Goal: Information Seeking & Learning: Learn about a topic

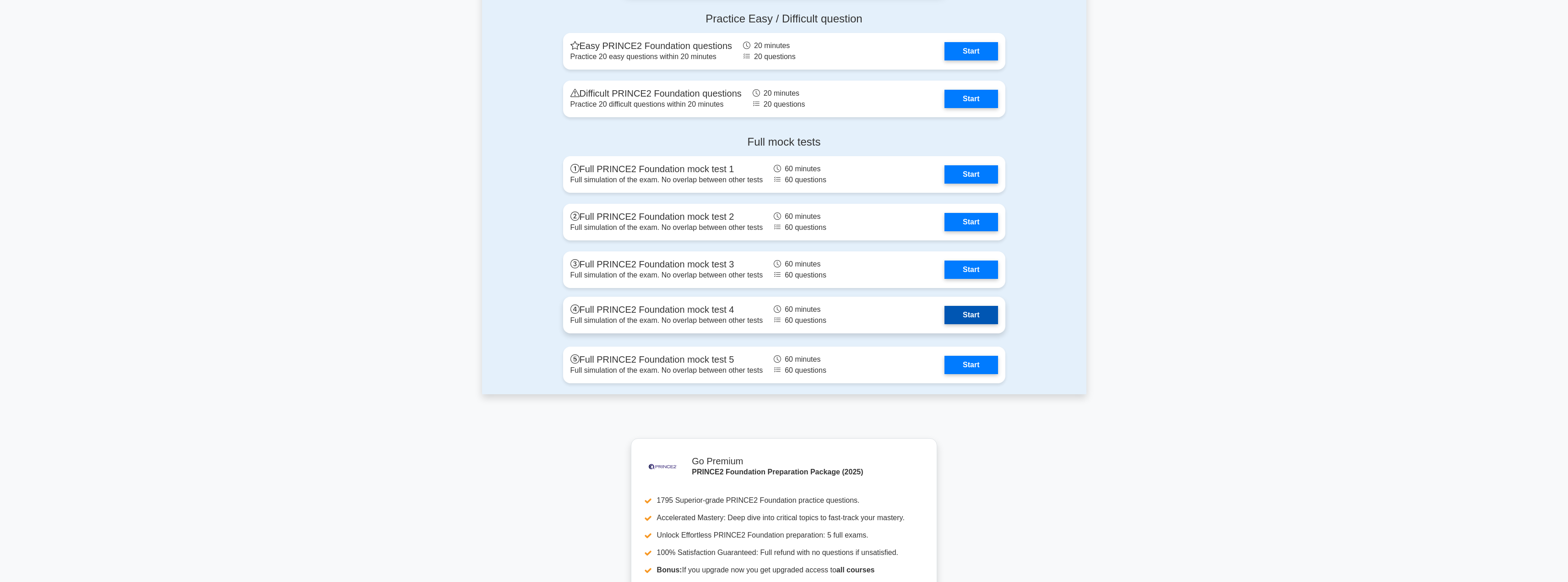
click at [944, 324] on link "Start" at bounding box center [971, 315] width 53 height 18
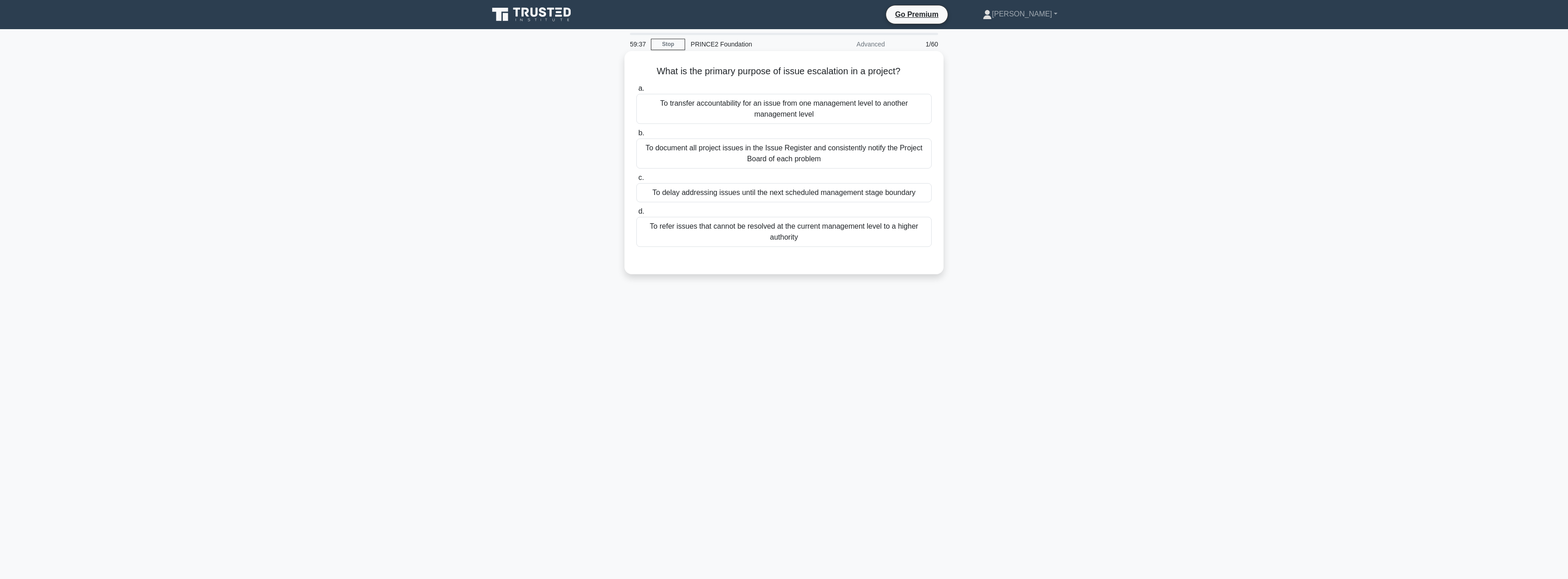
click at [721, 231] on div "To refer issues that cannot be resolved at the current management level to a hi…" at bounding box center [783, 231] width 295 height 30
click at [636, 215] on input "d. To refer issues that cannot be resolved at the current management level to a…" at bounding box center [636, 212] width 0 height 6
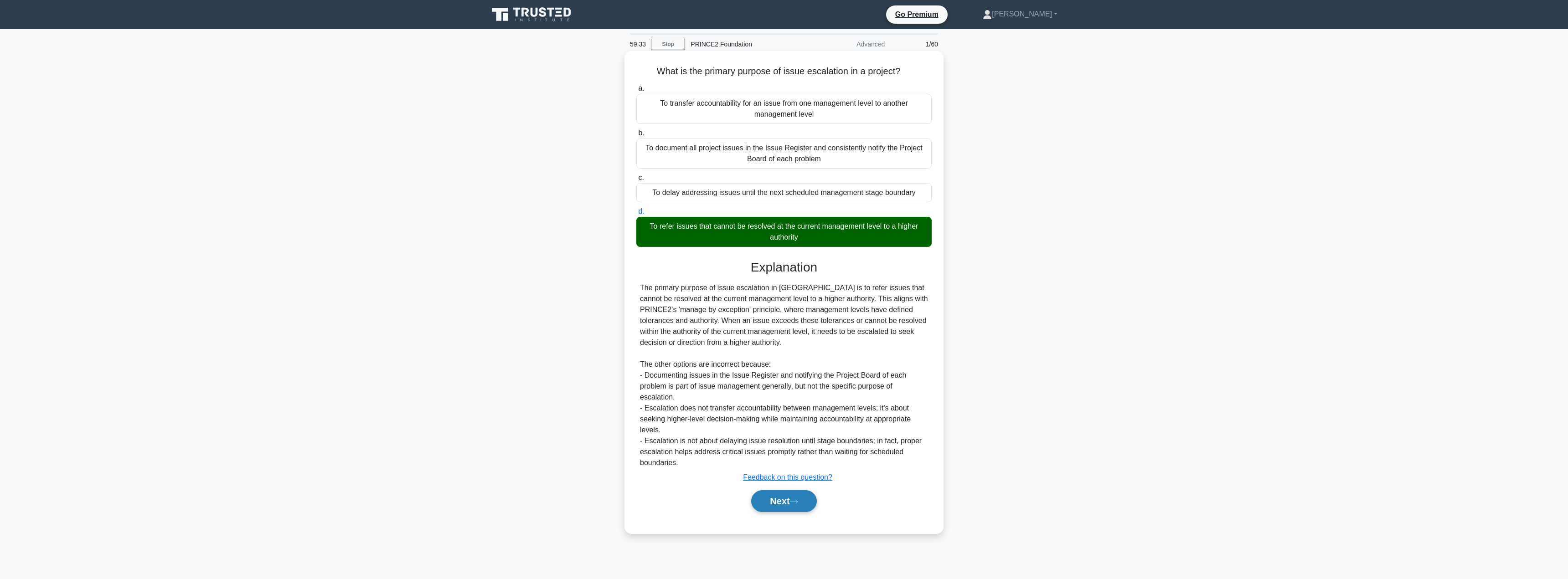
click at [784, 511] on button "Next" at bounding box center [783, 501] width 65 height 22
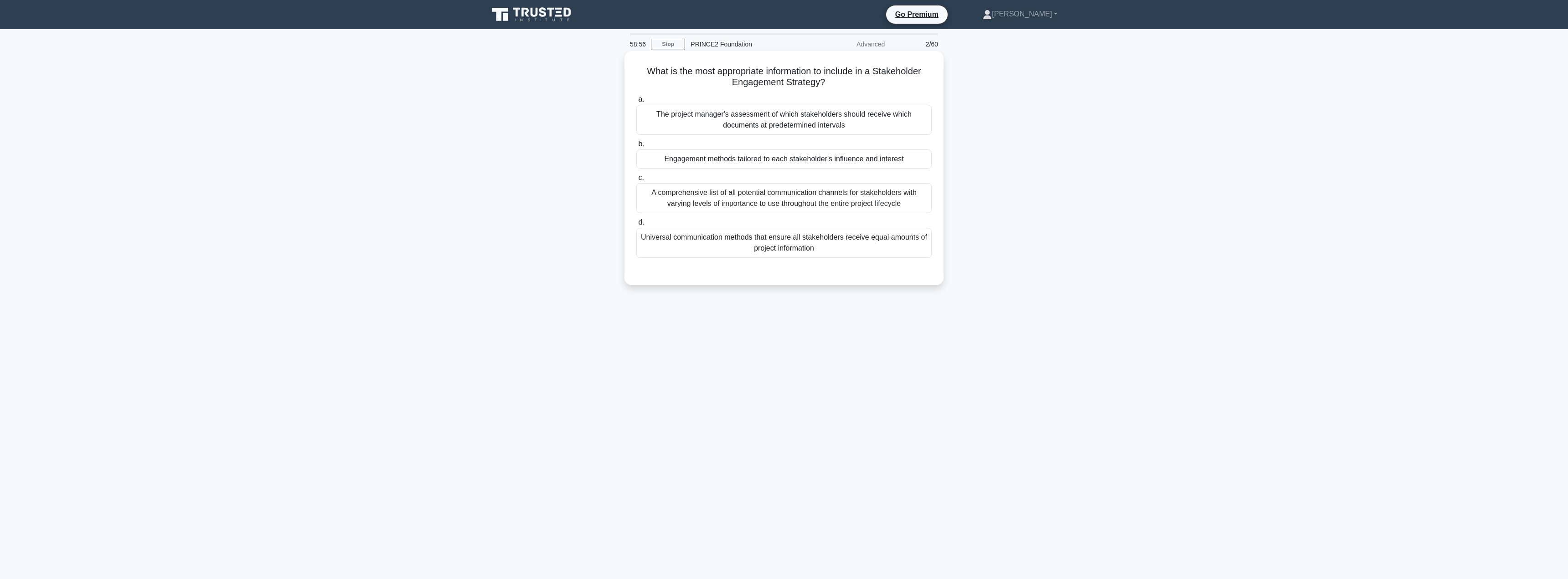
click at [763, 160] on div "Engagement methods tailored to each stakeholder's influence and interest" at bounding box center [783, 159] width 295 height 19
click at [636, 147] on input "b. Engagement methods tailored to each stakeholder's influence and interest" at bounding box center [636, 144] width 0 height 6
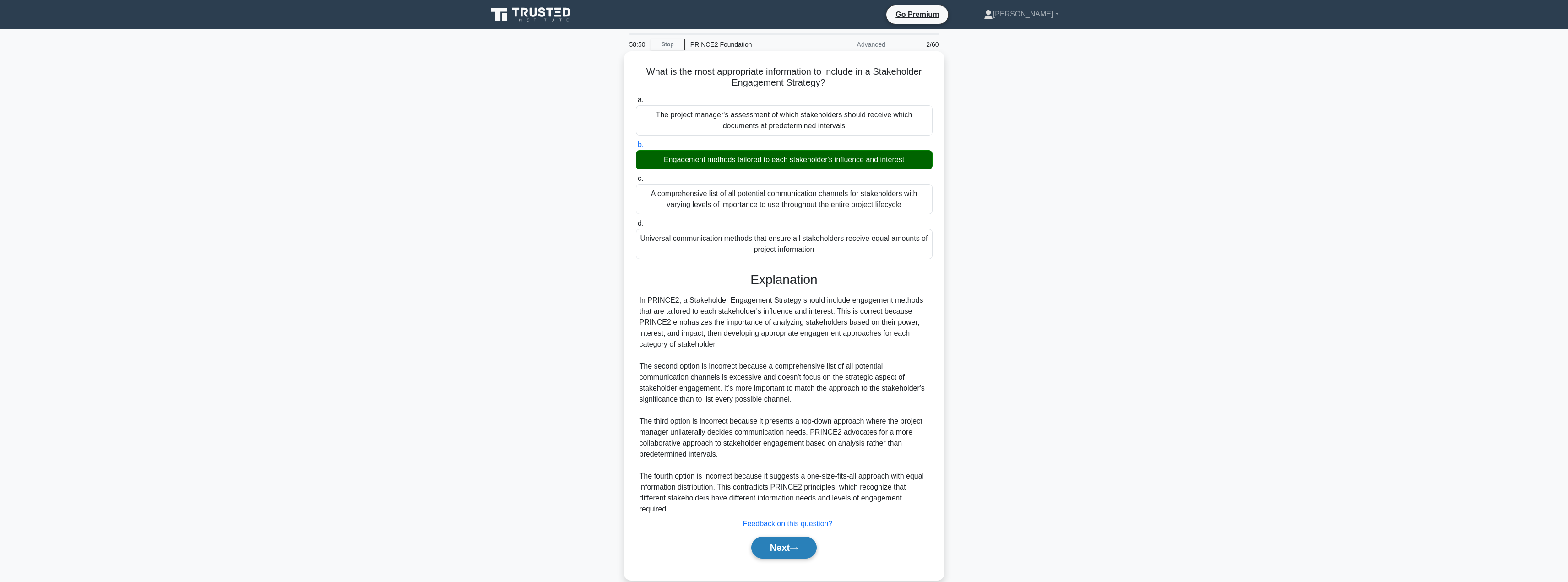
click at [781, 550] on button "Next" at bounding box center [784, 548] width 65 height 22
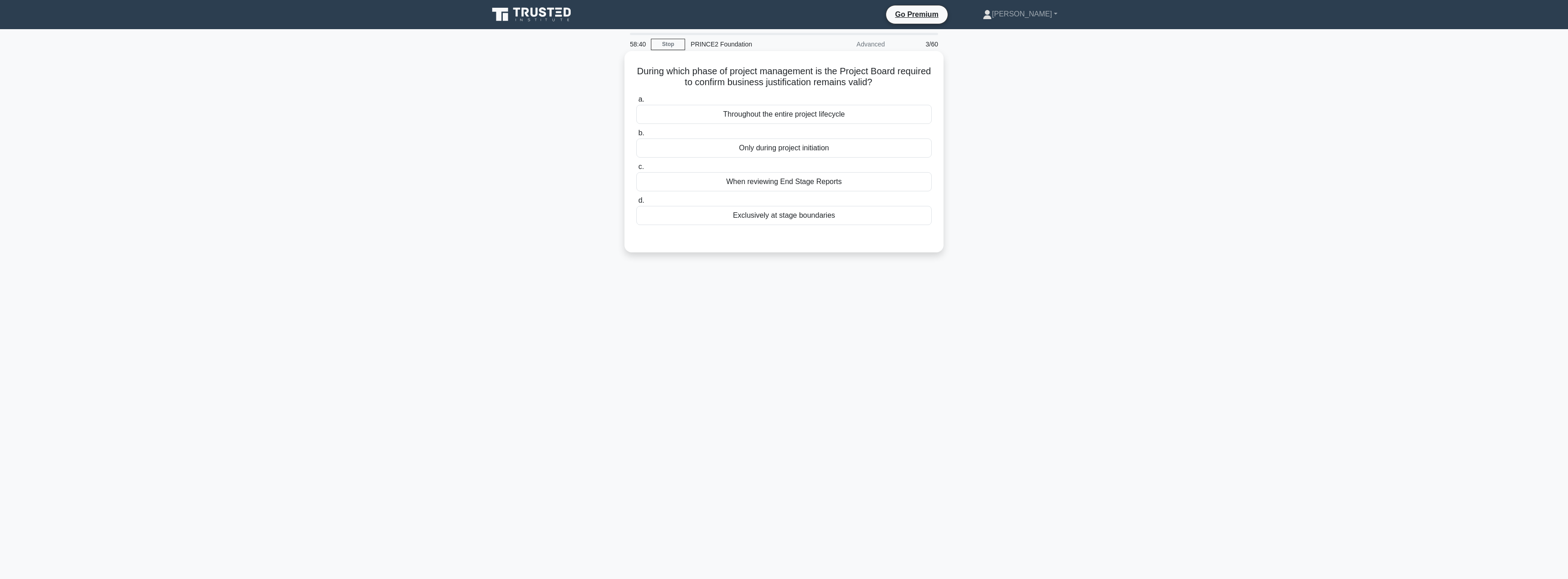
click at [772, 117] on div "Throughout the entire project lifecycle" at bounding box center [783, 114] width 295 height 19
click at [636, 102] on input "a. Throughout the entire project lifecycle" at bounding box center [636, 100] width 0 height 6
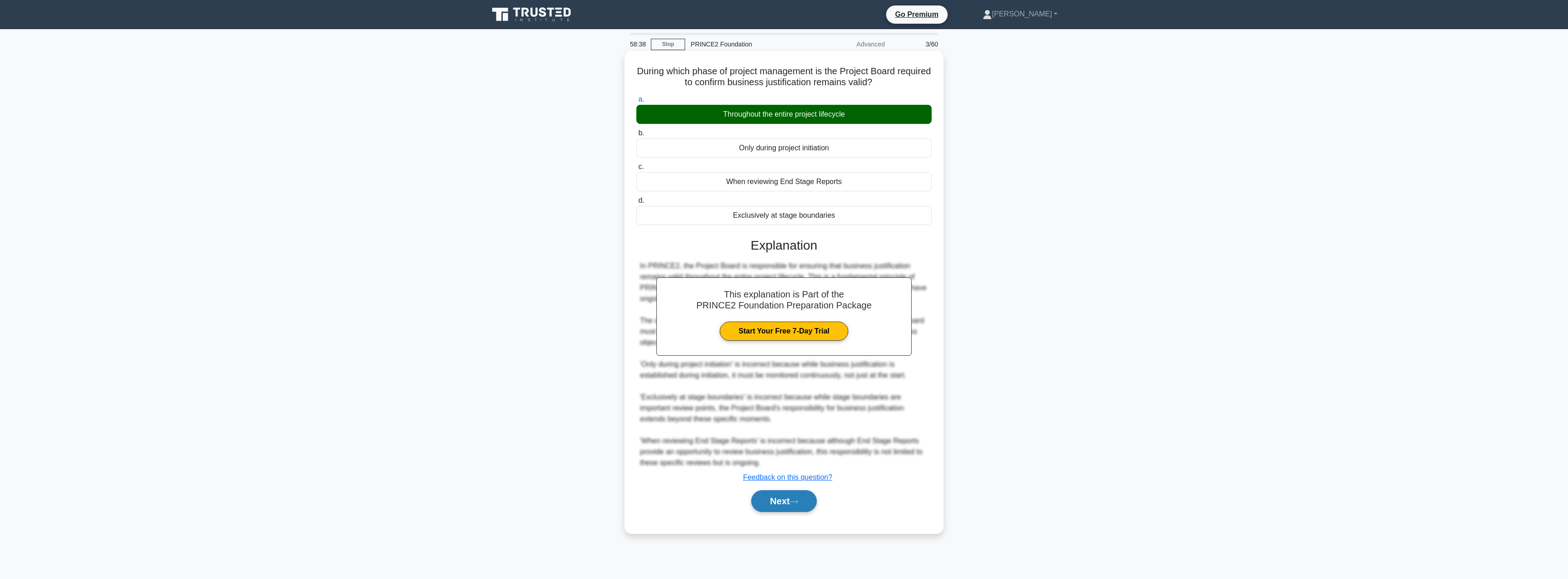
click at [777, 505] on button "Next" at bounding box center [783, 501] width 65 height 22
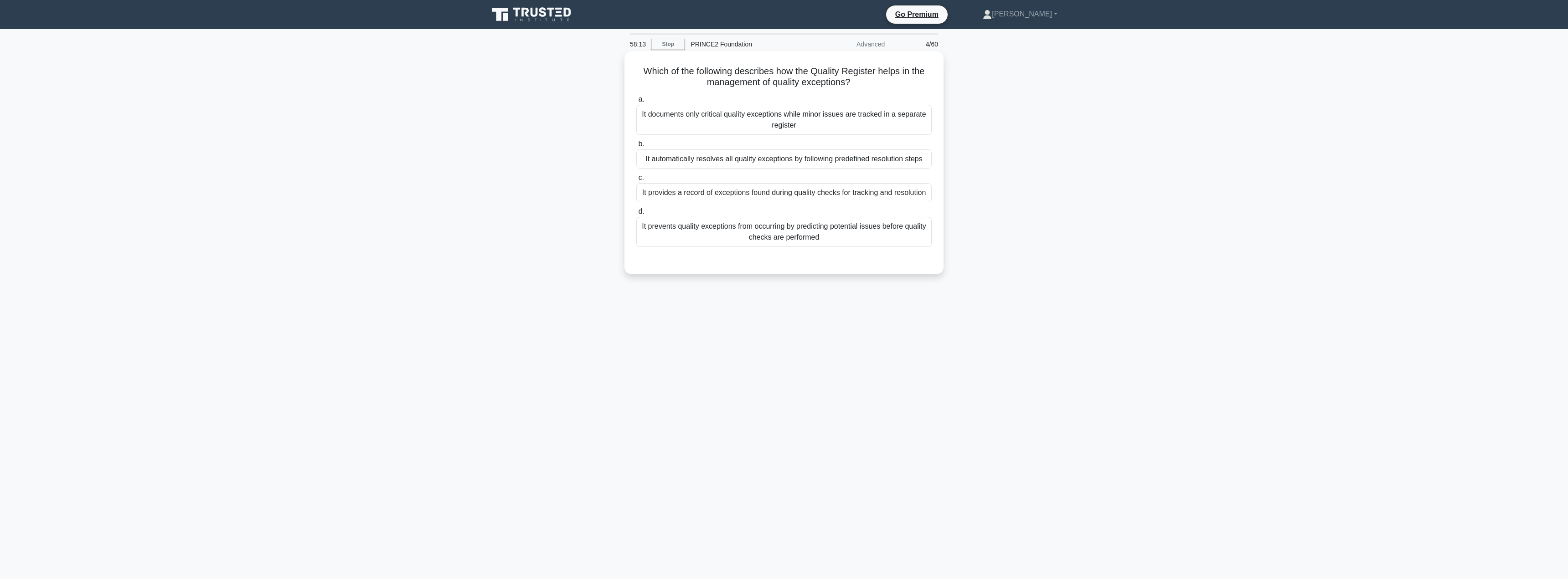
click at [724, 195] on div "It provides a record of exceptions found during quality checks for tracking and…" at bounding box center [783, 192] width 295 height 19
click at [636, 181] on input "c. It provides a record of exceptions found during quality checks for tracking …" at bounding box center [636, 178] width 0 height 6
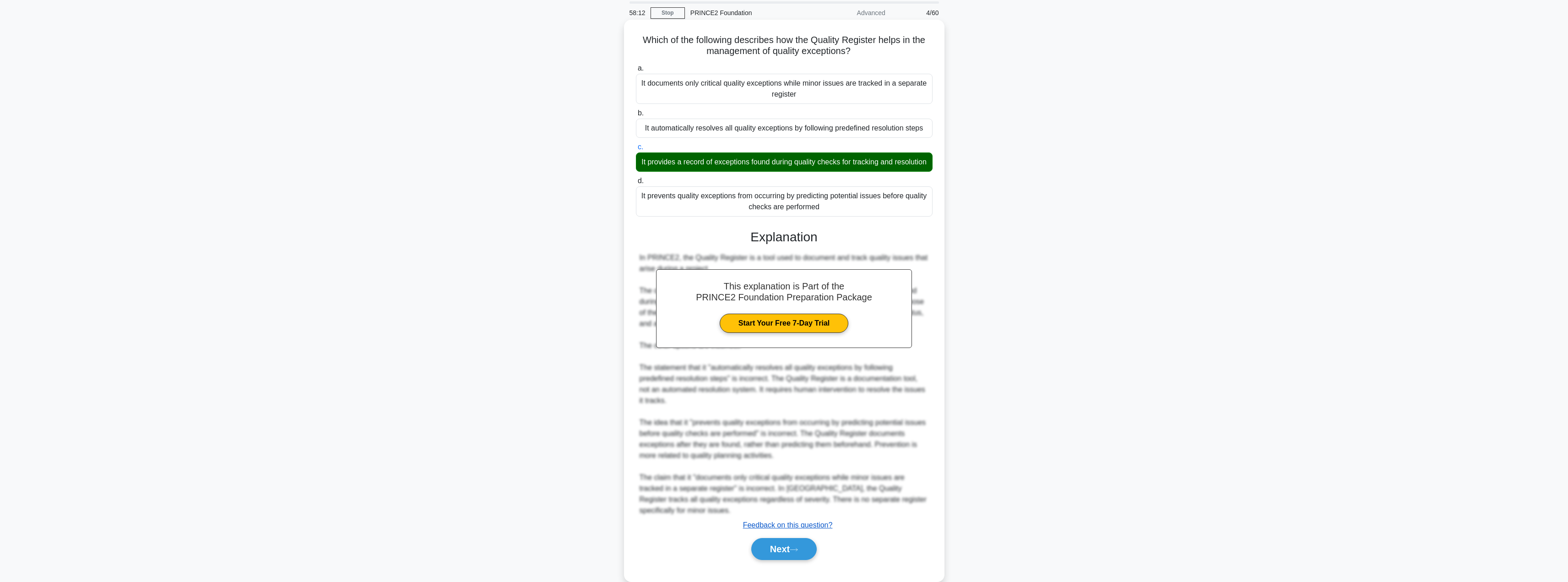
scroll to position [60, 0]
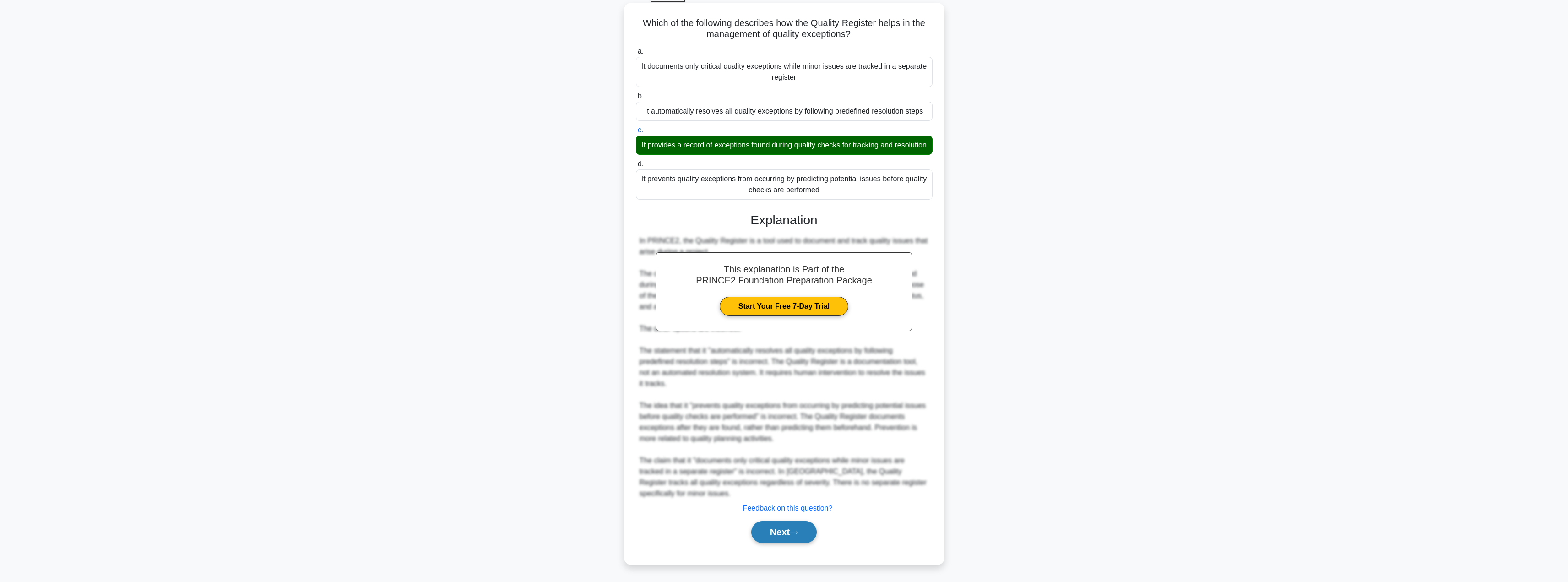
click at [772, 533] on button "Next" at bounding box center [784, 532] width 65 height 22
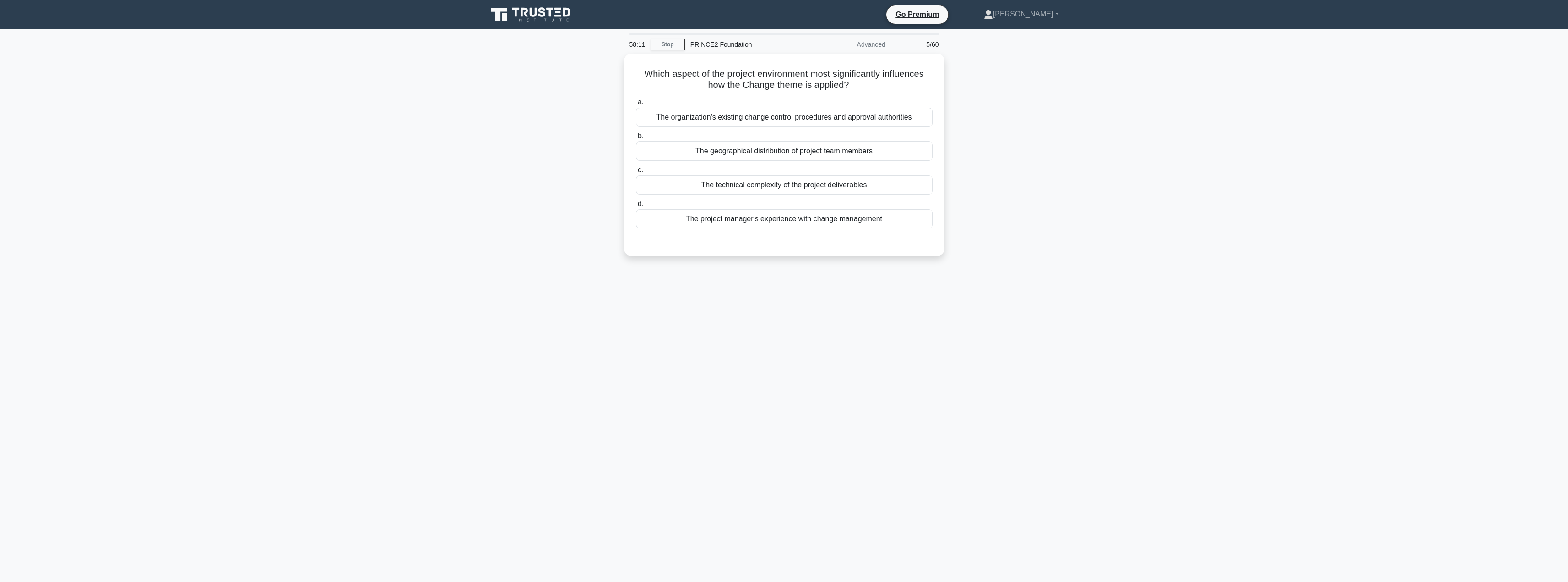
scroll to position [0, 0]
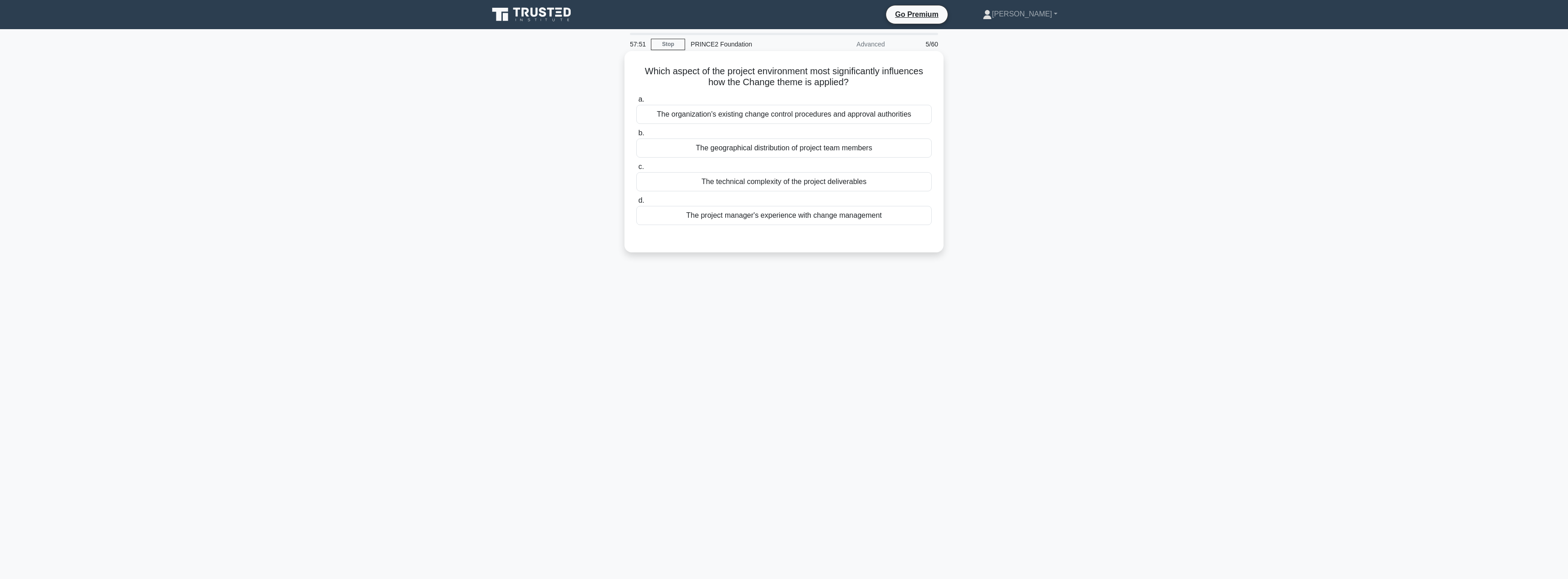
click at [738, 182] on div "The technical complexity of the project deliverables" at bounding box center [783, 181] width 295 height 19
click at [636, 170] on input "c. The technical complexity of the project deliverables" at bounding box center [636, 167] width 0 height 6
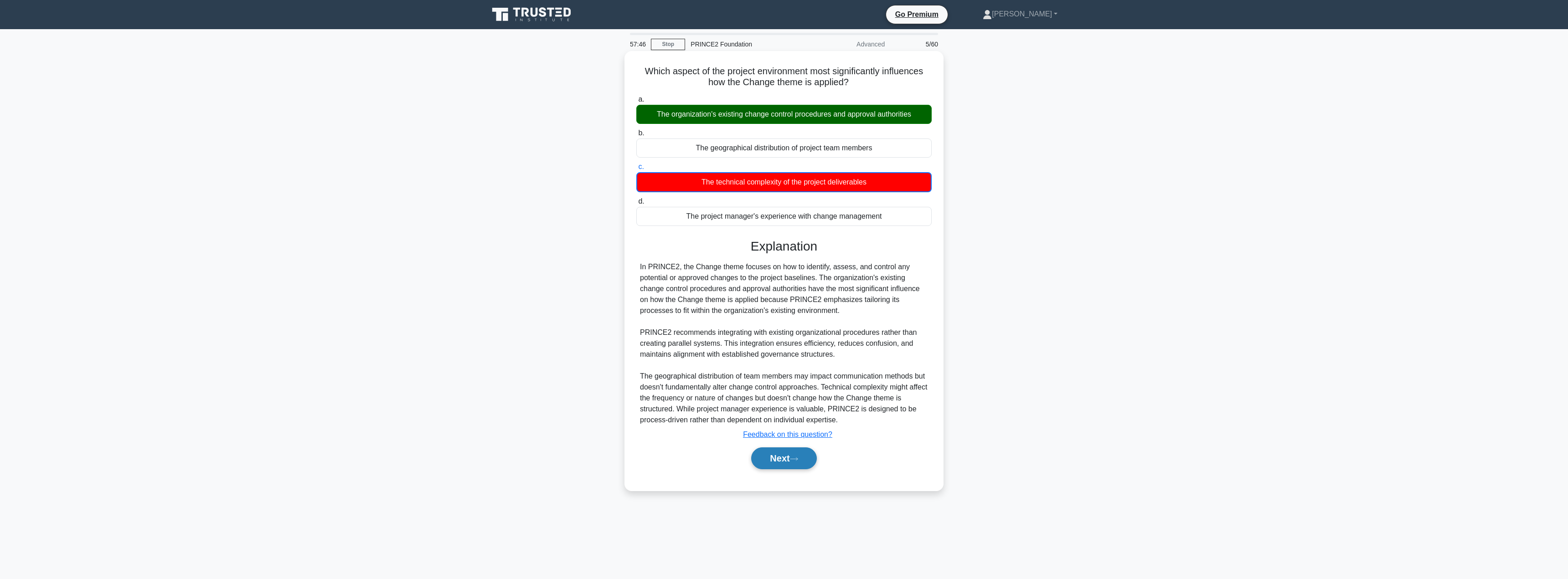
click at [778, 458] on button "Next" at bounding box center [783, 458] width 65 height 22
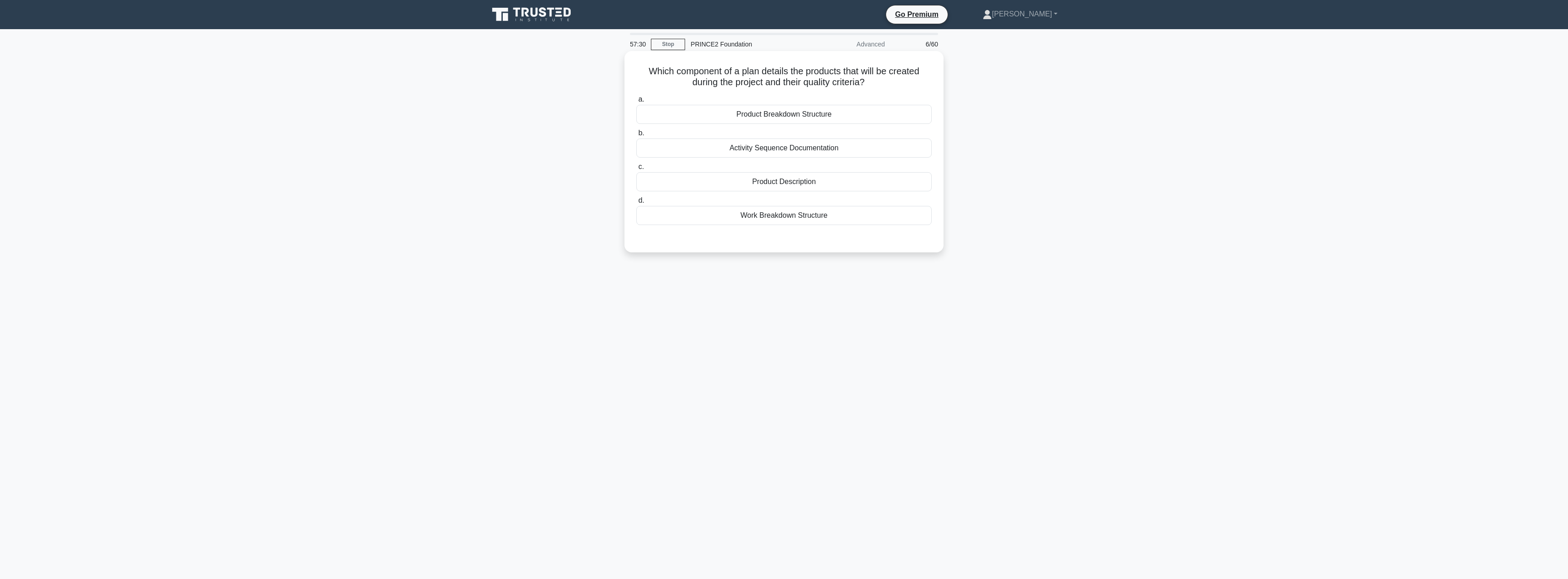
click at [778, 188] on div "Product Description" at bounding box center [783, 181] width 295 height 19
click at [636, 170] on input "c. Product Description" at bounding box center [636, 167] width 0 height 6
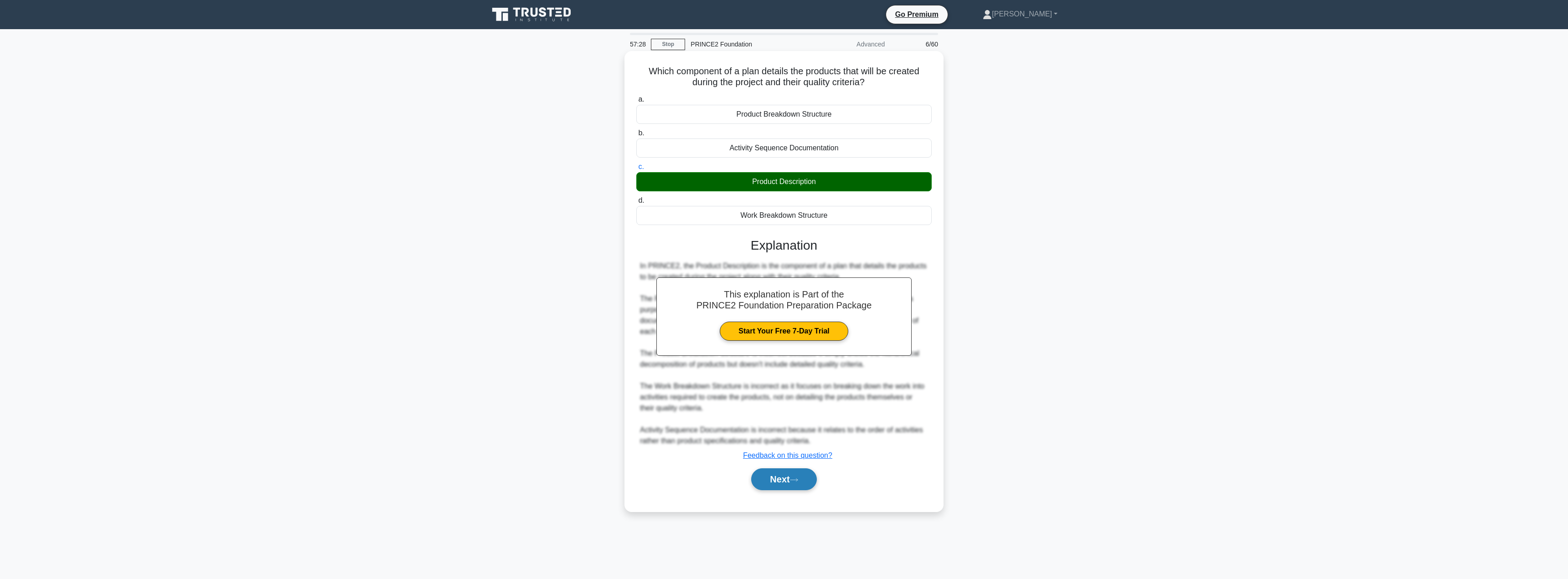
click at [782, 479] on button "Next" at bounding box center [783, 479] width 65 height 22
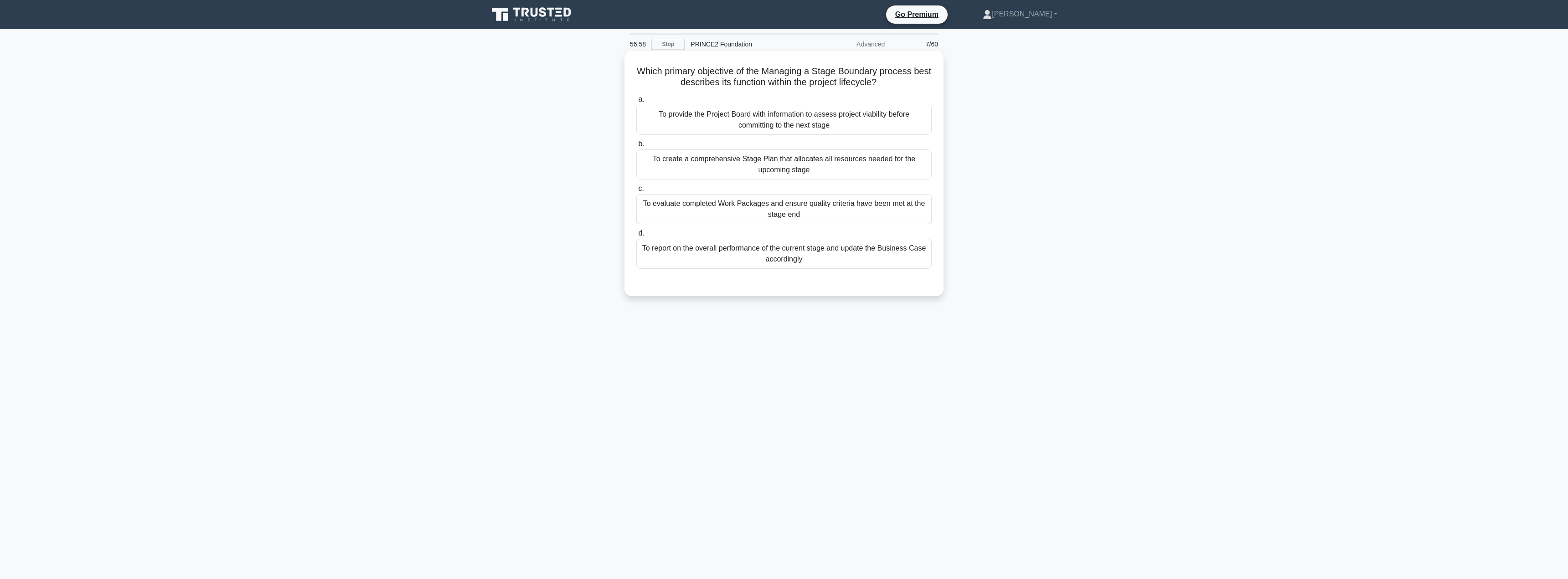
click at [738, 119] on div "To provide the Project Board with information to assess project viability befor…" at bounding box center [783, 119] width 295 height 30
click at [636, 102] on input "a. To provide the Project Board with information to assess project viability be…" at bounding box center [636, 100] width 0 height 6
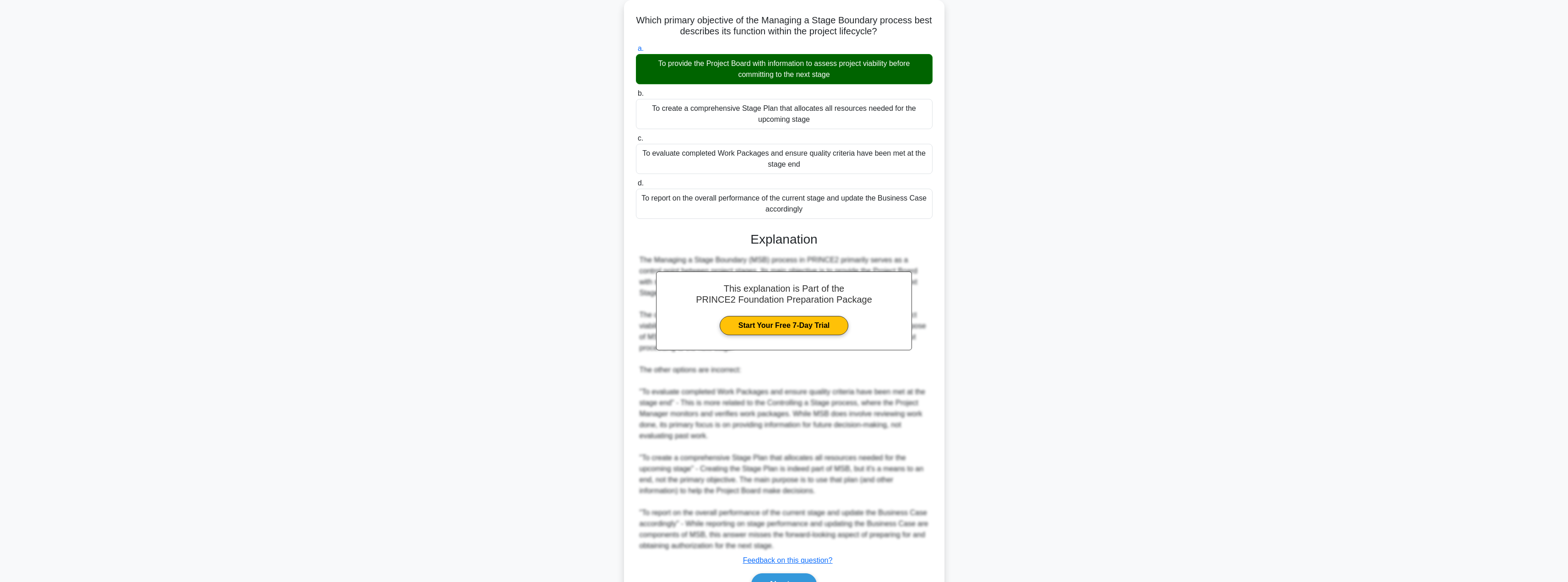
scroll to position [104, 0]
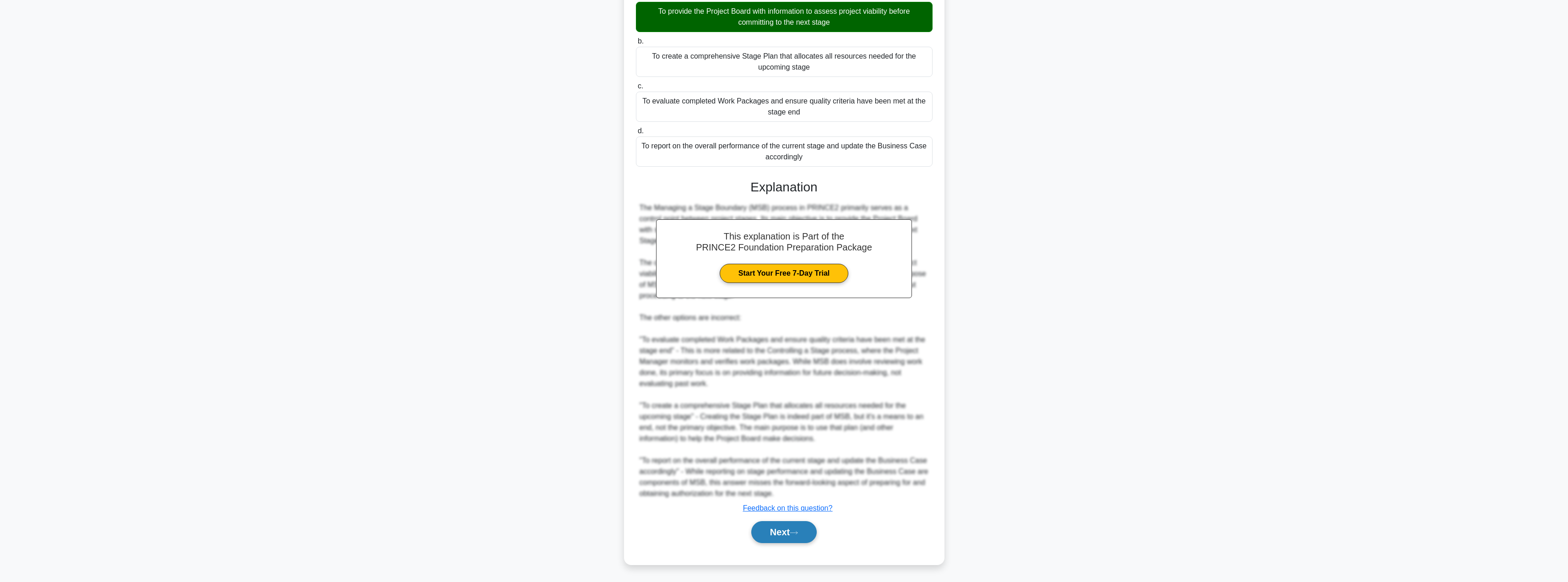
click at [774, 534] on button "Next" at bounding box center [784, 532] width 65 height 22
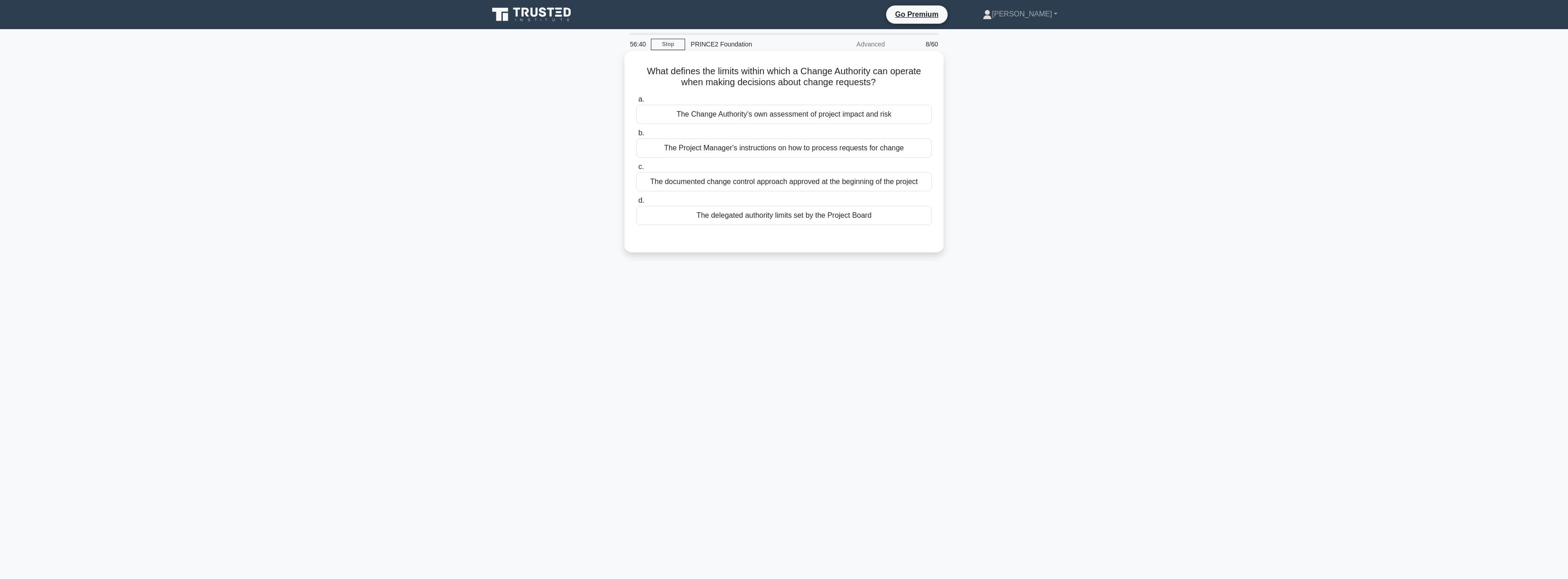
click at [816, 223] on div "The delegated authority limits set by the Project Board" at bounding box center [783, 215] width 295 height 19
click at [636, 204] on input "d. The delegated authority limits set by the Project Board" at bounding box center [636, 201] width 0 height 6
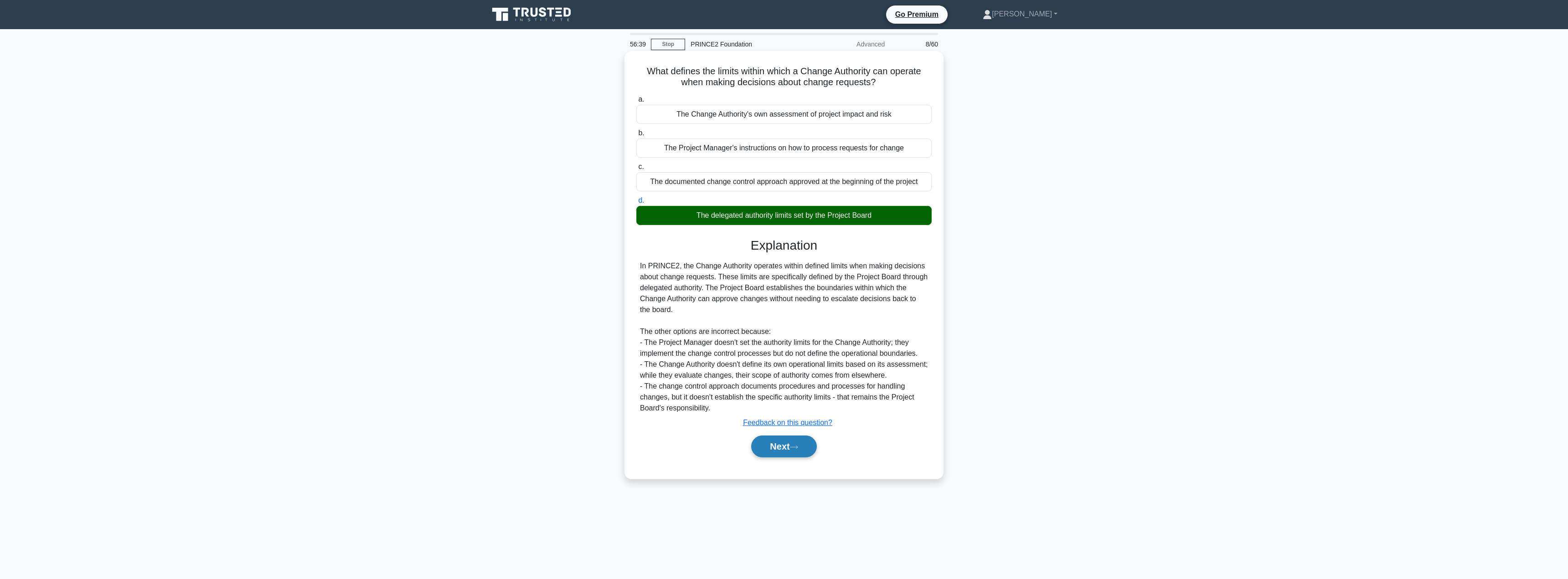
click at [774, 457] on button "Next" at bounding box center [783, 446] width 65 height 22
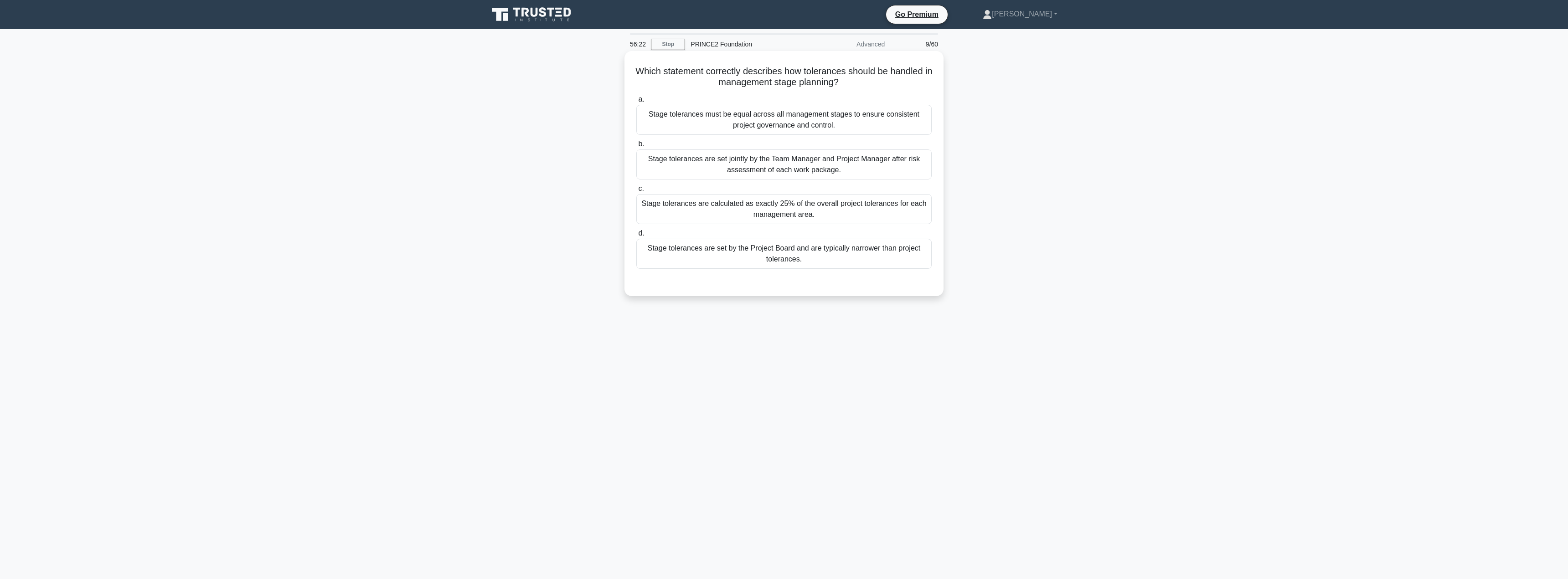
click at [828, 265] on div "Stage tolerances are set by the Project Board and are typically narrower than p…" at bounding box center [783, 253] width 295 height 30
click at [636, 237] on input "d. Stage tolerances are set by the Project Board and are typically narrower tha…" at bounding box center [636, 234] width 0 height 6
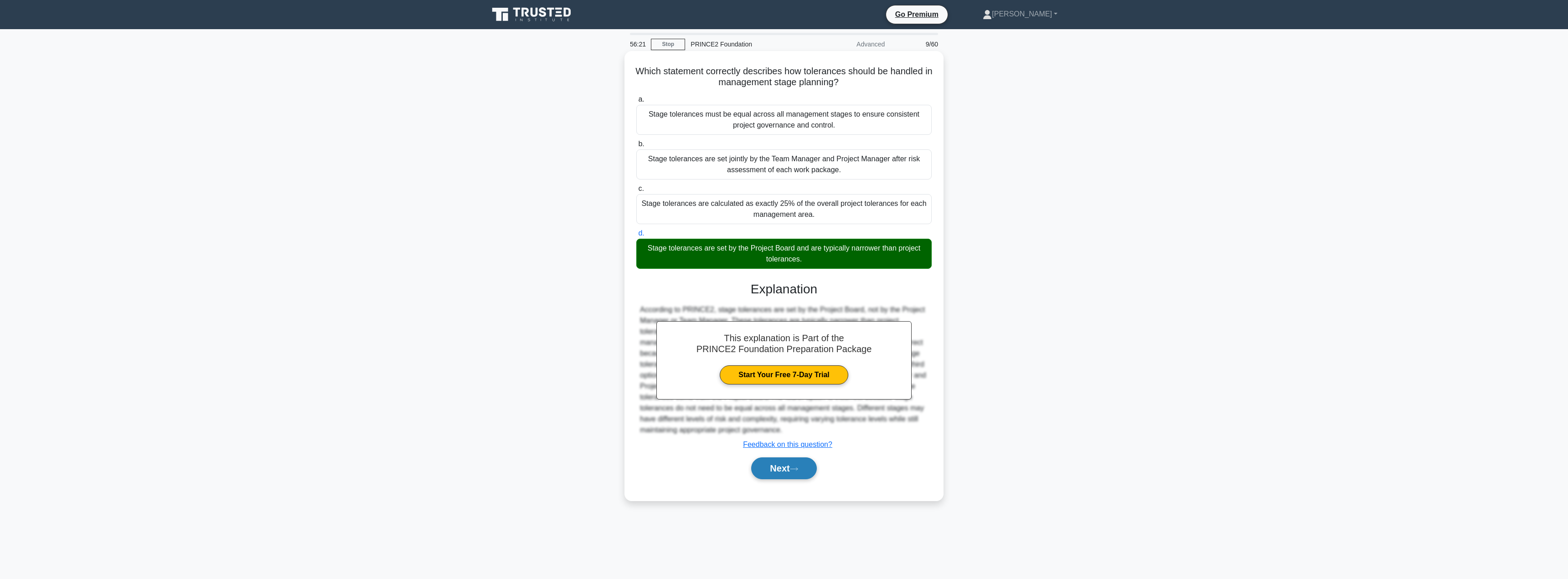
click at [796, 470] on icon at bounding box center [794, 468] width 7 height 2
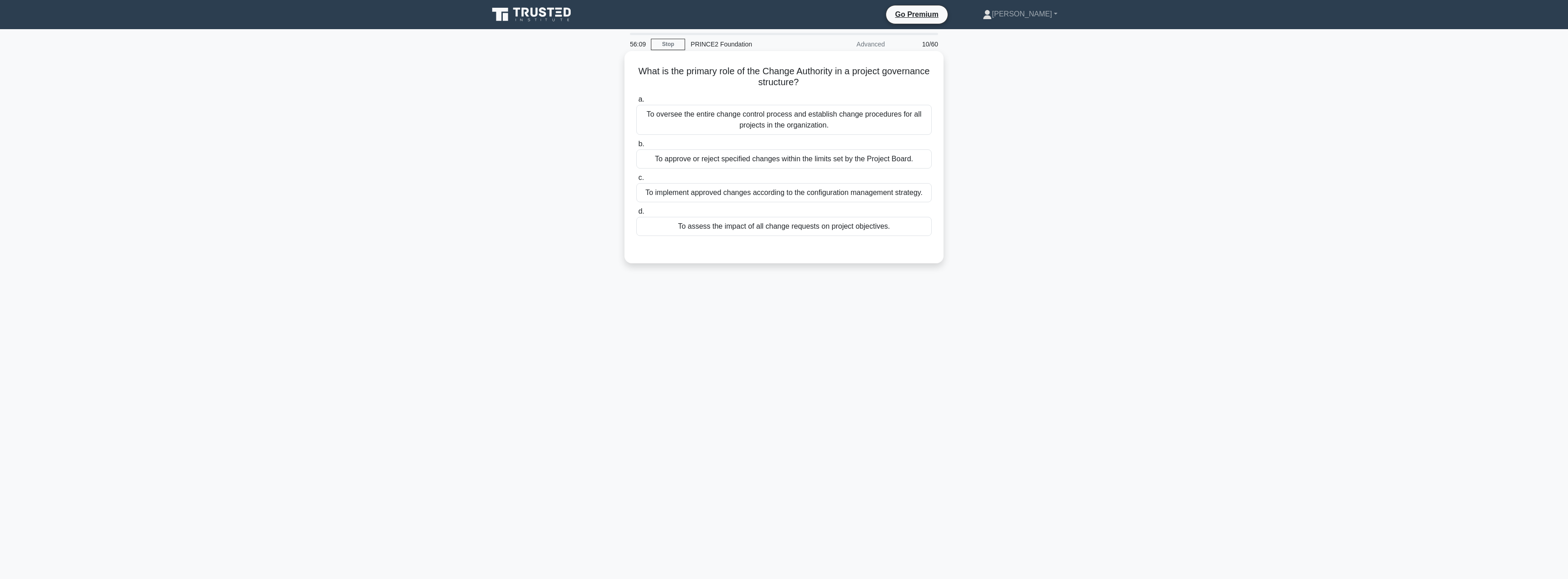
drag, startPoint x: 718, startPoint y: 161, endPoint x: 732, endPoint y: 161, distance: 14.0
click at [718, 161] on div "To approve or reject specified changes within the limits set by the Project Boa…" at bounding box center [783, 159] width 295 height 19
click at [636, 147] on input "b. To approve or reject specified changes within the limits set by the Project …" at bounding box center [636, 144] width 0 height 6
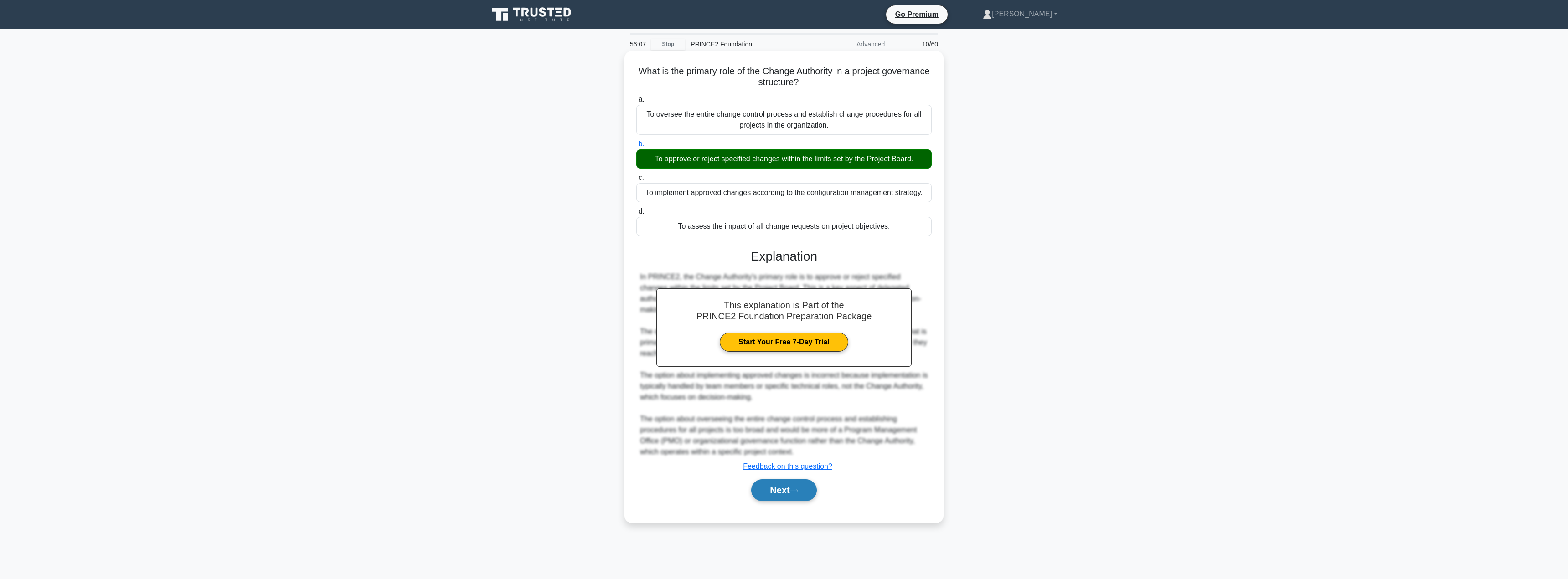
click at [775, 487] on button "Next" at bounding box center [783, 490] width 65 height 22
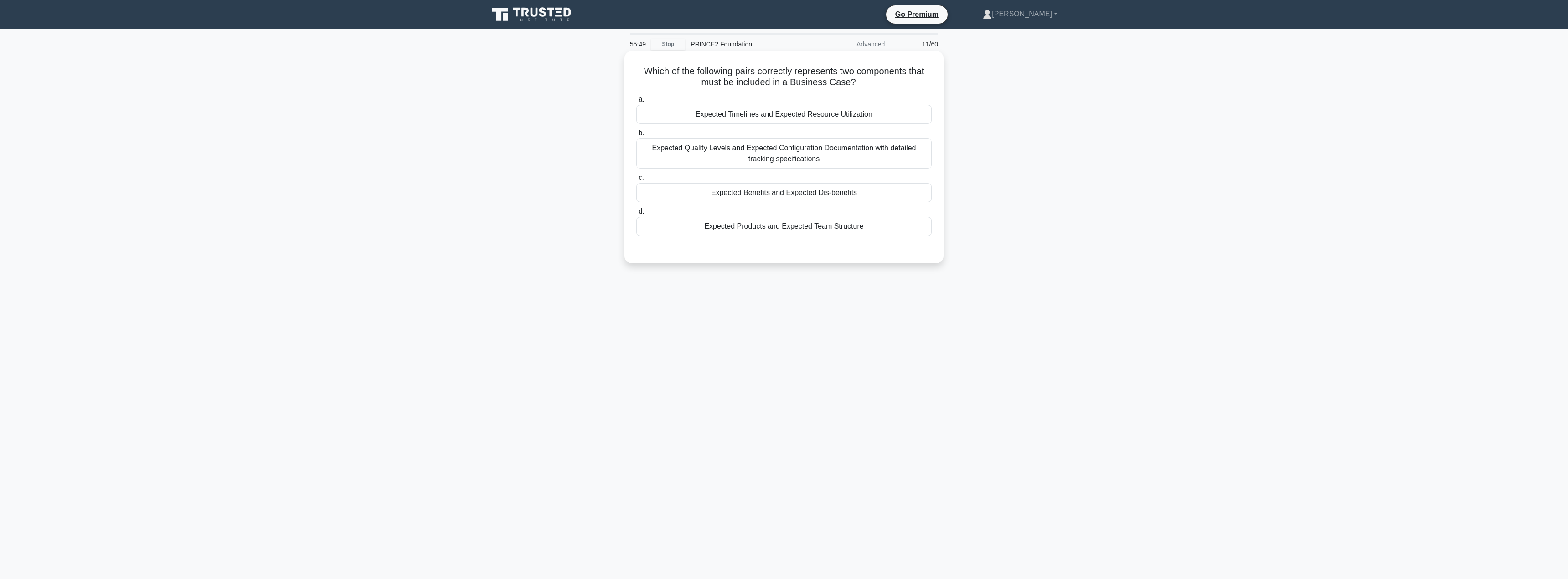
click at [820, 193] on div "Expected Benefits and Expected Dis-benefits" at bounding box center [783, 192] width 295 height 19
click at [636, 181] on input "c. Expected Benefits and Expected Dis-benefits" at bounding box center [636, 178] width 0 height 6
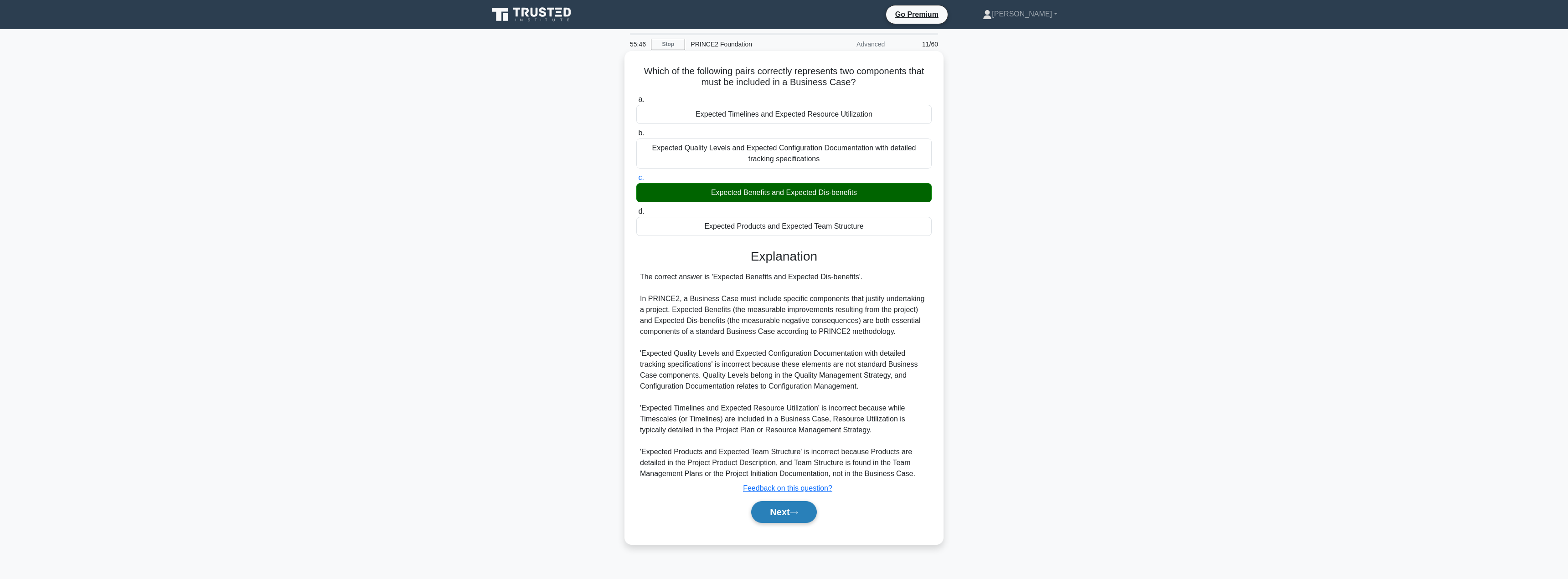
click at [782, 512] on button "Next" at bounding box center [783, 512] width 65 height 22
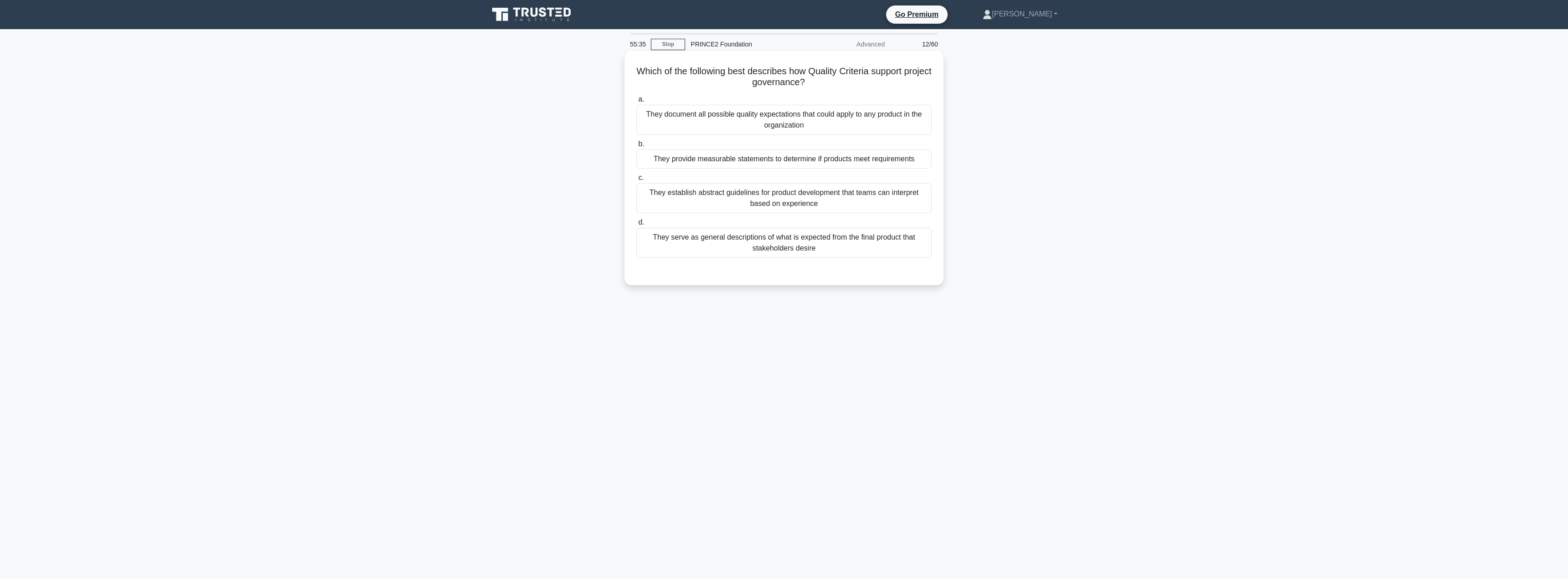
click at [703, 161] on div "They provide measurable statements to determine if products meet requirements" at bounding box center [783, 159] width 295 height 19
click at [636, 147] on input "b. They provide measurable statements to determine if products meet requirements" at bounding box center [636, 144] width 0 height 6
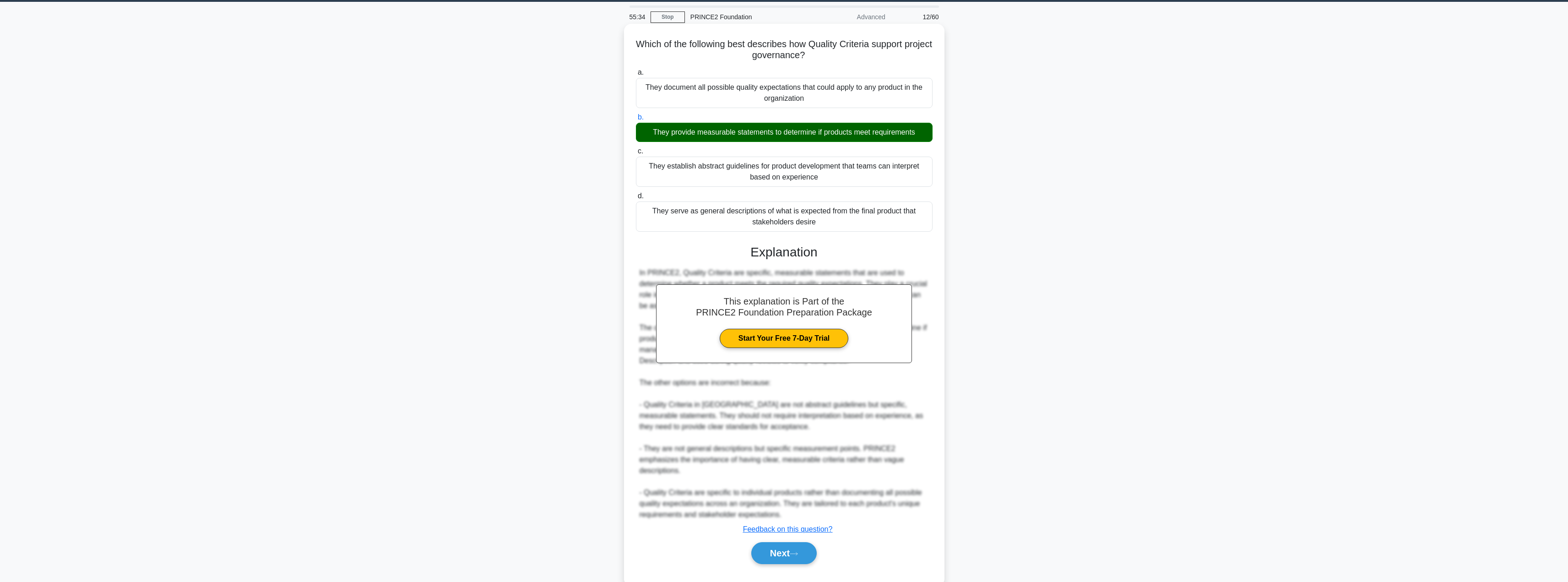
scroll to position [49, 0]
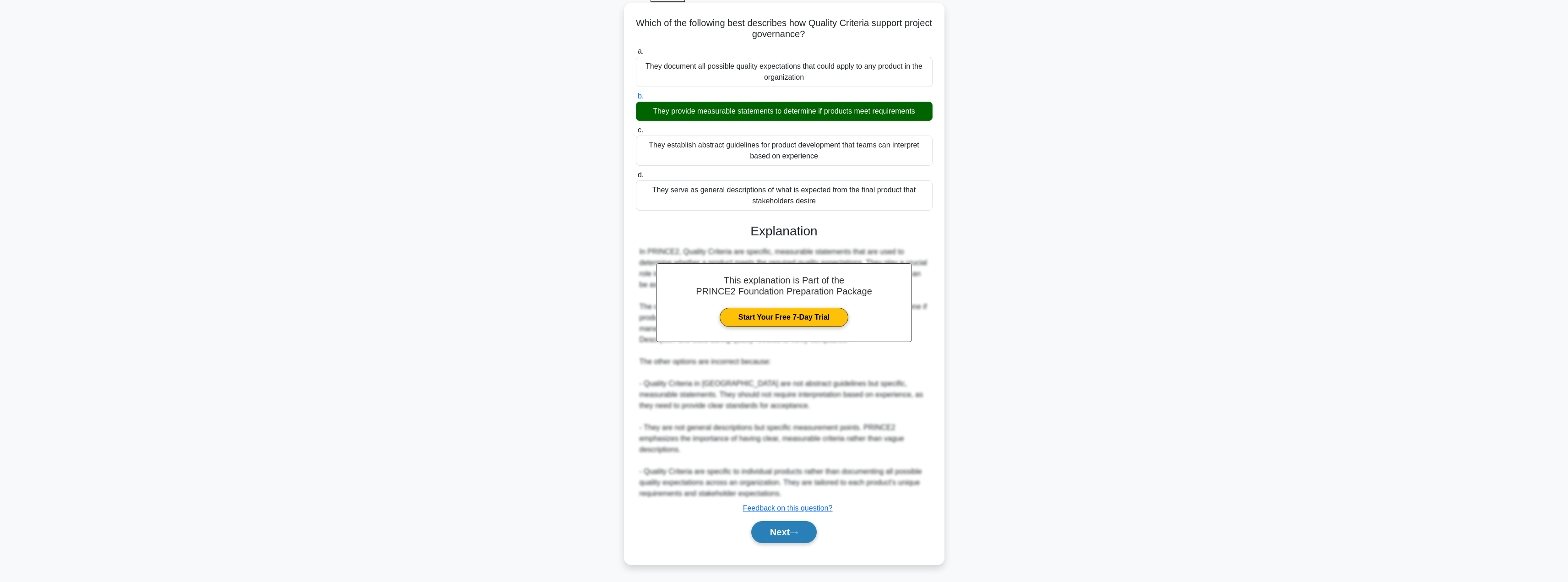
click at [770, 533] on button "Next" at bounding box center [784, 532] width 65 height 22
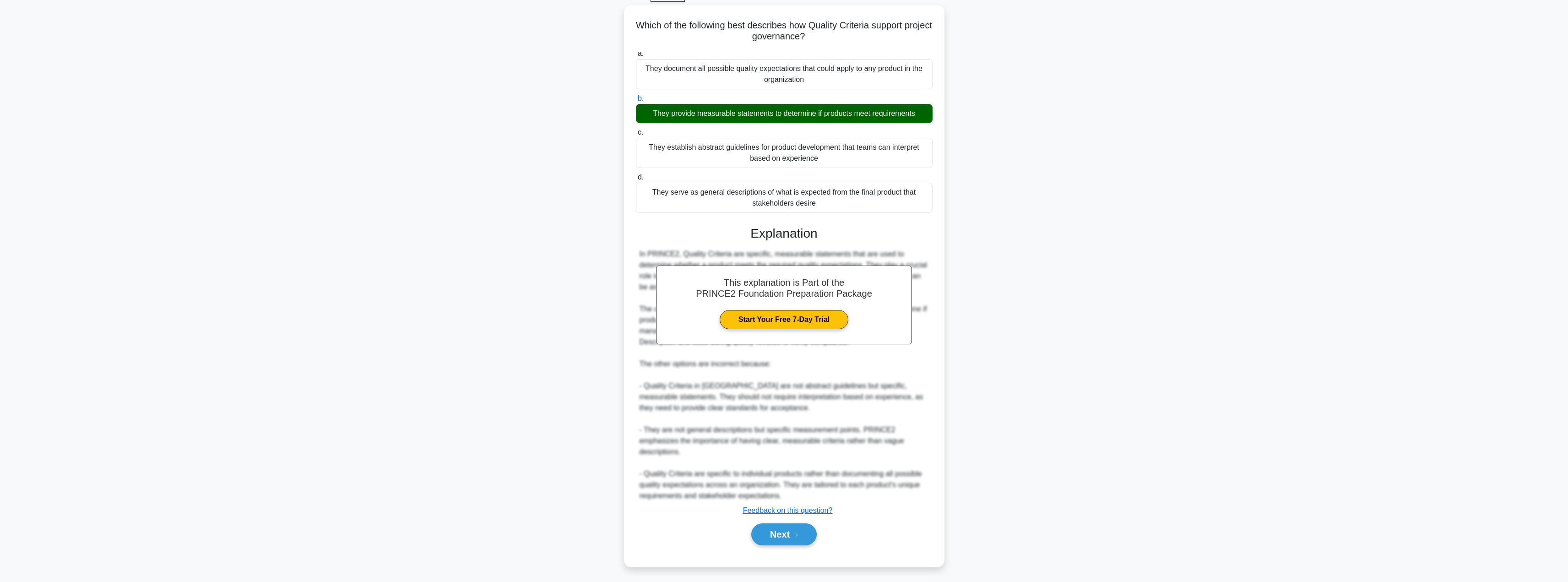
scroll to position [0, 0]
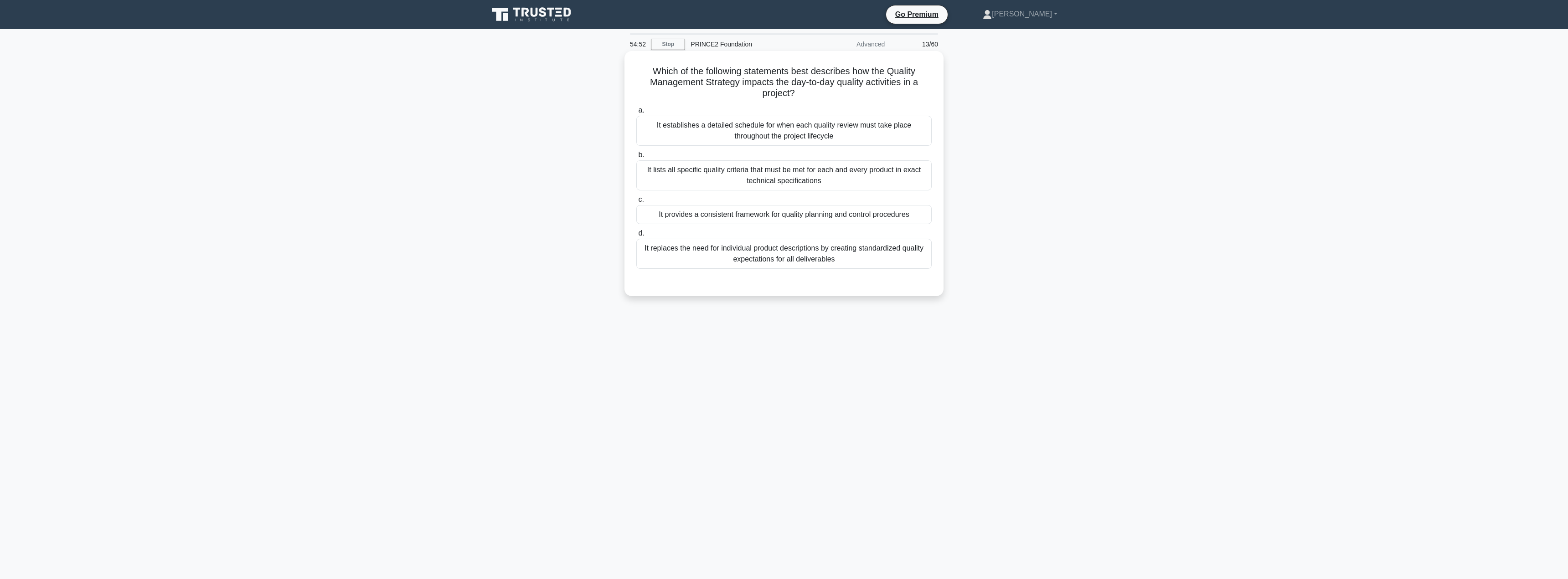
click at [794, 182] on div "It lists all specific quality criteria that must be met for each and every prod…" at bounding box center [783, 175] width 295 height 30
click at [636, 158] on input "b. It lists all specific quality criteria that must be met for each and every p…" at bounding box center [636, 155] width 0 height 6
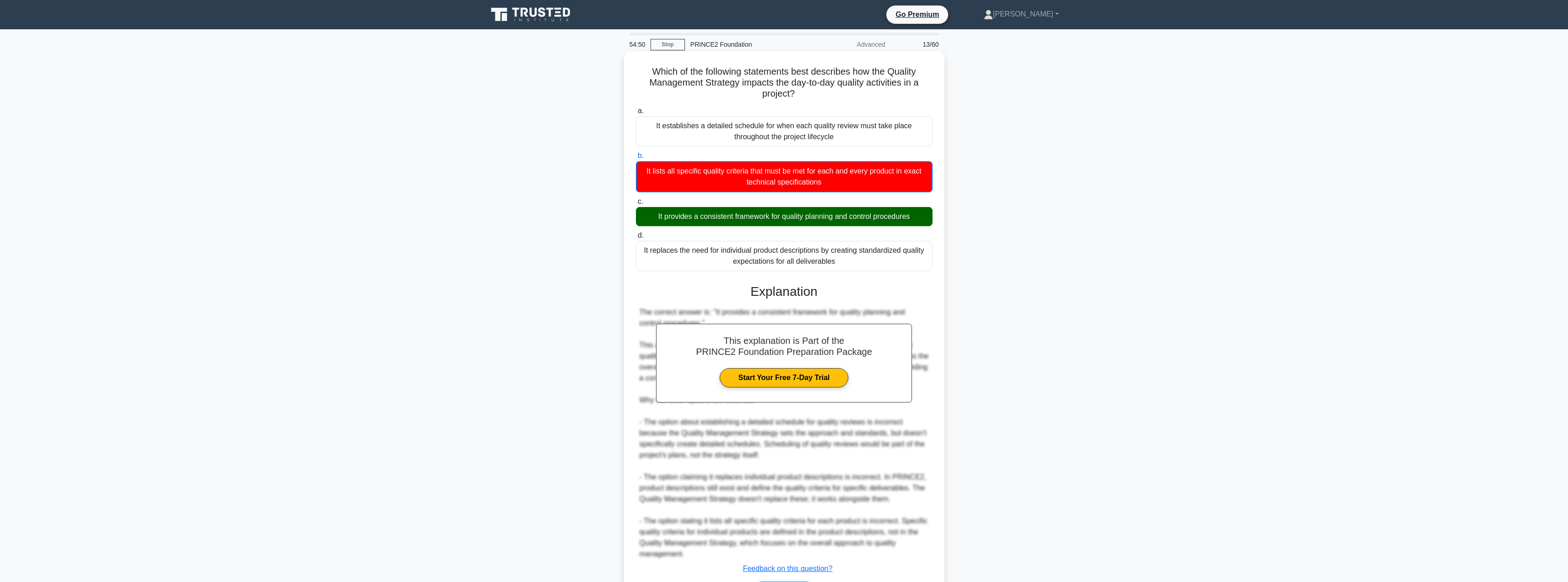
scroll to position [61, 0]
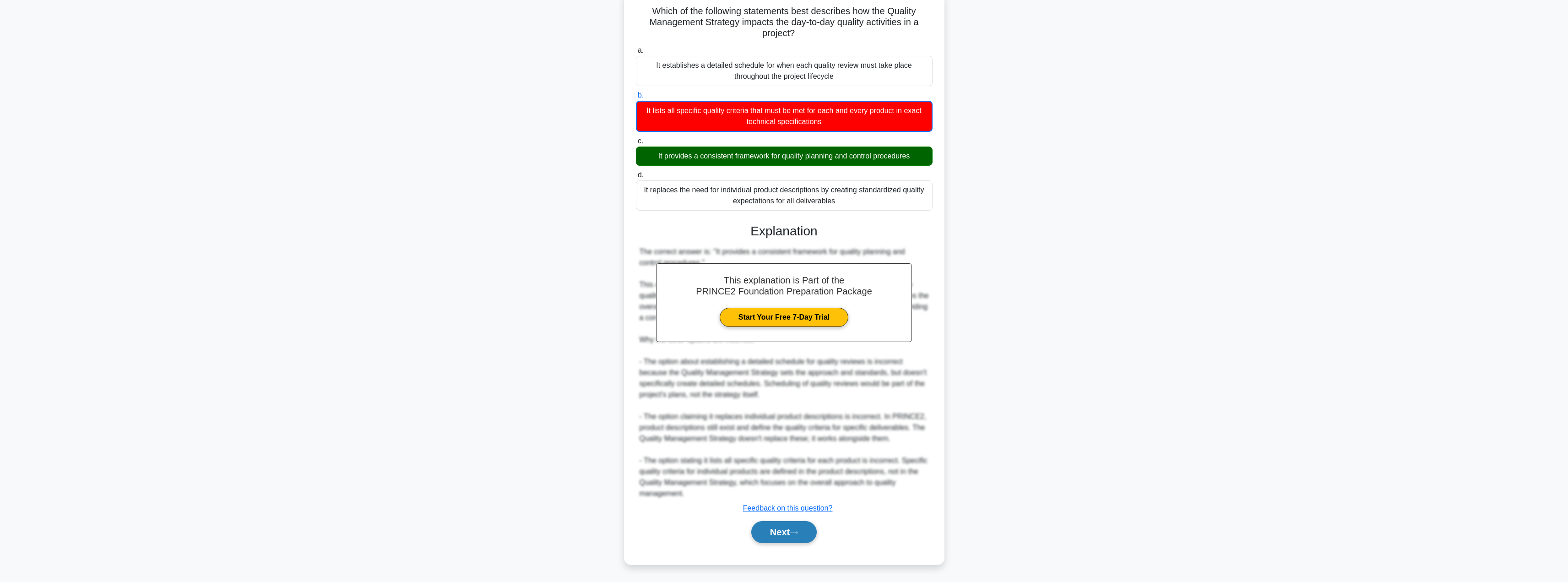
click at [778, 528] on button "Next" at bounding box center [784, 532] width 65 height 22
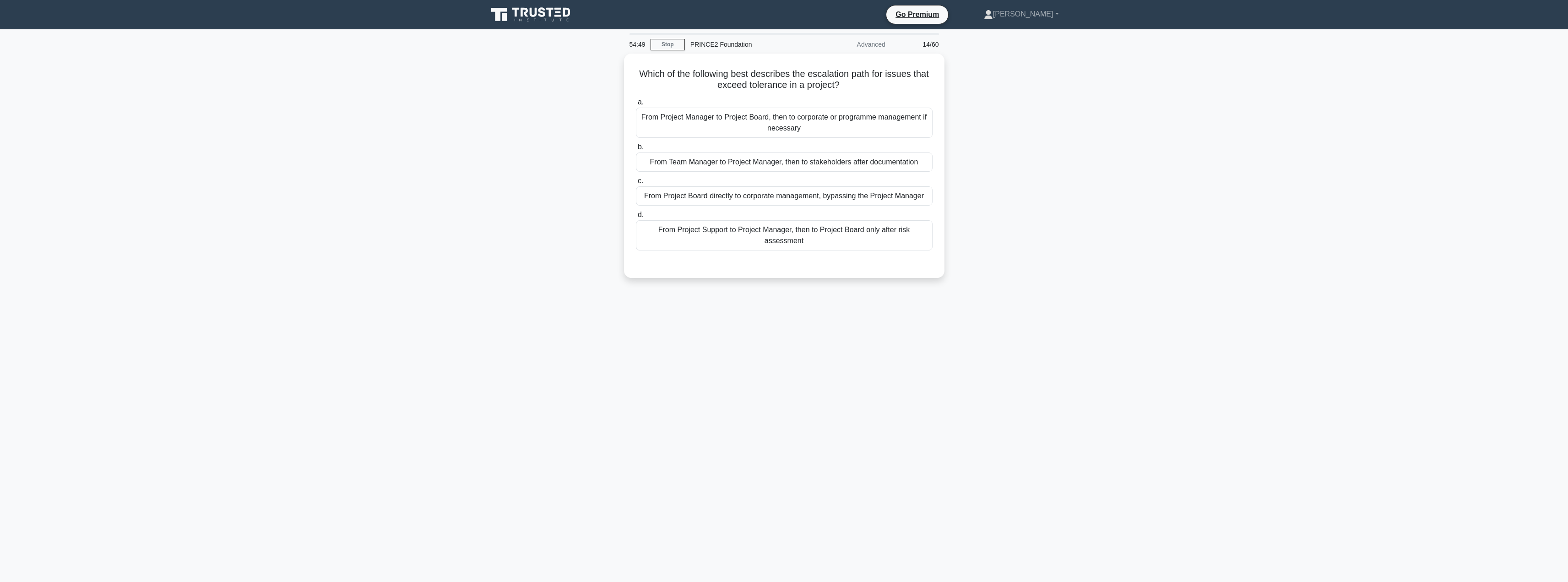
scroll to position [0, 0]
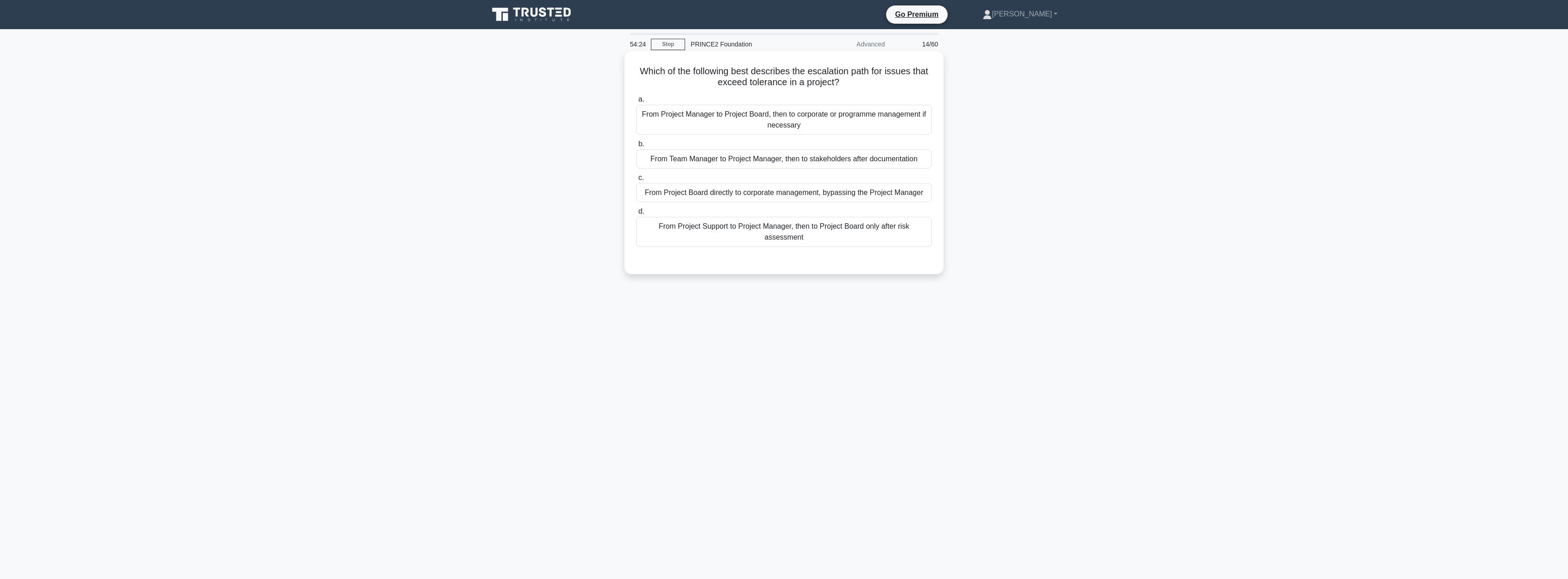
click at [794, 162] on div "From Team Manager to Project Manager, then to stakeholders after documentation" at bounding box center [783, 159] width 295 height 19
click at [636, 147] on input "b. From Team Manager to Project Manager, then to stakeholders after documentati…" at bounding box center [636, 144] width 0 height 6
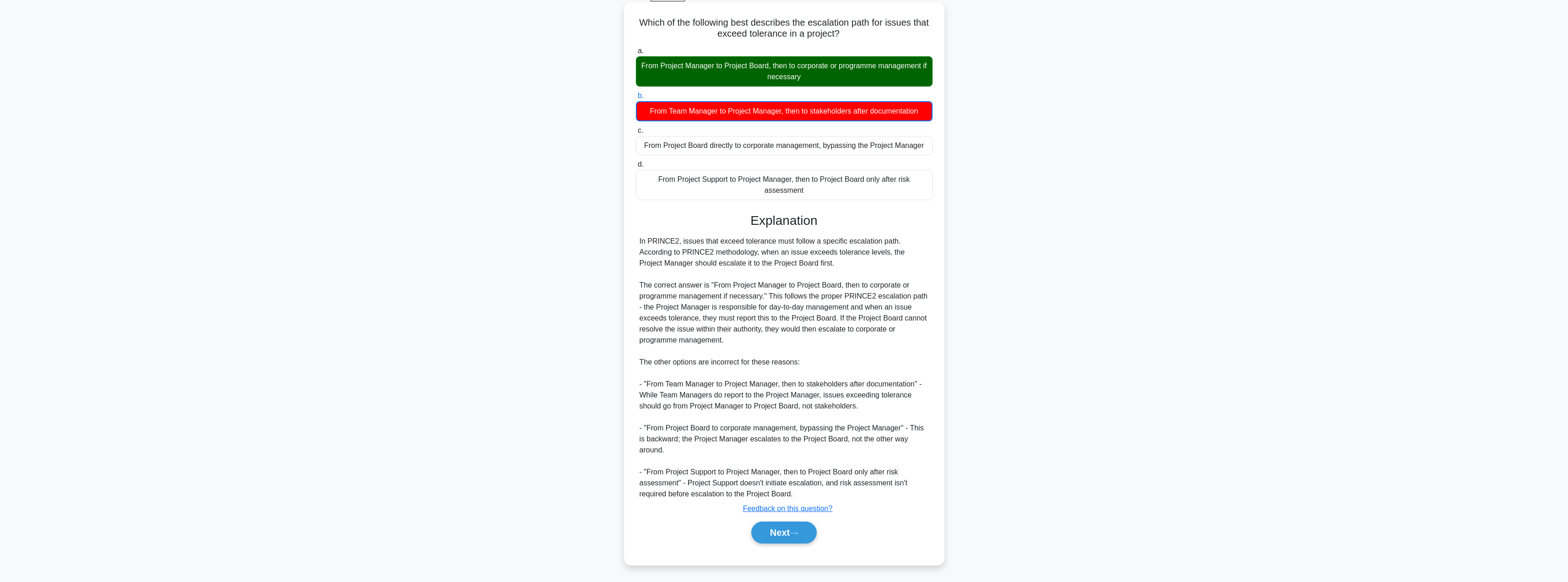
scroll to position [50, 0]
click at [784, 533] on button "Next" at bounding box center [784, 532] width 65 height 22
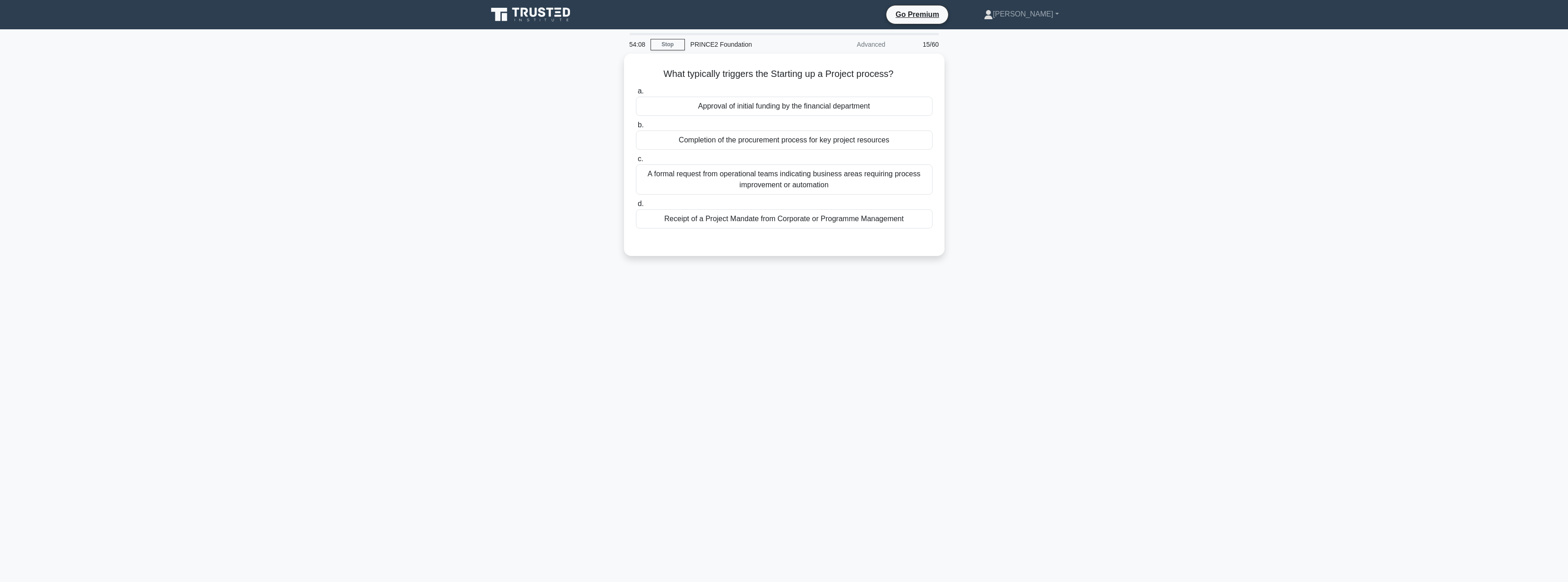
scroll to position [0, 0]
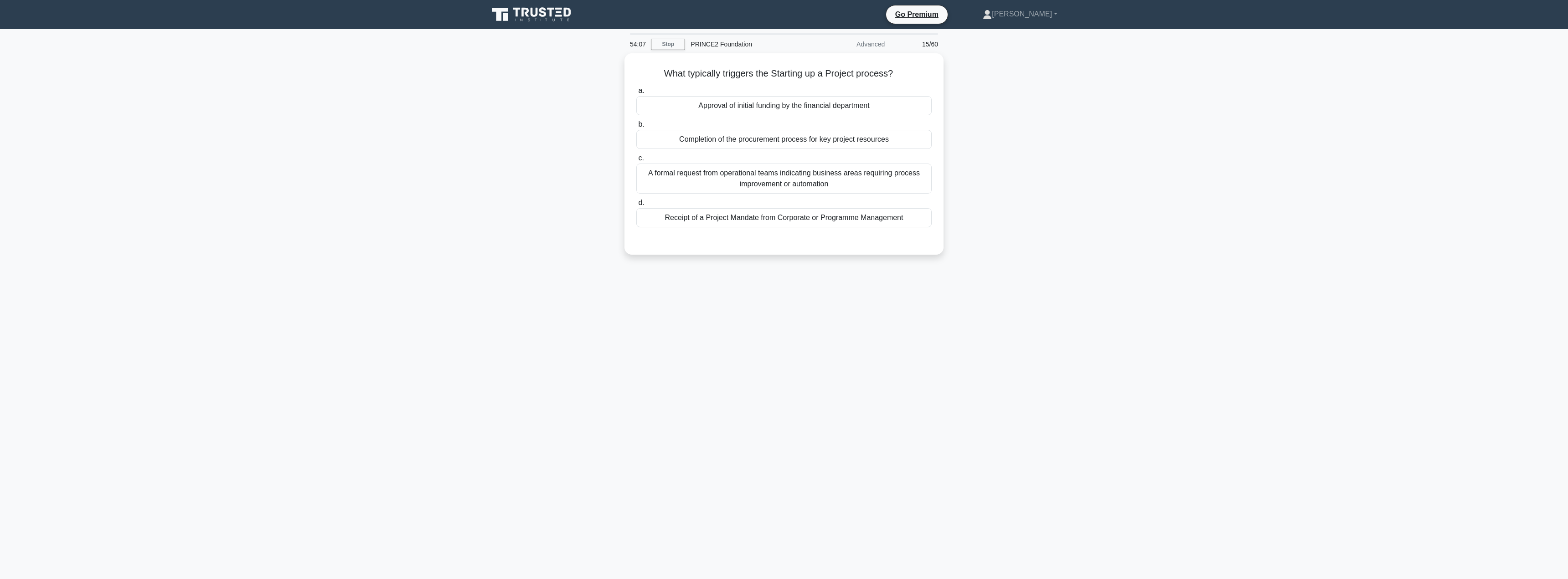
click at [785, 534] on main "54:07 Stop PRINCE2 Foundation Advanced 15/60 What typically triggers the Starti…" at bounding box center [784, 304] width 1568 height 550
click at [792, 219] on div "Receipt of a Project Mandate from Corporate or Programme Management" at bounding box center [783, 215] width 295 height 19
click at [636, 204] on input "d. Receipt of a Project Mandate from Corporate or Programme Management" at bounding box center [636, 201] width 0 height 6
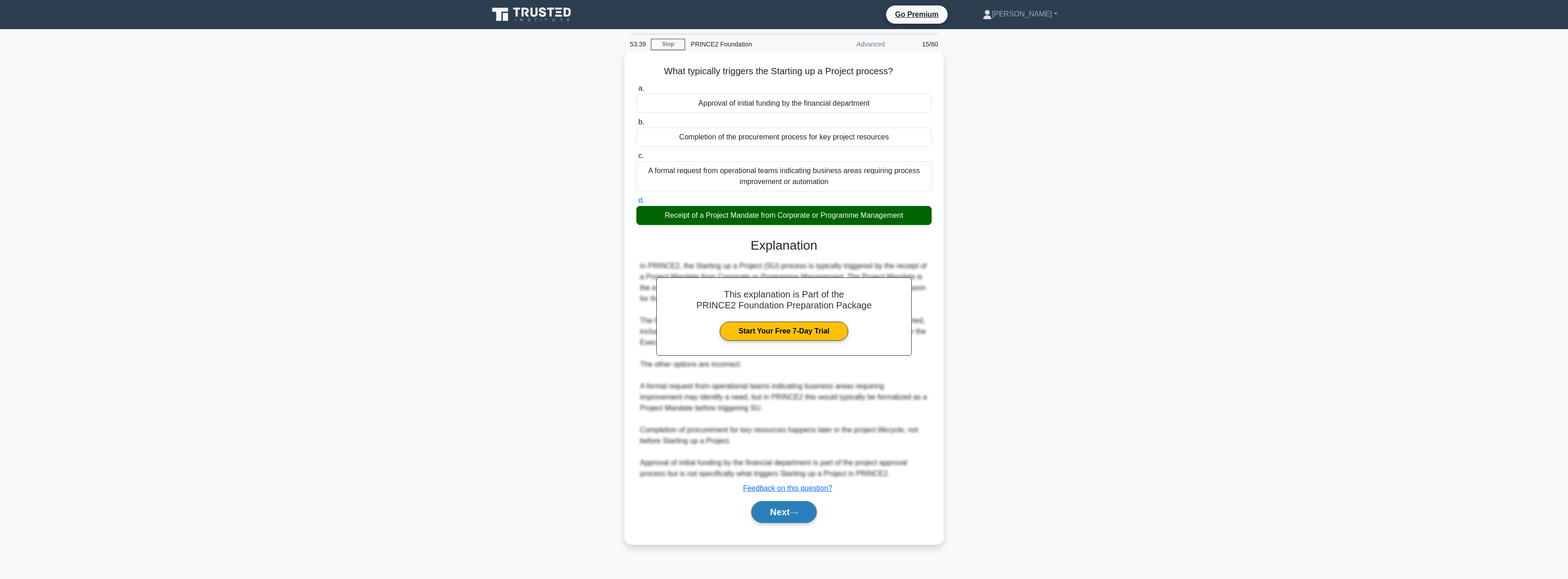
click at [768, 509] on button "Next" at bounding box center [783, 512] width 65 height 22
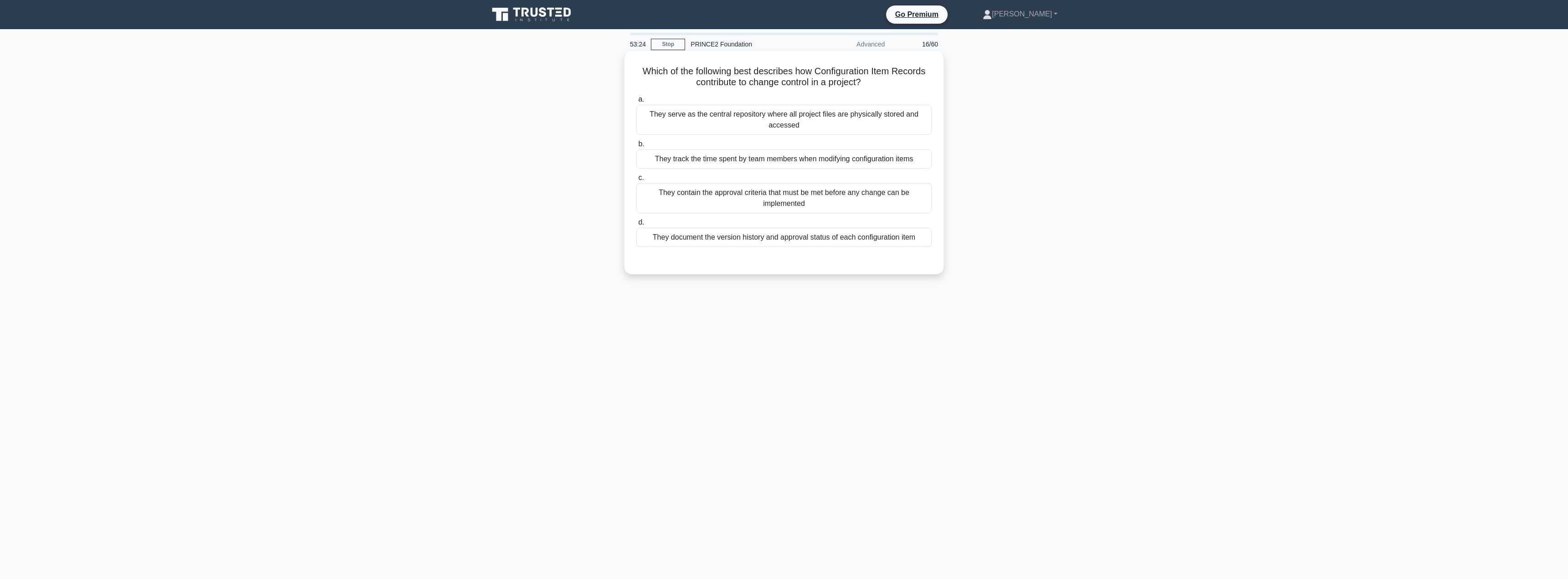
click at [782, 245] on div "They document the version history and approval status of each configuration item" at bounding box center [783, 237] width 295 height 19
click at [636, 226] on input "d. They document the version history and approval status of each configuration …" at bounding box center [636, 223] width 0 height 6
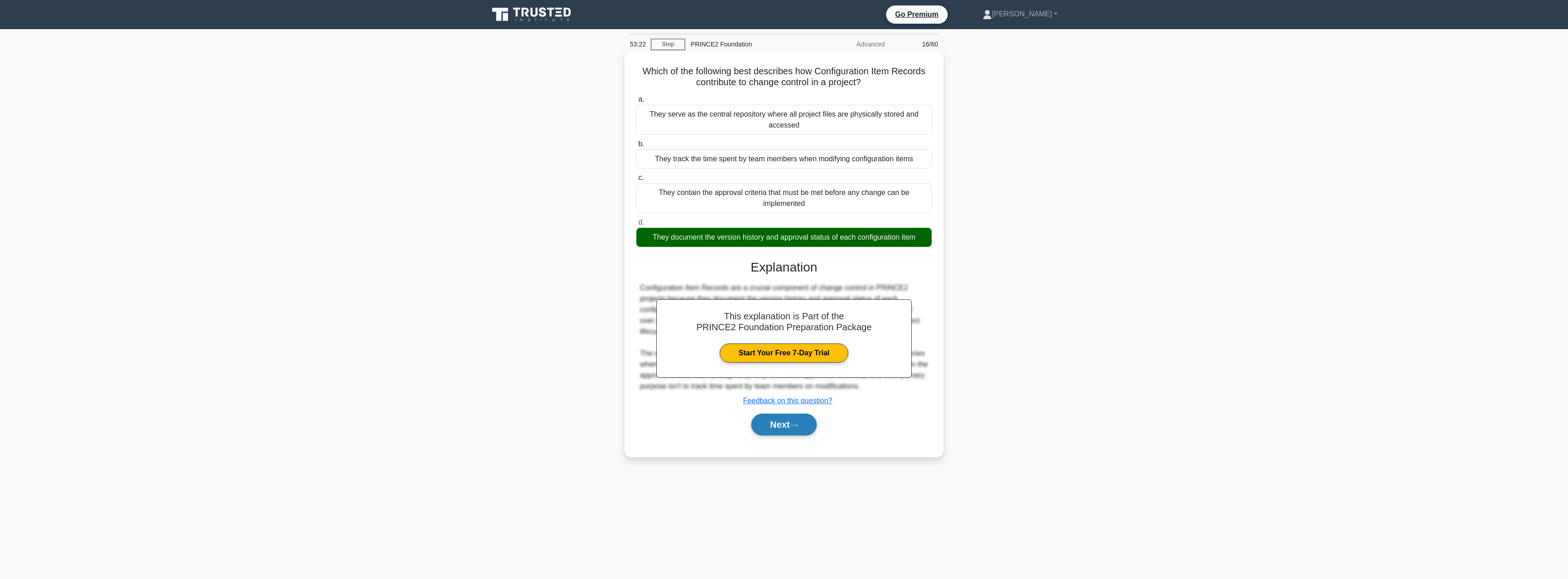
click at [783, 432] on button "Next" at bounding box center [783, 425] width 65 height 22
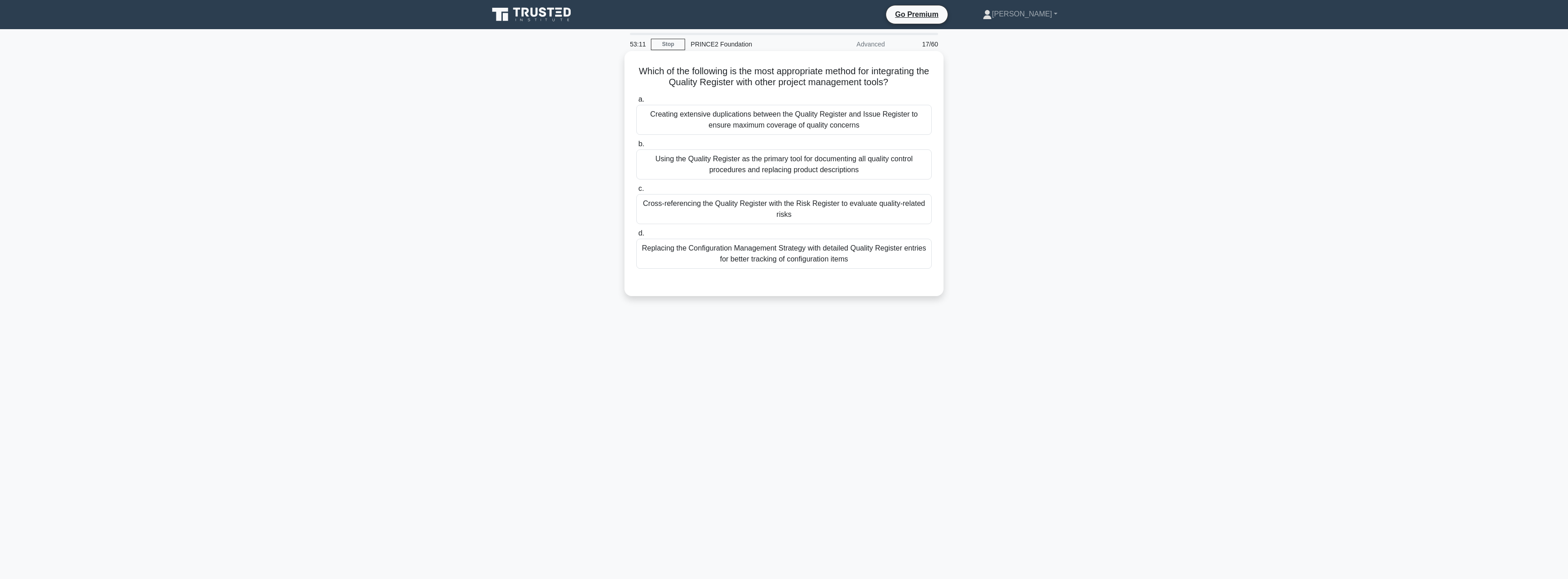
click at [737, 213] on div "Cross-referencing the Quality Register with the Risk Register to evaluate quali…" at bounding box center [783, 209] width 295 height 30
click at [636, 192] on input "c. Cross-referencing the Quality Register with the Risk Register to evaluate qu…" at bounding box center [636, 189] width 0 height 6
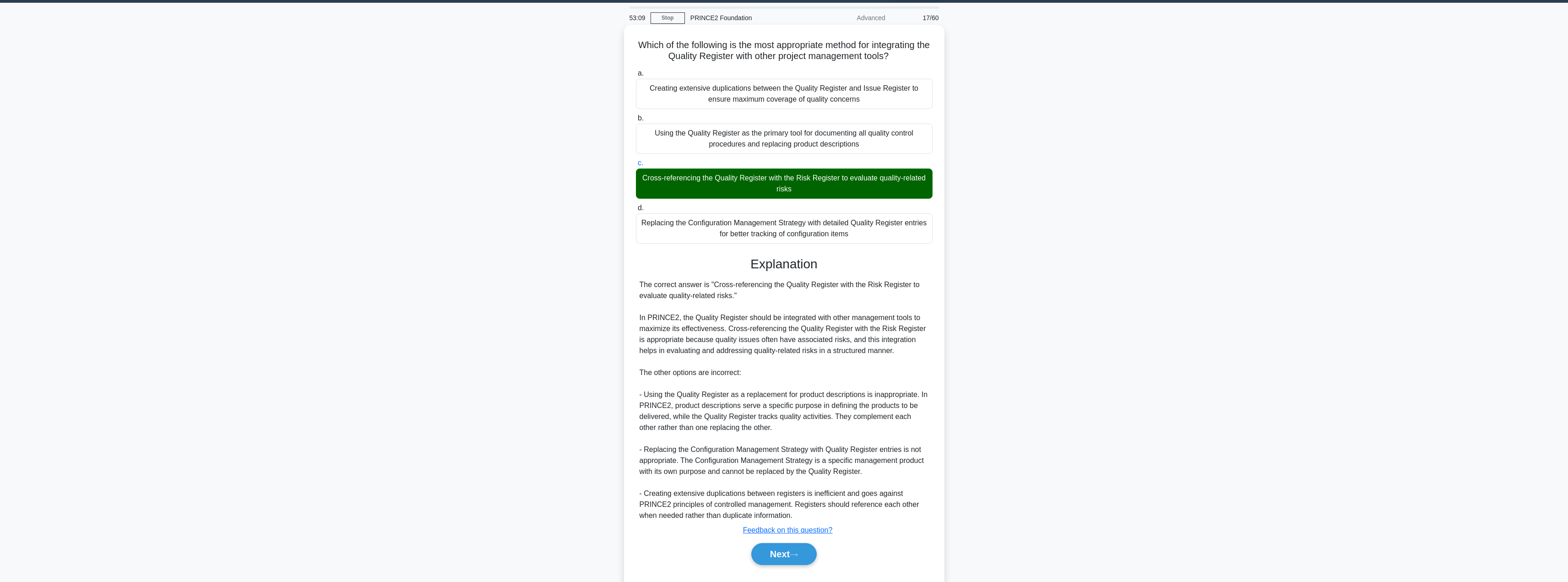
scroll to position [49, 0]
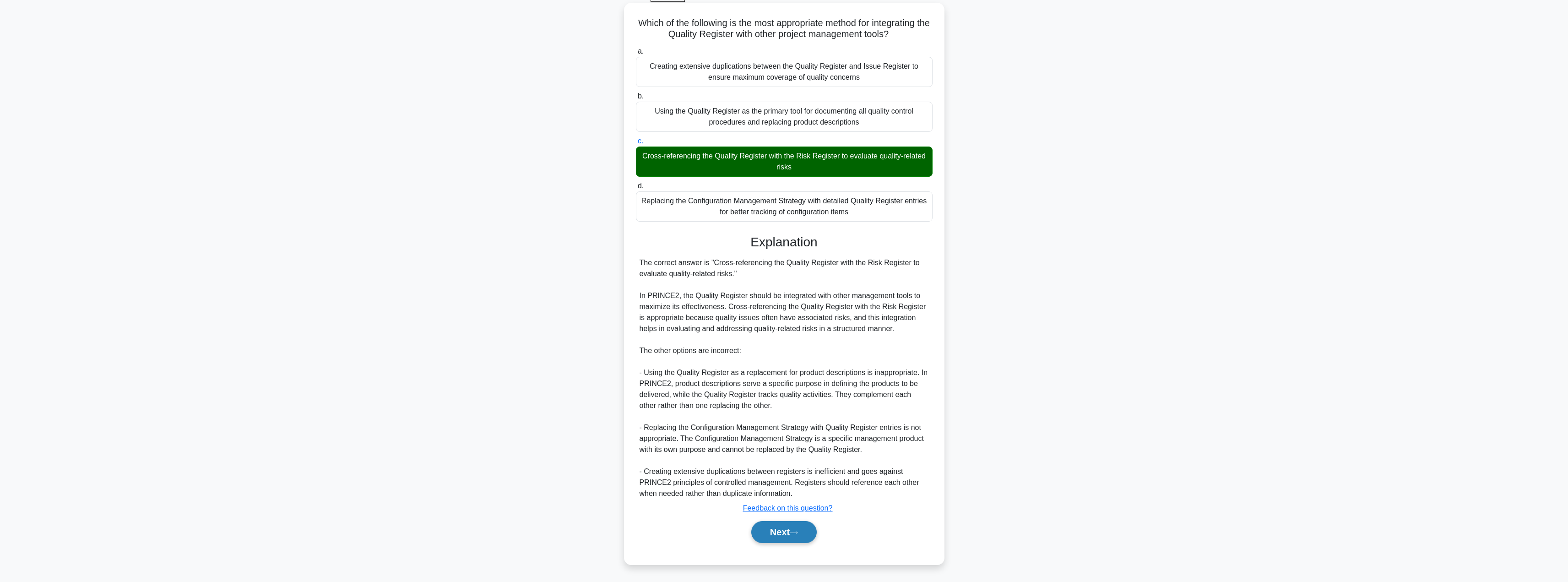
click at [794, 532] on icon at bounding box center [793, 532] width 8 height 5
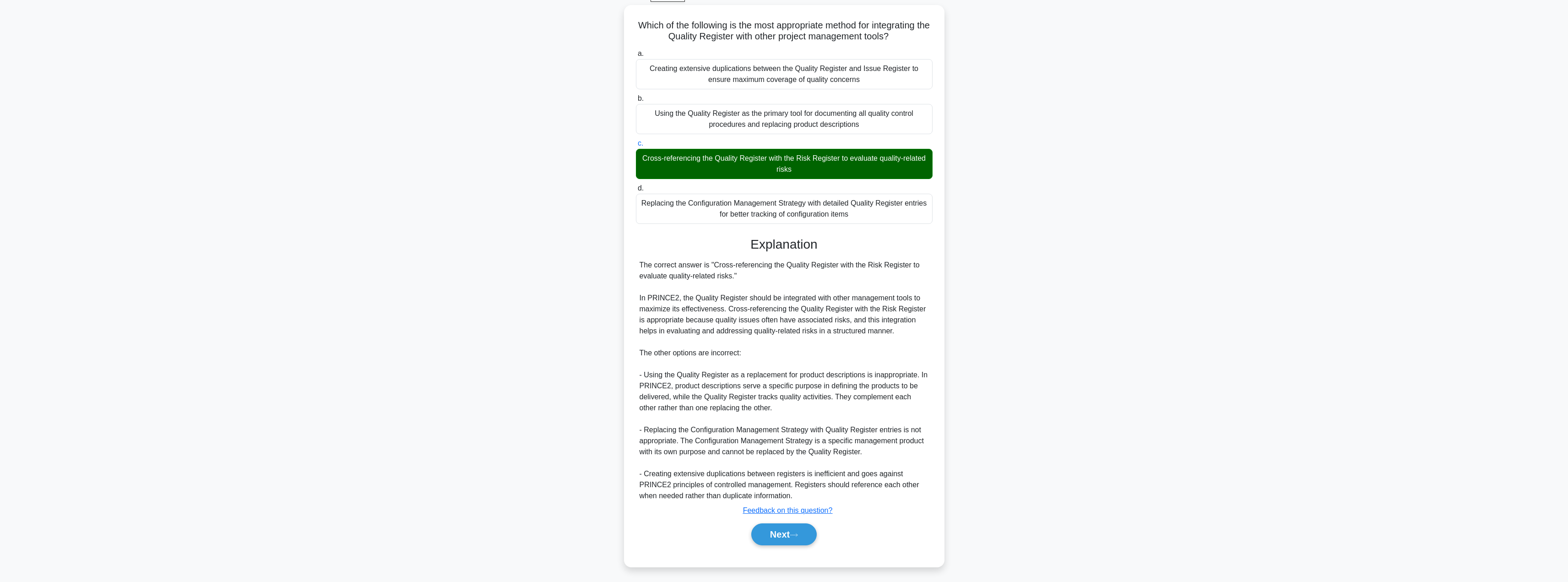
scroll to position [0, 0]
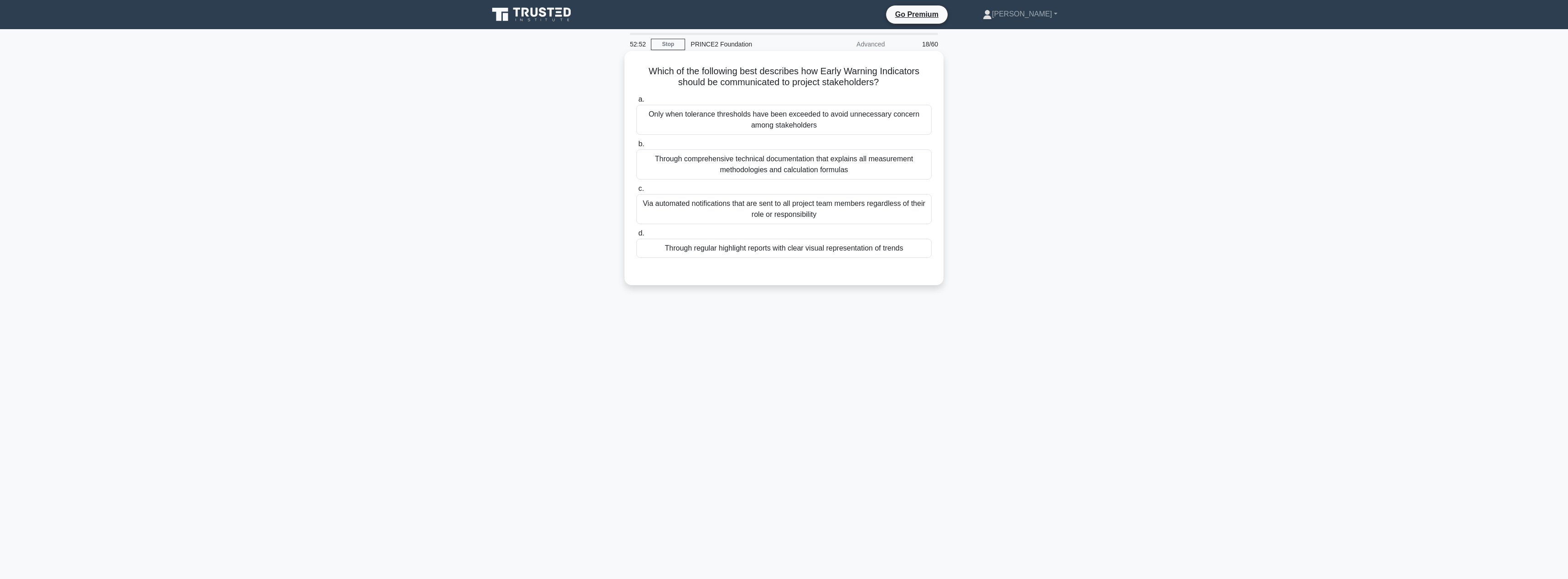
click at [756, 248] on div "Through regular highlight reports with clear visual representation of trends" at bounding box center [783, 248] width 295 height 19
click at [636, 237] on input "d. Through regular highlight reports with clear visual representation of trends" at bounding box center [636, 234] width 0 height 6
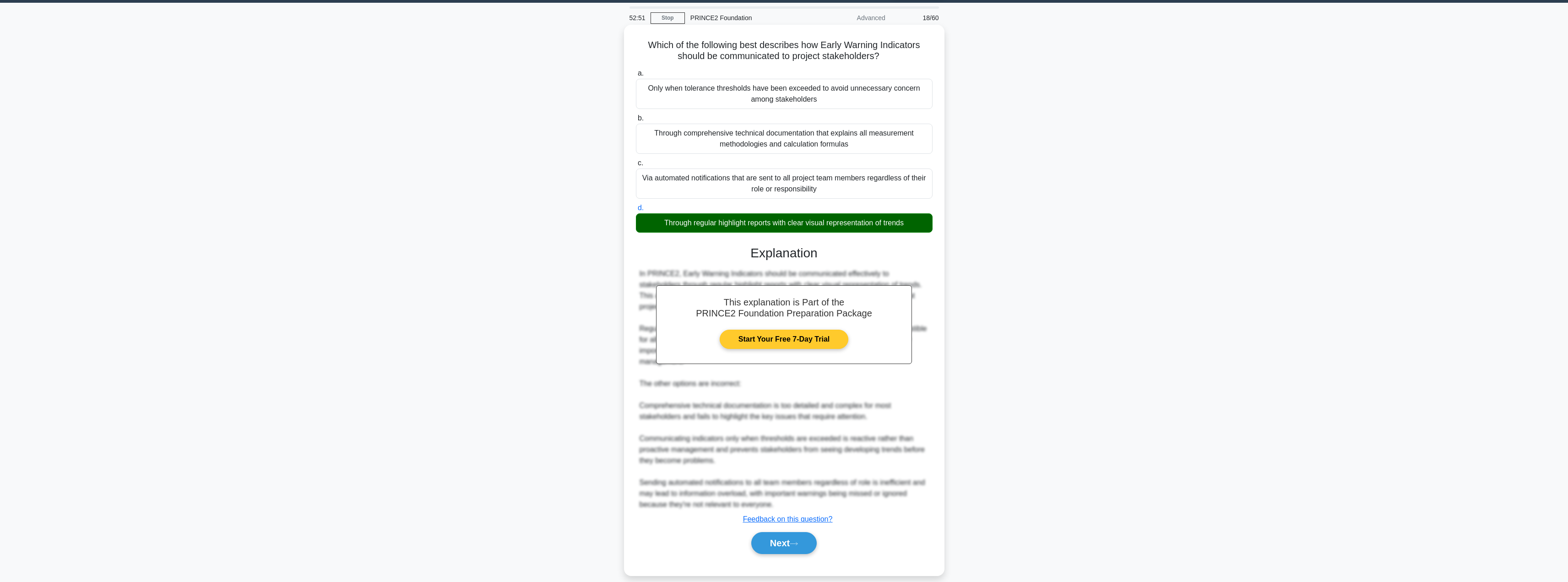
scroll to position [38, 0]
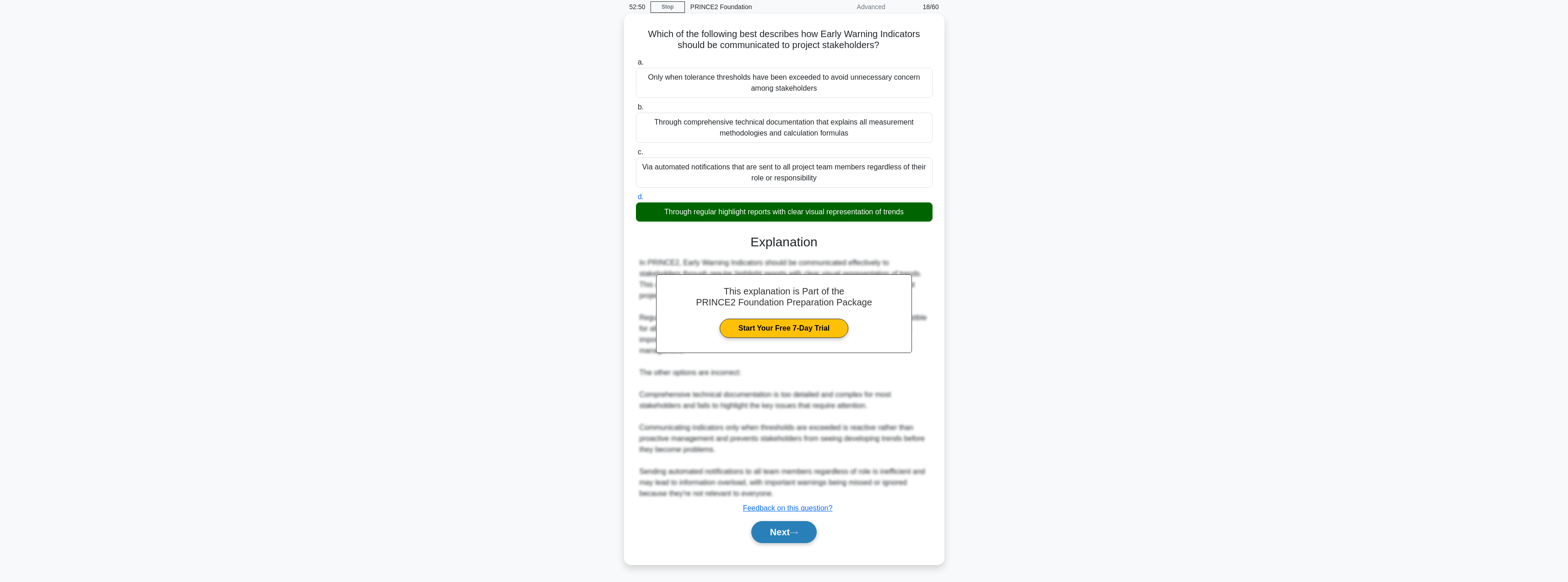
click at [777, 525] on button "Next" at bounding box center [784, 532] width 65 height 22
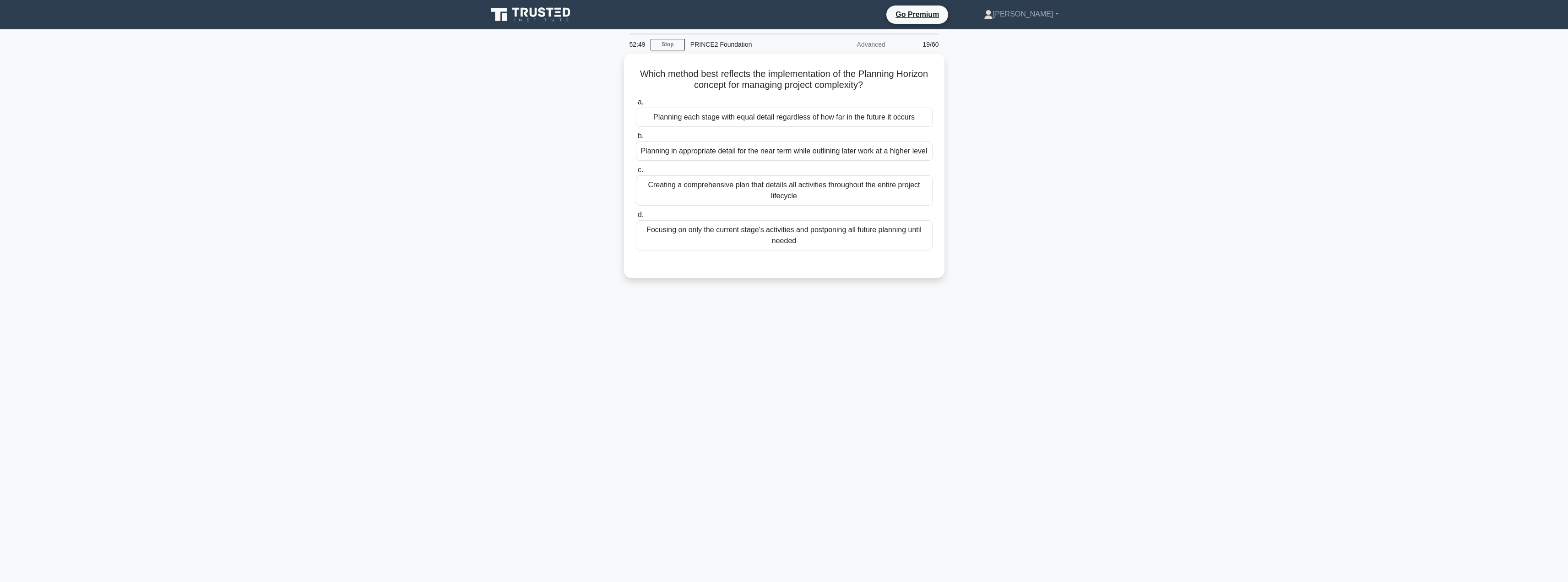
scroll to position [0, 0]
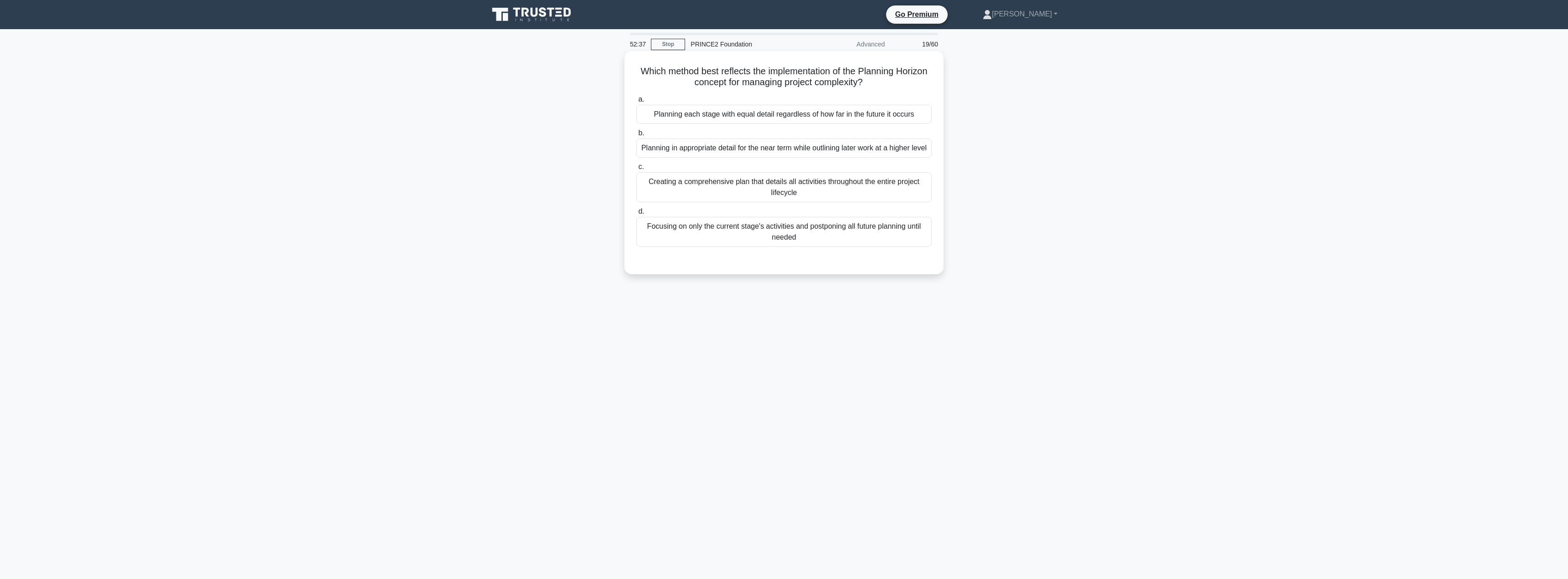
click at [814, 156] on div "Planning in appropriate detail for the near term while outlining later work at …" at bounding box center [783, 148] width 295 height 19
click at [636, 136] on input "b. Planning in appropriate detail for the near term while outlining later work …" at bounding box center [636, 133] width 0 height 6
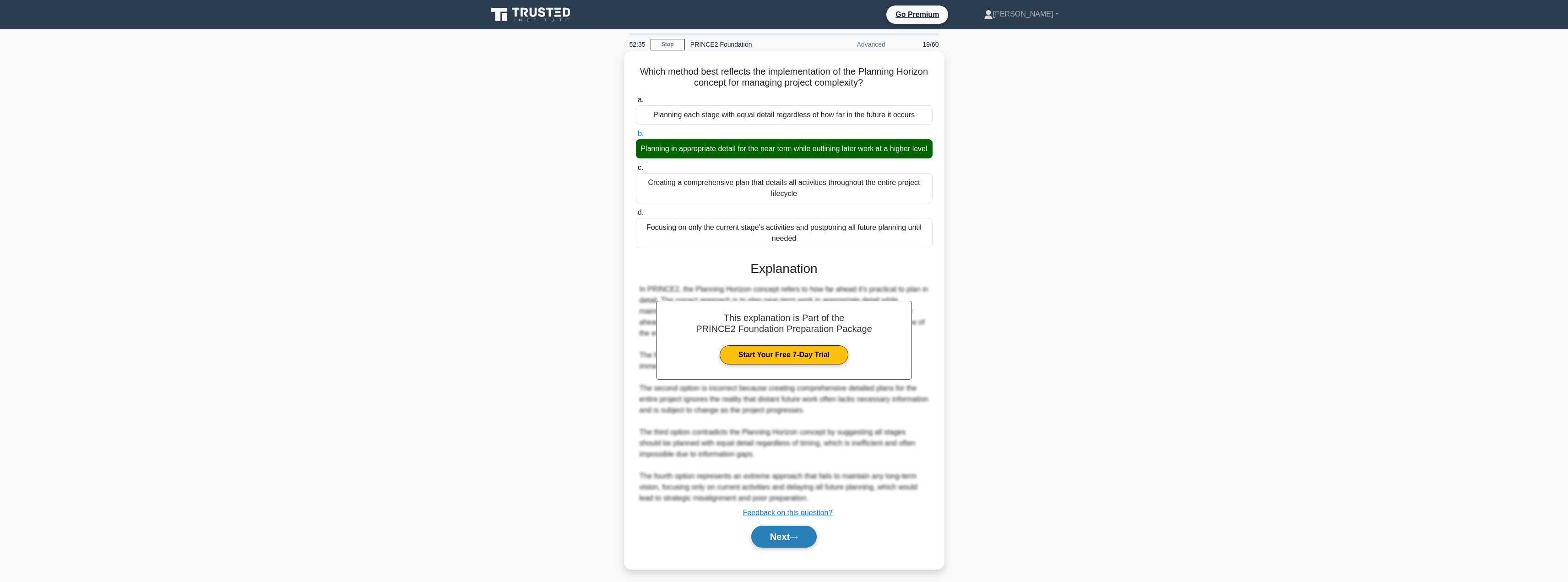
click at [785, 548] on button "Next" at bounding box center [784, 537] width 65 height 22
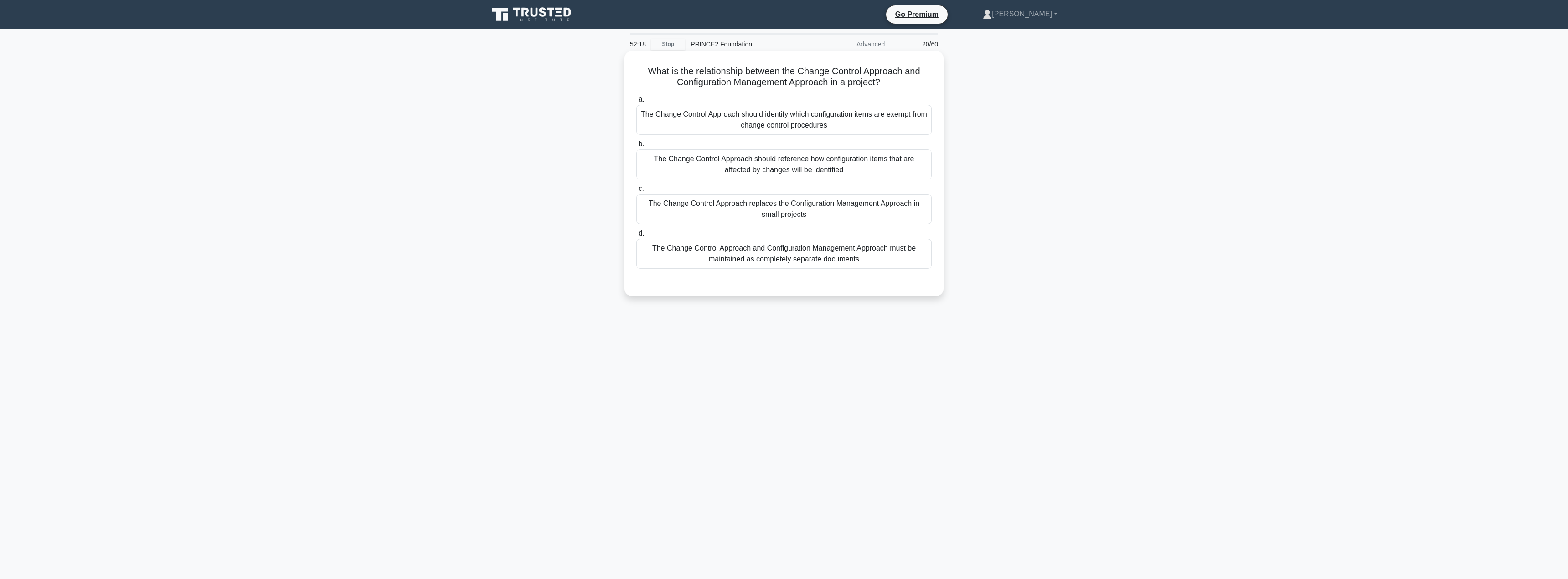
click at [830, 257] on div "The Change Control Approach and Configuration Management Approach must be maint…" at bounding box center [783, 253] width 295 height 30
click at [636, 237] on input "d. The Change Control Approach and Configuration Management Approach must be ma…" at bounding box center [636, 234] width 0 height 6
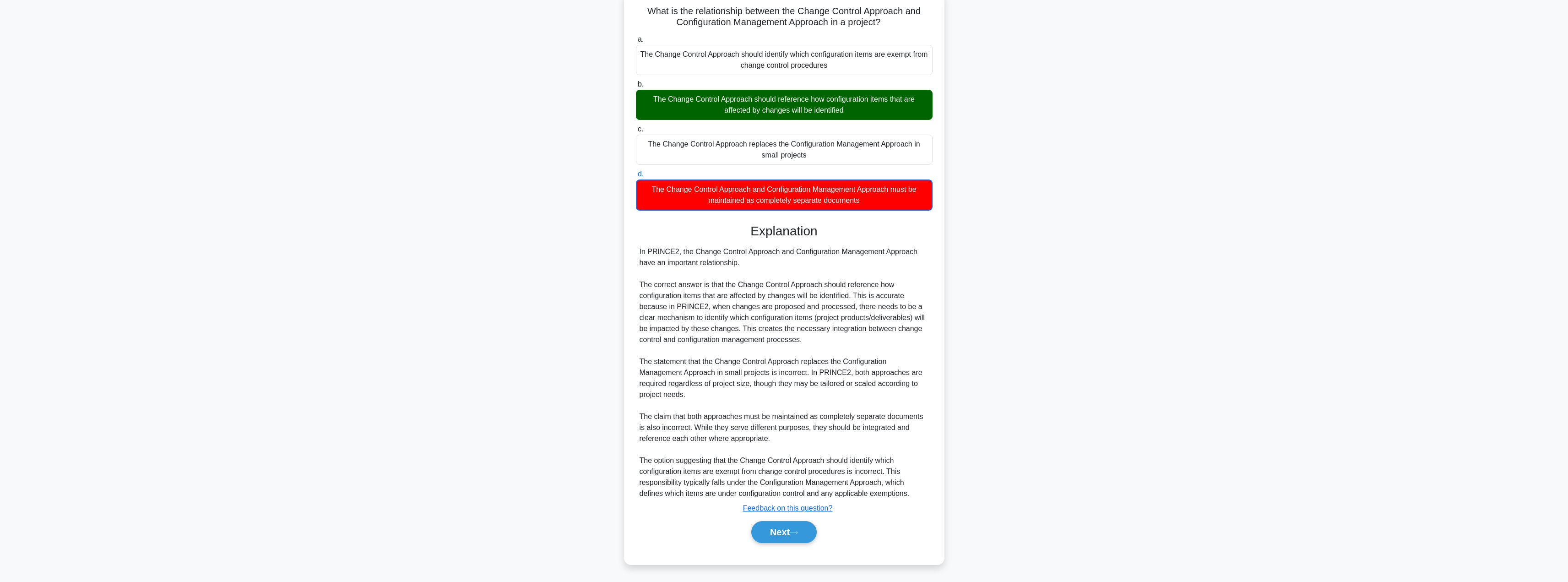
scroll to position [61, 0]
click at [786, 536] on button "Next" at bounding box center [784, 532] width 65 height 22
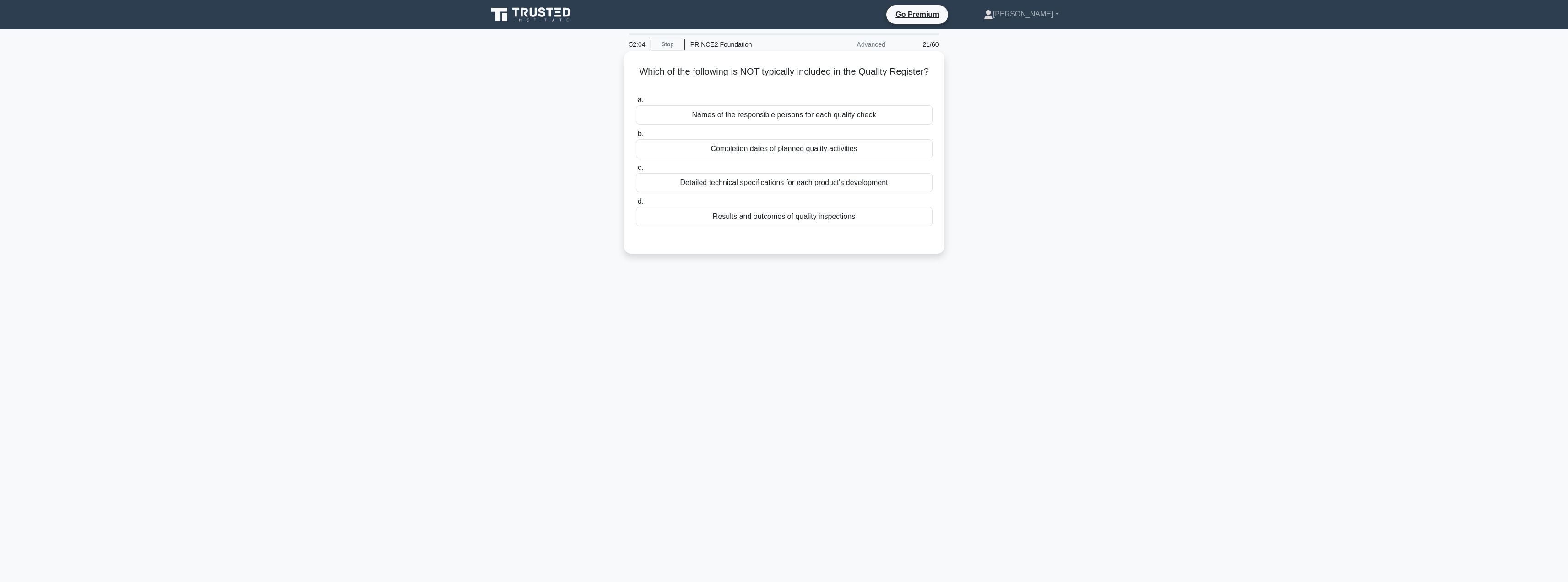
scroll to position [0, 0]
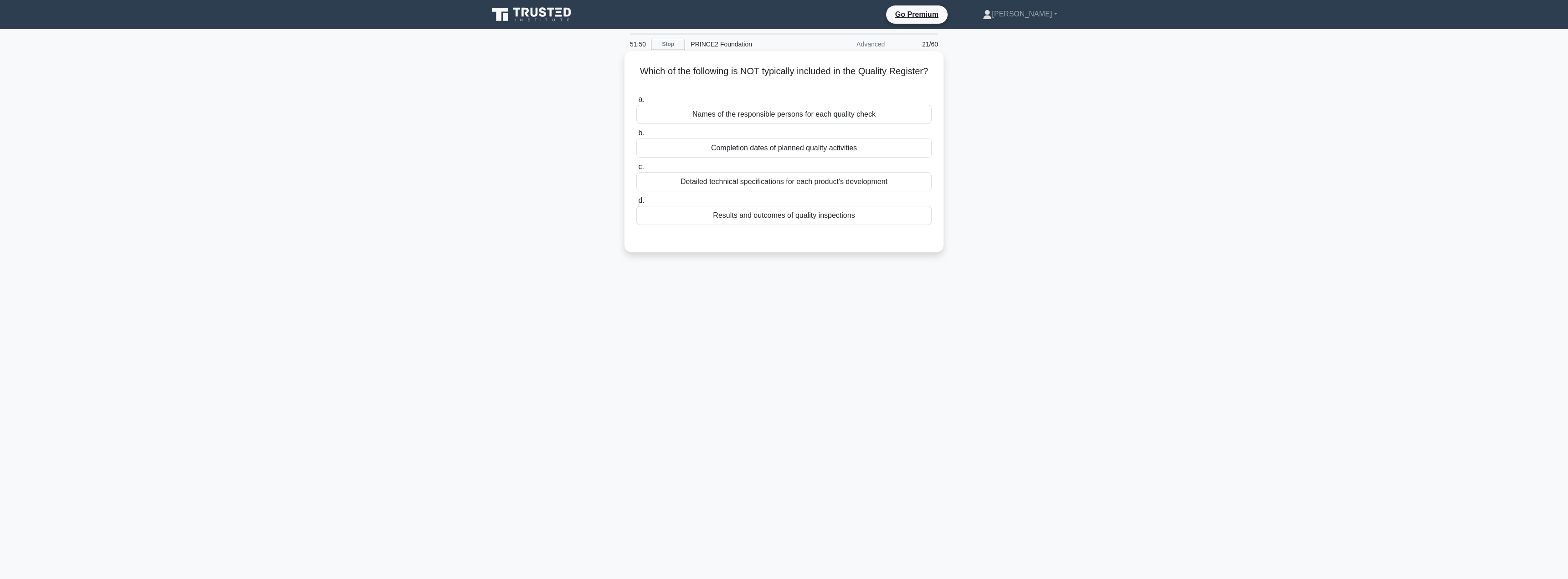
click at [853, 182] on div "Detailed technical specifications for each product's development" at bounding box center [783, 181] width 295 height 19
click at [636, 170] on input "c. Detailed technical specifications for each product's development" at bounding box center [636, 167] width 0 height 6
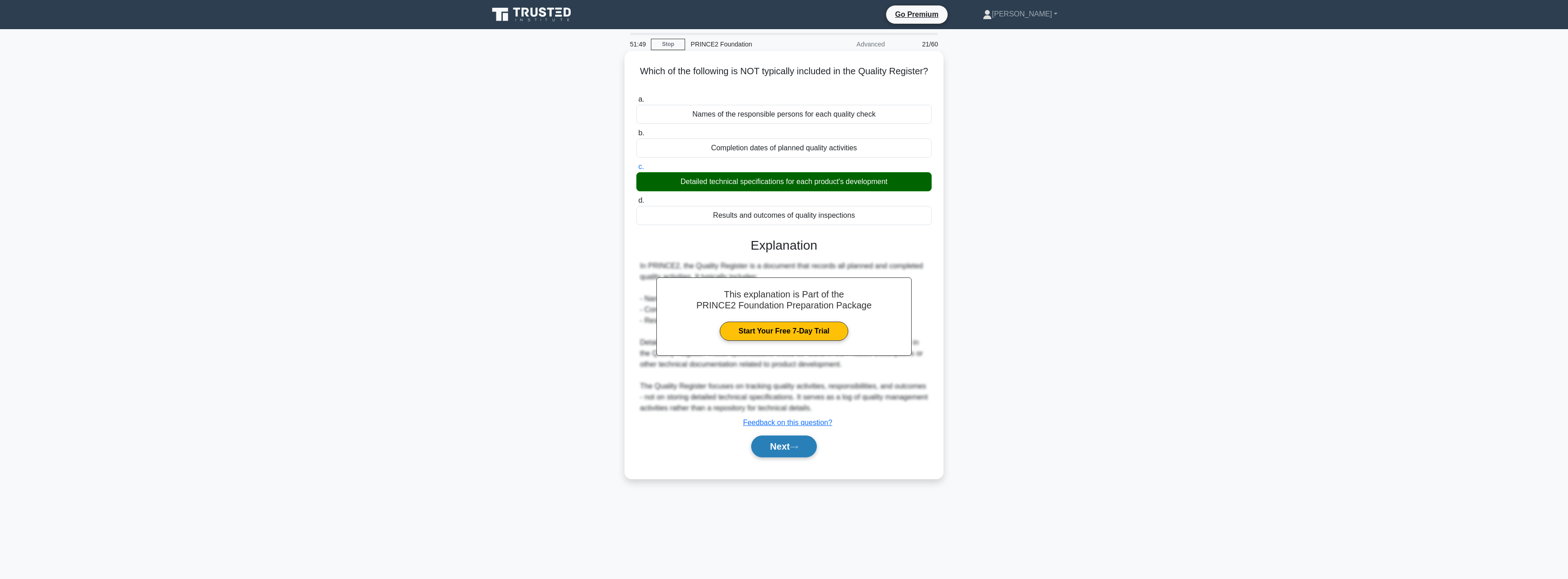
click at [779, 449] on button "Next" at bounding box center [783, 446] width 65 height 22
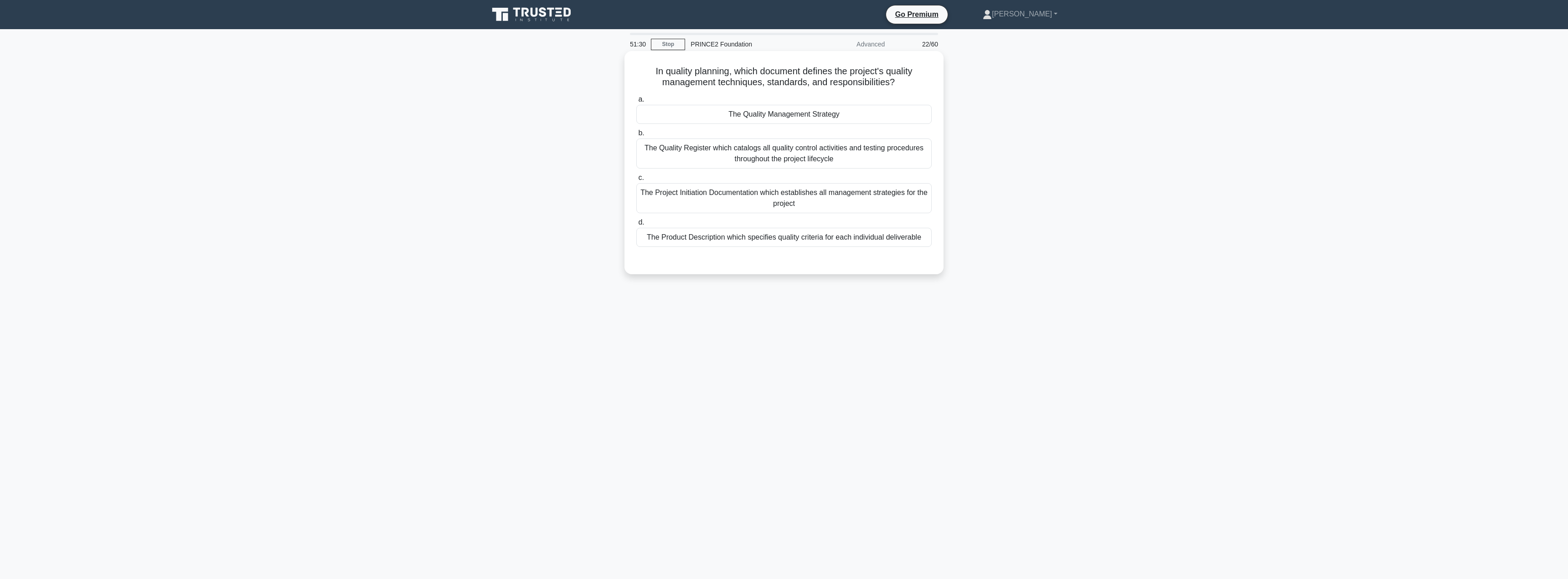
click at [836, 204] on div "The Project Initiation Documentation which establishes all management strategie…" at bounding box center [783, 198] width 295 height 30
click at [636, 181] on input "c. The Project Initiation Documentation which establishes all management strate…" at bounding box center [636, 178] width 0 height 6
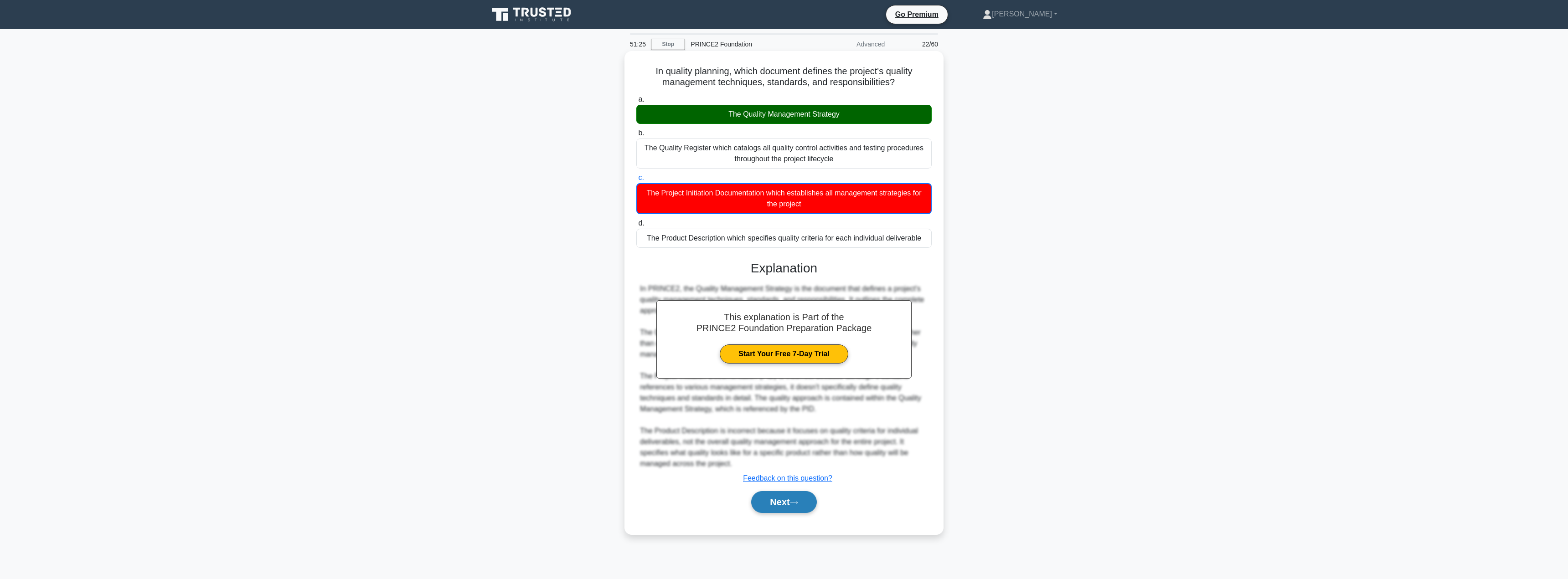
click at [765, 506] on button "Next" at bounding box center [783, 502] width 65 height 22
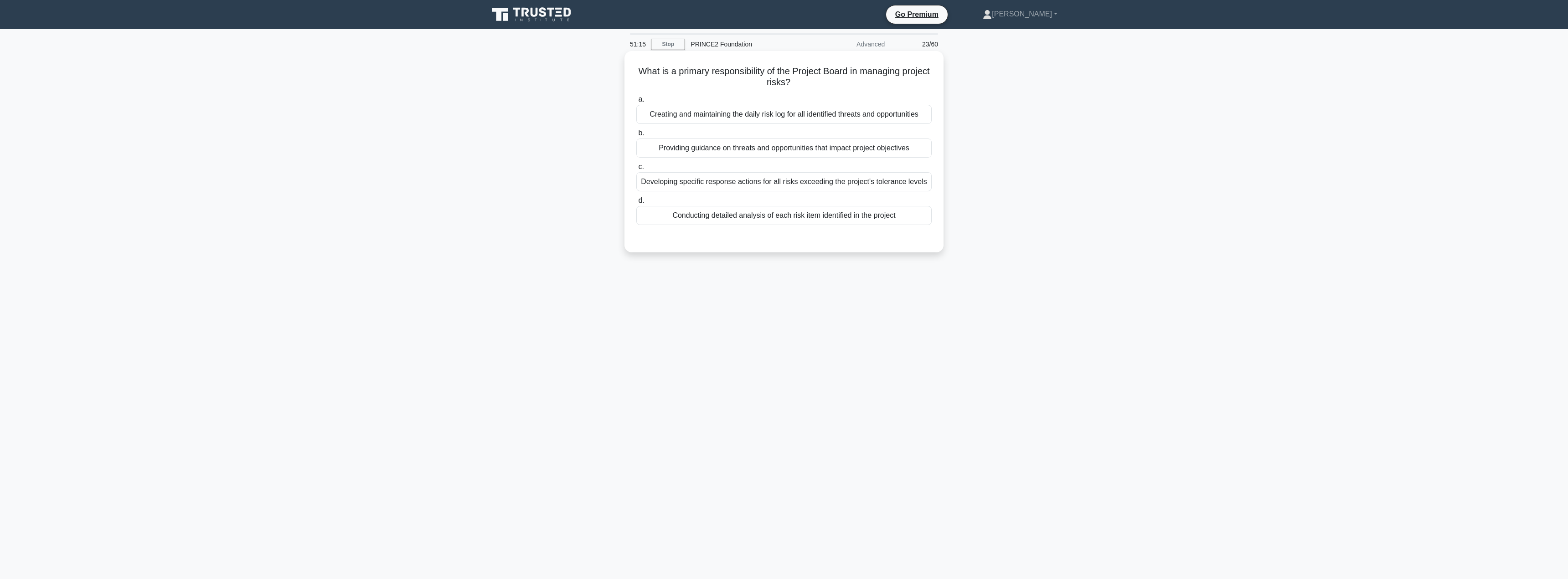
click at [760, 147] on div "Providing guidance on threats and opportunities that impact project objectives" at bounding box center [783, 148] width 295 height 19
click at [636, 136] on input "b. Providing guidance on threats and opportunities that impact project objectiv…" at bounding box center [636, 133] width 0 height 6
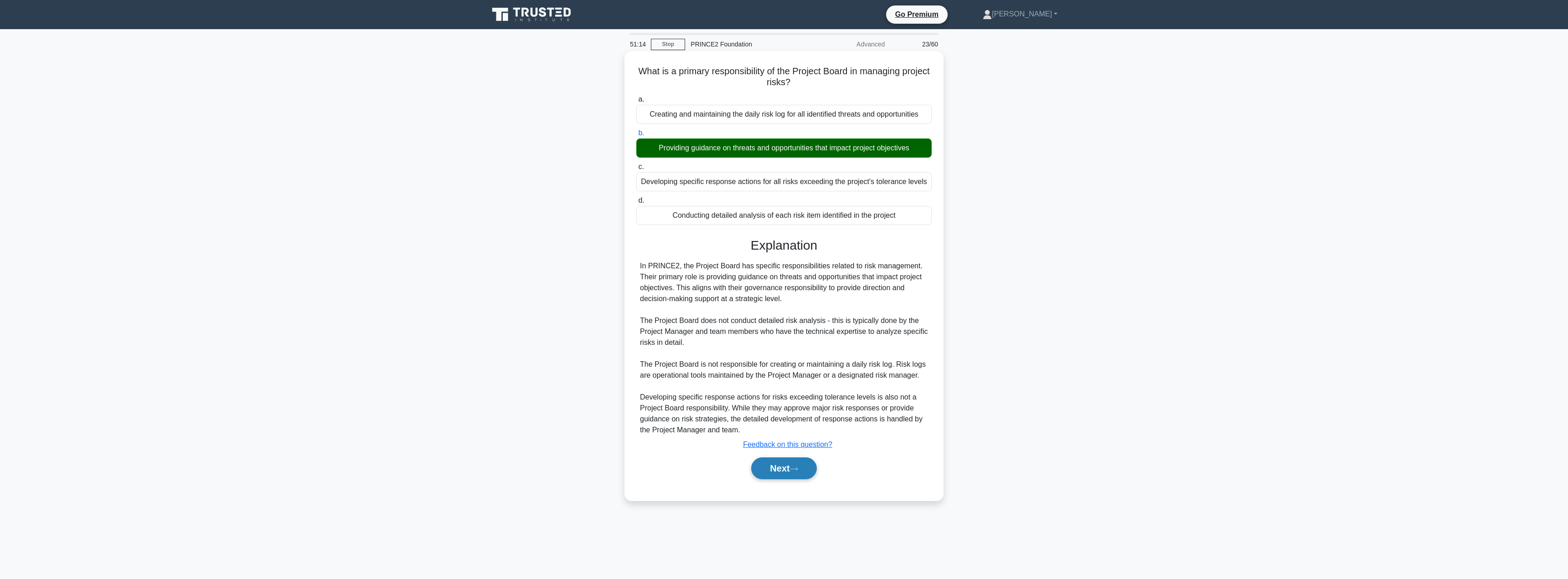
click at [777, 468] on button "Next" at bounding box center [783, 468] width 65 height 22
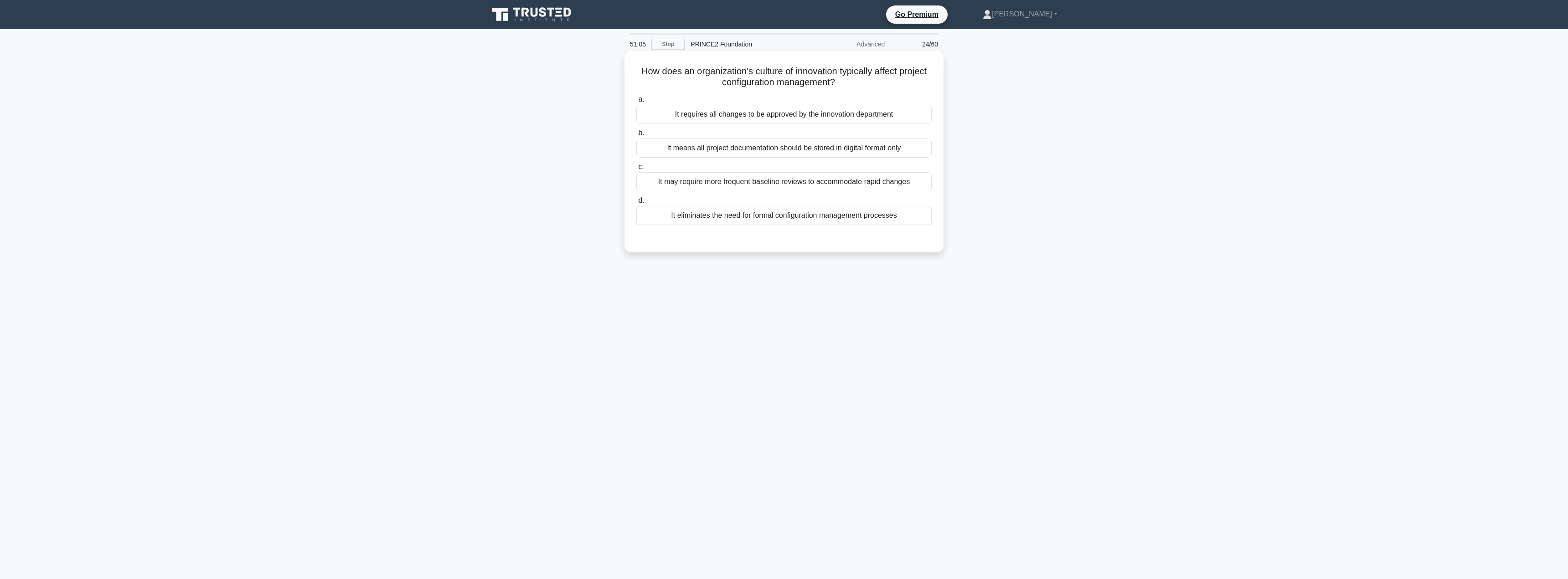
click at [859, 182] on div "It may require more frequent baseline reviews to accommodate rapid changes" at bounding box center [783, 181] width 295 height 19
click at [636, 170] on input "c. It may require more frequent baseline reviews to accommodate rapid changes" at bounding box center [636, 167] width 0 height 6
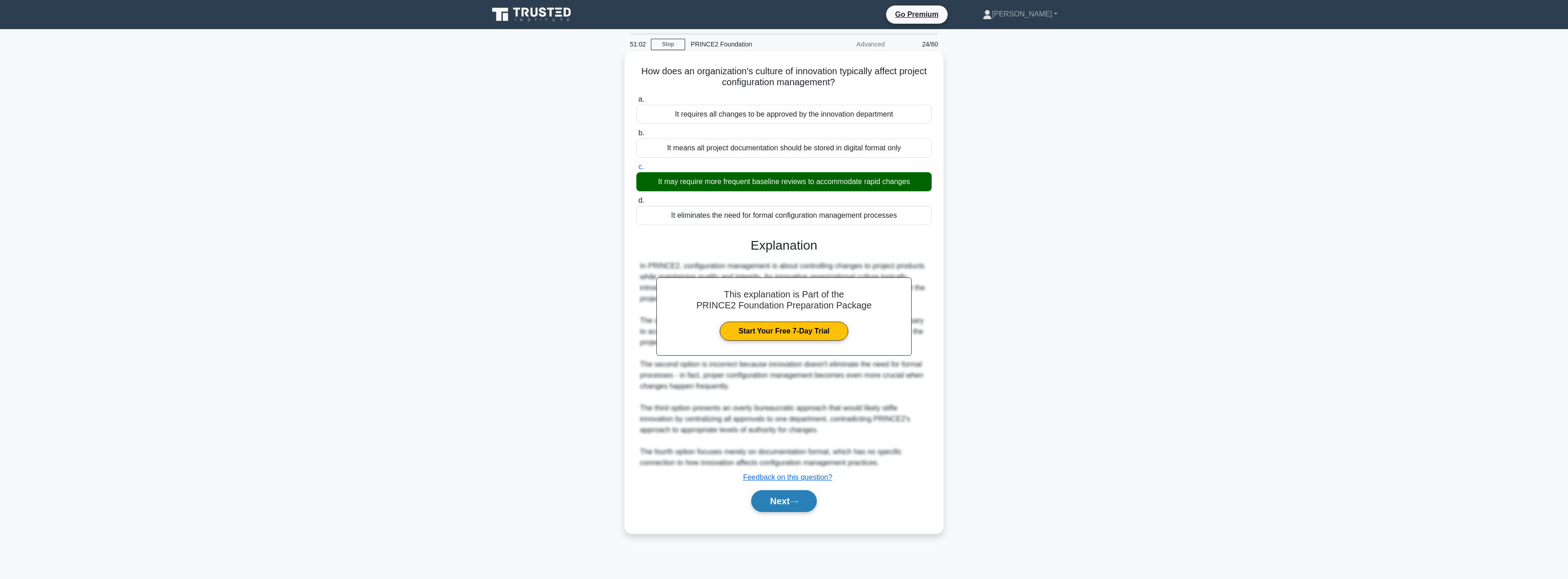
click at [783, 501] on button "Next" at bounding box center [783, 501] width 65 height 22
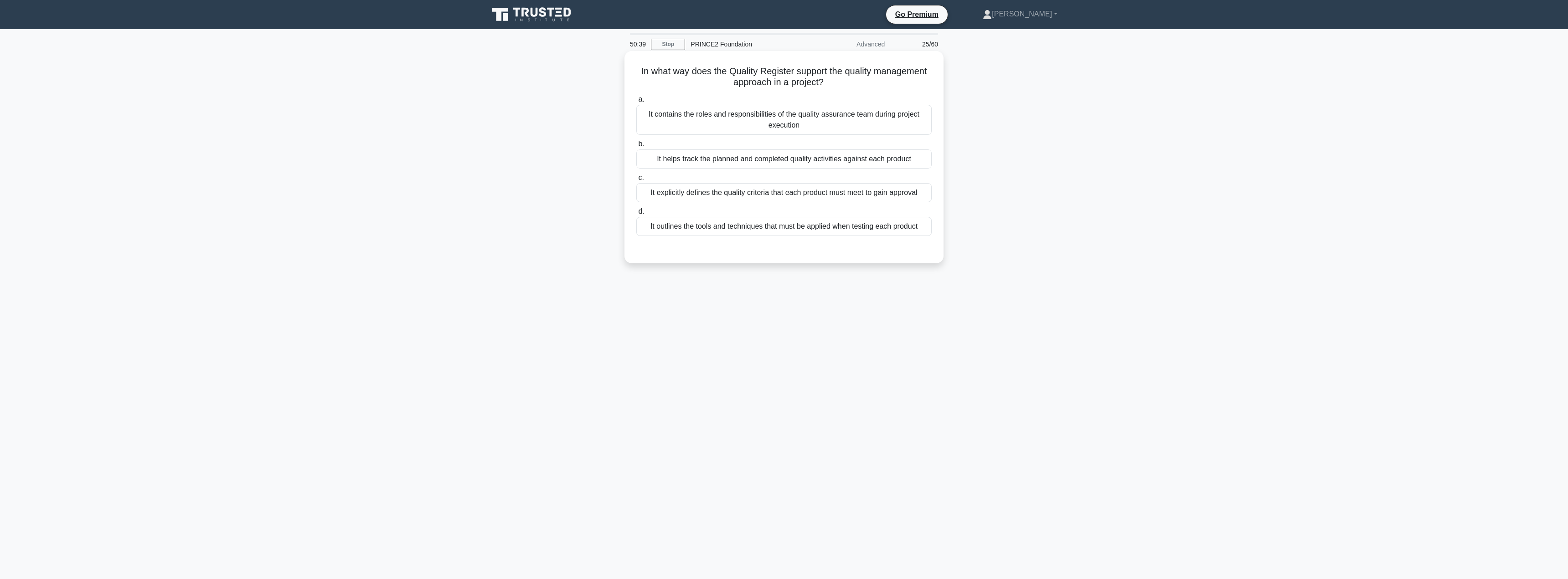
click at [775, 193] on div "It explicitly defines the quality criteria that each product must meet to gain …" at bounding box center [783, 192] width 295 height 19
click at [636, 181] on input "c. It explicitly defines the quality criteria that each product must meet to ga…" at bounding box center [636, 178] width 0 height 6
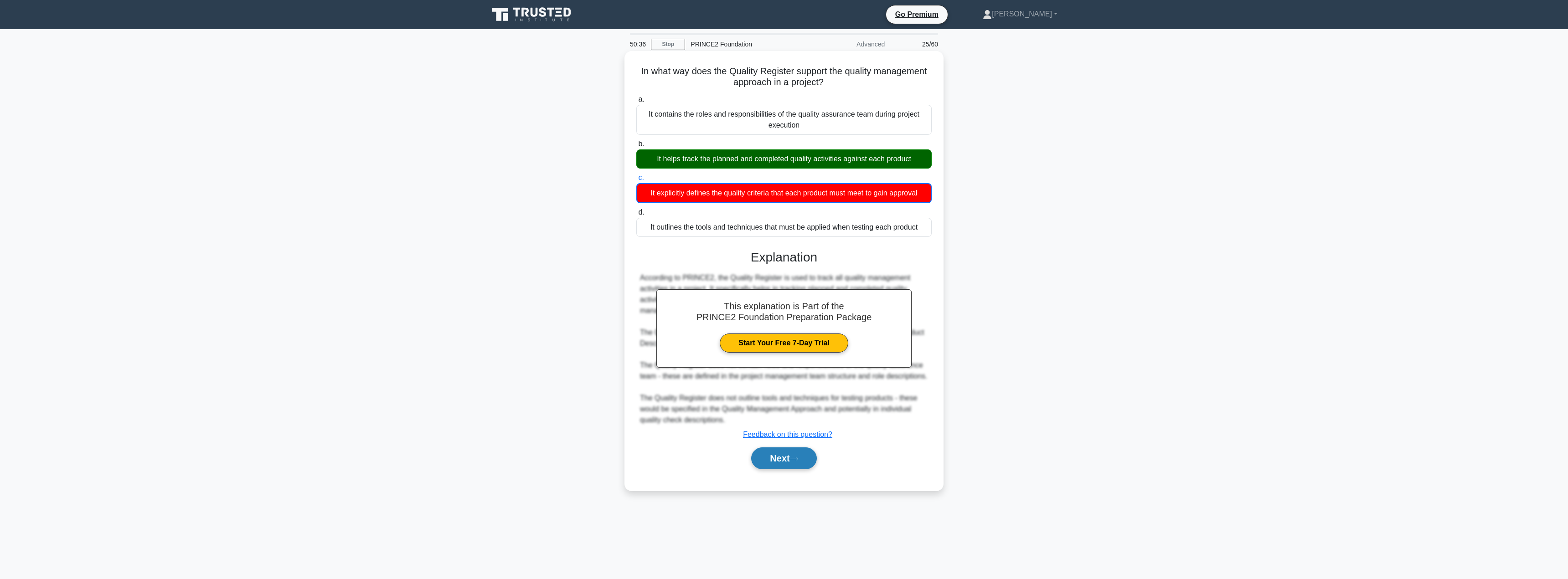
click at [769, 467] on button "Next" at bounding box center [783, 458] width 65 height 22
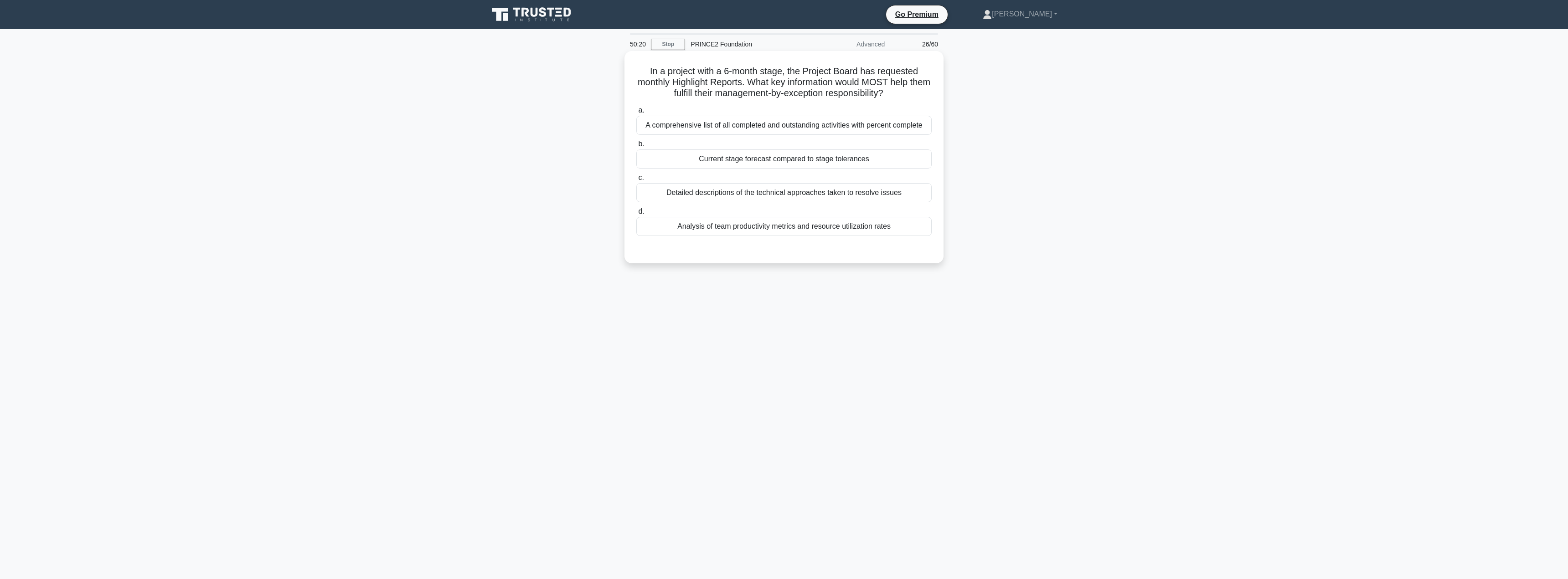
click at [711, 125] on div "A comprehensive list of all completed and outstanding activities with percent c…" at bounding box center [783, 125] width 295 height 19
click at [636, 113] on input "a. A comprehensive list of all completed and outstanding activities with percen…" at bounding box center [636, 111] width 0 height 6
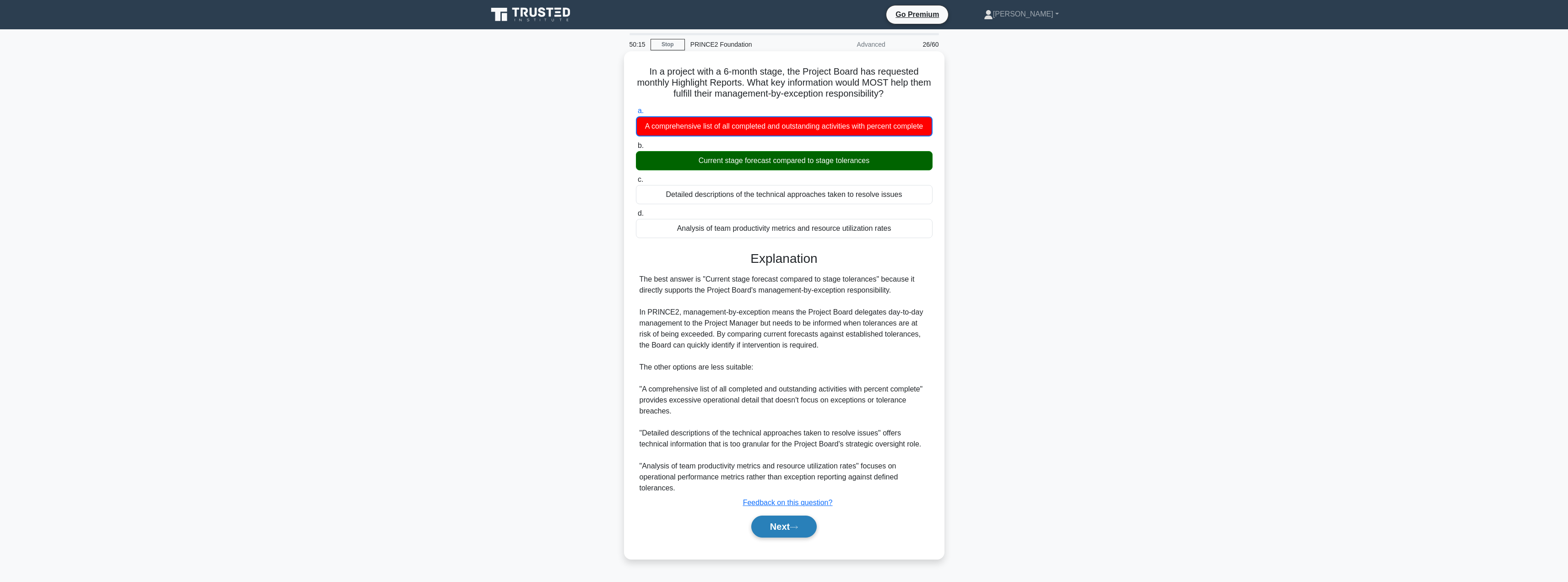
click at [785, 531] on button "Next" at bounding box center [784, 526] width 65 height 22
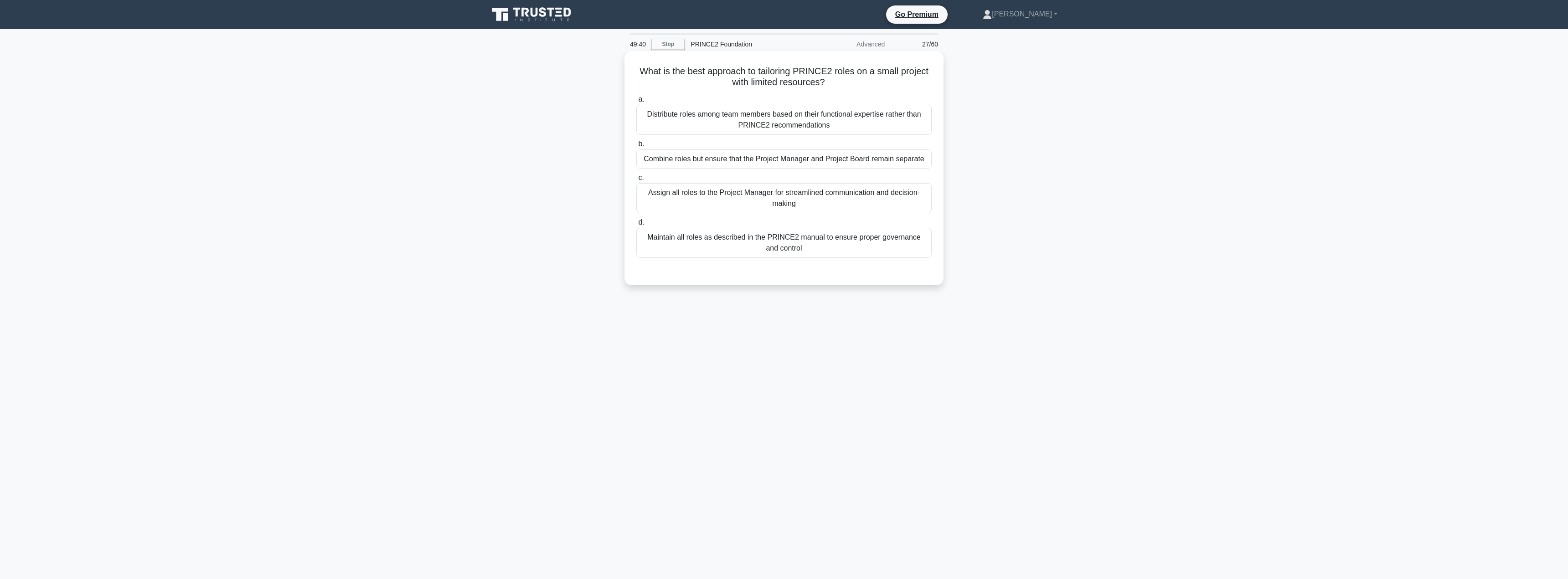
click at [737, 161] on div "Combine roles but ensure that the Project Manager and Project Board remain sepa…" at bounding box center [783, 159] width 295 height 19
click at [636, 147] on input "b. Combine roles but ensure that the Project Manager and Project Board remain s…" at bounding box center [636, 144] width 0 height 6
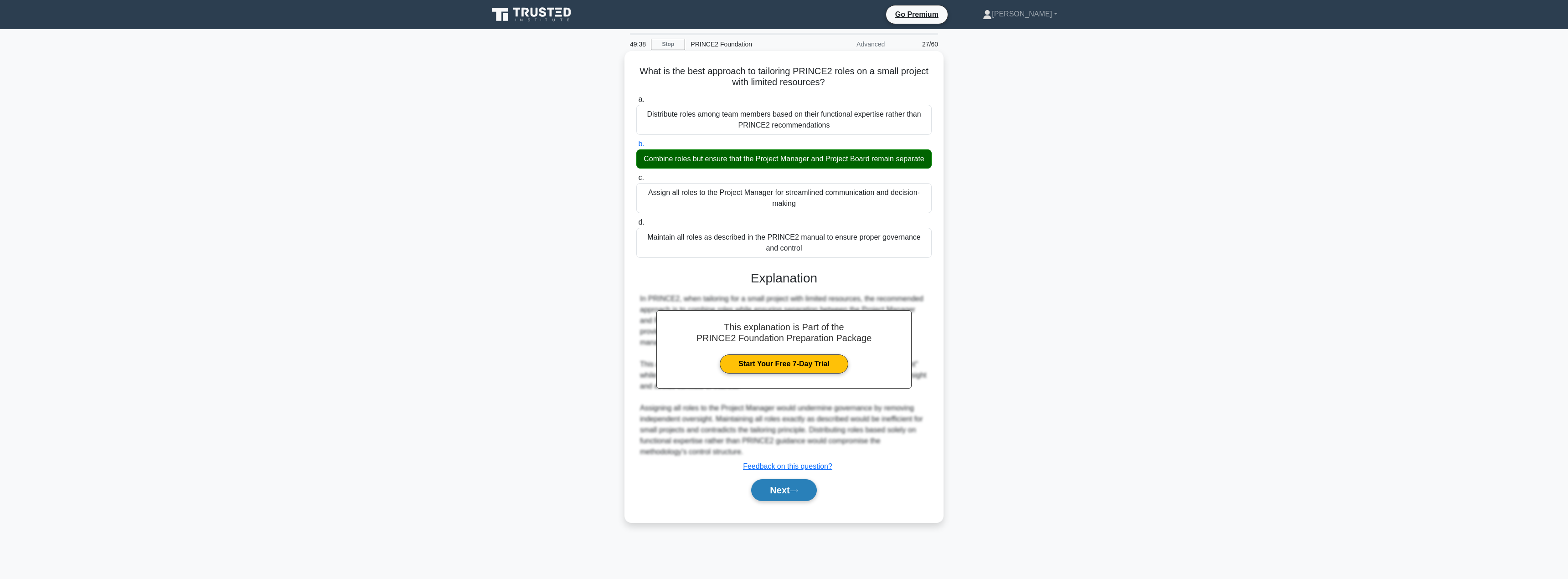
click at [775, 496] on button "Next" at bounding box center [783, 490] width 65 height 22
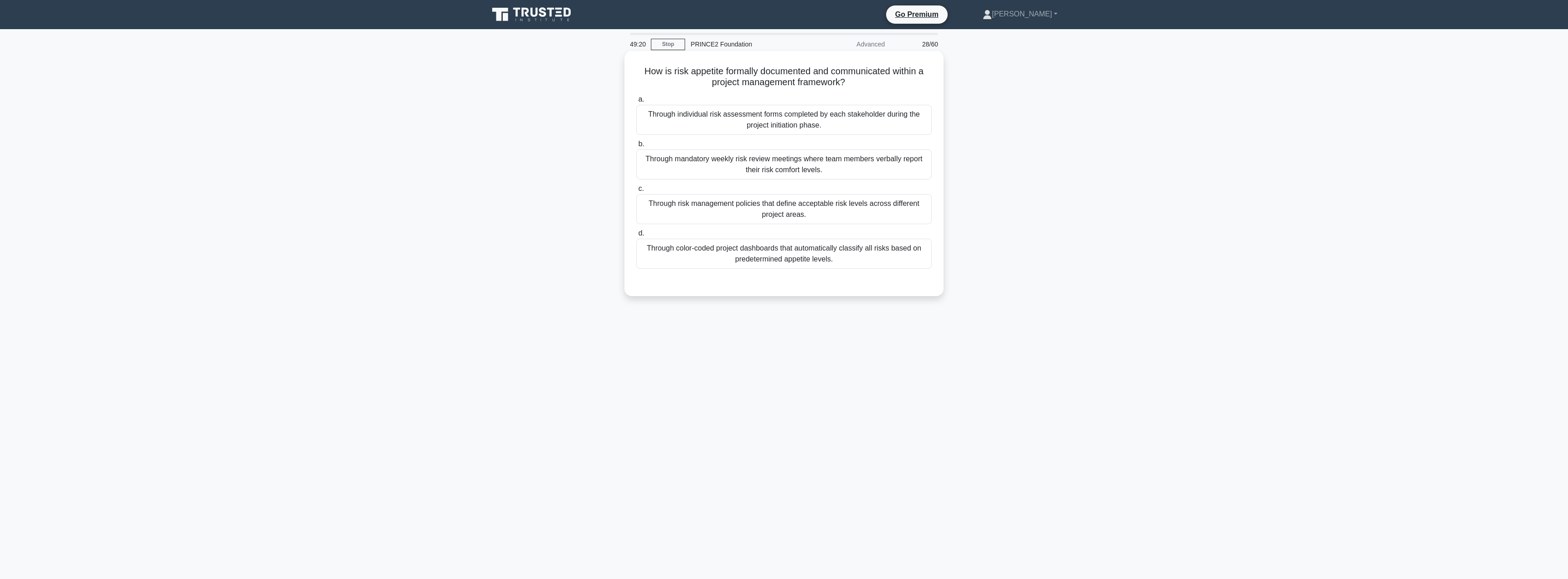
click at [714, 201] on div "Through risk management policies that define acceptable risk levels across diff…" at bounding box center [783, 209] width 295 height 30
click at [636, 192] on input "c. Through risk management policies that define acceptable risk levels across d…" at bounding box center [636, 189] width 0 height 6
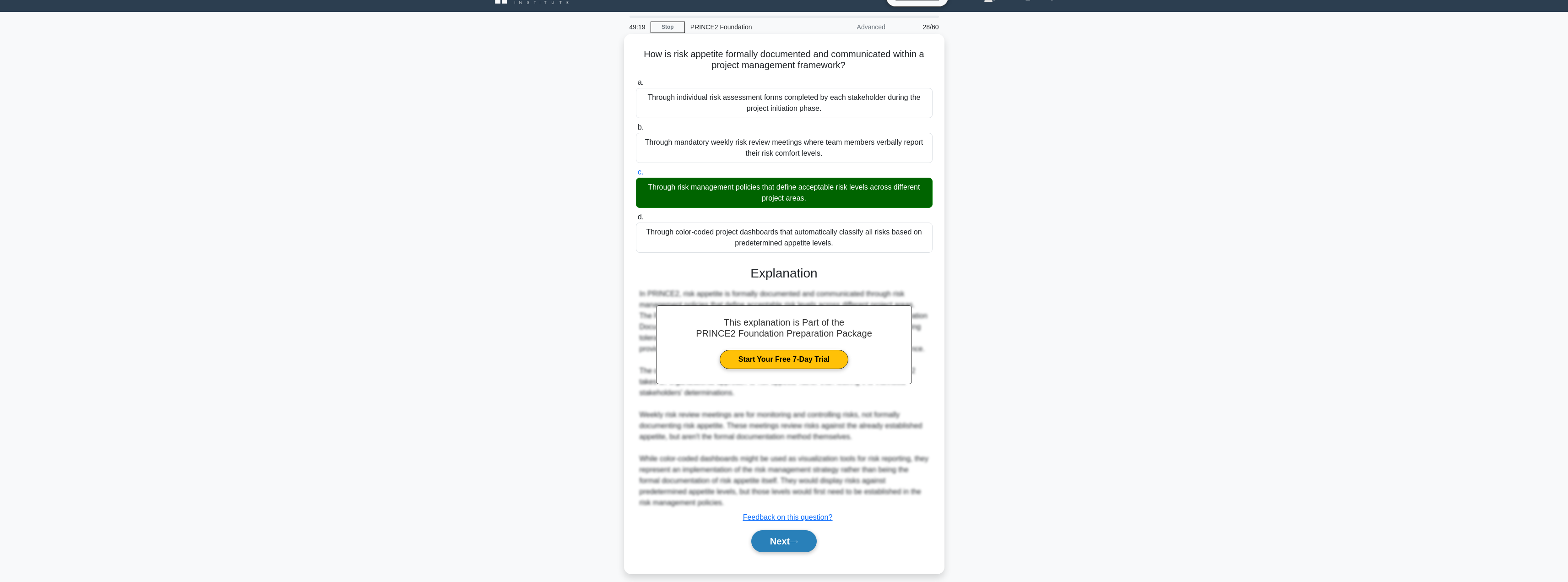
scroll to position [27, 0]
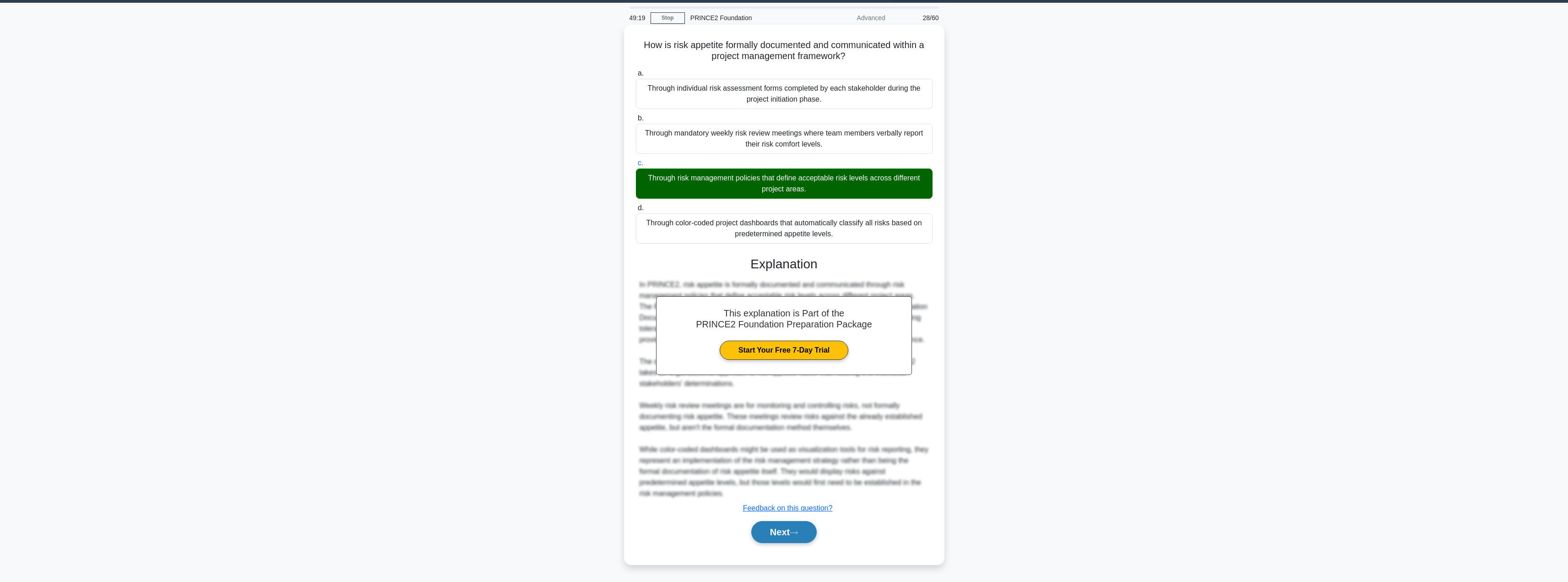
click at [780, 522] on button "Next" at bounding box center [784, 532] width 65 height 22
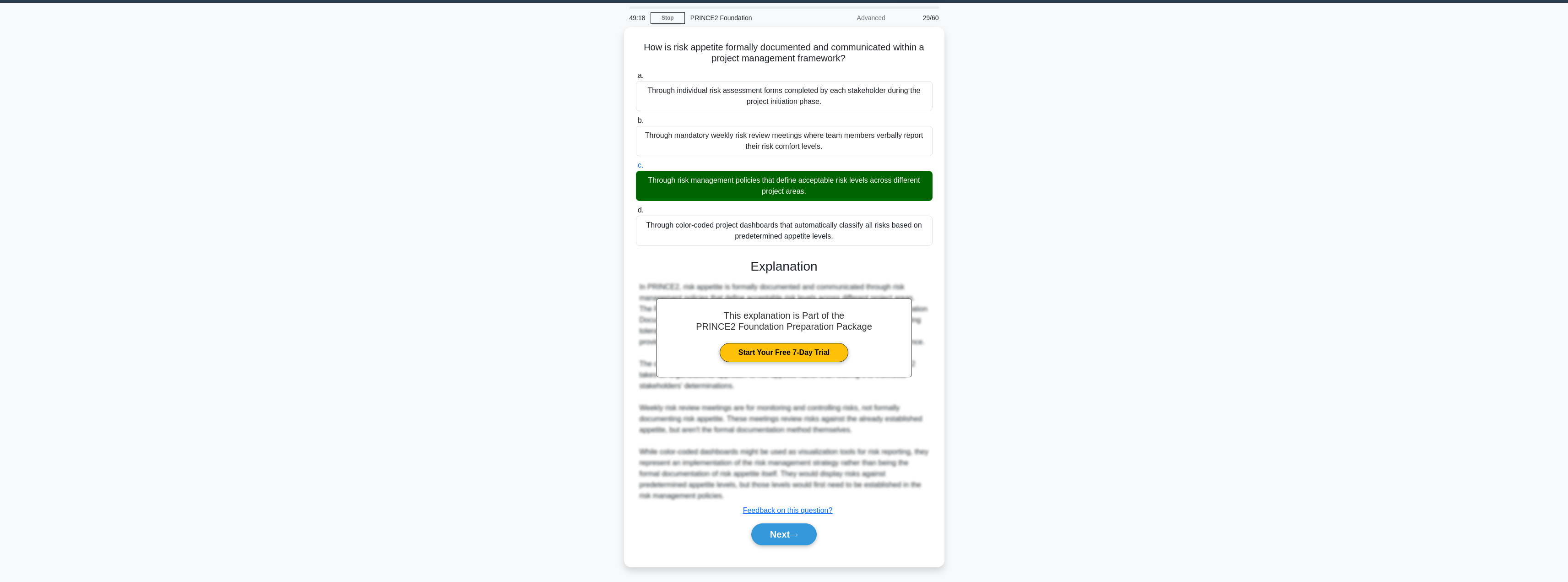
scroll to position [0, 0]
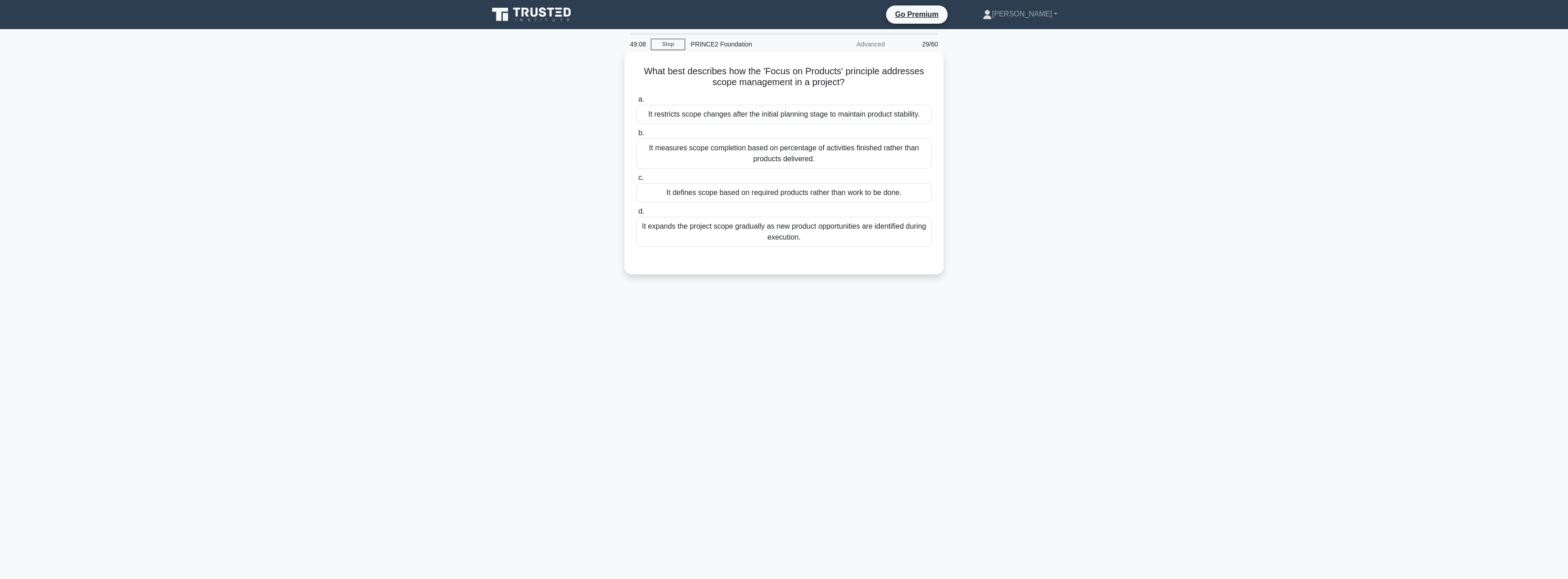
click at [734, 196] on div "It defines scope based on required products rather than work to be done." at bounding box center [783, 192] width 295 height 19
click at [636, 181] on input "c. It defines scope based on required products rather than work to be done." at bounding box center [636, 178] width 0 height 6
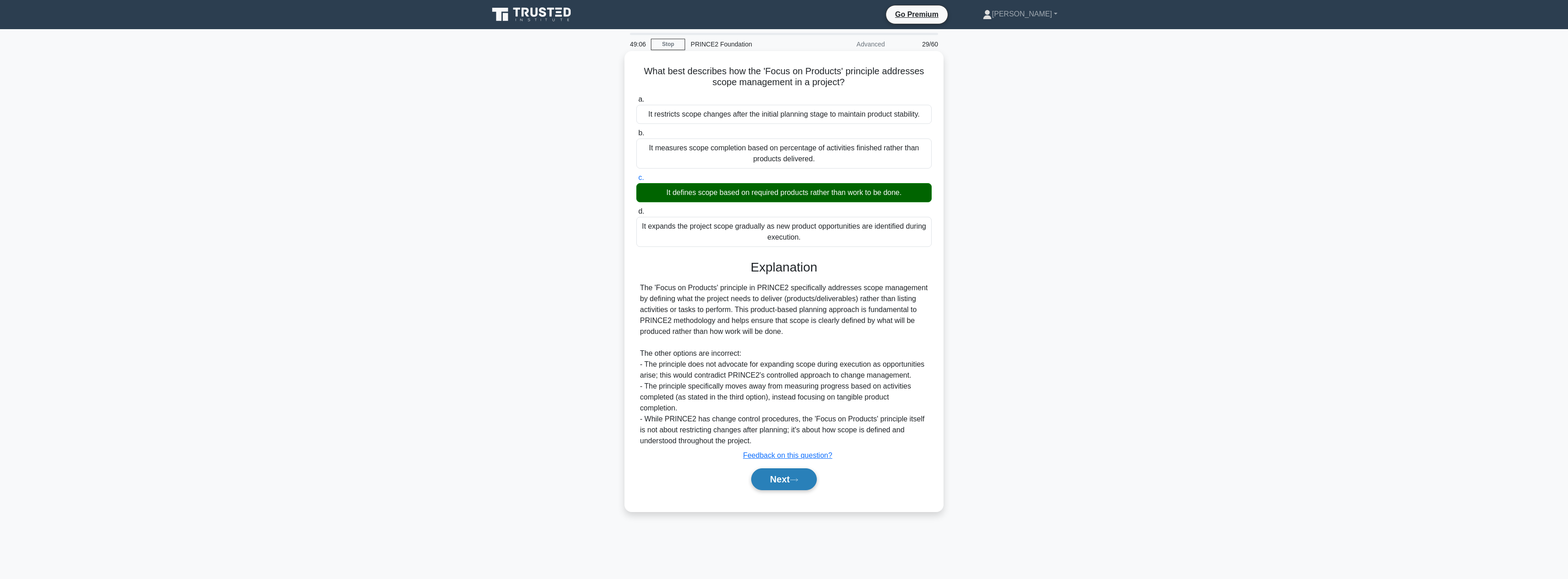
click at [774, 476] on button "Next" at bounding box center [783, 479] width 65 height 22
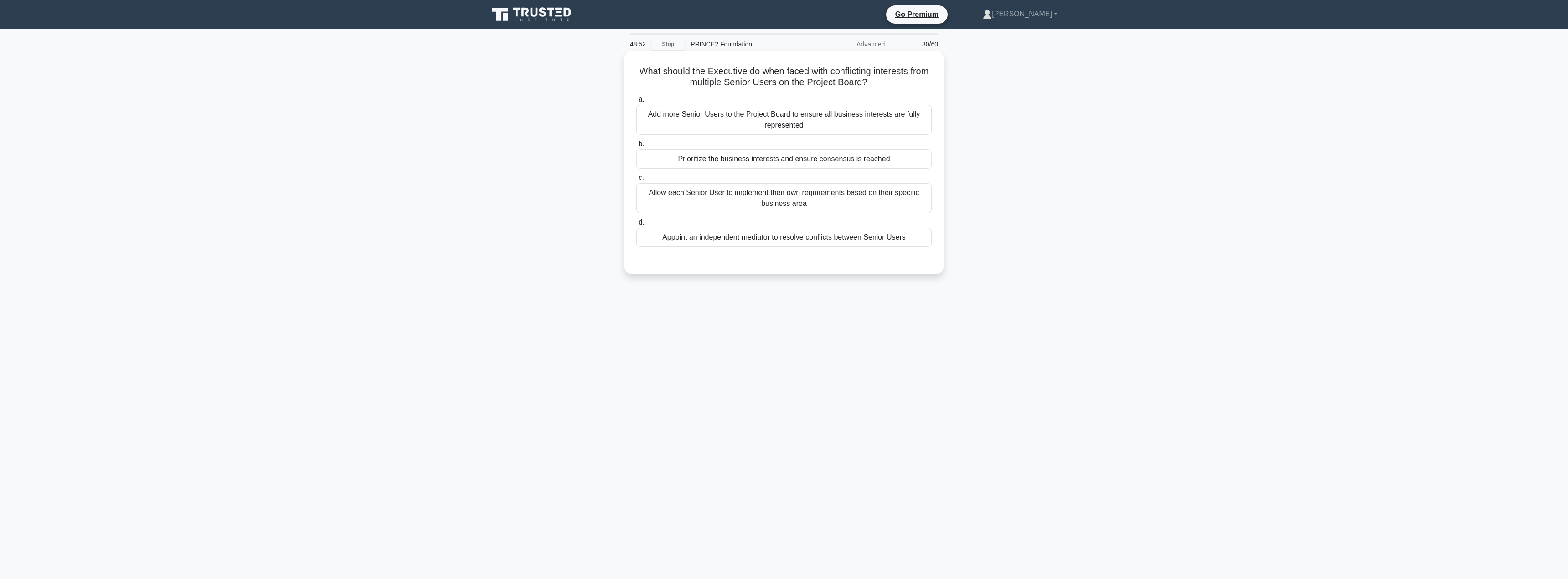
click at [778, 168] on div "Prioritize the business interests and ensure consensus is reached" at bounding box center [783, 159] width 295 height 19
click at [636, 147] on input "b. Prioritize the business interests and ensure consensus is reached" at bounding box center [636, 144] width 0 height 6
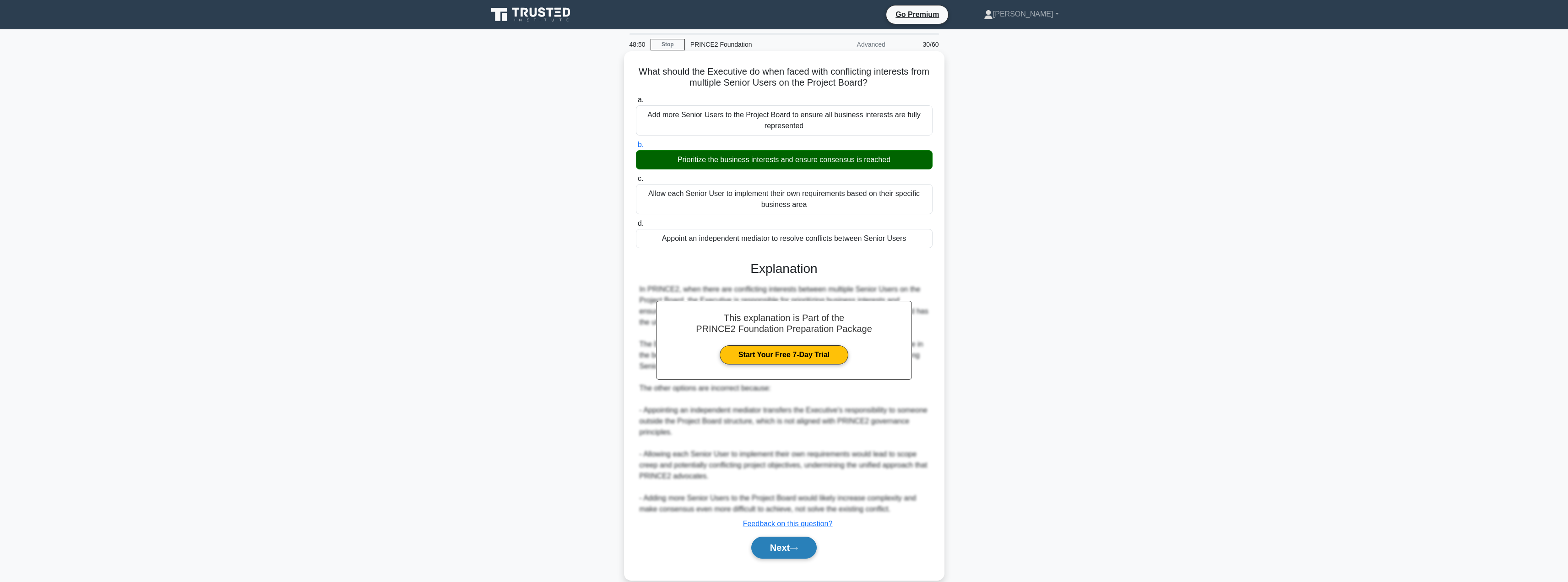
click at [778, 548] on button "Next" at bounding box center [784, 548] width 65 height 22
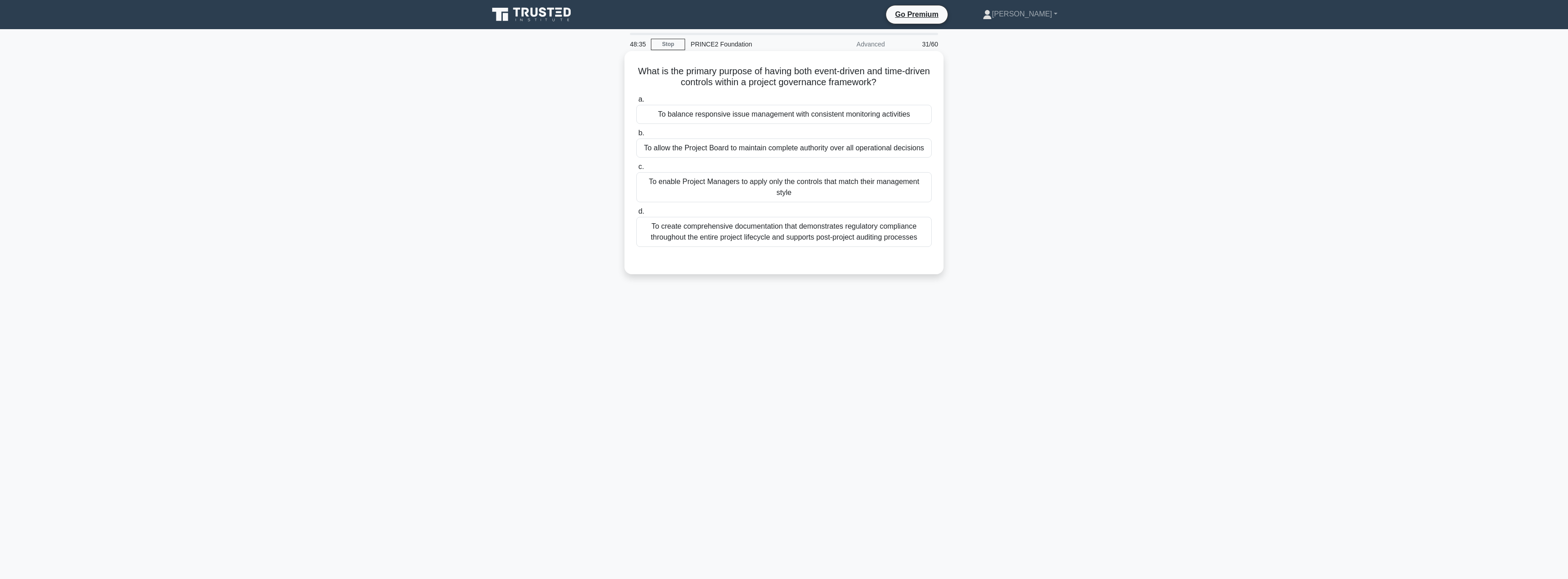
click at [766, 113] on div "To balance responsive issue management with consistent monitoring activities" at bounding box center [783, 114] width 295 height 19
click at [636, 102] on input "a. To balance responsive issue management with consistent monitoring activities" at bounding box center [636, 100] width 0 height 6
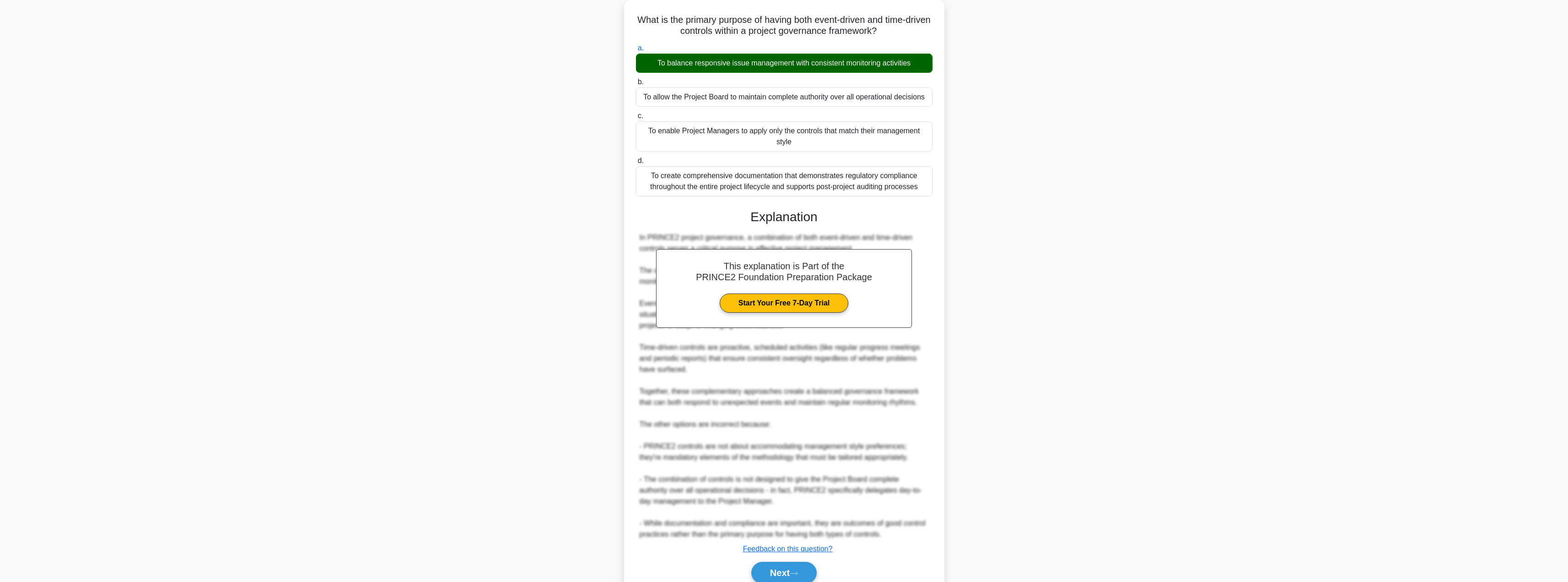
scroll to position [93, 0]
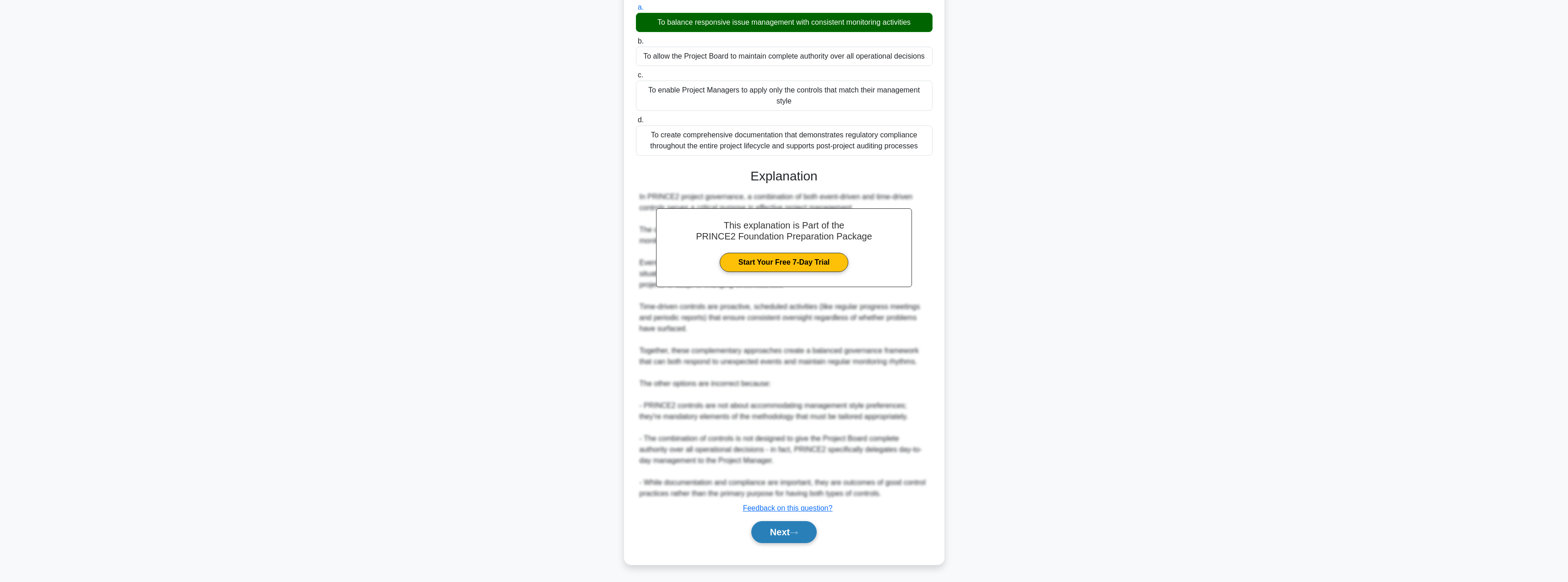
click at [785, 540] on button "Next" at bounding box center [784, 532] width 65 height 22
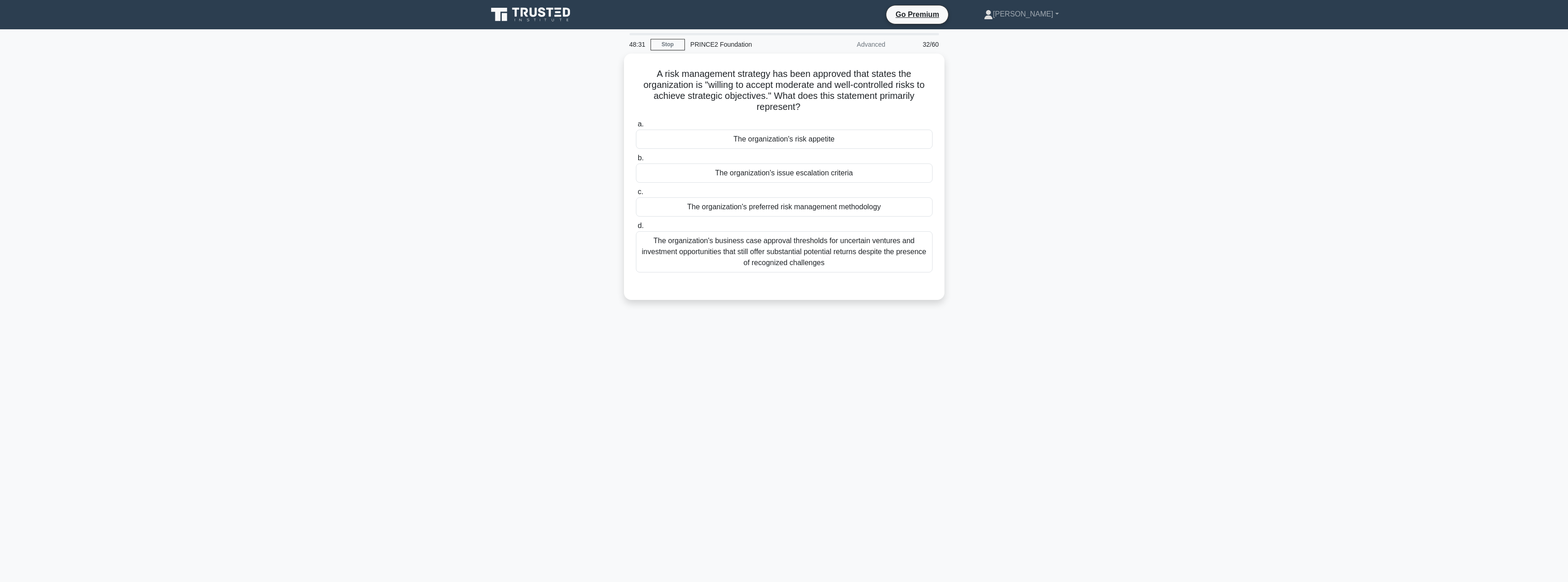
scroll to position [0, 0]
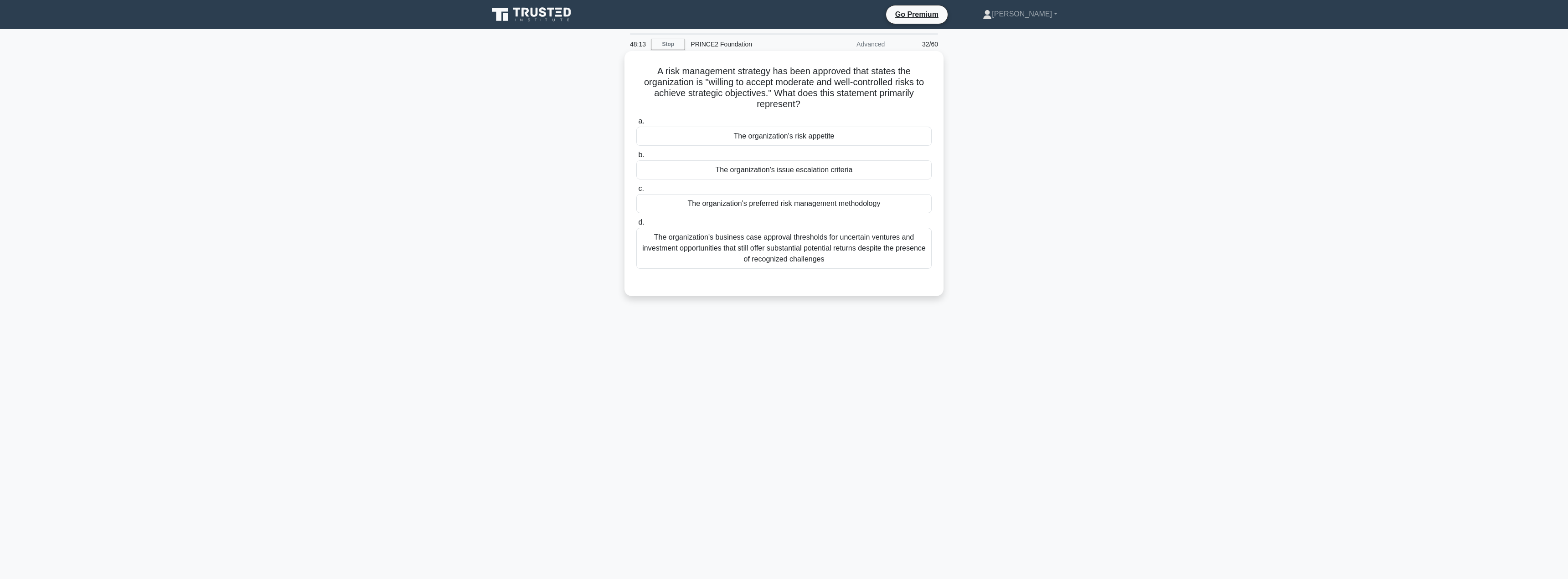
click at [792, 137] on div "The organization's risk appetite" at bounding box center [783, 136] width 295 height 19
click at [636, 124] on input "a. The organization's risk appetite" at bounding box center [636, 122] width 0 height 6
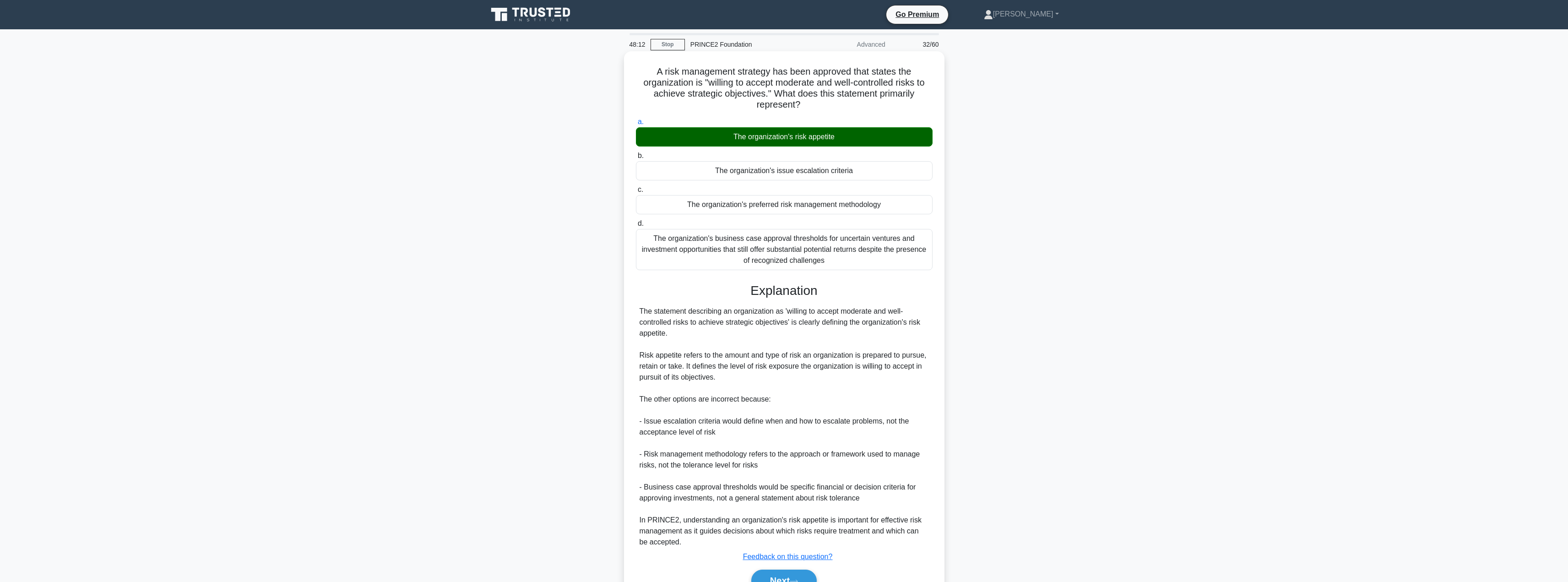
scroll to position [49, 0]
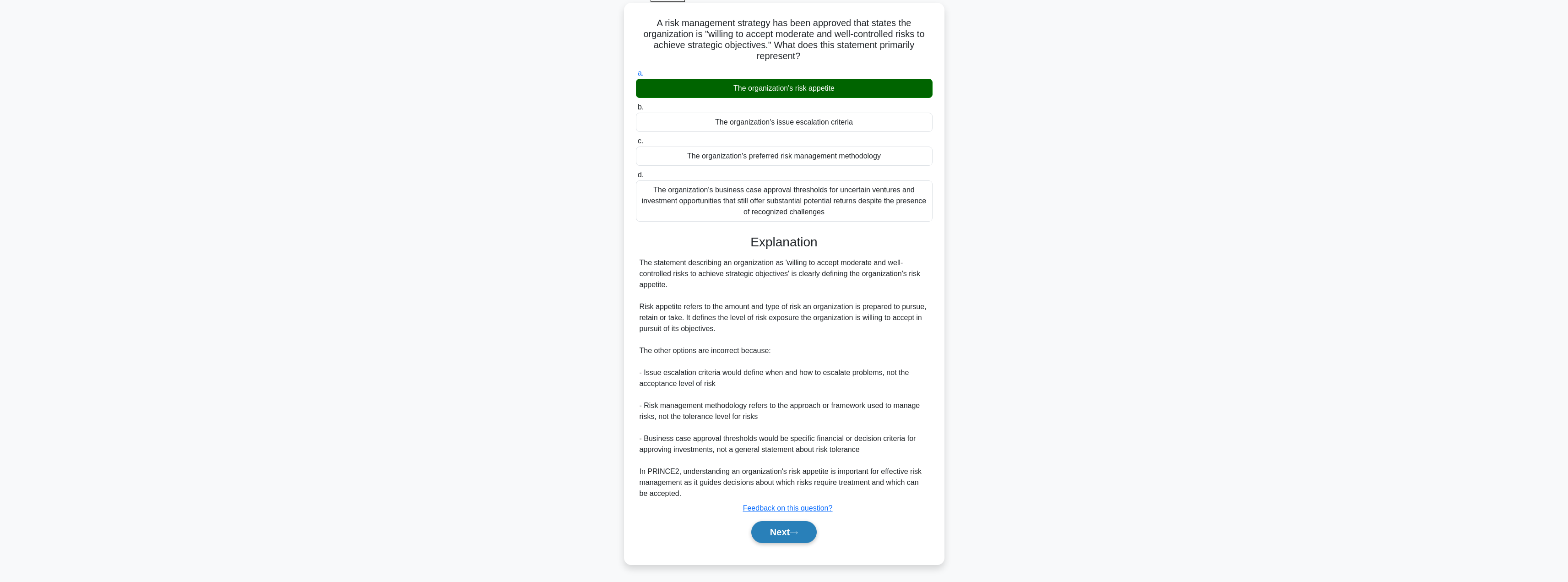
click at [763, 531] on button "Next" at bounding box center [784, 532] width 65 height 22
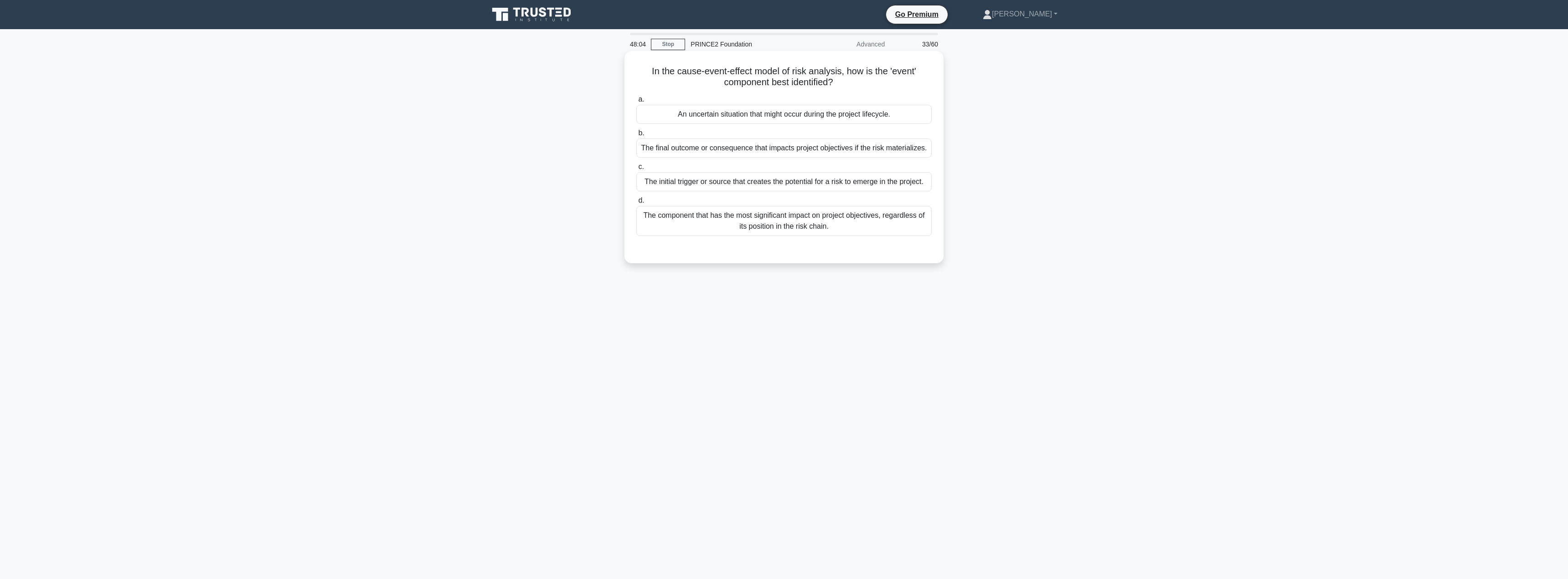
click at [777, 114] on div "An uncertain situation that might occur during the project lifecycle." at bounding box center [783, 114] width 295 height 19
click at [636, 102] on input "a. An uncertain situation that might occur during the project lifecycle." at bounding box center [636, 100] width 0 height 6
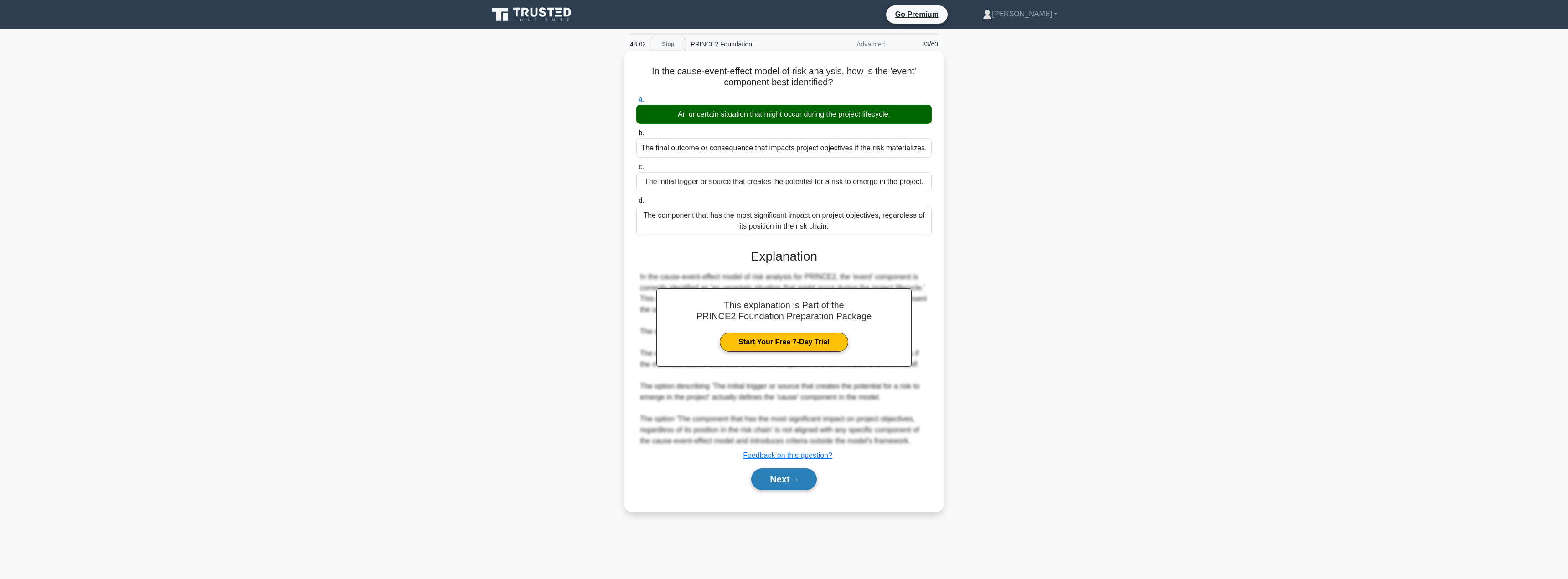
click at [774, 485] on button "Next" at bounding box center [783, 479] width 65 height 22
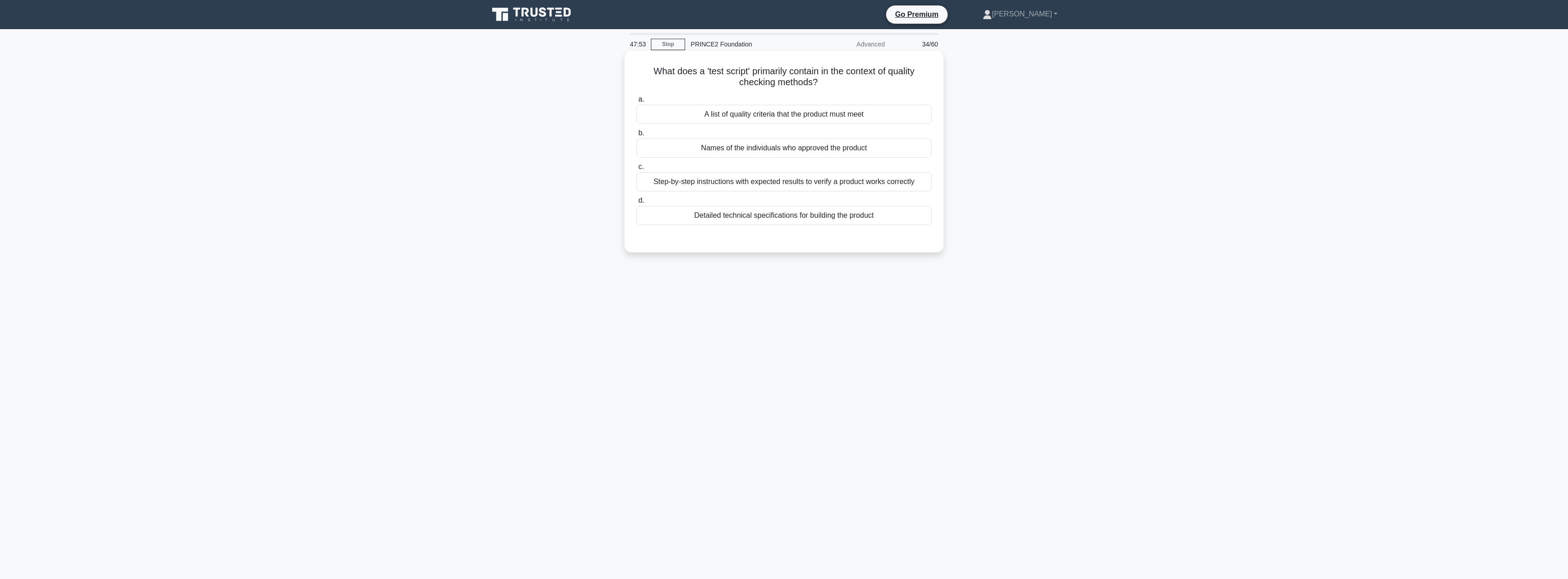
click at [813, 181] on div "Step-by-step instructions with expected results to verify a product works corre…" at bounding box center [783, 181] width 295 height 19
click at [636, 170] on input "c. Step-by-step instructions with expected results to verify a product works co…" at bounding box center [636, 167] width 0 height 6
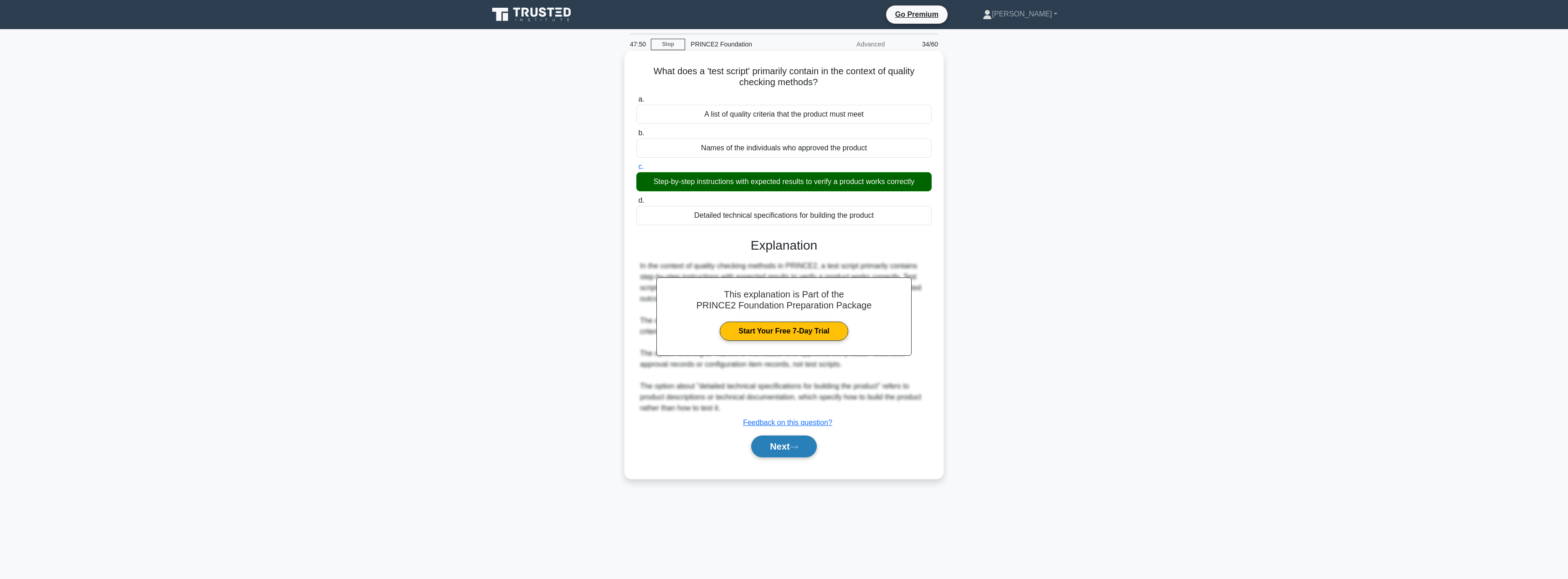
click at [798, 449] on icon at bounding box center [794, 447] width 8 height 5
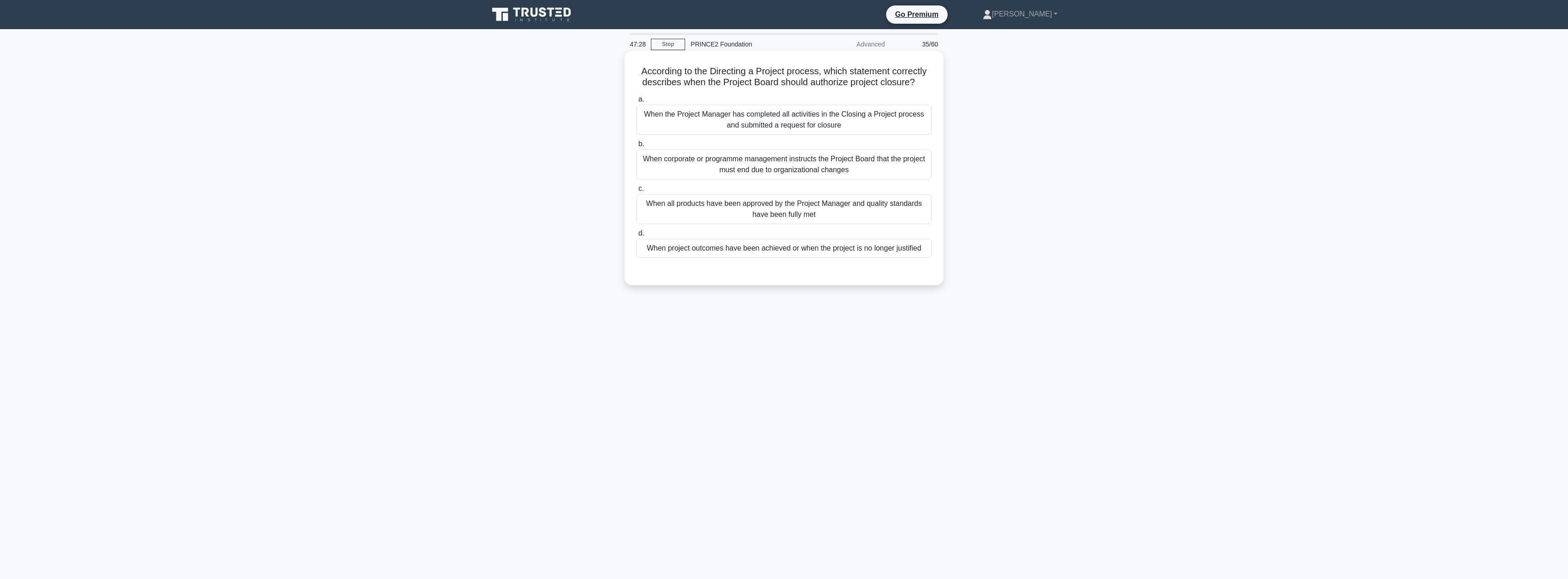
click at [731, 251] on div "When project outcomes have been achieved or when the project is no longer justi…" at bounding box center [783, 248] width 295 height 19
click at [636, 237] on input "d. When project outcomes have been achieved or when the project is no longer ju…" at bounding box center [636, 234] width 0 height 6
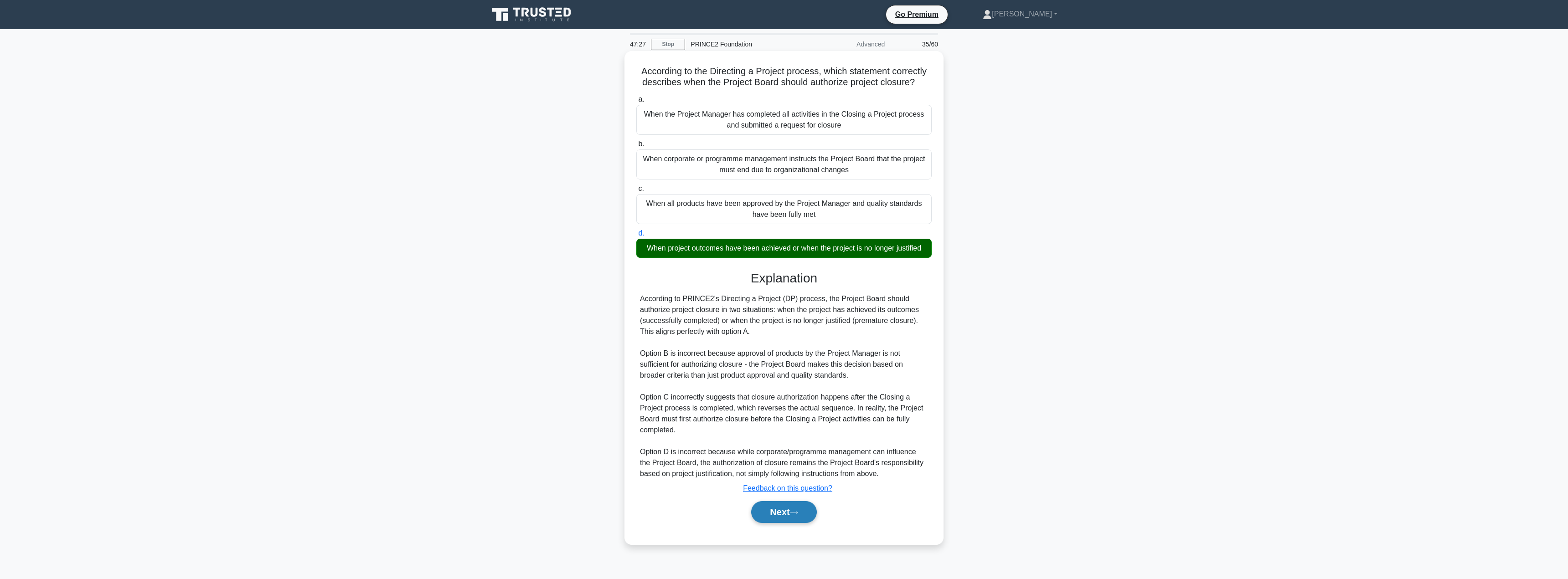
click at [760, 513] on button "Next" at bounding box center [783, 512] width 65 height 22
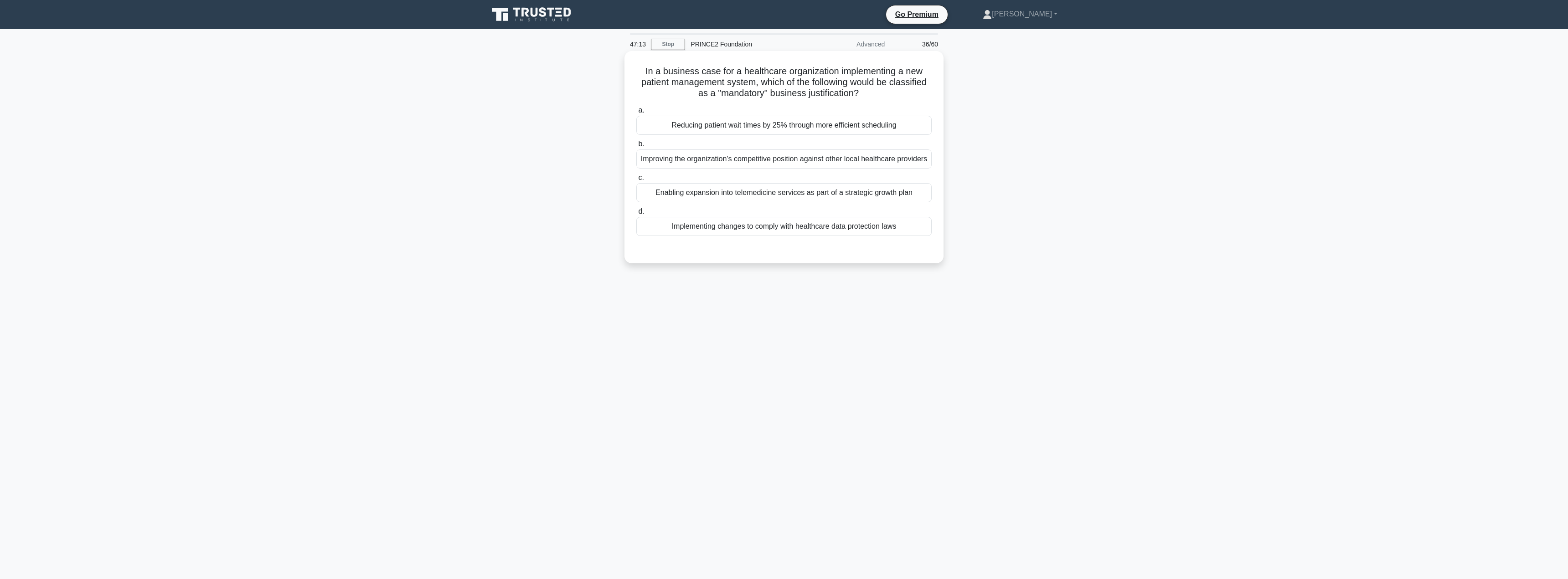
click at [808, 236] on div "Implementing changes to comply with healthcare data protection laws" at bounding box center [783, 226] width 295 height 19
click at [636, 215] on input "d. Implementing changes to comply with healthcare data protection laws" at bounding box center [636, 212] width 0 height 6
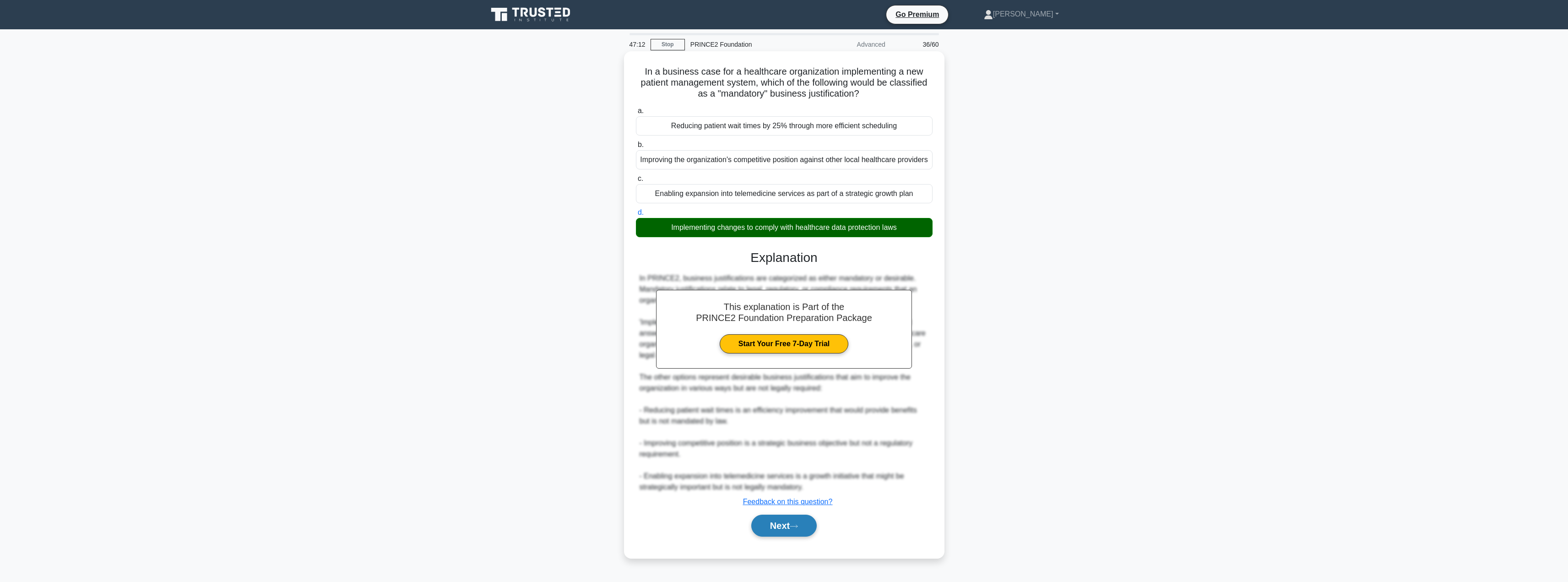
click at [785, 533] on button "Next" at bounding box center [784, 526] width 65 height 22
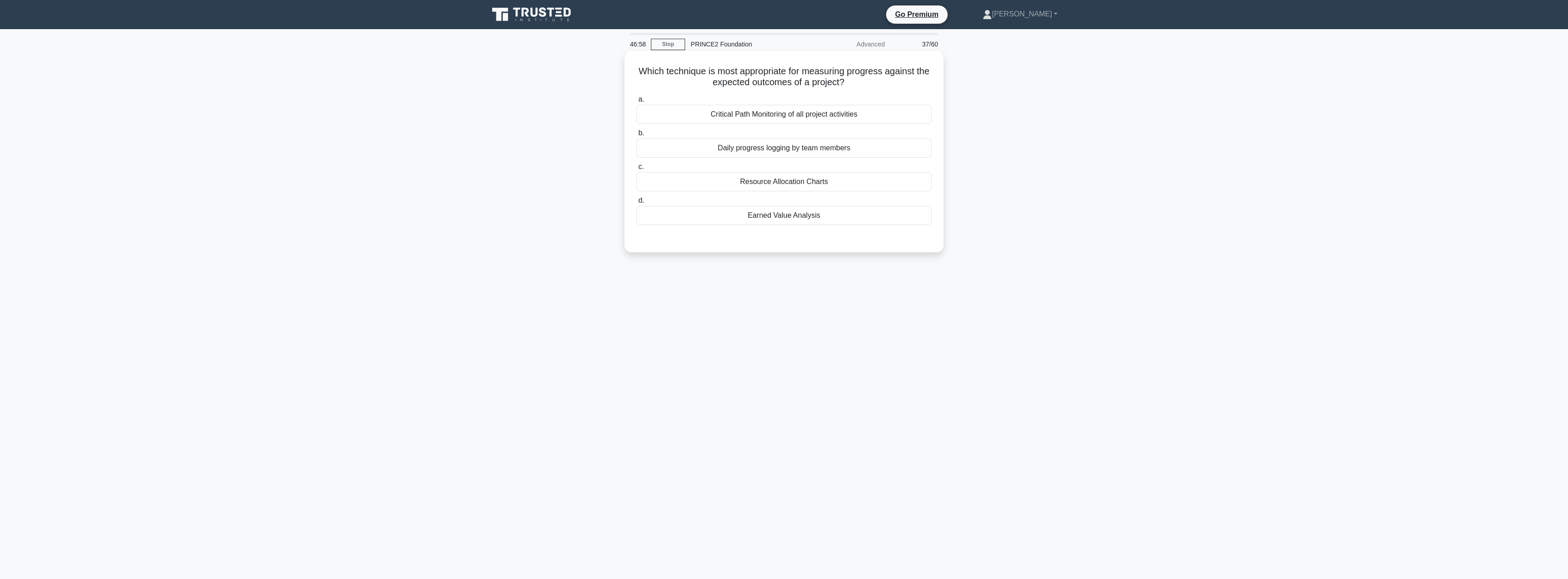
click at [824, 119] on div "Critical Path Monitoring of all project activities" at bounding box center [783, 114] width 295 height 19
click at [636, 102] on input "a. Critical Path Monitoring of all project activities" at bounding box center [636, 100] width 0 height 6
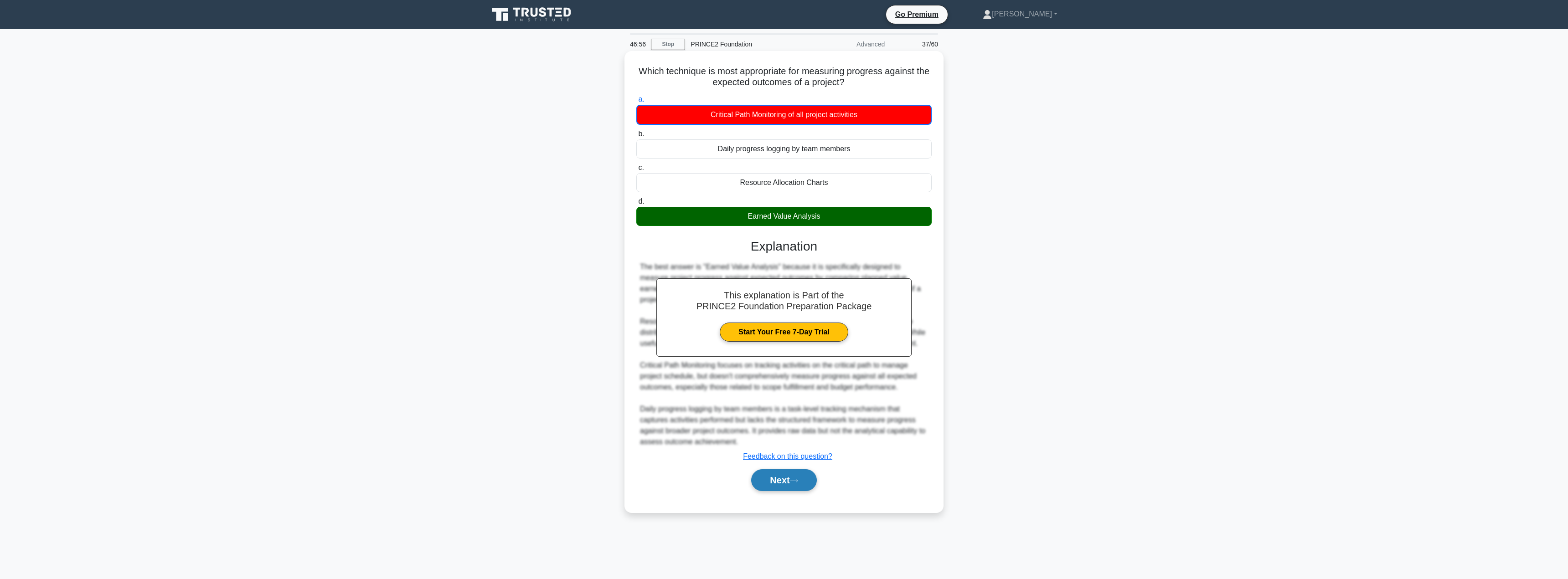
click at [785, 484] on button "Next" at bounding box center [783, 480] width 65 height 22
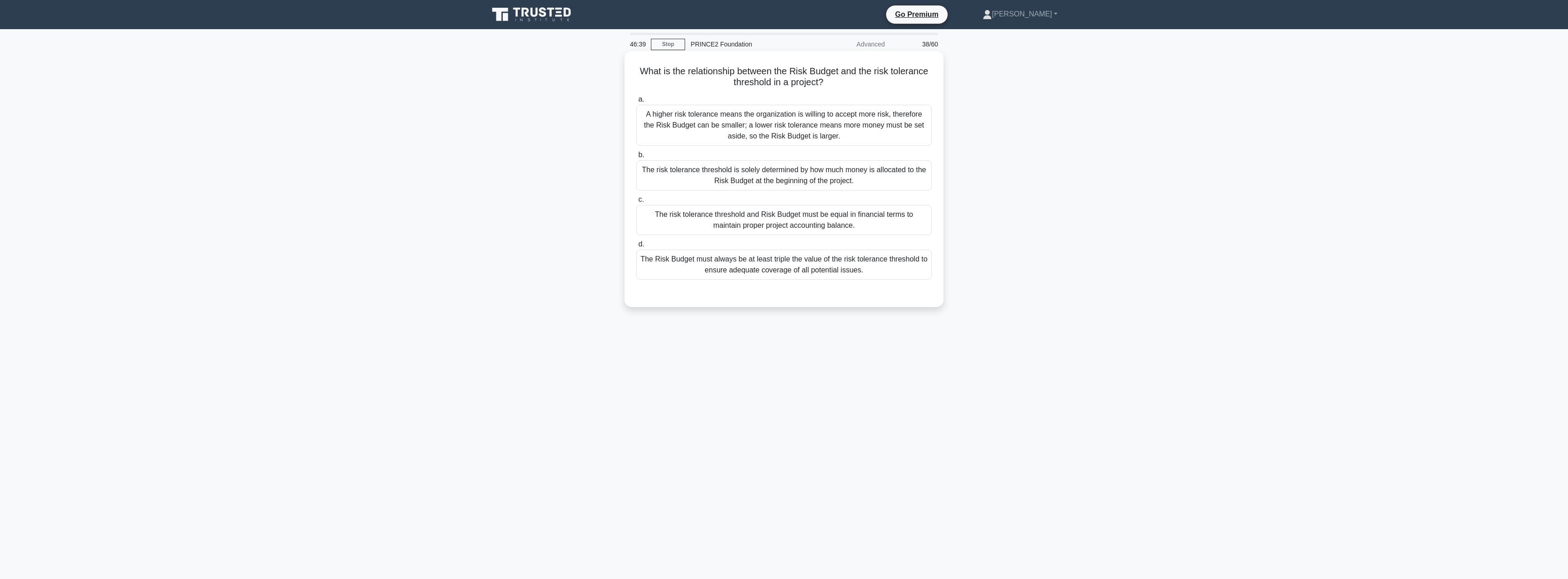
click at [745, 131] on div "A higher risk tolerance means the organization is willing to accept more risk, …" at bounding box center [783, 125] width 295 height 41
click at [636, 102] on input "a. A higher risk tolerance means the organization is willing to accept more ris…" at bounding box center [636, 100] width 0 height 6
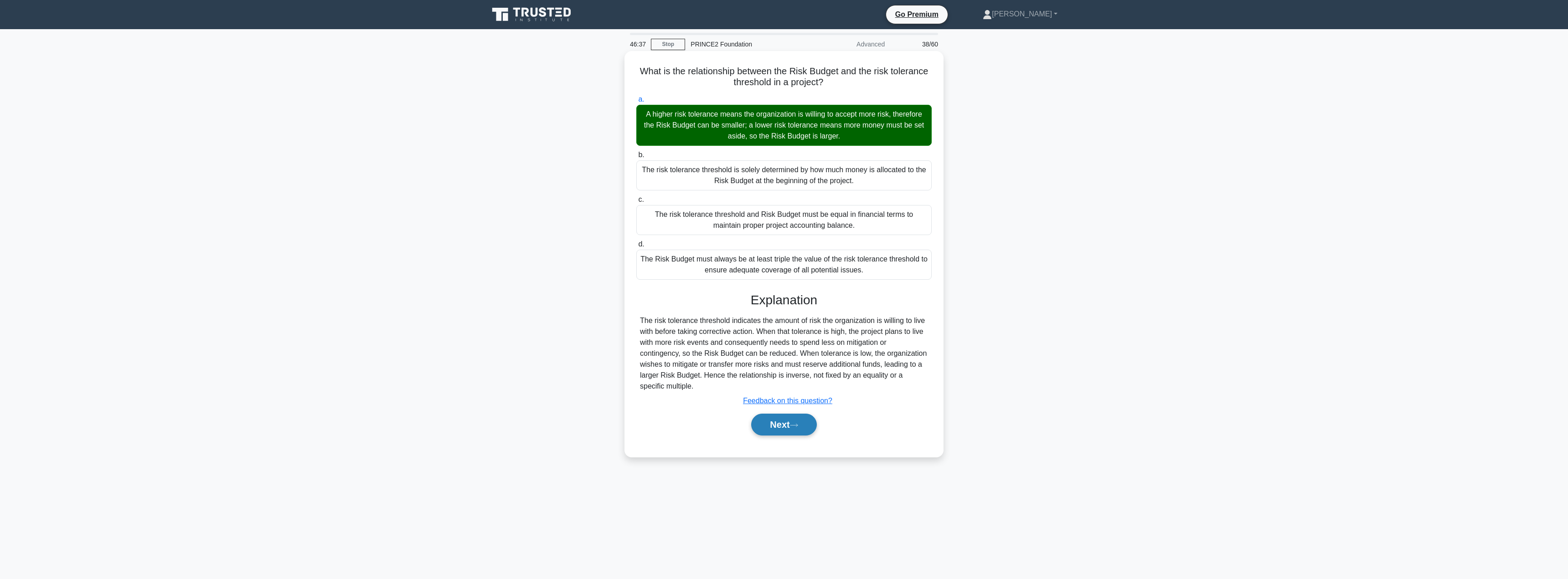
click at [783, 426] on button "Next" at bounding box center [783, 425] width 65 height 22
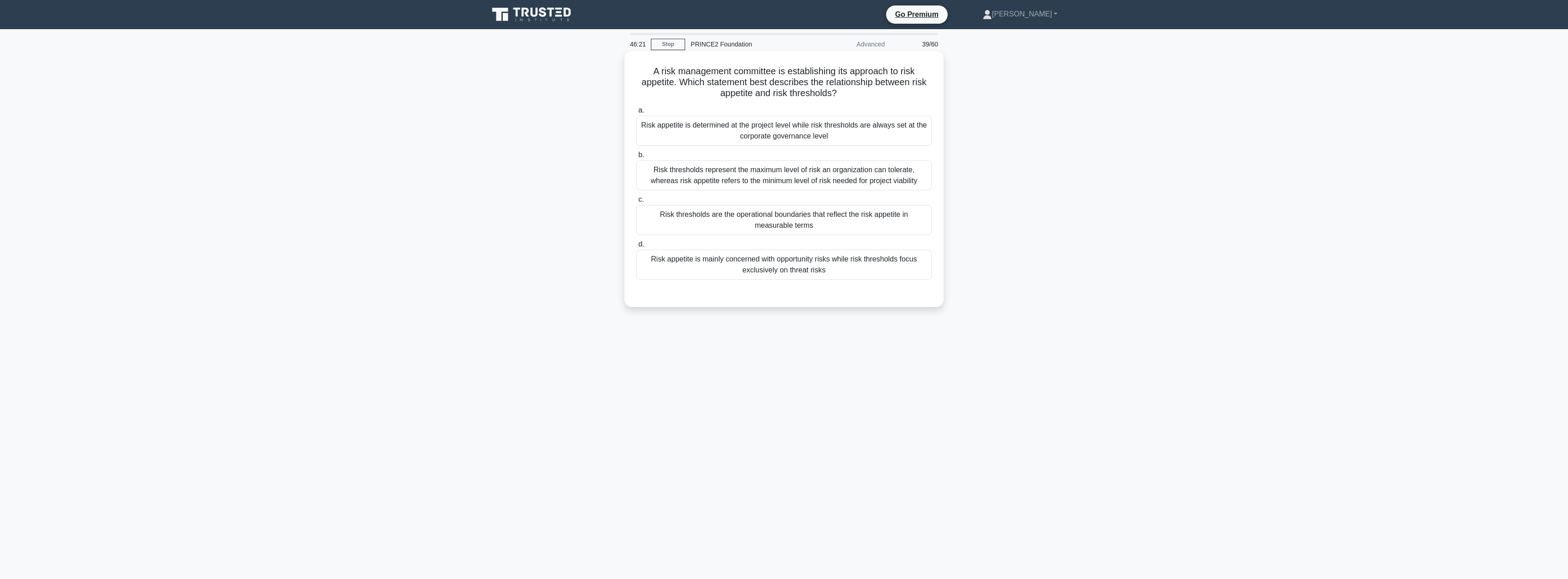
click at [736, 184] on div "Risk thresholds represent the maximum level of risk an organization can tolerat…" at bounding box center [783, 175] width 295 height 30
click at [636, 158] on input "b. Risk thresholds represent the maximum level of risk an organization can tole…" at bounding box center [636, 155] width 0 height 6
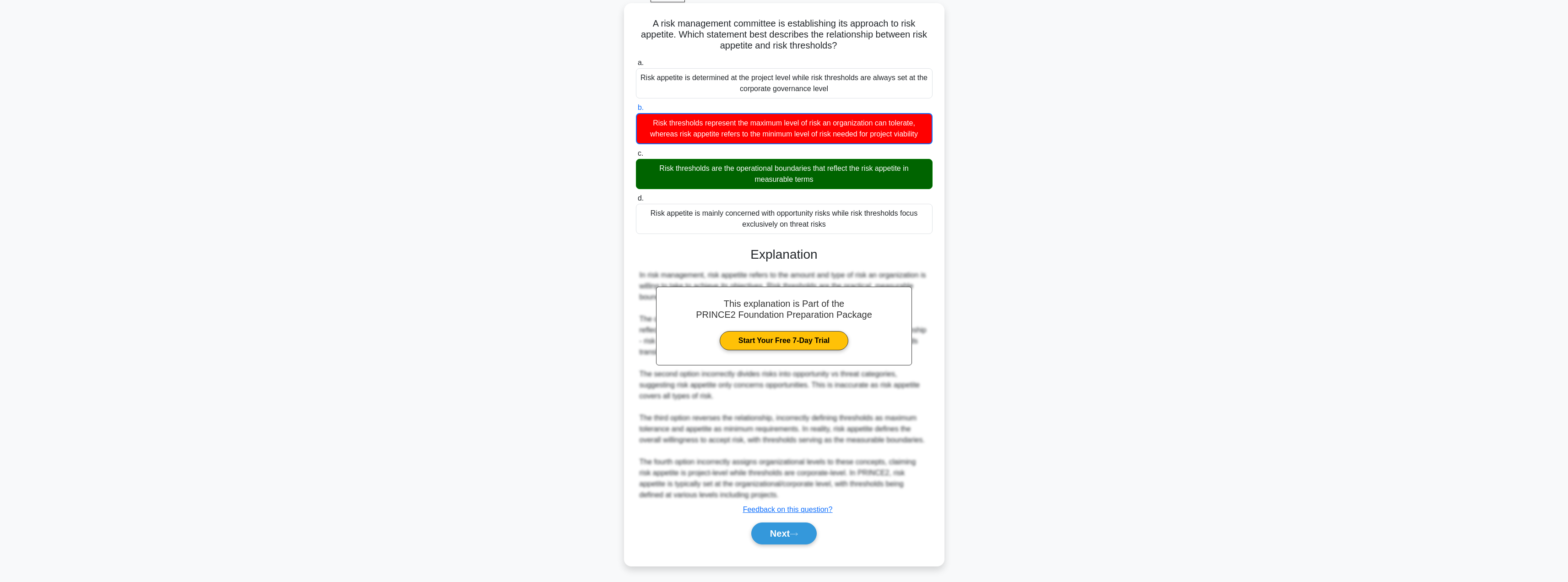
scroll to position [50, 0]
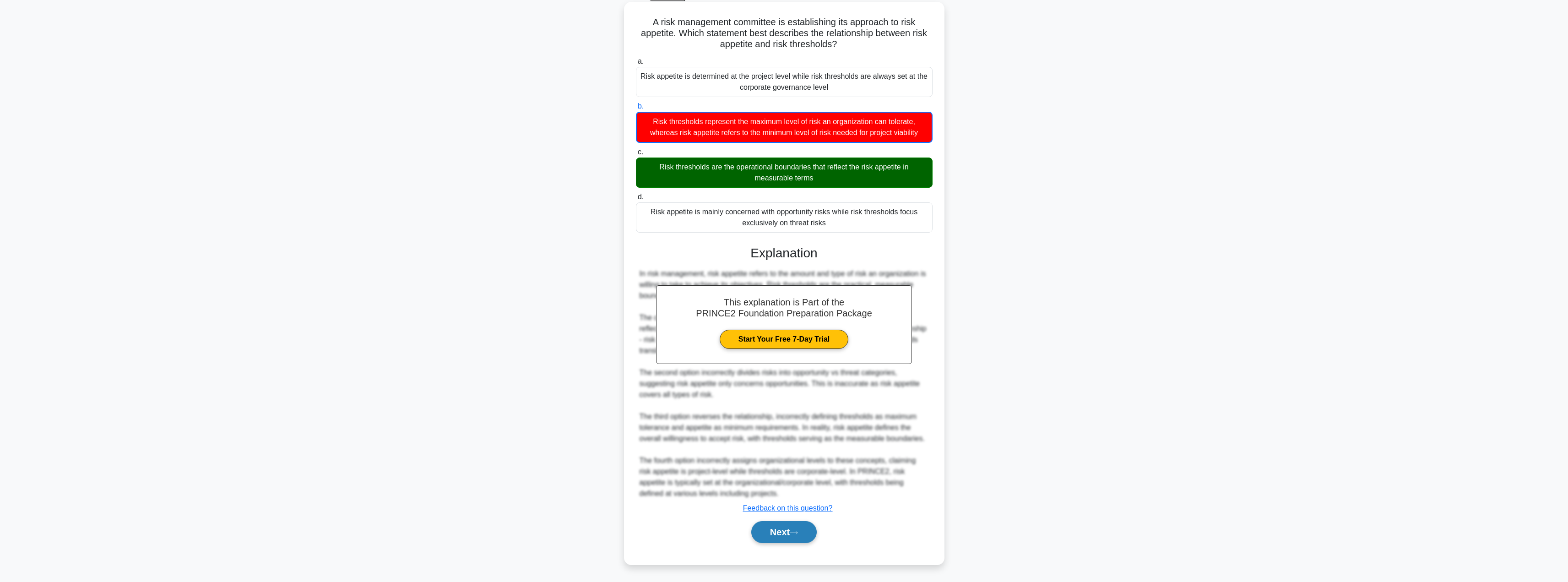
click at [797, 533] on icon at bounding box center [793, 532] width 7 height 2
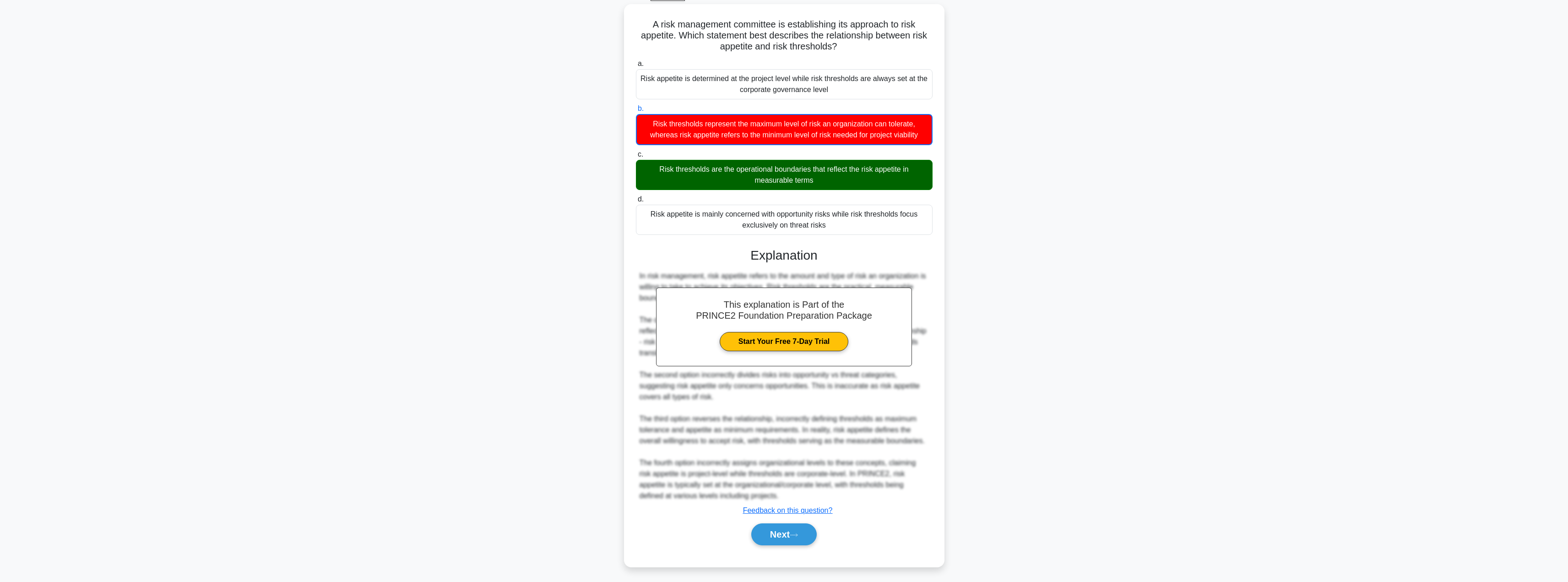
scroll to position [0, 0]
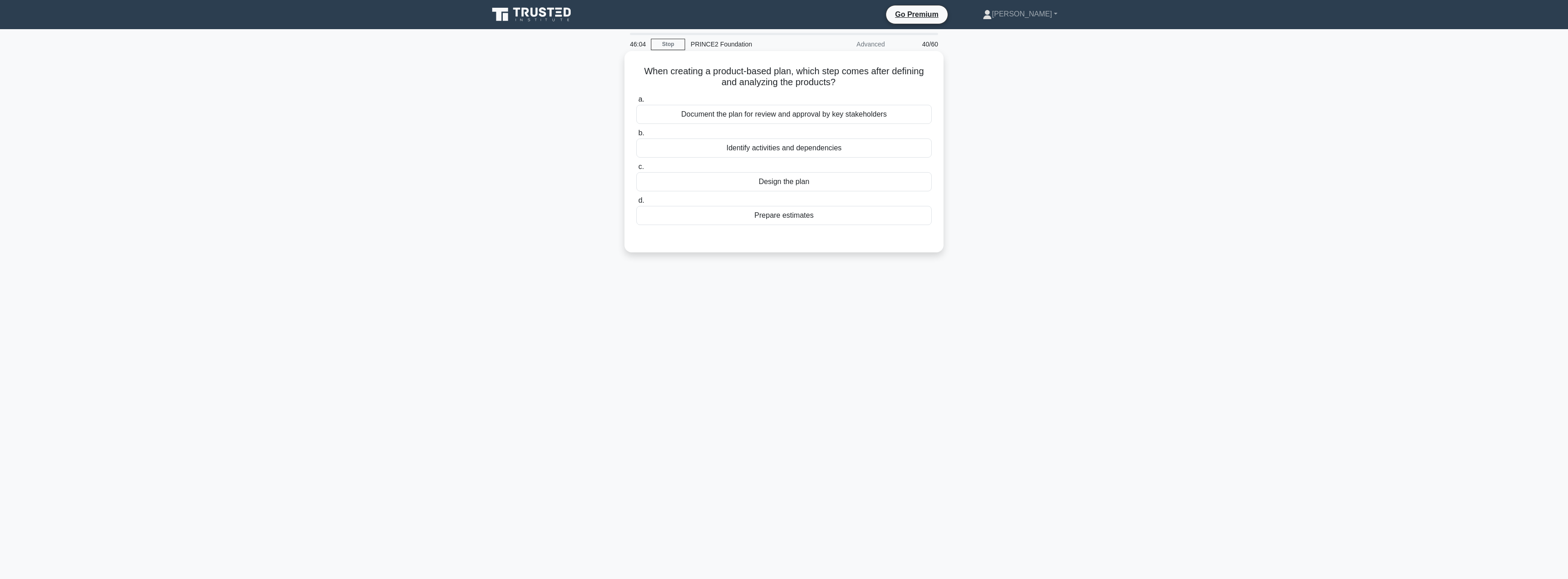
click at [808, 144] on div "Identify activities and dependencies" at bounding box center [783, 148] width 295 height 19
click at [636, 136] on input "b. Identify activities and dependencies" at bounding box center [636, 133] width 0 height 6
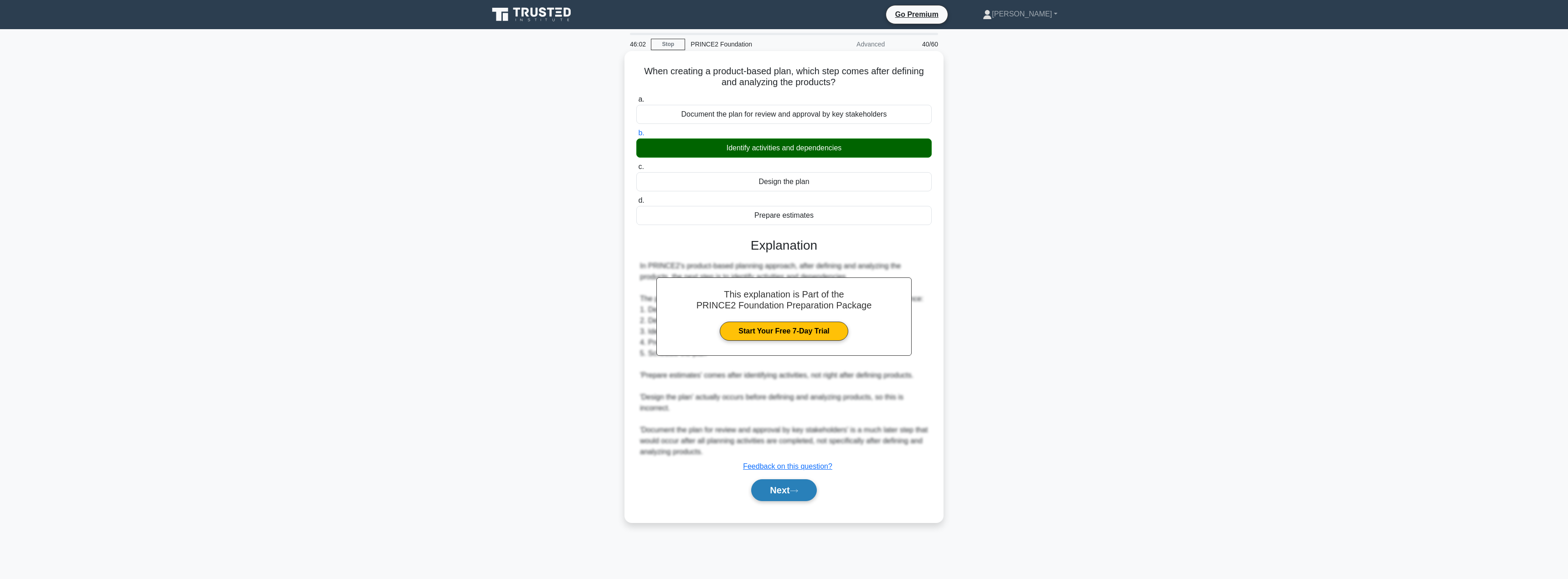
click at [780, 489] on button "Next" at bounding box center [783, 490] width 65 height 22
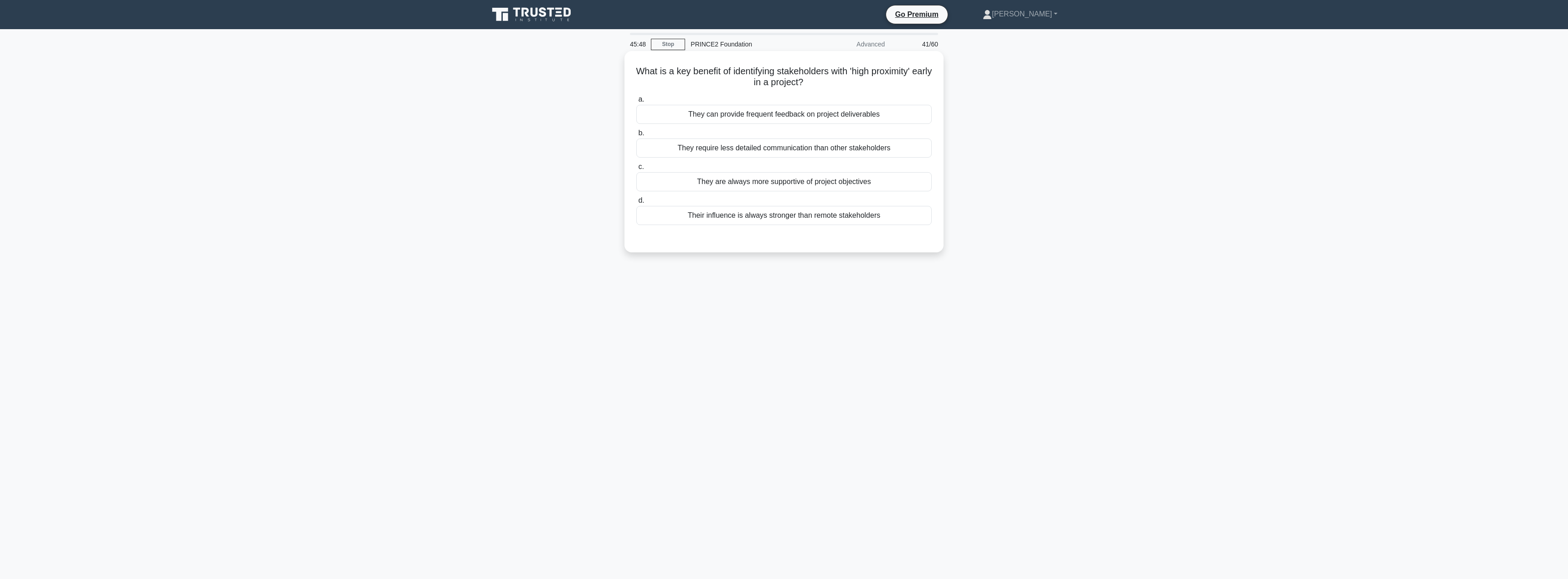
click at [764, 119] on div "They can provide frequent feedback on project deliverables" at bounding box center [783, 114] width 295 height 19
click at [636, 102] on input "a. They can provide frequent feedback on project deliverables" at bounding box center [636, 100] width 0 height 6
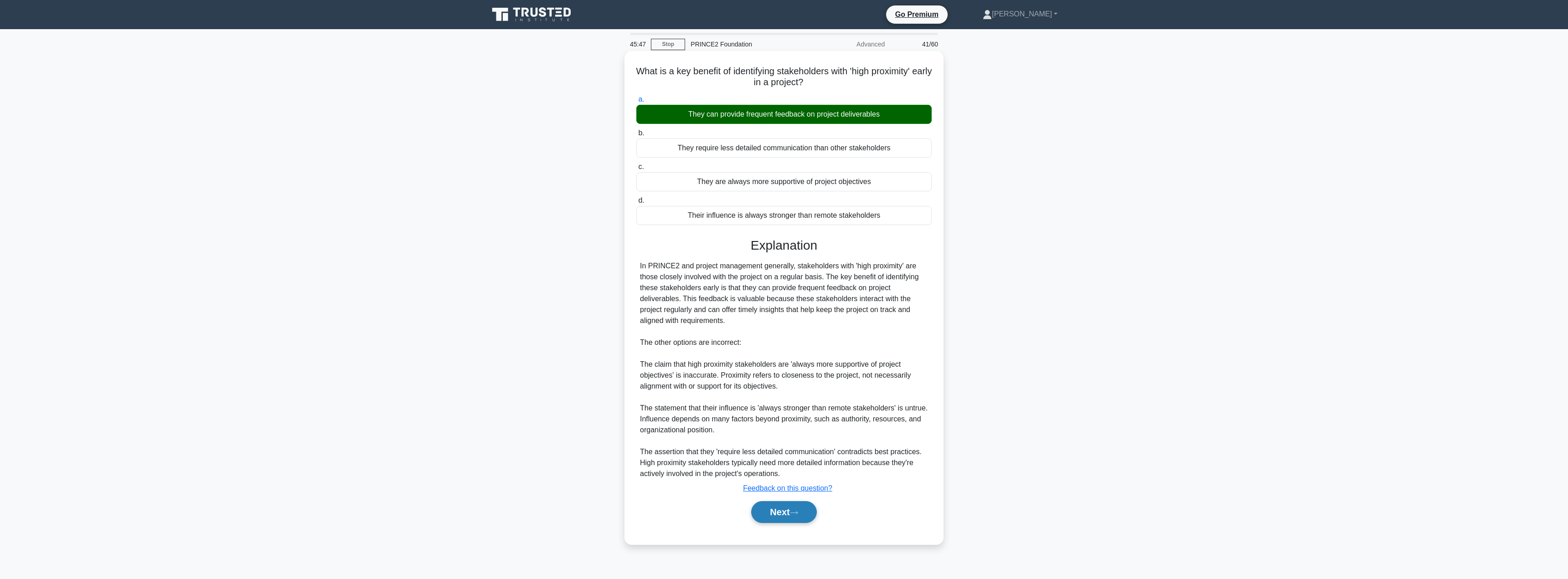
click at [771, 519] on button "Next" at bounding box center [783, 512] width 65 height 22
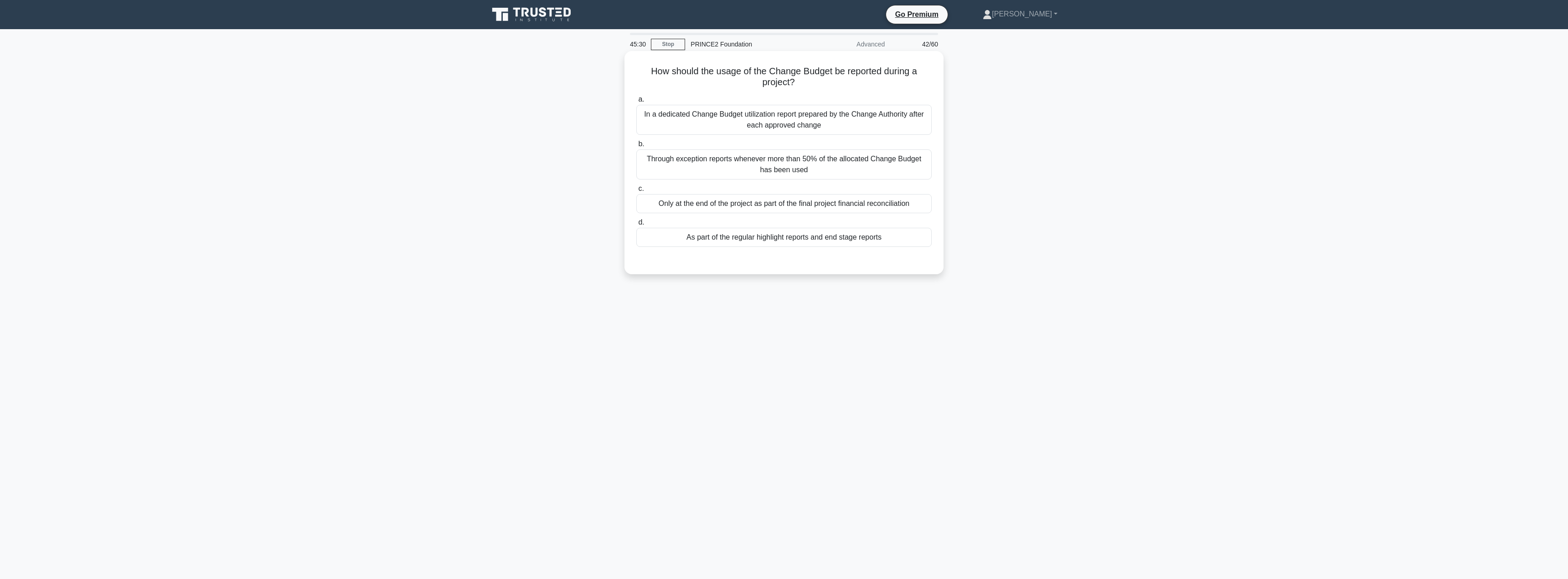
drag, startPoint x: 790, startPoint y: 117, endPoint x: 793, endPoint y: 131, distance: 14.3
click at [790, 117] on div "In a dedicated Change Budget utilization report prepared by the Change Authorit…" at bounding box center [783, 119] width 295 height 30
click at [636, 102] on input "a. In a dedicated Change Budget utilization report prepared by the Change Autho…" at bounding box center [636, 100] width 0 height 6
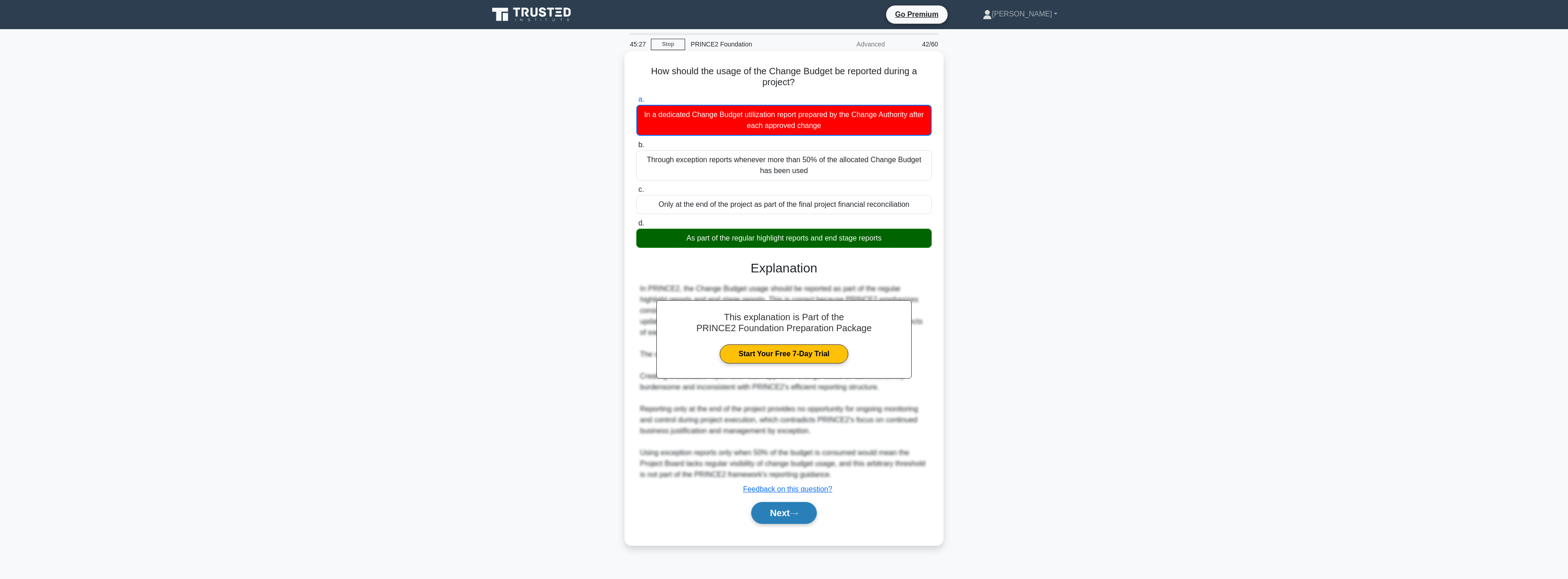
click at [780, 504] on button "Next" at bounding box center [783, 513] width 65 height 22
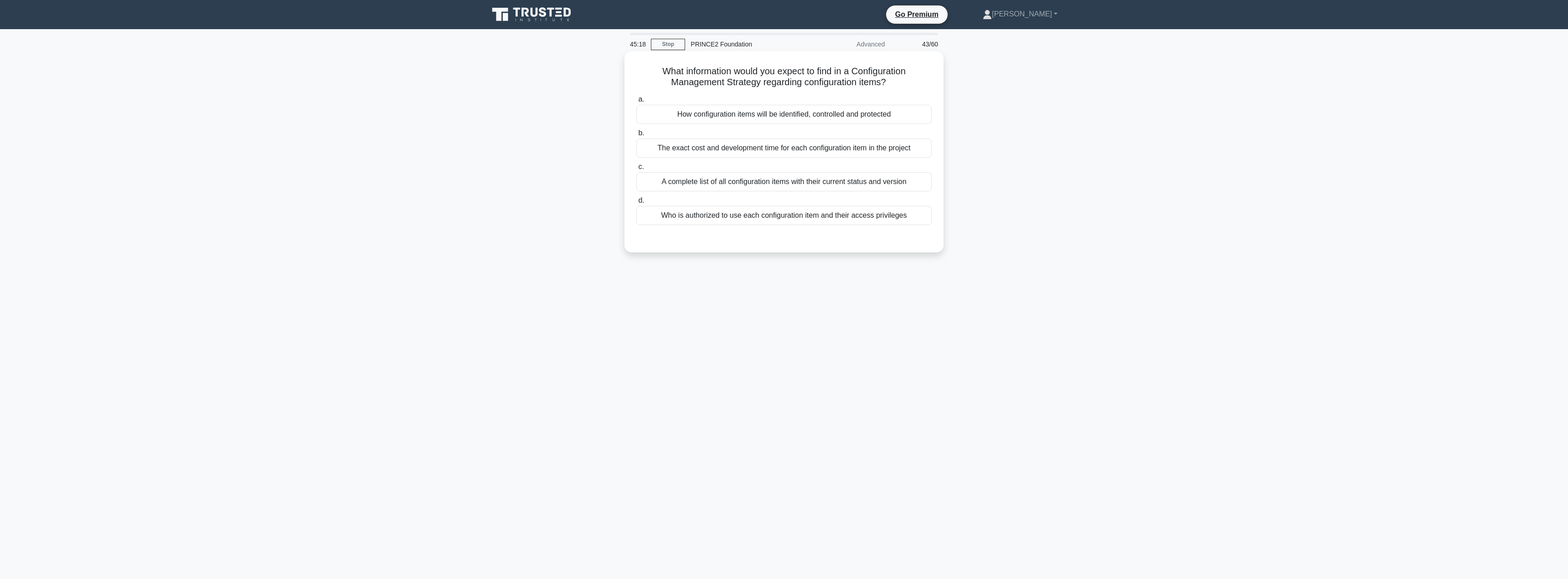
click at [785, 188] on div "A complete list of all configuration items with their current status and version" at bounding box center [783, 181] width 295 height 19
click at [636, 170] on input "c. A complete list of all configuration items with their current status and ver…" at bounding box center [636, 167] width 0 height 6
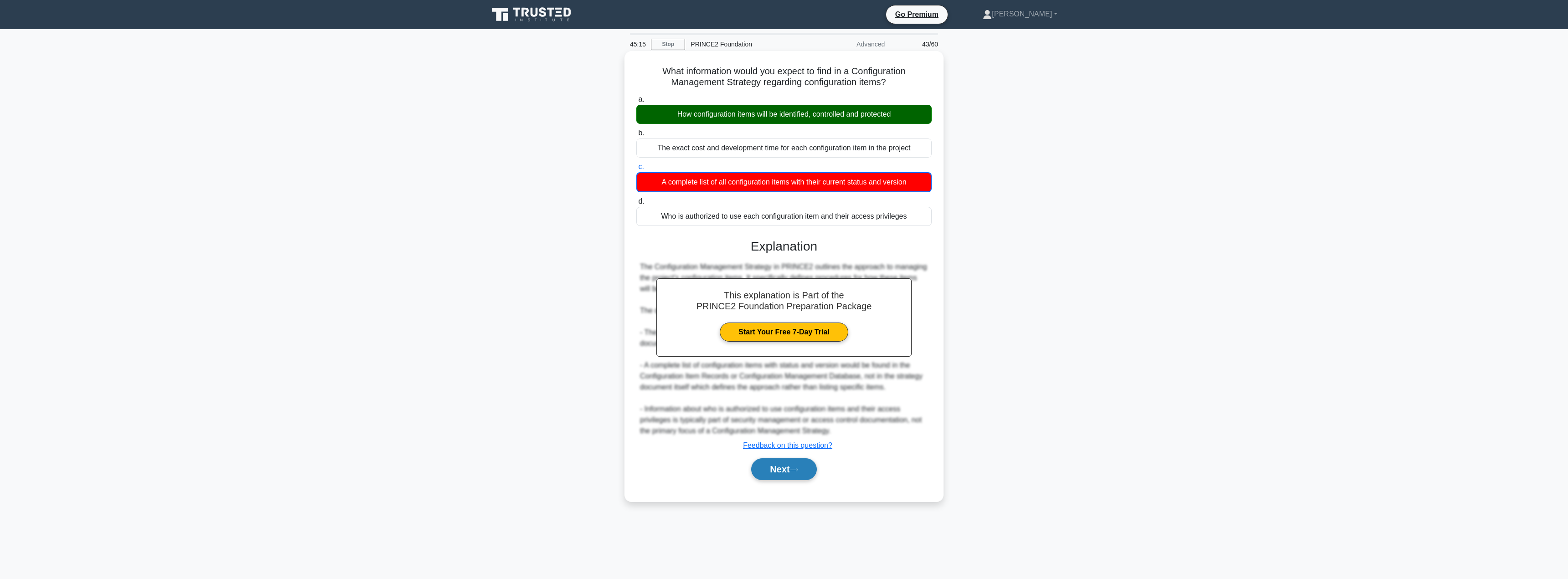
click at [783, 468] on button "Next" at bounding box center [783, 469] width 65 height 22
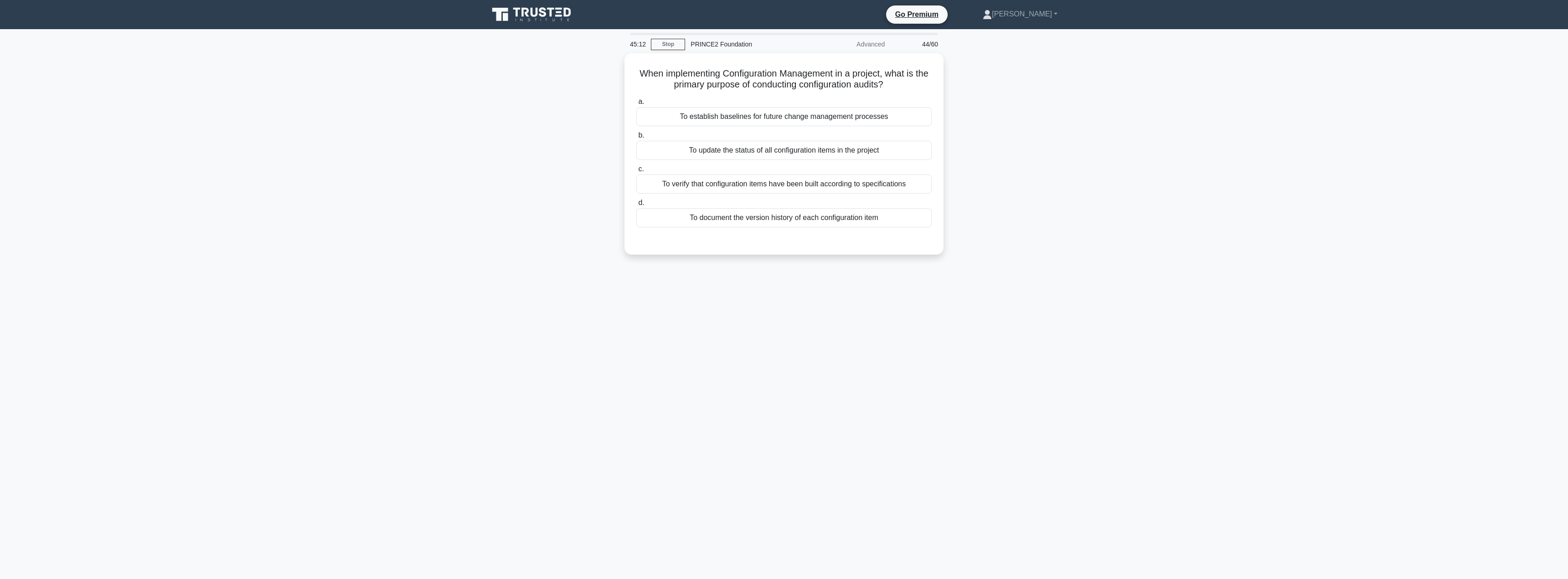
click at [782, 467] on div "45:12 Stop PRINCE2 Foundation Advanced 44/60 When implementing Configuration Ma…" at bounding box center [784, 260] width 601 height 456
click at [771, 184] on div "To verify that configuration items have been built according to specifications" at bounding box center [783, 181] width 295 height 19
click at [636, 170] on input "c. To verify that configuration items have been built according to specificatio…" at bounding box center [636, 167] width 0 height 6
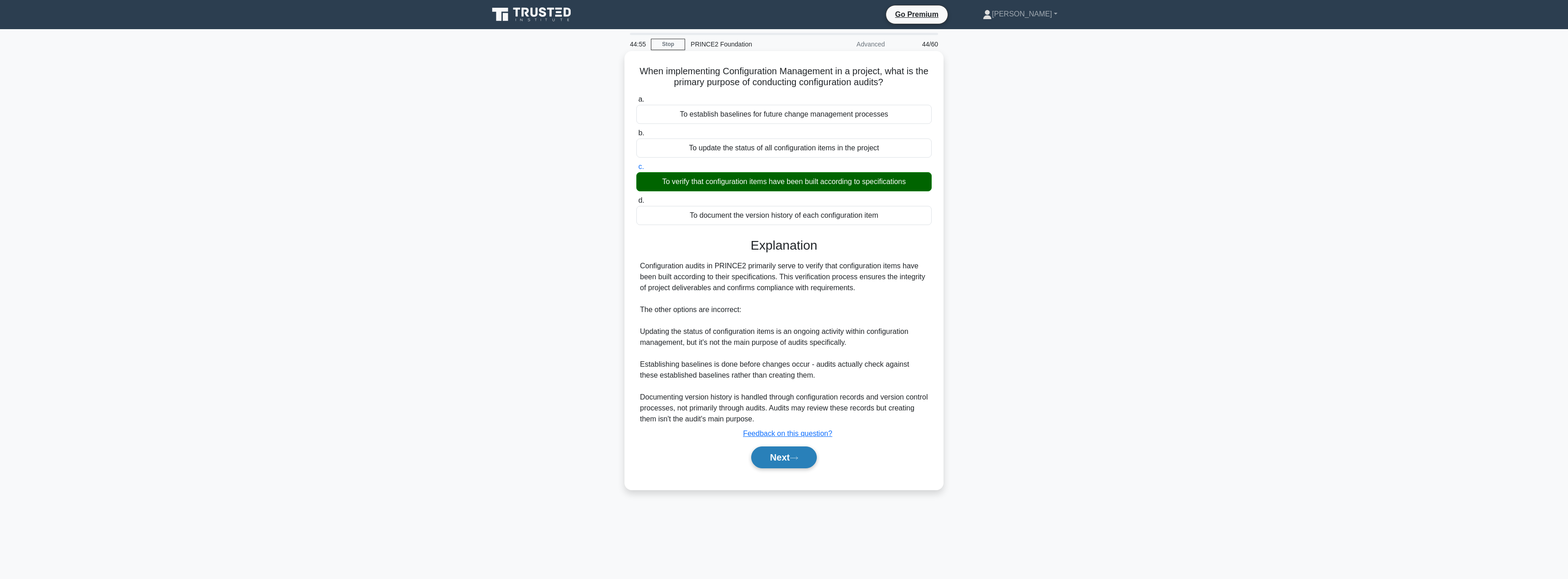
click at [761, 452] on button "Next" at bounding box center [783, 457] width 65 height 22
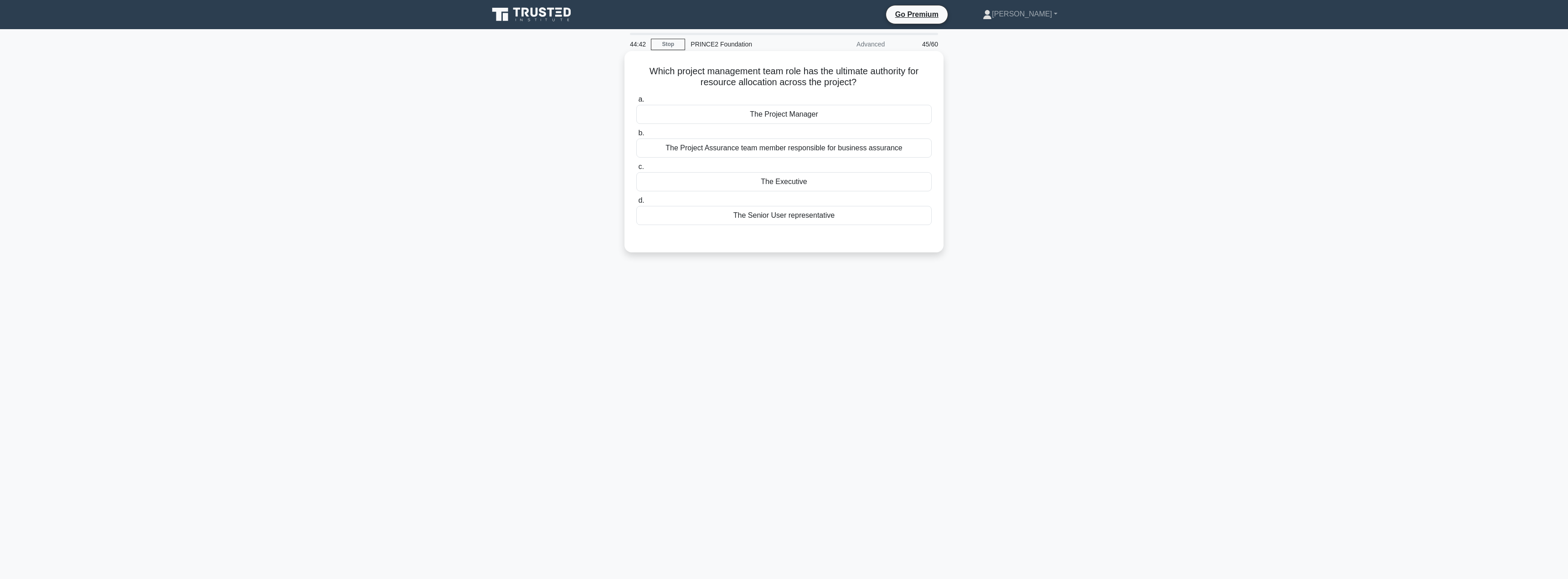
click at [805, 117] on div "The Project Manager" at bounding box center [783, 114] width 295 height 19
click at [636, 102] on input "a. The Project Manager" at bounding box center [636, 100] width 0 height 6
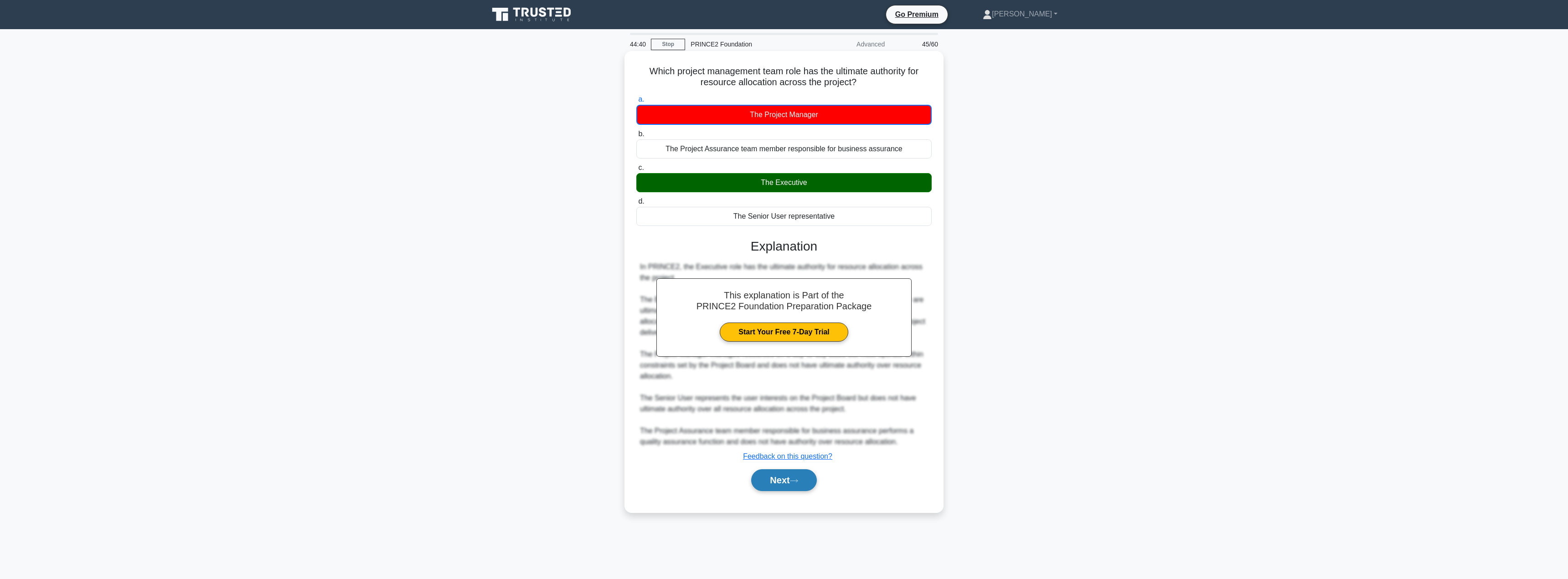
click at [785, 480] on button "Next" at bounding box center [783, 480] width 65 height 22
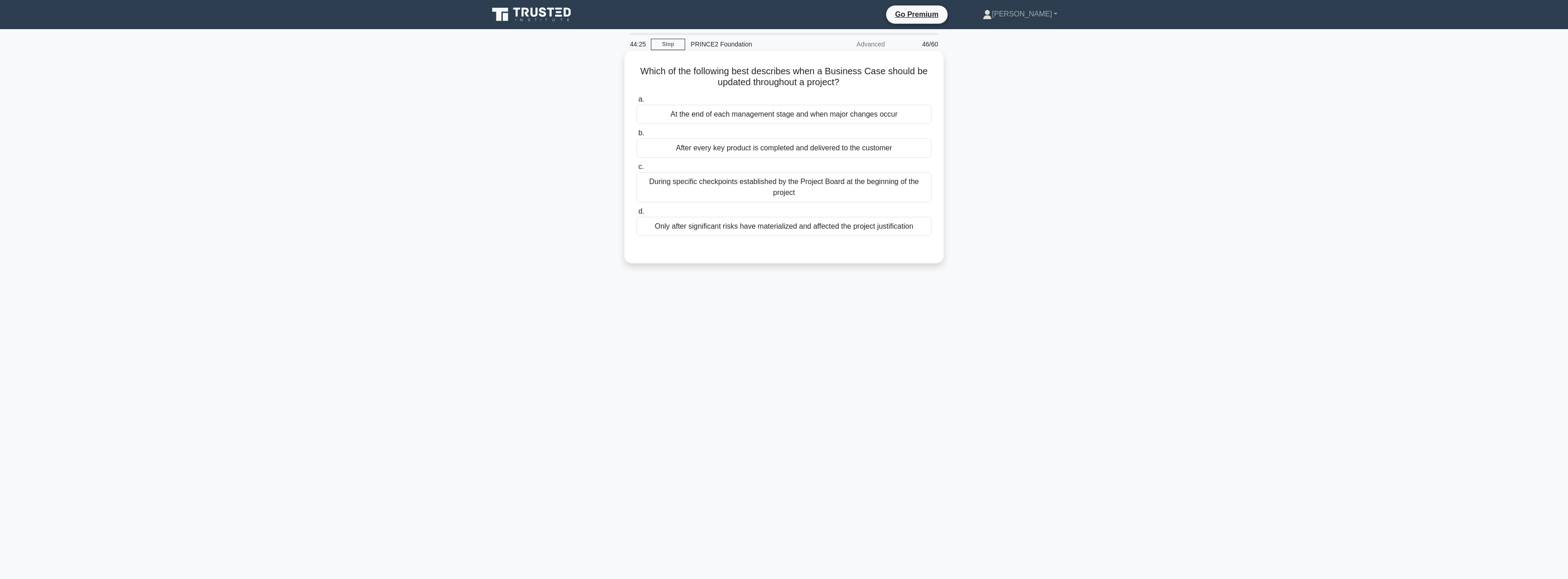
click at [803, 117] on div "At the end of each management stage and when major changes occur" at bounding box center [783, 114] width 295 height 19
click at [636, 102] on input "a. At the end of each management stage and when major changes occur" at bounding box center [636, 100] width 0 height 6
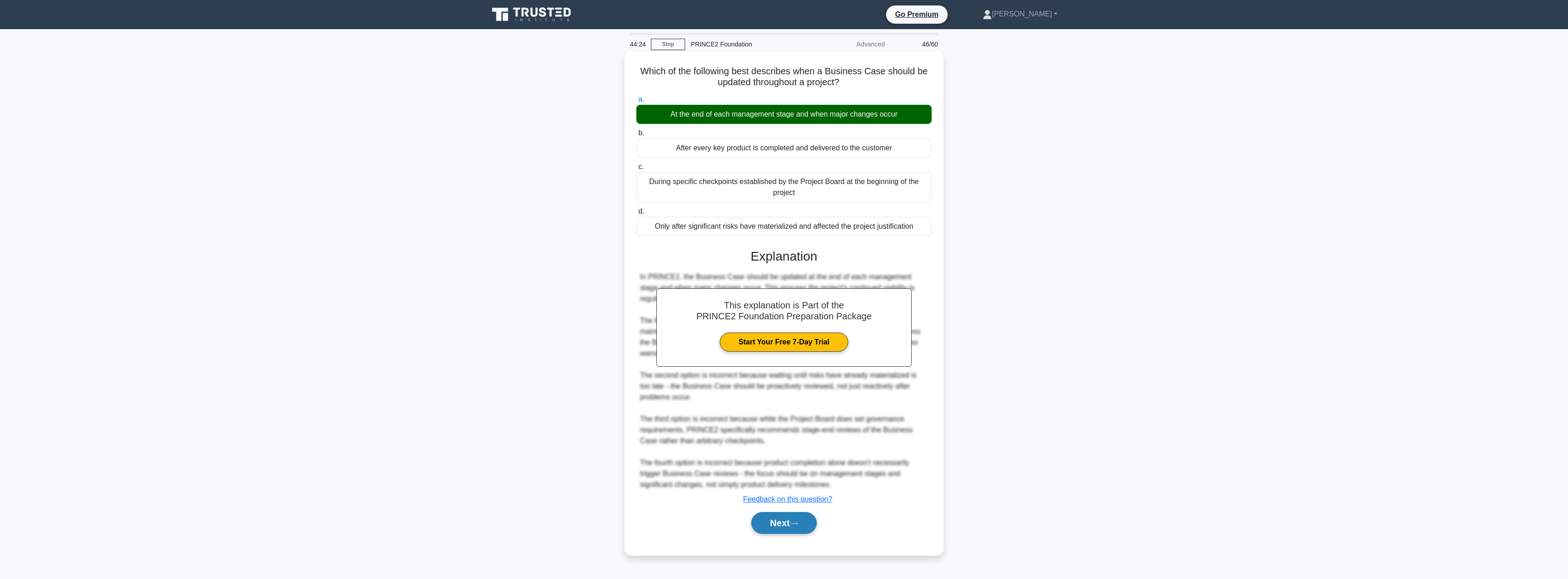
click at [782, 529] on button "Next" at bounding box center [783, 523] width 65 height 22
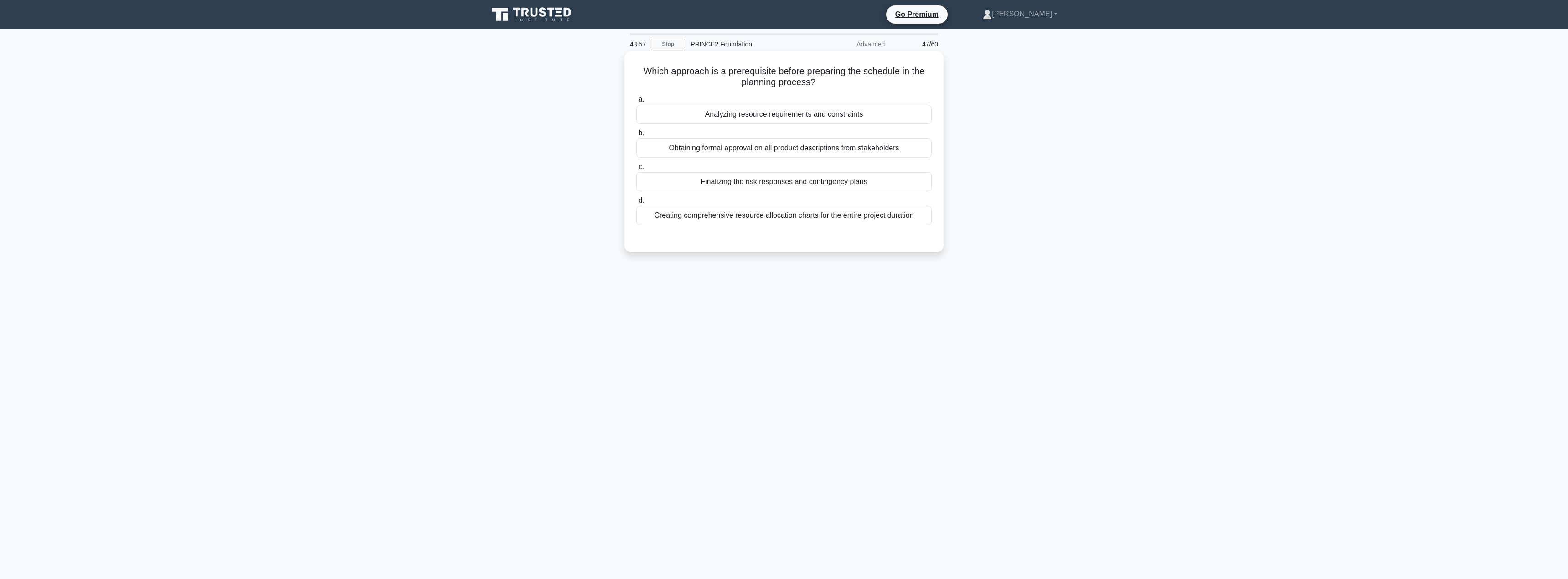
click at [806, 111] on div "Analyzing resource requirements and constraints" at bounding box center [783, 114] width 295 height 19
click at [636, 102] on input "a. Analyzing resource requirements and constraints" at bounding box center [636, 100] width 0 height 6
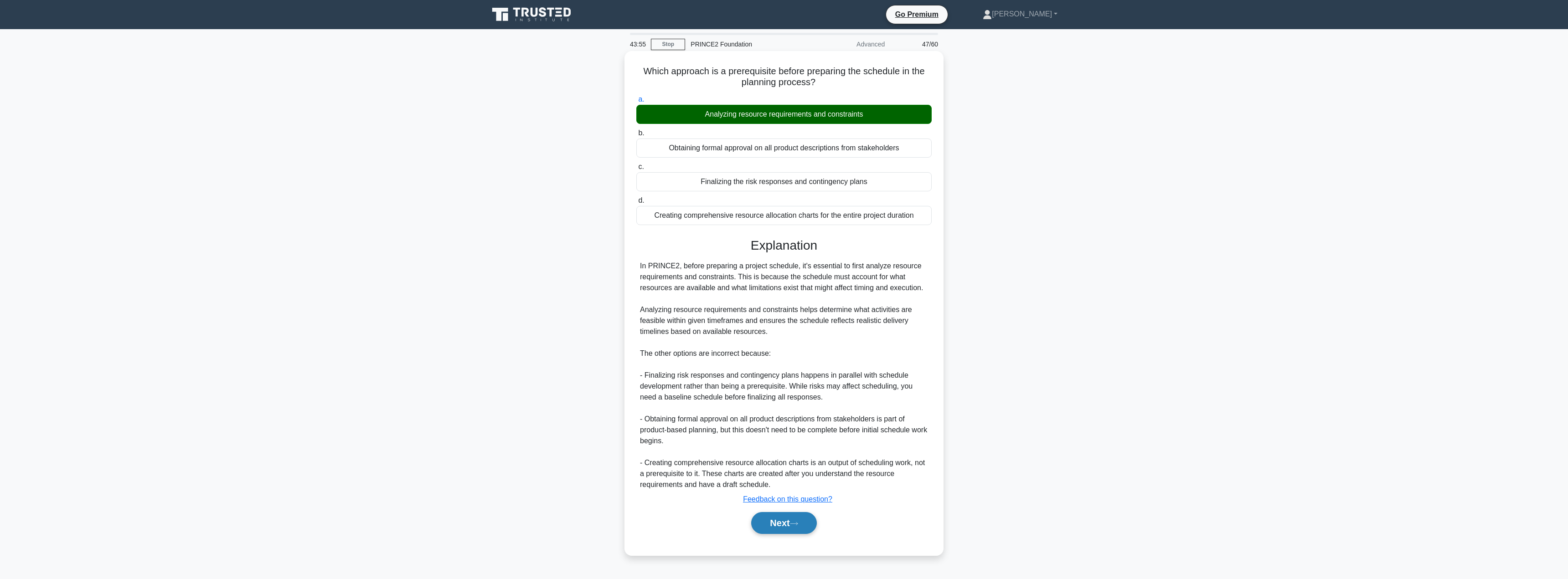
click at [776, 522] on button "Next" at bounding box center [783, 523] width 65 height 22
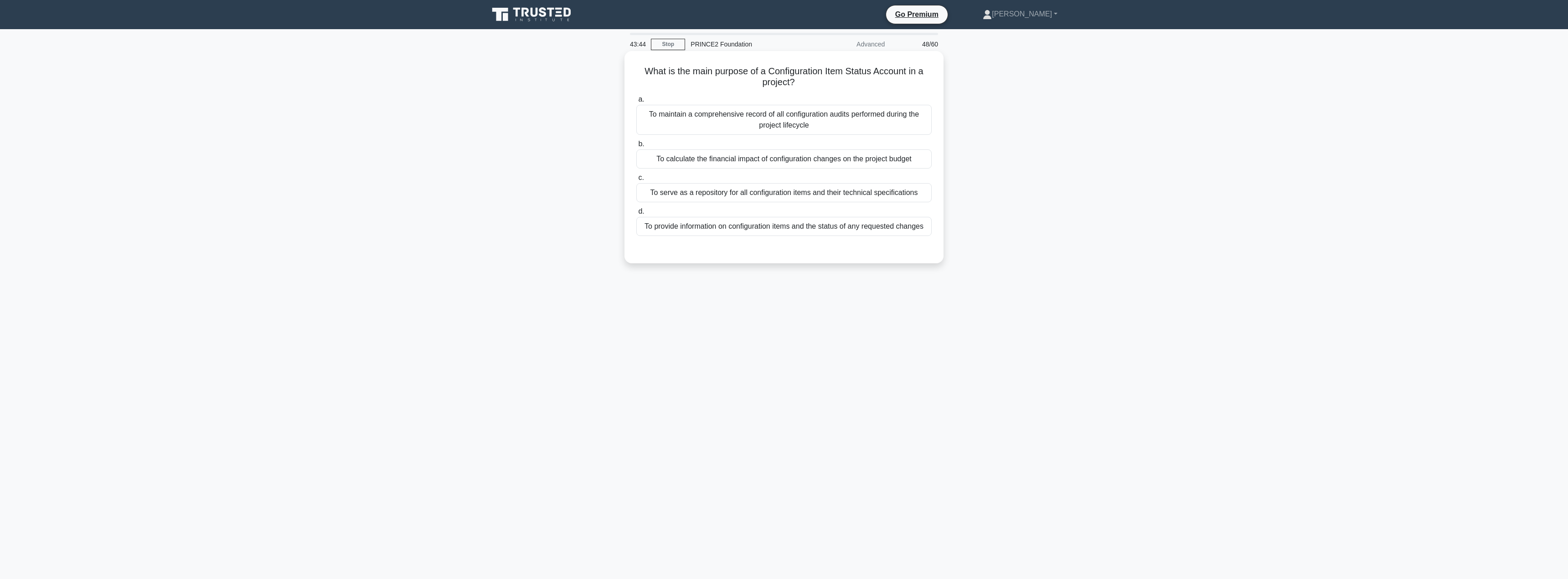
click at [754, 229] on div "To provide information on configuration items and the status of any requested c…" at bounding box center [783, 226] width 295 height 19
click at [636, 215] on input "d. To provide information on configuration items and the status of any requeste…" at bounding box center [636, 212] width 0 height 6
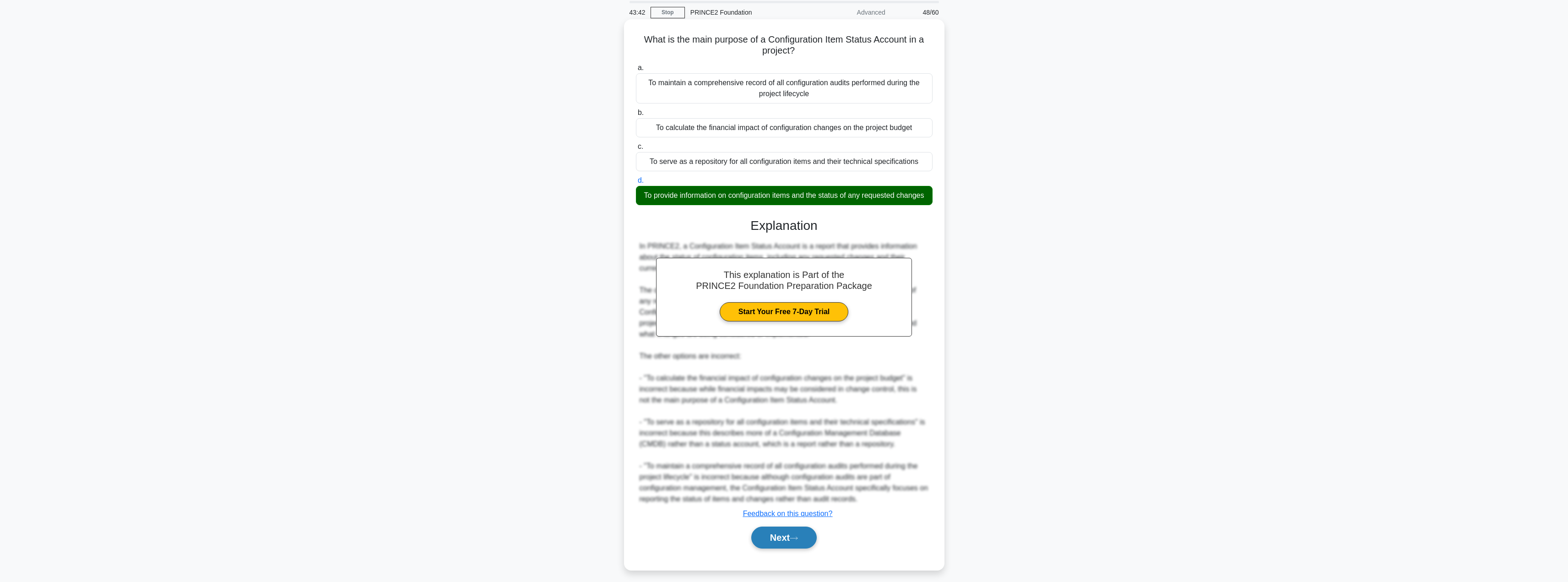
scroll to position [49, 0]
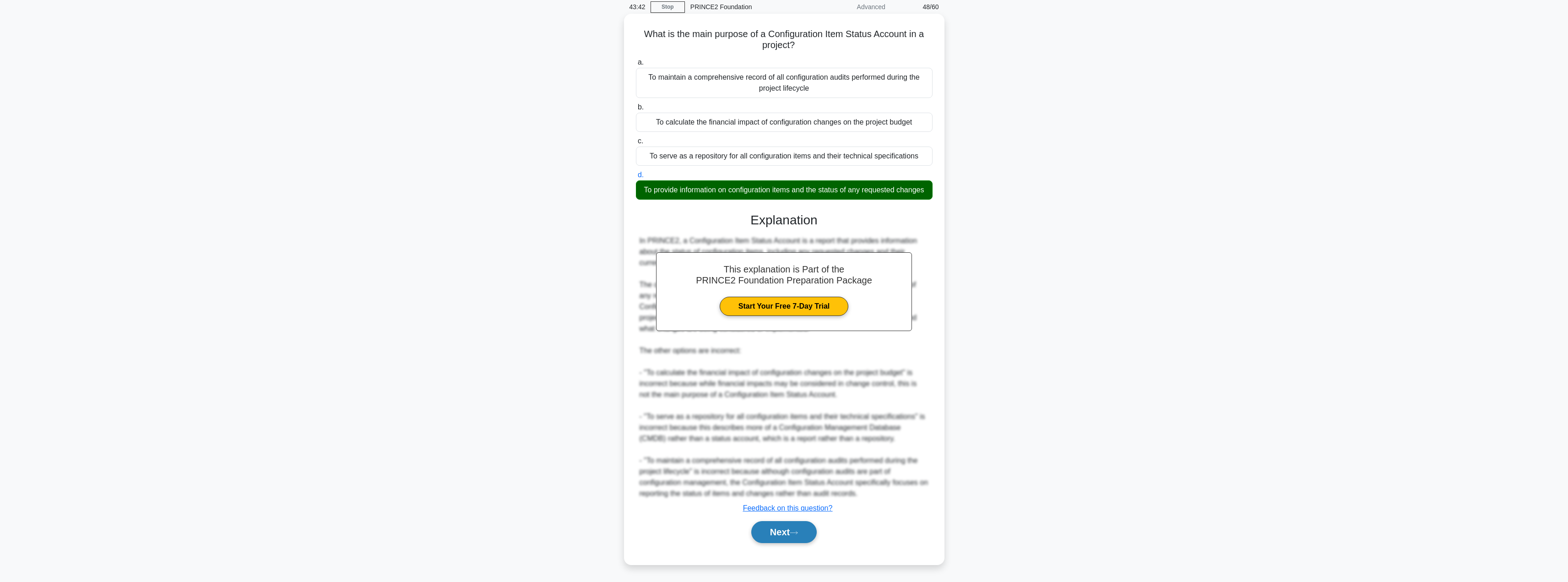
click at [787, 532] on button "Next" at bounding box center [784, 532] width 65 height 22
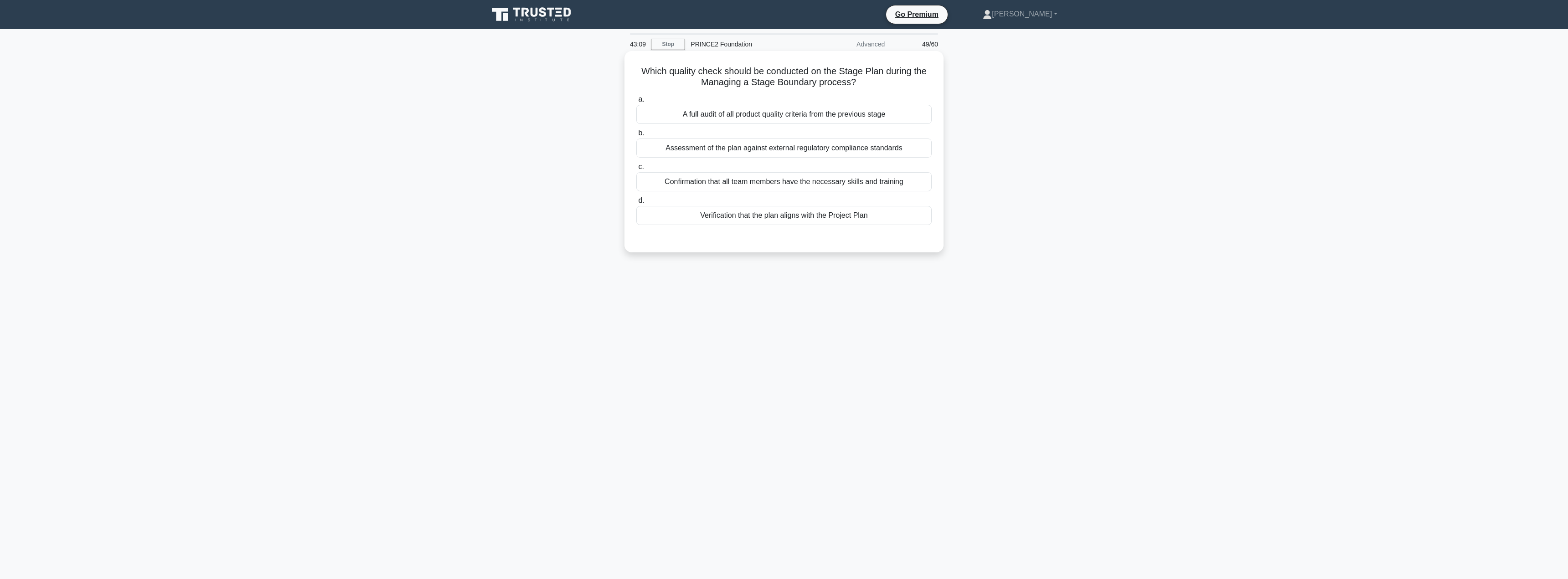
click at [761, 220] on div "Verification that the plan aligns with the Project Plan" at bounding box center [783, 215] width 295 height 19
click at [636, 204] on input "d. Verification that the plan aligns with the Project Plan" at bounding box center [636, 201] width 0 height 6
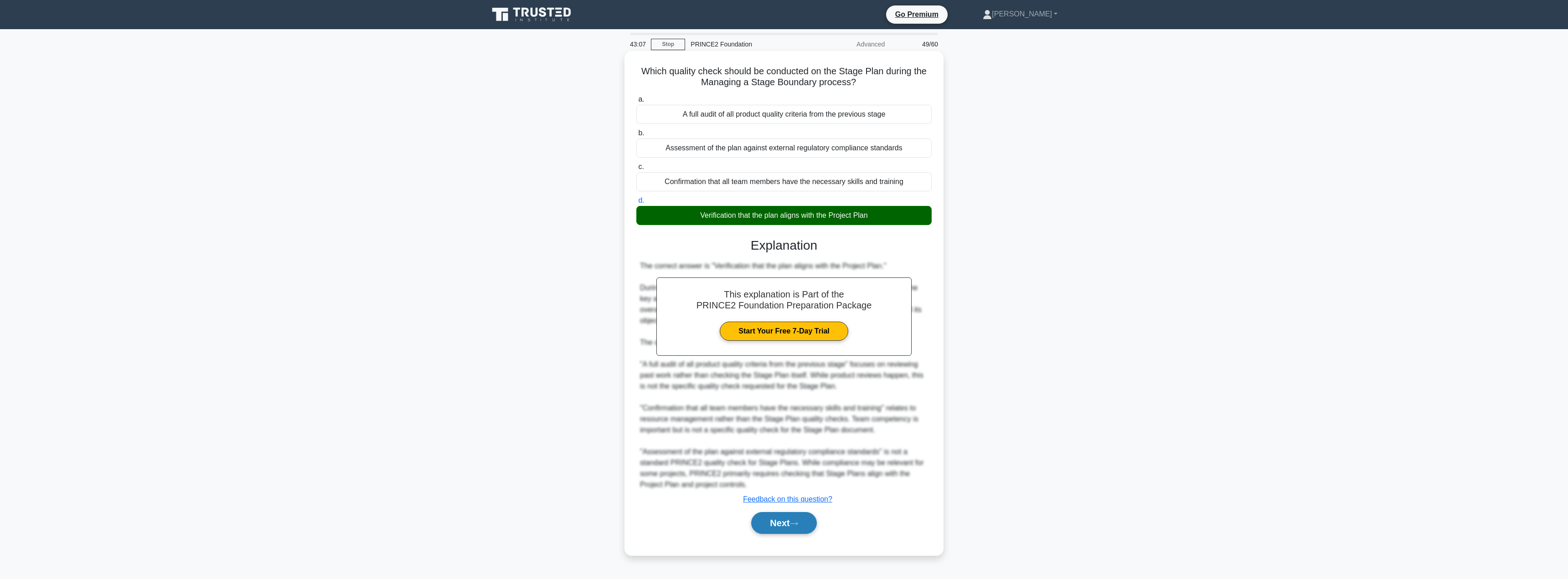
click at [758, 518] on button "Next" at bounding box center [783, 523] width 65 height 22
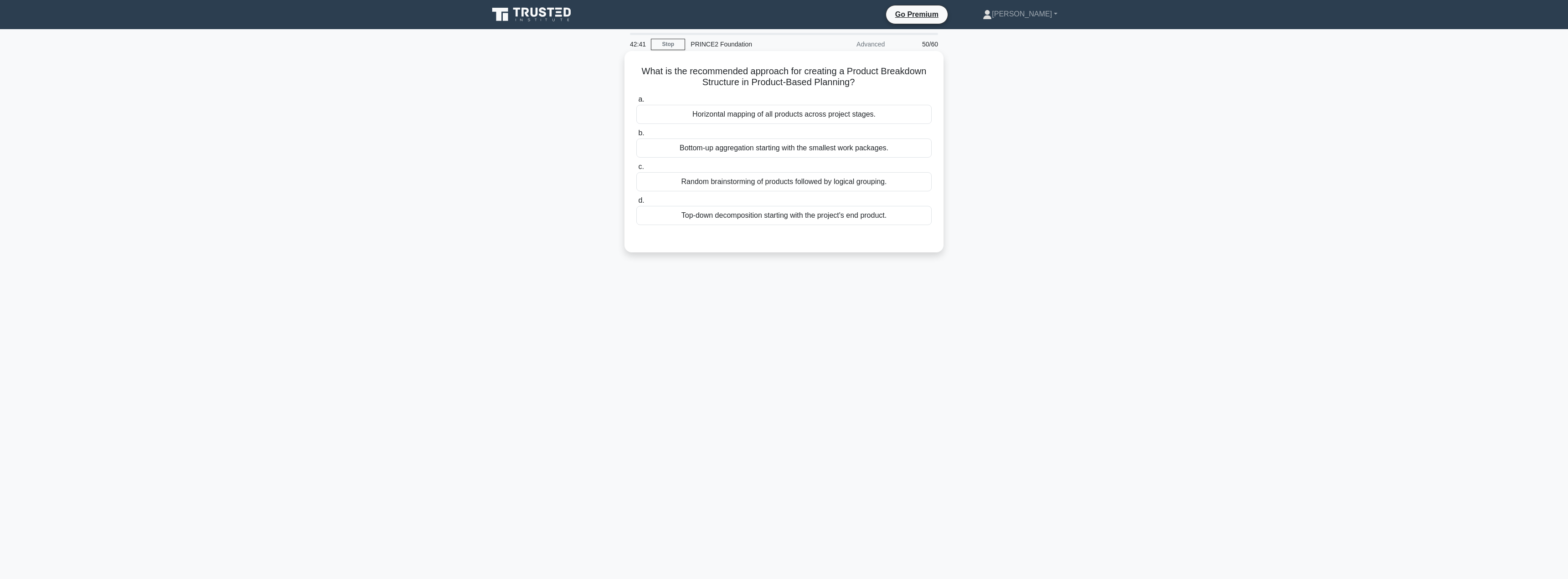
click at [766, 151] on div "Bottom-up aggregation starting with the smallest work packages." at bounding box center [783, 148] width 295 height 19
click at [636, 136] on input "b. Bottom-up aggregation starting with the smallest work packages." at bounding box center [636, 133] width 0 height 6
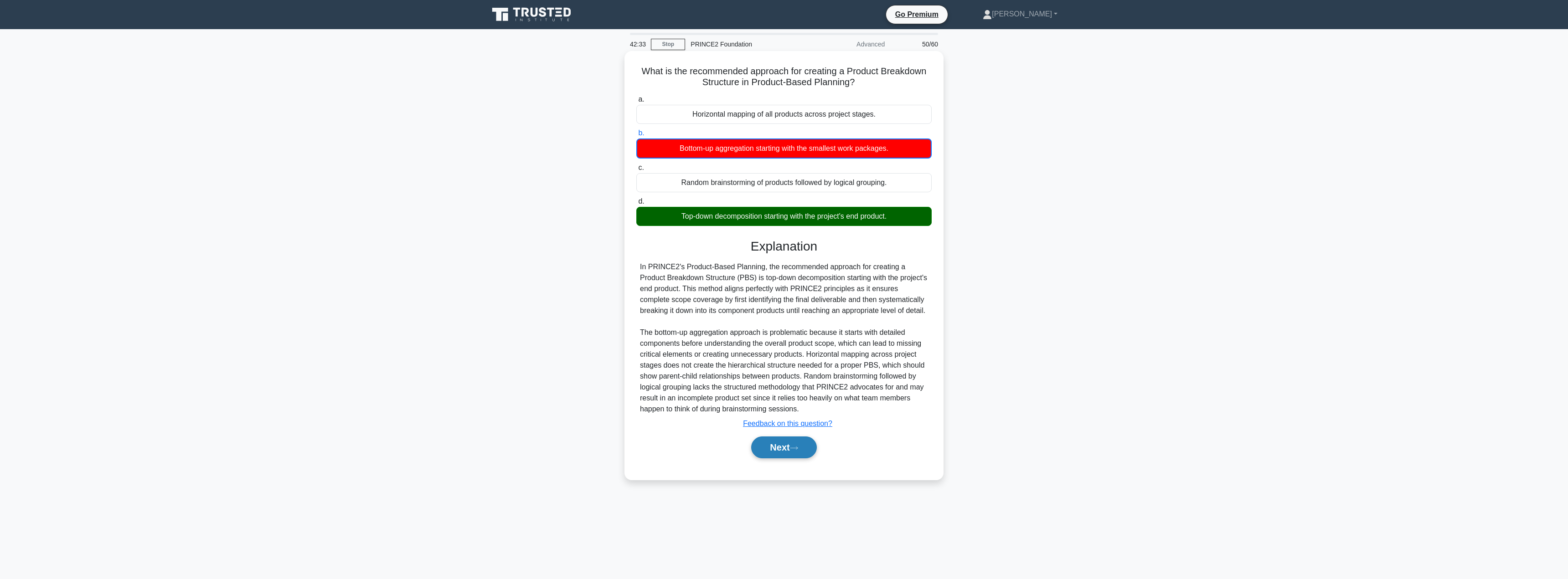
click at [779, 447] on button "Next" at bounding box center [783, 447] width 65 height 22
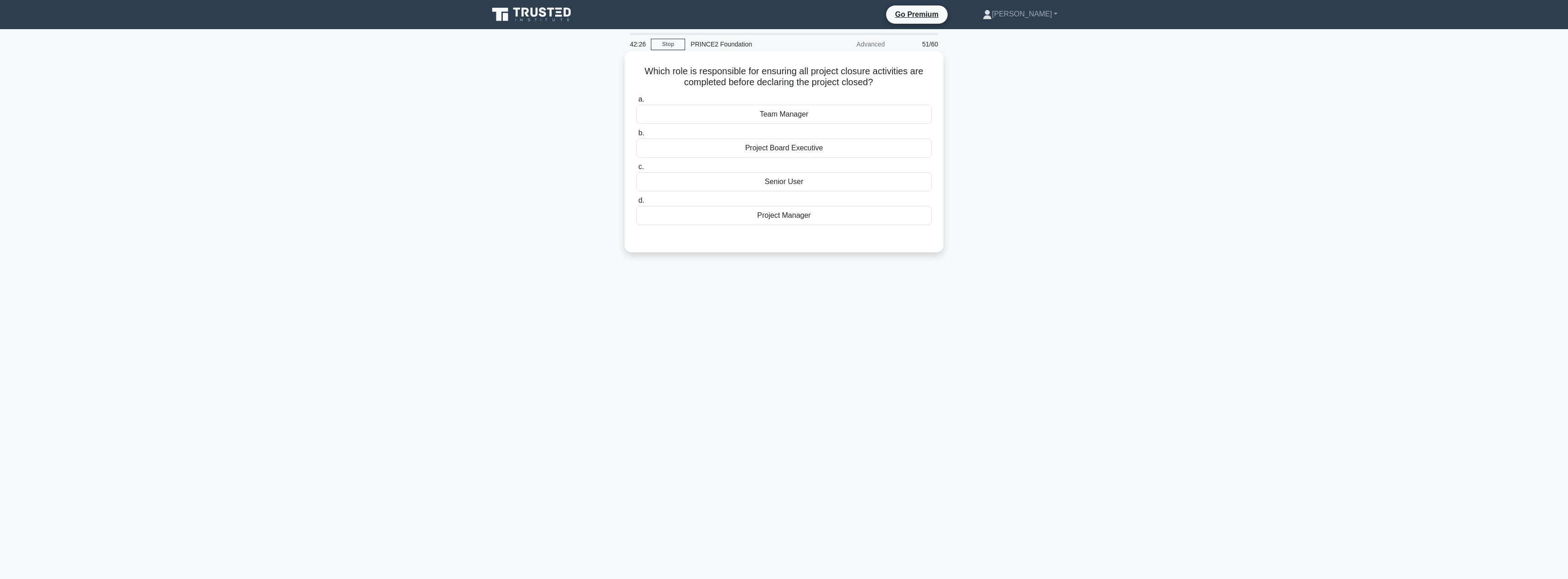
click at [792, 221] on div "Project Manager" at bounding box center [783, 215] width 295 height 19
click at [636, 204] on input "d. Project Manager" at bounding box center [636, 201] width 0 height 6
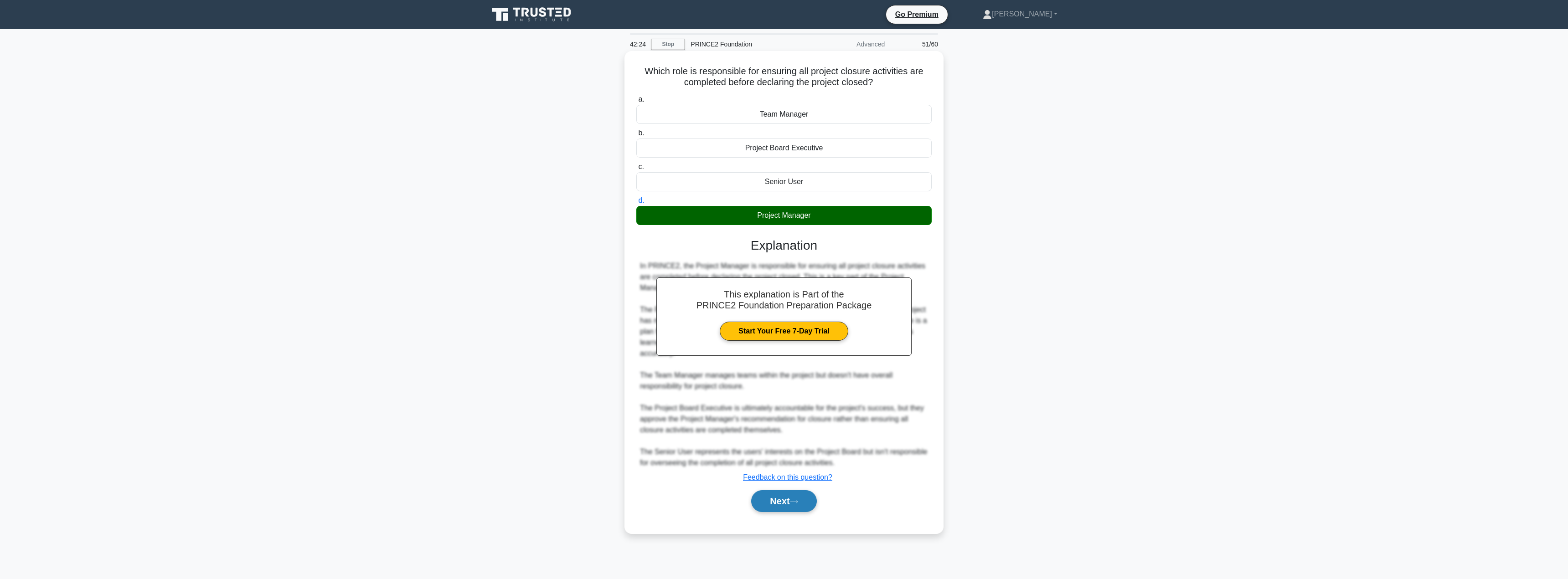
click at [776, 503] on button "Next" at bounding box center [783, 501] width 65 height 22
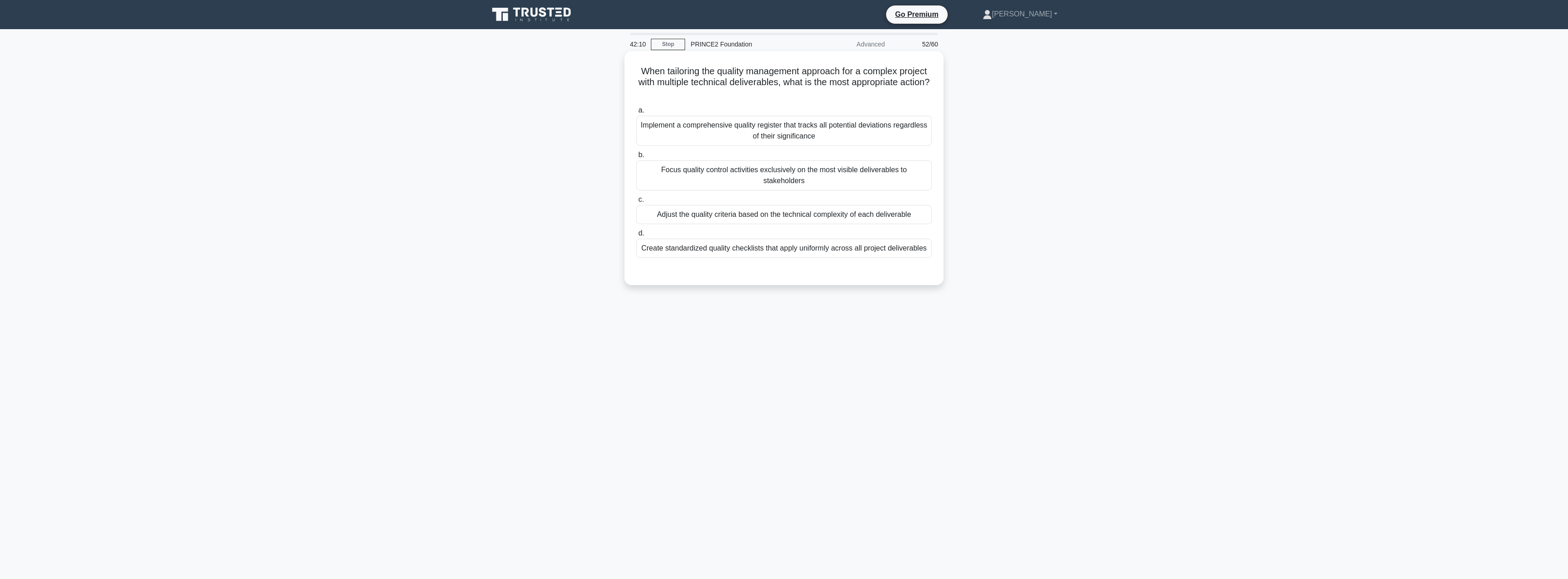
click at [768, 136] on div "Implement a comprehensive quality register that tracks all potential deviations…" at bounding box center [783, 130] width 295 height 30
click at [636, 113] on input "a. Implement a comprehensive quality register that tracks all potential deviati…" at bounding box center [636, 111] width 0 height 6
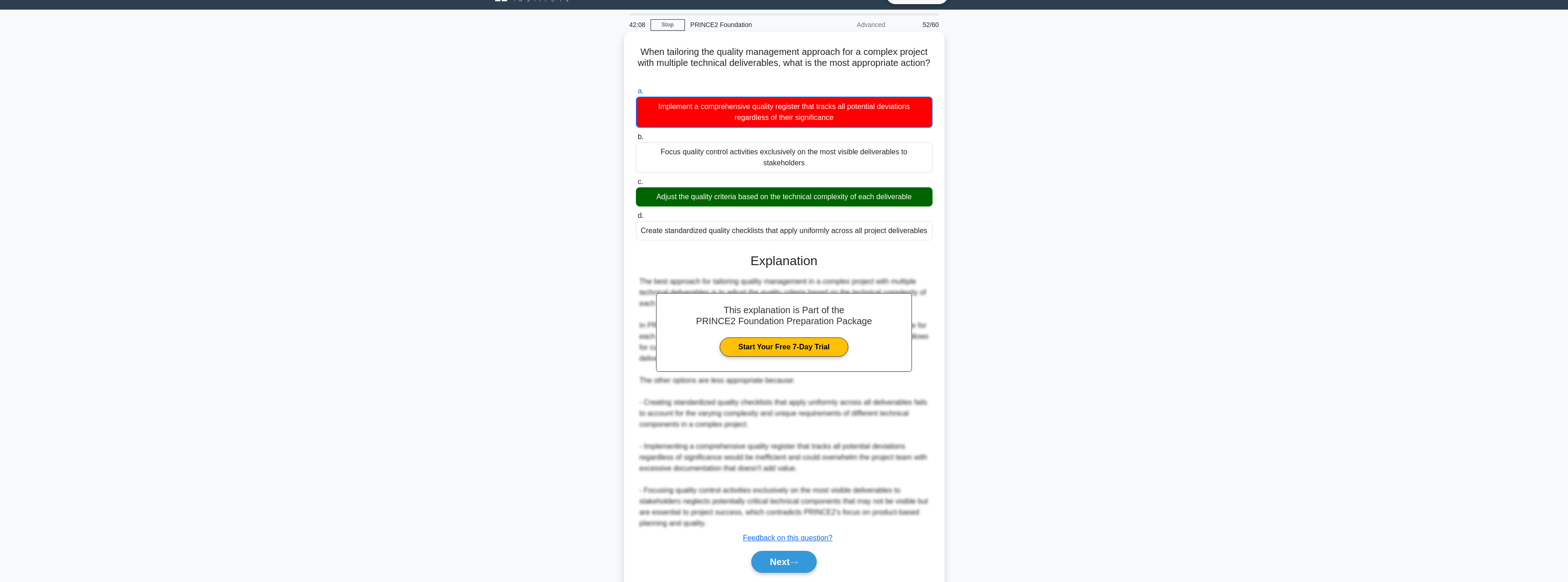
scroll to position [39, 0]
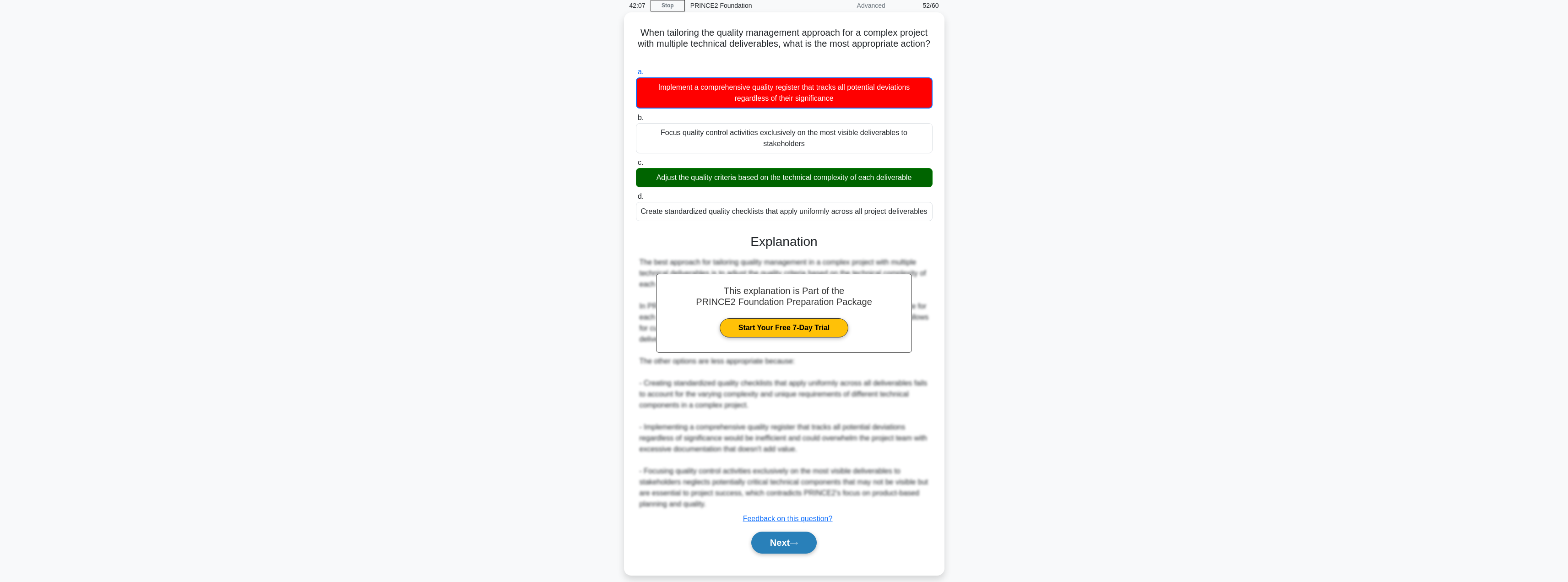
click at [770, 531] on button "Next" at bounding box center [784, 542] width 65 height 22
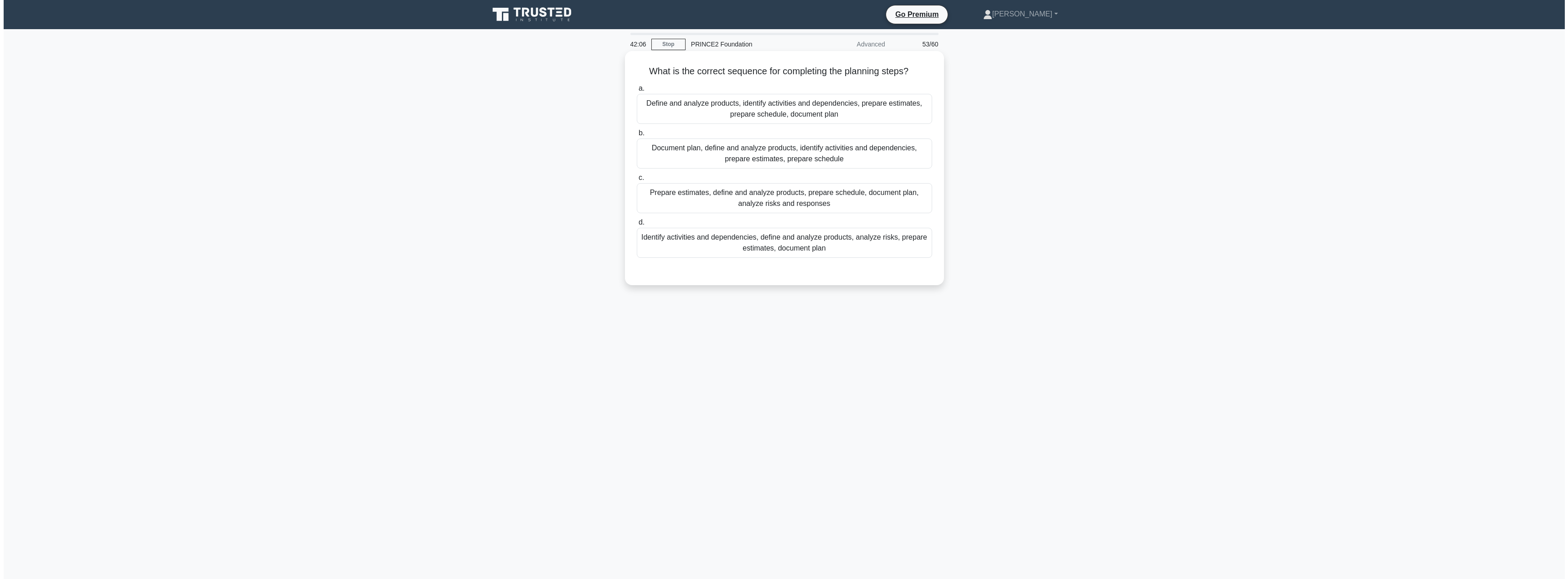
scroll to position [0, 0]
click at [716, 157] on div "Document plan, define and analyze products, identify activities and dependencie…" at bounding box center [783, 153] width 295 height 30
click at [636, 136] on input "b. Document plan, define and analyze products, identify activities and dependen…" at bounding box center [636, 133] width 0 height 6
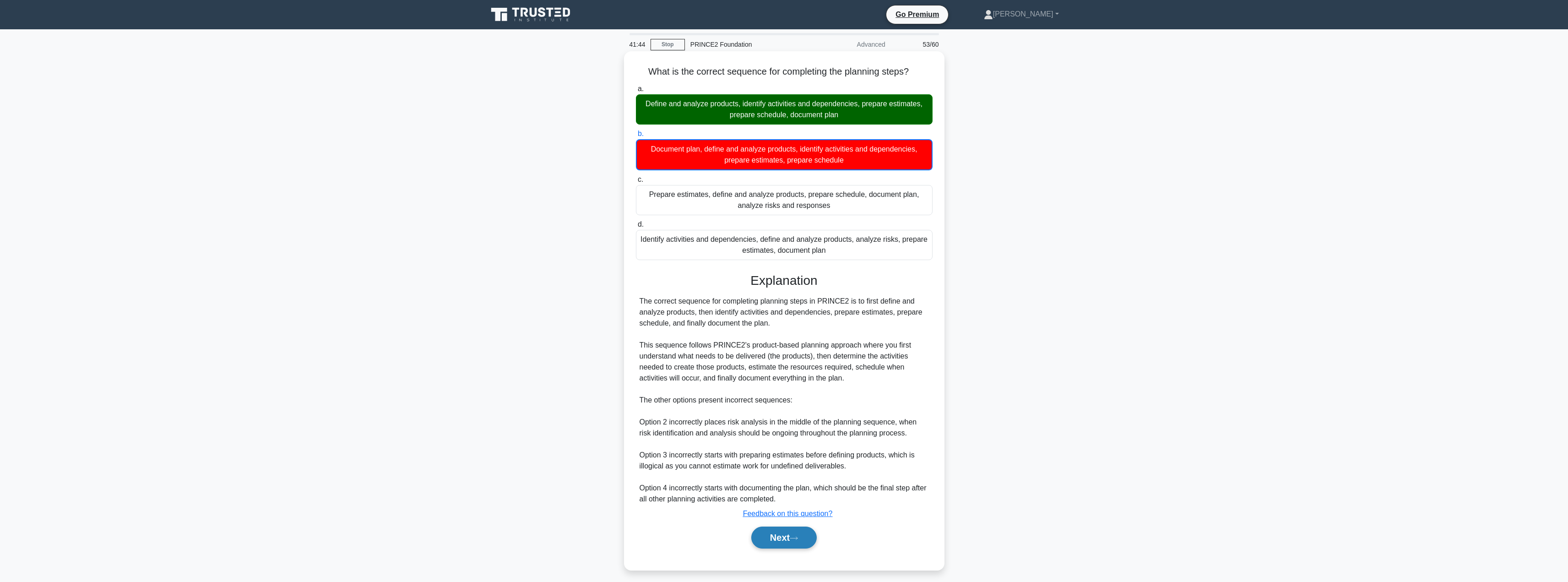
click at [776, 535] on button "Next" at bounding box center [784, 537] width 65 height 22
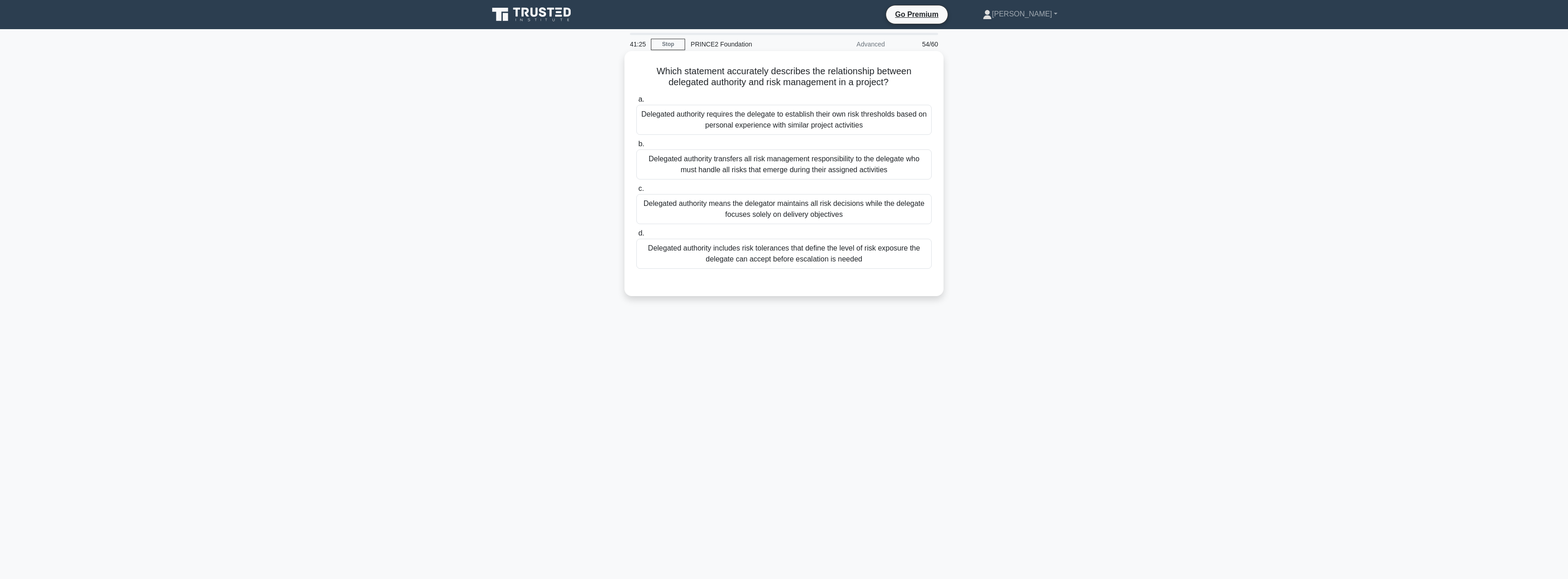
click at [799, 263] on div "Delegated authority includes risk tolerances that define the level of risk expo…" at bounding box center [783, 253] width 295 height 30
click at [636, 237] on input "d. Delegated authority includes risk tolerances that define the level of risk e…" at bounding box center [636, 234] width 0 height 6
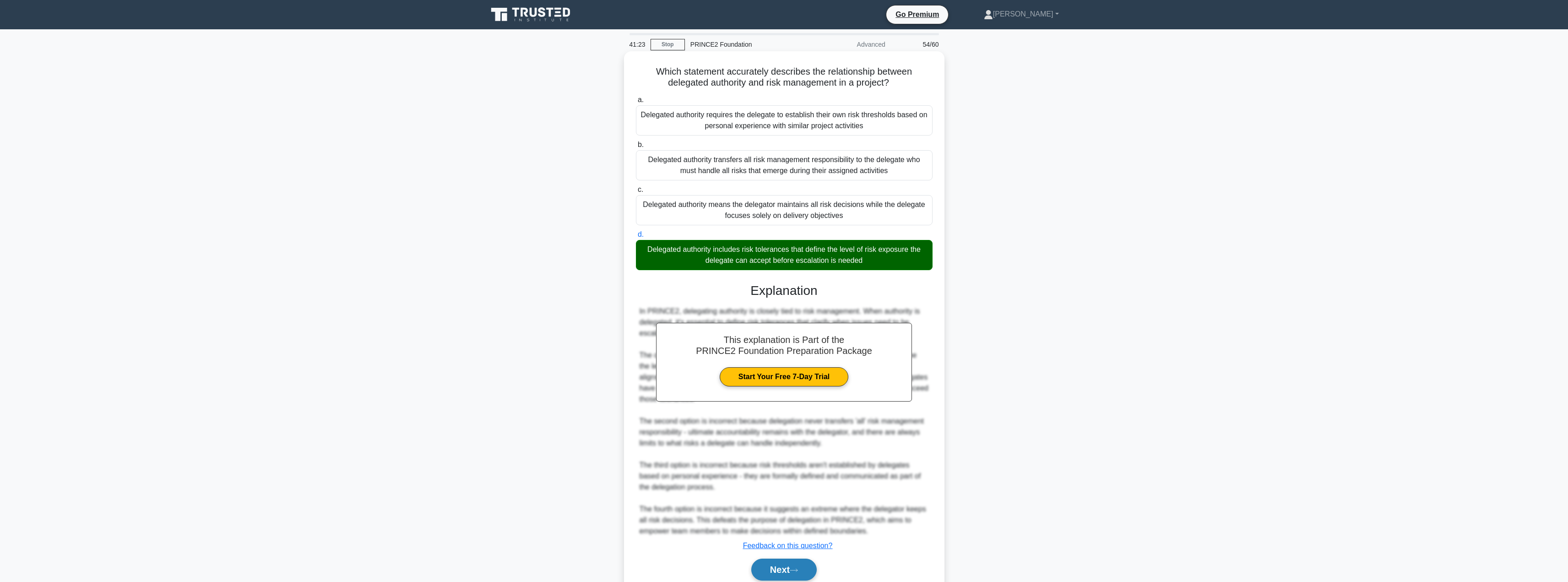
click at [785, 573] on button "Next" at bounding box center [784, 570] width 65 height 22
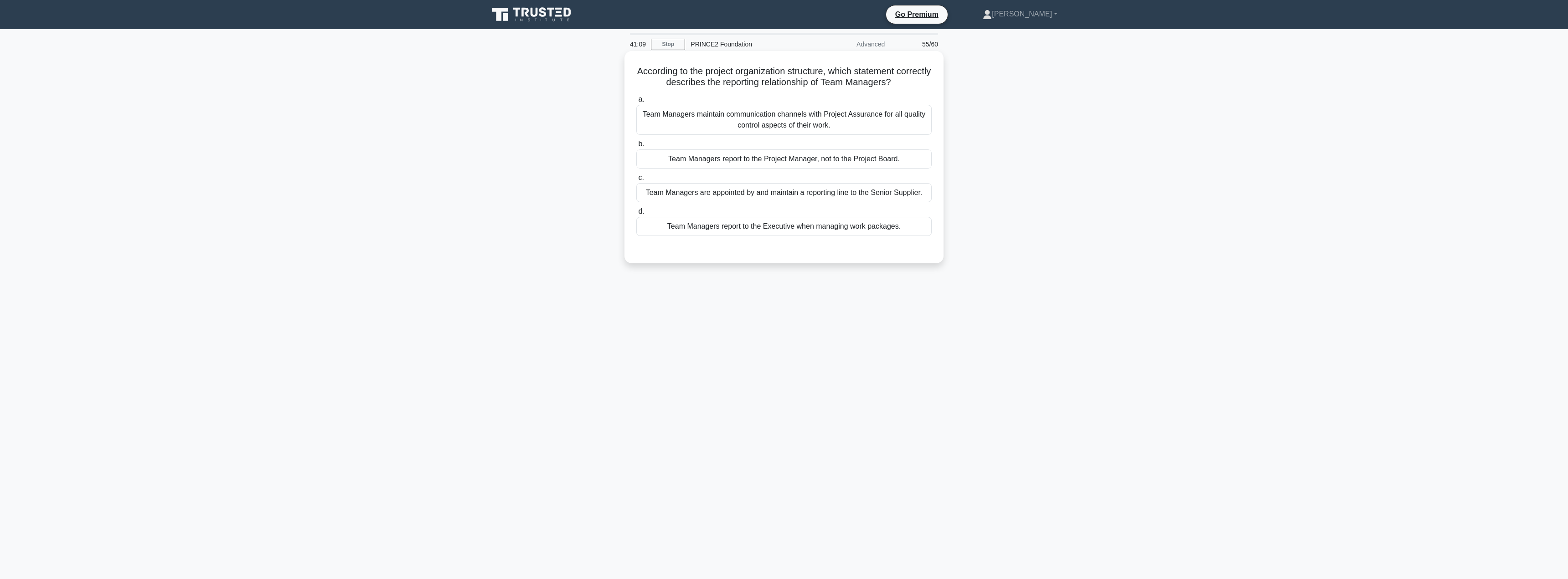
click at [727, 165] on div "Team Managers report to the Project Manager, not to the Project Board." at bounding box center [783, 159] width 295 height 19
click at [636, 147] on input "b. Team Managers report to the Project Manager, not to the Project Board." at bounding box center [636, 144] width 0 height 6
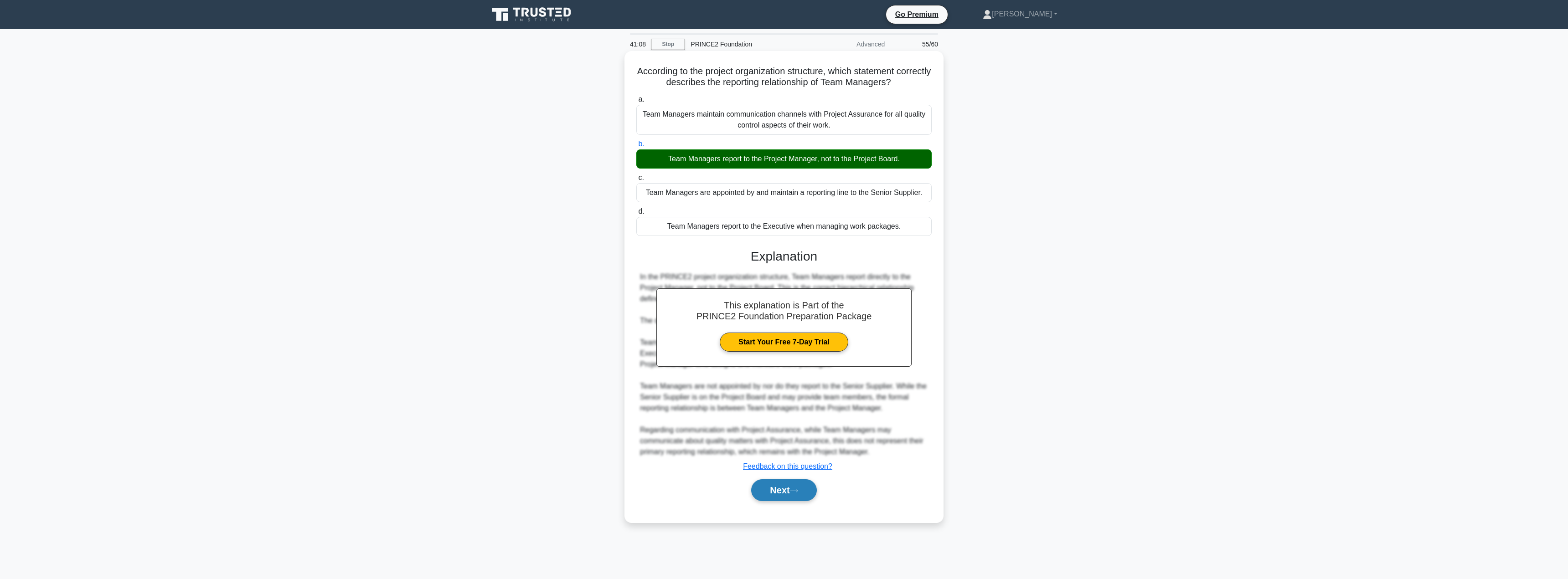
click at [783, 487] on button "Next" at bounding box center [783, 490] width 65 height 22
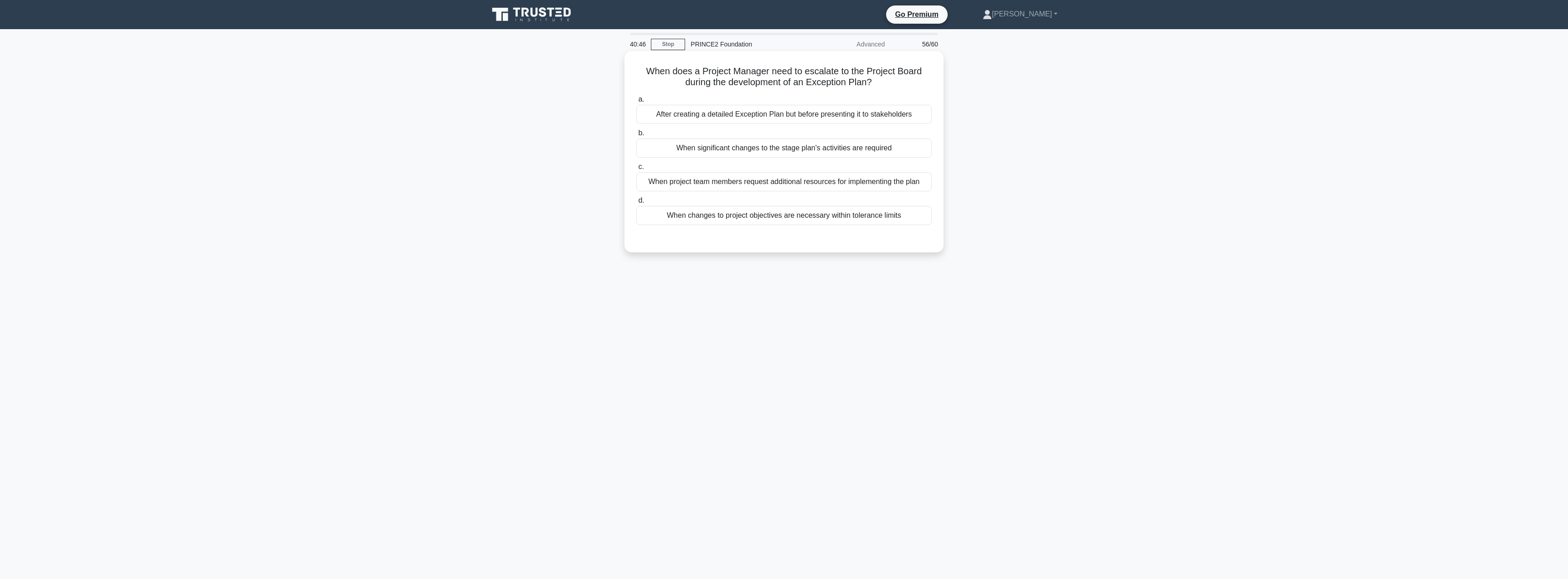
click at [740, 154] on div "When significant changes to the stage plan's activities are required" at bounding box center [783, 148] width 295 height 19
click at [636, 136] on input "b. When significant changes to the stage plan's activities are required" at bounding box center [636, 133] width 0 height 6
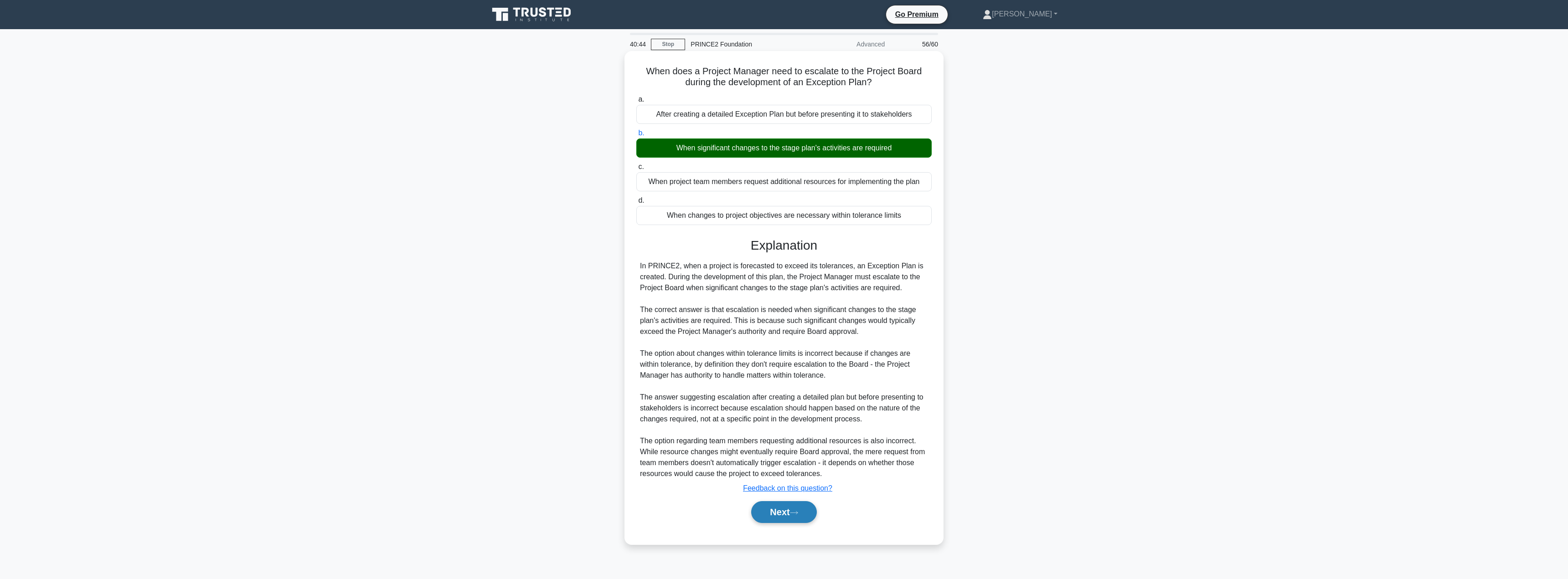
click at [780, 507] on button "Next" at bounding box center [783, 512] width 65 height 22
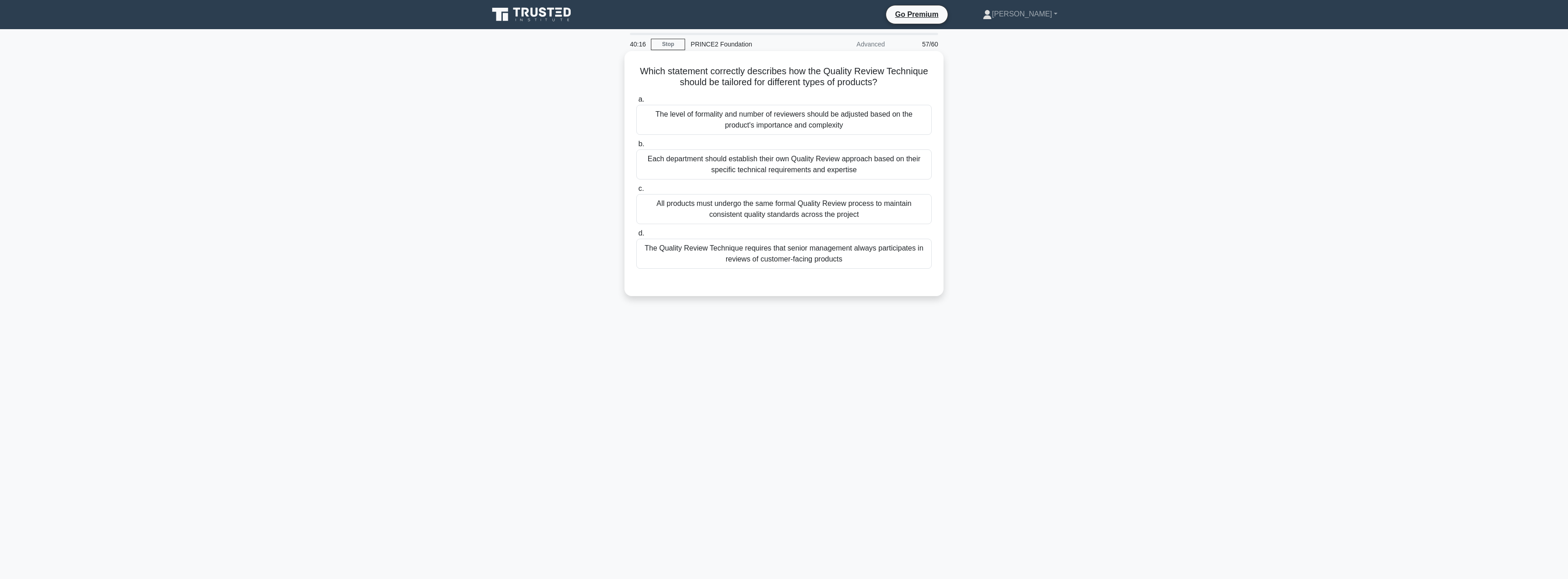
click at [723, 130] on div "The level of formality and number of reviewers should be adjusted based on the …" at bounding box center [783, 119] width 295 height 30
click at [636, 102] on input "a. The level of formality and number of reviewers should be adjusted based on t…" at bounding box center [636, 100] width 0 height 6
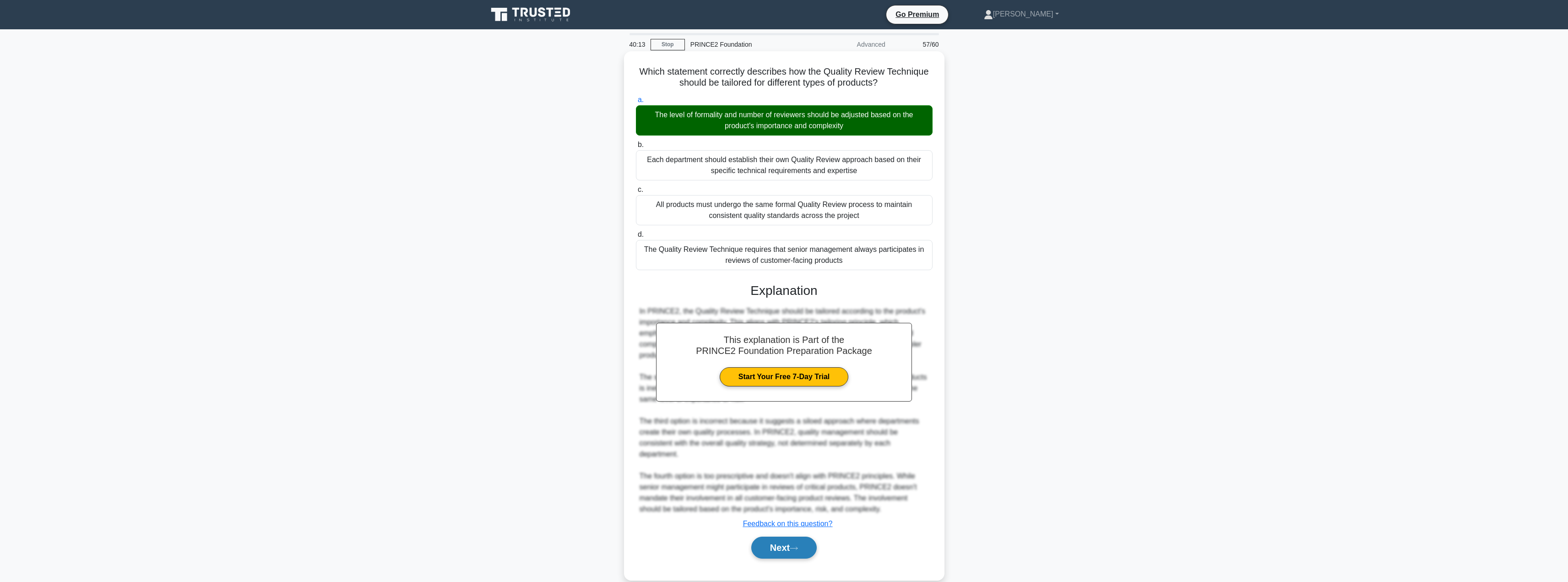
click at [776, 537] on button "Next" at bounding box center [784, 548] width 65 height 22
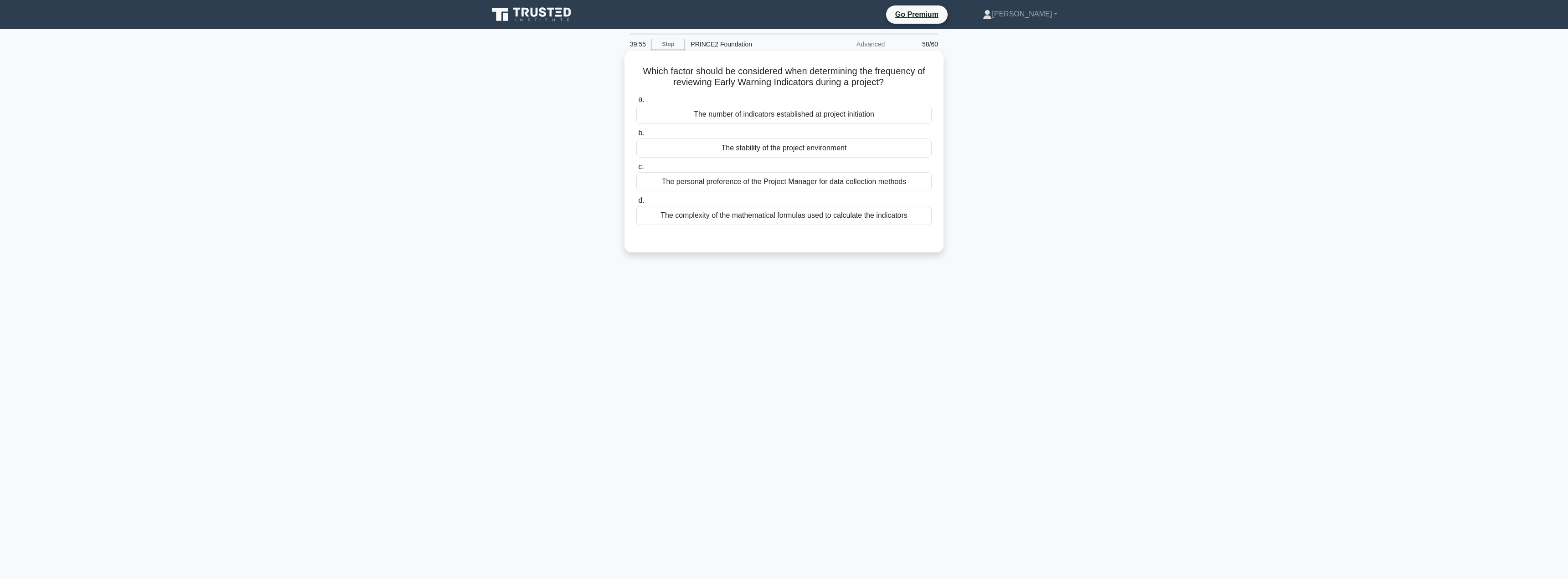
click at [785, 148] on div "The stability of the project environment" at bounding box center [783, 148] width 295 height 19
click at [636, 136] on input "b. The stability of the project environment" at bounding box center [636, 133] width 0 height 6
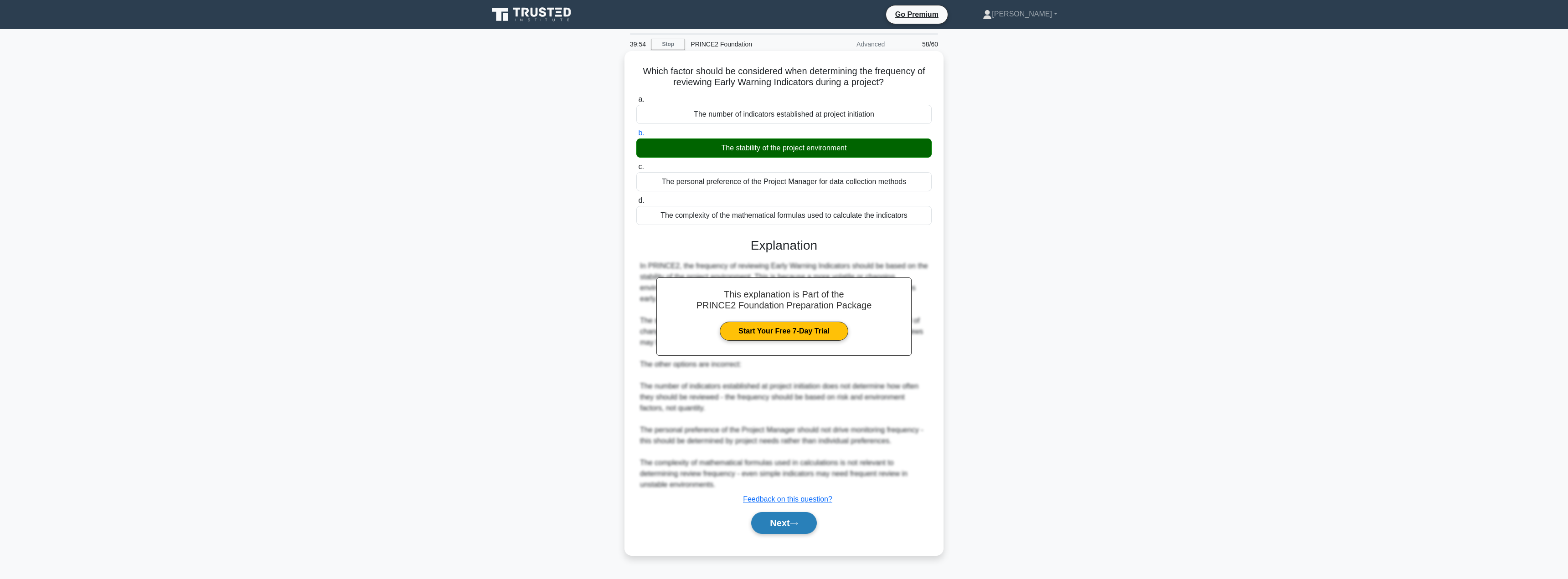
click at [775, 518] on button "Next" at bounding box center [783, 523] width 65 height 22
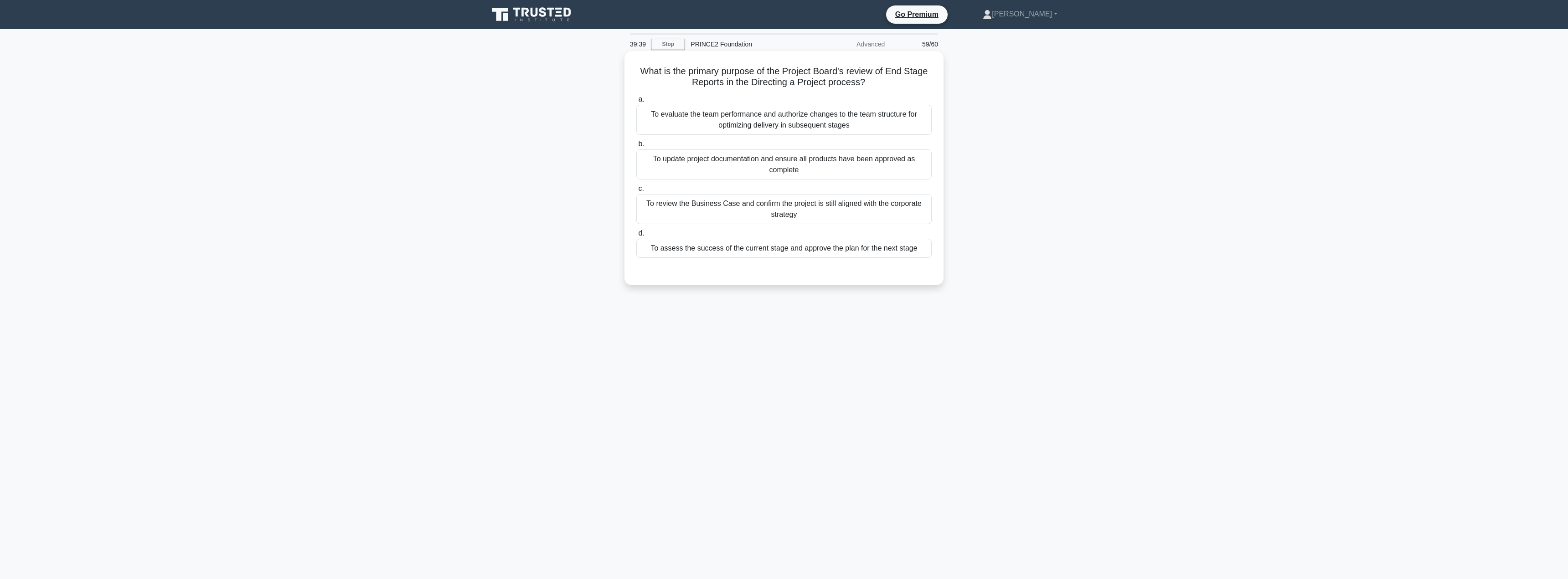
click at [756, 212] on div "To review the Business Case and confirm the project is still aligned with the c…" at bounding box center [783, 209] width 295 height 30
click at [636, 192] on input "c. To review the Business Case and confirm the project is still aligned with th…" at bounding box center [636, 189] width 0 height 6
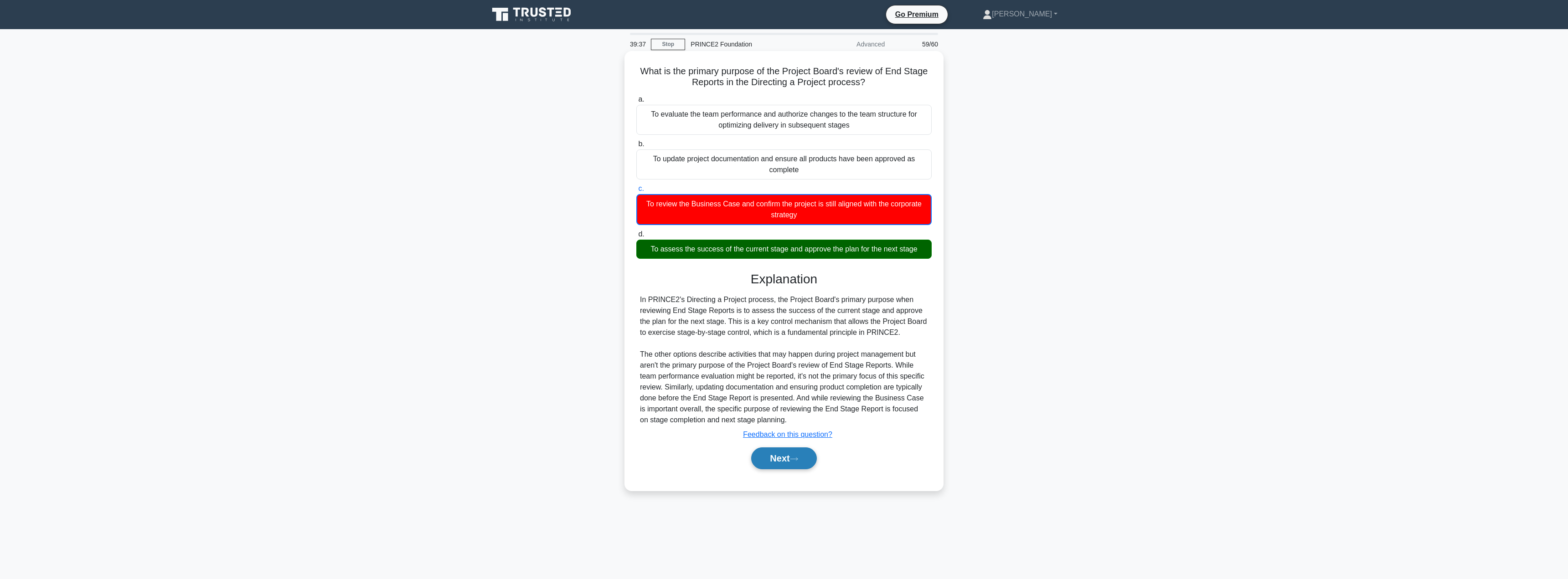
click at [765, 455] on button "Next" at bounding box center [783, 458] width 65 height 22
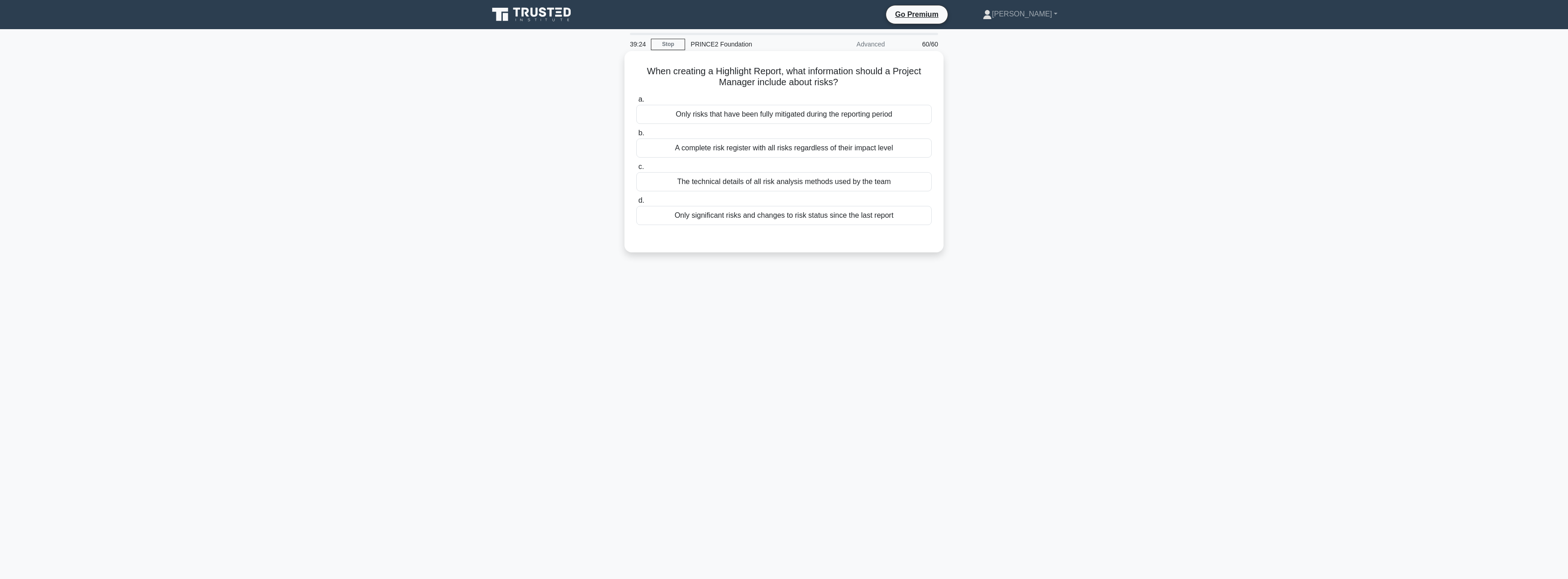
click at [765, 218] on div "Only significant risks and changes to risk status since the last report" at bounding box center [783, 215] width 295 height 19
click at [636, 204] on input "d. Only significant risks and changes to risk status since the last report" at bounding box center [636, 201] width 0 height 6
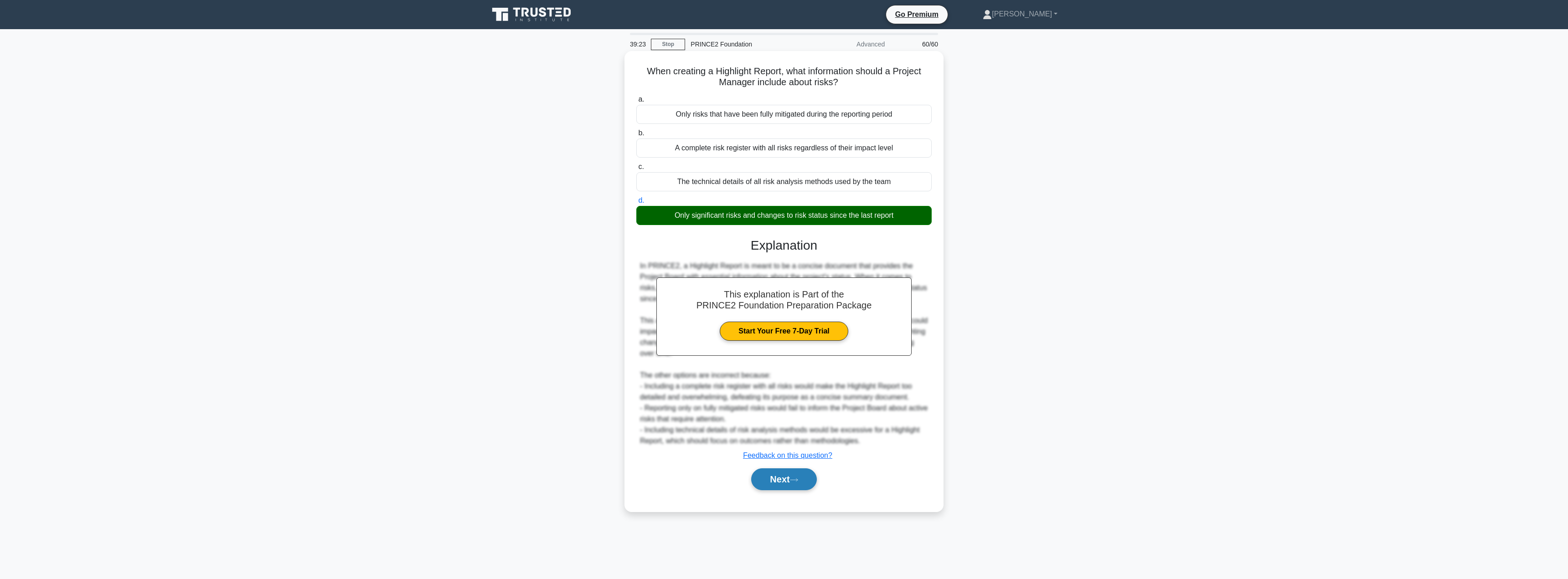
click at [773, 477] on button "Next" at bounding box center [783, 479] width 65 height 22
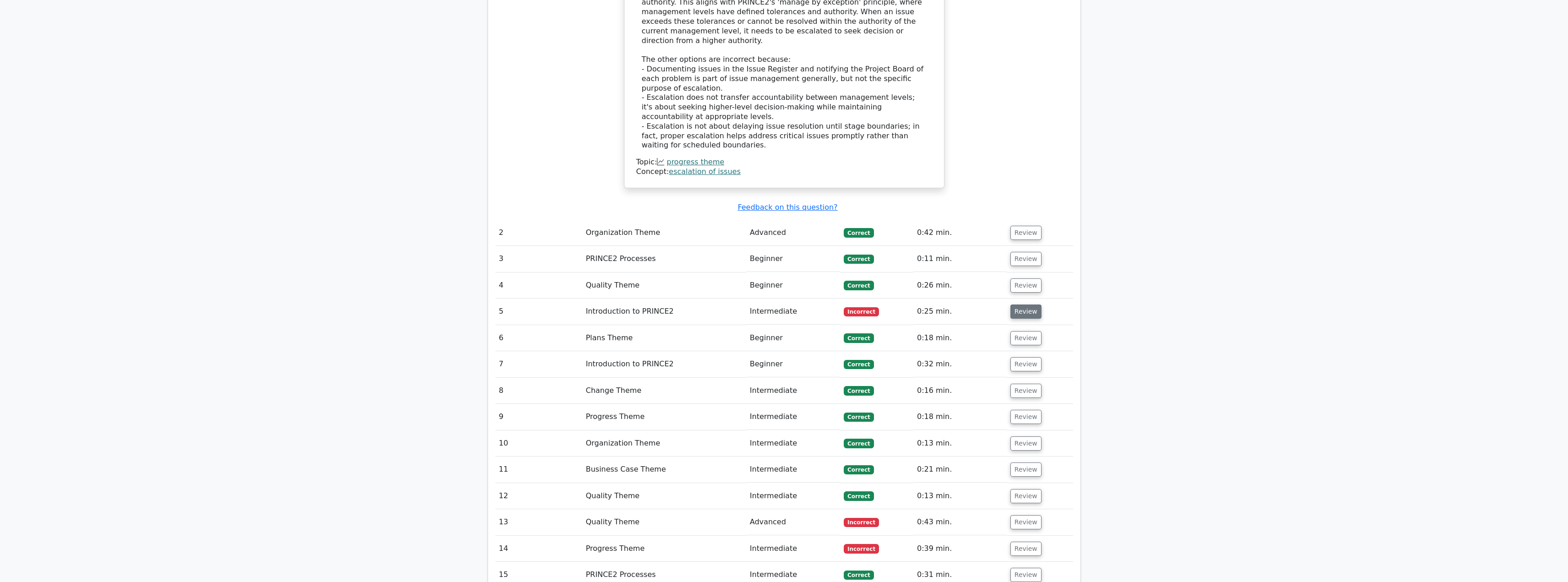
scroll to position [1144, 0]
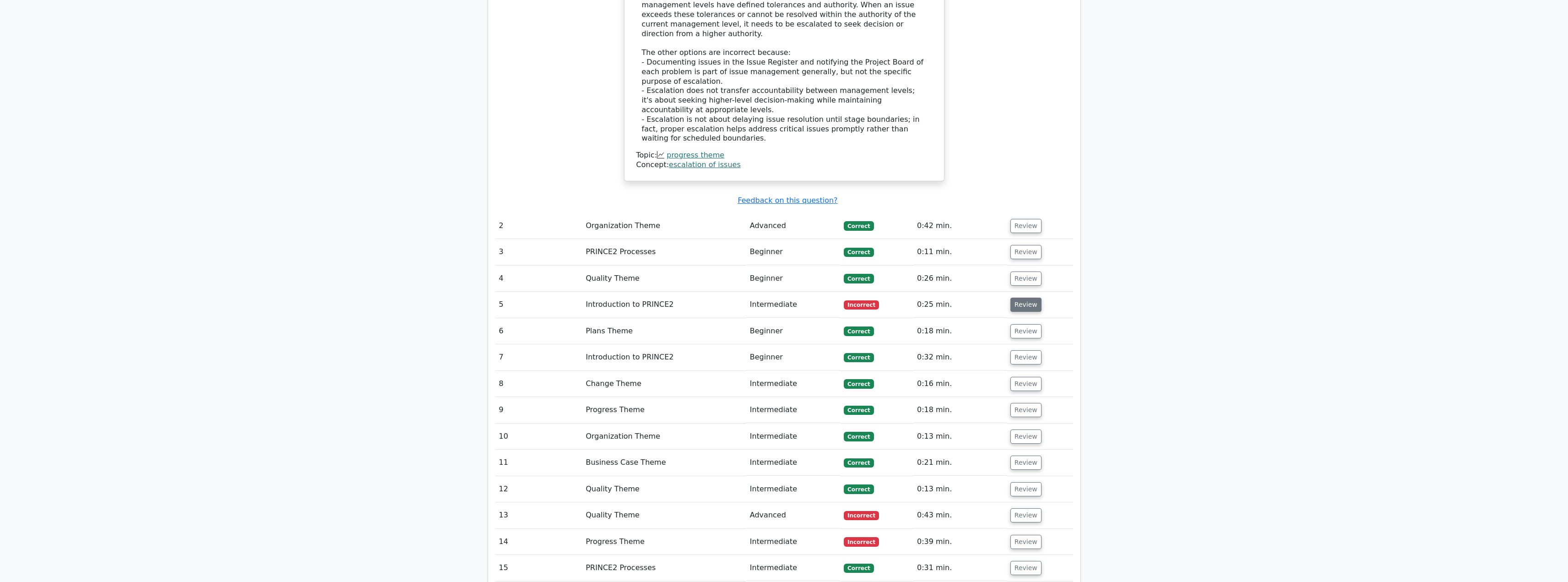
click at [1031, 298] on button "Review" at bounding box center [1026, 304] width 31 height 14
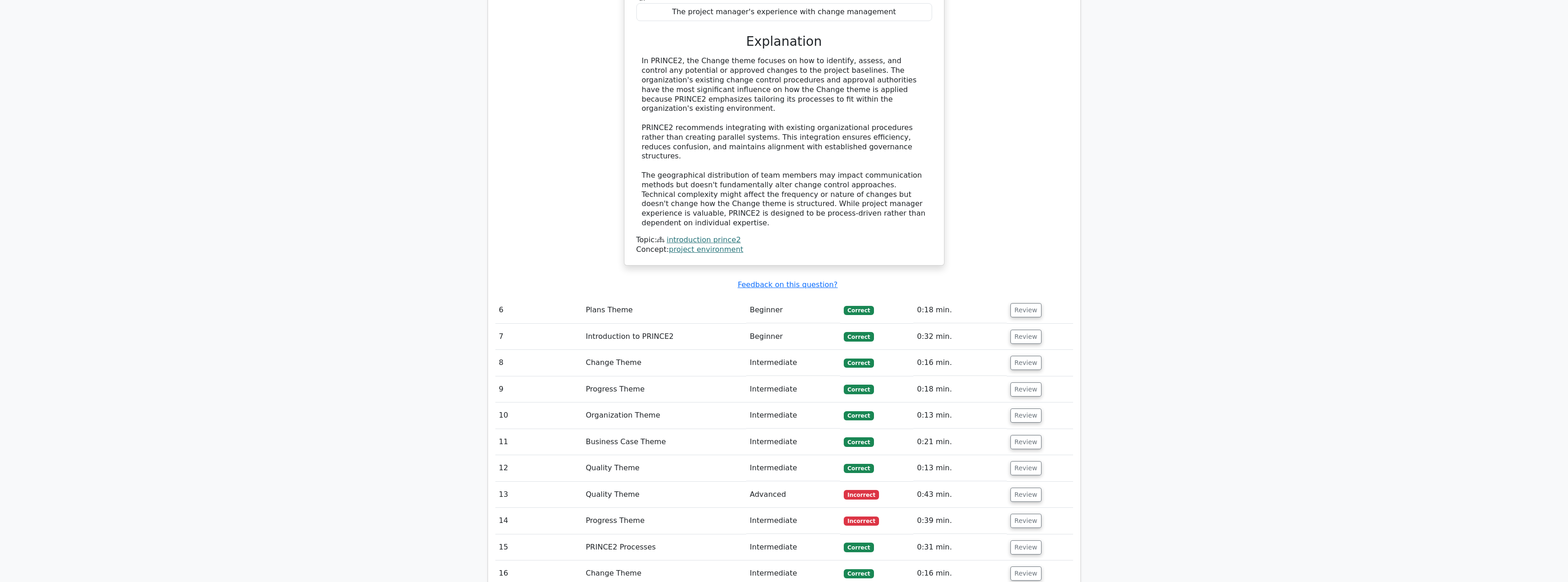
scroll to position [1694, 0]
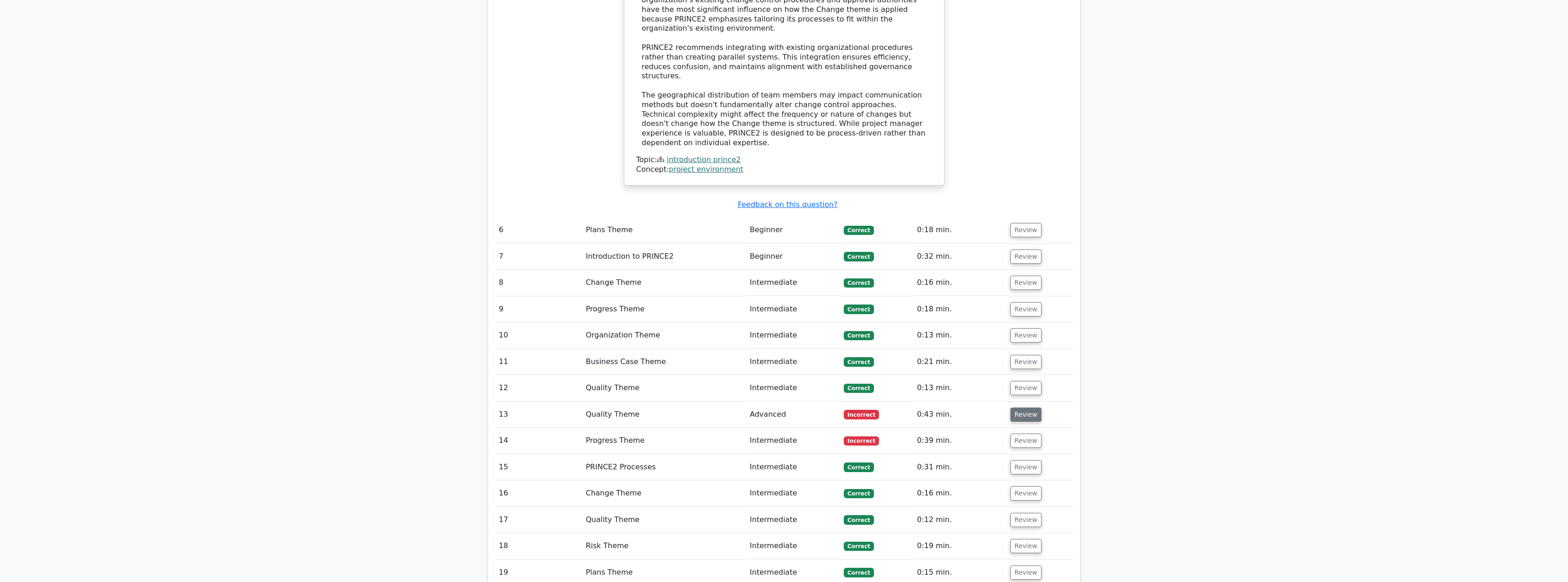
click at [1021, 407] on button "Review" at bounding box center [1026, 414] width 31 height 14
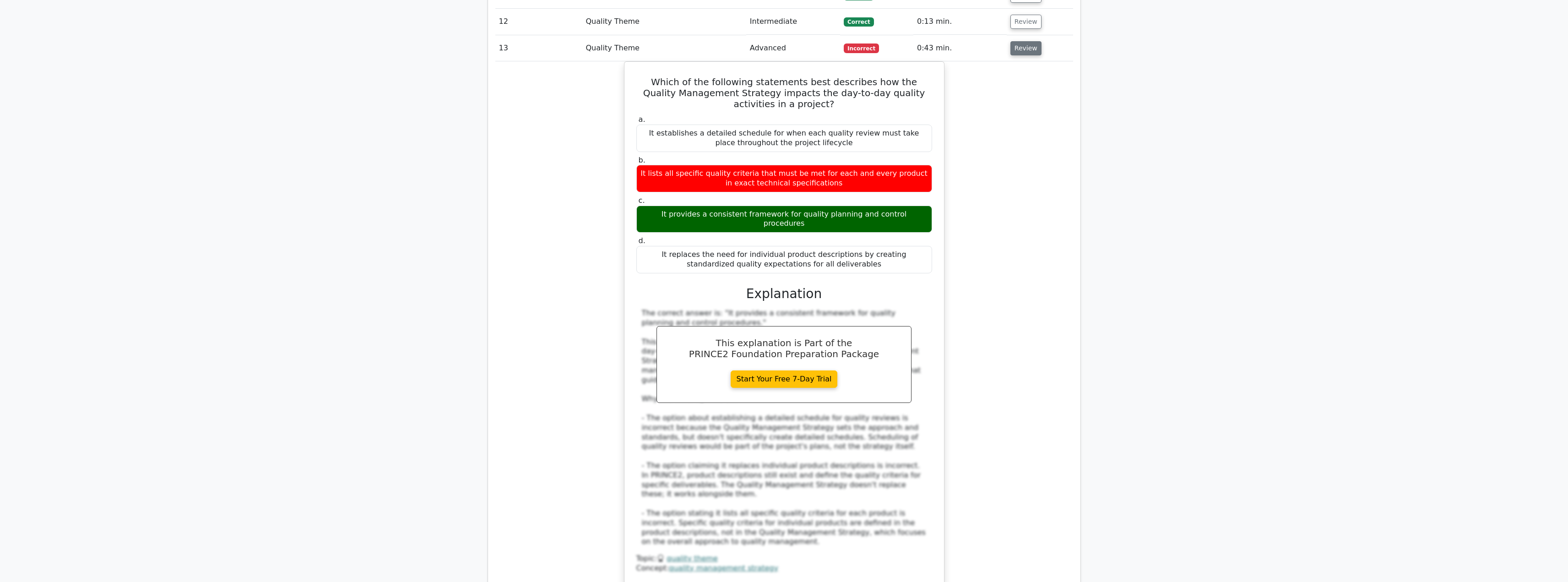
scroll to position [2289, 0]
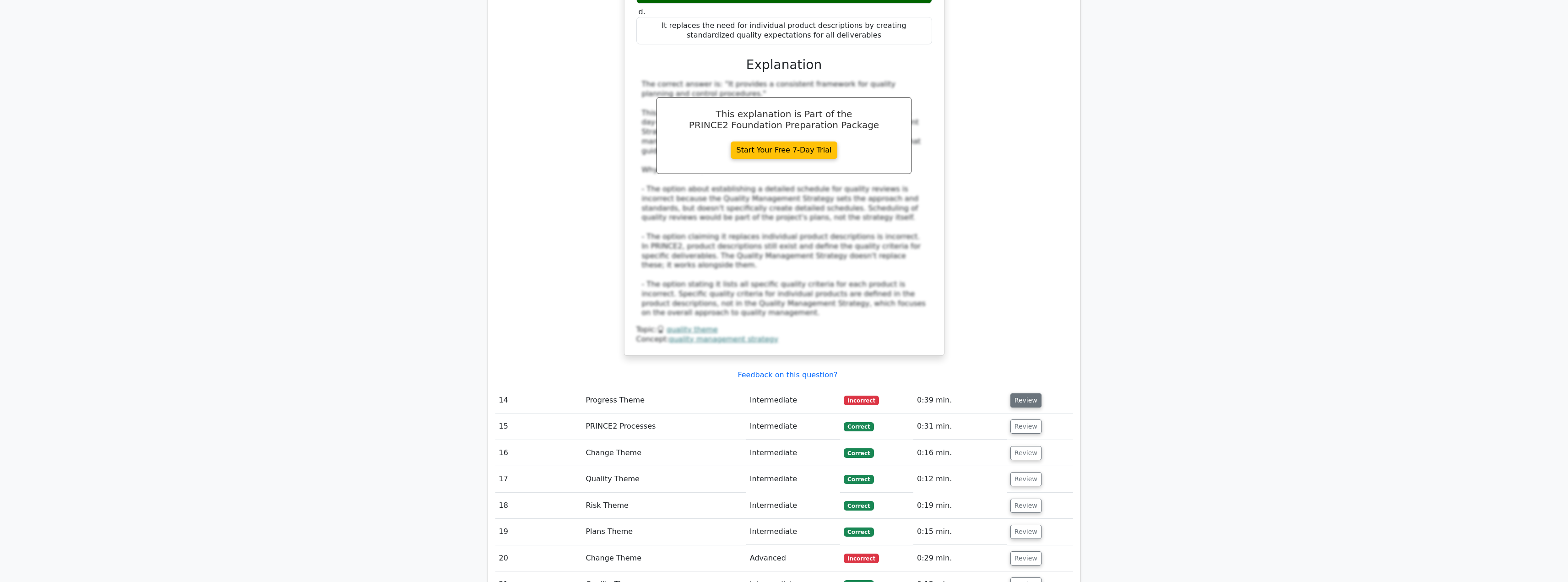
click at [1029, 393] on button "Review" at bounding box center [1026, 400] width 31 height 14
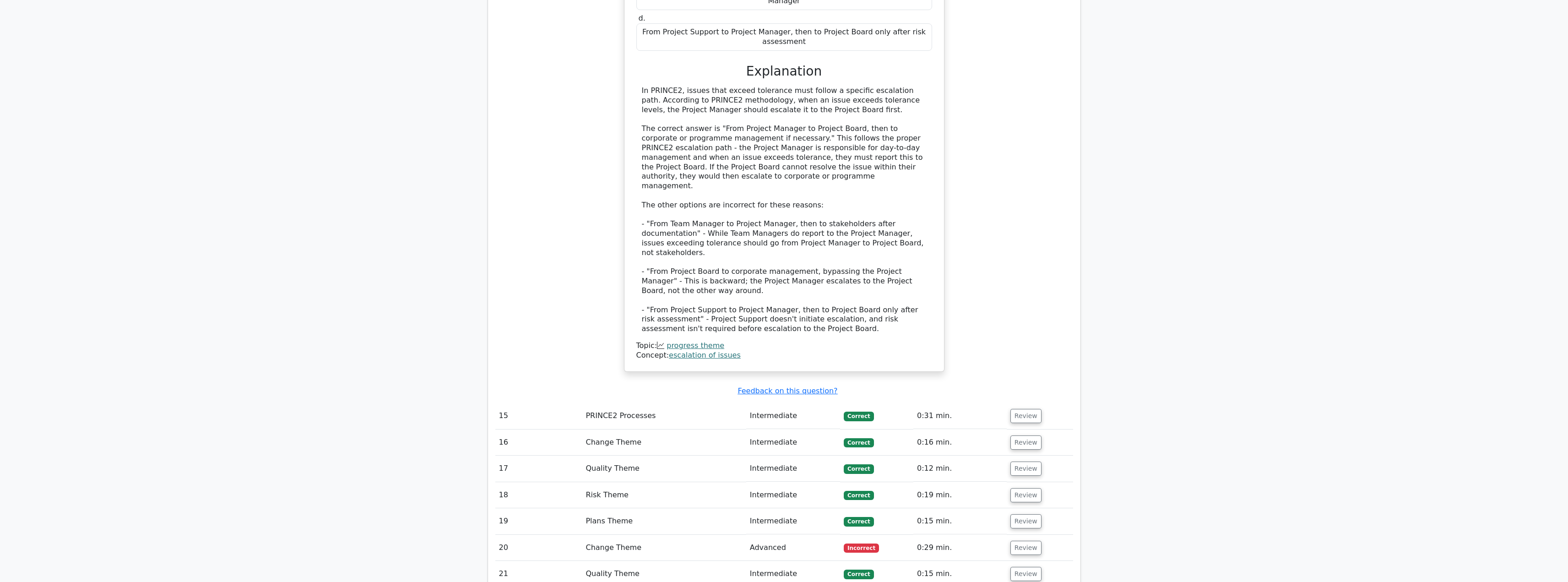
scroll to position [2930, 0]
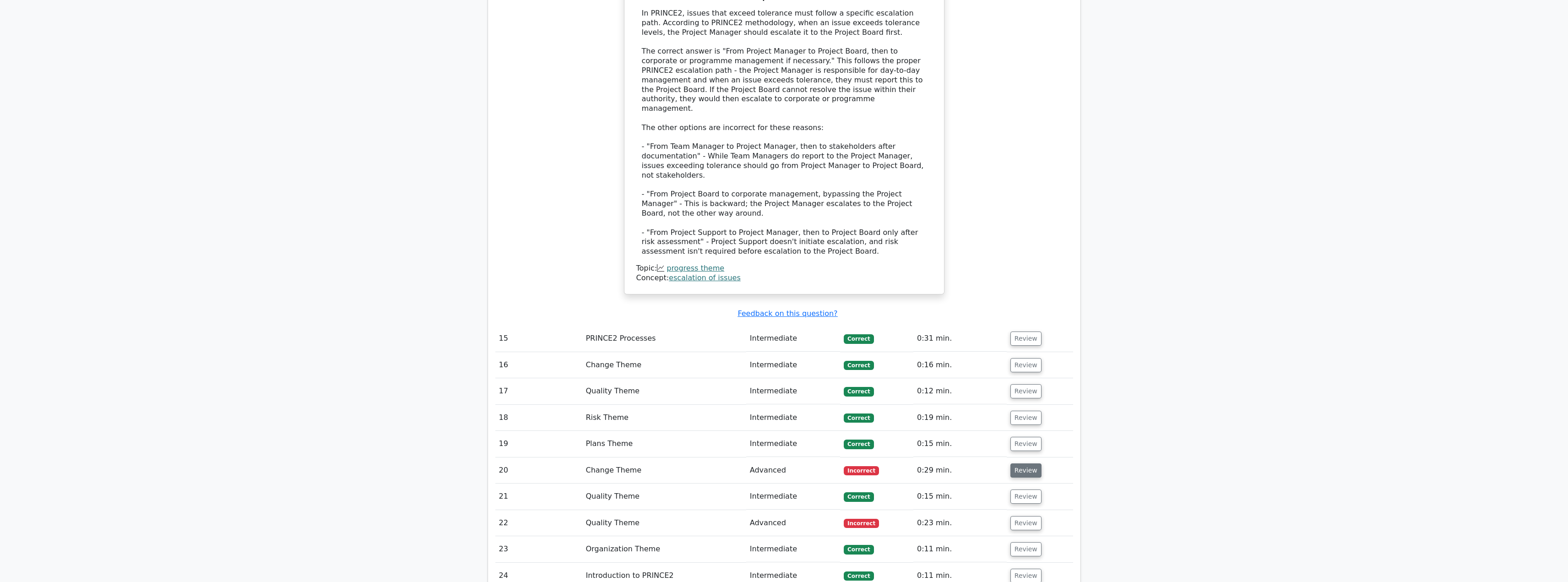
click at [1015, 463] on button "Review" at bounding box center [1026, 470] width 31 height 14
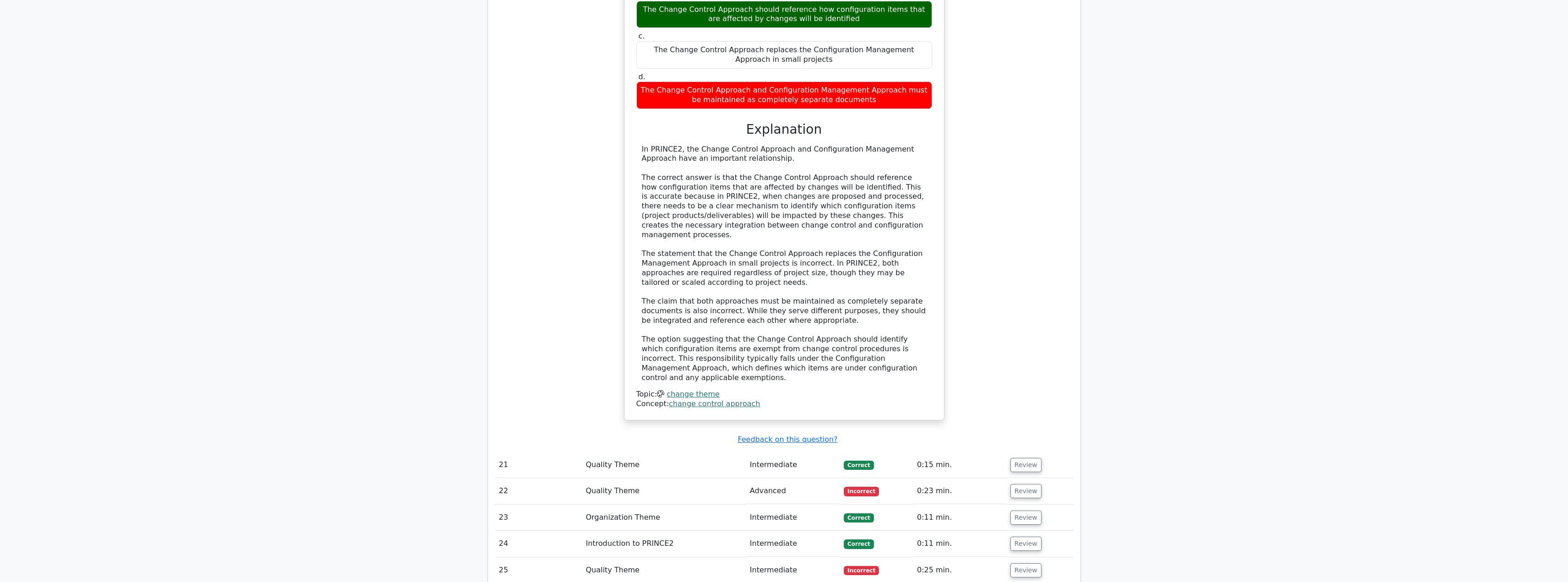
scroll to position [3525, 0]
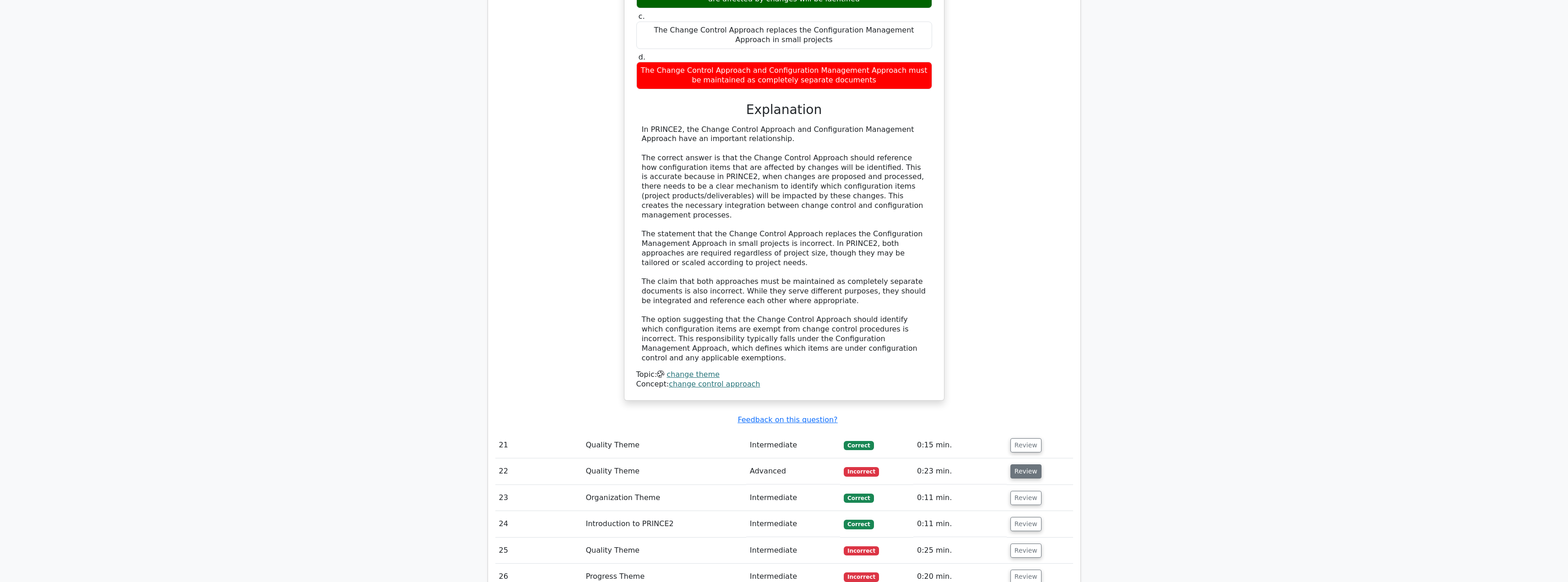
click at [1028, 464] on button "Review" at bounding box center [1026, 471] width 31 height 14
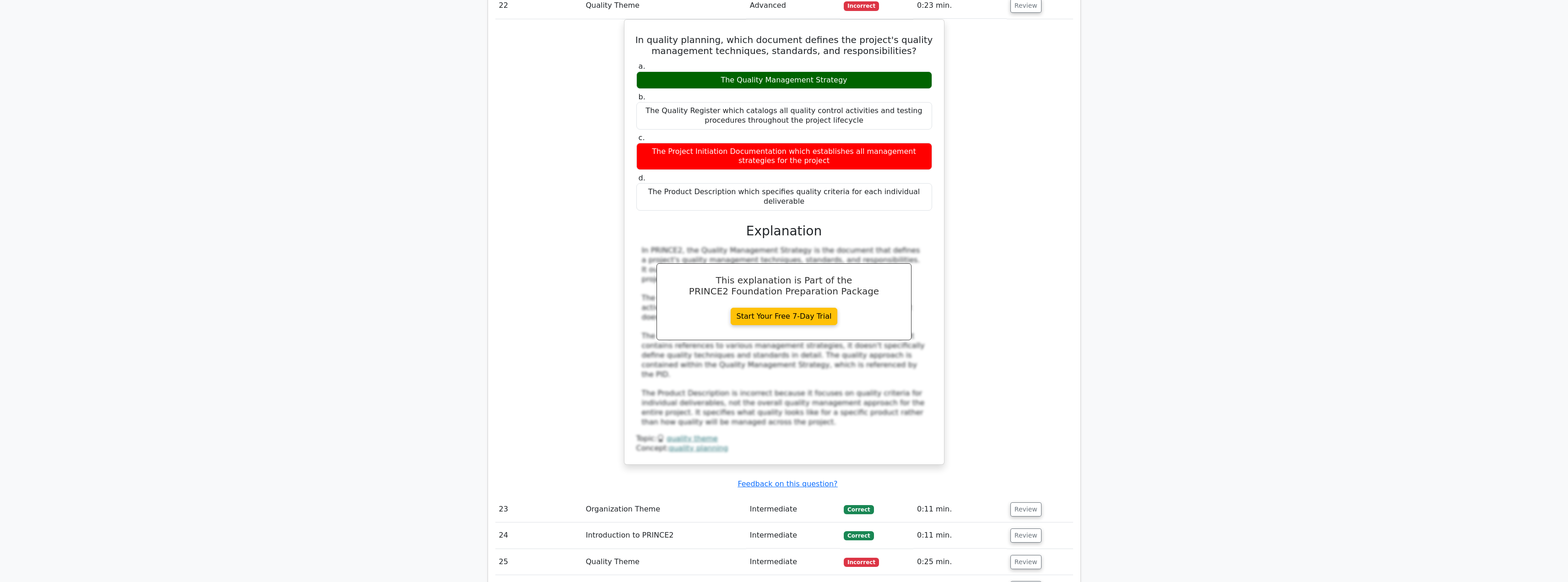
scroll to position [4075, 0]
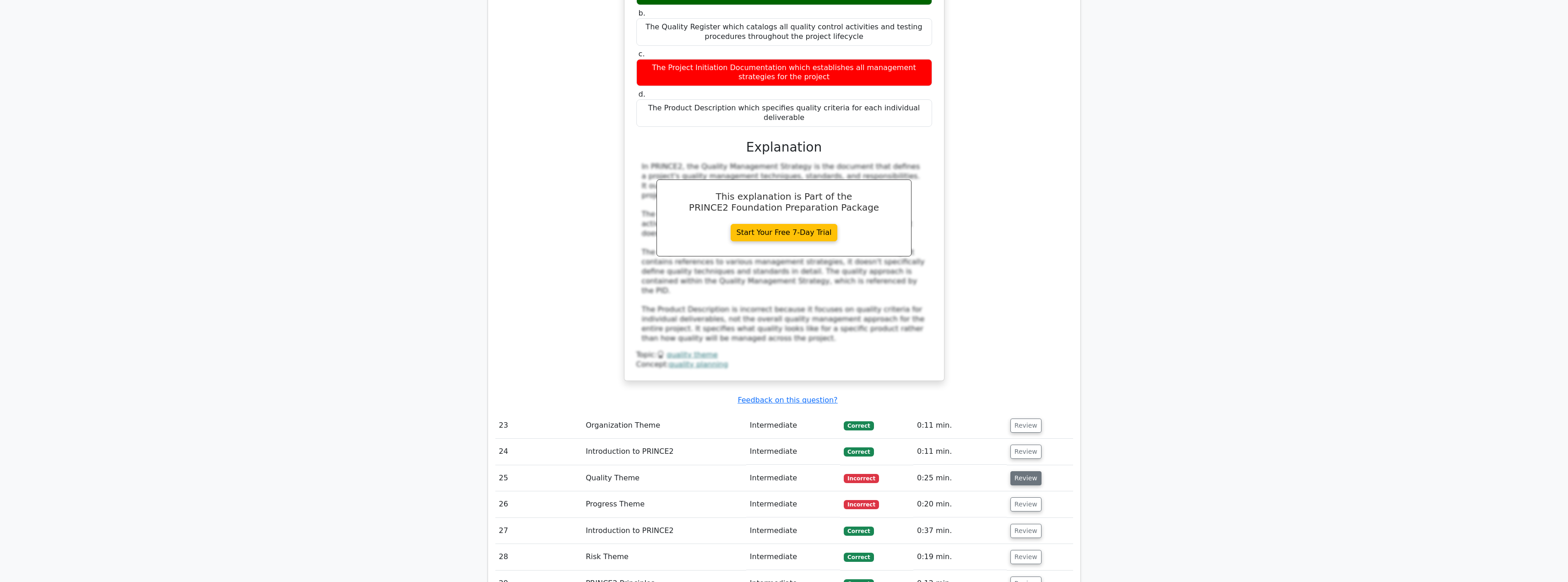
click at [1018, 471] on button "Review" at bounding box center [1026, 478] width 31 height 14
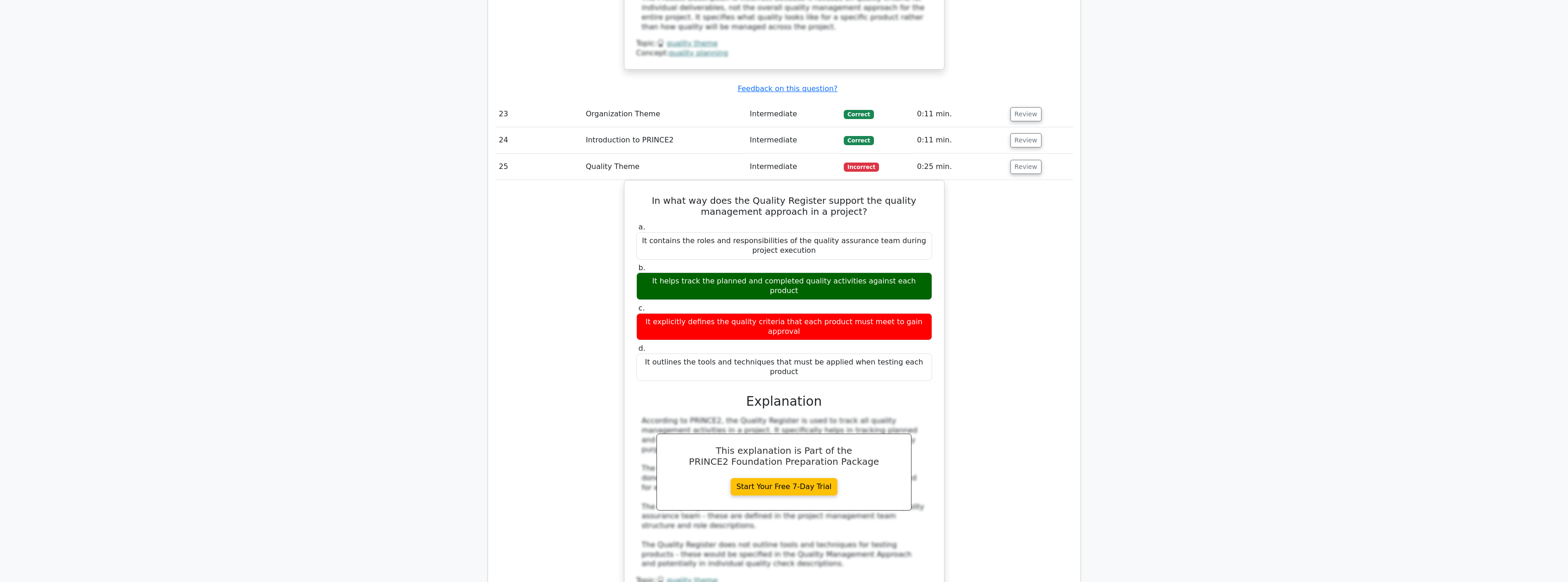
scroll to position [4441, 0]
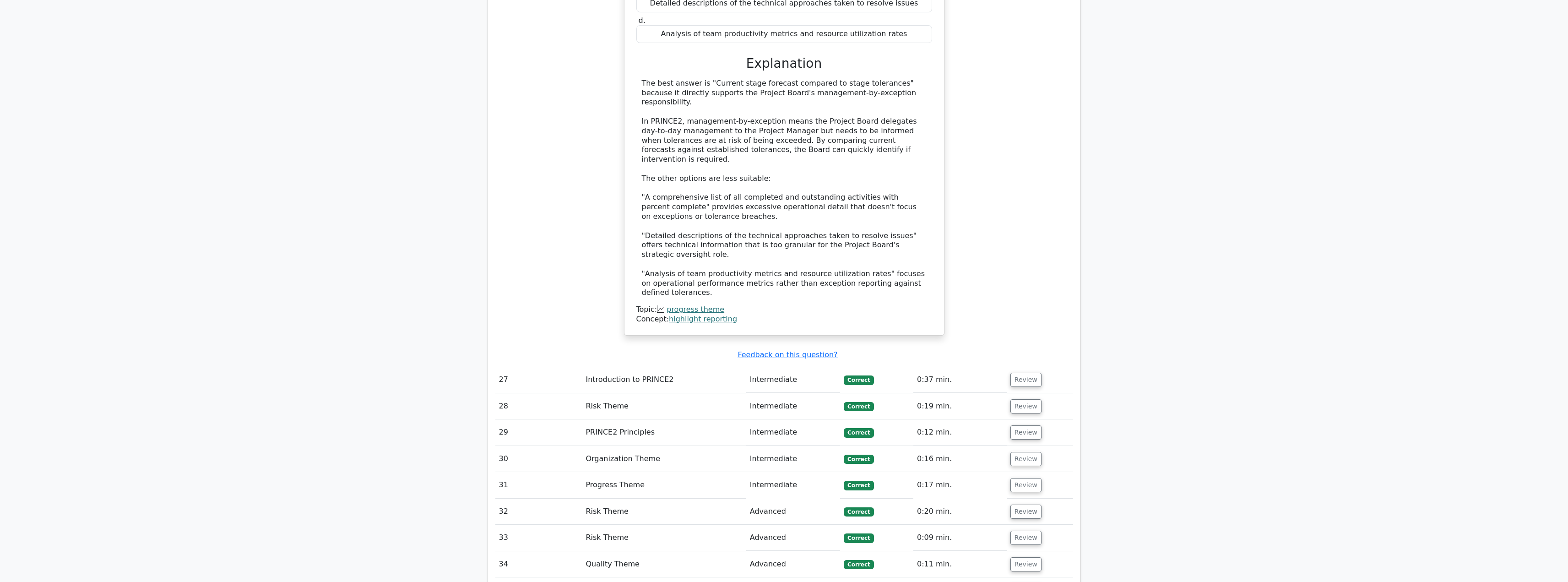
scroll to position [5311, 0]
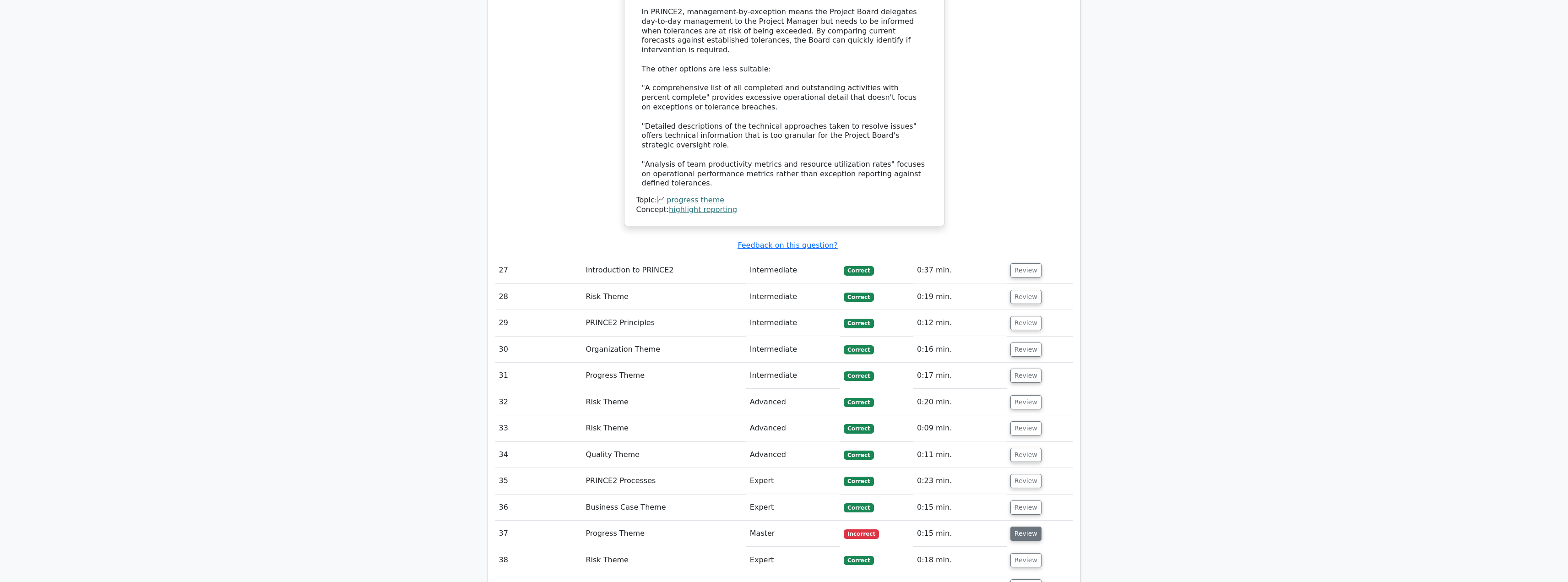
click at [1031, 526] on button "Review" at bounding box center [1026, 533] width 31 height 14
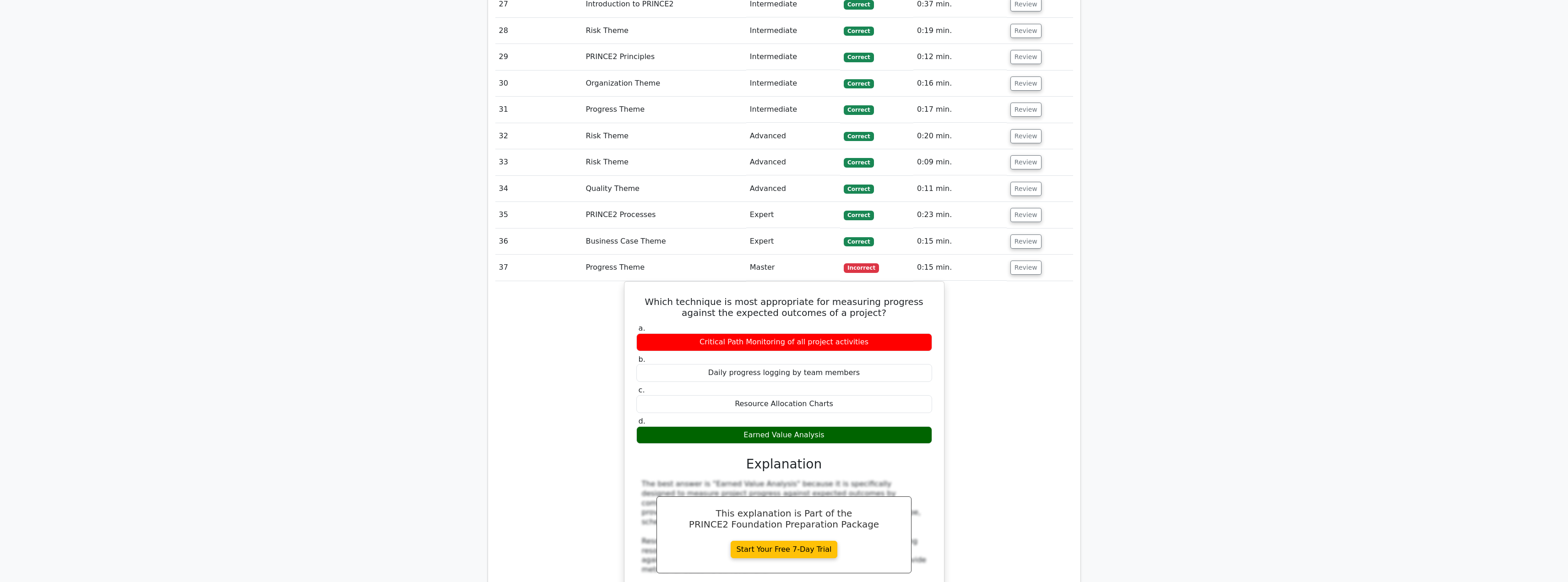
scroll to position [5677, 0]
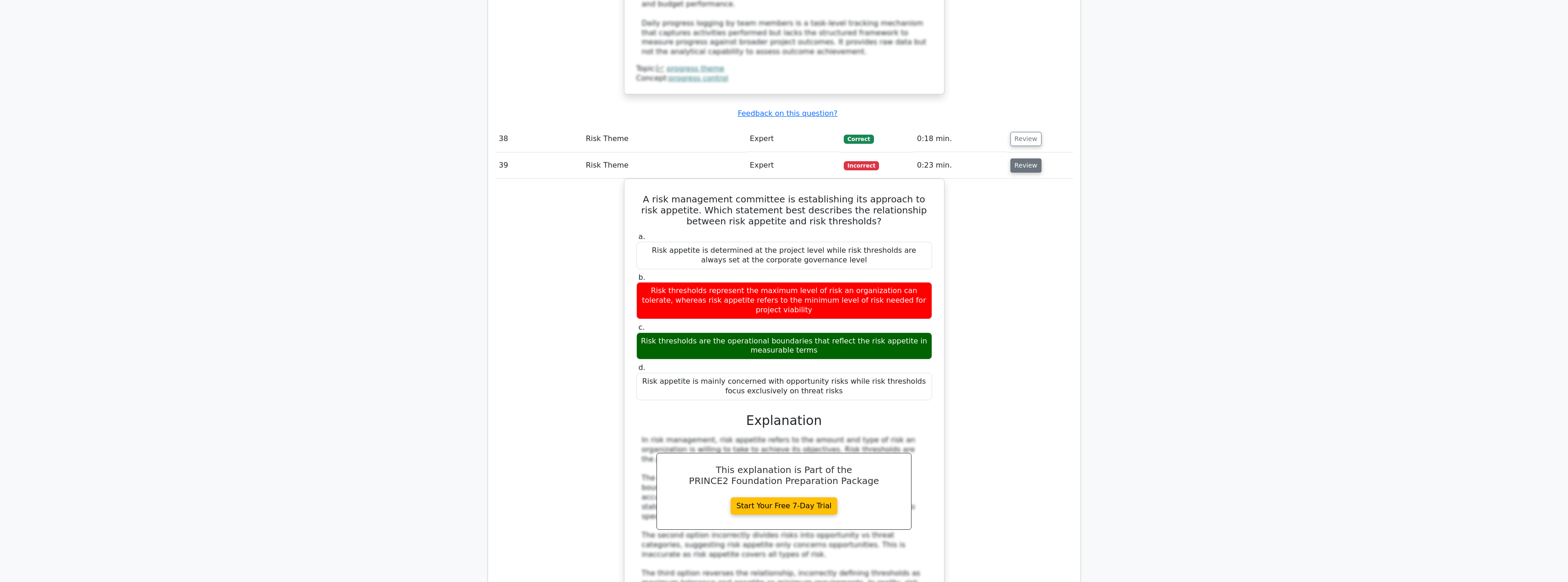
scroll to position [6318, 0]
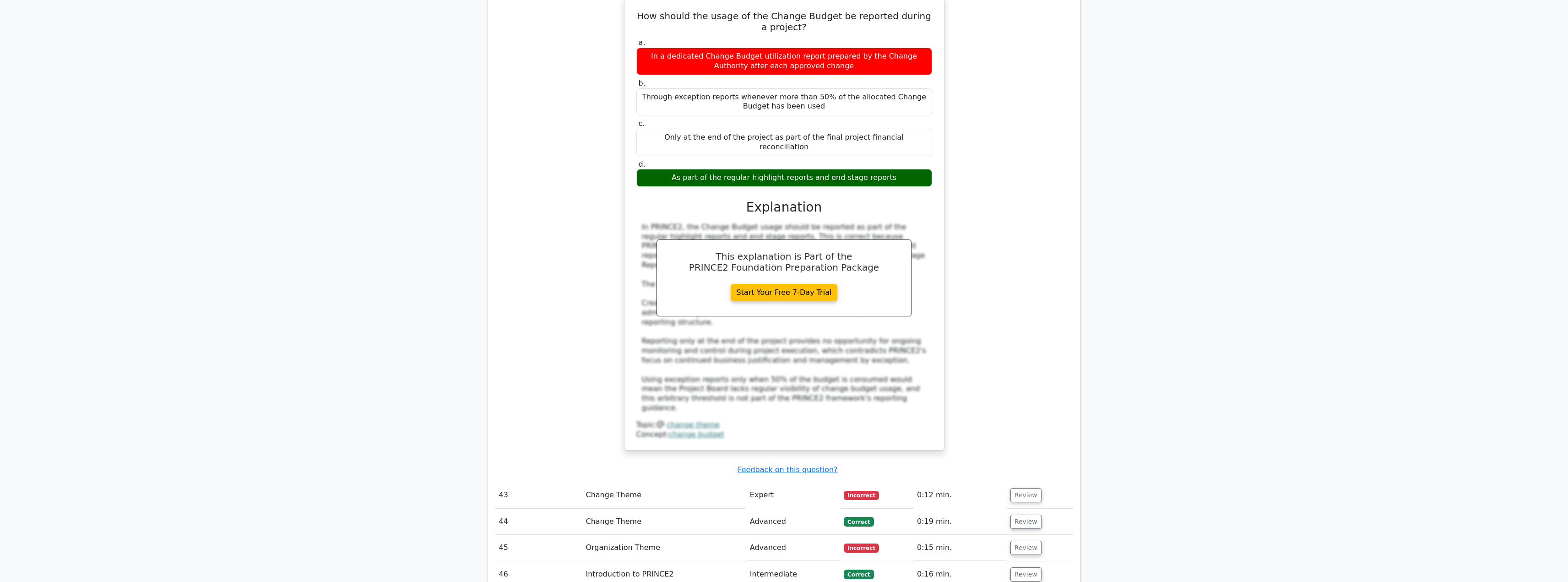
scroll to position [7004, 0]
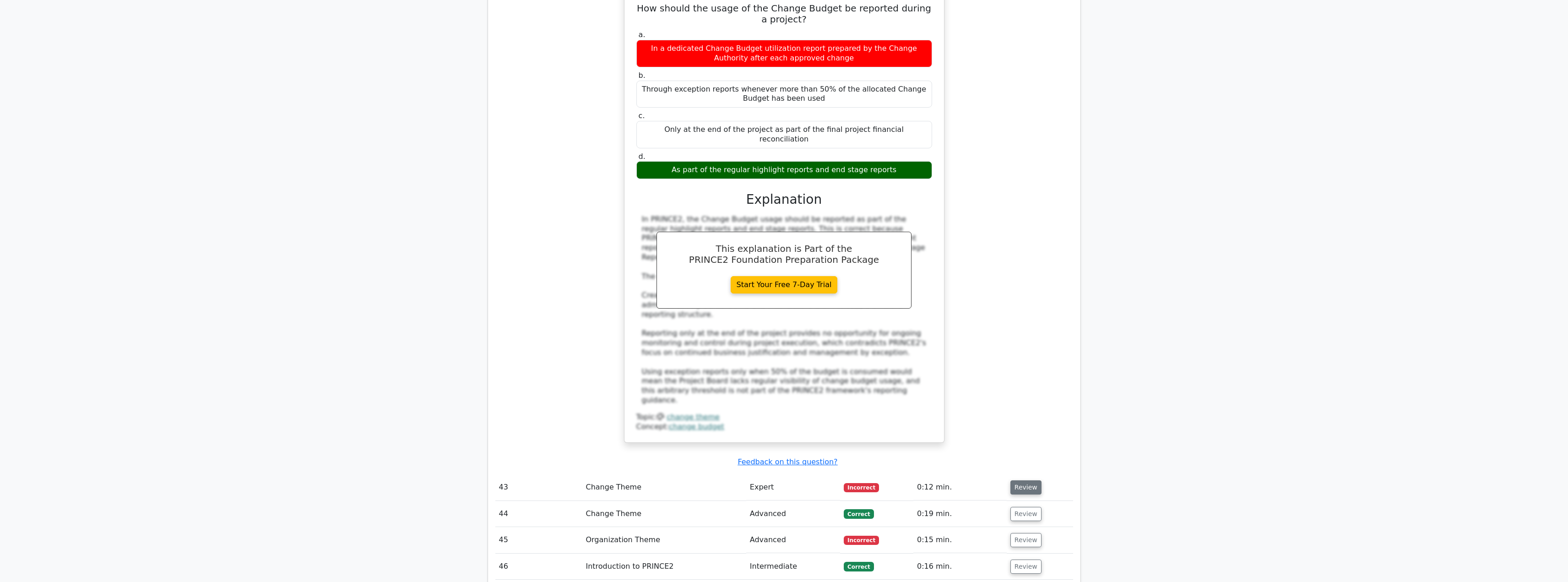
click at [1030, 481] on button "Review" at bounding box center [1026, 487] width 31 height 14
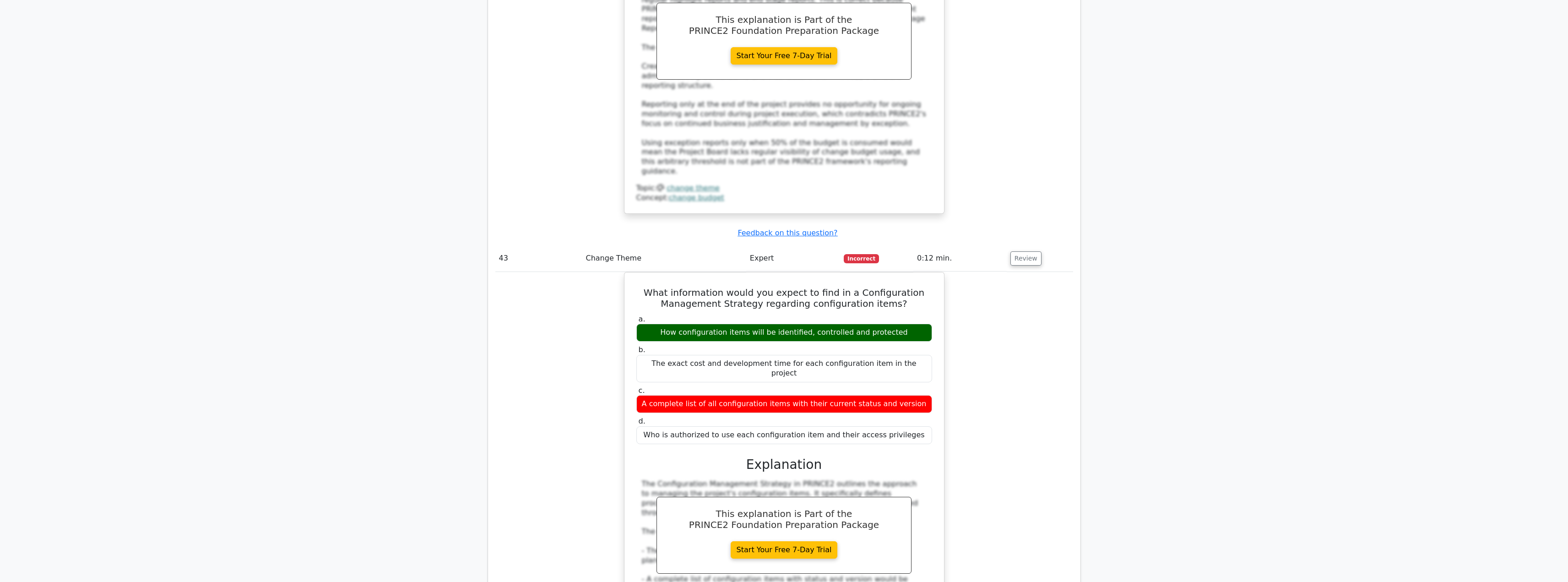
scroll to position [7279, 0]
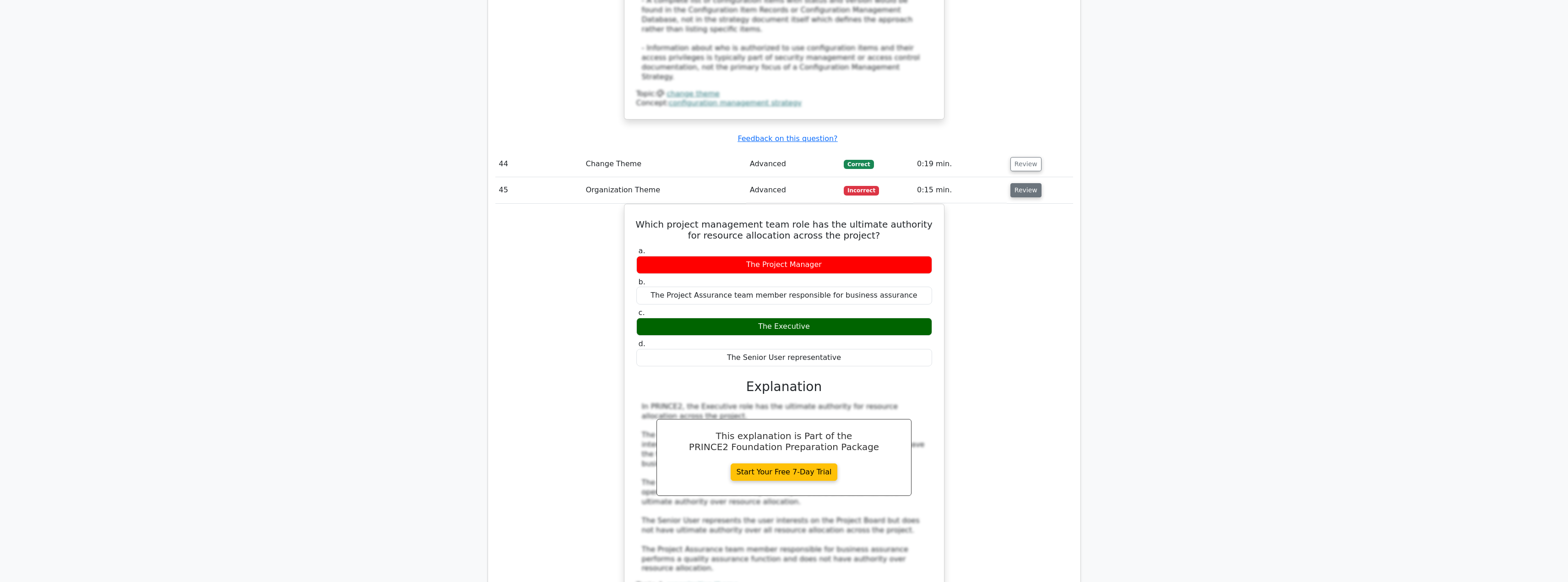
scroll to position [7828, 0]
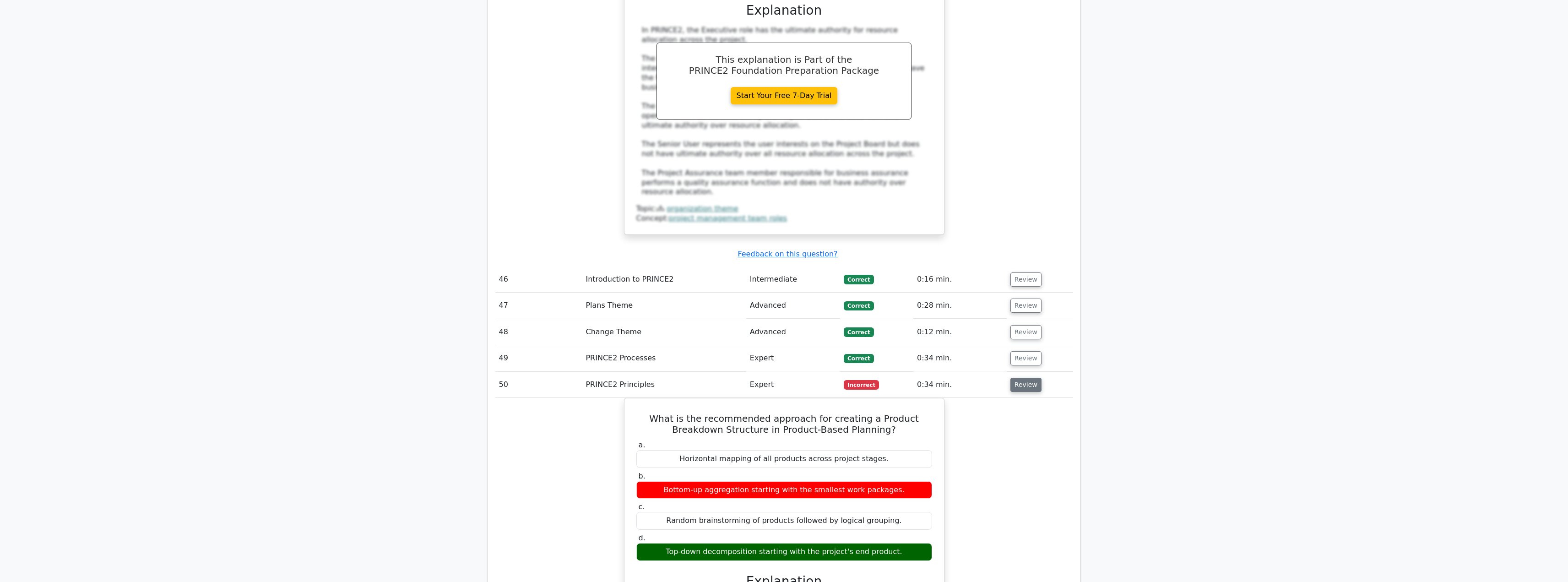
scroll to position [8286, 0]
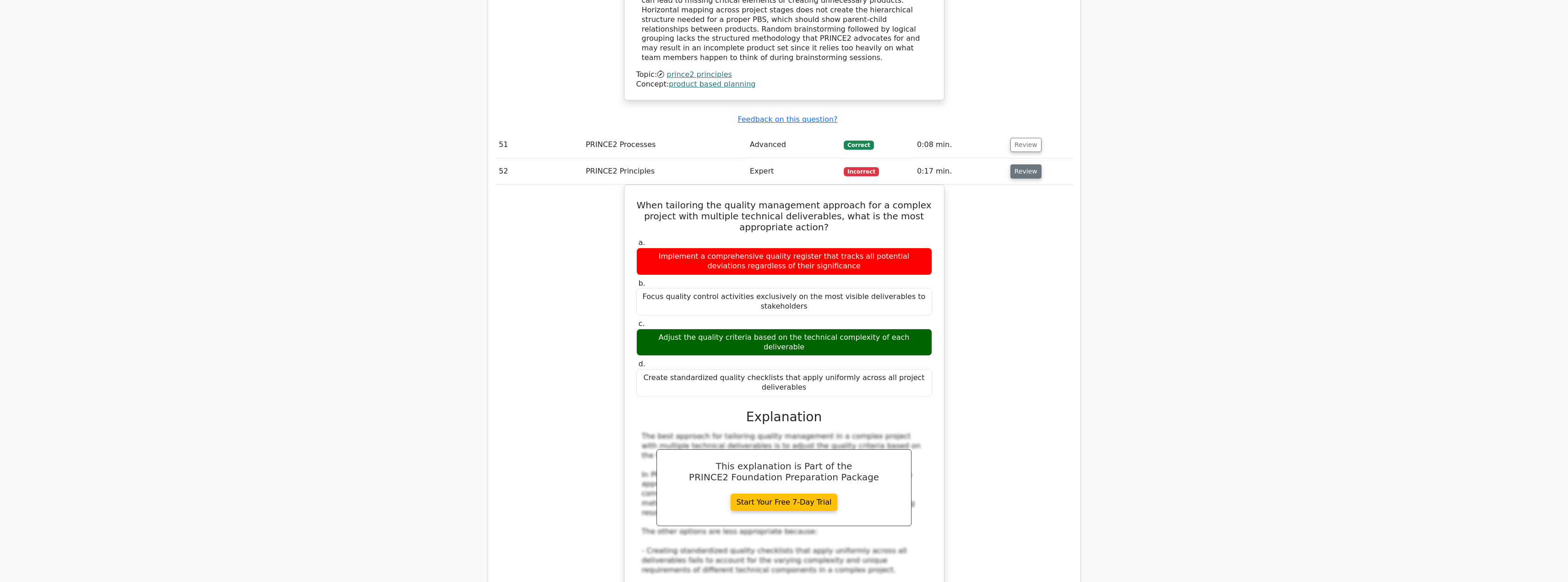
scroll to position [8881, 0]
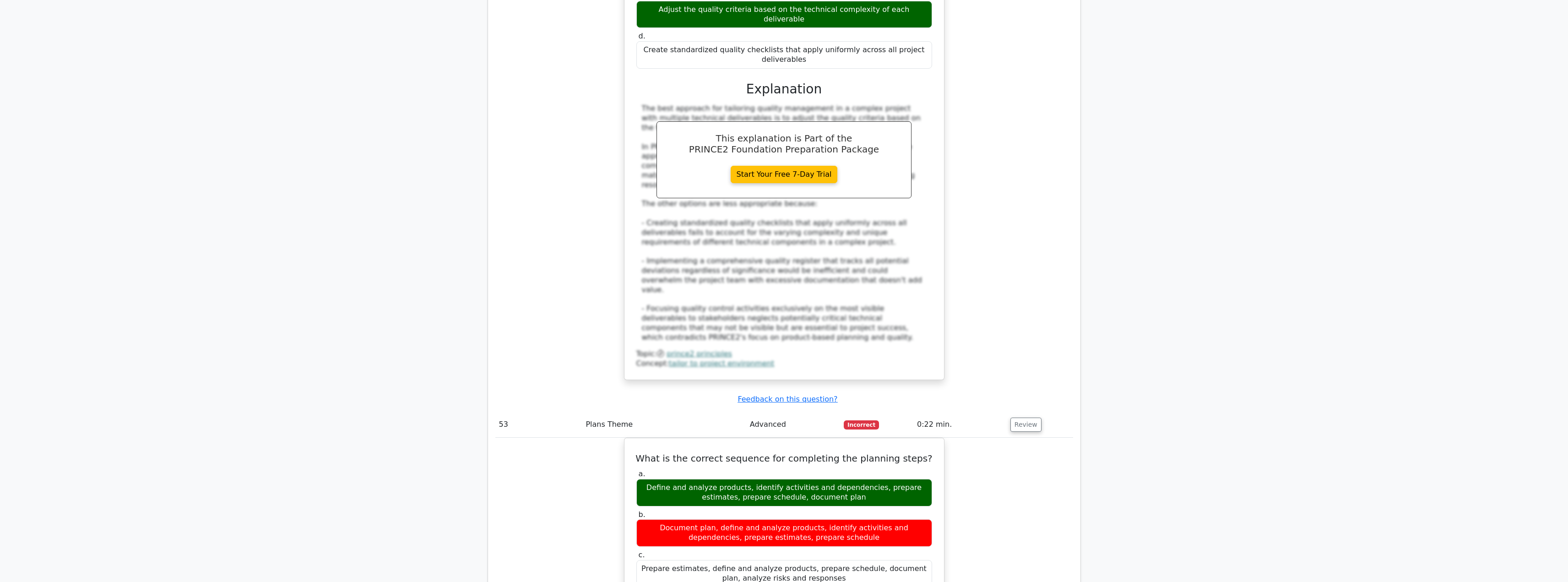
scroll to position [9431, 0]
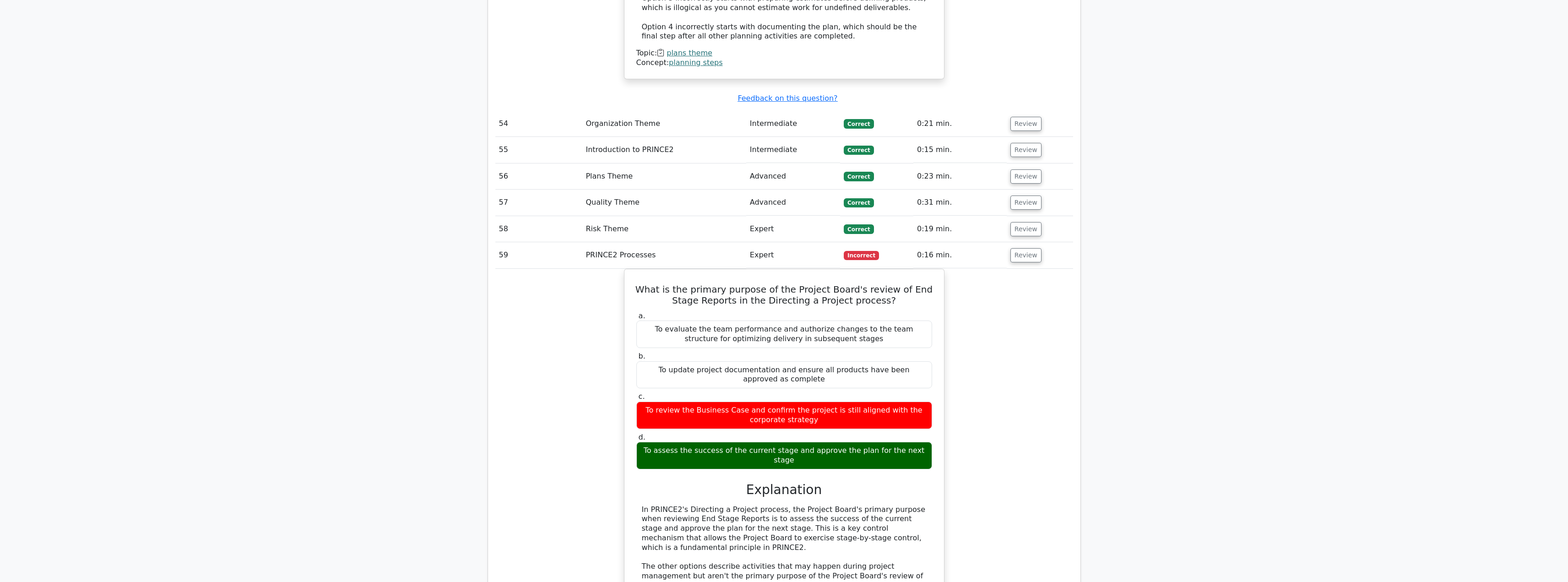
scroll to position [10121, 0]
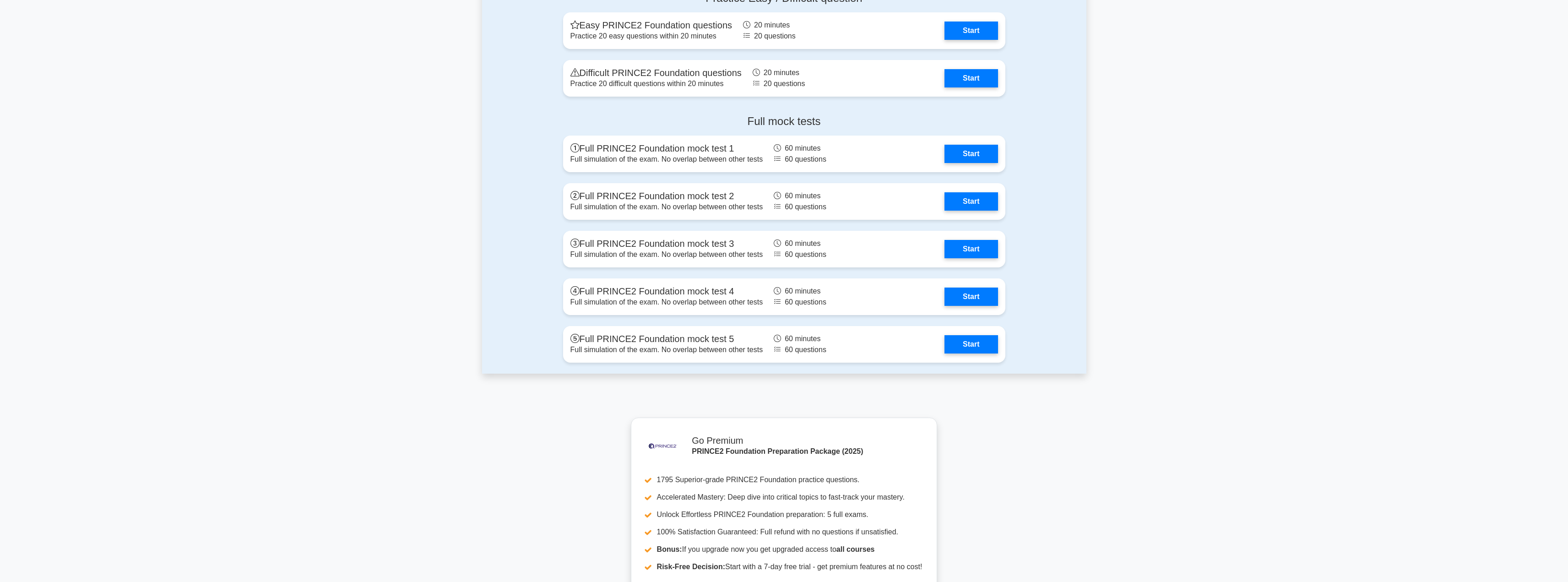
scroll to position [1552, 0]
click at [963, 340] on link "Start" at bounding box center [971, 342] width 53 height 18
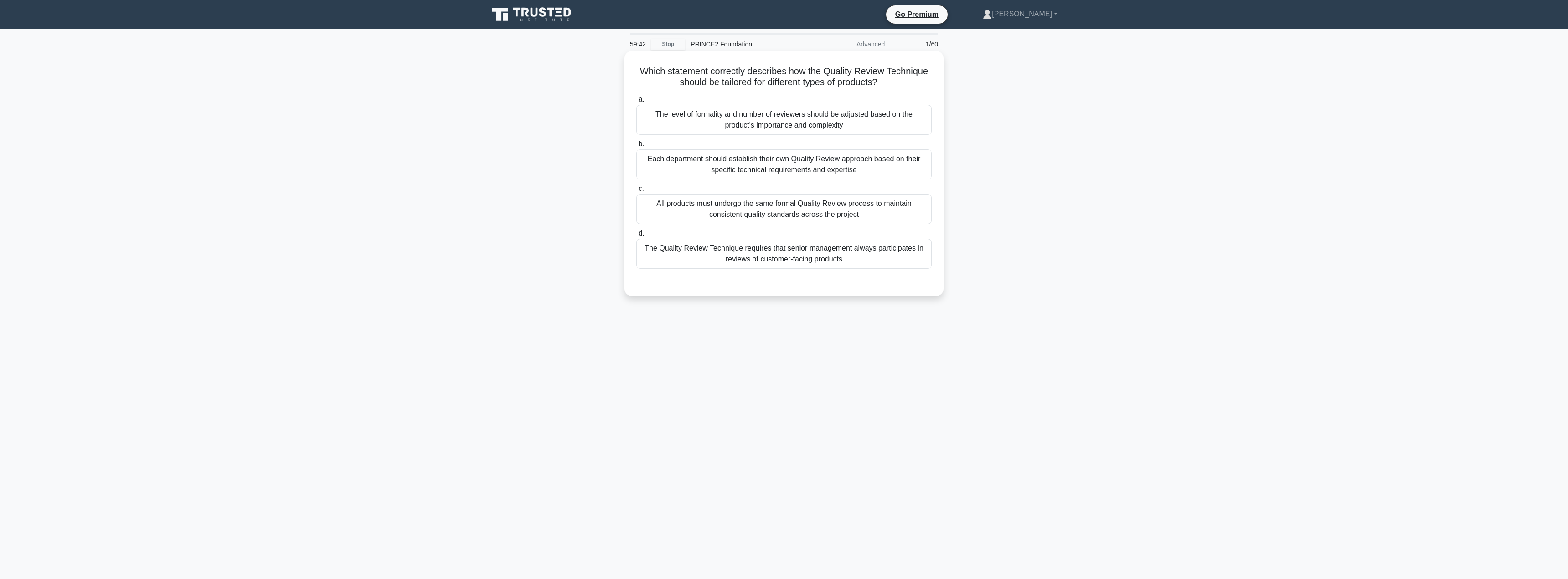
click at [797, 119] on div "The level of formality and number of reviewers should be adjusted based on the …" at bounding box center [783, 119] width 295 height 30
click at [636, 102] on input "a. The level of formality and number of reviewers should be adjusted based on t…" at bounding box center [636, 100] width 0 height 6
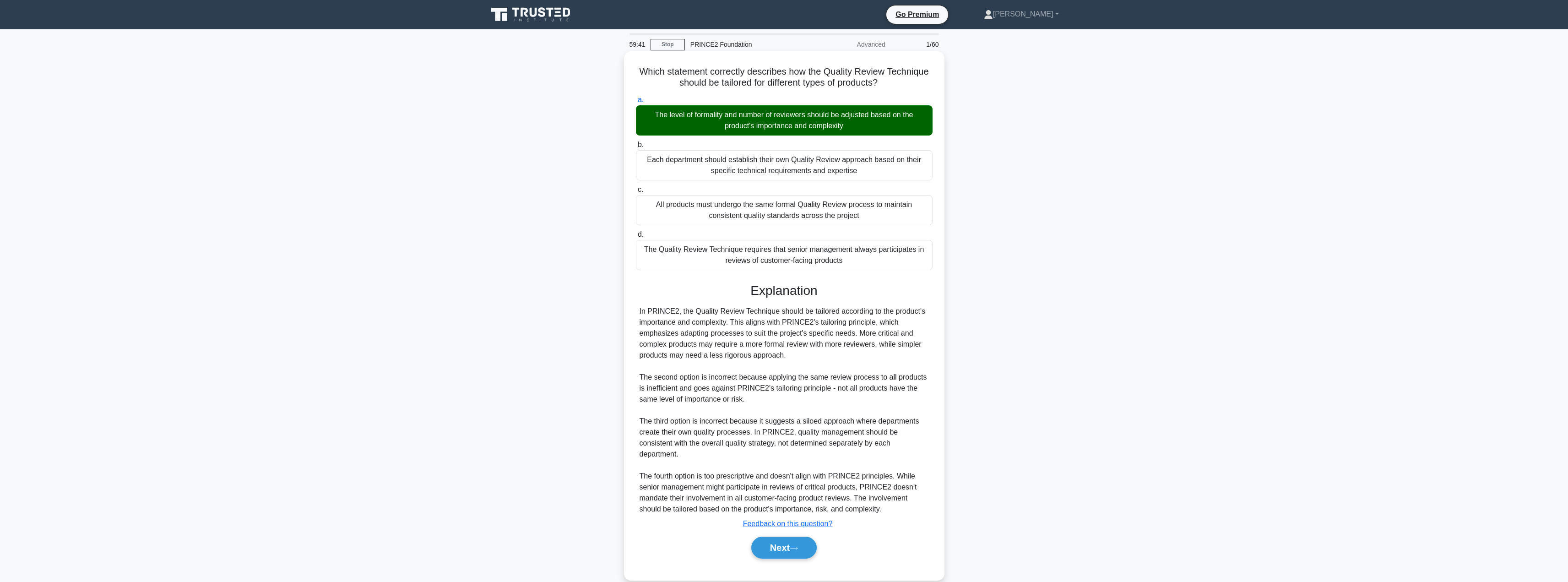
scroll to position [5, 0]
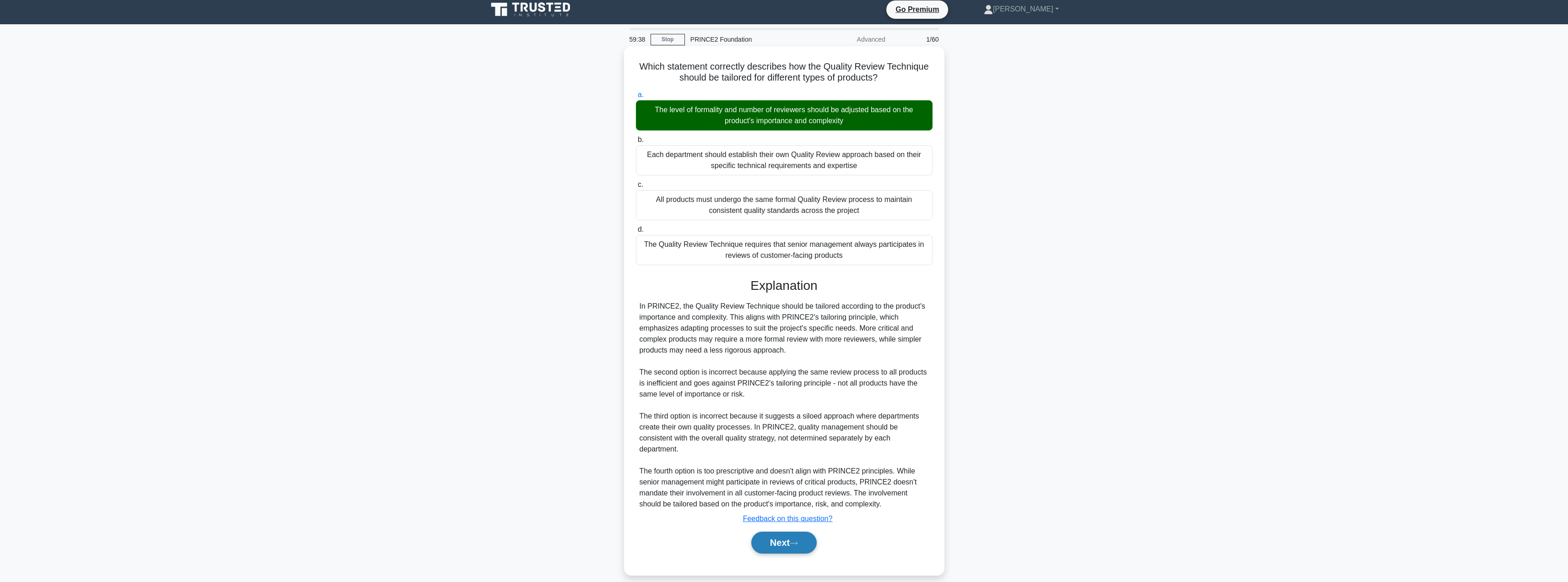
click at [778, 543] on button "Next" at bounding box center [784, 542] width 65 height 22
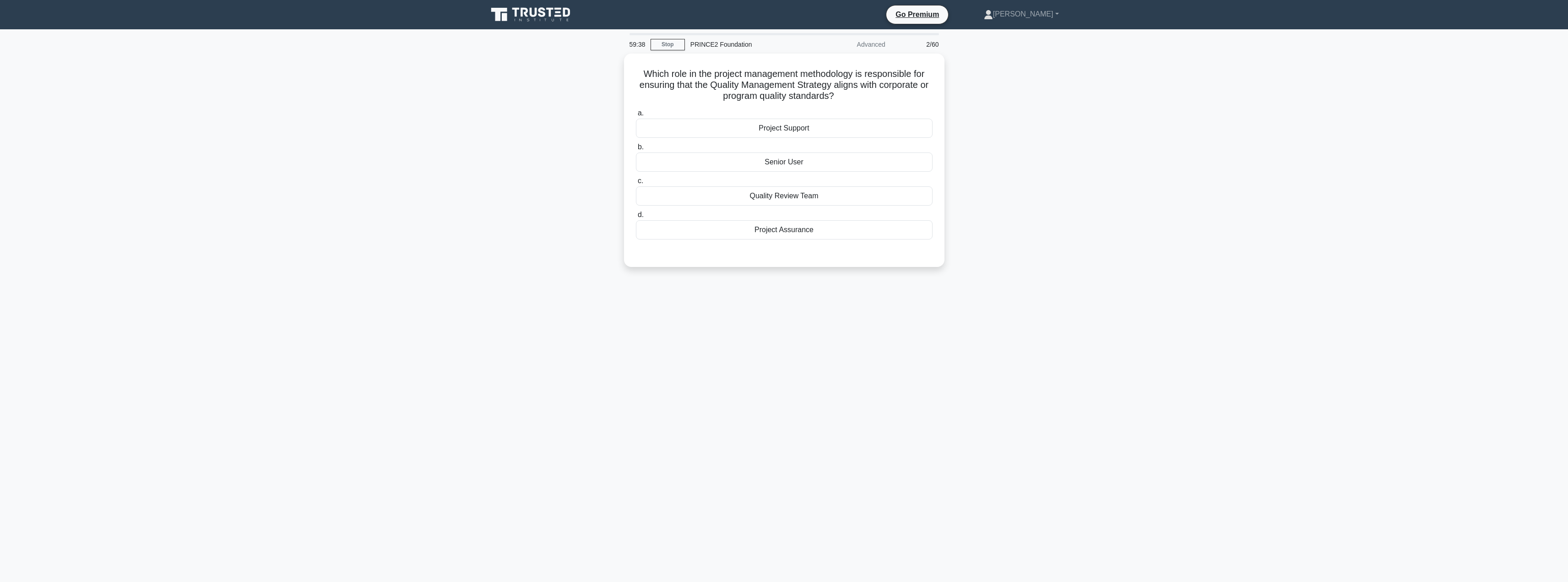
scroll to position [0, 0]
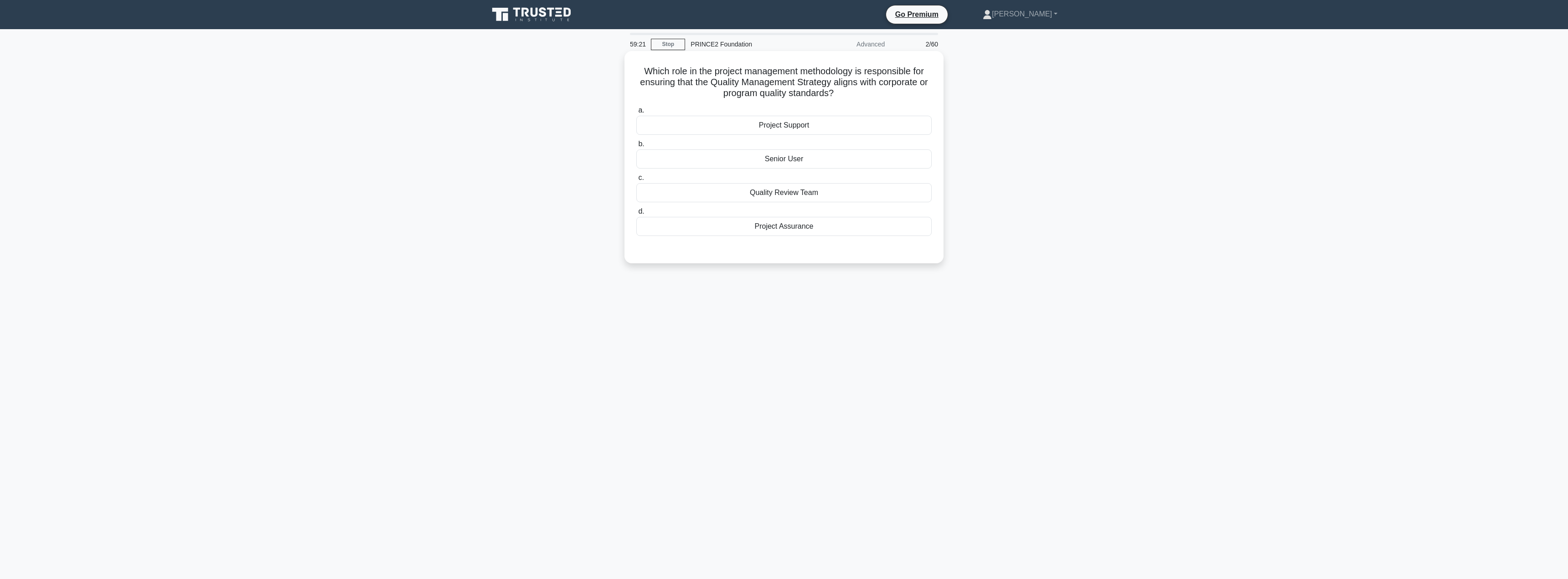
click at [717, 232] on div "Project Assurance" at bounding box center [783, 226] width 295 height 19
click at [636, 215] on input "d. Project Assurance" at bounding box center [636, 212] width 0 height 6
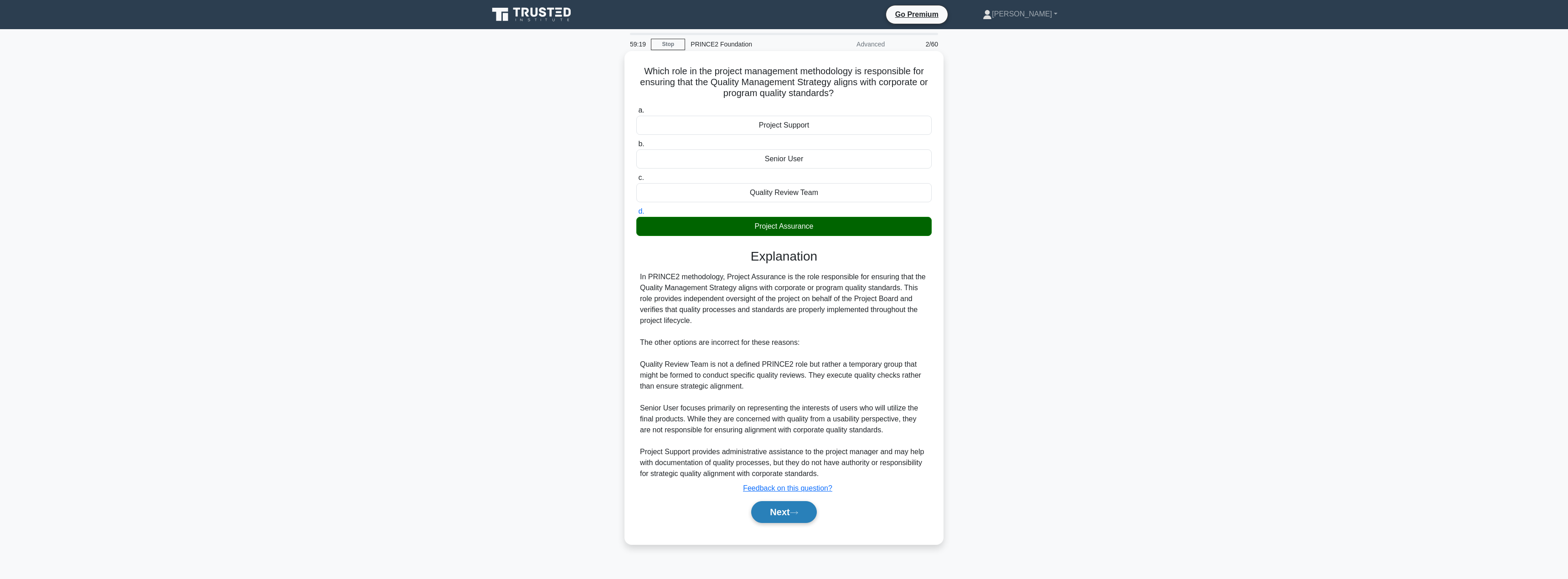
click at [787, 512] on button "Next" at bounding box center [783, 512] width 65 height 22
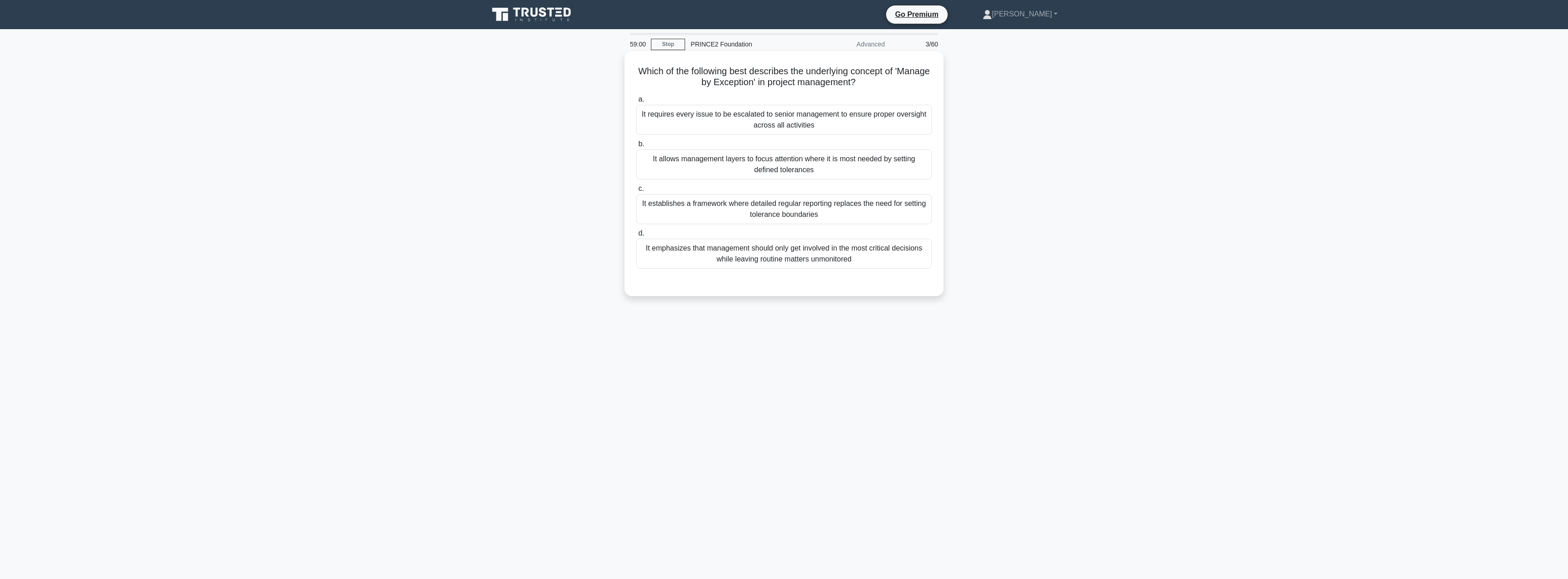
click at [749, 172] on div "It allows management layers to focus attention where it is most needed by setti…" at bounding box center [783, 164] width 295 height 30
click at [636, 147] on input "b. It allows management layers to focus attention where it is most needed by se…" at bounding box center [636, 144] width 0 height 6
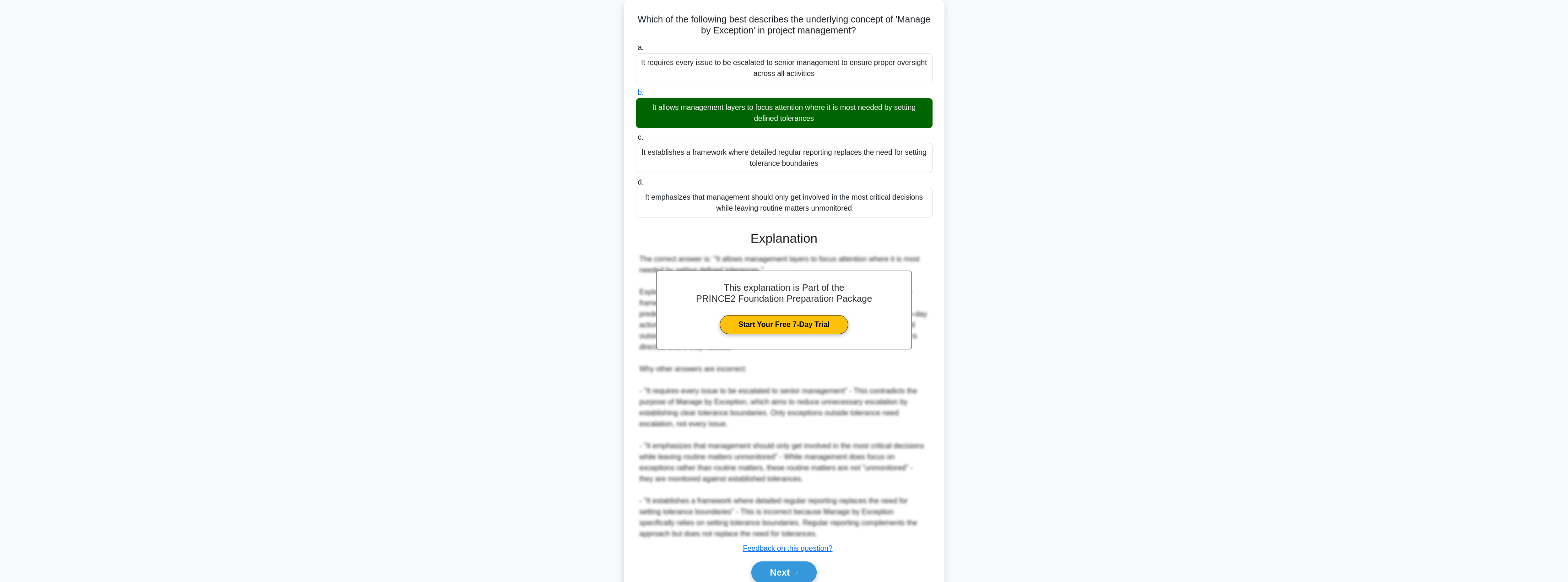
scroll to position [93, 0]
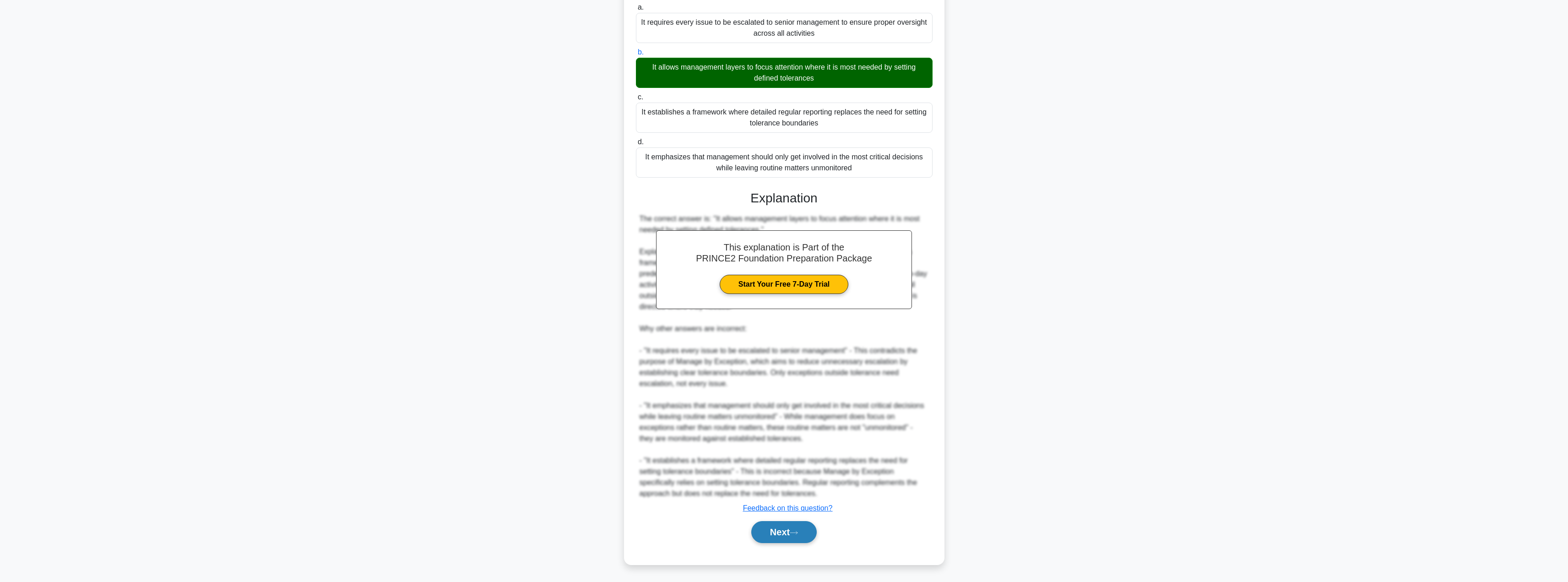
click at [770, 539] on button "Next" at bounding box center [784, 532] width 65 height 22
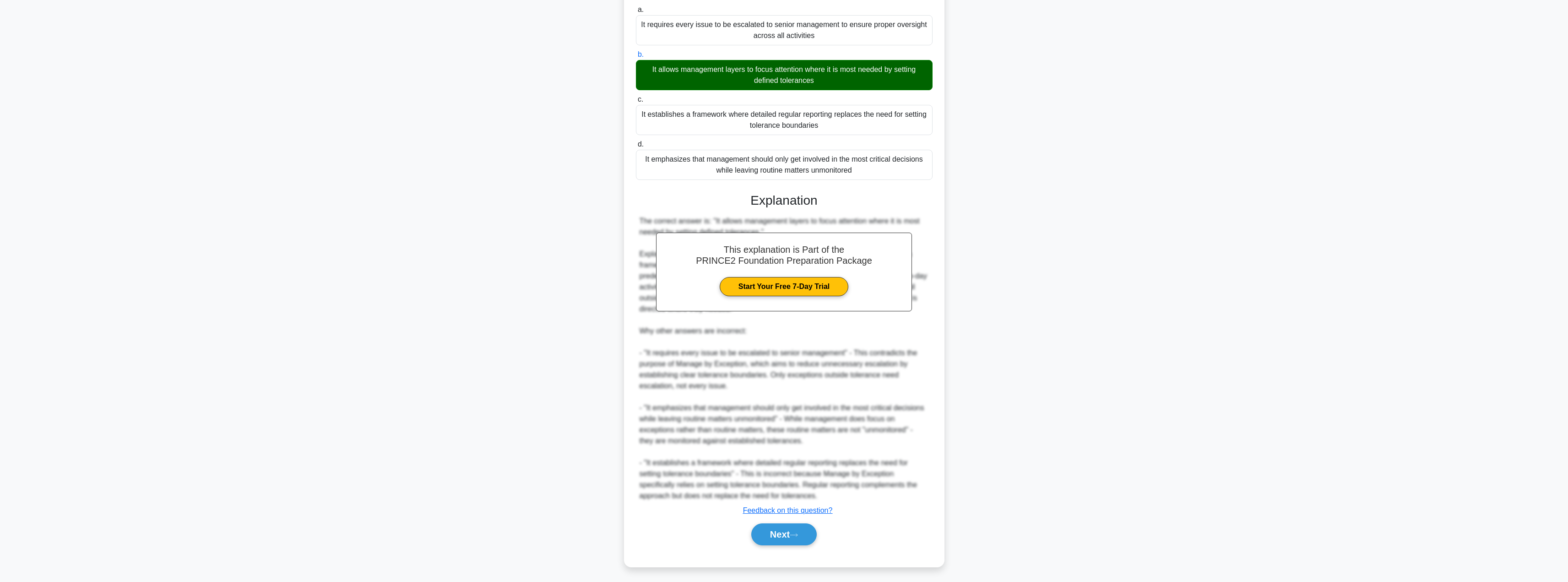
scroll to position [0, 0]
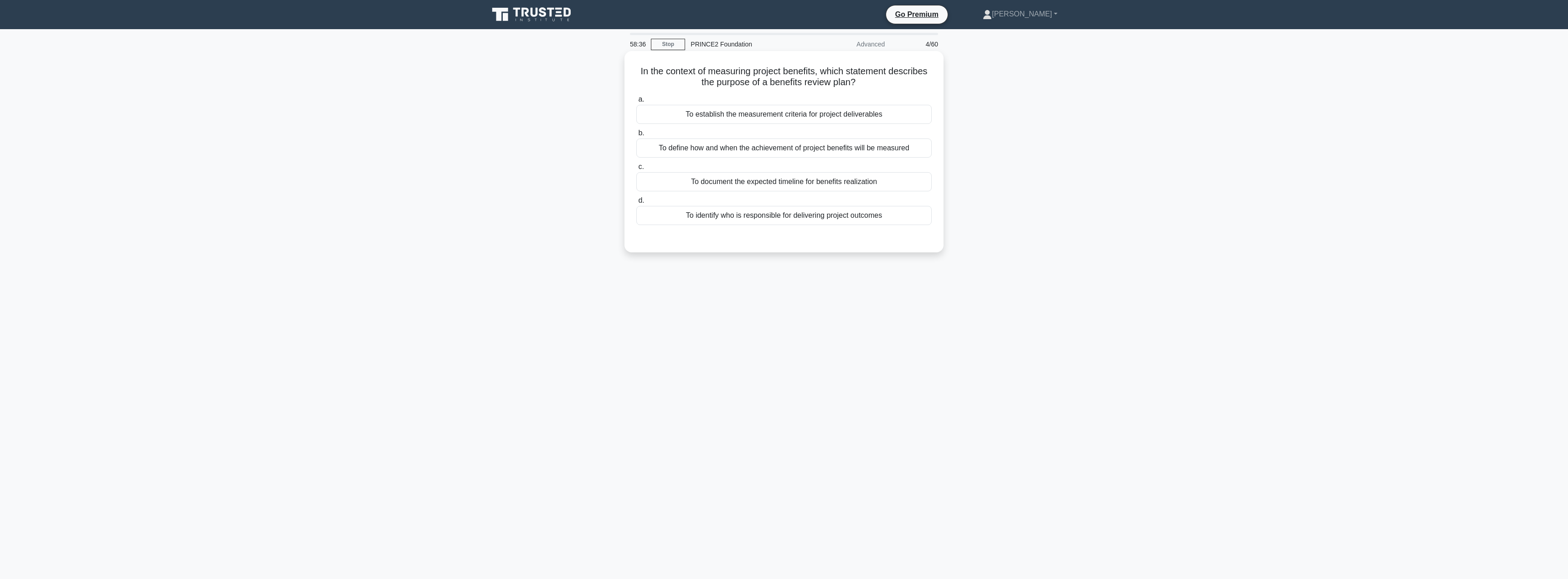
click at [769, 175] on div "To document the expected timeline for benefits realization" at bounding box center [783, 181] width 295 height 19
click at [636, 170] on input "c. To document the expected timeline for benefits realization" at bounding box center [636, 167] width 0 height 6
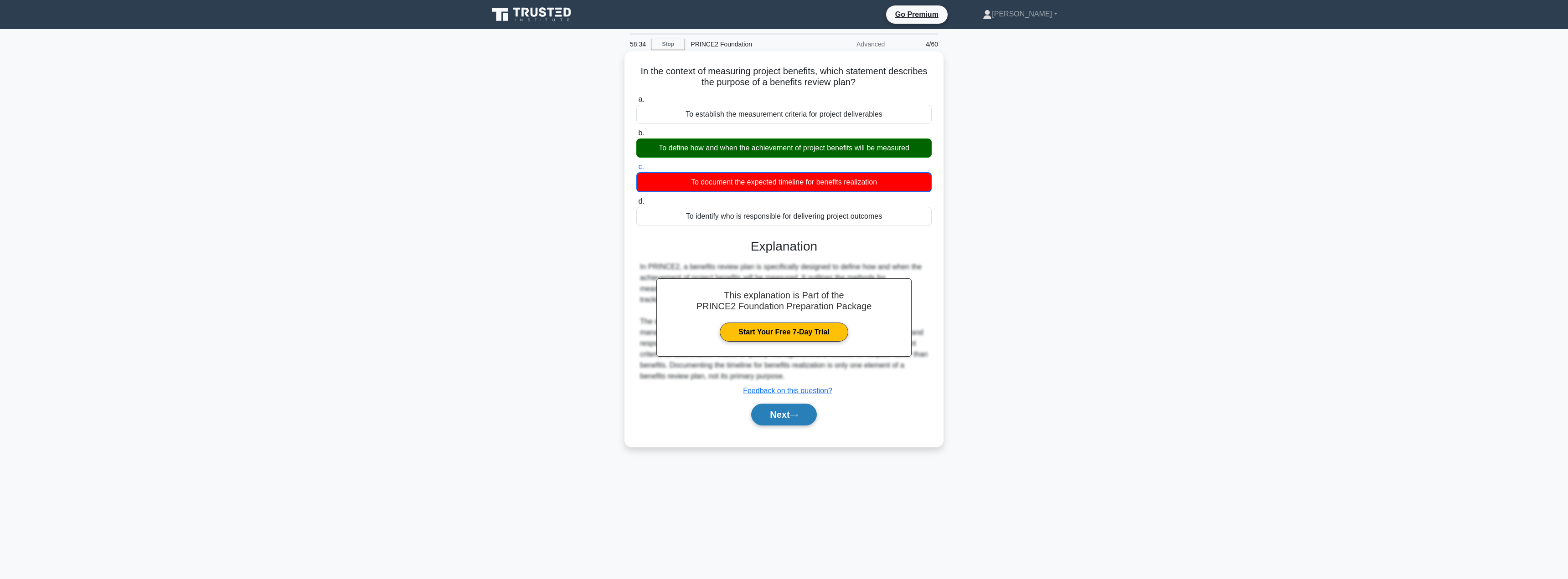
click at [772, 424] on button "Next" at bounding box center [783, 414] width 65 height 22
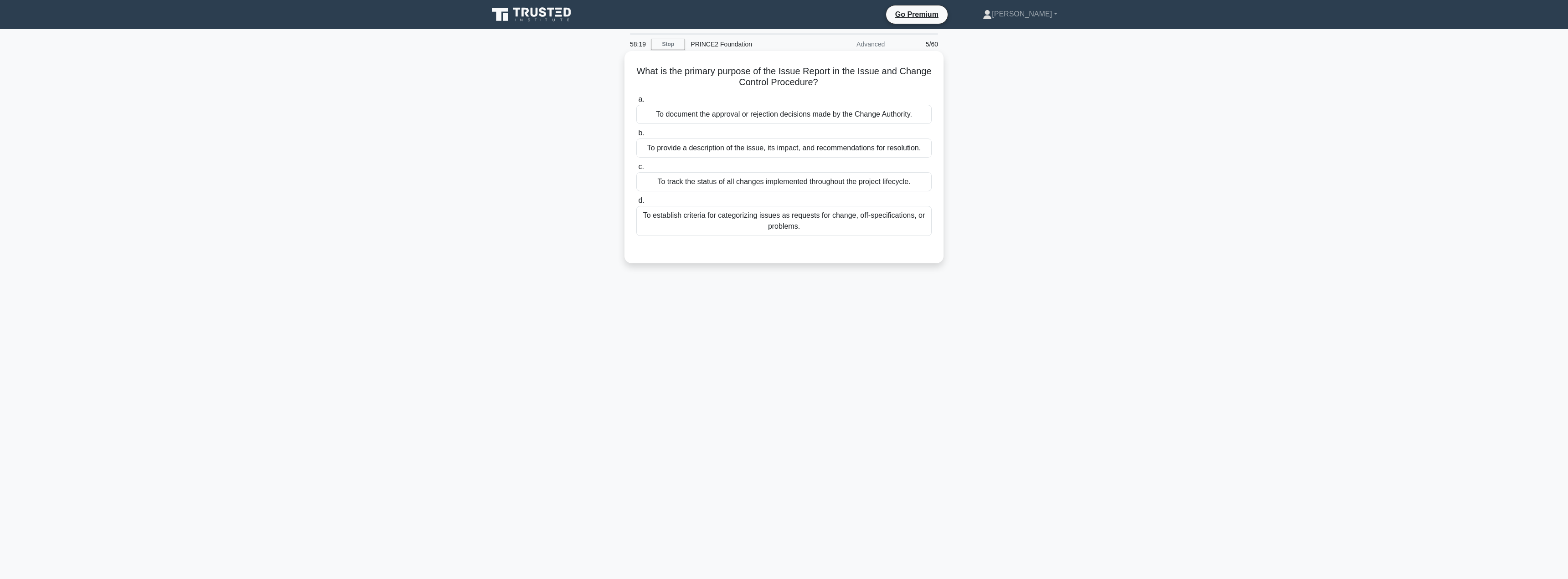
click at [721, 148] on div "To provide a description of the issue, its impact, and recommendations for reso…" at bounding box center [783, 148] width 295 height 19
click at [636, 136] on input "b. To provide a description of the issue, its impact, and recommendations for r…" at bounding box center [636, 133] width 0 height 6
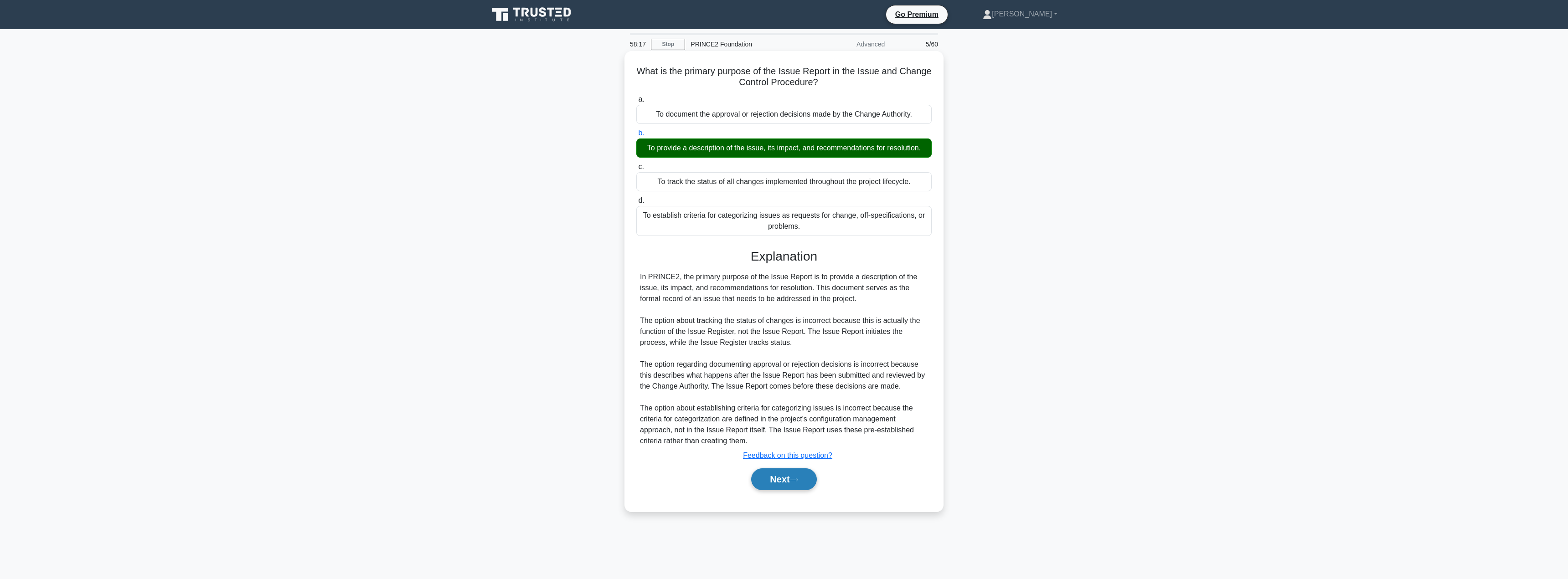
click at [781, 480] on button "Next" at bounding box center [783, 479] width 65 height 22
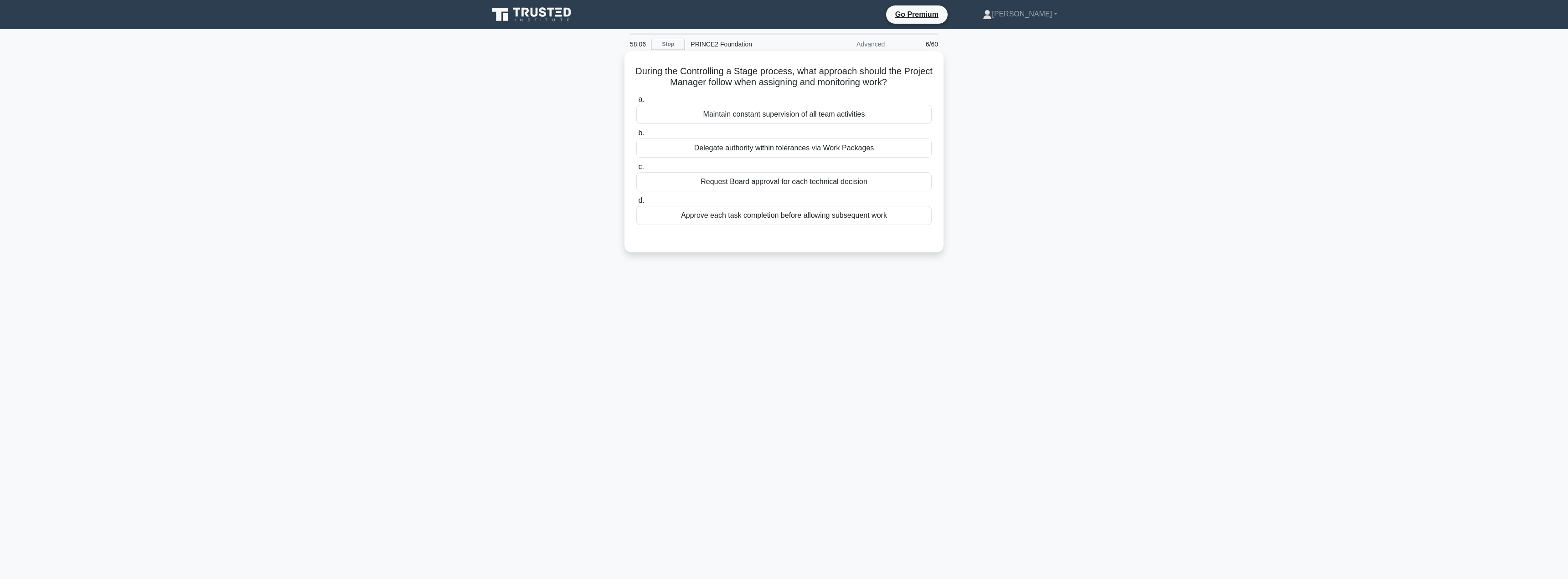
click at [803, 150] on div "Delegate authority within tolerances via Work Packages" at bounding box center [783, 148] width 295 height 19
click at [636, 136] on input "b. Delegate authority within tolerances via Work Packages" at bounding box center [636, 133] width 0 height 6
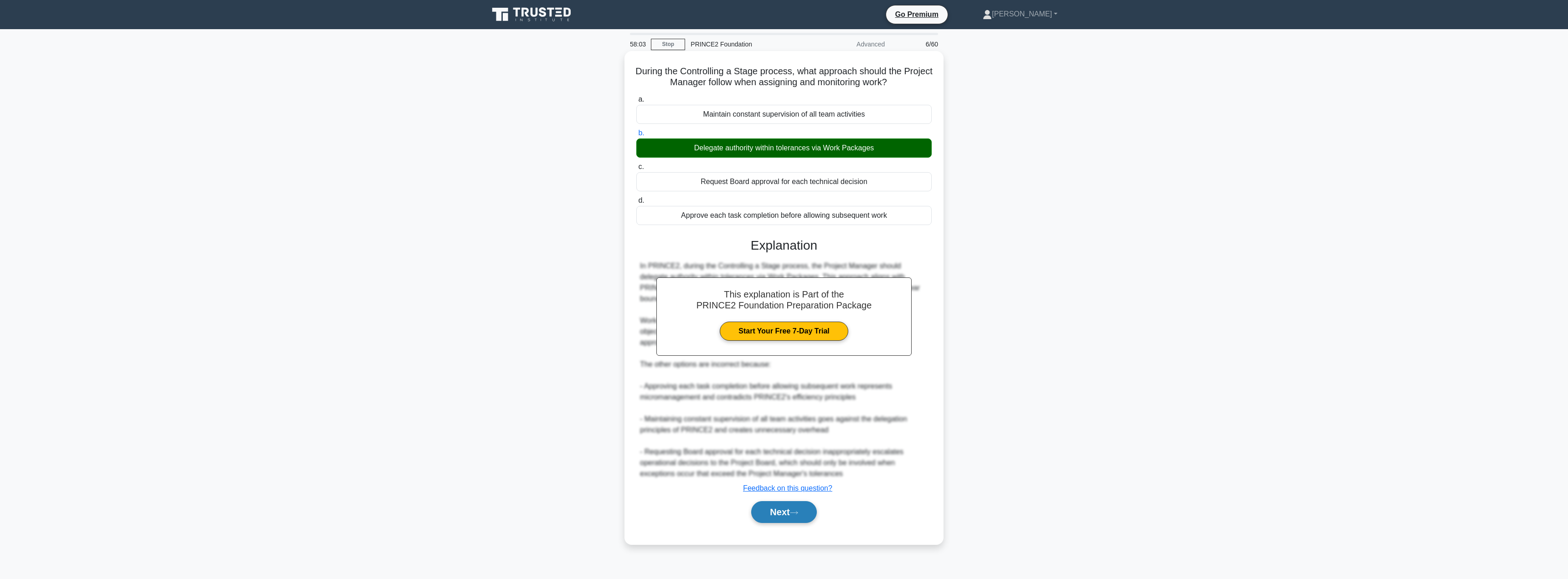
click at [772, 514] on button "Next" at bounding box center [783, 512] width 65 height 22
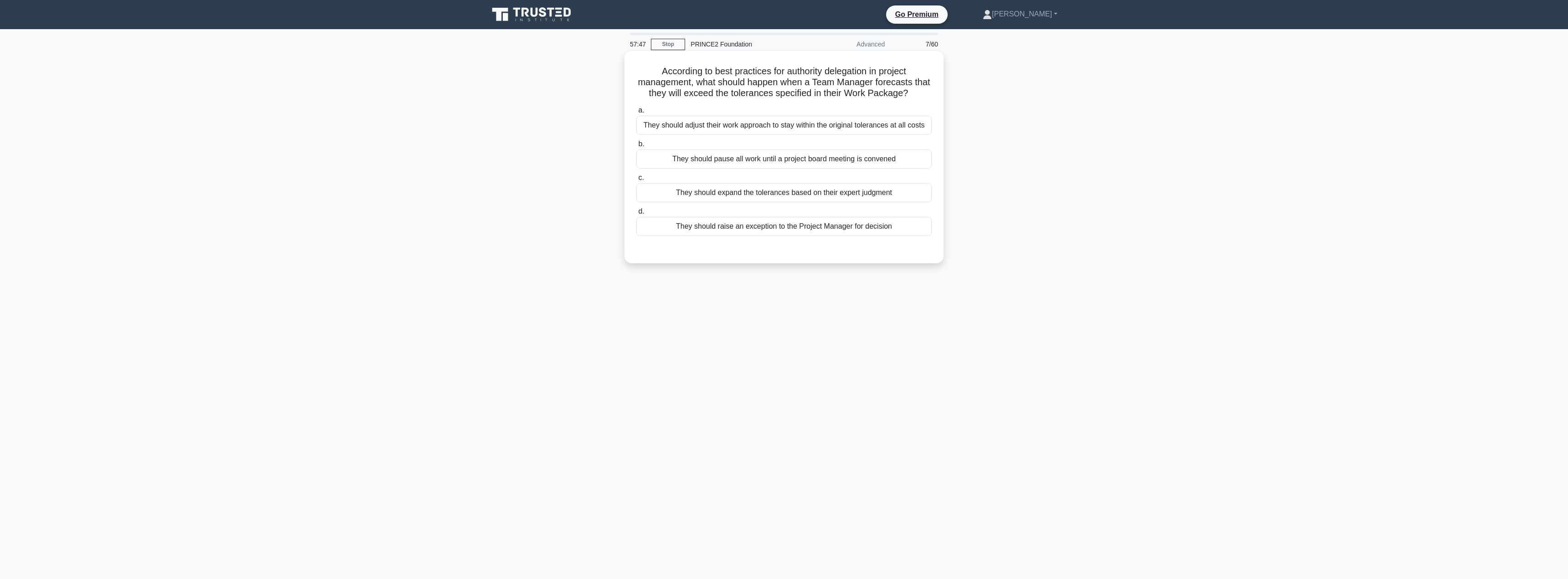
click at [761, 227] on div "They should raise an exception to the Project Manager for decision" at bounding box center [783, 226] width 295 height 19
click at [636, 215] on input "d. They should raise an exception to the Project Manager for decision" at bounding box center [636, 212] width 0 height 6
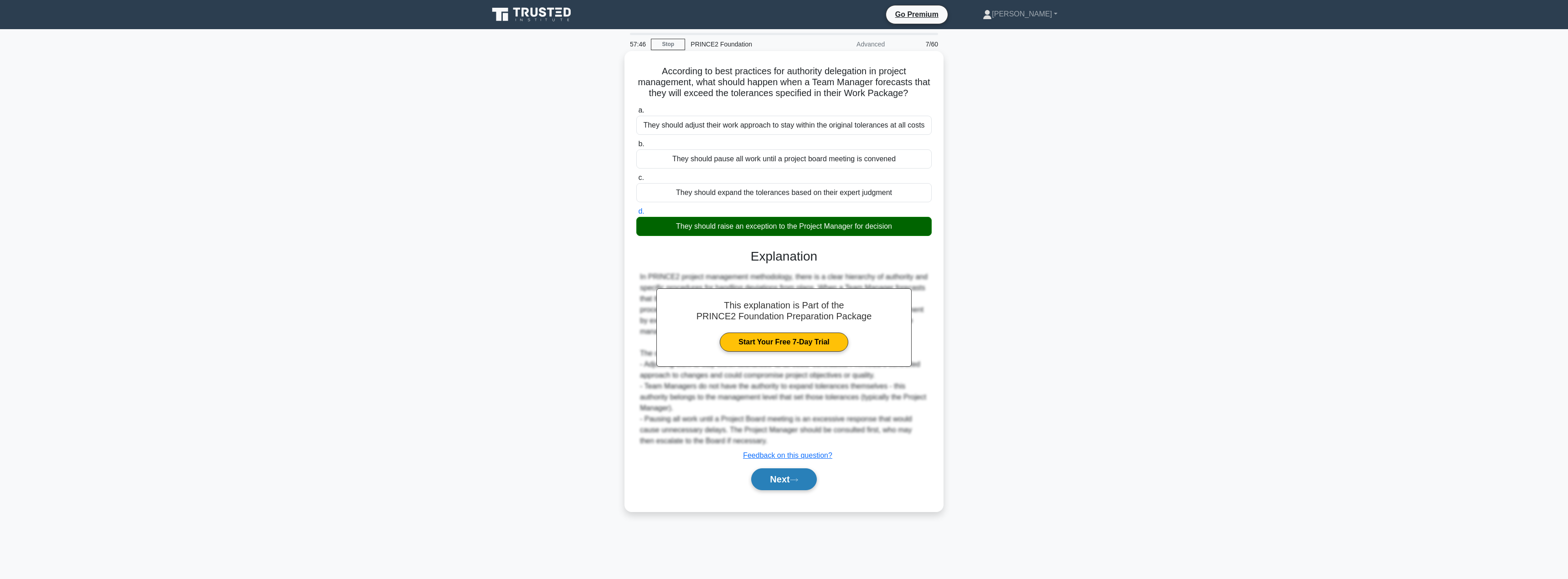
click at [771, 483] on button "Next" at bounding box center [783, 479] width 65 height 22
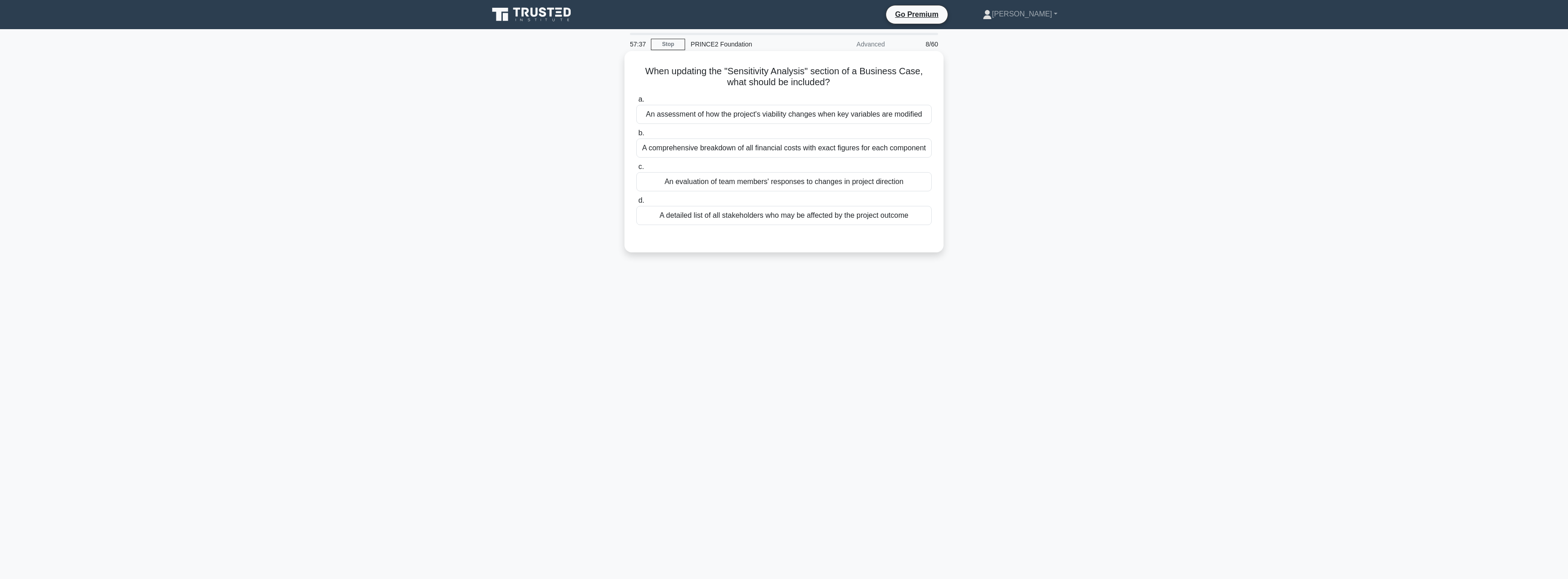
click at [696, 113] on div "An assessment of how the project's viability changes when key variables are mod…" at bounding box center [783, 114] width 295 height 19
click at [636, 102] on input "a. An assessment of how the project's viability changes when key variables are …" at bounding box center [636, 100] width 0 height 6
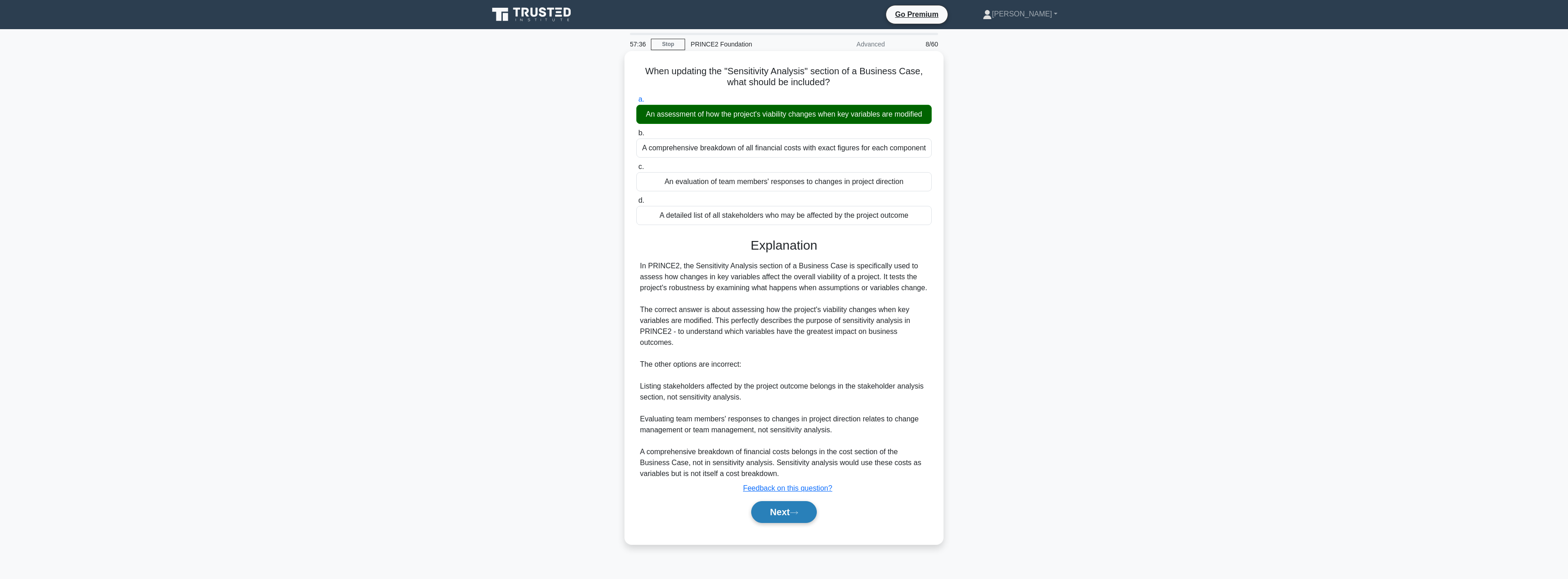
click at [768, 501] on button "Next" at bounding box center [783, 512] width 65 height 22
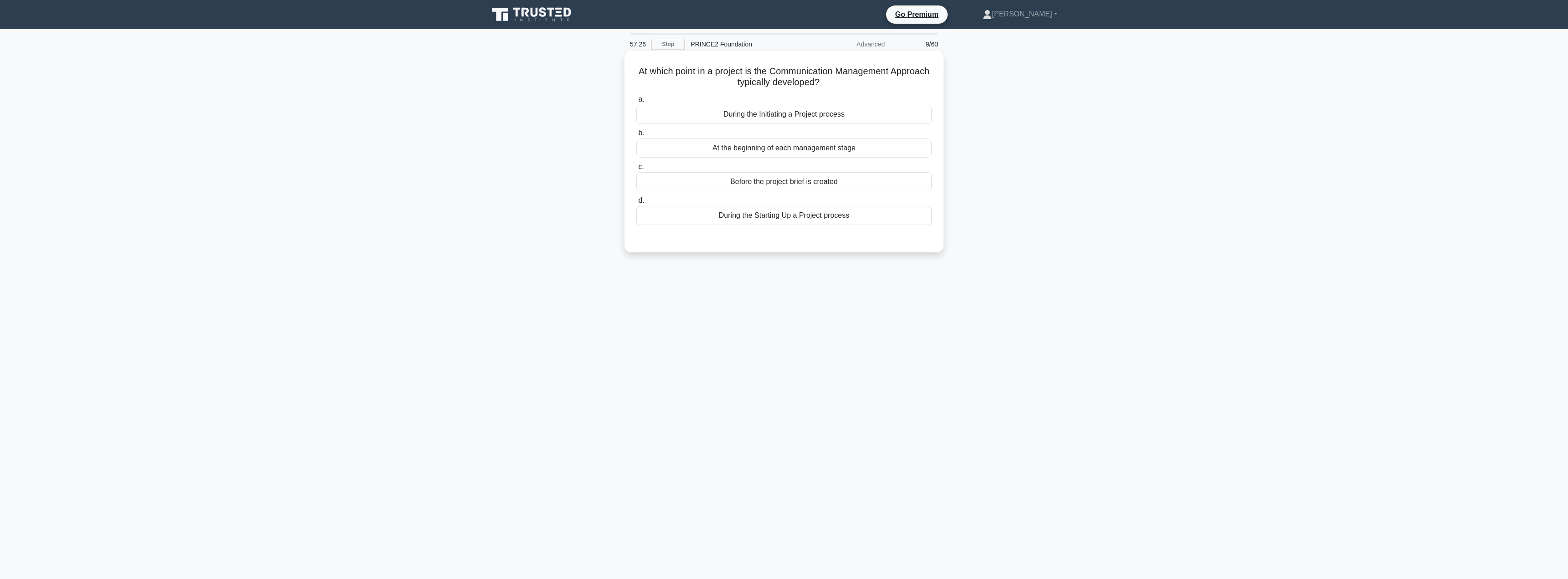
click at [766, 222] on div "During the Starting Up a Project process" at bounding box center [783, 215] width 295 height 19
click at [636, 204] on input "d. During the Starting Up a Project process" at bounding box center [636, 201] width 0 height 6
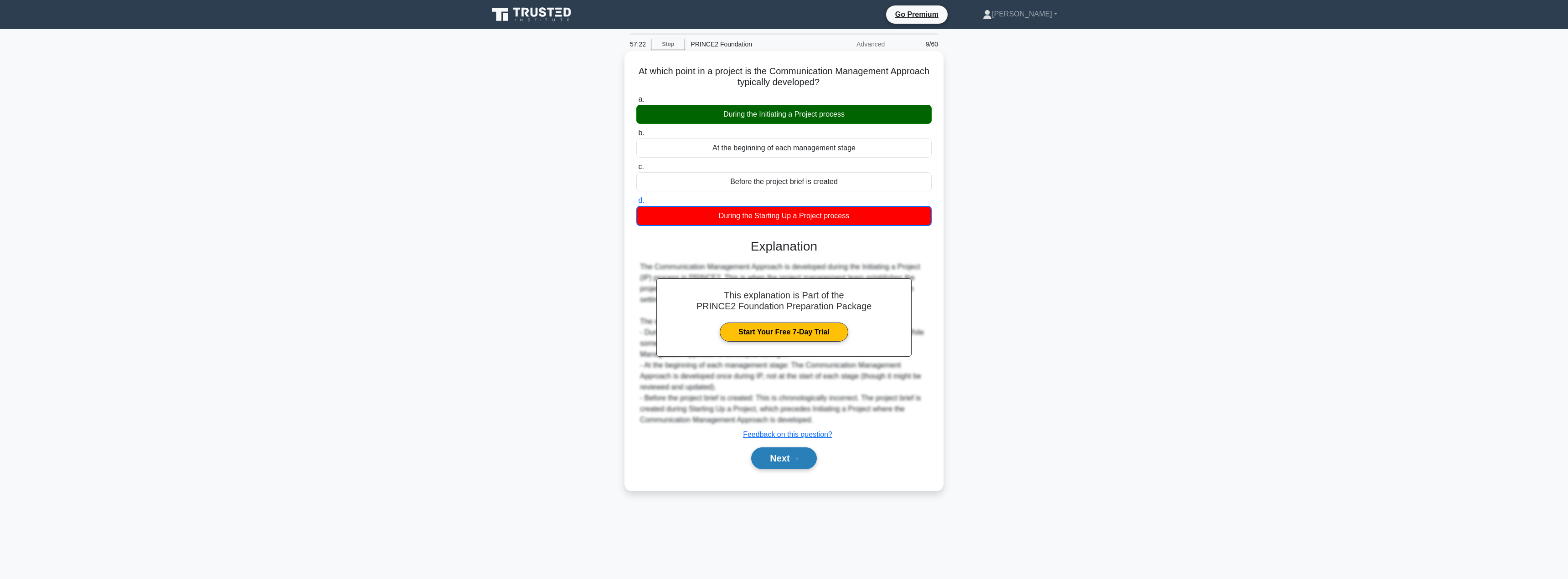
click at [775, 463] on button "Next" at bounding box center [783, 458] width 65 height 22
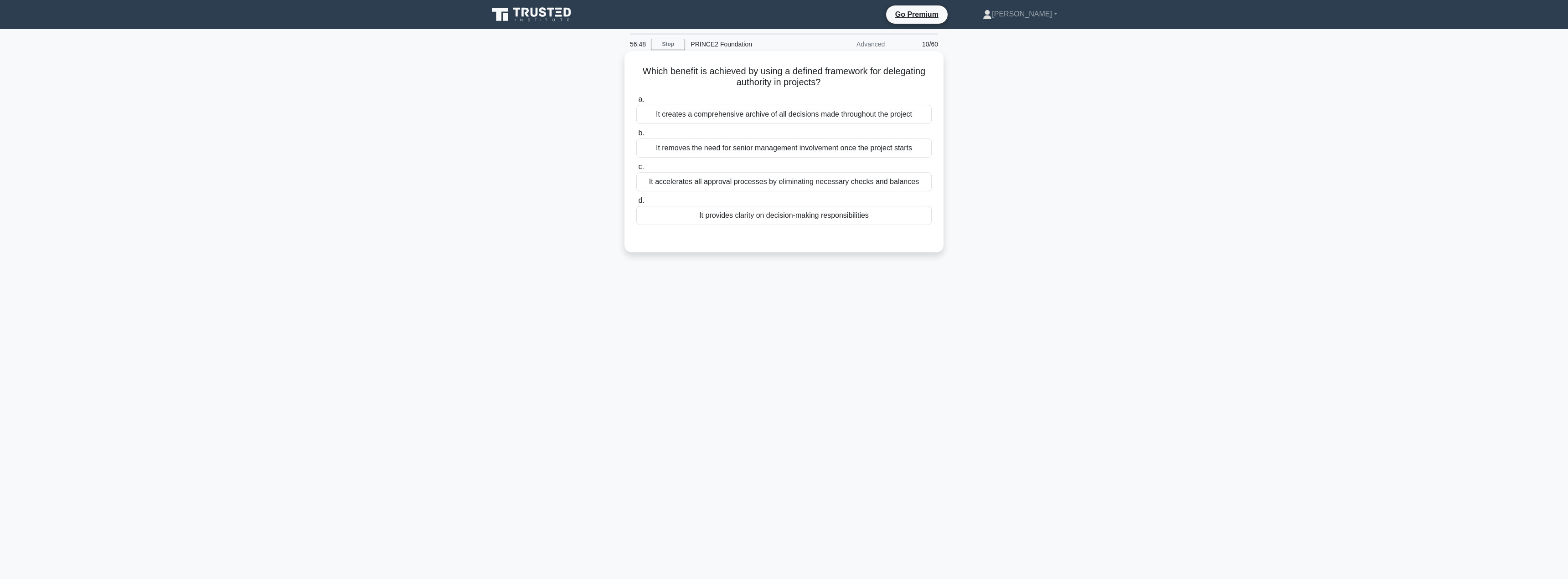
click at [754, 227] on div "a. It creates a comprehensive archive of all decisions made throughout the proj…" at bounding box center [783, 159] width 306 height 135
click at [750, 213] on div "It provides clarity on decision-making responsibilities" at bounding box center [783, 215] width 295 height 19
click at [636, 204] on input "d. It provides clarity on decision-making responsibilities" at bounding box center [636, 201] width 0 height 6
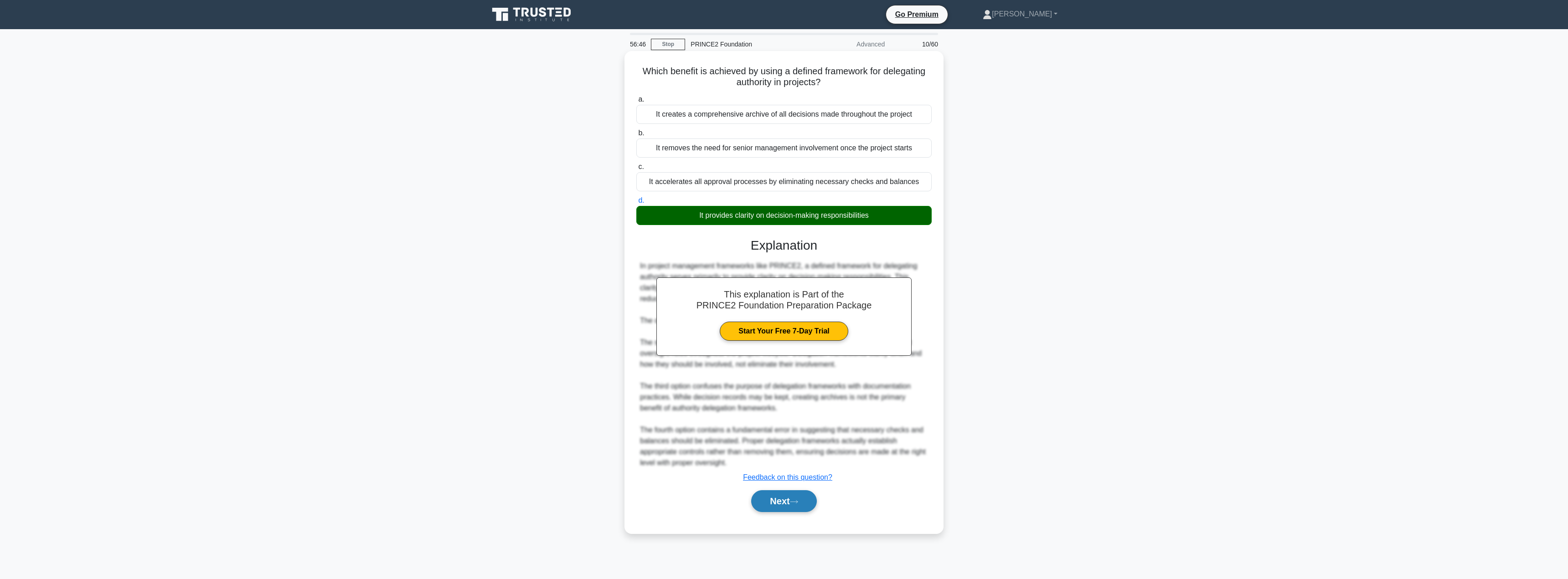
click at [772, 510] on button "Next" at bounding box center [783, 501] width 65 height 22
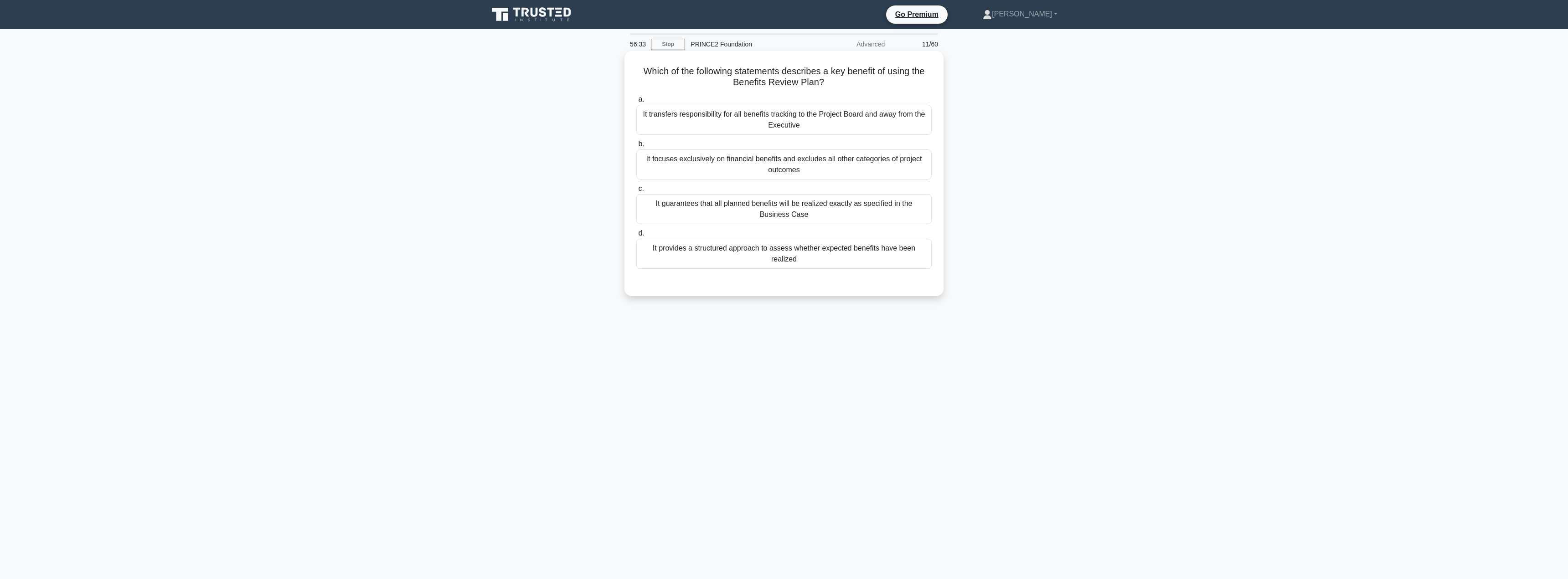
click at [729, 248] on div "It provides a structured approach to assess whether expected benefits have been…" at bounding box center [783, 253] width 295 height 30
click at [636, 237] on input "d. It provides a structured approach to assess whether expected benefits have b…" at bounding box center [636, 234] width 0 height 6
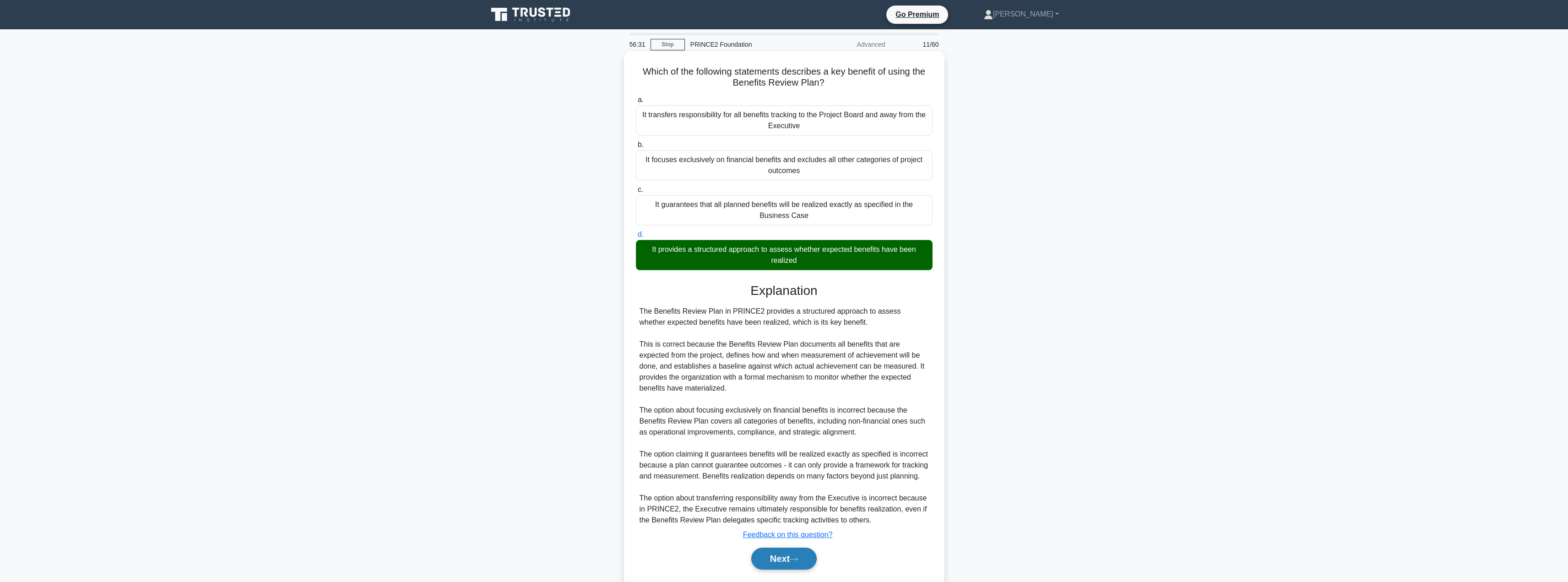
click at [782, 562] on button "Next" at bounding box center [784, 559] width 65 height 22
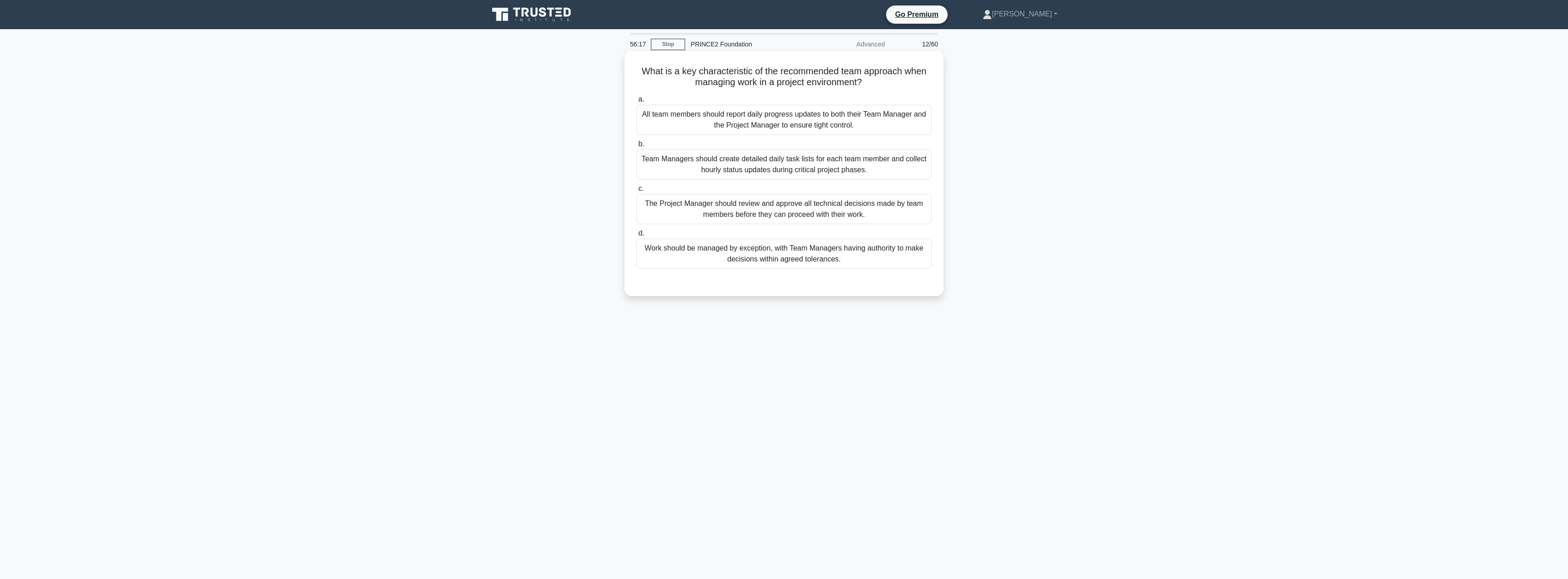
click at [843, 263] on div "Work should be managed by exception, with Team Managers having authority to mak…" at bounding box center [783, 253] width 295 height 30
click at [636, 237] on input "d. Work should be managed by exception, with Team Managers having authority to …" at bounding box center [636, 234] width 0 height 6
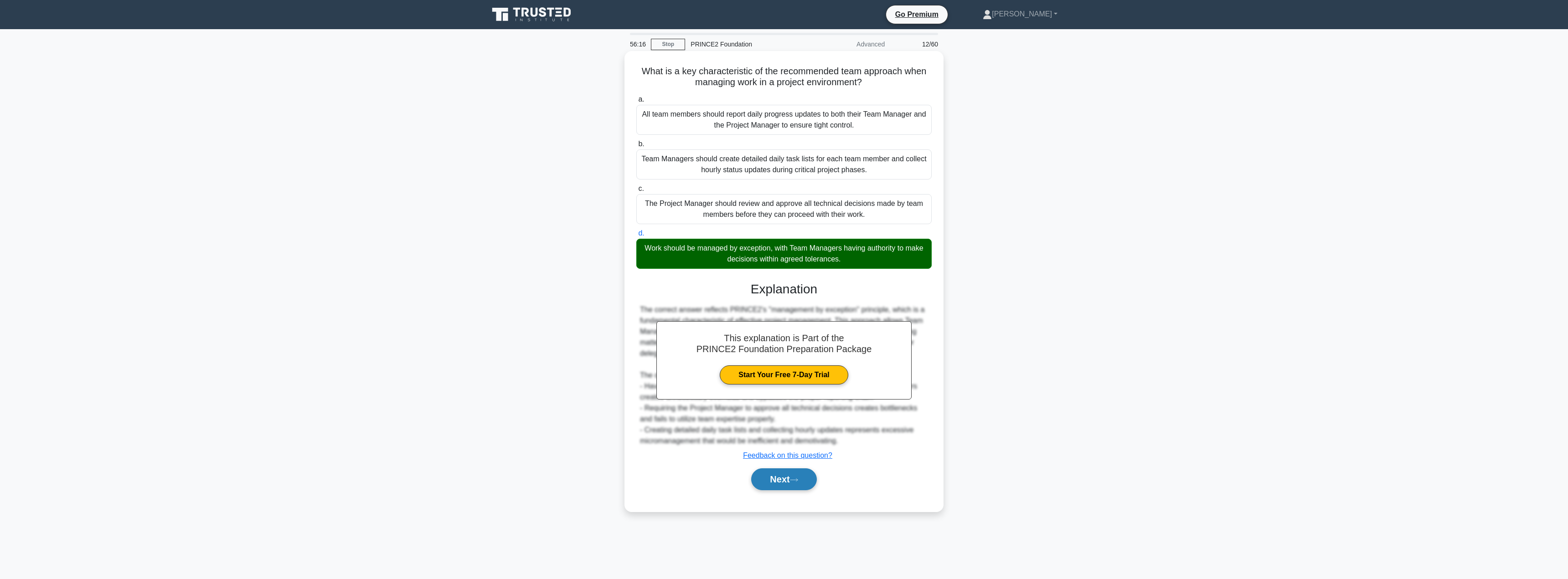
click at [792, 480] on button "Next" at bounding box center [783, 479] width 65 height 22
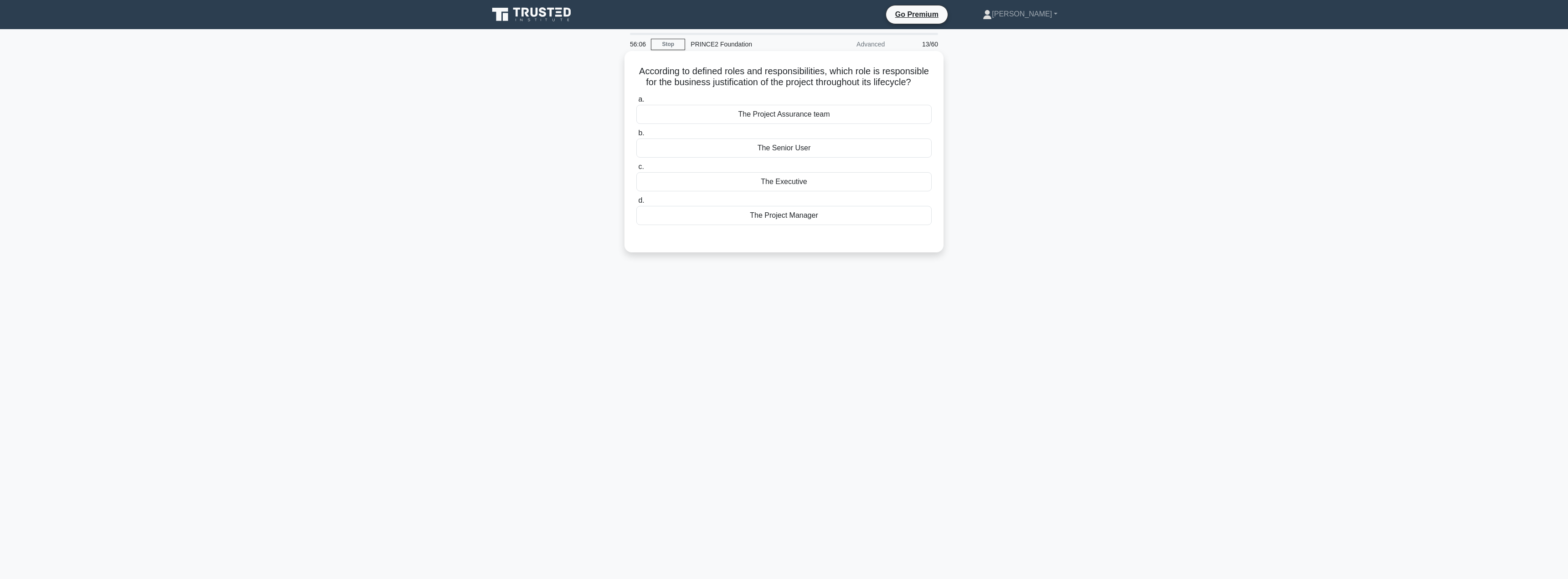
click at [793, 192] on div "The Executive" at bounding box center [783, 181] width 295 height 19
click at [636, 170] on input "c. The Executive" at bounding box center [636, 167] width 0 height 6
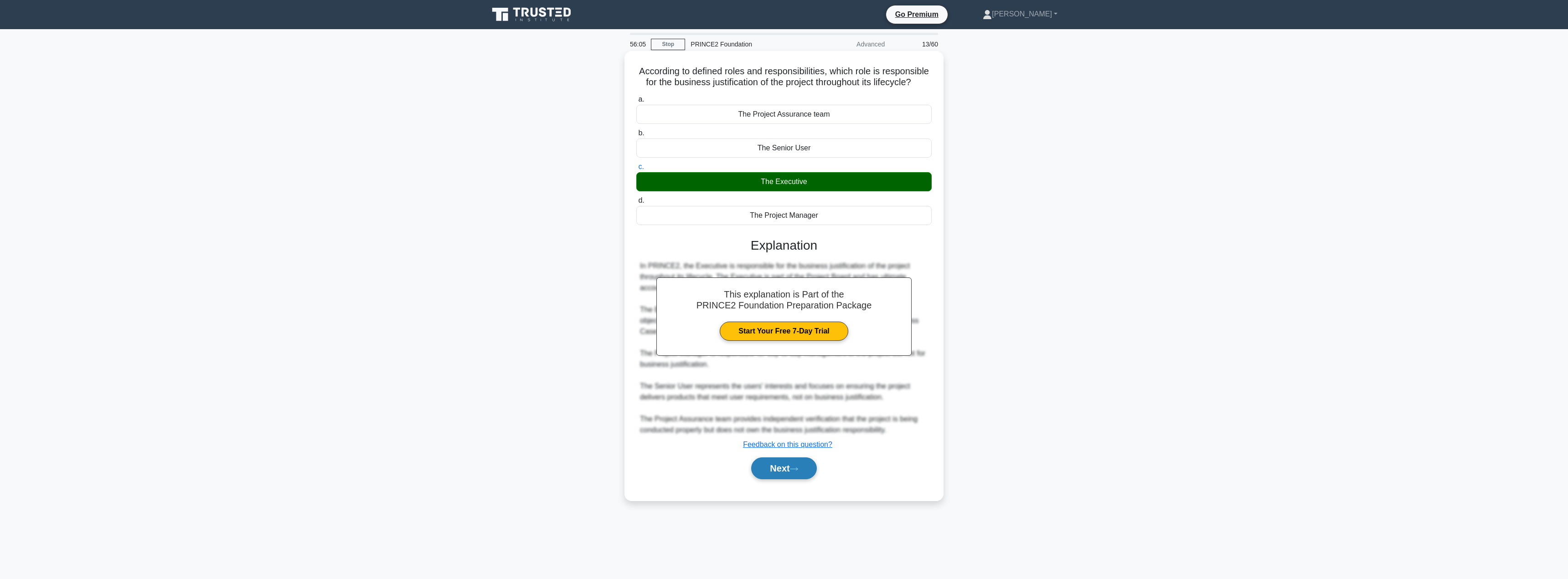
click at [783, 479] on button "Next" at bounding box center [783, 468] width 65 height 22
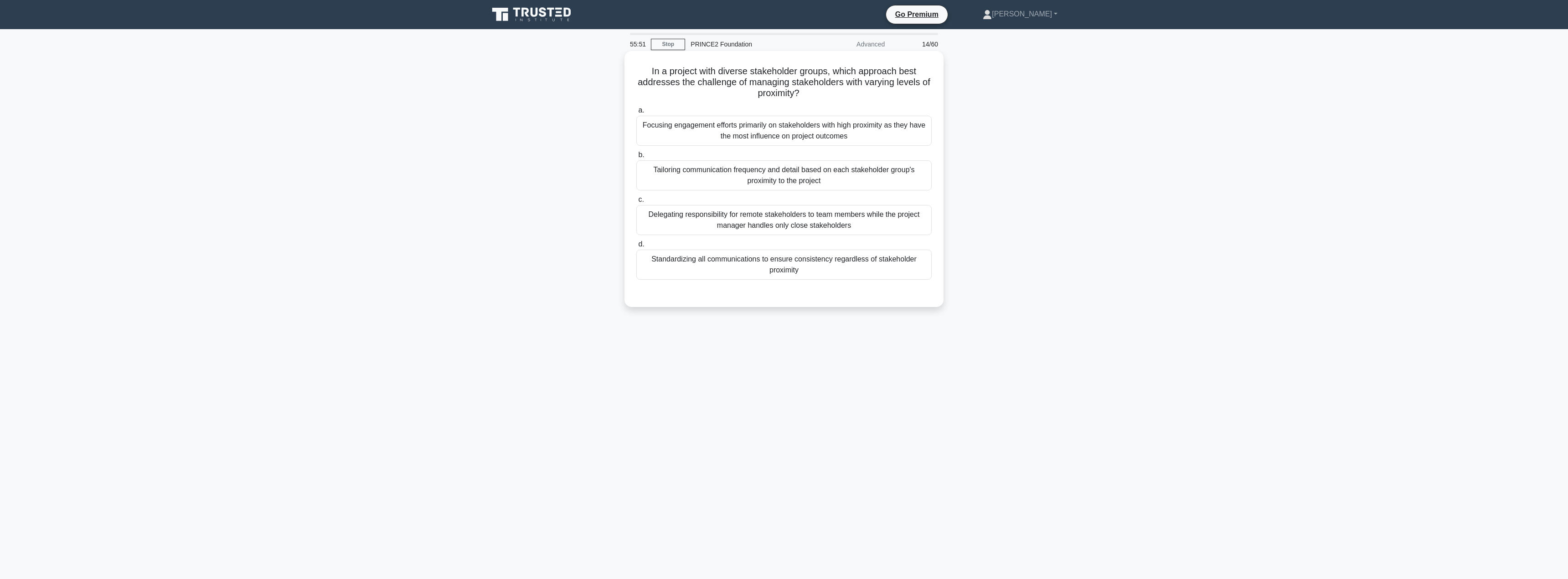
click at [800, 178] on div "Tailoring communication frequency and detail based on each stakeholder group's …" at bounding box center [783, 175] width 295 height 30
click at [636, 158] on input "b. Tailoring communication frequency and detail based on each stakeholder group…" at bounding box center [636, 155] width 0 height 6
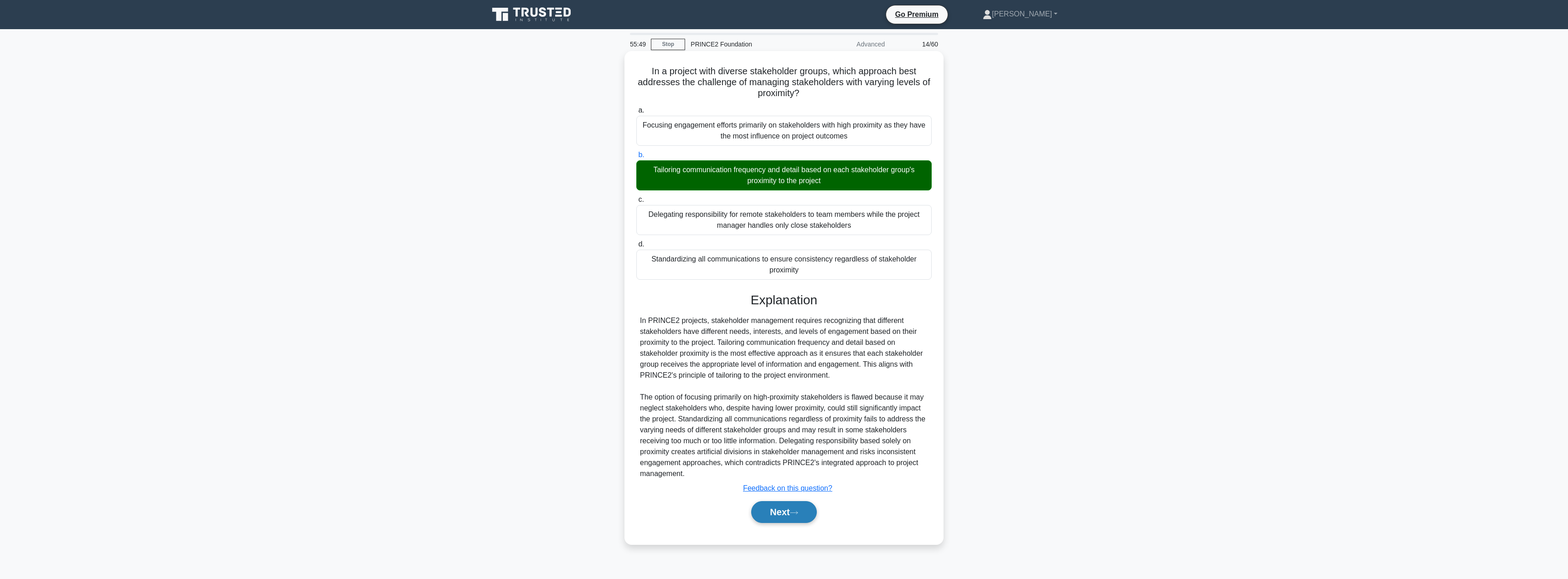
click at [771, 516] on button "Next" at bounding box center [783, 512] width 65 height 22
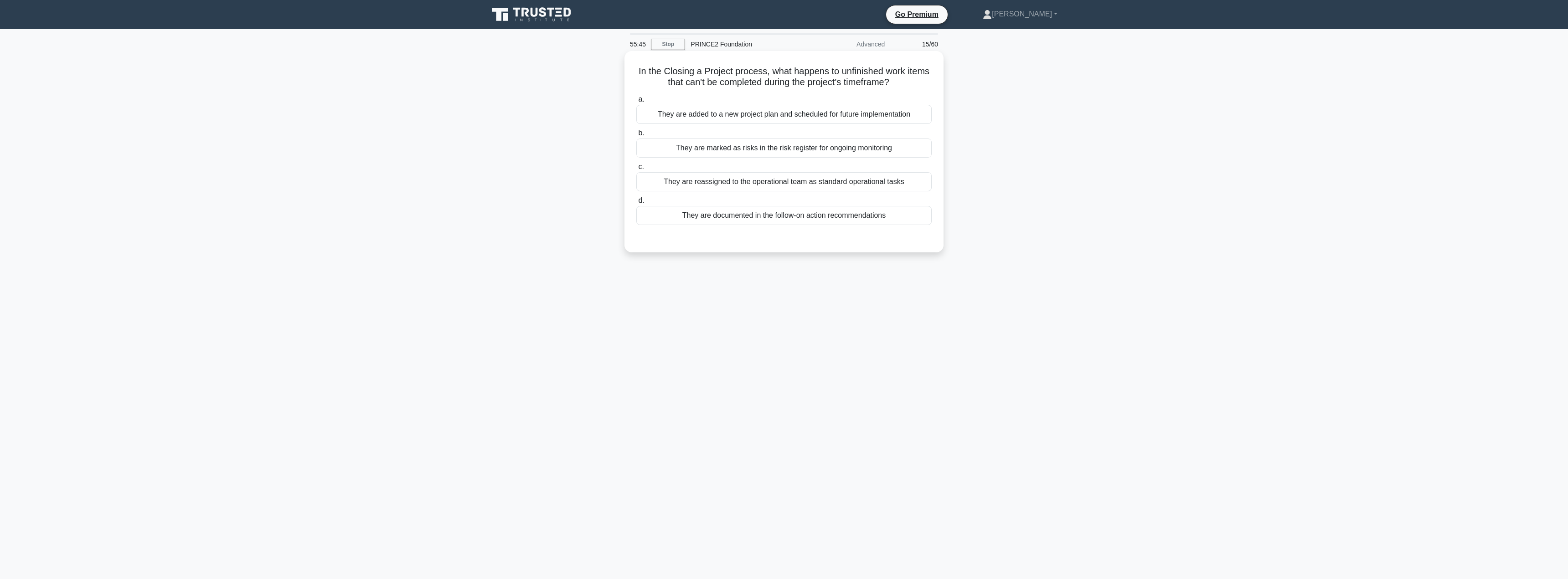
click at [785, 217] on div "They are documented in the follow-on action recommendations" at bounding box center [783, 215] width 295 height 19
click at [636, 204] on input "d. They are documented in the follow-on action recommendations" at bounding box center [636, 201] width 0 height 6
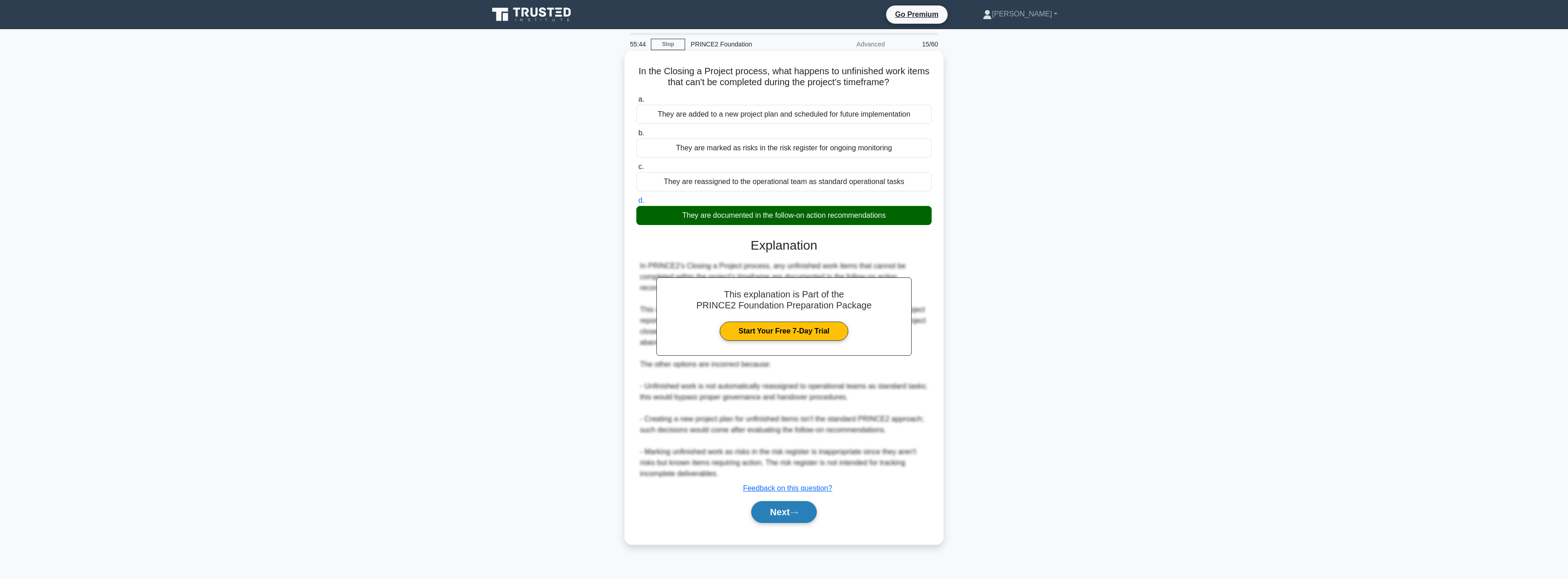
click at [776, 519] on button "Next" at bounding box center [783, 512] width 65 height 22
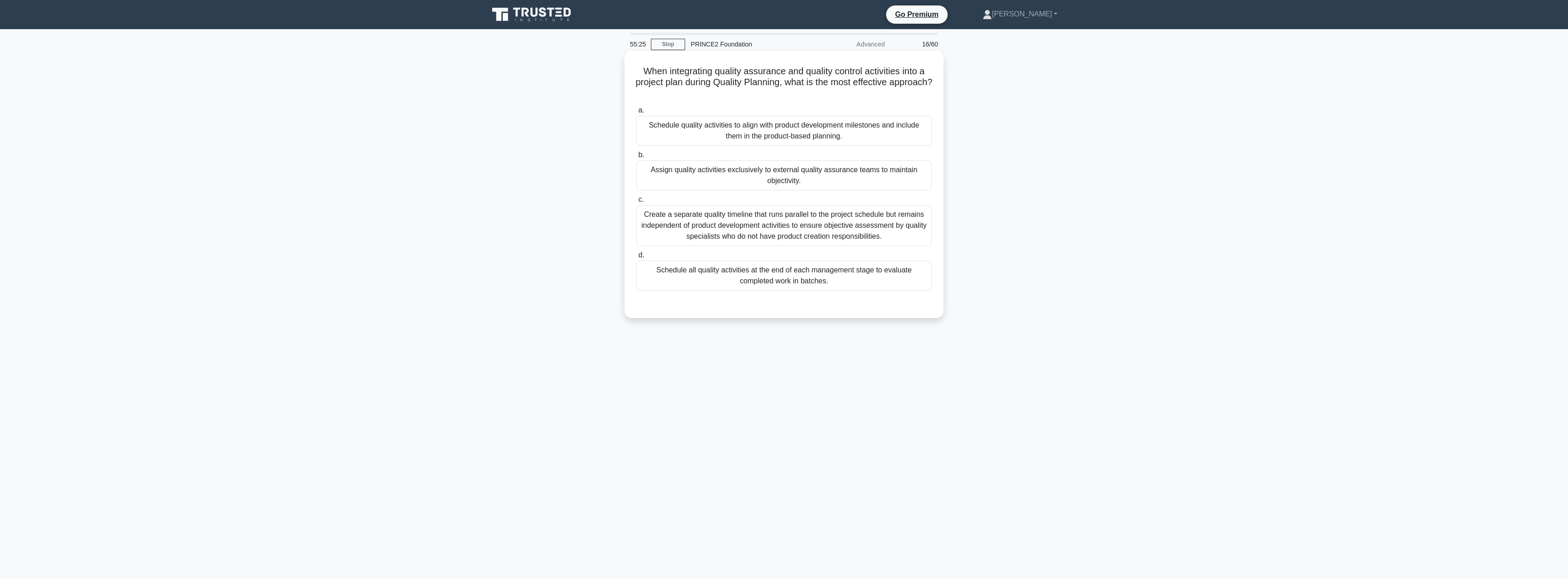
click at [709, 137] on div "Schedule quality activities to align with product development milestones and in…" at bounding box center [783, 130] width 295 height 30
click at [636, 113] on input "a. Schedule quality activities to align with product development milestones and…" at bounding box center [636, 111] width 0 height 6
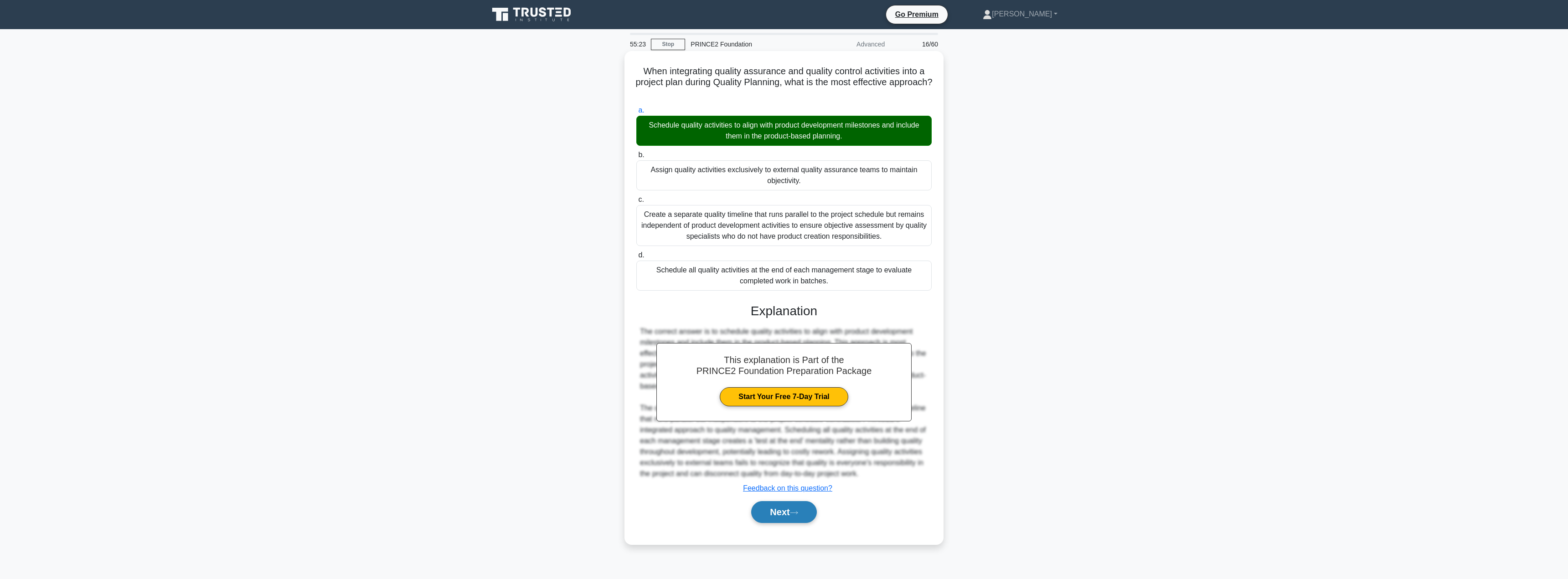
click at [781, 515] on button "Next" at bounding box center [783, 512] width 65 height 22
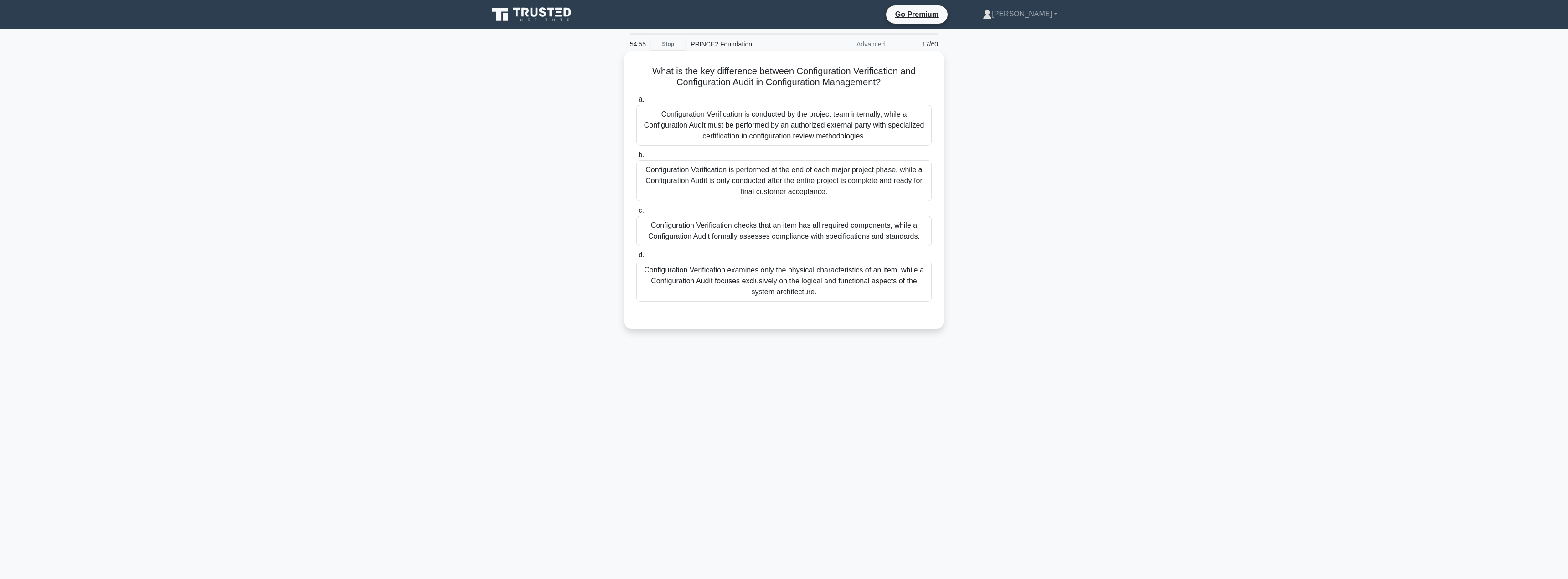
click at [776, 238] on div "Configuration Verification checks that an item has all required components, whi…" at bounding box center [783, 231] width 295 height 30
click at [636, 213] on input "c. Configuration Verification checks that an item has all required components, …" at bounding box center [636, 210] width 0 height 6
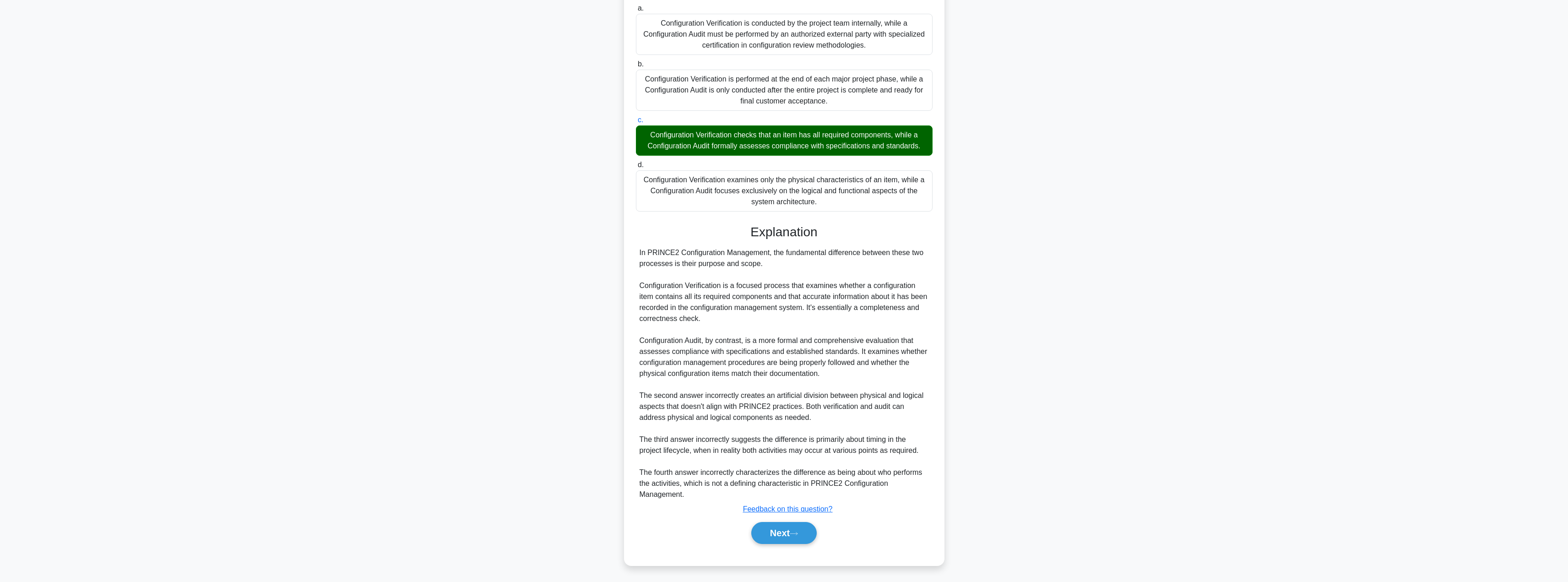
scroll to position [93, 0]
click at [776, 525] on button "Next" at bounding box center [784, 532] width 65 height 22
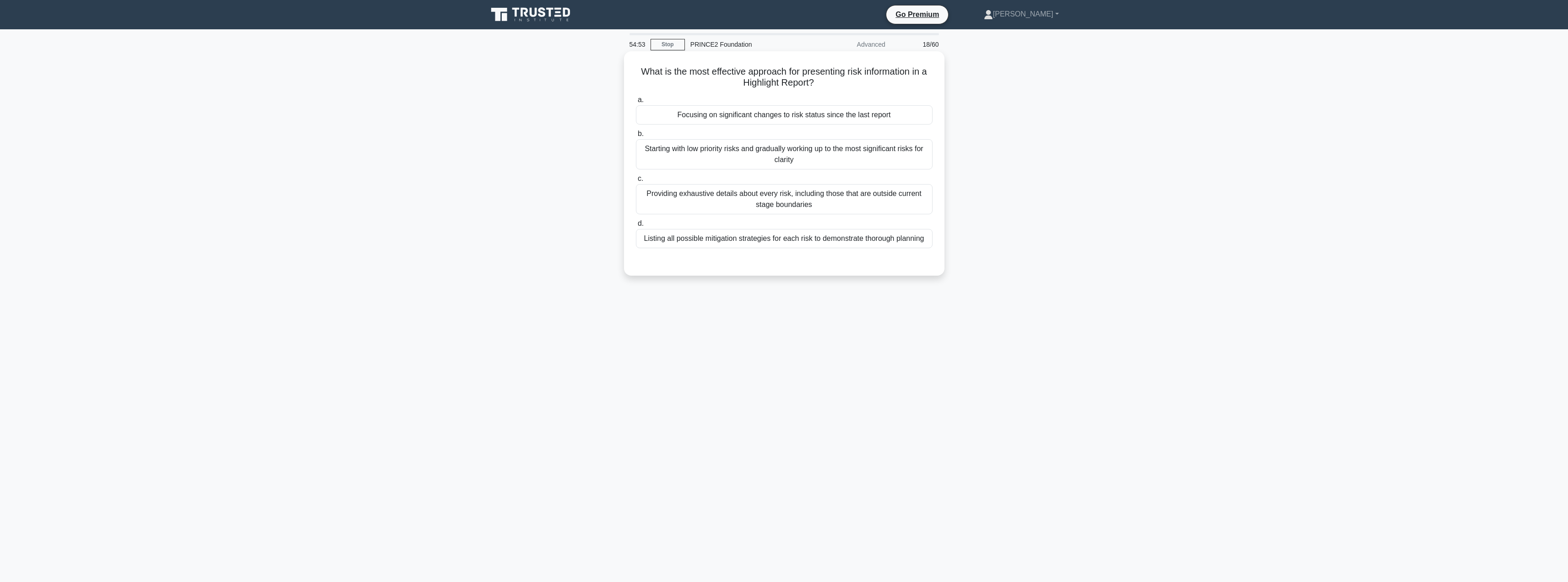
scroll to position [0, 0]
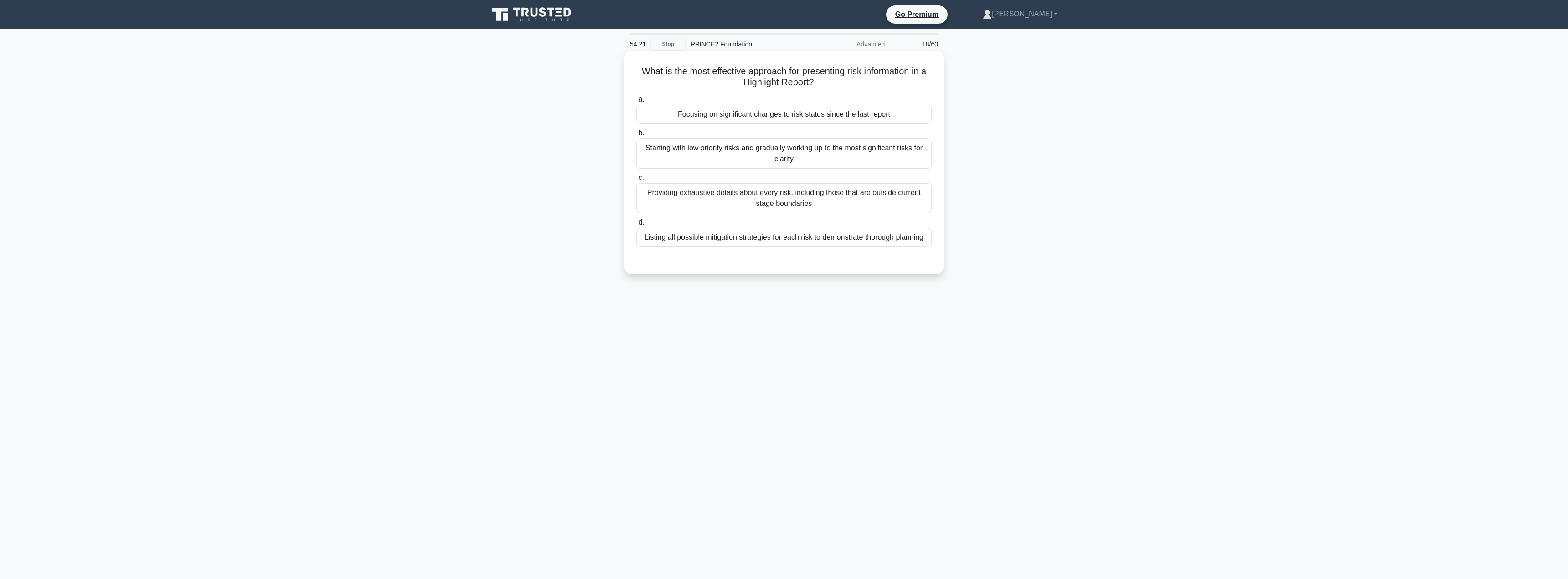
click at [819, 106] on div "Focusing on significant changes to risk status since the last report" at bounding box center [783, 114] width 295 height 19
click at [636, 102] on input "a. Focusing on significant changes to risk status since the last report" at bounding box center [636, 100] width 0 height 6
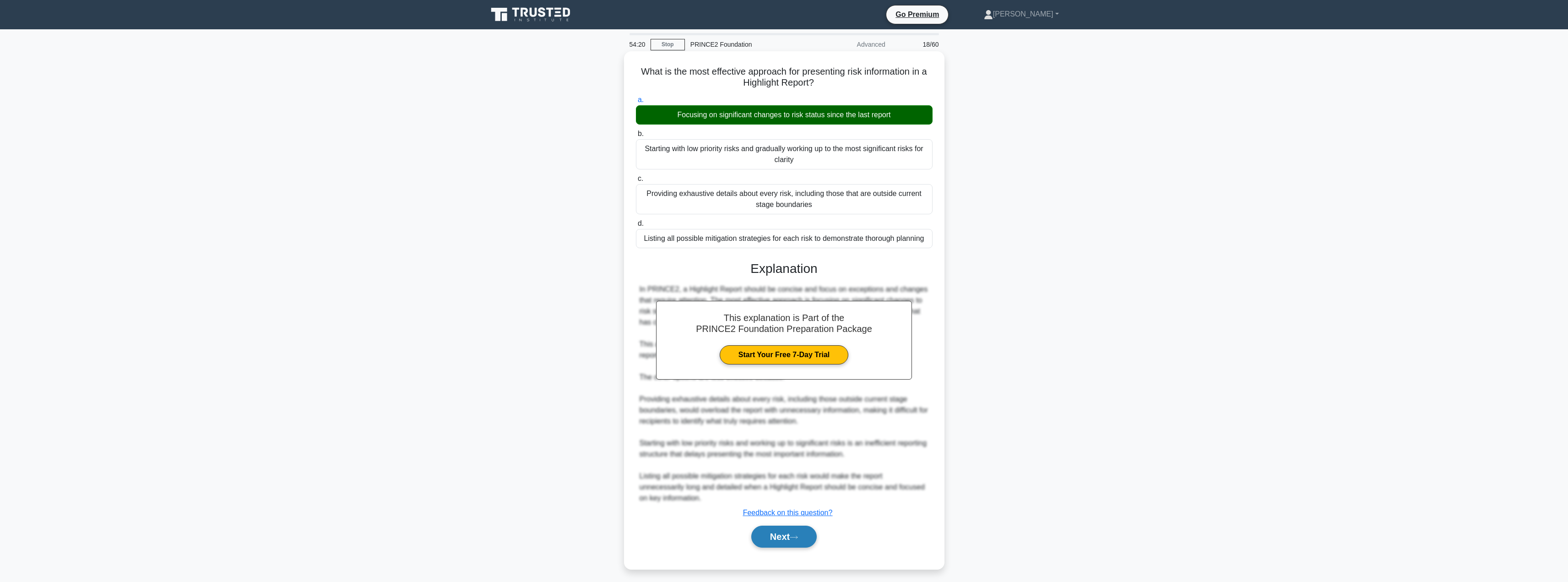
click at [767, 538] on button "Next" at bounding box center [784, 537] width 65 height 22
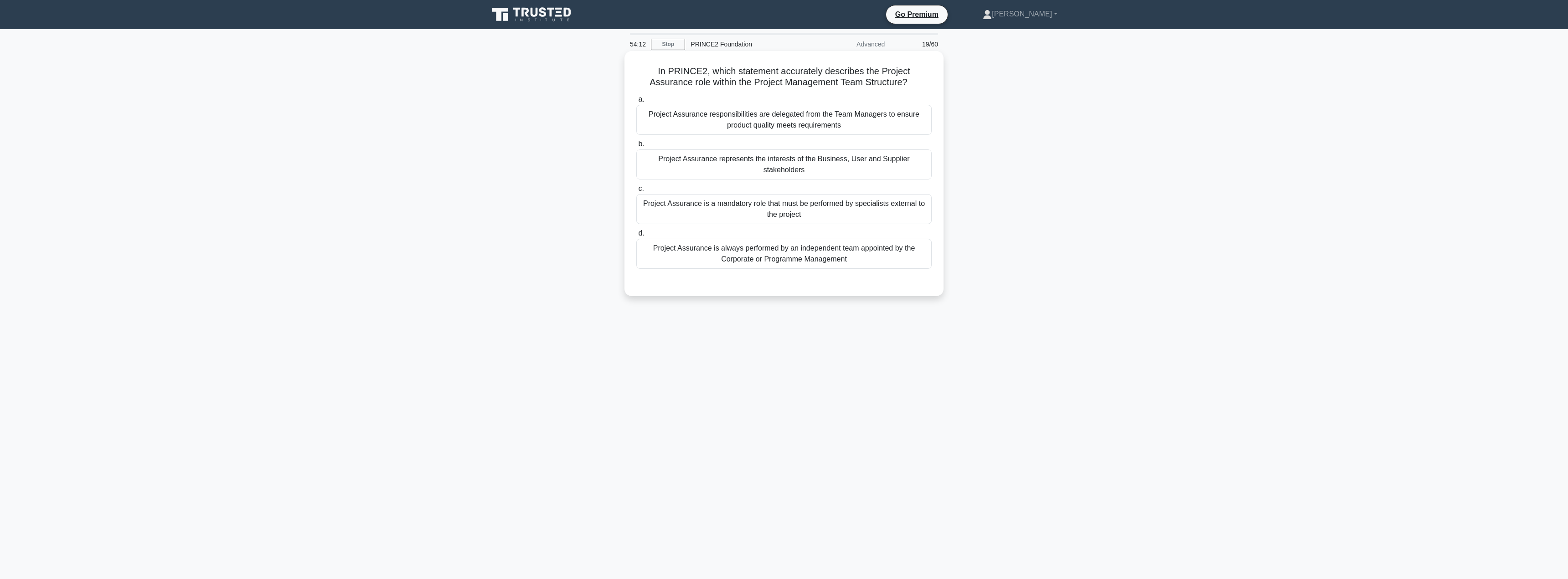
click at [798, 167] on div "Project Assurance represents the interests of the Business, User and Supplier s…" at bounding box center [783, 164] width 295 height 30
click at [636, 147] on input "b. Project Assurance represents the interests of the Business, User and Supplie…" at bounding box center [636, 144] width 0 height 6
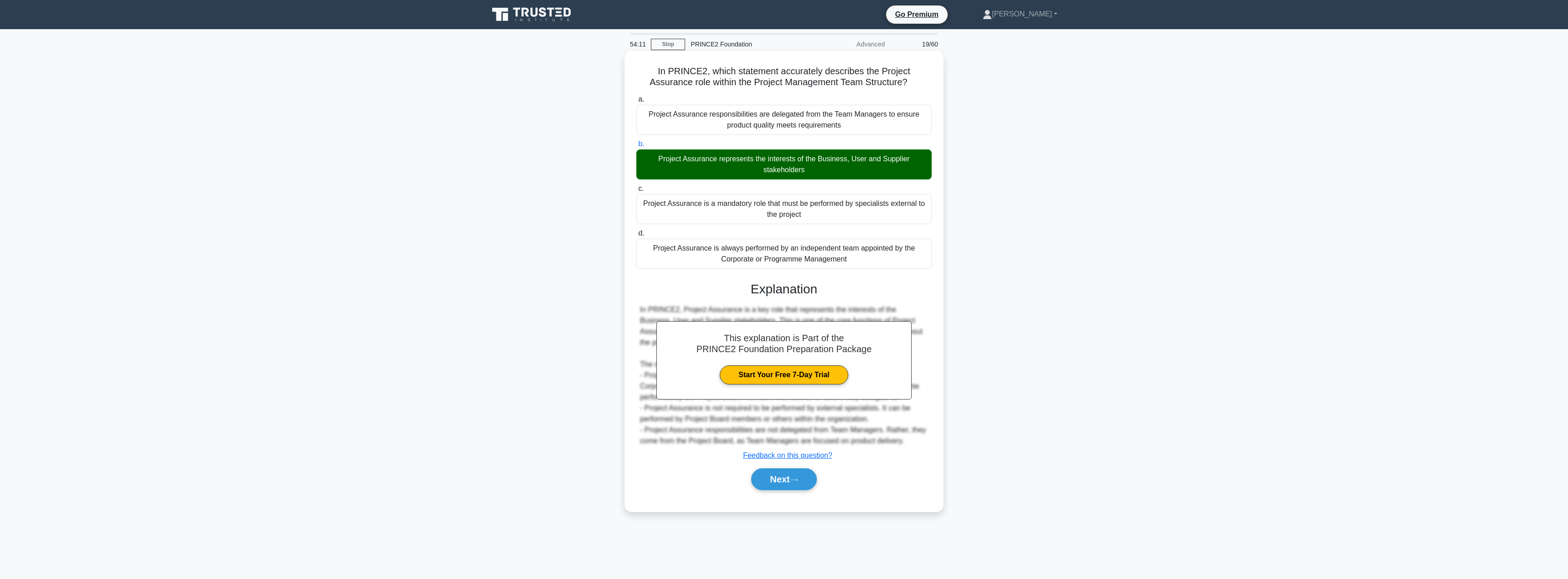
click at [783, 481] on div "Next" at bounding box center [783, 479] width 295 height 29
click at [780, 470] on button "Next" at bounding box center [783, 479] width 65 height 22
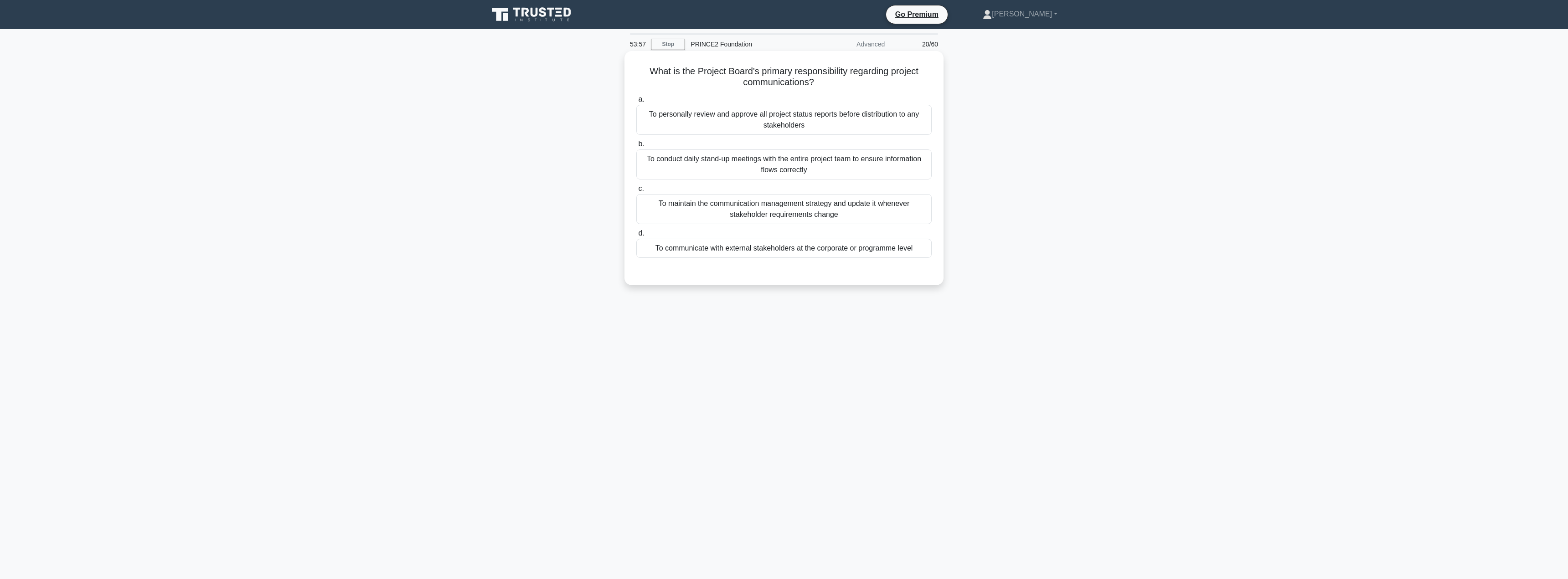
click at [850, 212] on div "To maintain the communication management strategy and update it whenever stakeh…" at bounding box center [783, 209] width 295 height 30
click at [636, 192] on input "c. To maintain the communication management strategy and update it whenever sta…" at bounding box center [636, 189] width 0 height 6
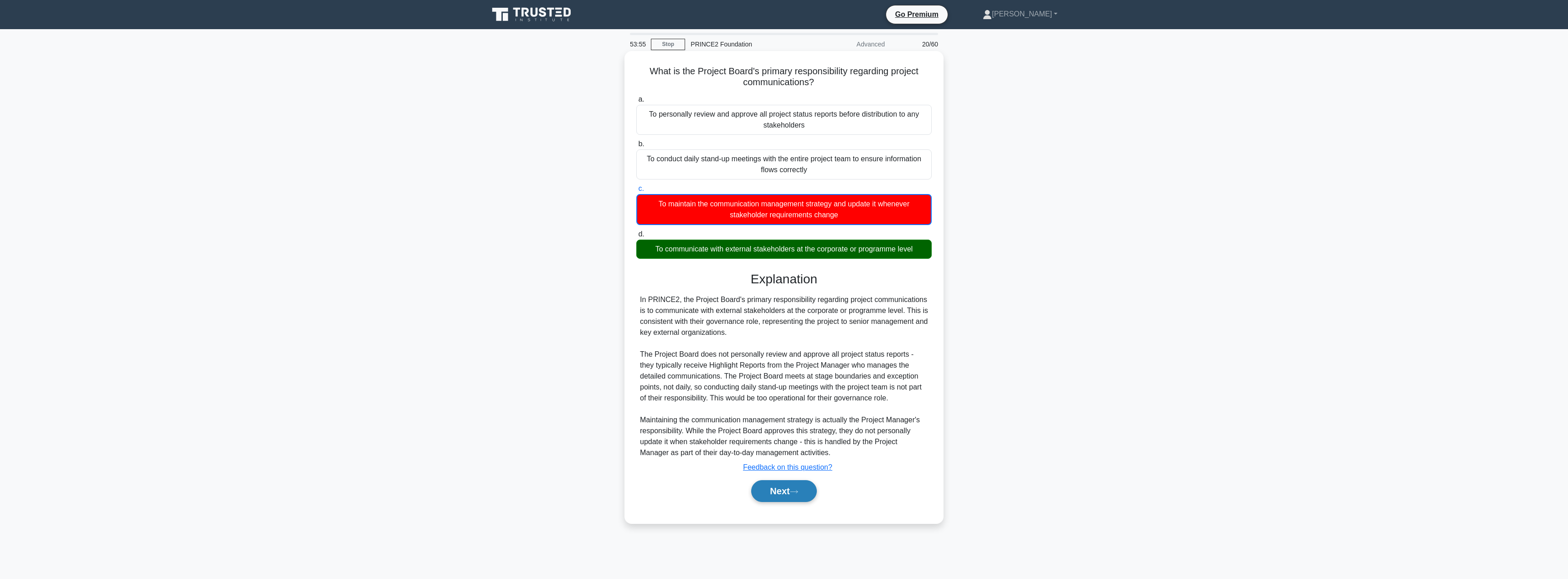
click at [786, 494] on button "Next" at bounding box center [783, 491] width 65 height 22
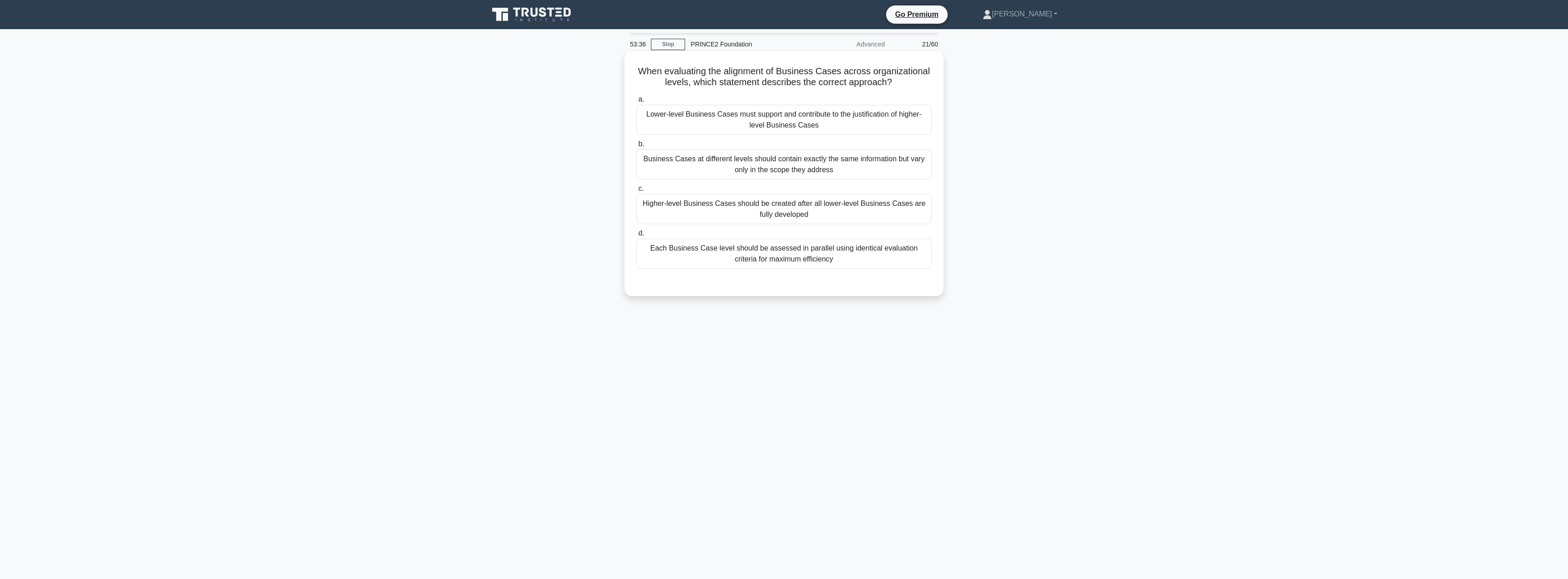
click at [816, 128] on div "Lower-level Business Cases must support and contribute to the justification of …" at bounding box center [783, 119] width 295 height 30
click at [636, 102] on input "a. Lower-level Business Cases must support and contribute to the justification …" at bounding box center [636, 100] width 0 height 6
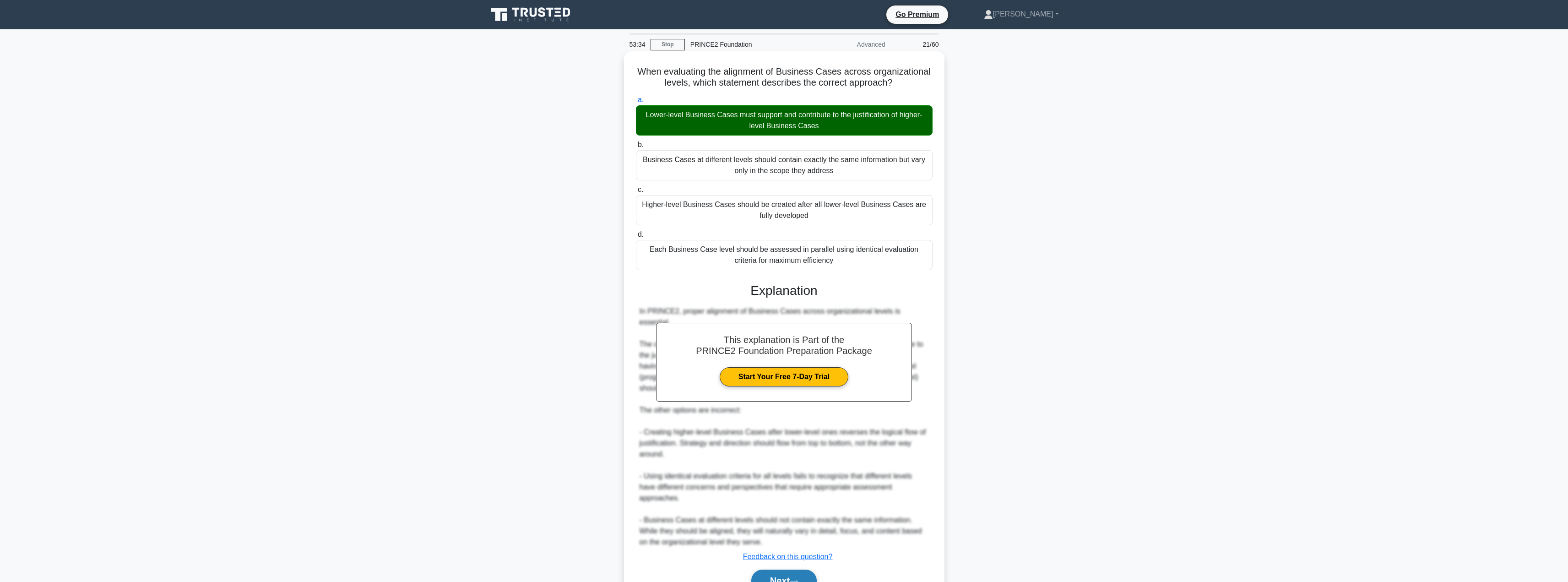
click at [760, 574] on button "Next" at bounding box center [784, 581] width 65 height 22
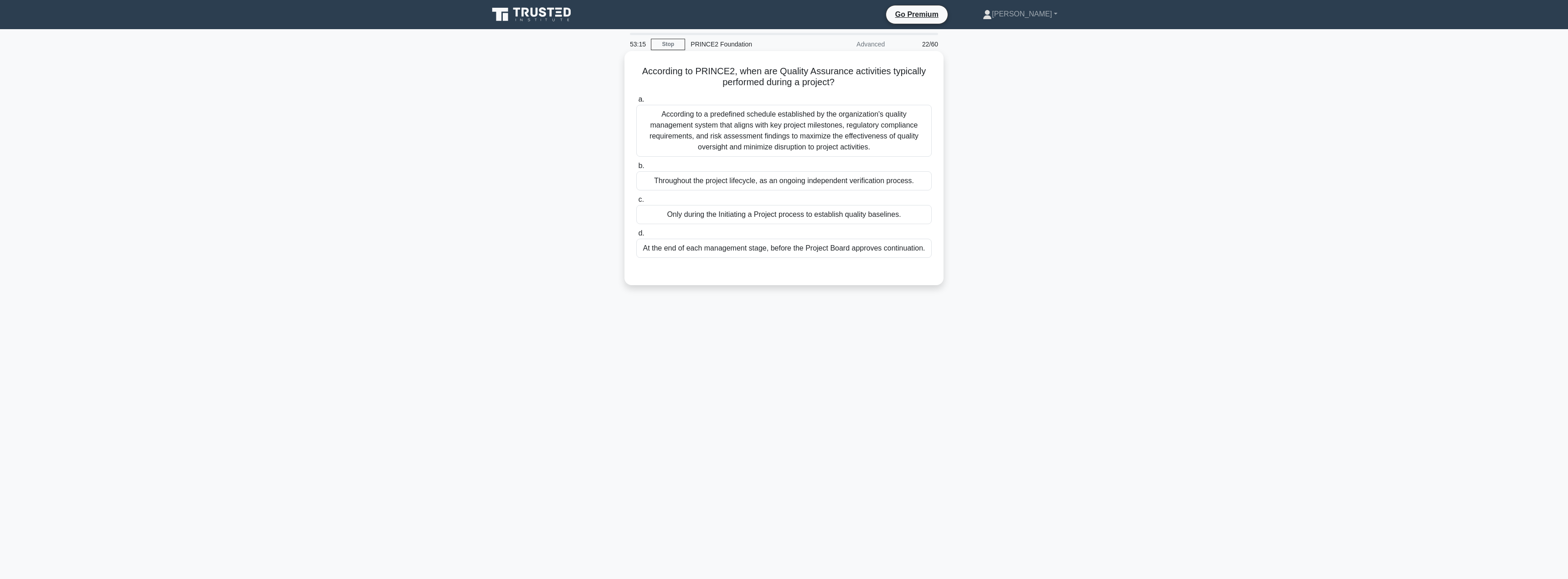
click at [780, 250] on div "At the end of each management stage, before the Project Board approves continua…" at bounding box center [783, 248] width 295 height 19
click at [636, 237] on input "d. At the end of each management stage, before the Project Board approves conti…" at bounding box center [636, 234] width 0 height 6
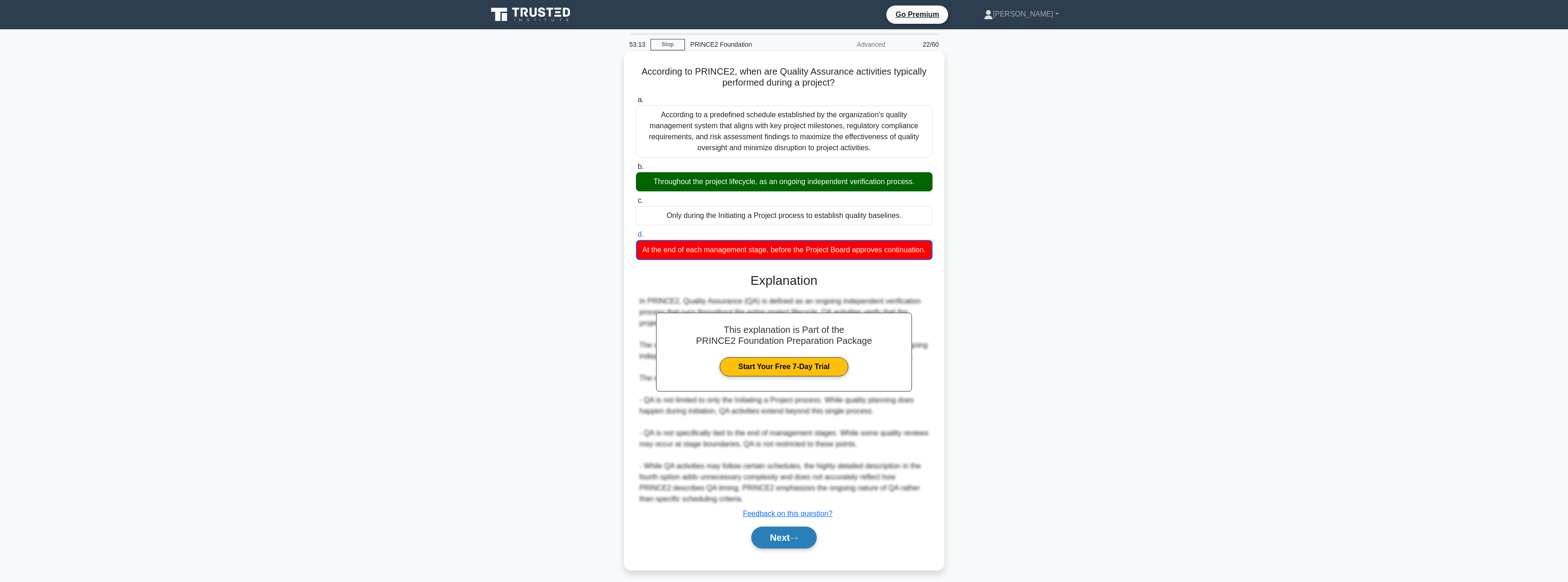
click at [770, 548] on button "Next" at bounding box center [784, 537] width 65 height 22
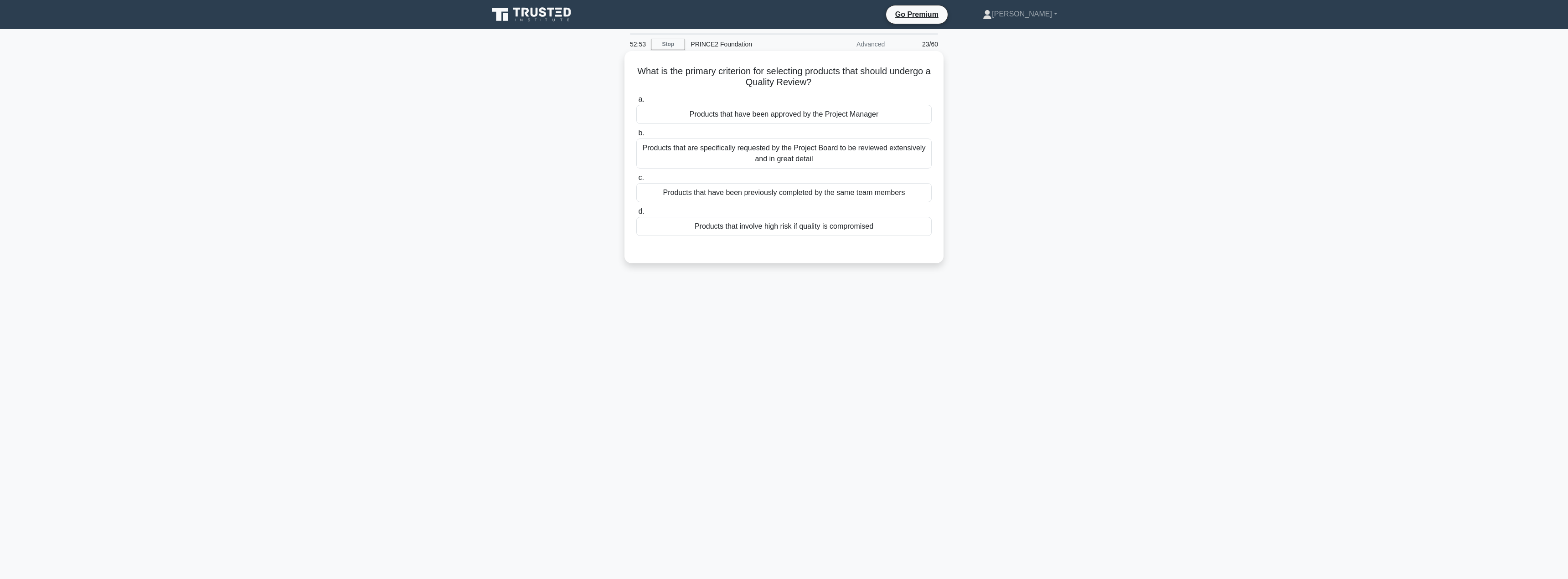
click at [763, 232] on div "Products that involve high risk if quality is compromised" at bounding box center [783, 226] width 295 height 19
click at [636, 215] on input "d. Products that involve high risk if quality is compromised" at bounding box center [636, 212] width 0 height 6
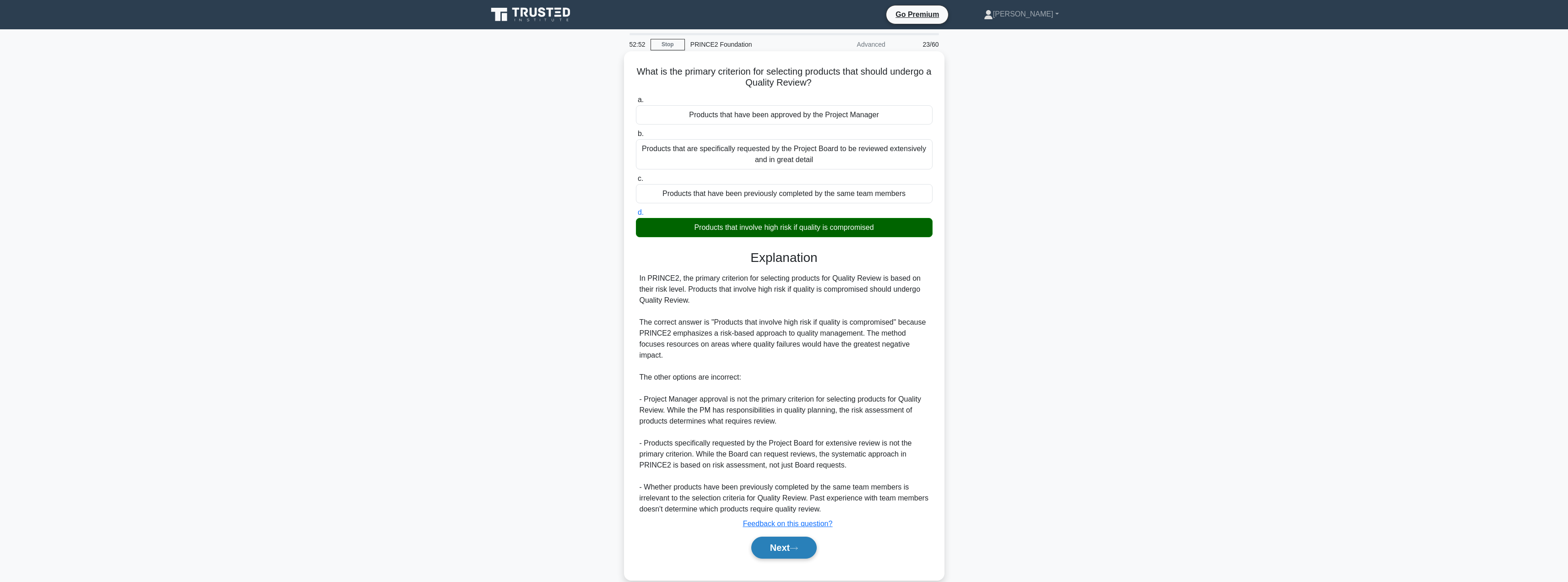
click at [785, 537] on button "Next" at bounding box center [784, 548] width 65 height 22
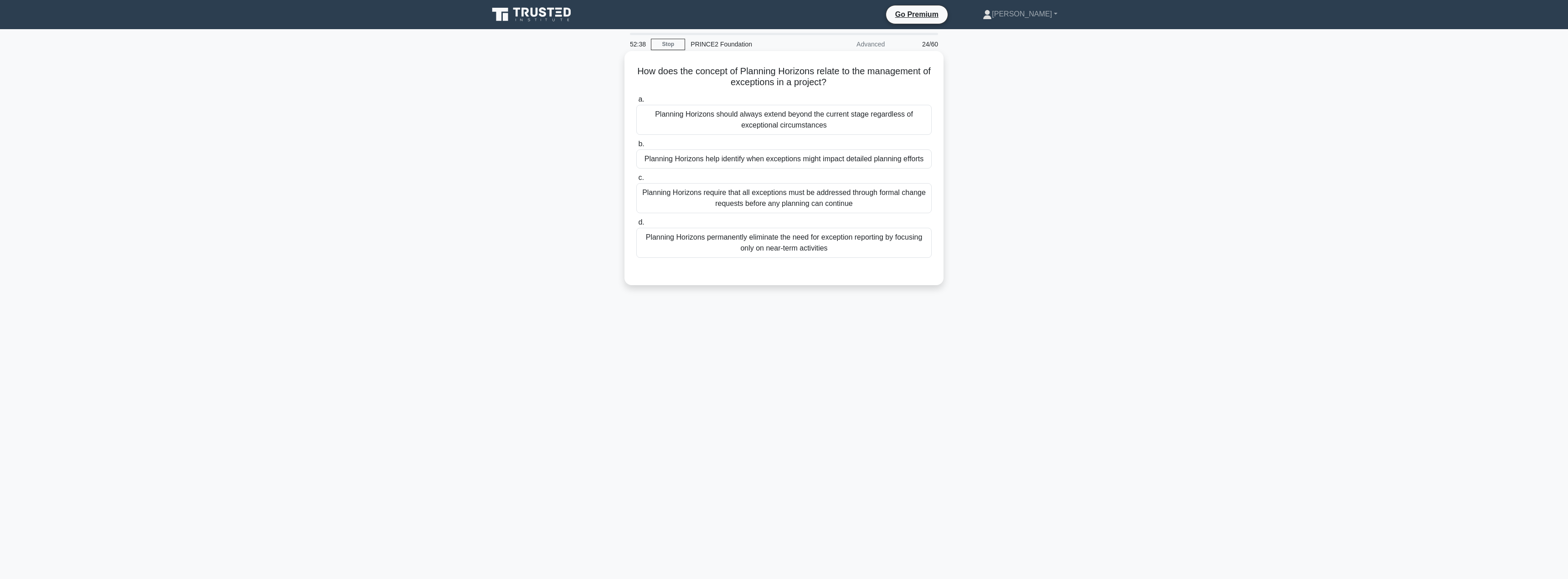
click at [803, 163] on div "Planning Horizons help identify when exceptions might impact detailed planning …" at bounding box center [783, 159] width 295 height 19
click at [636, 147] on input "b. Planning Horizons help identify when exceptions might impact detailed planni…" at bounding box center [636, 144] width 0 height 6
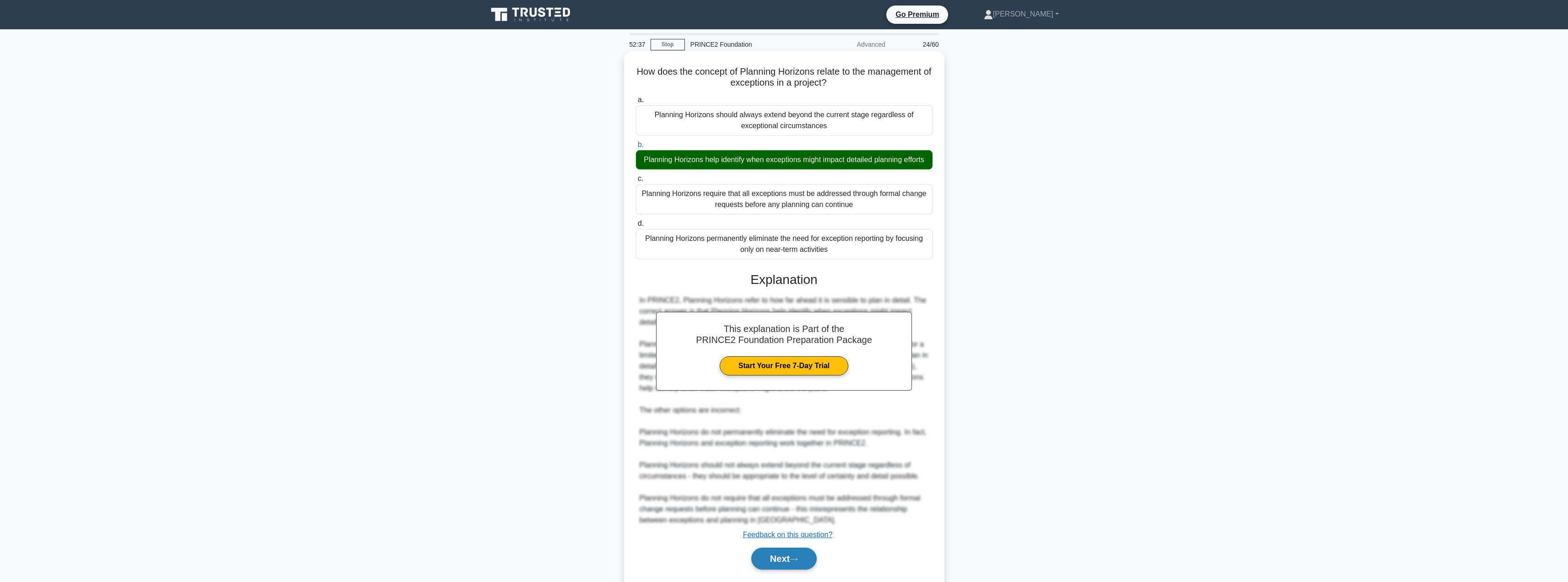
click at [778, 570] on button "Next" at bounding box center [784, 559] width 65 height 22
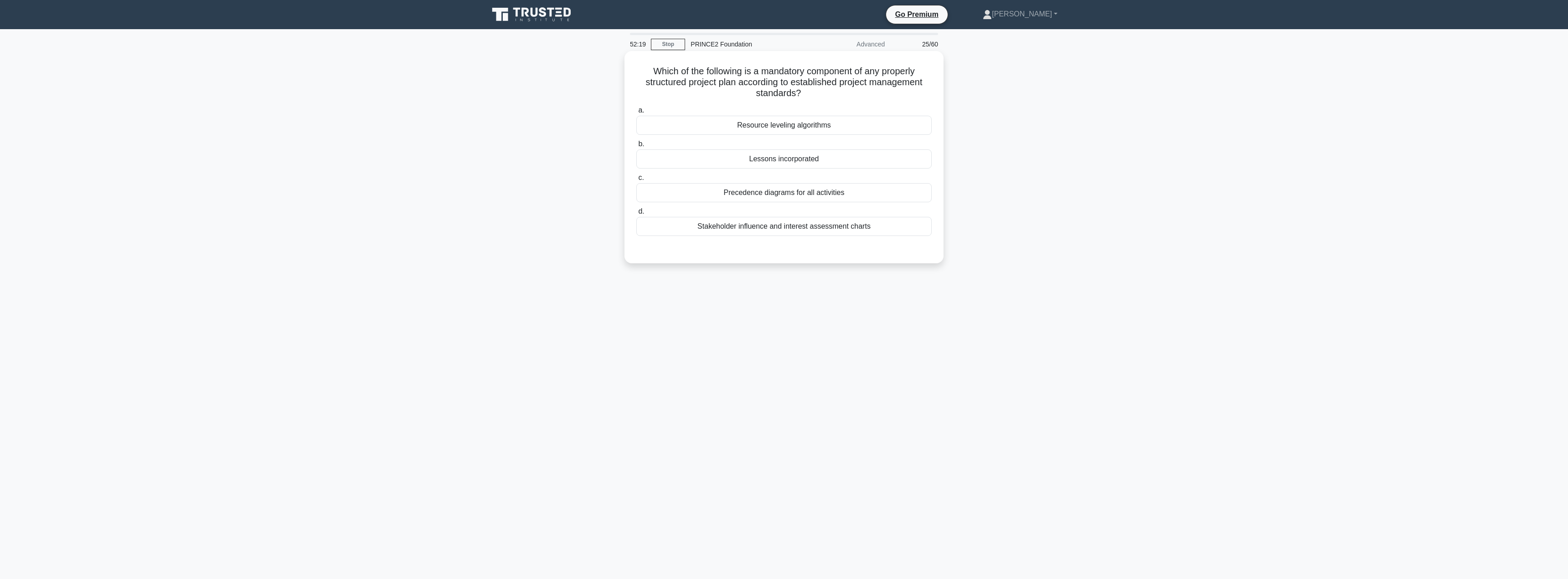
click at [794, 164] on div "Lessons incorporated" at bounding box center [783, 159] width 295 height 19
click at [636, 147] on input "b. Lessons incorporated" at bounding box center [636, 144] width 0 height 6
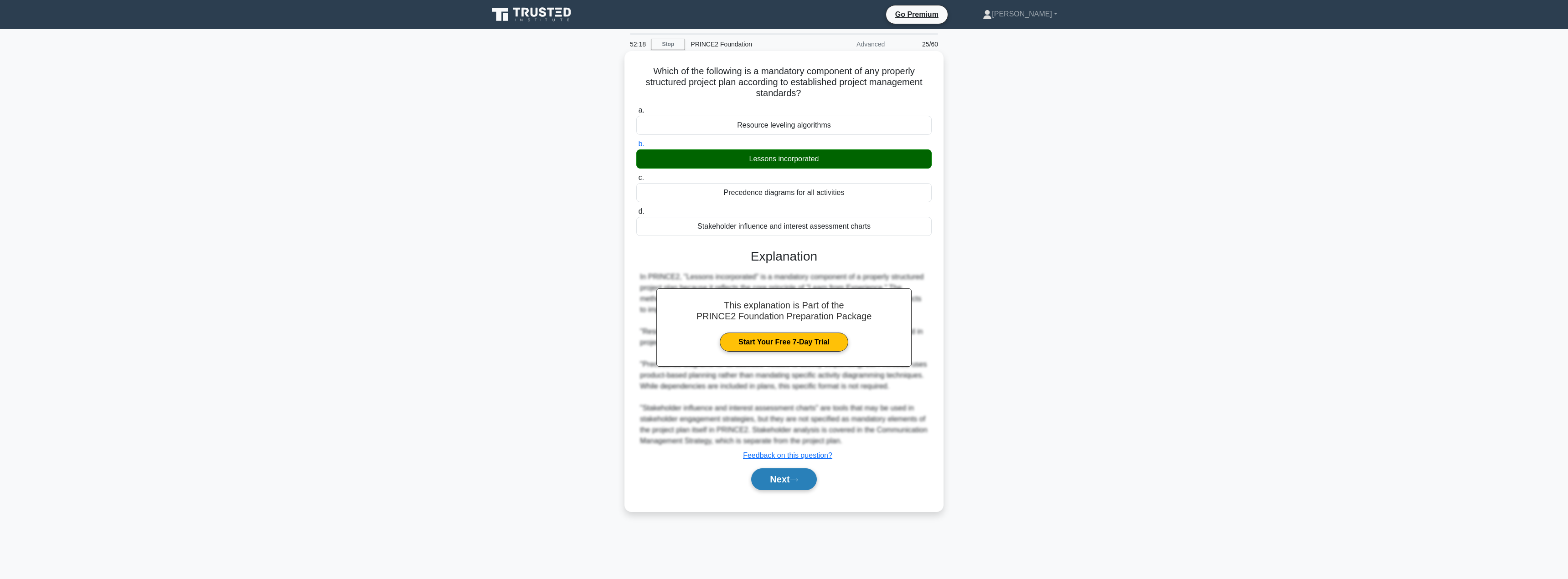
click at [784, 479] on button "Next" at bounding box center [783, 479] width 65 height 22
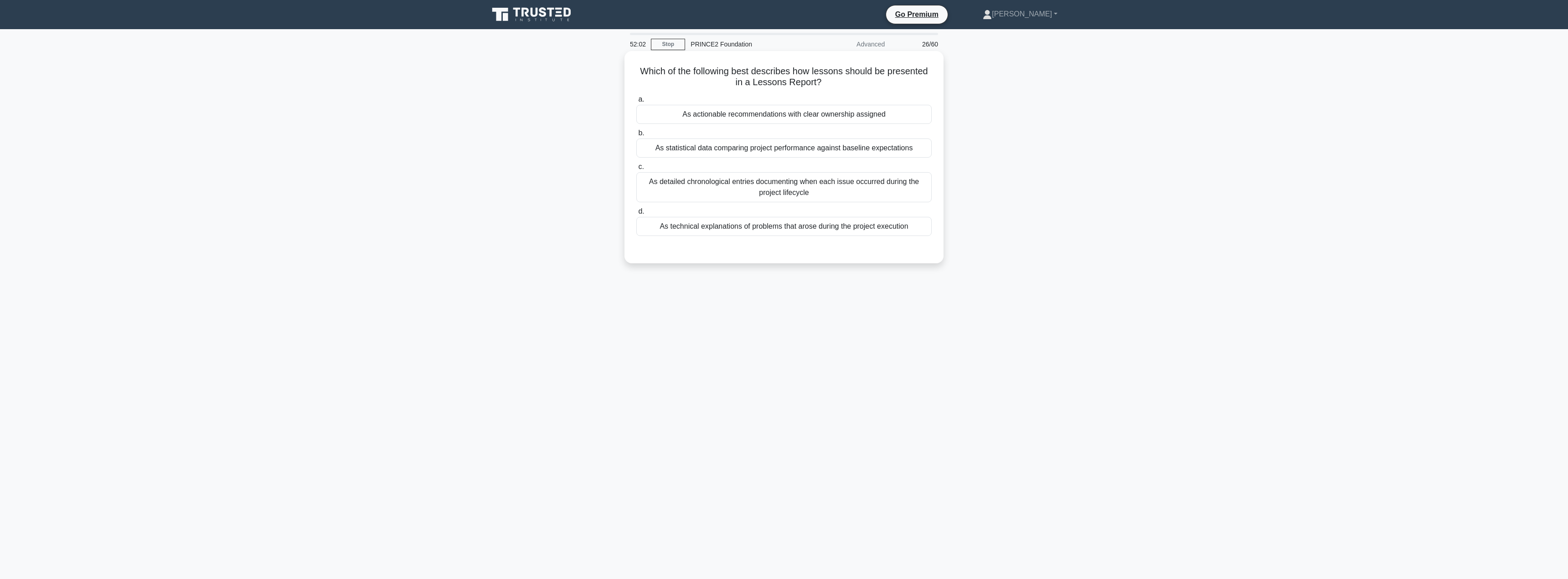
click at [727, 148] on div "As statistical data comparing project performance against baseline expectations" at bounding box center [783, 148] width 295 height 19
click at [636, 136] on input "b. As statistical data comparing project performance against baseline expectati…" at bounding box center [636, 133] width 0 height 6
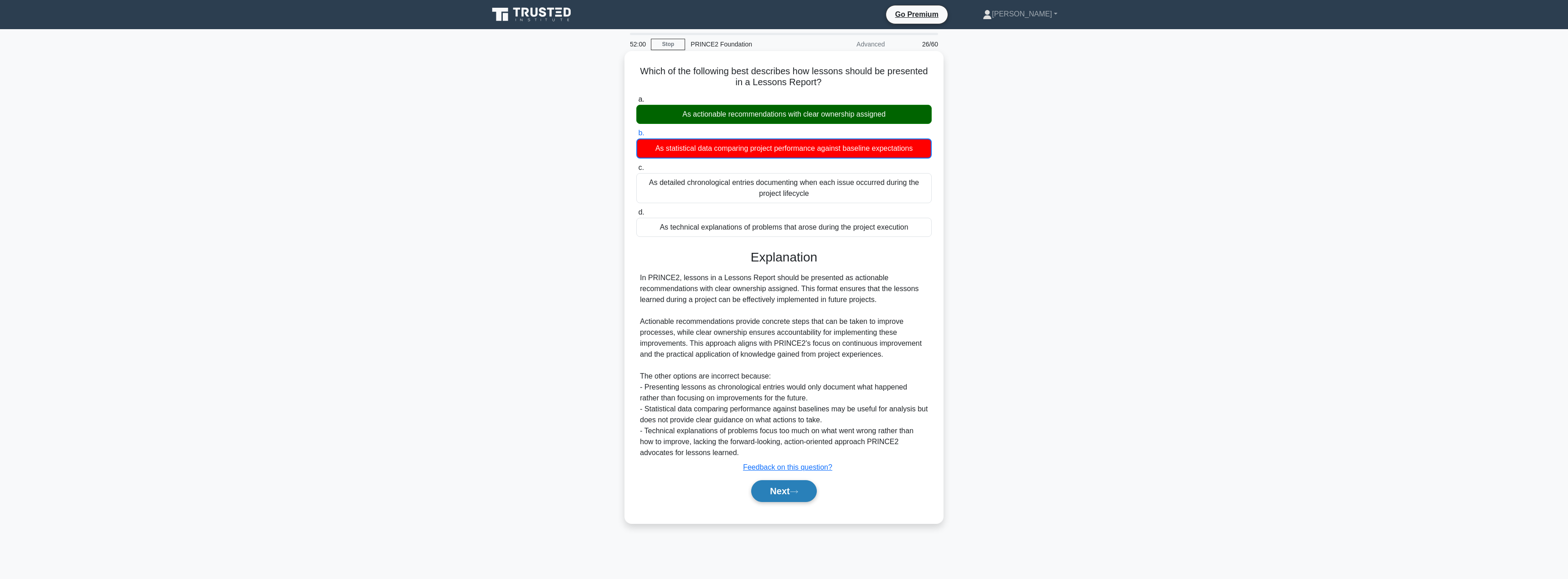
click at [791, 489] on button "Next" at bounding box center [783, 491] width 65 height 22
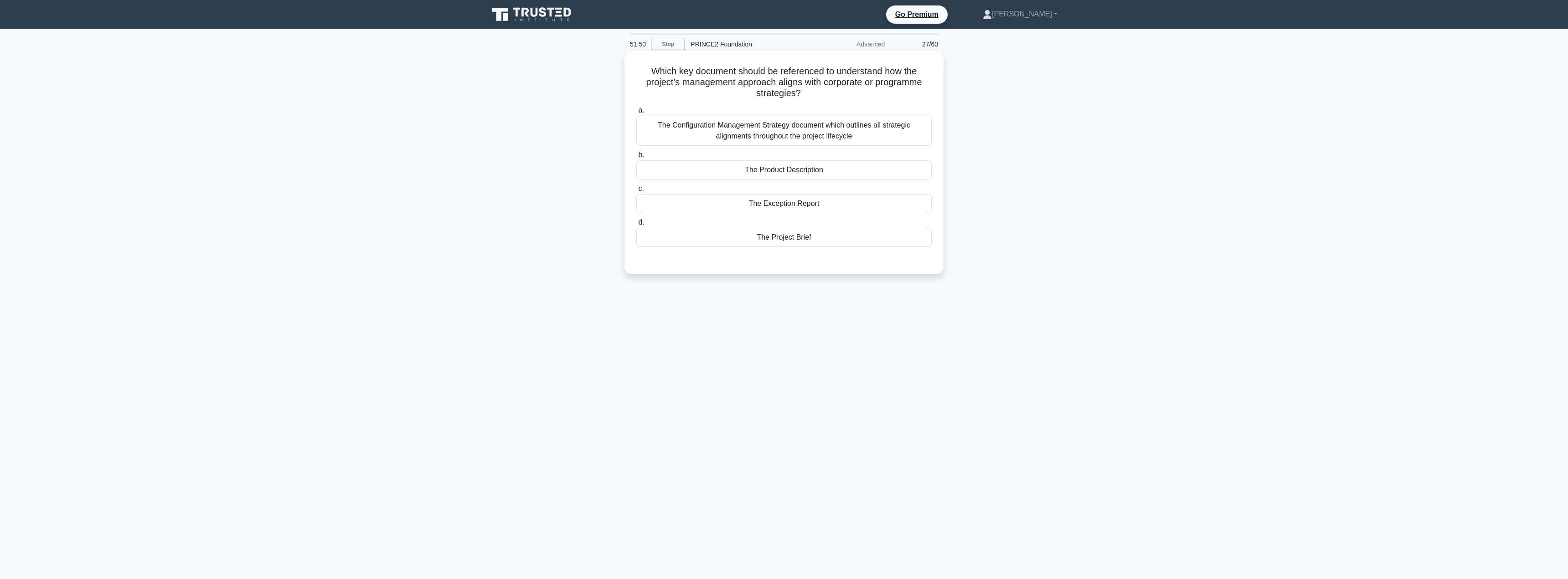
click at [793, 240] on div "The Project Brief" at bounding box center [783, 237] width 295 height 19
click at [636, 226] on input "d. The Project Brief" at bounding box center [636, 223] width 0 height 6
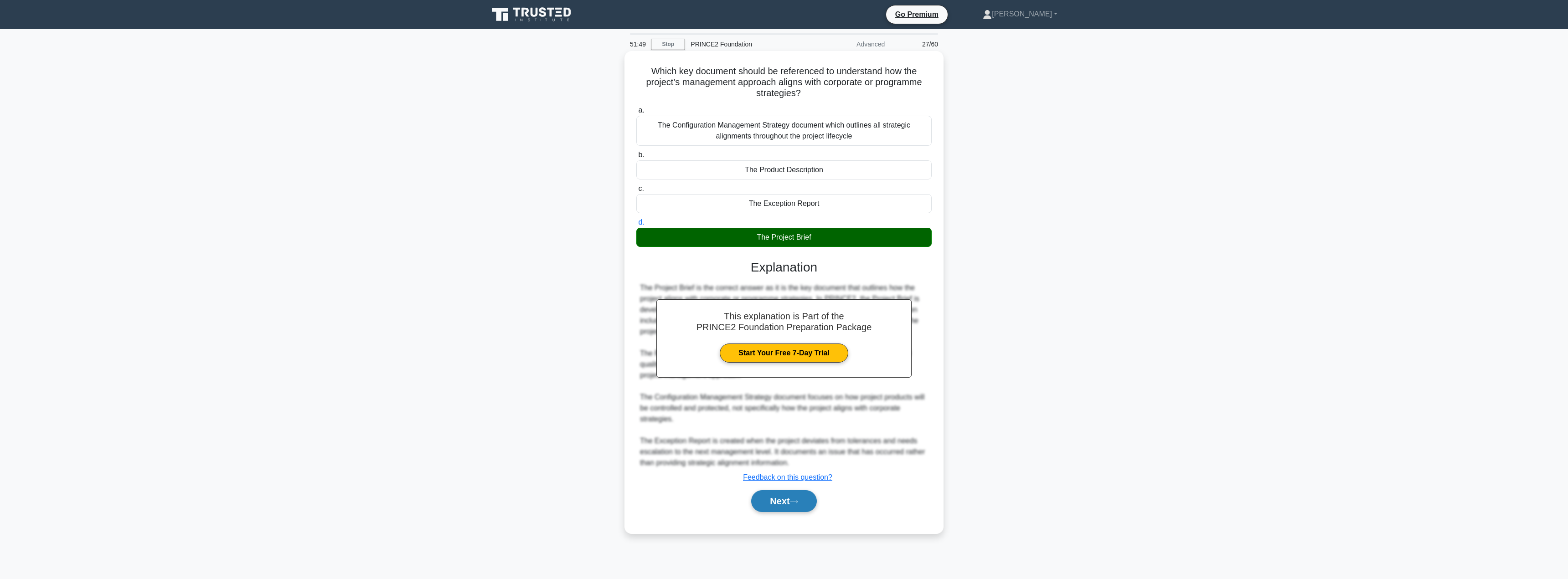
click at [779, 494] on button "Next" at bounding box center [783, 501] width 65 height 22
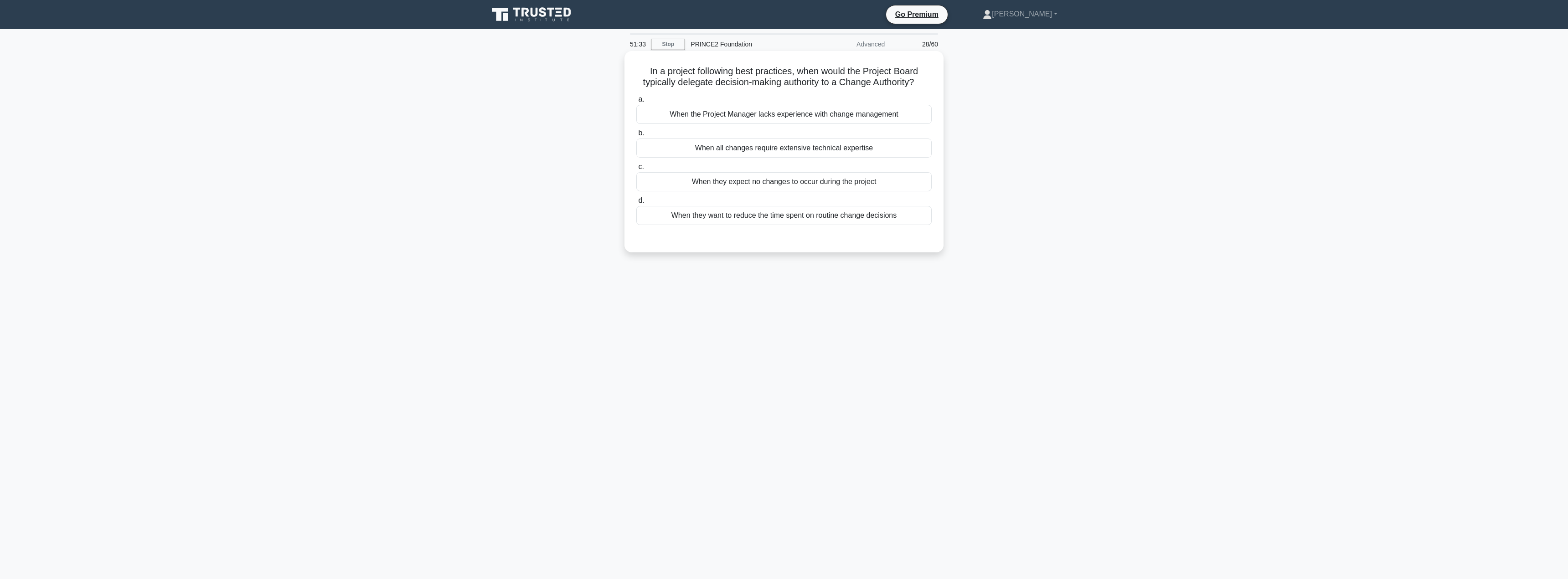
click at [828, 151] on div "When all changes require extensive technical expertise" at bounding box center [783, 148] width 295 height 19
click at [636, 136] on input "b. When all changes require extensive technical expertise" at bounding box center [636, 133] width 0 height 6
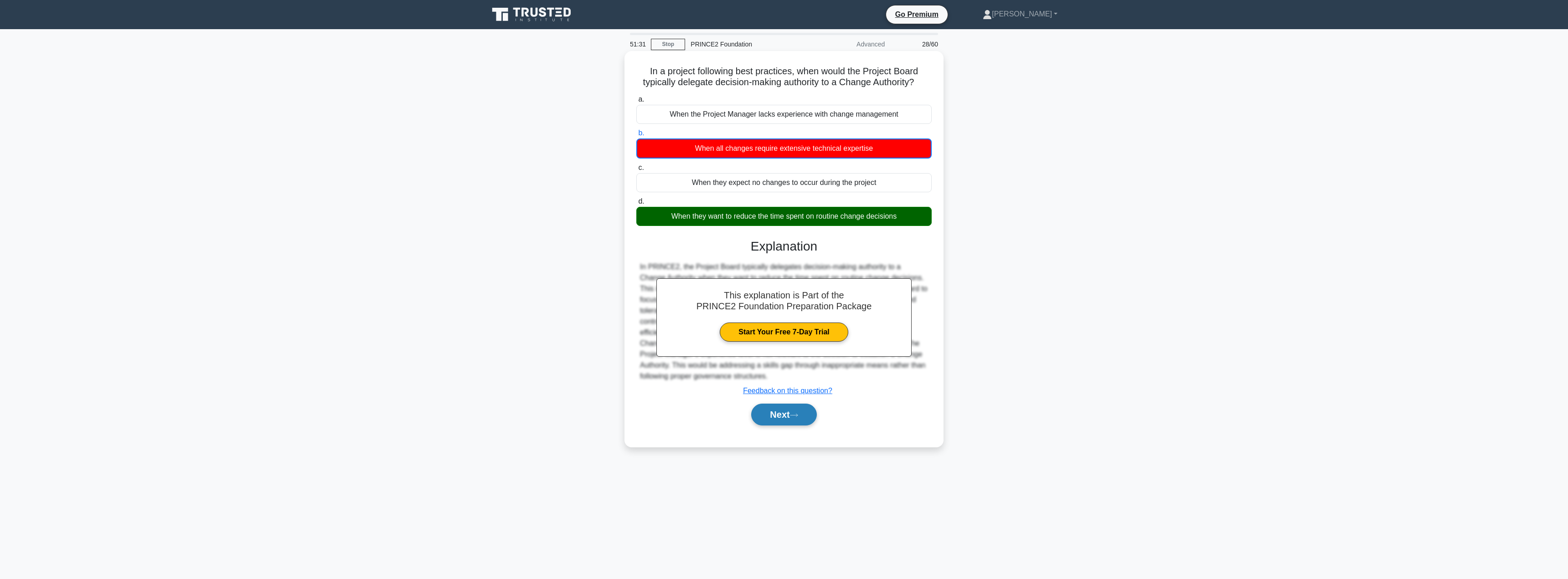
click at [780, 423] on button "Next" at bounding box center [783, 414] width 65 height 22
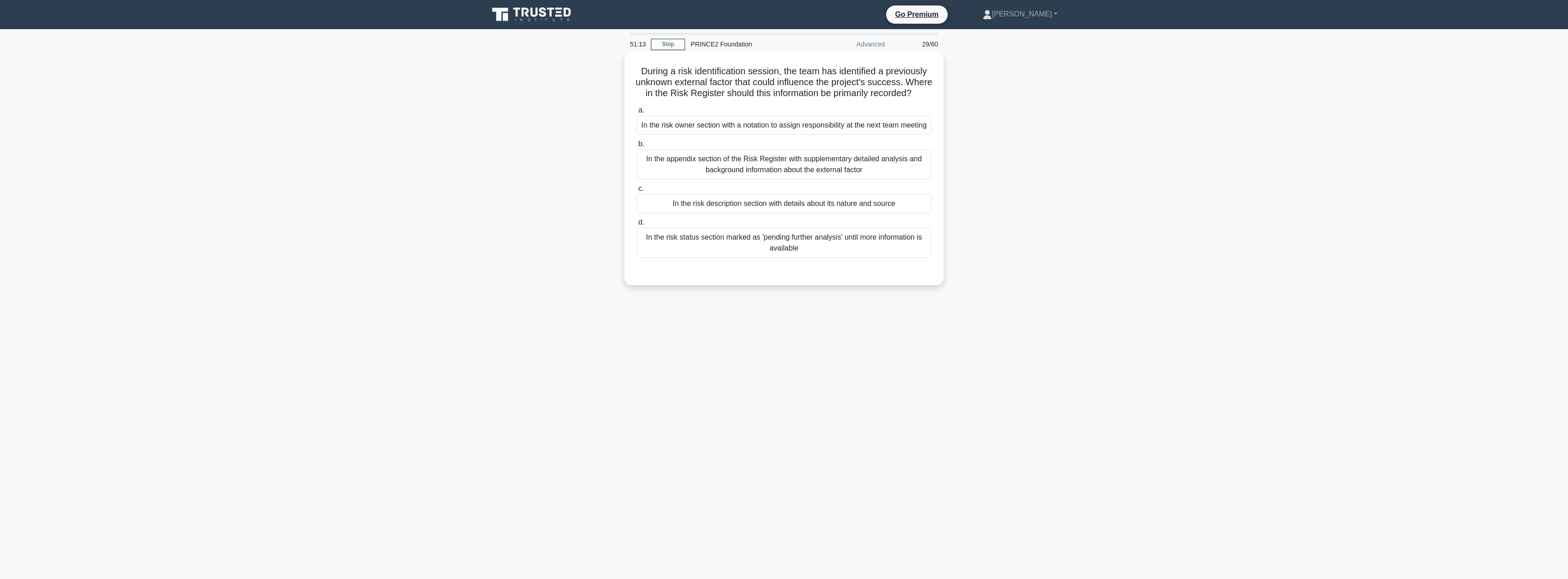
click at [786, 258] on div "In the risk status section marked as 'pending further analysis' until more info…" at bounding box center [783, 242] width 295 height 30
click at [636, 226] on input "d. In the risk status section marked as 'pending further analysis' until more i…" at bounding box center [636, 223] width 0 height 6
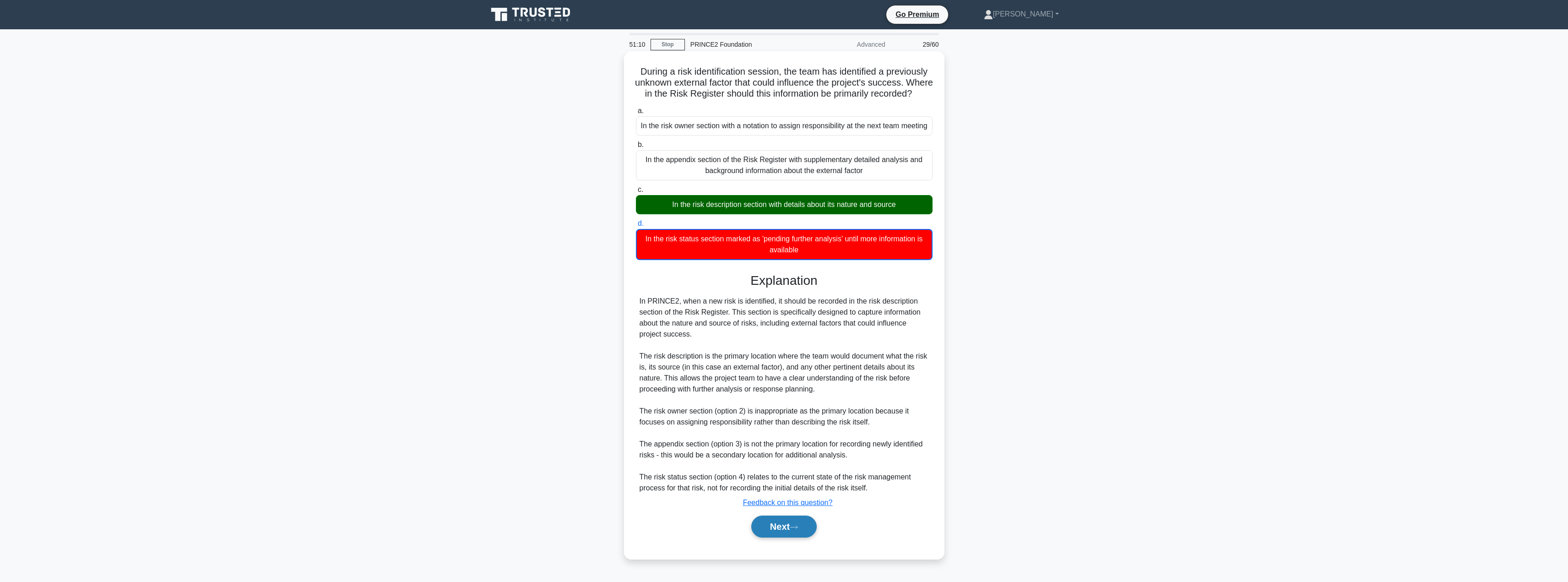
click at [774, 537] on button "Next" at bounding box center [784, 526] width 65 height 22
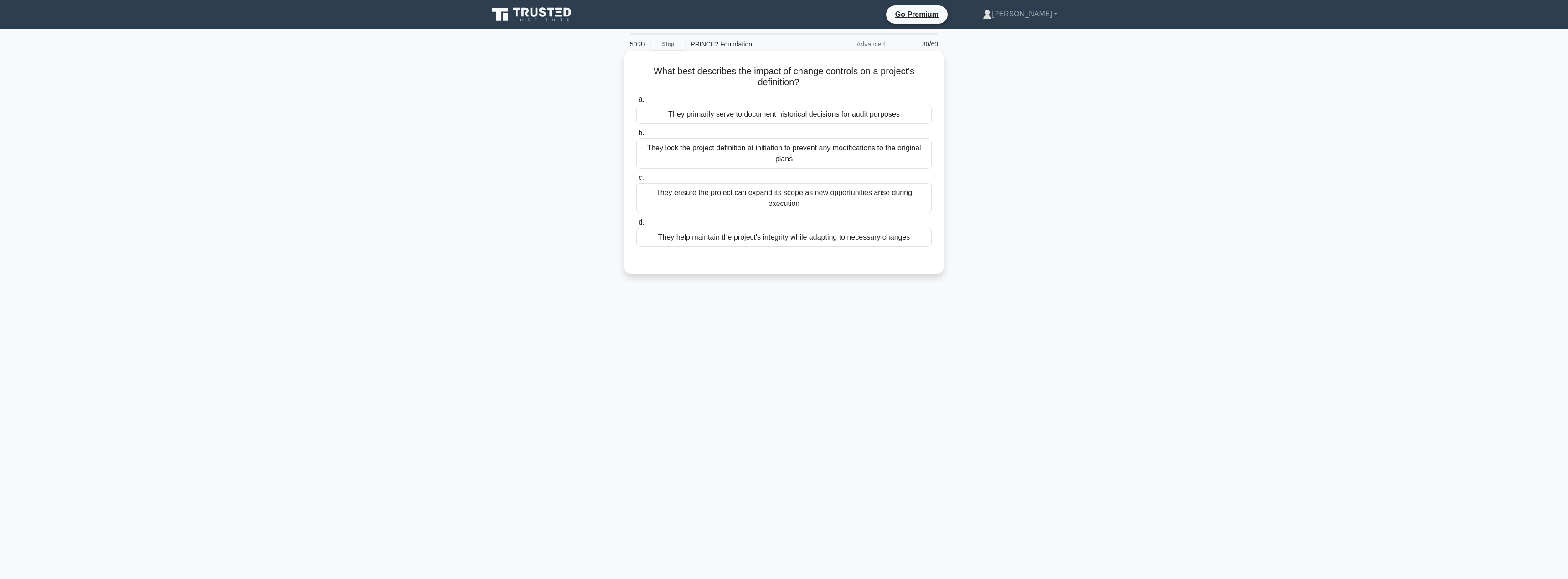
click at [754, 232] on div "They help maintain the project's integrity while adapting to necessary changes" at bounding box center [783, 237] width 295 height 19
click at [636, 226] on input "d. They help maintain the project's integrity while adapting to necessary chang…" at bounding box center [636, 223] width 0 height 6
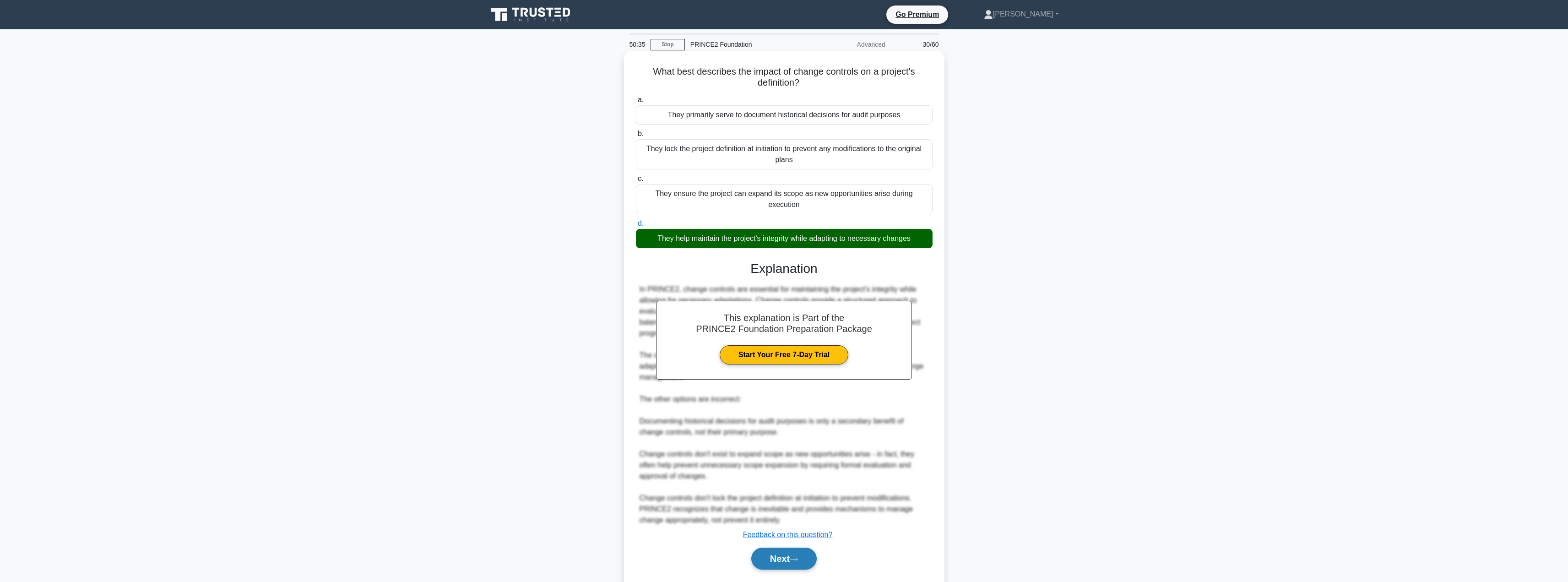
click at [789, 548] on button "Next" at bounding box center [784, 559] width 65 height 22
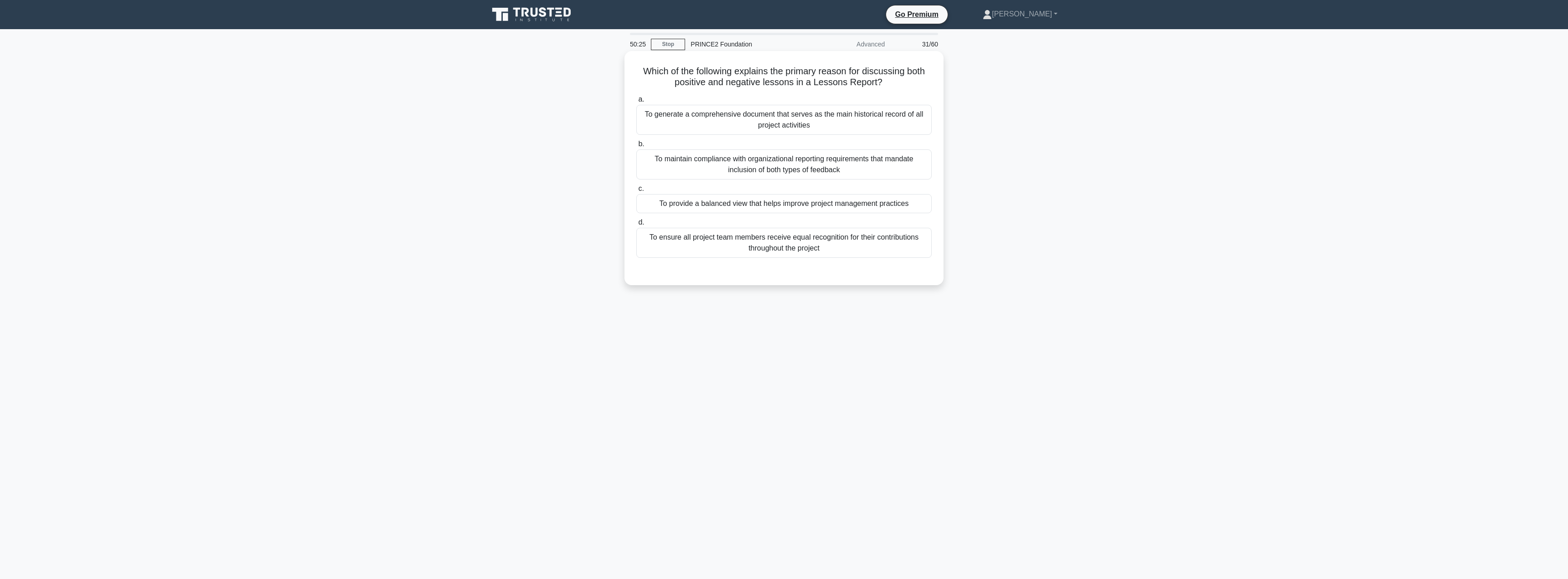
click at [793, 206] on div "To provide a balanced view that helps improve project management practices" at bounding box center [783, 203] width 295 height 19
click at [636, 192] on input "c. To provide a balanced view that helps improve project management practices" at bounding box center [636, 189] width 0 height 6
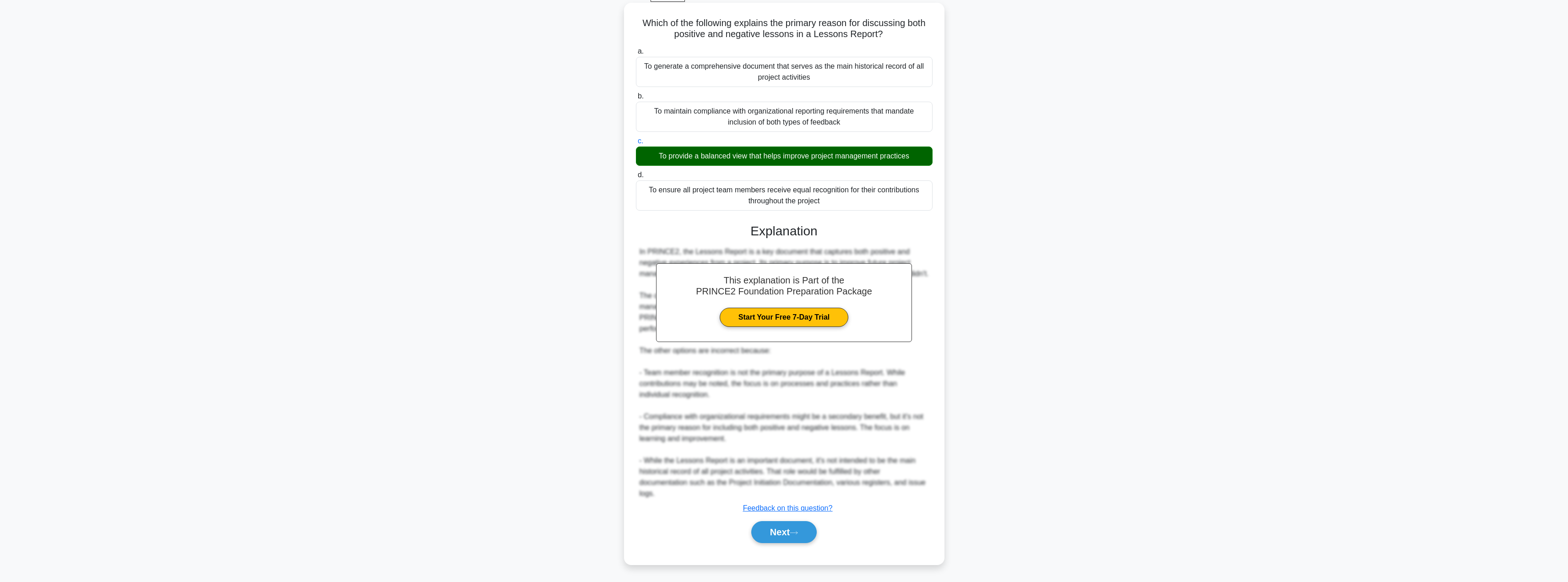
scroll to position [60, 0]
click at [783, 537] on button "Next" at bounding box center [784, 532] width 65 height 22
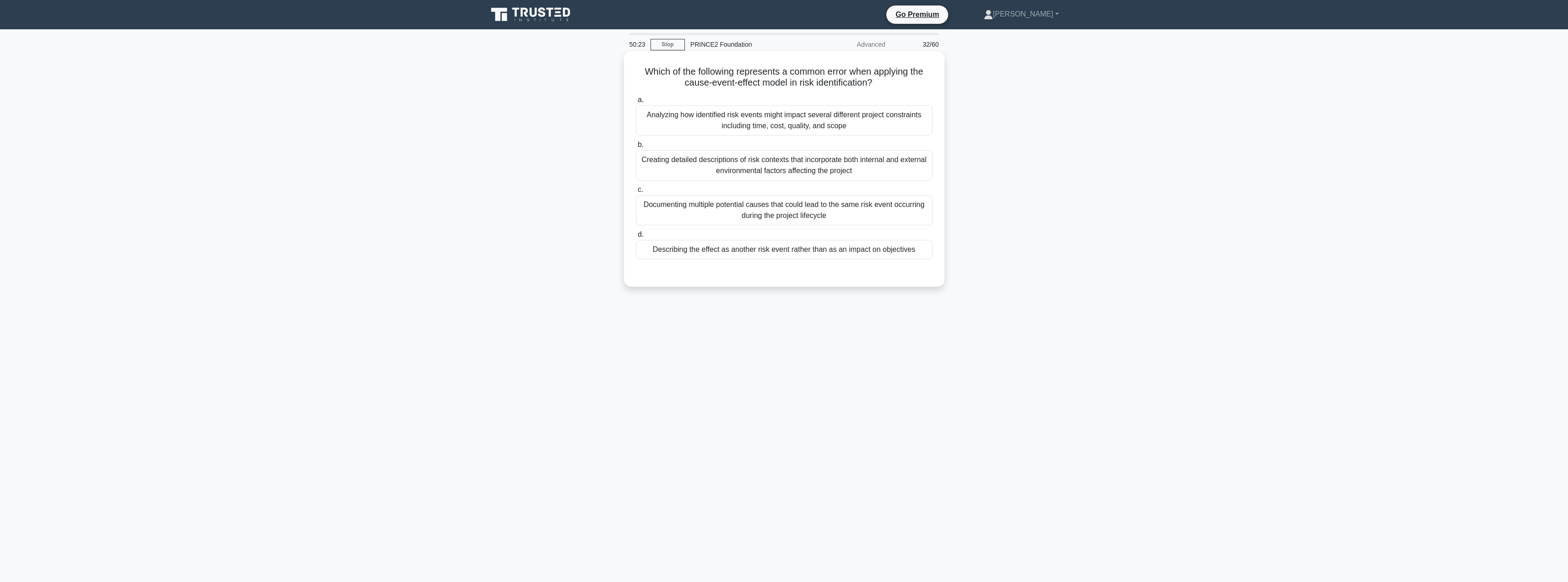
scroll to position [0, 0]
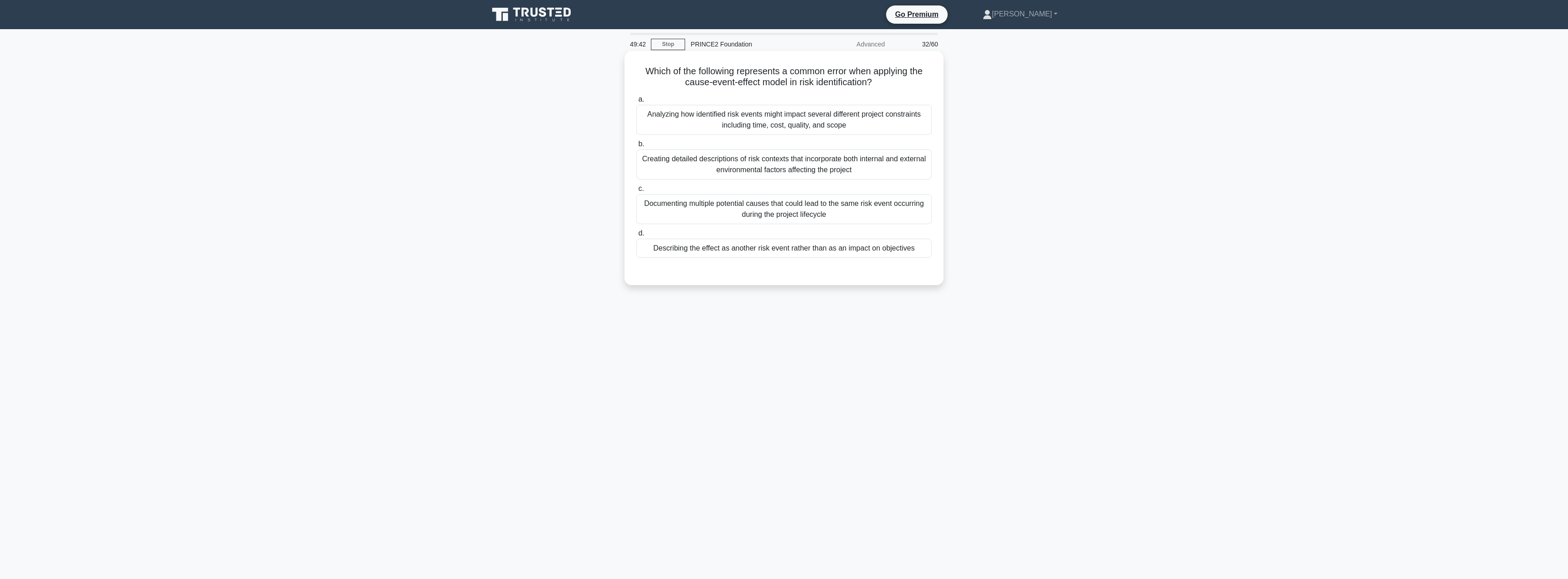
click at [809, 253] on div "Describing the effect as another risk event rather than as an impact on objecti…" at bounding box center [783, 248] width 295 height 19
click at [636, 237] on input "d. Describing the effect as another risk event rather than as an impact on obje…" at bounding box center [636, 234] width 0 height 6
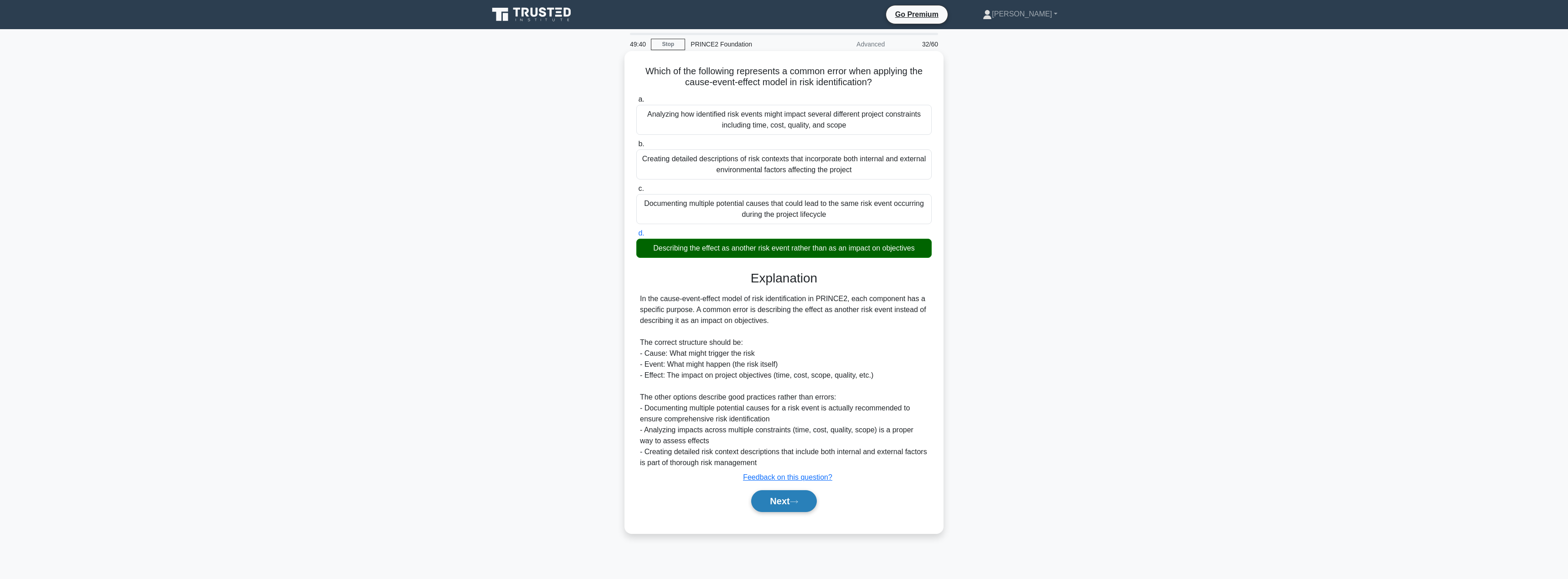
click at [777, 496] on button "Next" at bounding box center [783, 501] width 65 height 22
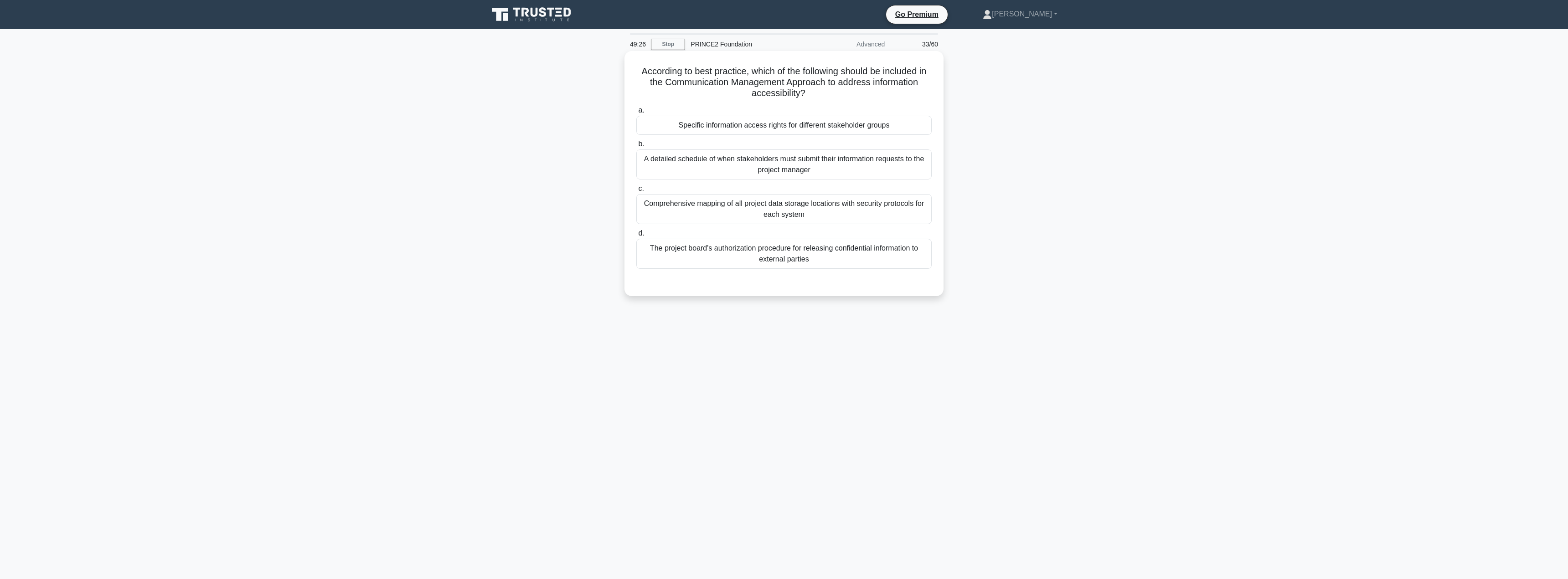
click at [738, 209] on div "Comprehensive mapping of all project data storage locations with security proto…" at bounding box center [783, 209] width 295 height 30
click at [636, 192] on input "c. Comprehensive mapping of all project data storage locations with security pr…" at bounding box center [636, 189] width 0 height 6
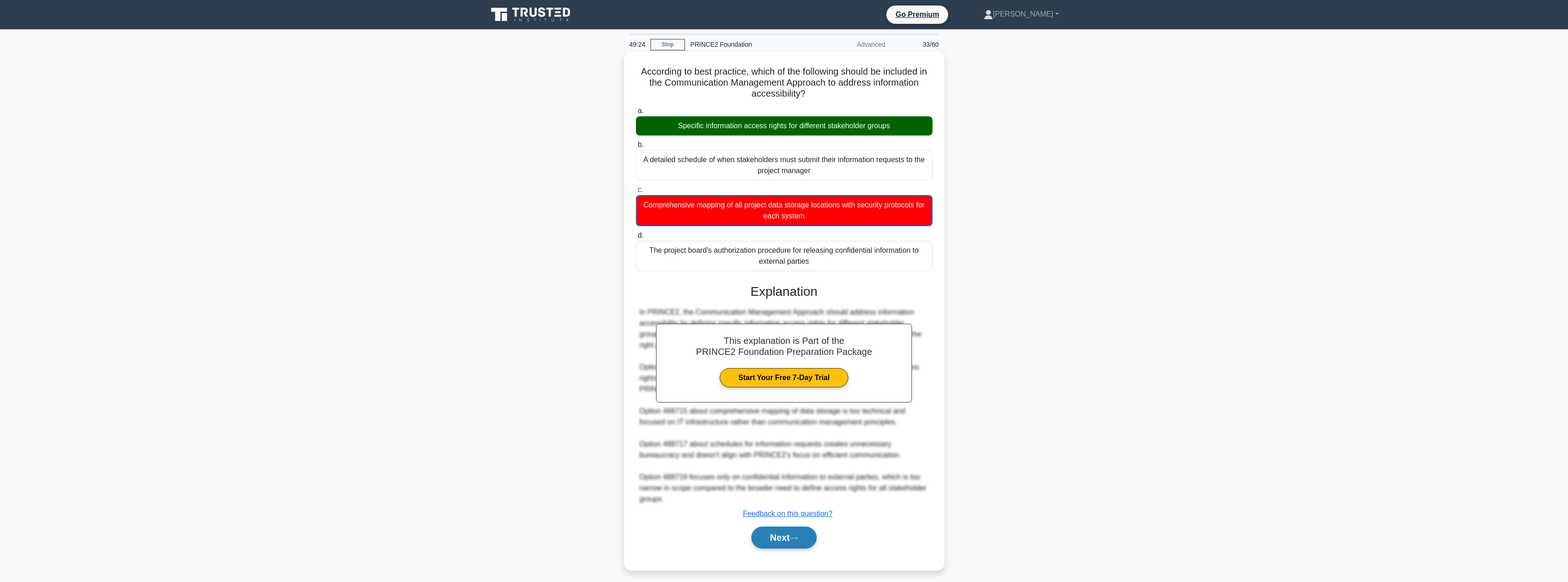
click at [766, 537] on button "Next" at bounding box center [784, 537] width 65 height 22
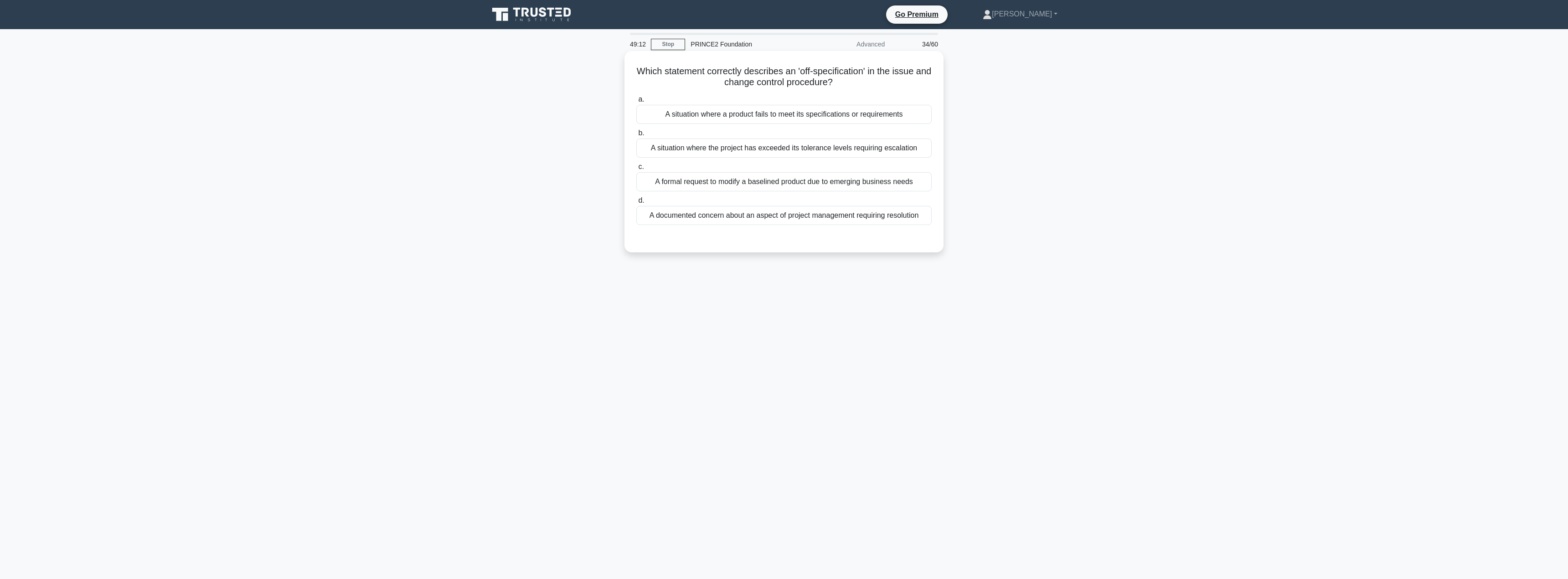
click at [814, 118] on div "A situation where a product fails to meet its specifications or requirements" at bounding box center [783, 114] width 295 height 19
click at [636, 102] on input "a. A situation where a product fails to meet its specifications or requirements" at bounding box center [636, 100] width 0 height 6
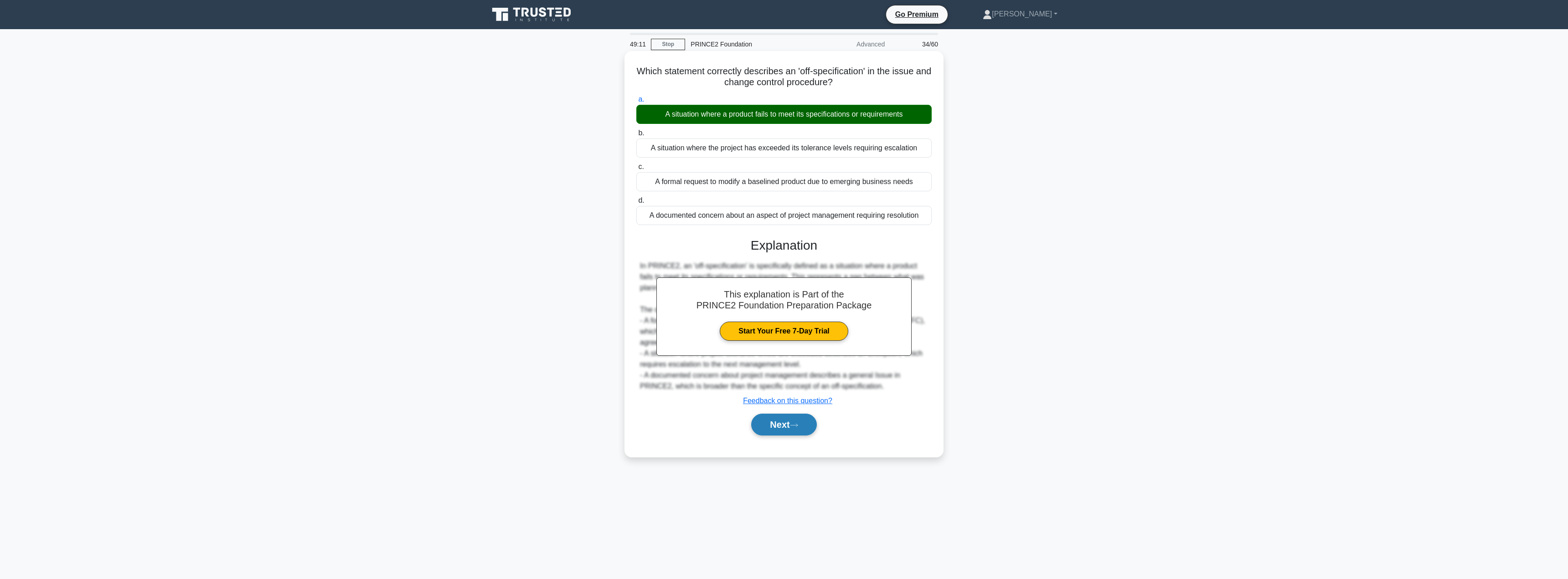
click at [785, 431] on button "Next" at bounding box center [783, 425] width 65 height 22
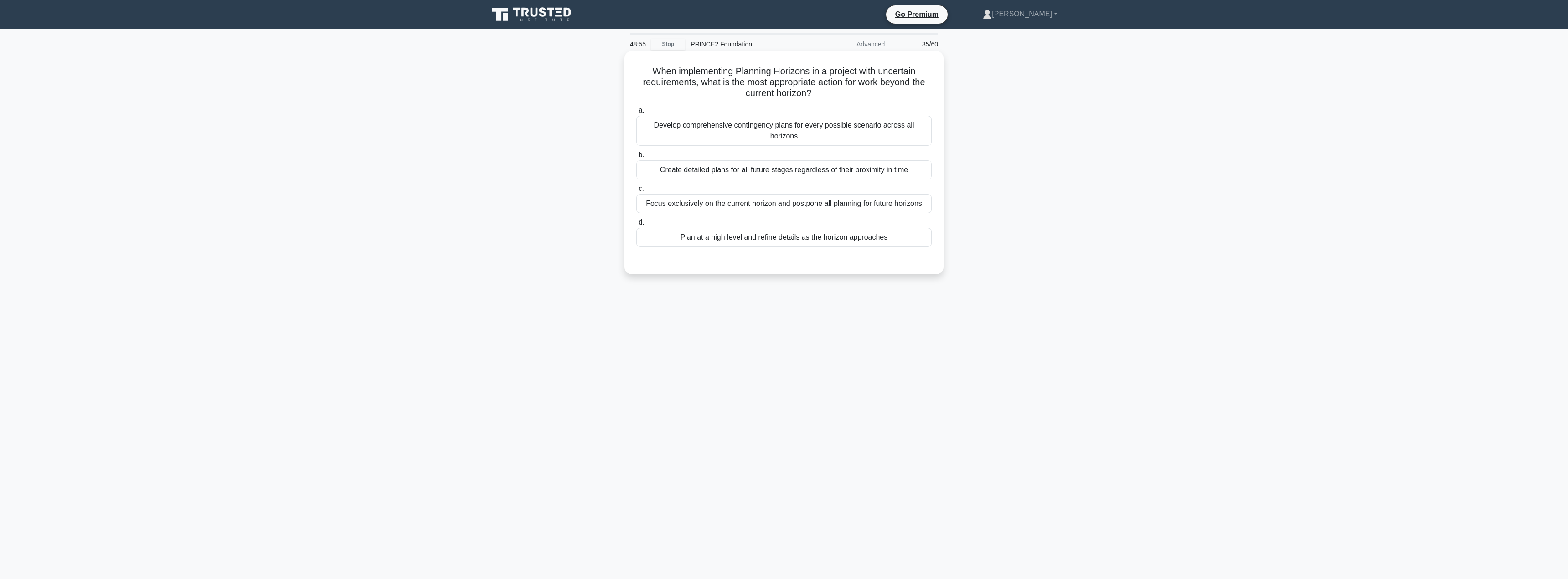
click at [758, 229] on div "Plan at a high level and refine details as the horizon approaches" at bounding box center [783, 237] width 295 height 19
click at [636, 226] on input "d. Plan at a high level and refine details as the horizon approaches" at bounding box center [636, 223] width 0 height 6
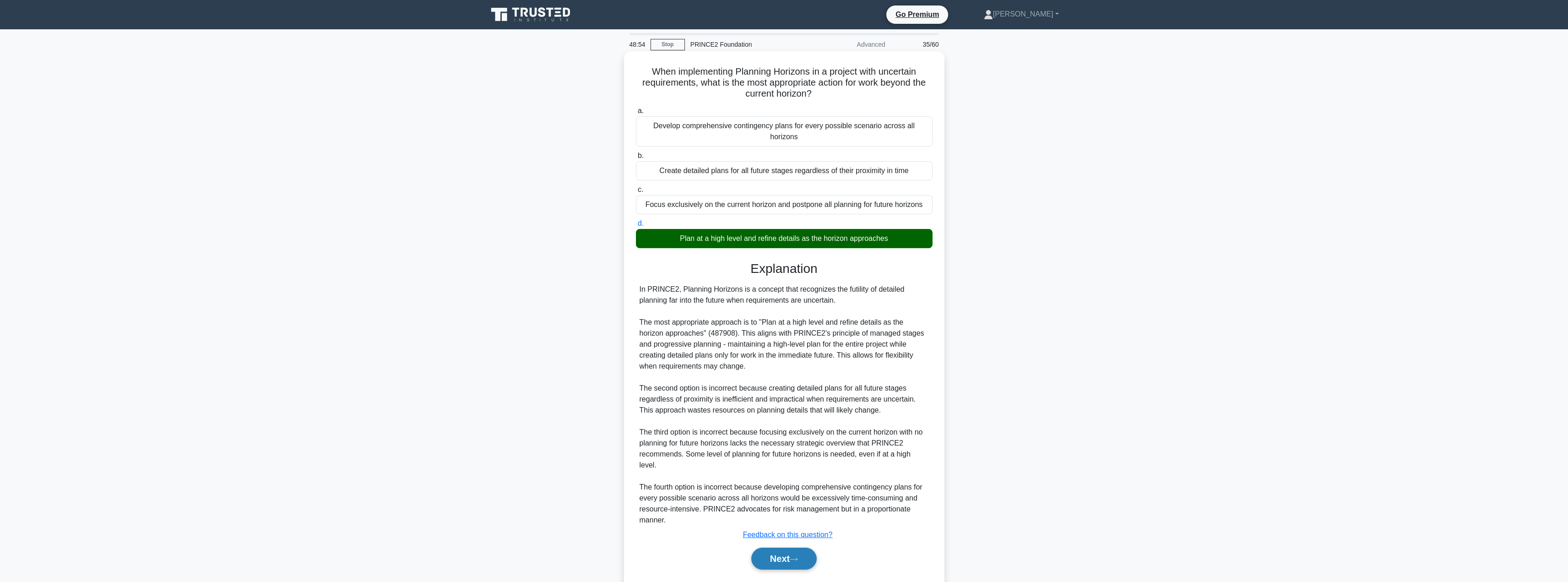
click at [764, 548] on button "Next" at bounding box center [784, 559] width 65 height 22
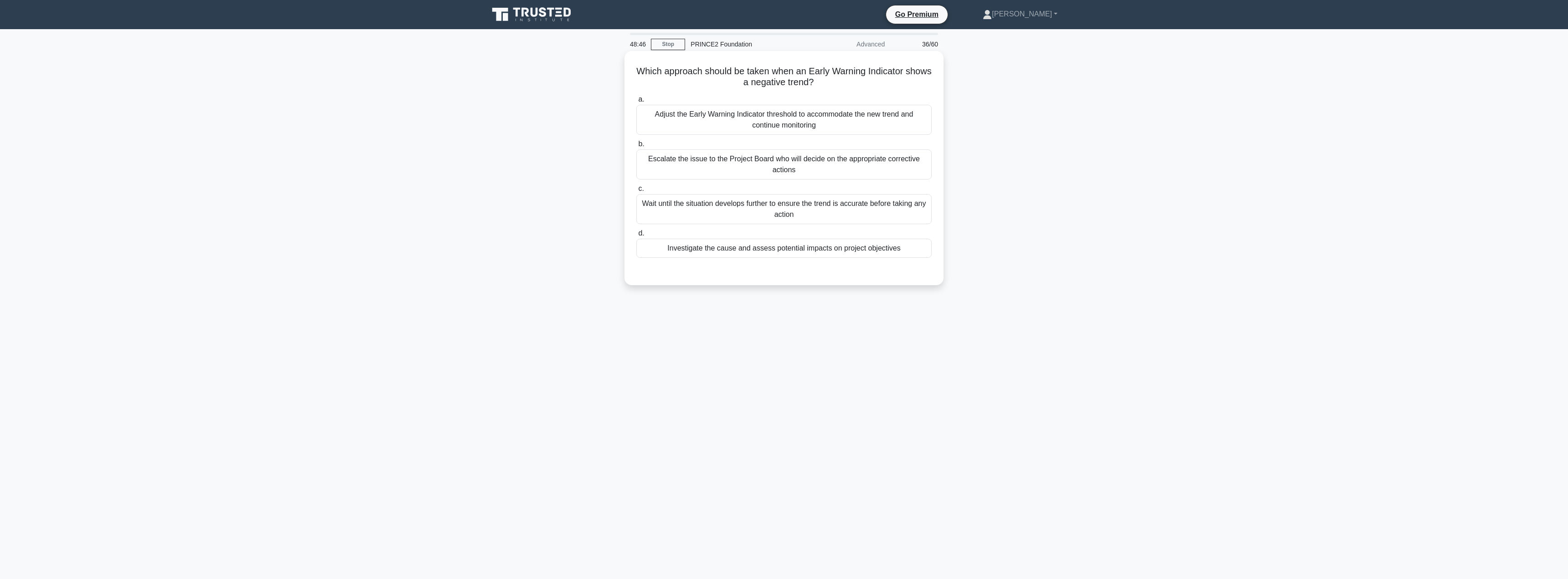
click at [769, 247] on div "Investigate the cause and assess potential impacts on project objectives" at bounding box center [783, 248] width 295 height 19
click at [636, 237] on input "d. Investigate the cause and assess potential impacts on project objectives" at bounding box center [636, 234] width 0 height 6
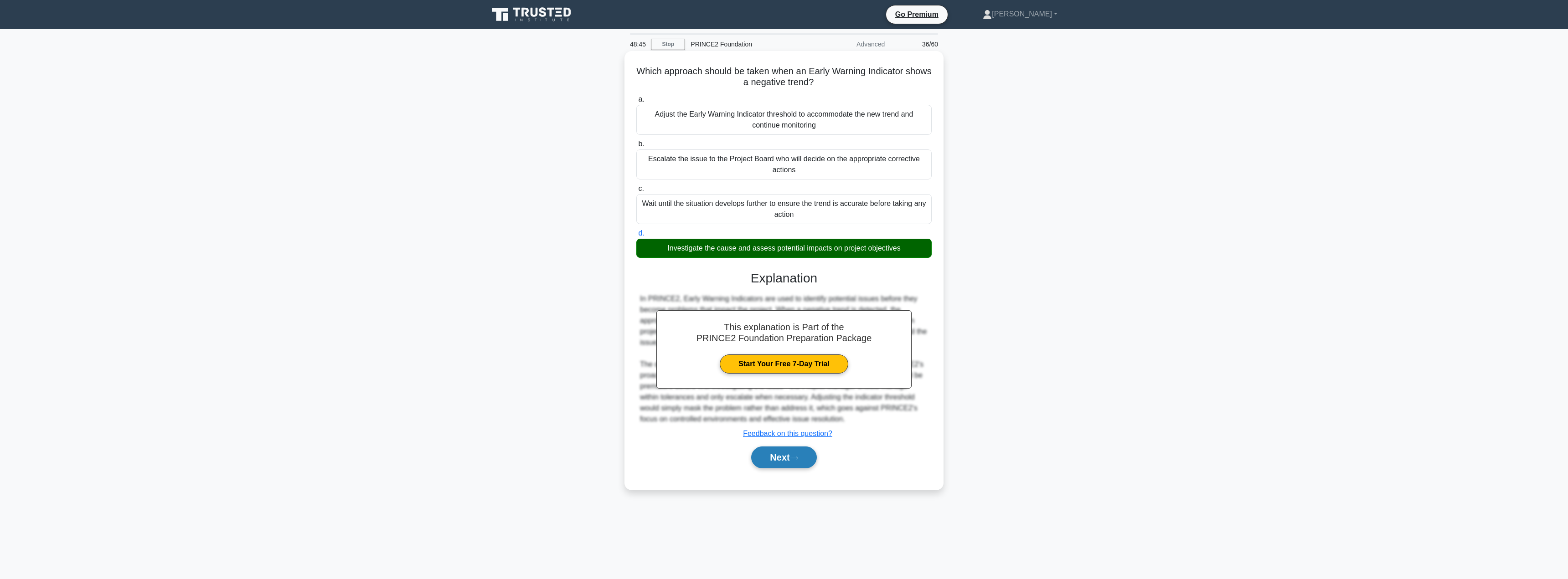
click at [767, 459] on button "Next" at bounding box center [783, 457] width 65 height 22
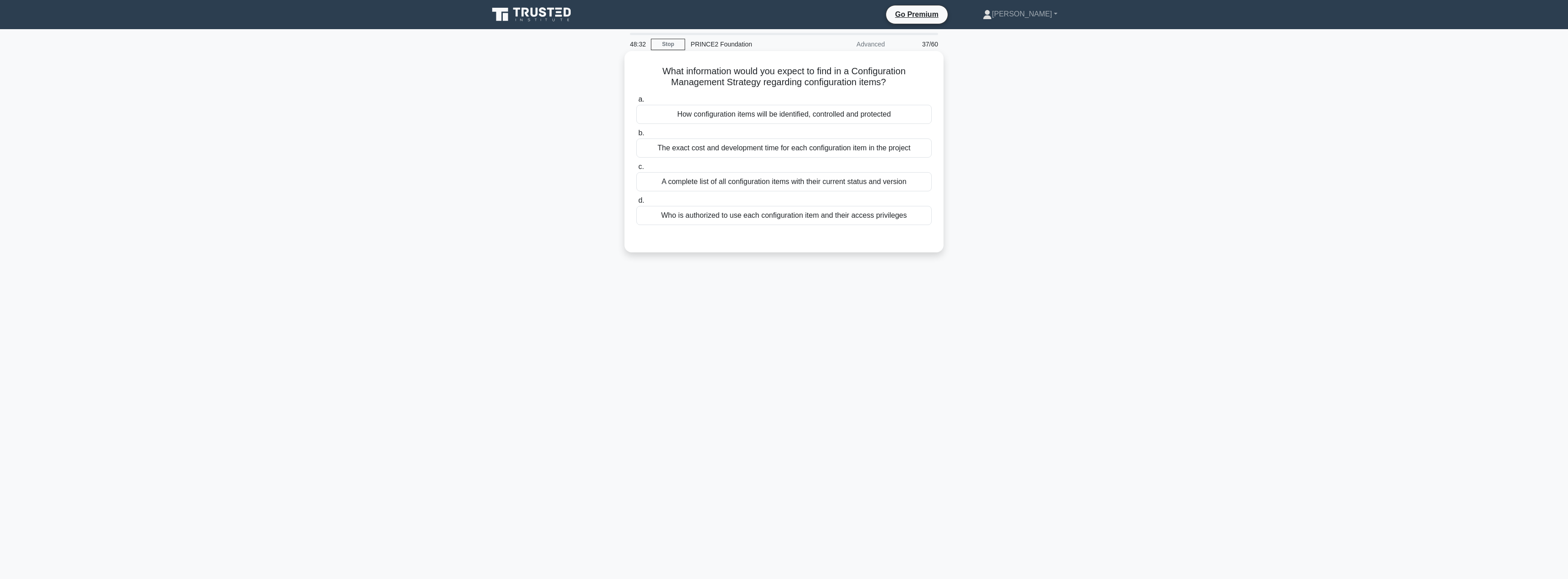
click at [750, 119] on div "How configuration items will be identified, controlled and protected" at bounding box center [783, 114] width 295 height 19
click at [636, 102] on input "a. How configuration items will be identified, controlled and protected" at bounding box center [636, 100] width 0 height 6
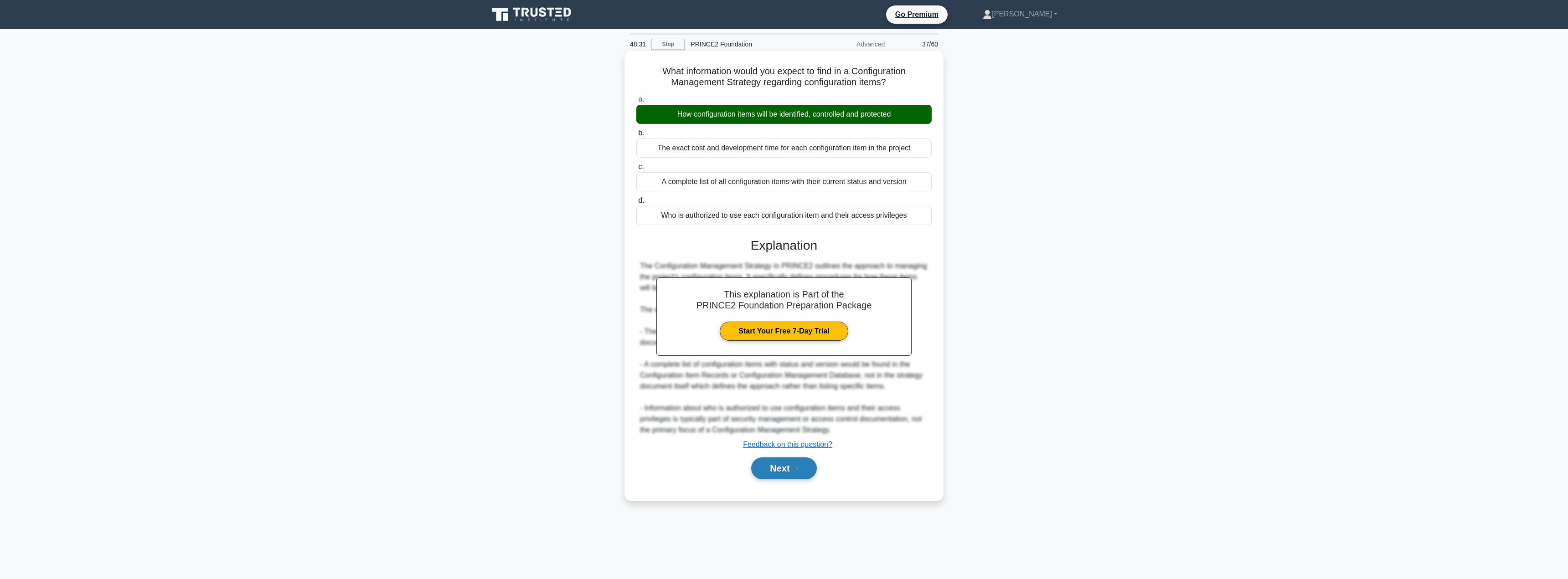
click at [784, 468] on button "Next" at bounding box center [783, 468] width 65 height 22
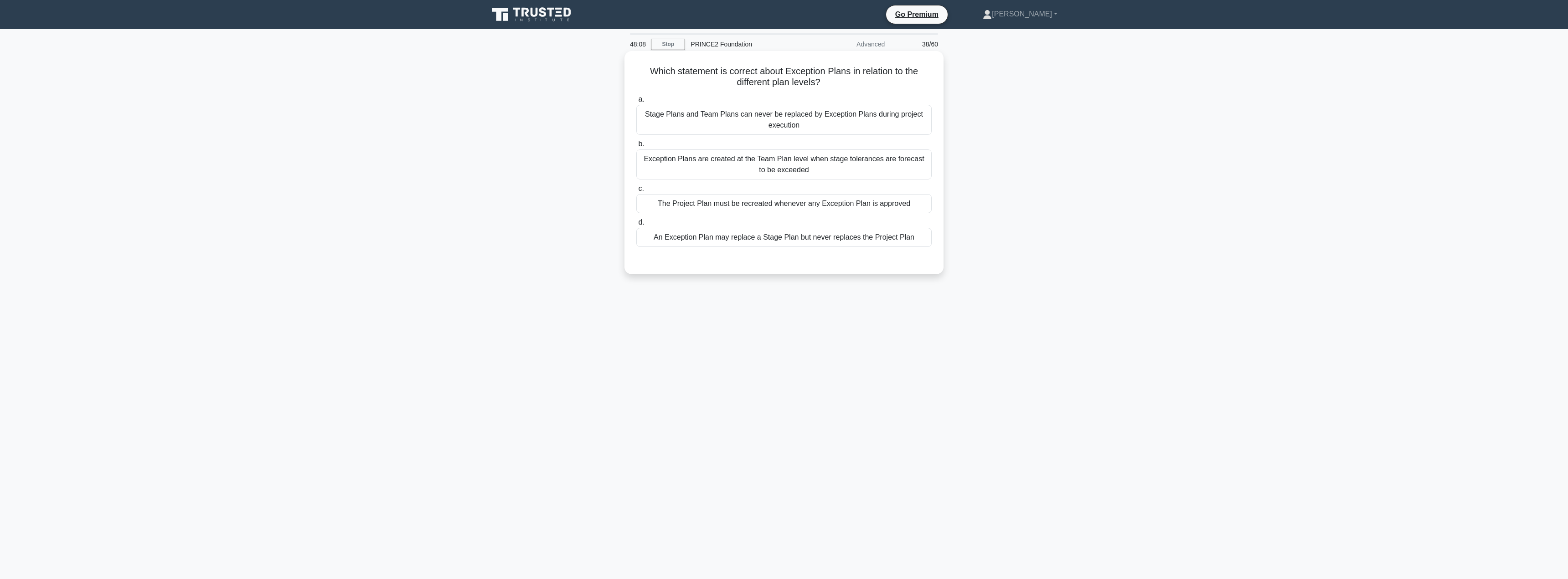
click at [827, 243] on div "An Exception Plan may replace a Stage Plan but never replaces the Project Plan" at bounding box center [783, 237] width 295 height 19
click at [636, 226] on input "d. An Exception Plan may replace a Stage Plan but never replaces the Project Pl…" at bounding box center [636, 223] width 0 height 6
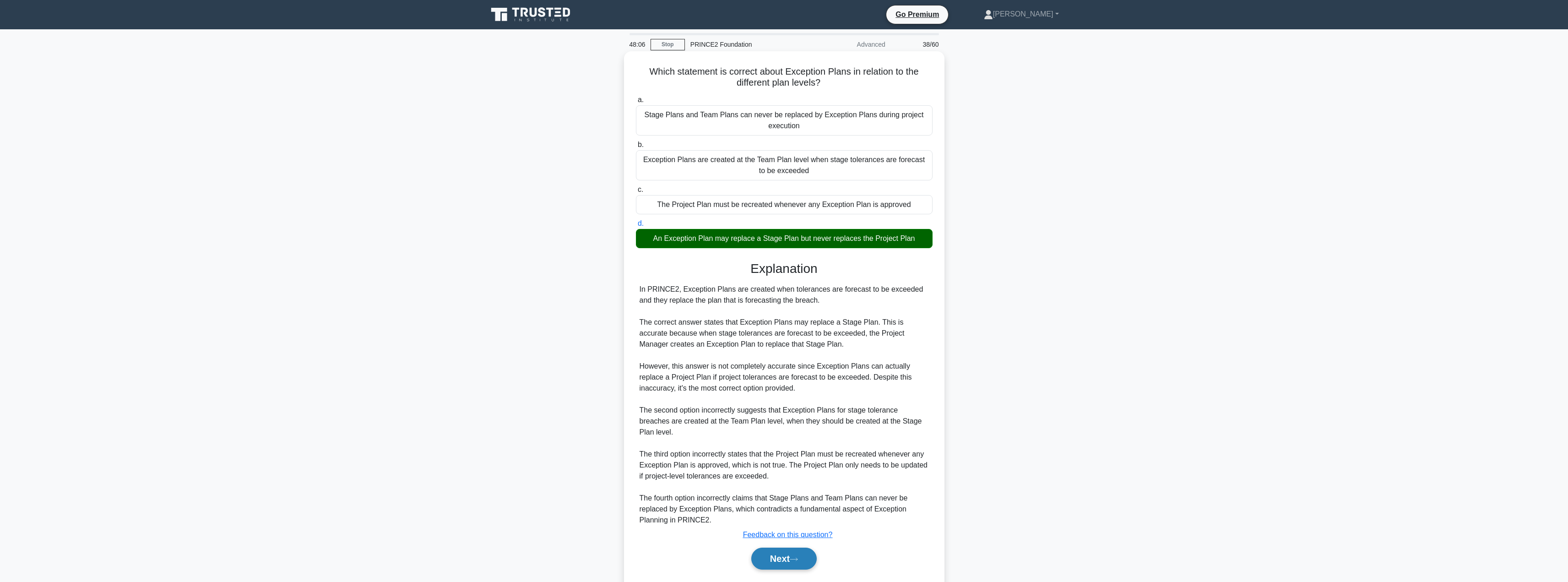
click at [775, 548] on button "Next" at bounding box center [784, 559] width 65 height 22
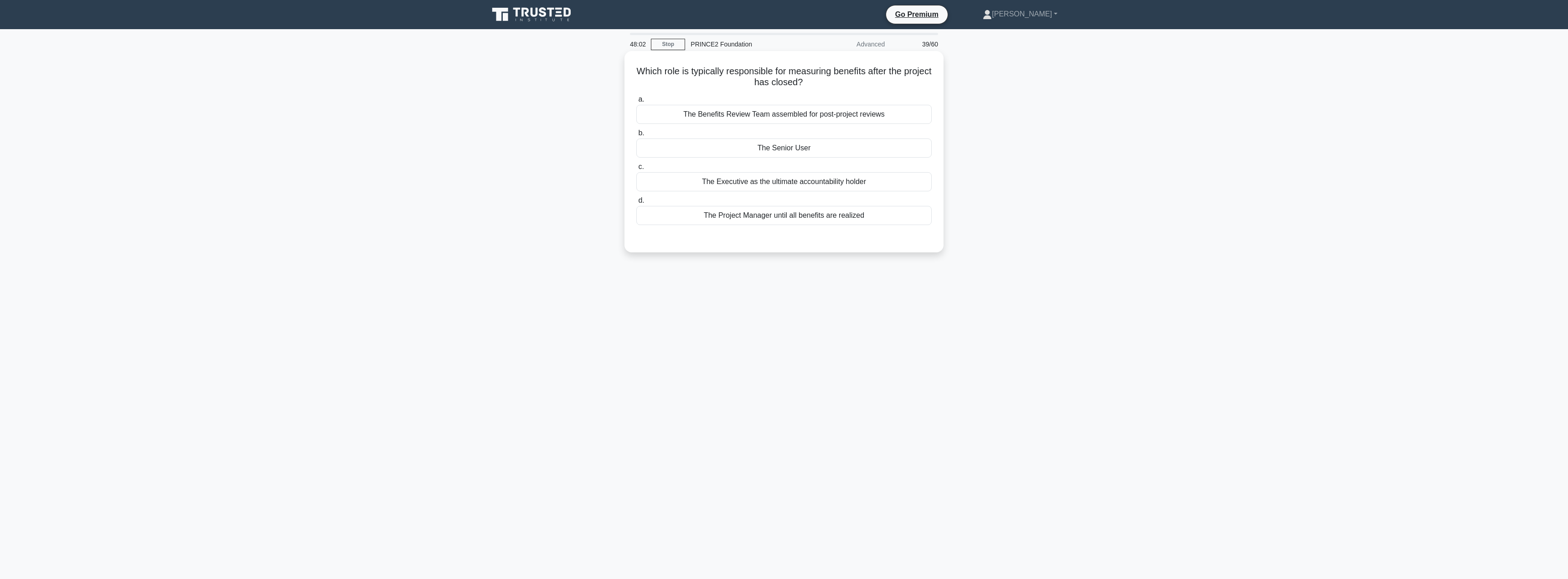
click at [807, 146] on div "The Senior User" at bounding box center [783, 148] width 295 height 19
click at [636, 136] on input "b. The Senior User" at bounding box center [636, 133] width 0 height 6
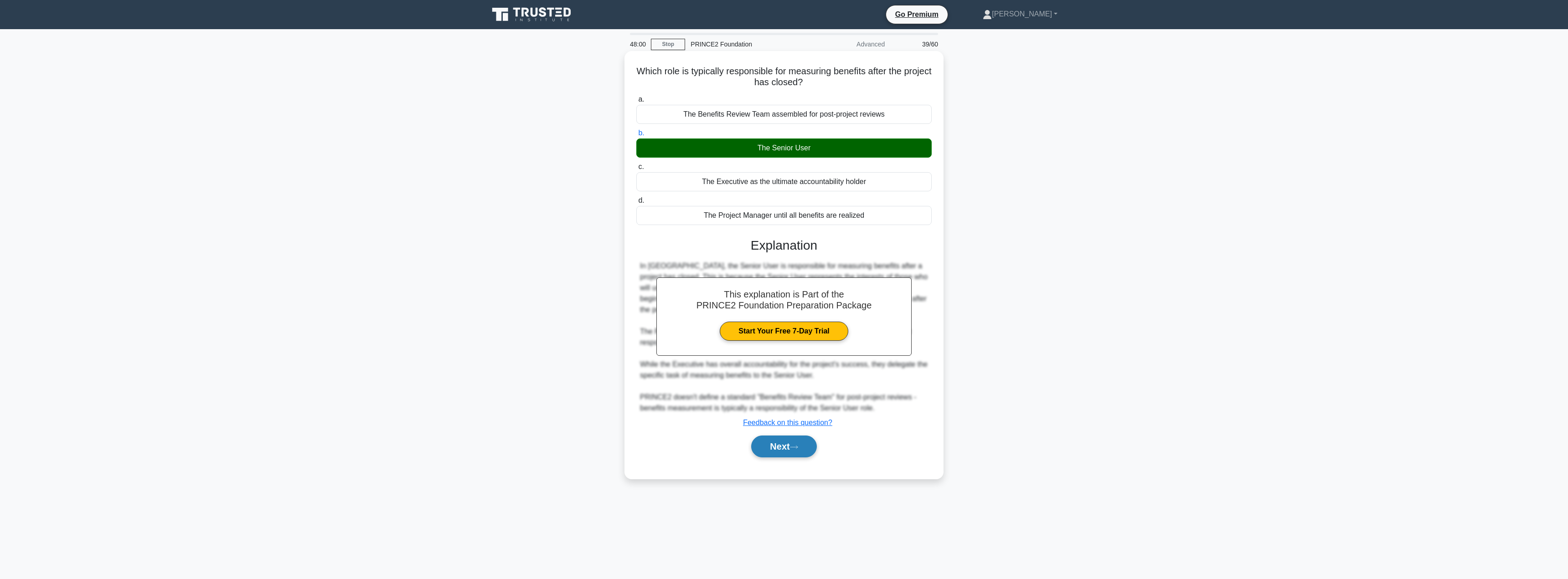
click at [785, 448] on button "Next" at bounding box center [783, 446] width 65 height 22
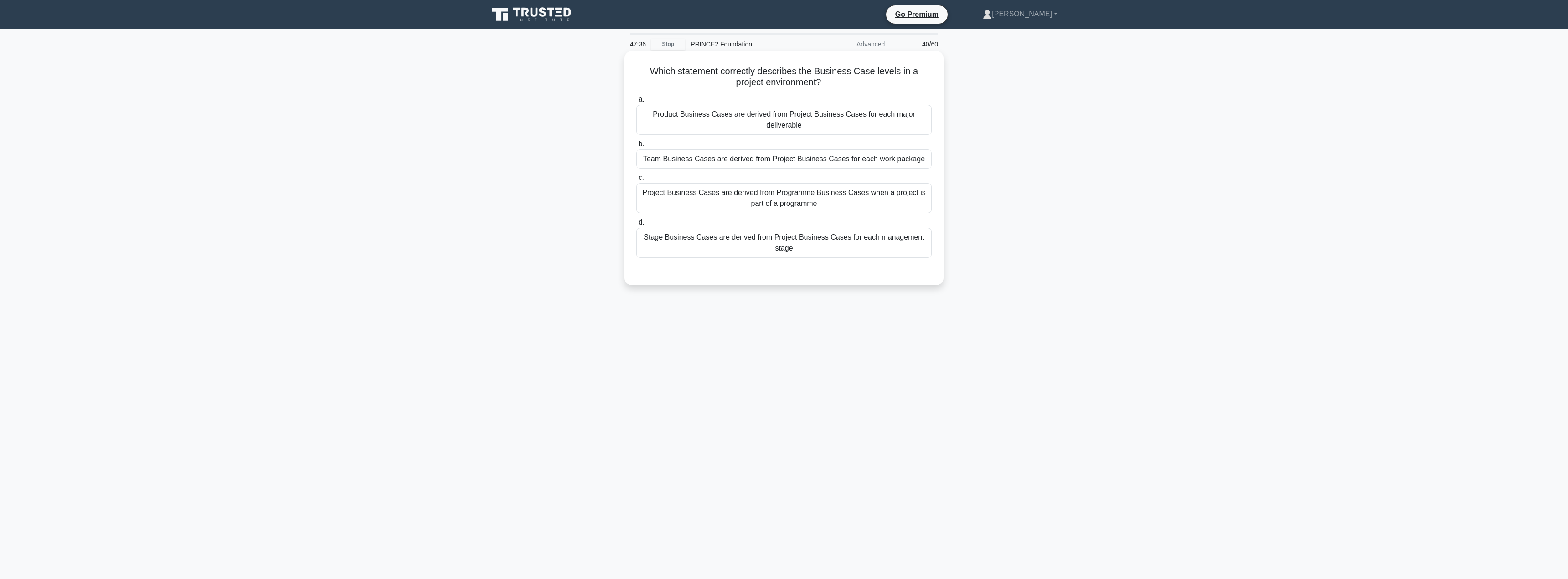
click at [782, 209] on div "Project Business Cases are derived from Programme Business Cases when a project…" at bounding box center [783, 198] width 295 height 30
click at [636, 181] on input "c. Project Business Cases are derived from Programme Business Cases when a proj…" at bounding box center [636, 178] width 0 height 6
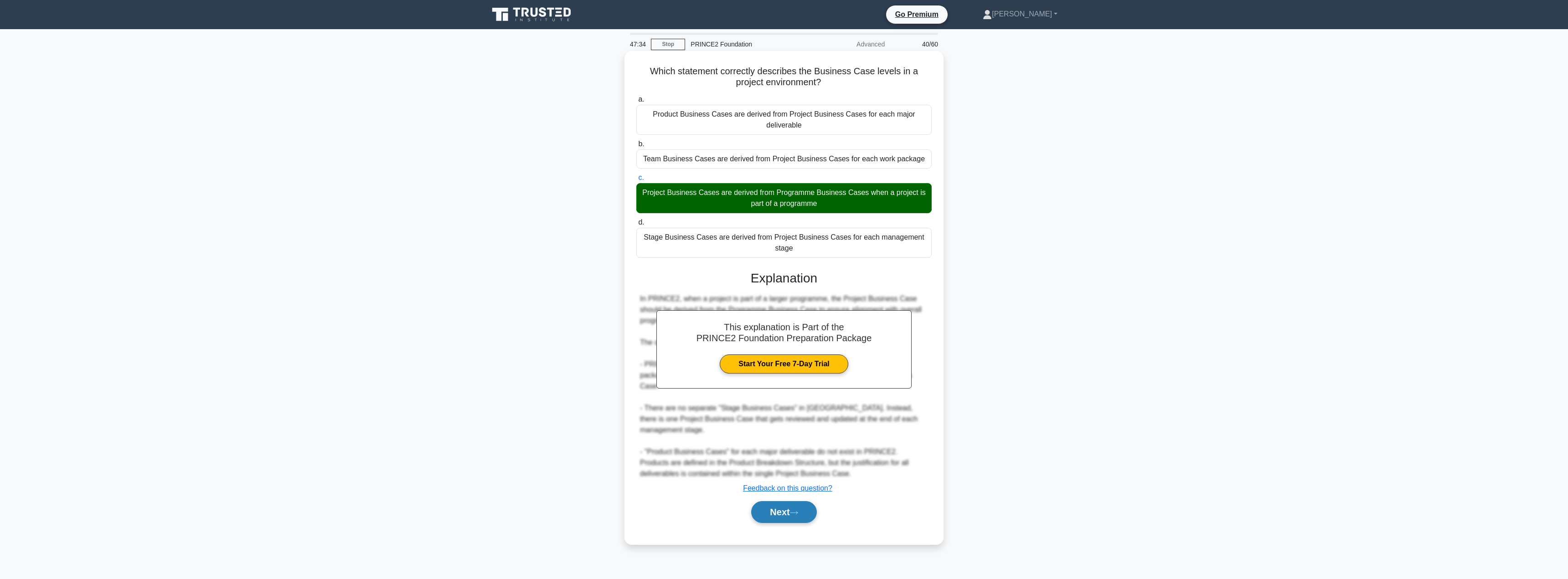
click at [769, 501] on button "Next" at bounding box center [783, 512] width 65 height 22
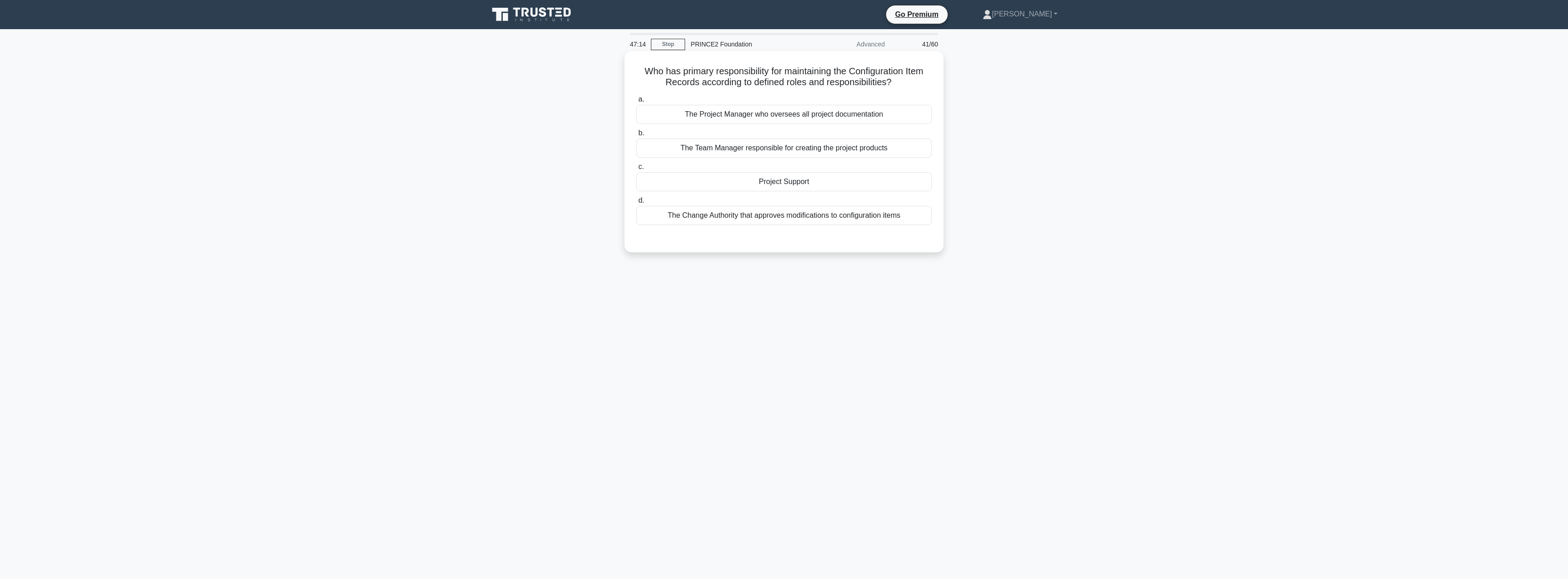
click at [799, 120] on div "The Project Manager who oversees all project documentation" at bounding box center [783, 114] width 295 height 19
click at [636, 102] on input "a. The Project Manager who oversees all project documentation" at bounding box center [636, 100] width 0 height 6
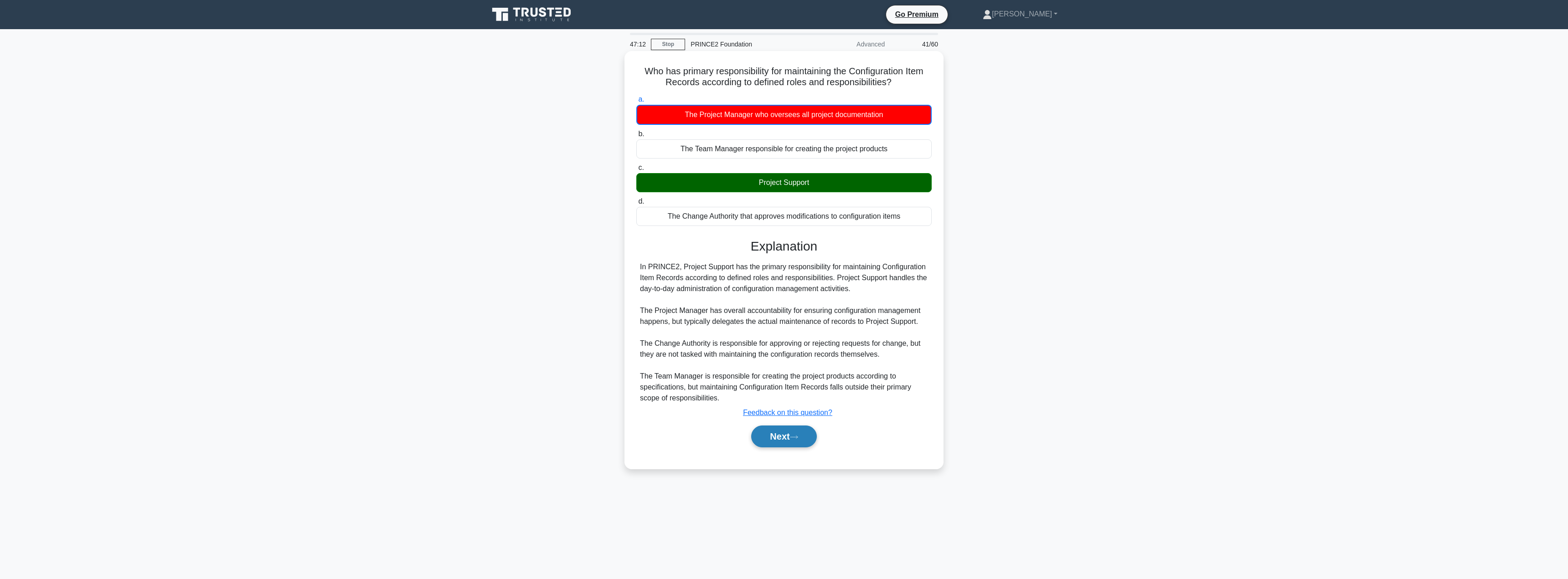
click at [772, 432] on button "Next" at bounding box center [783, 436] width 65 height 22
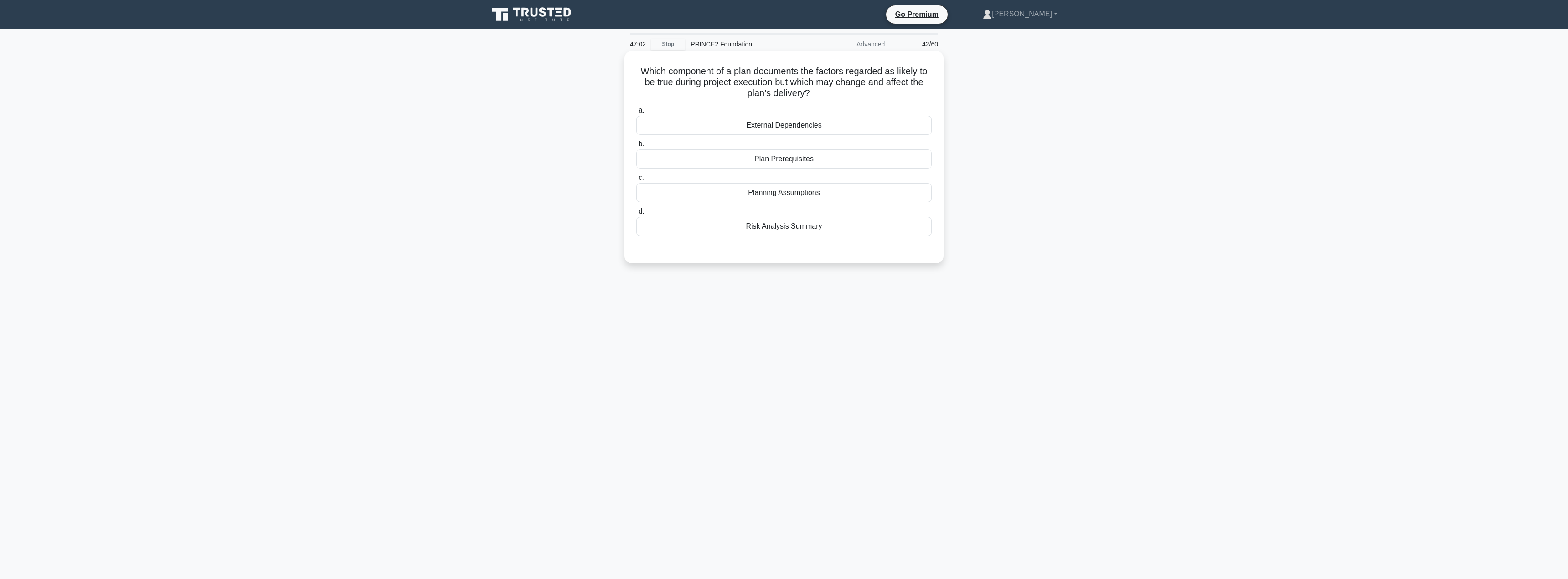
click at [845, 130] on div "External Dependencies" at bounding box center [783, 125] width 295 height 19
click at [636, 113] on input "a. External Dependencies" at bounding box center [636, 111] width 0 height 6
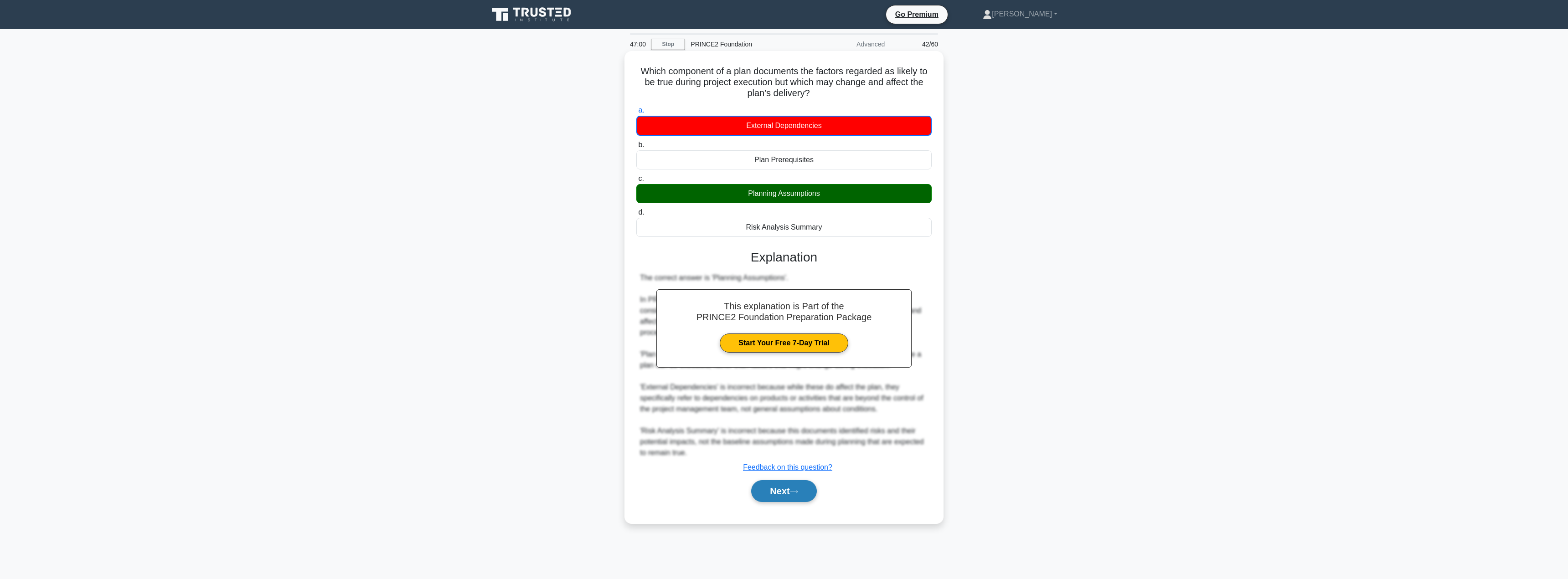
click at [771, 486] on button "Next" at bounding box center [783, 491] width 65 height 22
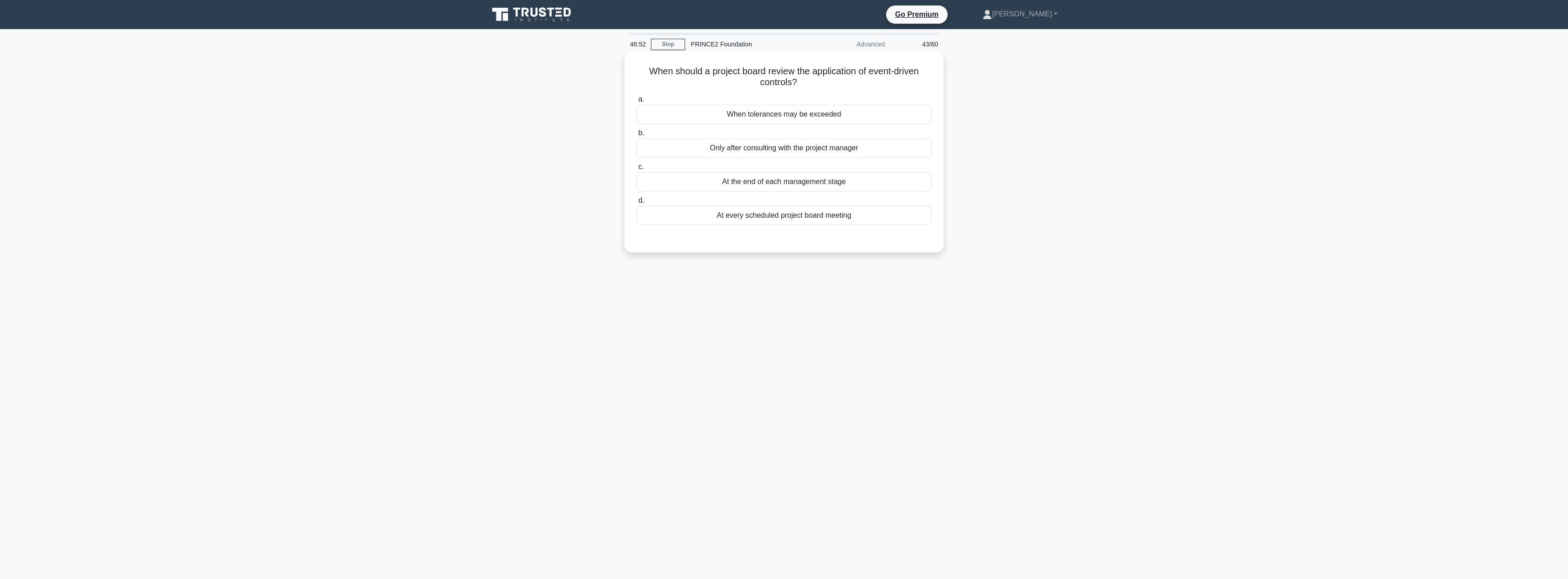
click at [786, 182] on div "At the end of each management stage" at bounding box center [783, 181] width 295 height 19
click at [636, 170] on input "c. At the end of each management stage" at bounding box center [636, 167] width 0 height 6
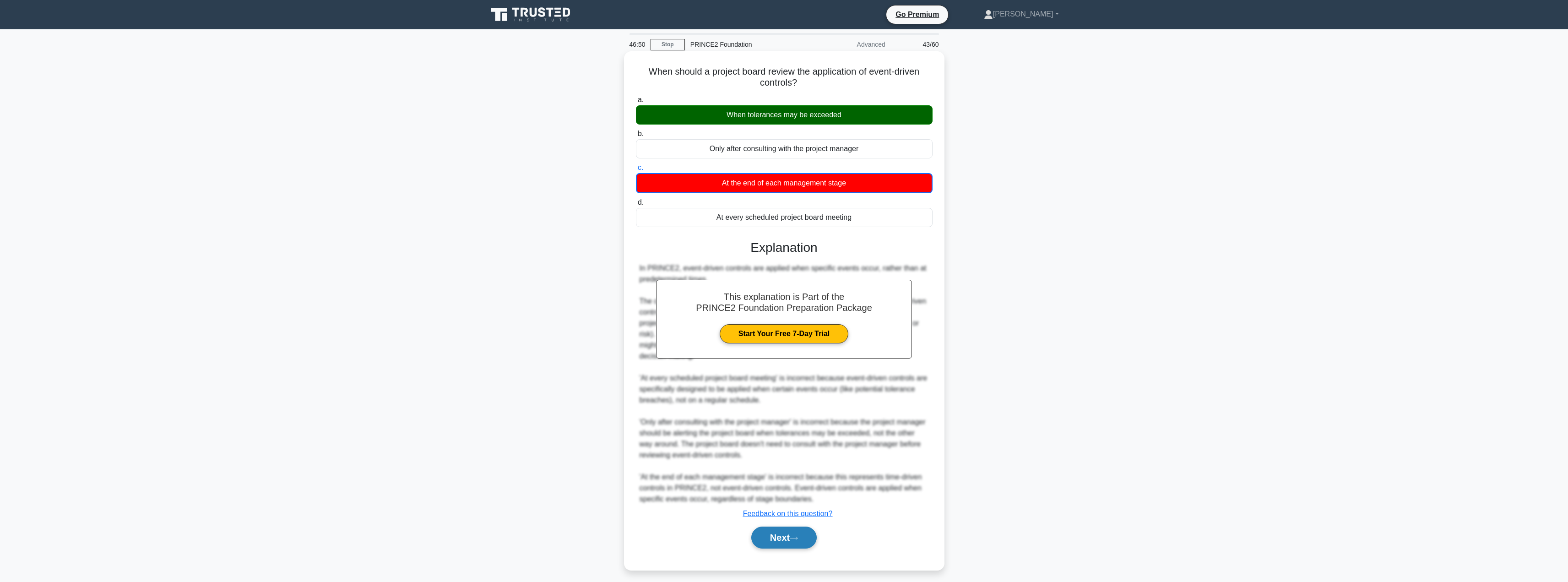
click at [783, 537] on button "Next" at bounding box center [784, 537] width 65 height 22
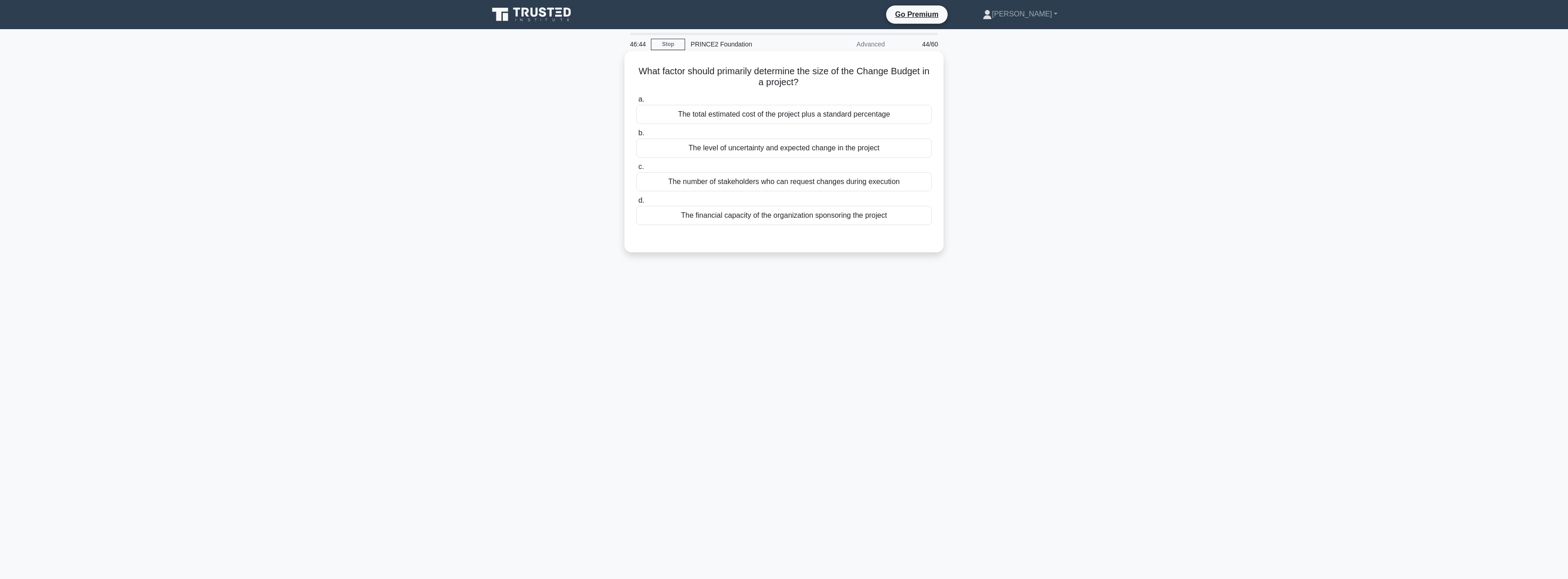
click at [760, 151] on div "The level of uncertainty and expected change in the project" at bounding box center [783, 148] width 295 height 19
click at [636, 136] on input "b. The level of uncertainty and expected change in the project" at bounding box center [636, 133] width 0 height 6
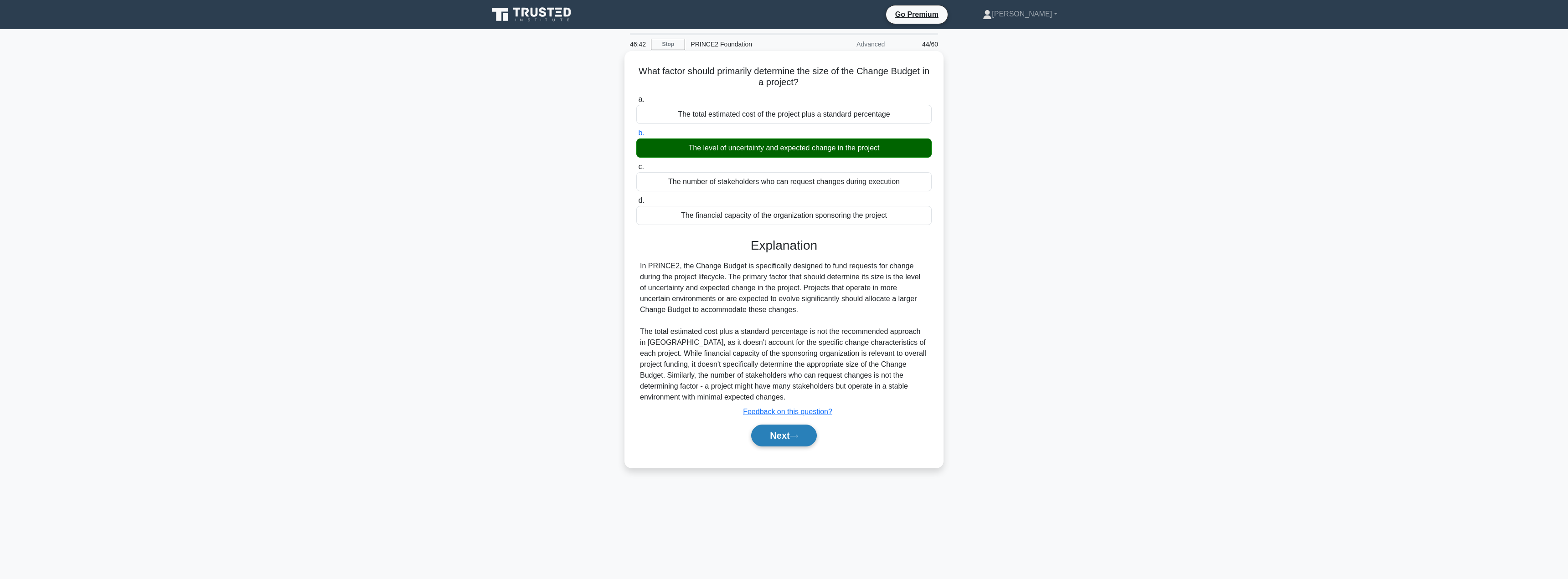
click at [778, 438] on button "Next" at bounding box center [783, 435] width 65 height 22
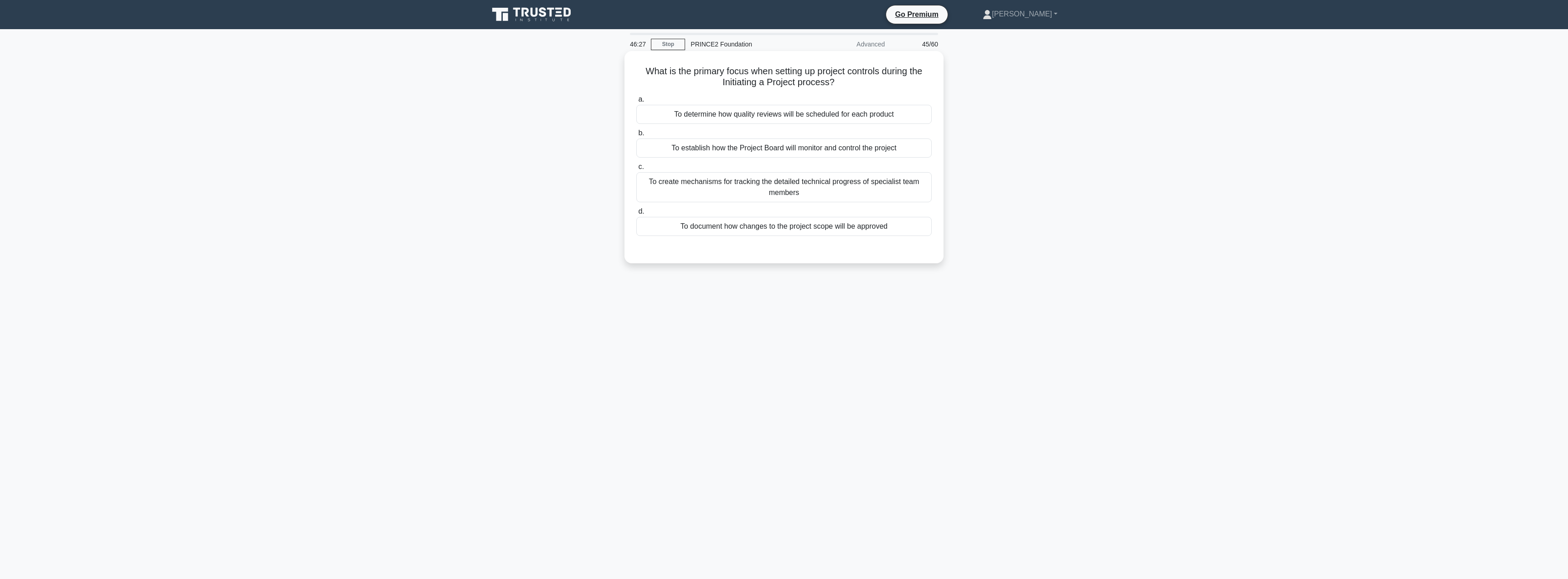
click at [797, 147] on div "To establish how the Project Board will monitor and control the project" at bounding box center [783, 148] width 295 height 19
click at [636, 136] on input "b. To establish how the Project Board will monitor and control the project" at bounding box center [636, 133] width 0 height 6
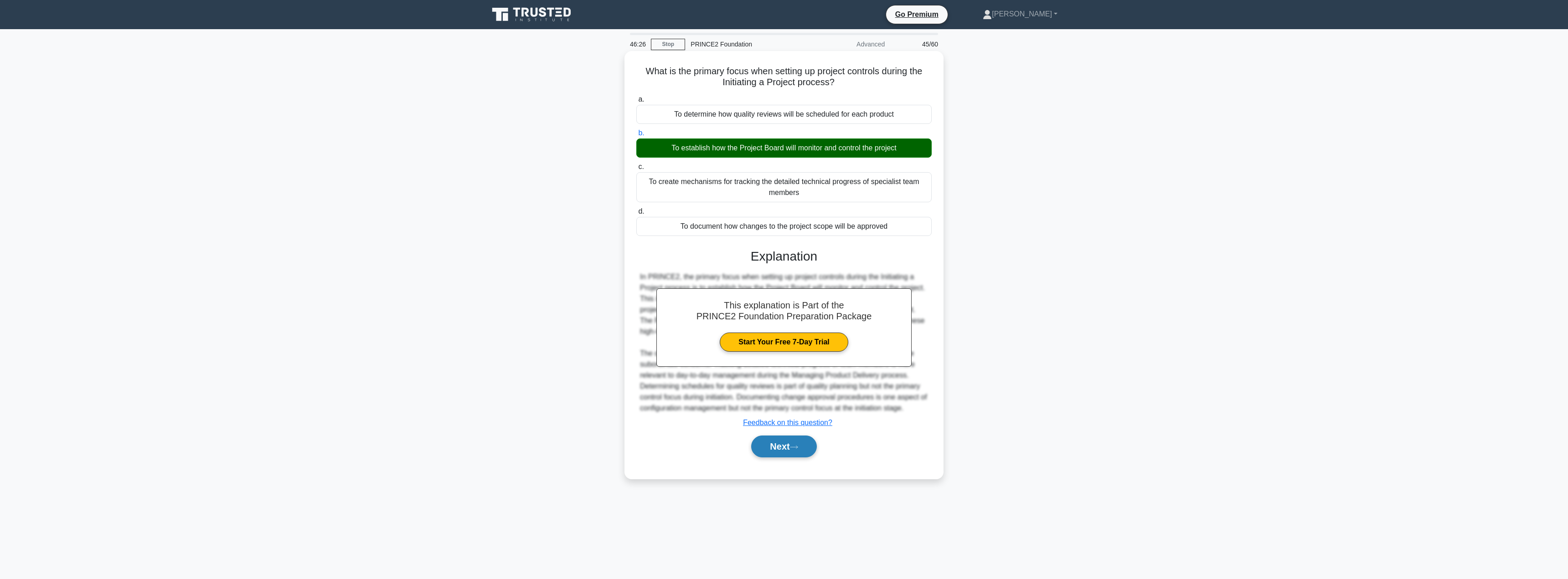
click at [775, 442] on button "Next" at bounding box center [783, 446] width 65 height 22
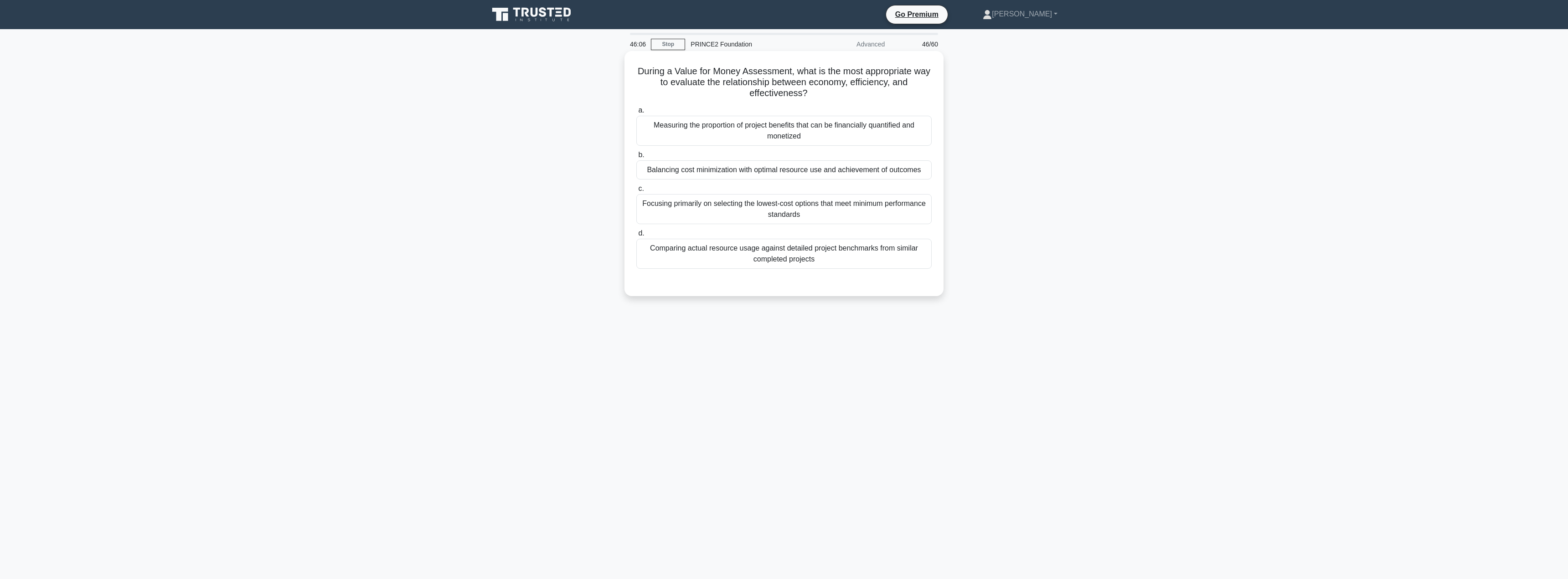
click at [752, 172] on div "Balancing cost minimization with optimal resource use and achievement of outcom…" at bounding box center [783, 170] width 295 height 19
click at [636, 158] on input "b. Balancing cost minimization with optimal resource use and achievement of out…" at bounding box center [636, 155] width 0 height 6
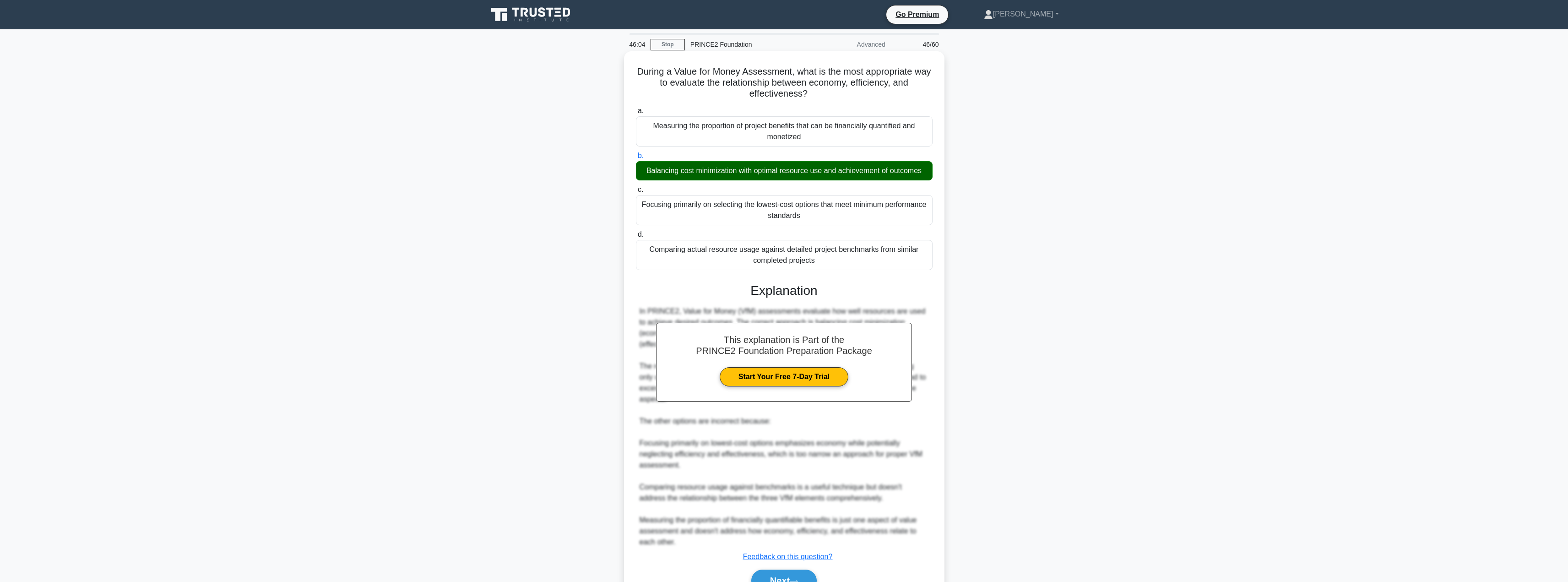
scroll to position [49, 0]
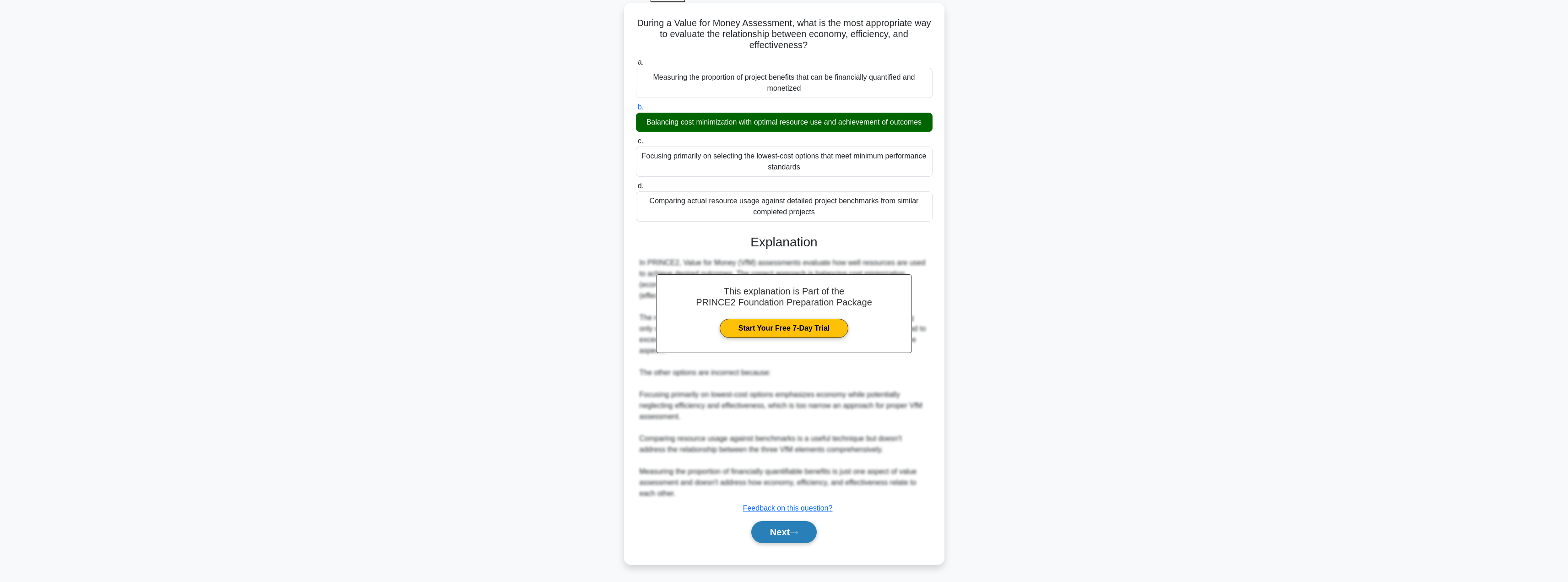
click at [767, 522] on button "Next" at bounding box center [784, 532] width 65 height 22
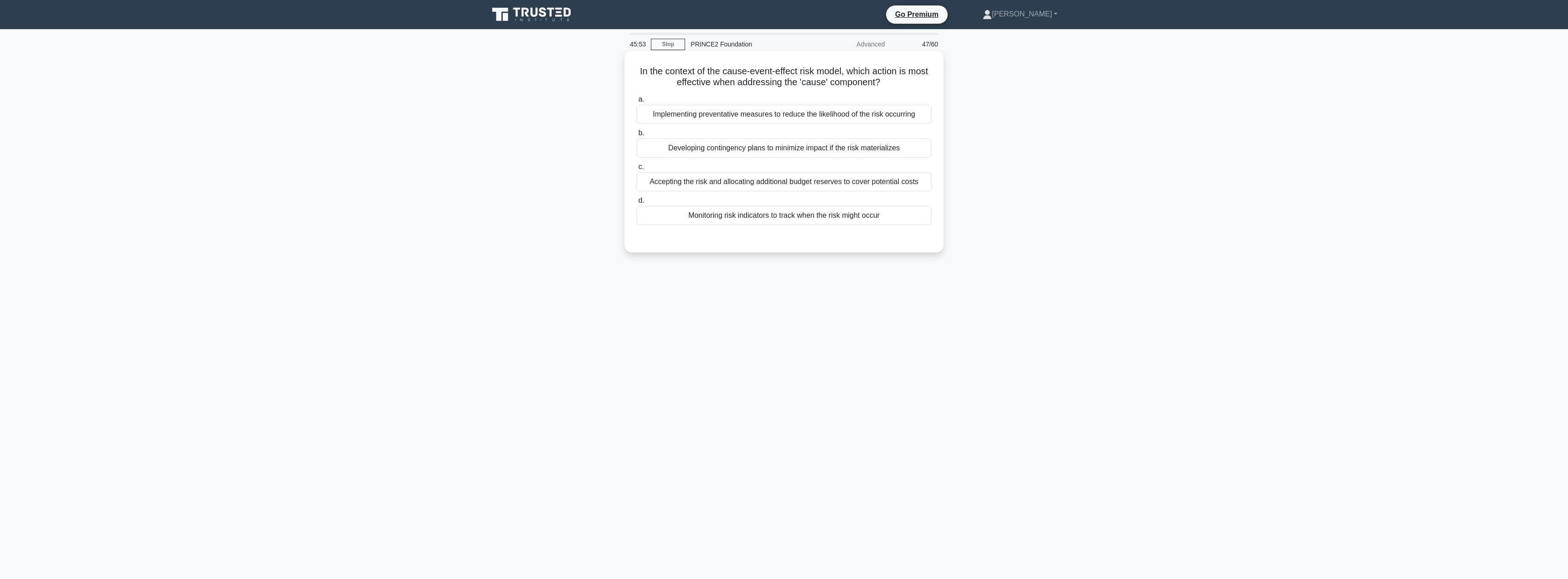
click at [838, 150] on div "Developing contingency plans to minimize impact if the risk materializes" at bounding box center [783, 148] width 295 height 19
click at [636, 136] on input "b. Developing contingency plans to minimize impact if the risk materializes" at bounding box center [636, 133] width 0 height 6
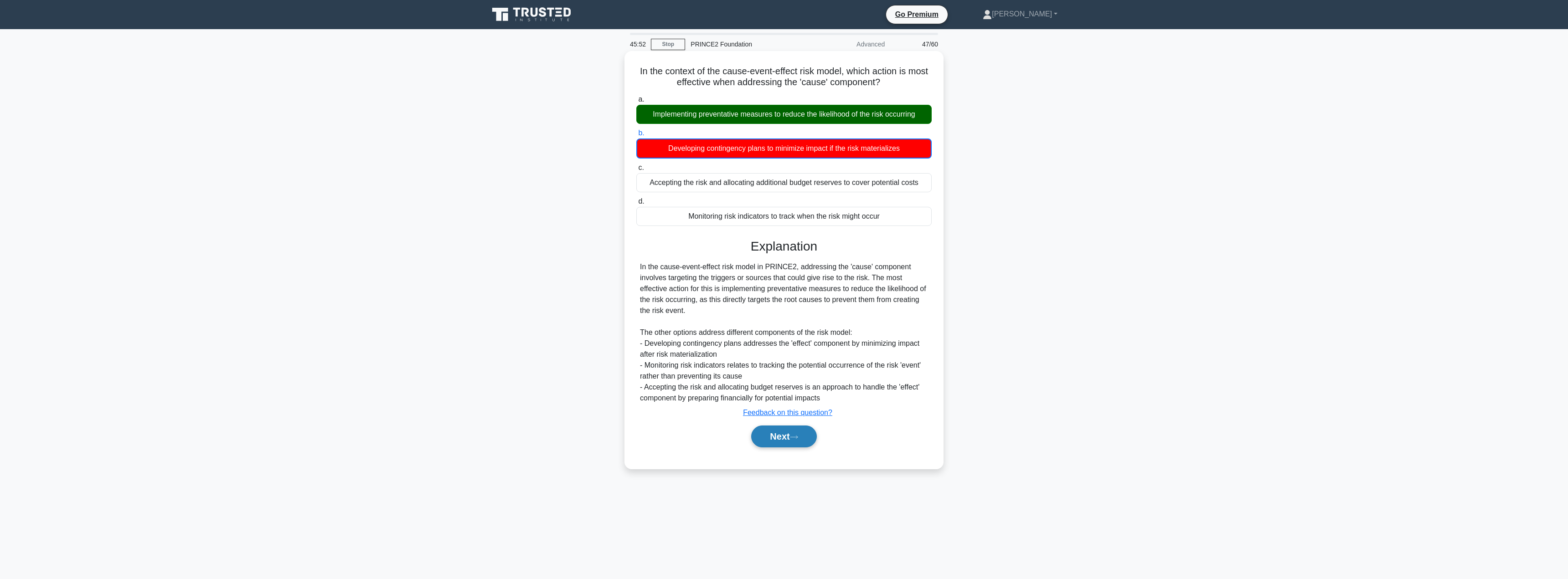
click at [780, 447] on button "Next" at bounding box center [783, 436] width 65 height 22
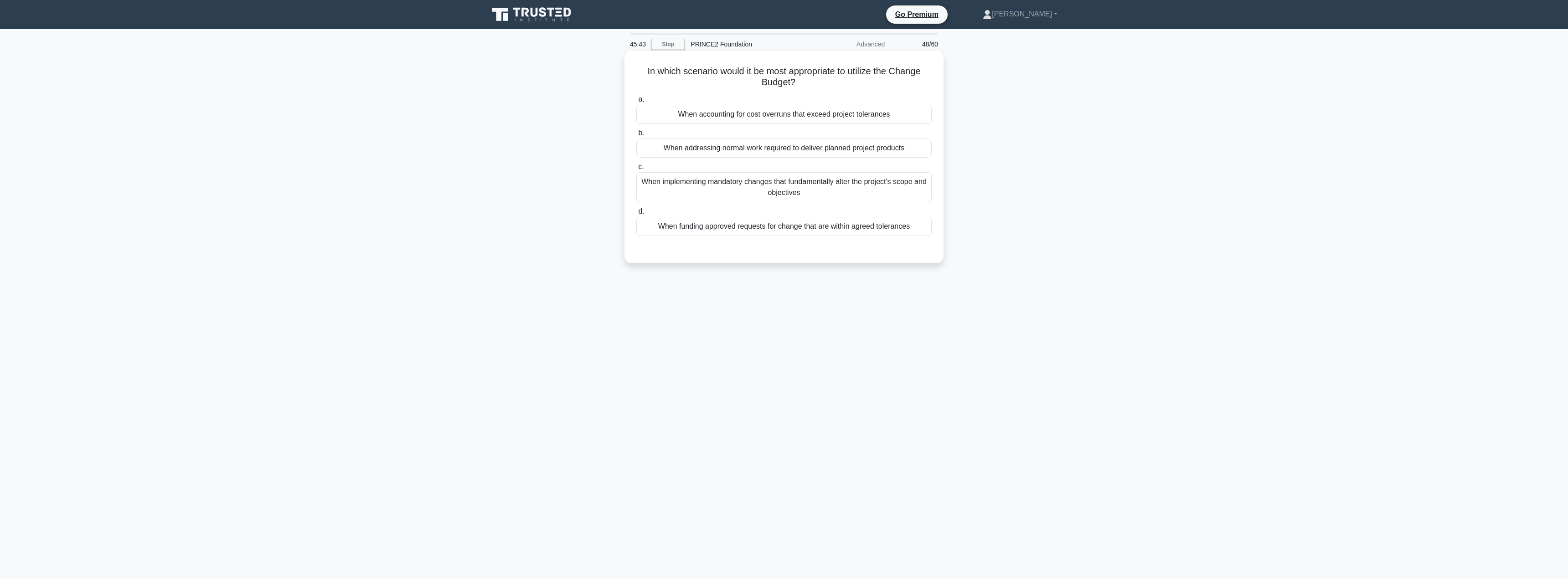
click at [803, 231] on div "When funding approved requests for change that are within agreed tolerances" at bounding box center [783, 226] width 295 height 19
click at [636, 215] on input "d. When funding approved requests for change that are within agreed tolerances" at bounding box center [636, 212] width 0 height 6
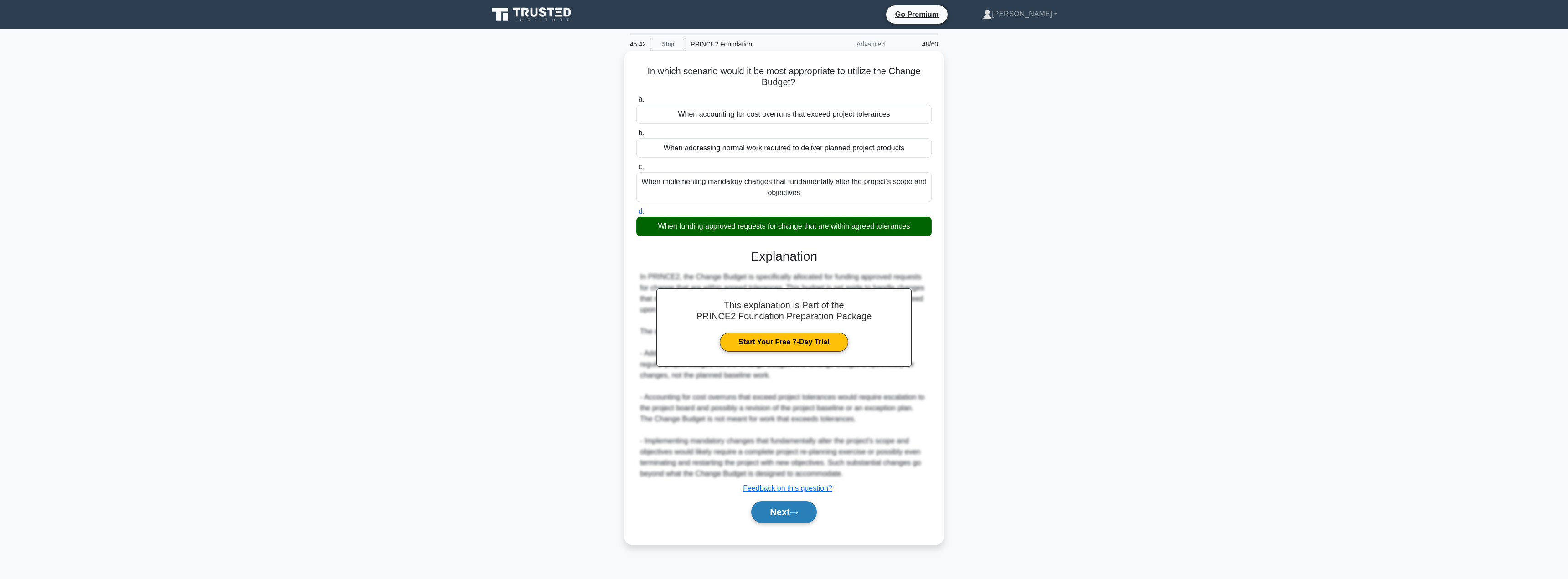
click at [772, 512] on button "Next" at bounding box center [783, 512] width 65 height 22
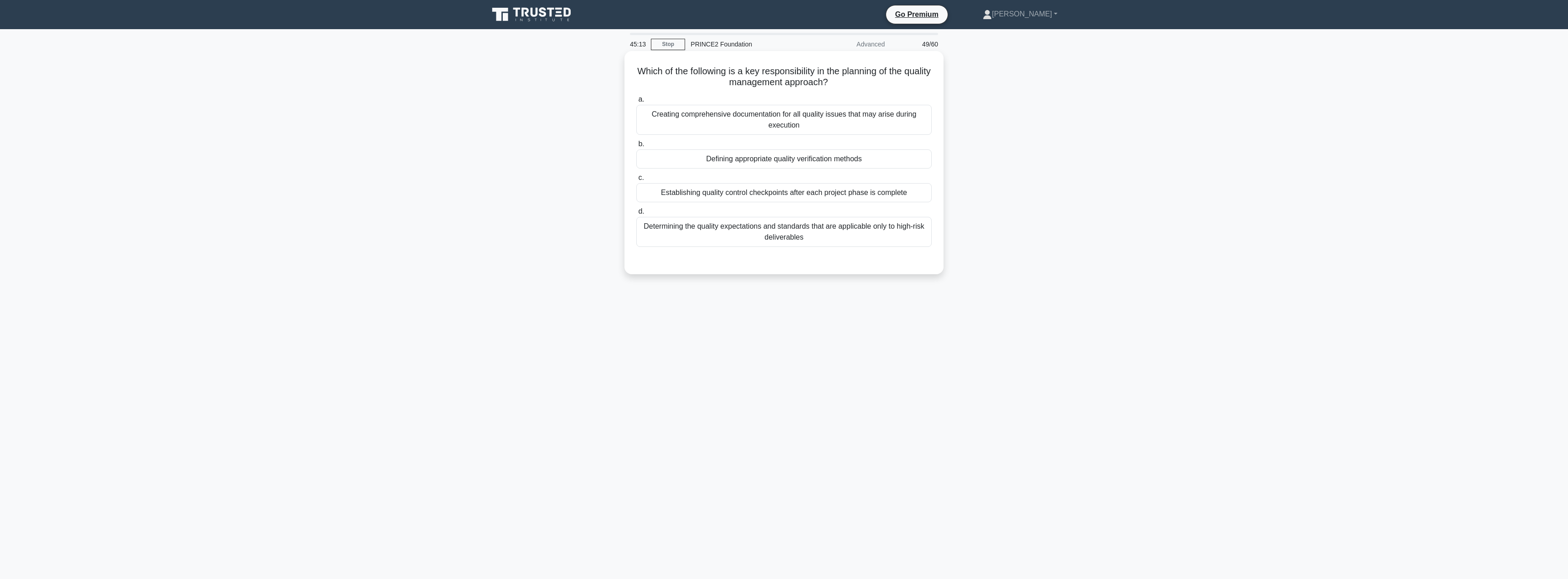
click at [804, 158] on div "Defining appropriate quality verification methods" at bounding box center [783, 159] width 295 height 19
click at [636, 147] on input "b. Defining appropriate quality verification methods" at bounding box center [636, 144] width 0 height 6
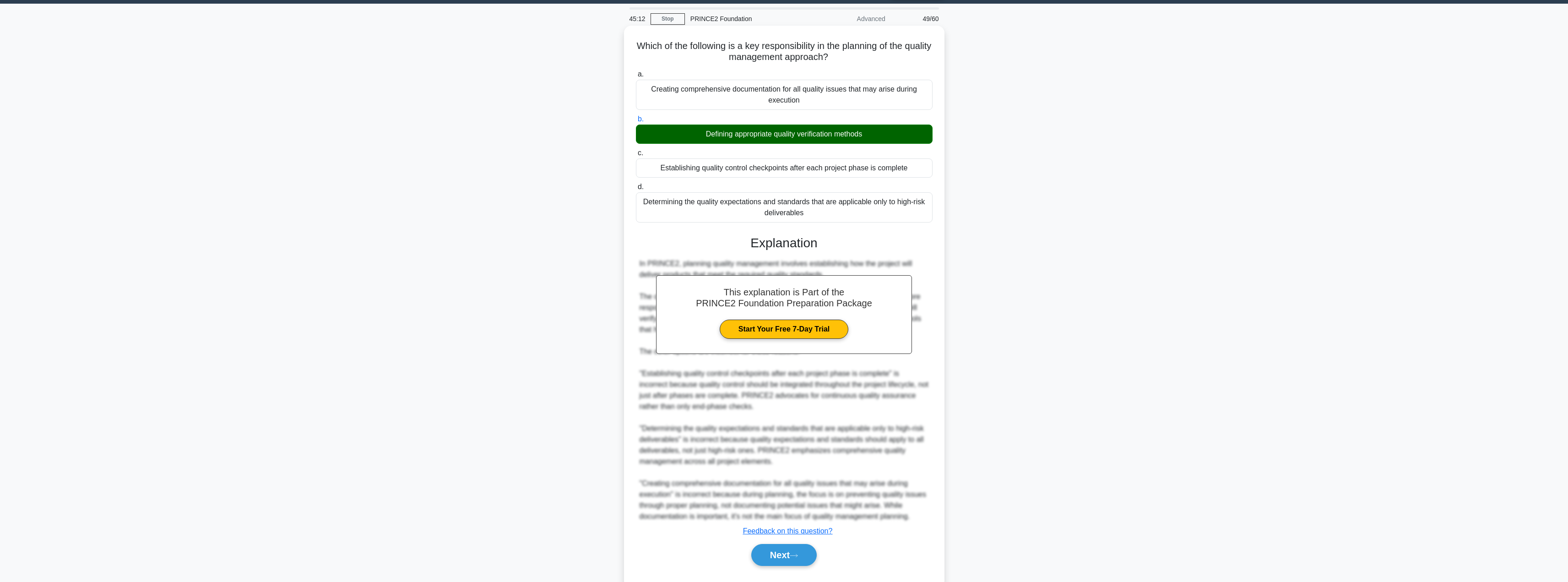
scroll to position [49, 0]
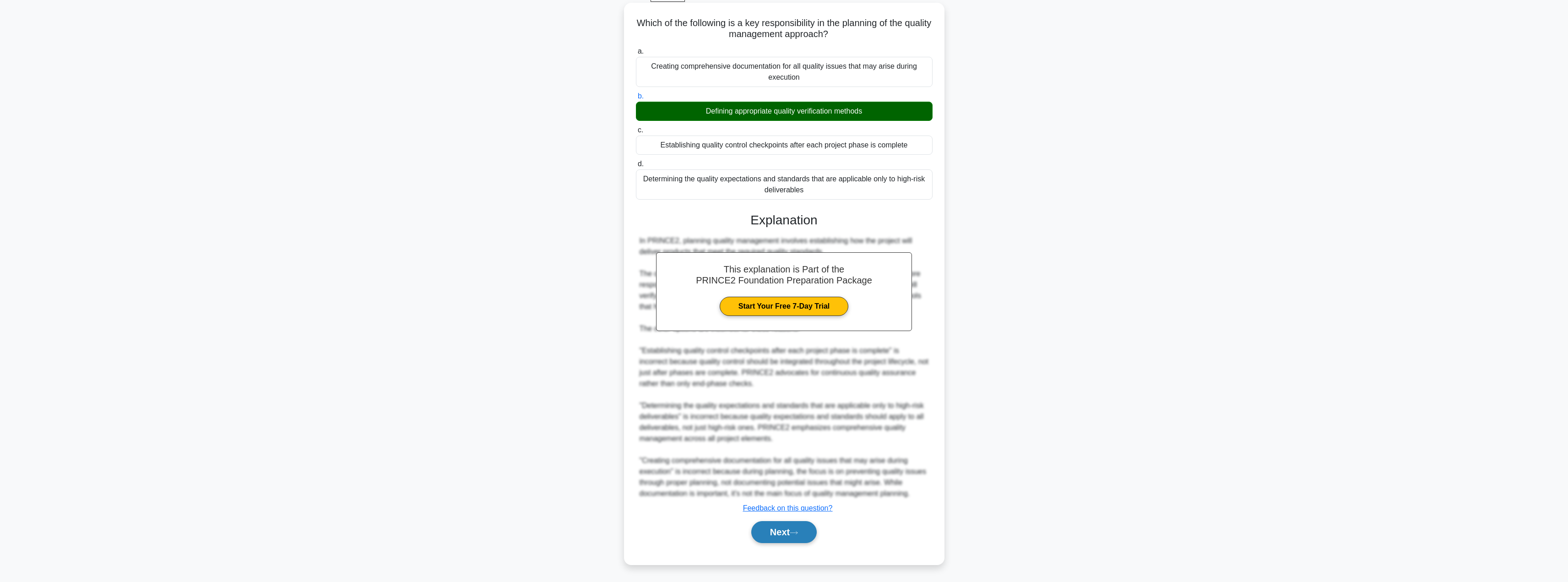
click at [777, 533] on button "Next" at bounding box center [784, 532] width 65 height 22
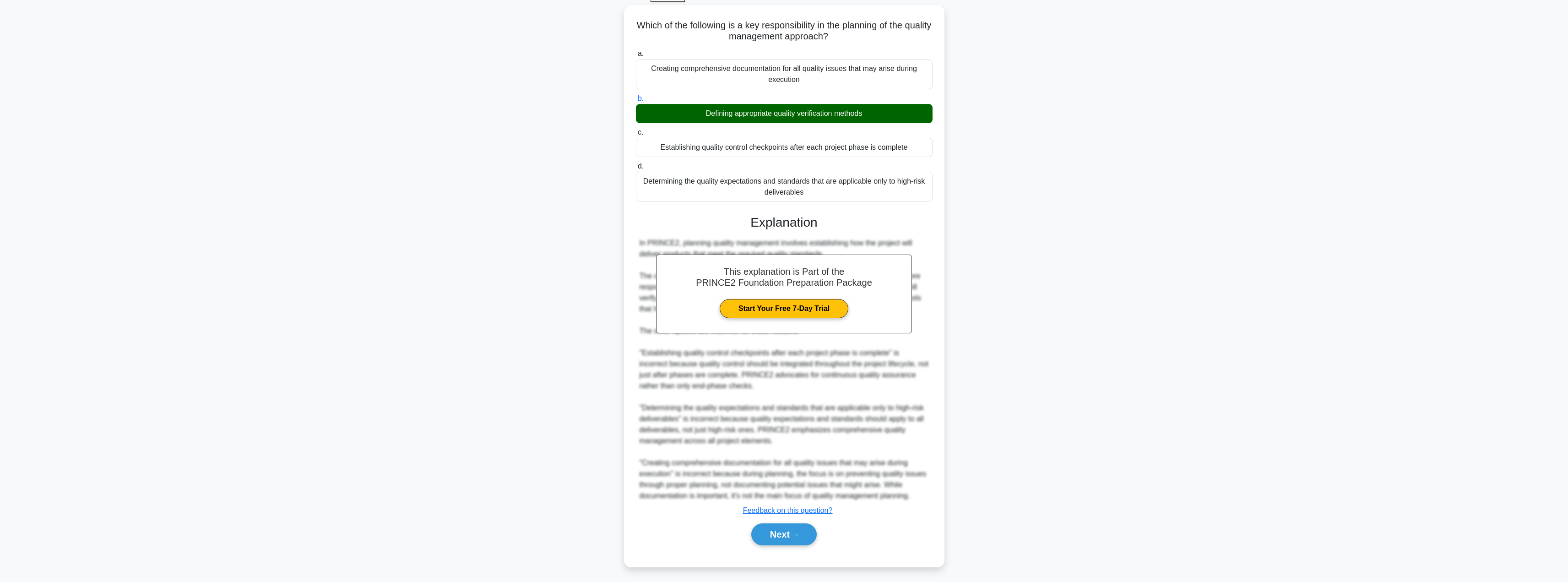
scroll to position [0, 0]
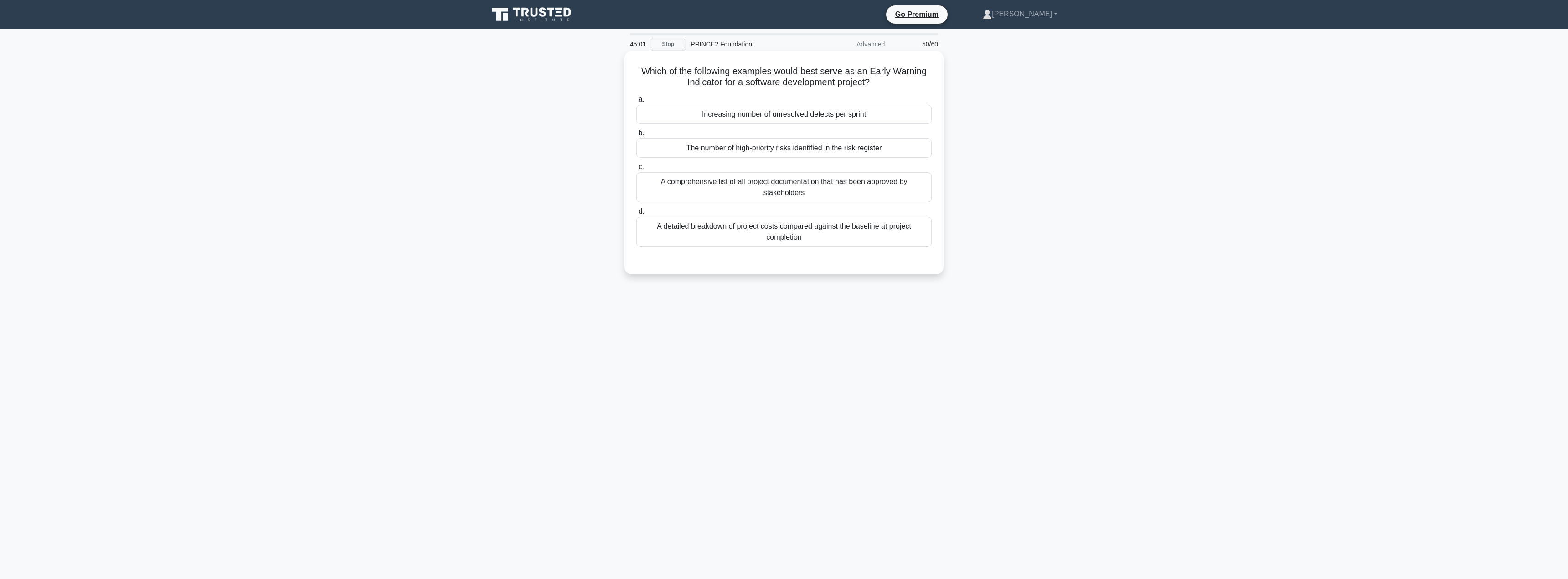
click at [738, 149] on div "The number of high-priority risks identified in the risk register" at bounding box center [783, 148] width 295 height 19
click at [636, 136] on input "b. The number of high-priority risks identified in the risk register" at bounding box center [636, 133] width 0 height 6
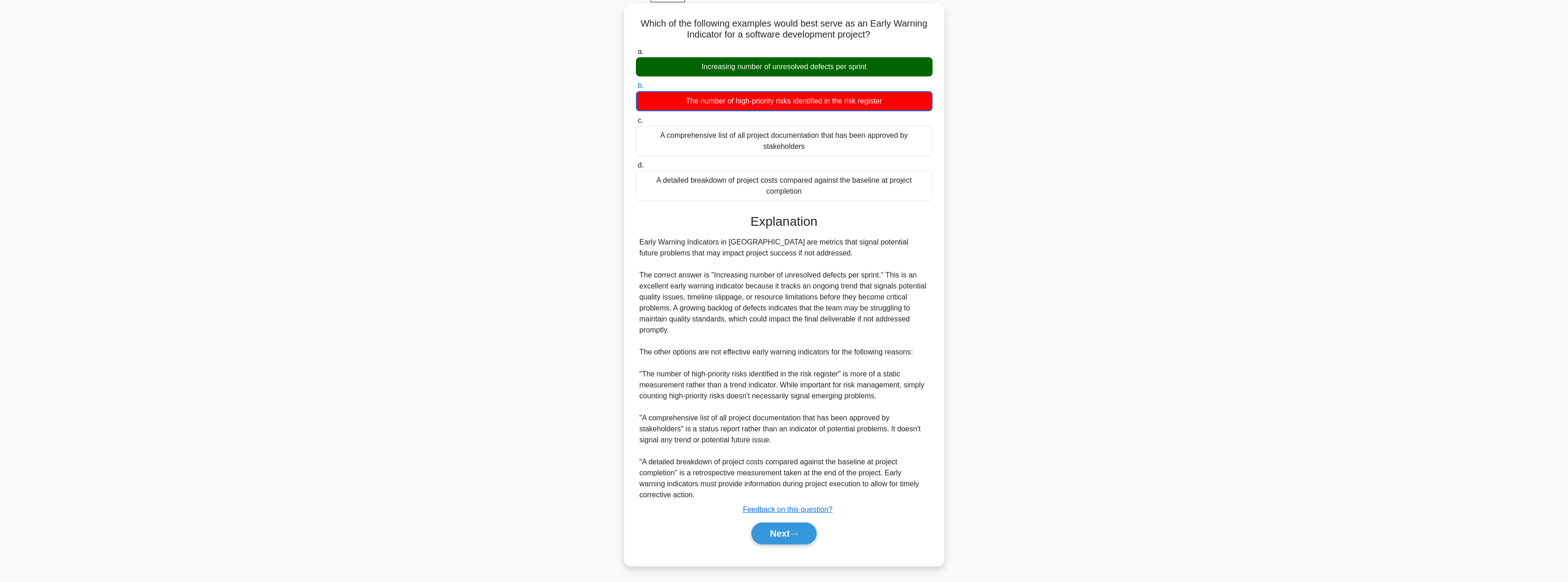
scroll to position [50, 0]
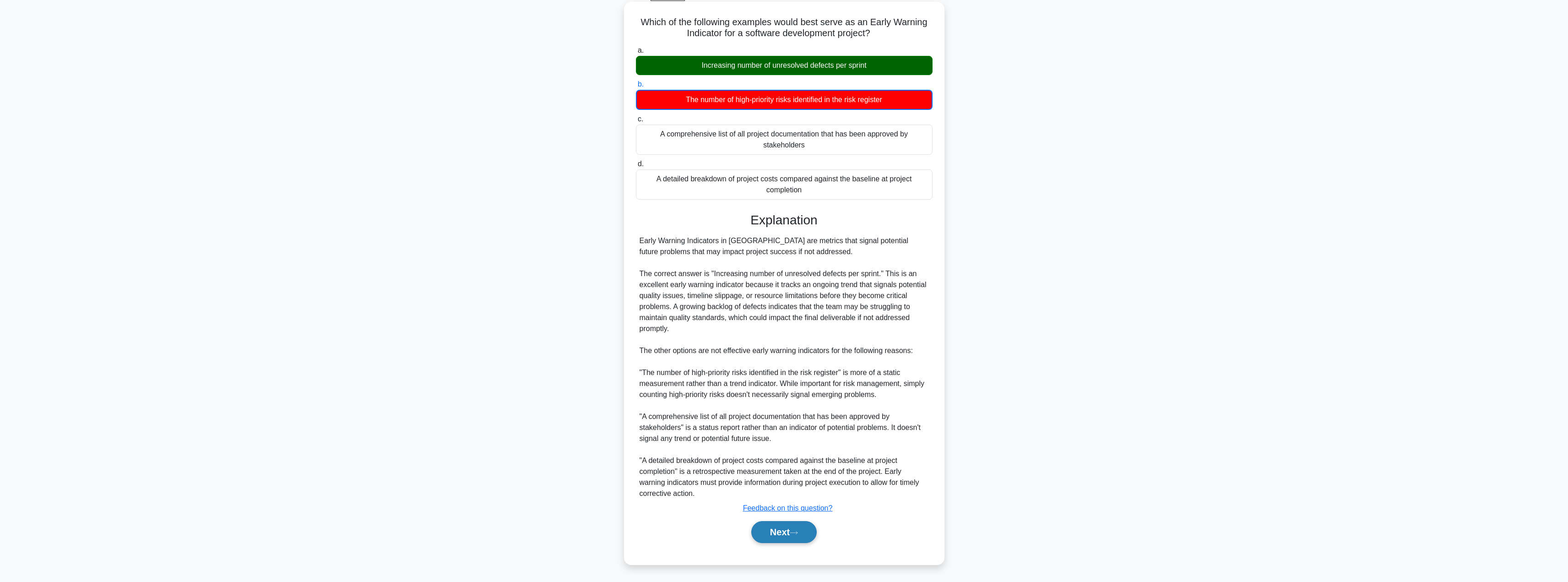
click at [778, 534] on button "Next" at bounding box center [784, 532] width 65 height 22
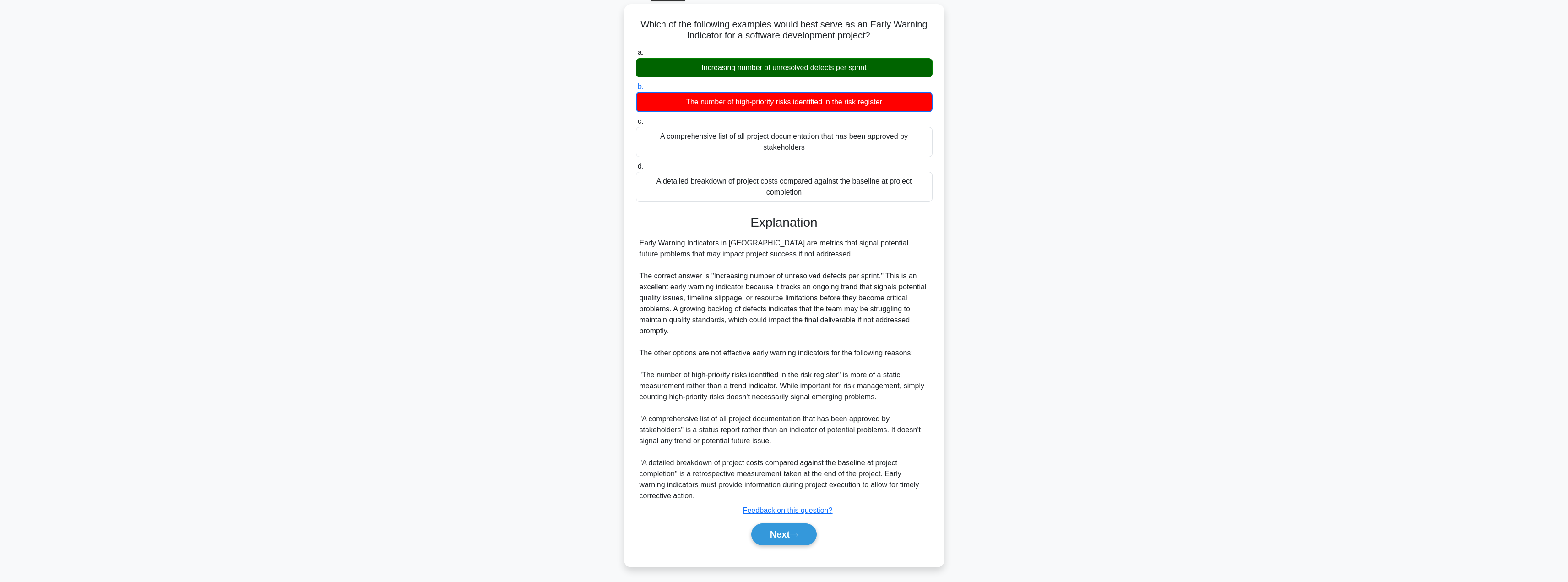
scroll to position [0, 0]
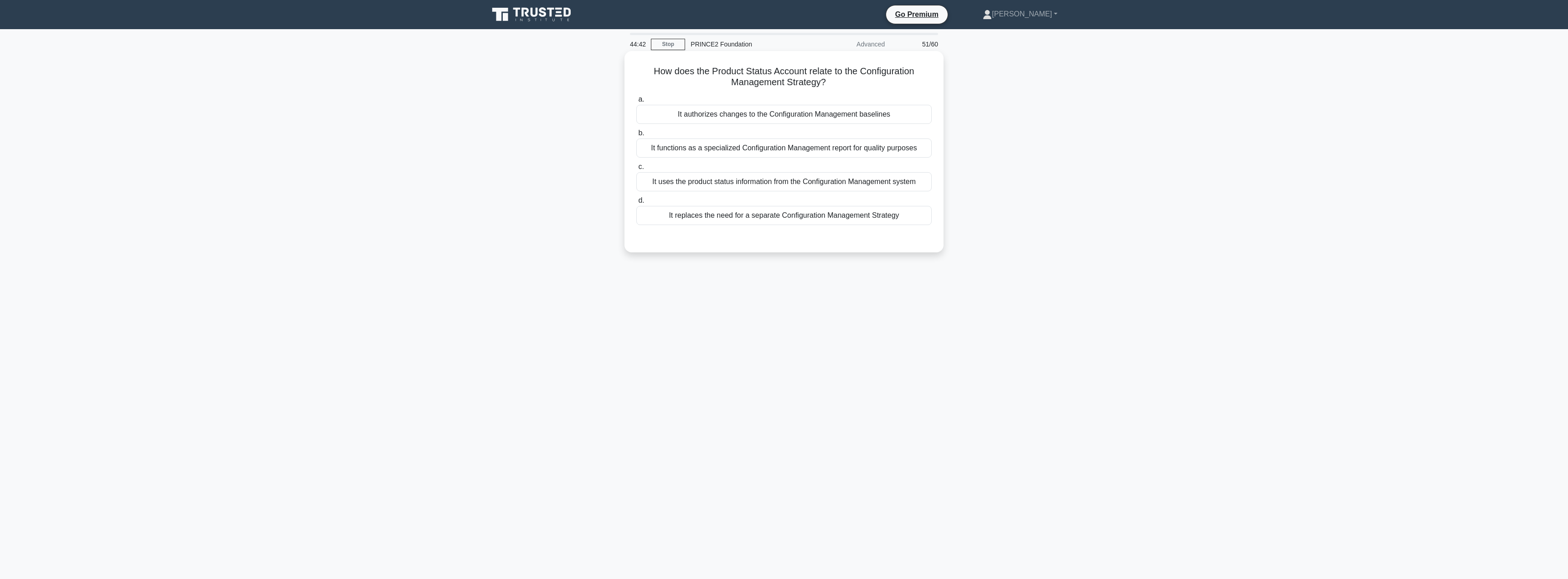
click at [747, 182] on div "It uses the product status information from the Configuration Management system" at bounding box center [783, 181] width 295 height 19
click at [636, 170] on input "c. It uses the product status information from the Configuration Management sys…" at bounding box center [636, 167] width 0 height 6
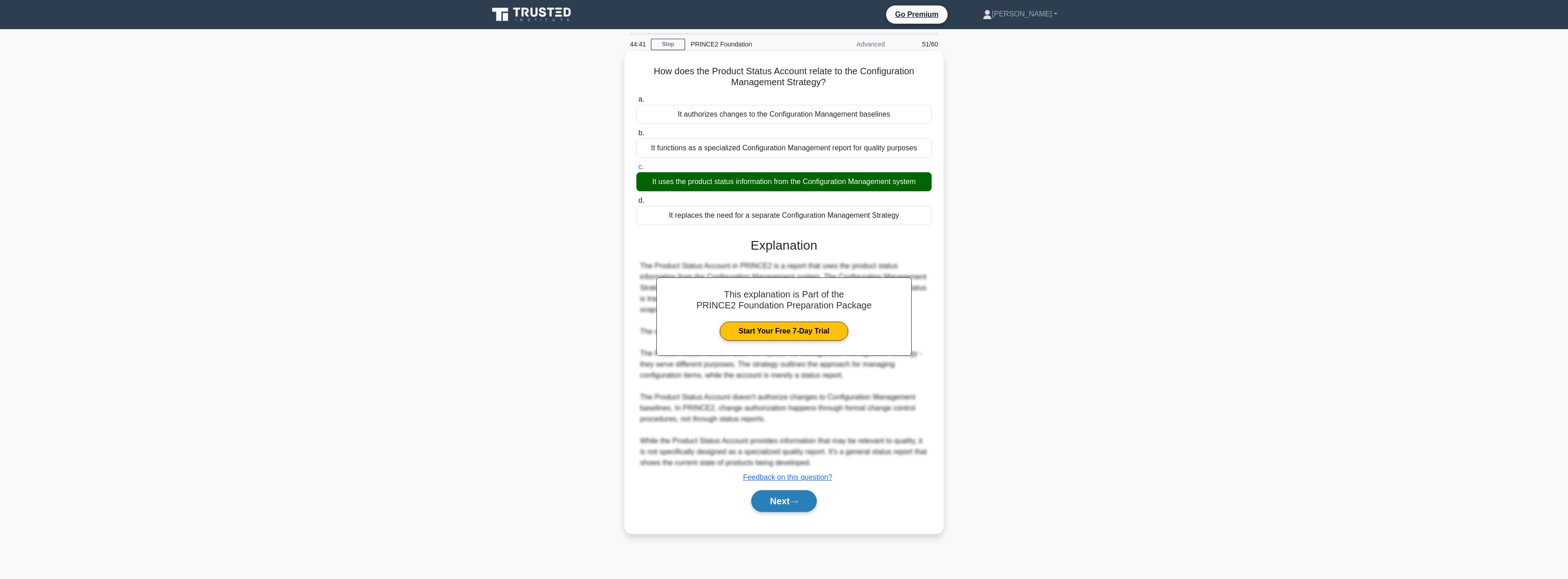
click at [783, 501] on button "Next" at bounding box center [783, 501] width 65 height 22
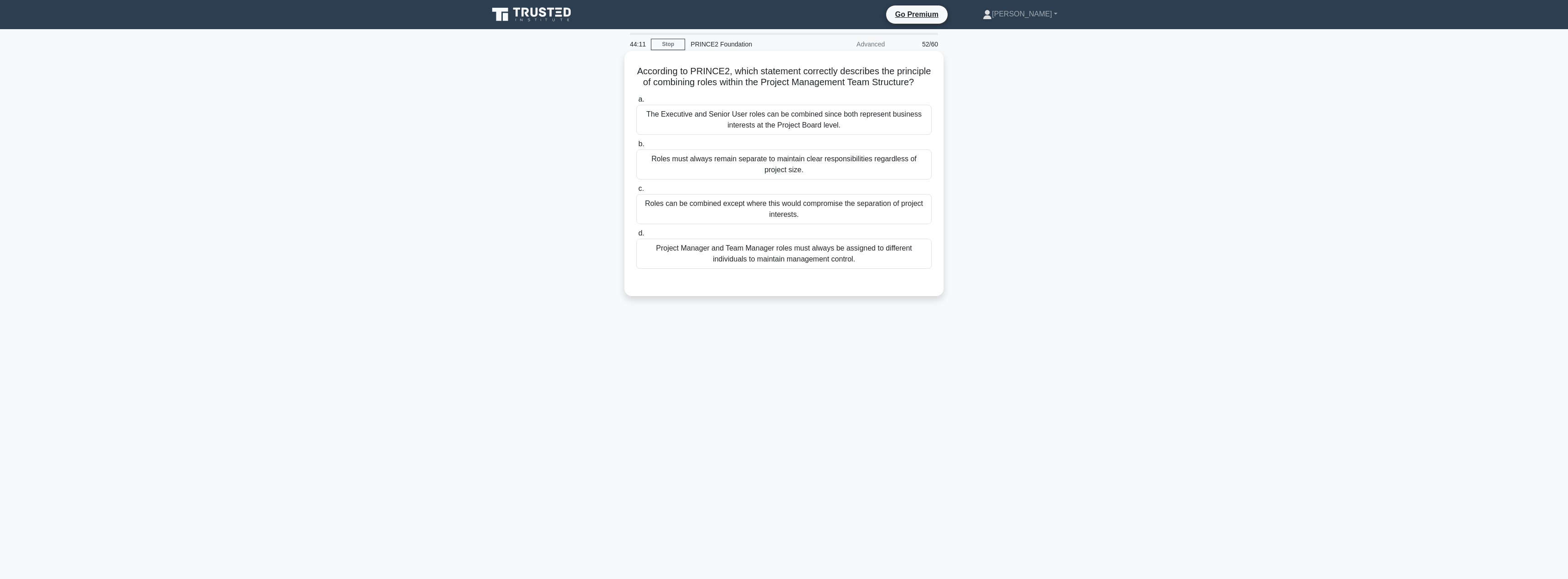
click at [828, 224] on div "Roles can be combined except where this would compromise the separation of proj…" at bounding box center [783, 209] width 295 height 30
click at [636, 192] on input "c. Roles can be combined except where this would compromise the separation of p…" at bounding box center [636, 189] width 0 height 6
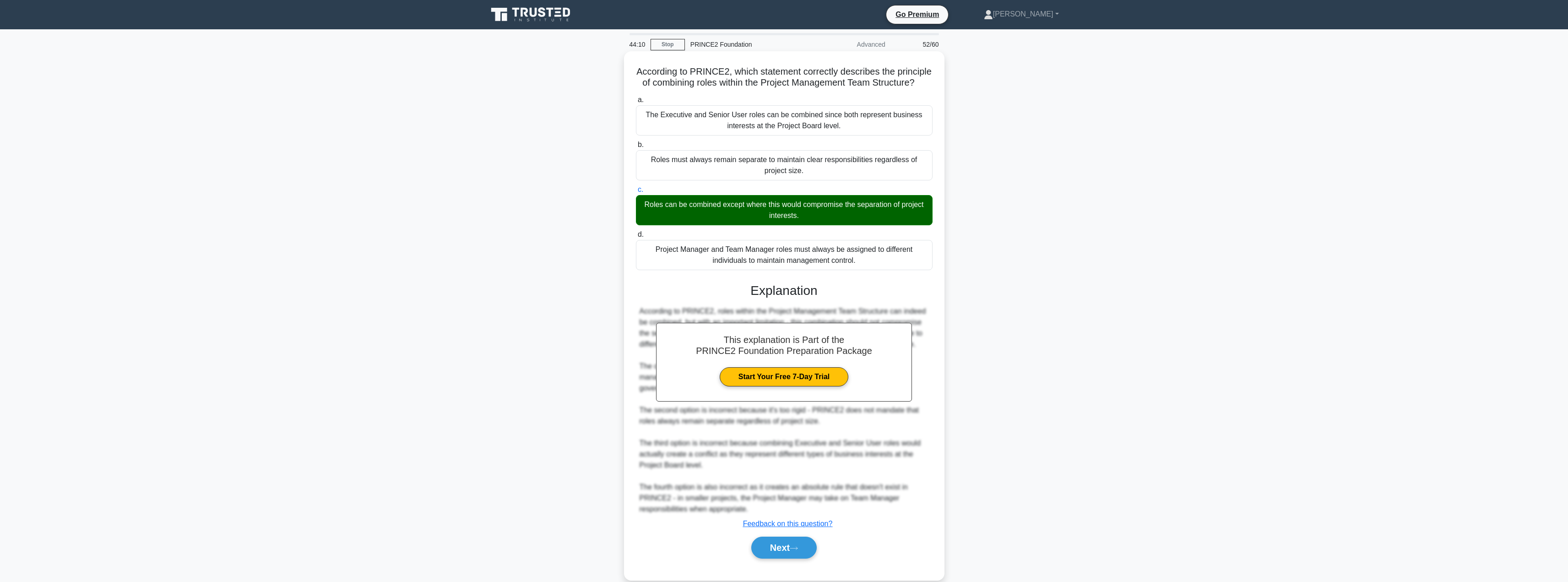
scroll to position [27, 0]
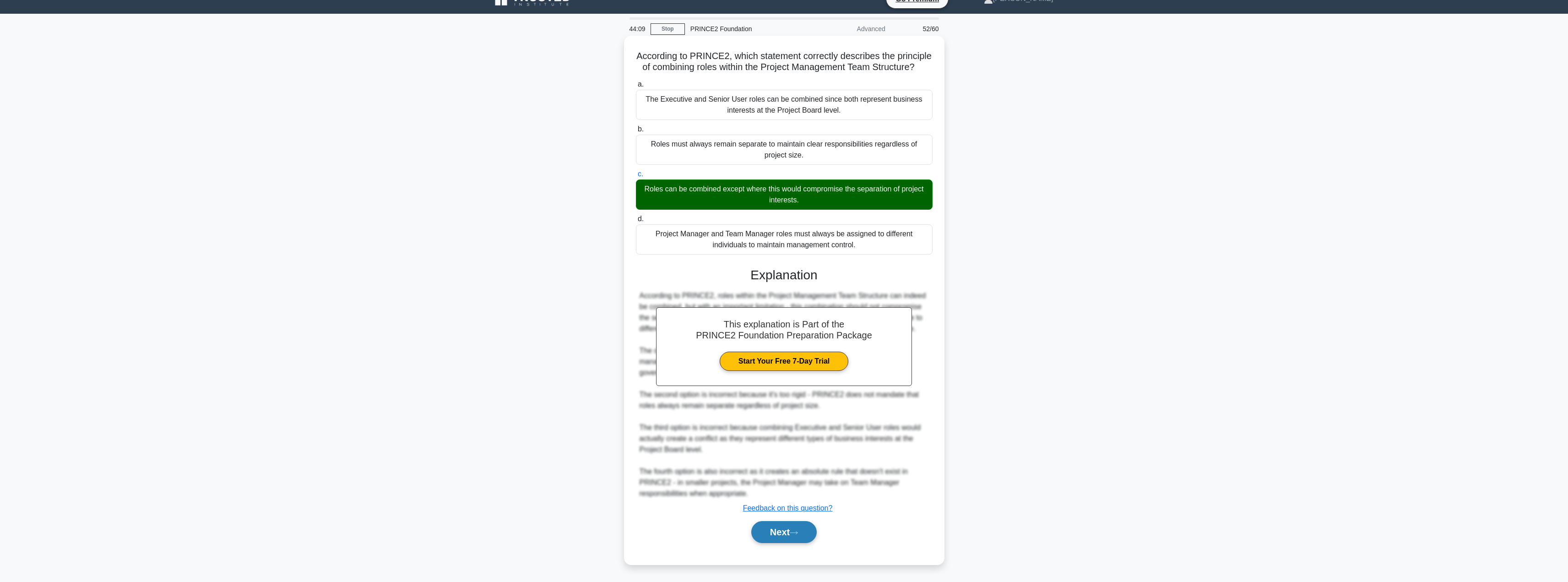
click at [772, 542] on button "Next" at bounding box center [784, 532] width 65 height 22
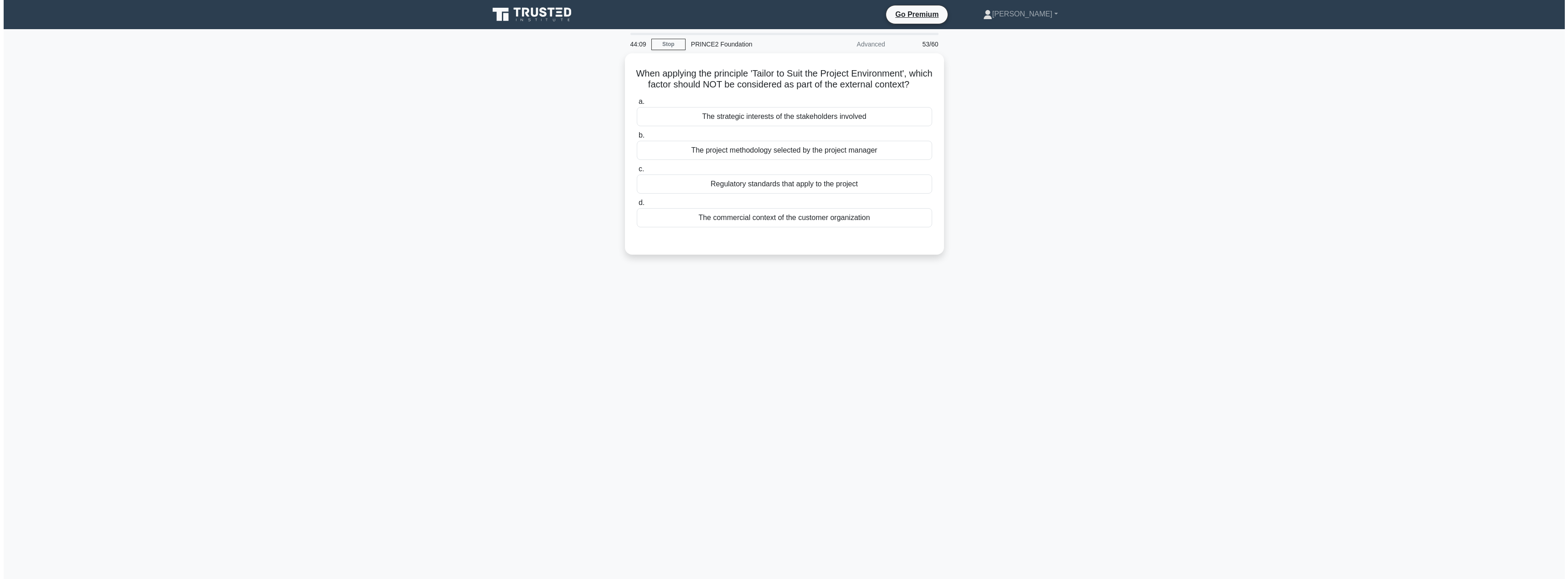
scroll to position [0, 0]
click at [832, 158] on div "The project methodology selected by the project manager" at bounding box center [783, 148] width 295 height 19
click at [636, 136] on input "b. The project methodology selected by the project manager" at bounding box center [636, 133] width 0 height 6
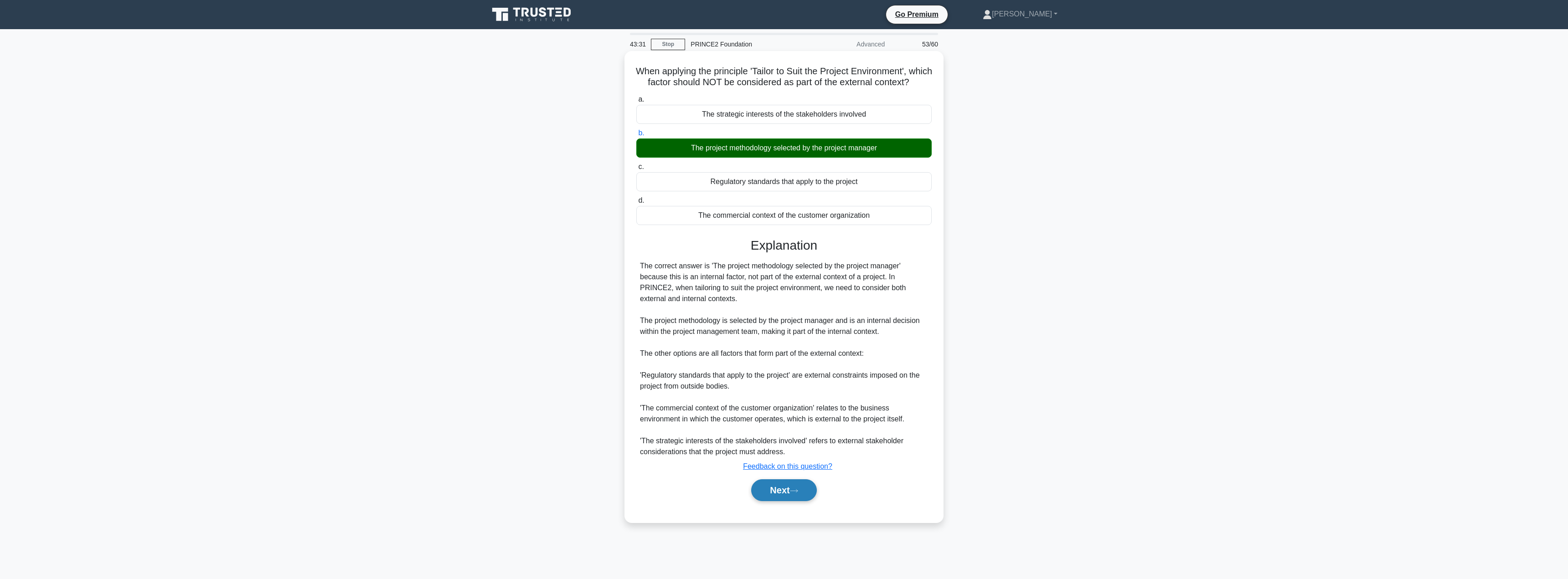
click at [795, 501] on button "Next" at bounding box center [783, 490] width 65 height 22
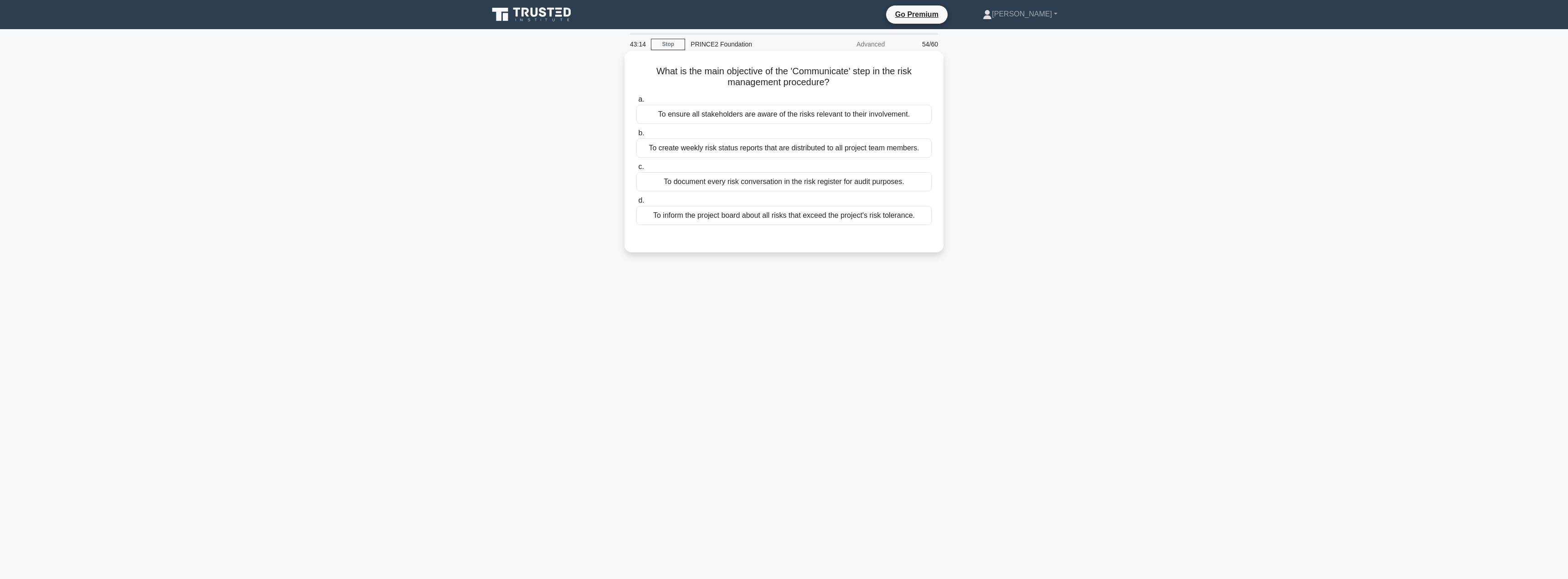
click at [806, 218] on div "To inform the project board about all risks that exceed the project's risk tole…" at bounding box center [783, 215] width 295 height 19
click at [636, 204] on input "d. To inform the project board about all risks that exceed the project's risk t…" at bounding box center [636, 201] width 0 height 6
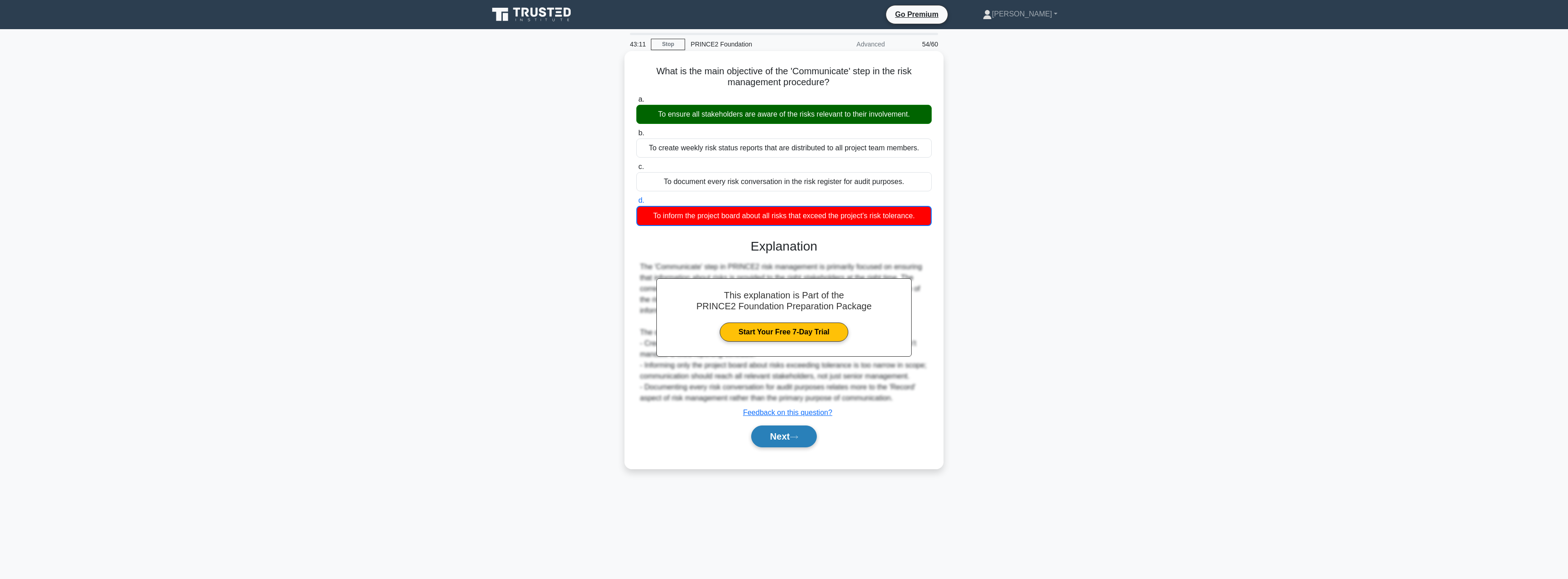
click at [790, 447] on button "Next" at bounding box center [783, 436] width 65 height 22
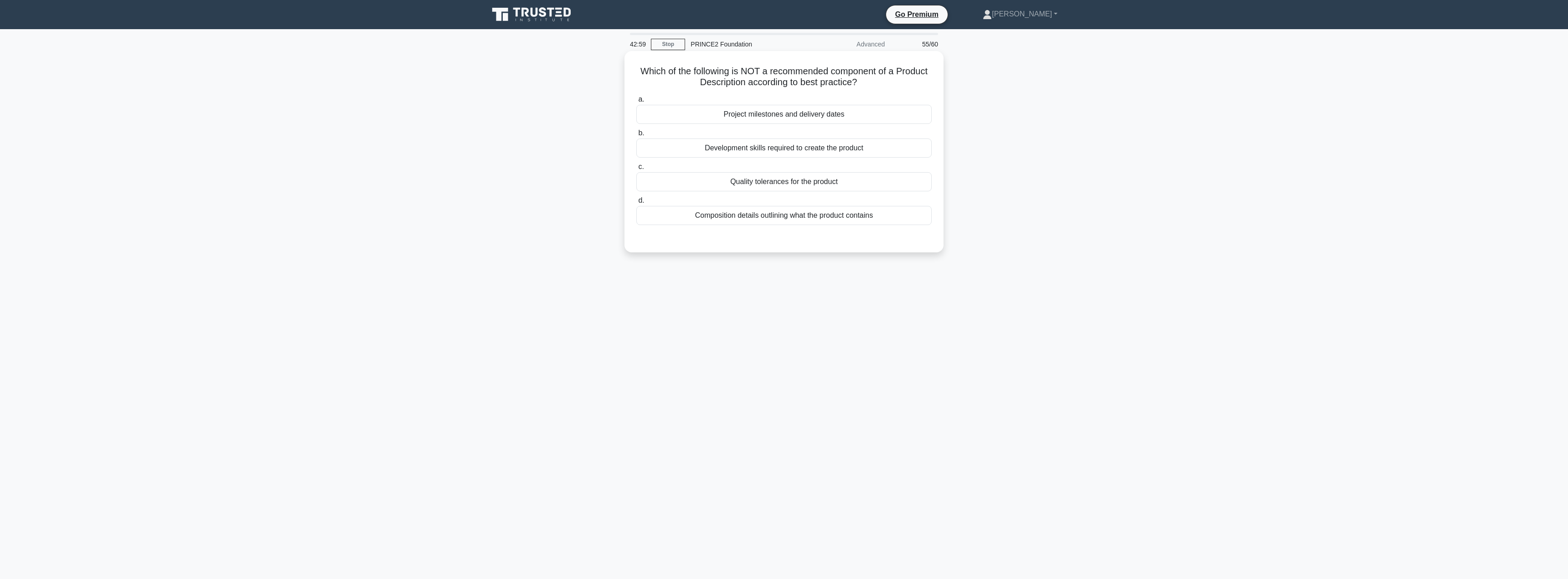
click at [772, 147] on div "Development skills required to create the product" at bounding box center [783, 148] width 295 height 19
click at [636, 136] on input "b. Development skills required to create the product" at bounding box center [636, 133] width 0 height 6
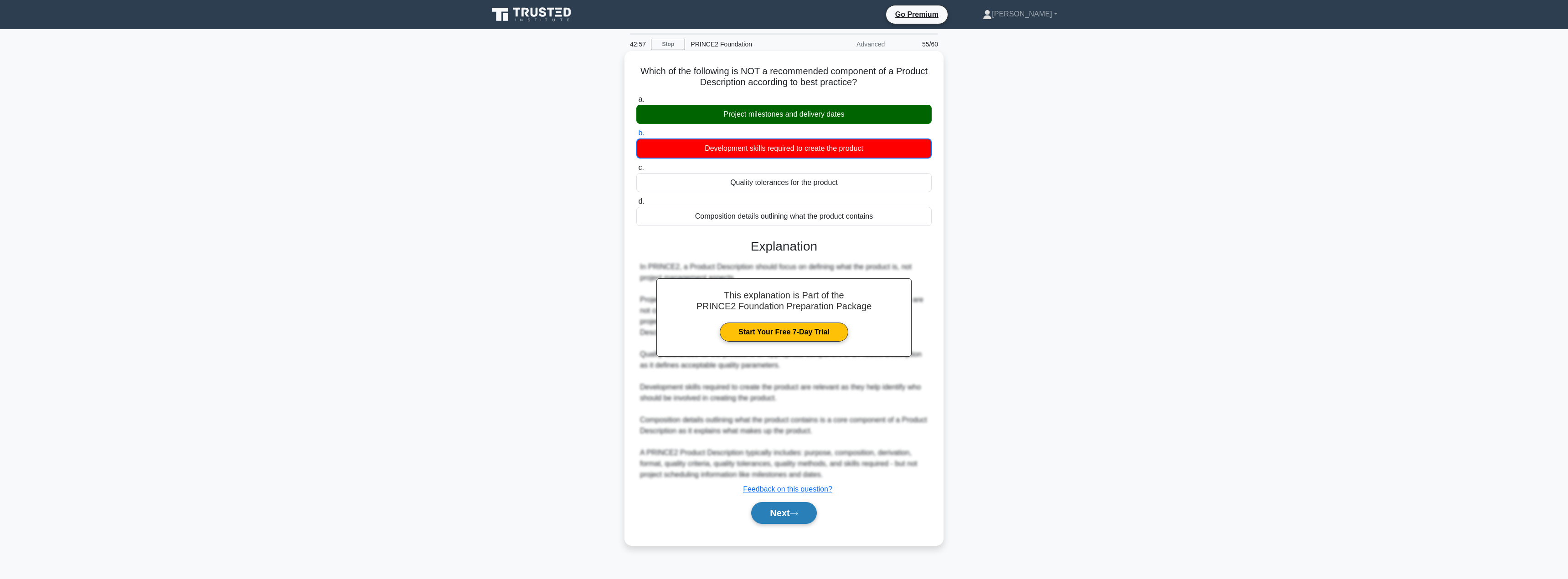
click at [786, 513] on button "Next" at bounding box center [783, 513] width 65 height 22
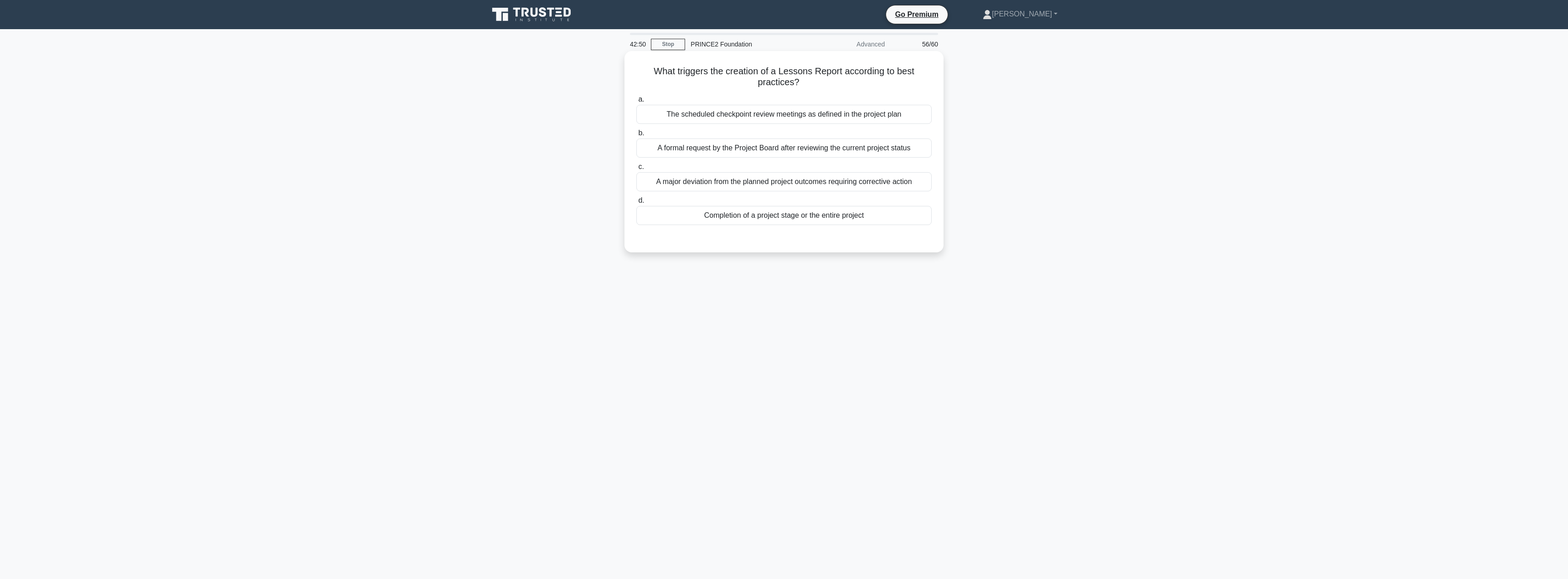
click at [765, 217] on div "Completion of a project stage or the entire project" at bounding box center [783, 215] width 295 height 19
click at [636, 204] on input "d. Completion of a project stage or the entire project" at bounding box center [636, 201] width 0 height 6
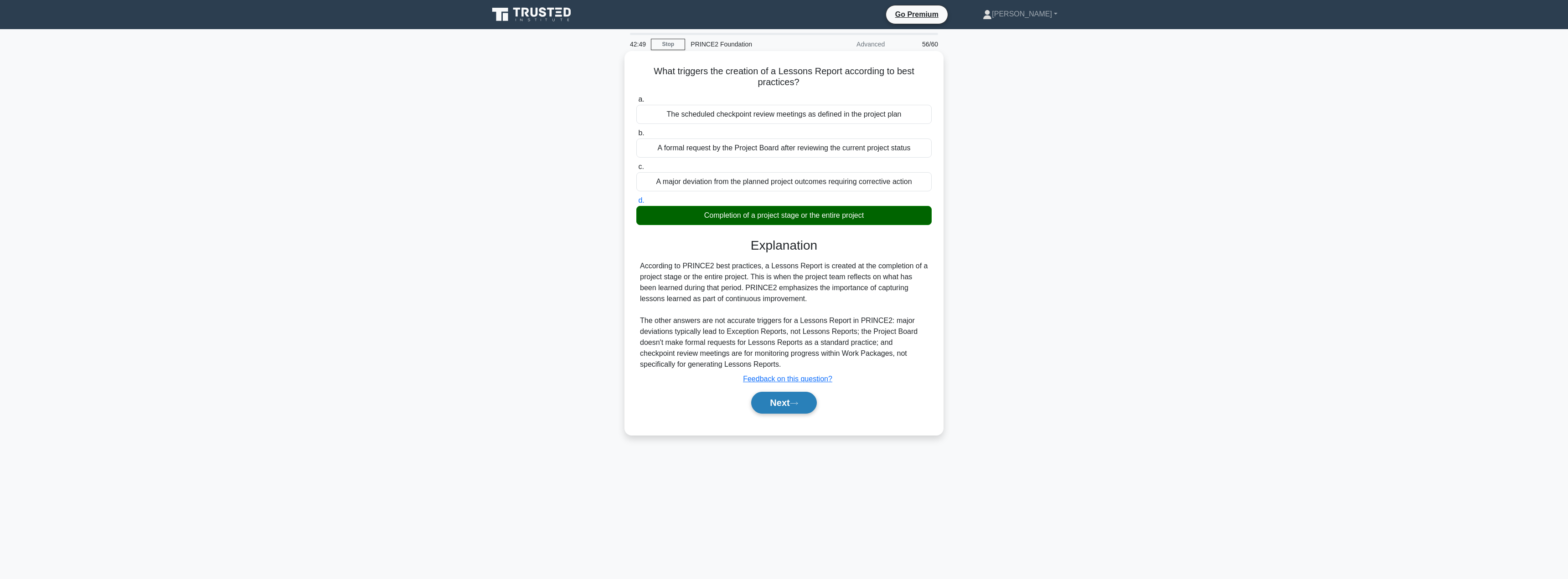
click at [775, 401] on button "Next" at bounding box center [783, 403] width 65 height 22
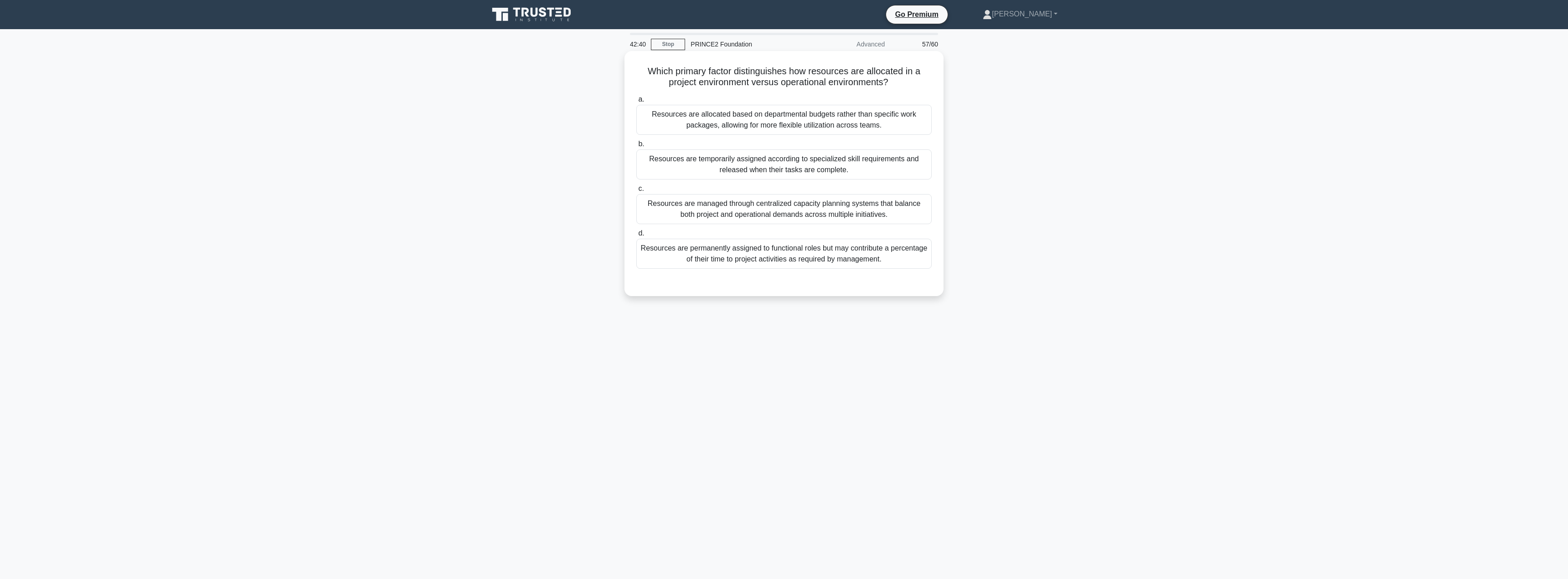
click at [763, 159] on div "Resources are temporarily assigned according to specialized skill requirements …" at bounding box center [783, 164] width 295 height 30
click at [636, 147] on input "b. Resources are temporarily assigned according to specialized skill requiremen…" at bounding box center [636, 144] width 0 height 6
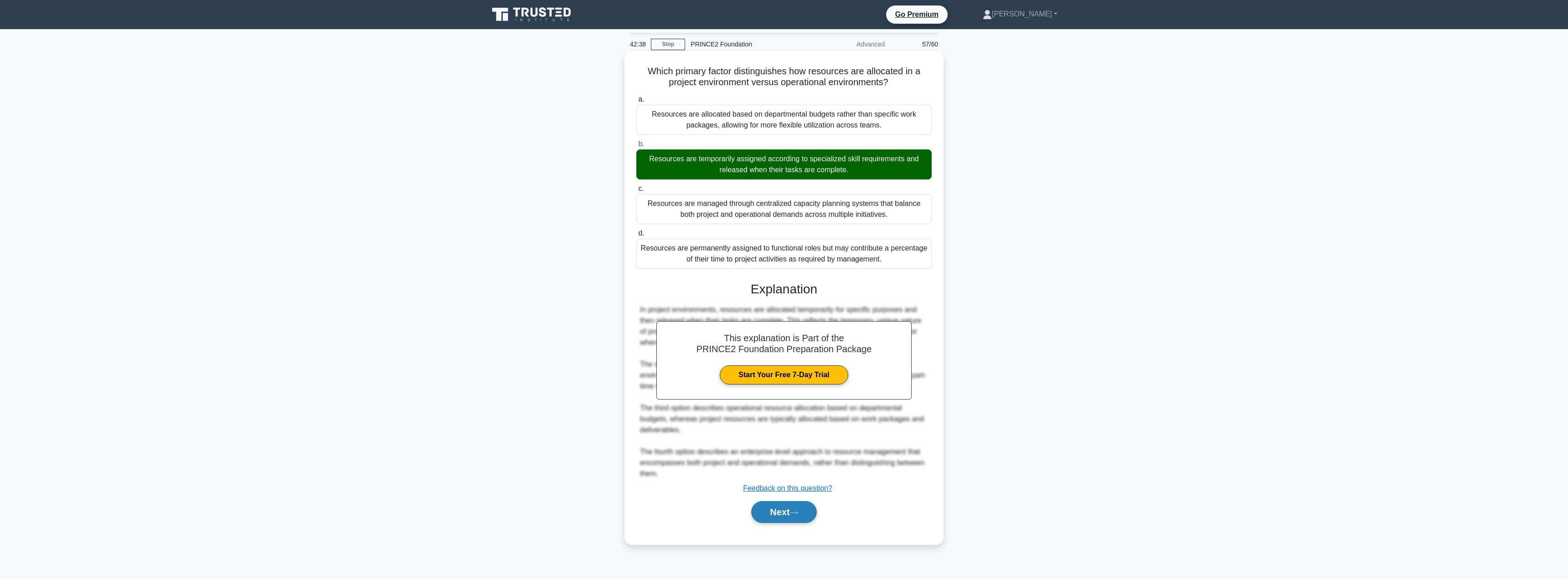
click at [771, 516] on button "Next" at bounding box center [783, 512] width 65 height 22
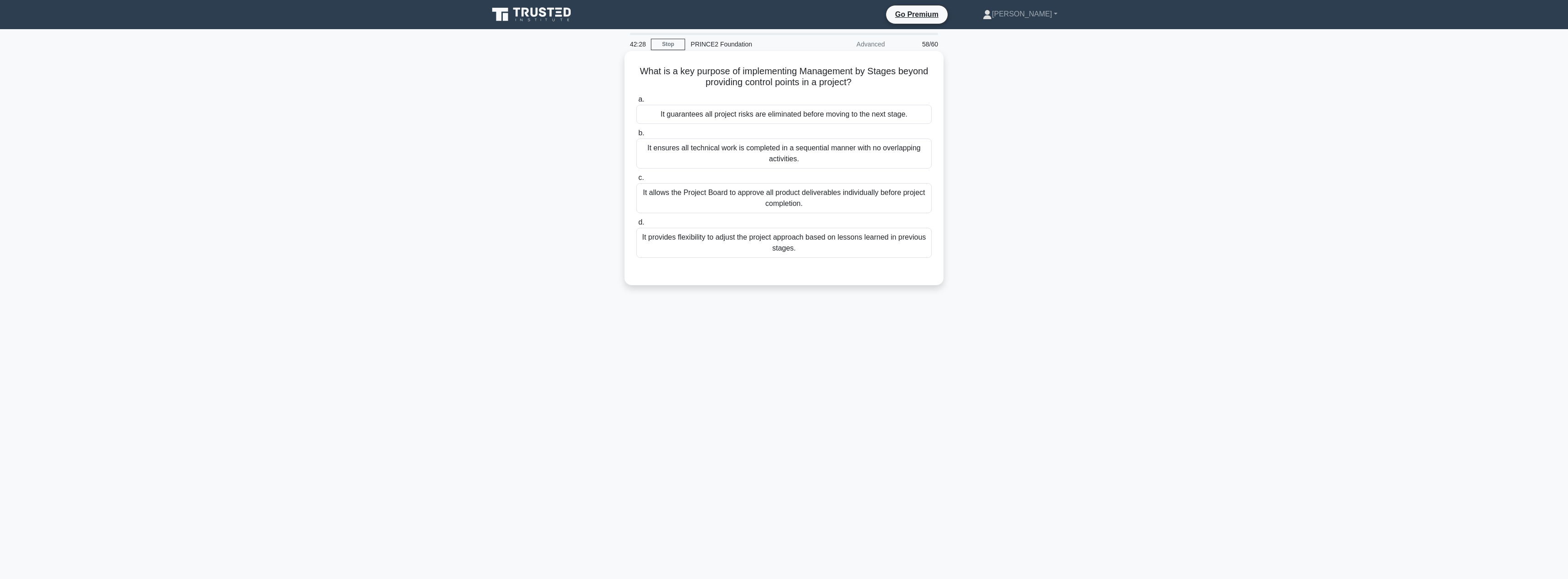
click at [890, 255] on div "It provides flexibility to adjust the project approach based on lessons learned…" at bounding box center [783, 242] width 295 height 30
click at [636, 226] on input "d. It provides flexibility to adjust the project approach based on lessons lear…" at bounding box center [636, 223] width 0 height 6
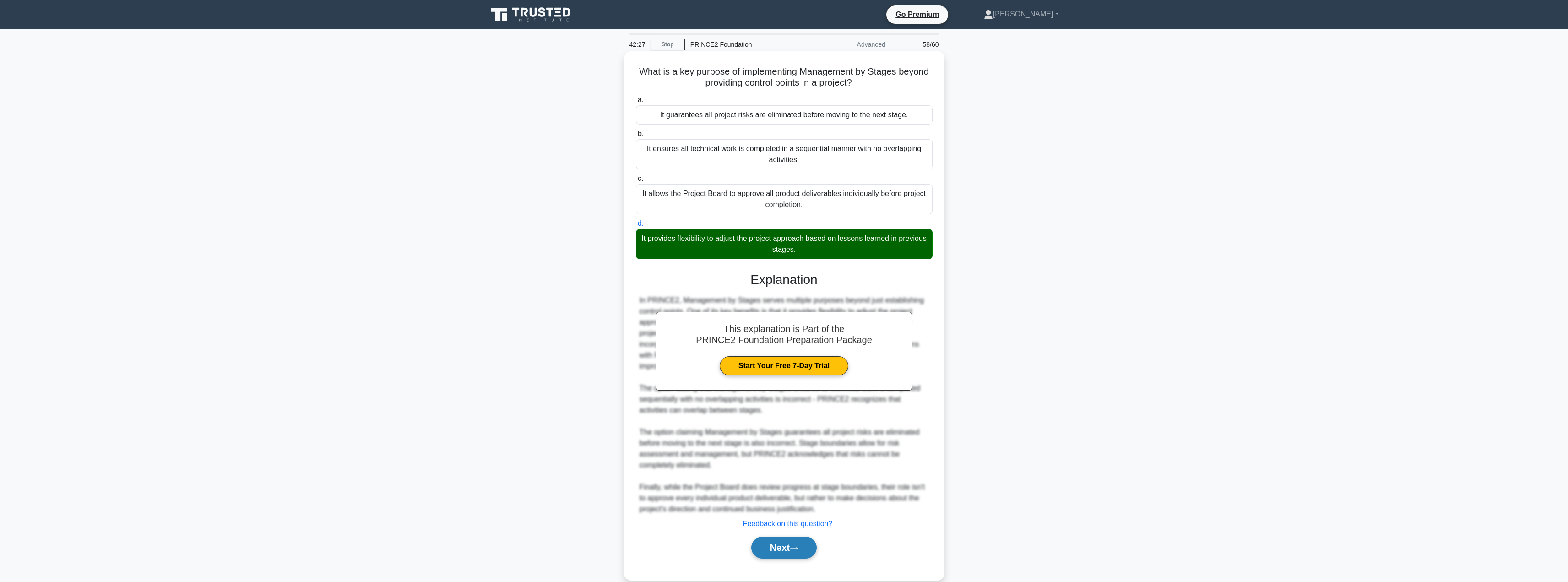
click at [783, 544] on button "Next" at bounding box center [784, 548] width 65 height 22
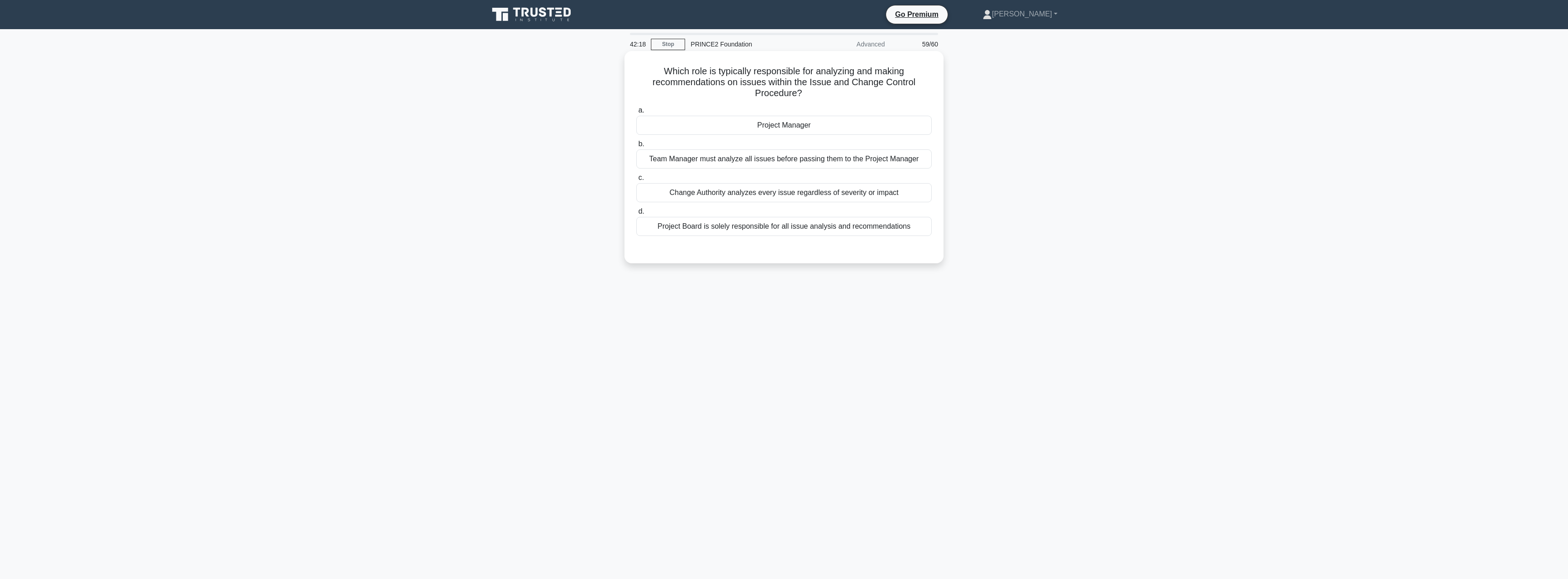
click at [811, 135] on div "Project Manager" at bounding box center [783, 125] width 295 height 19
click at [636, 113] on input "a. Project Manager" at bounding box center [636, 111] width 0 height 6
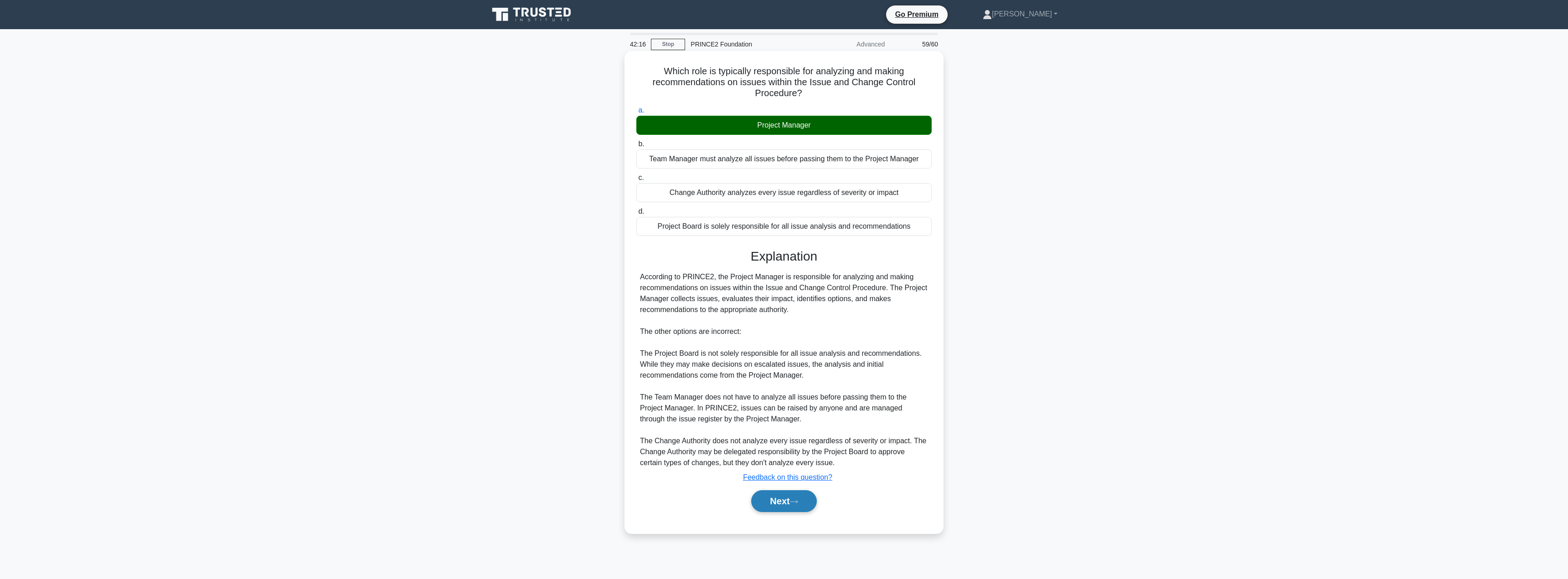
click at [761, 491] on button "Next" at bounding box center [783, 501] width 65 height 22
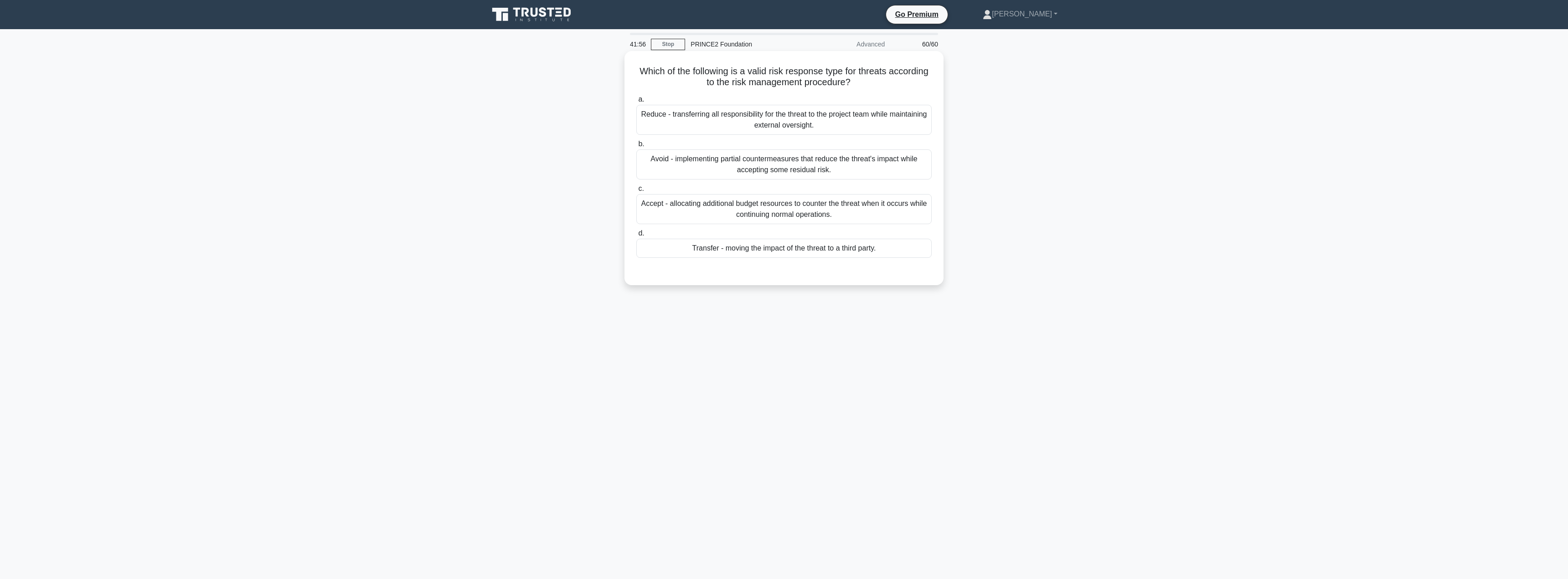
click at [786, 255] on div "Transfer - moving the impact of the threat to a third party." at bounding box center [783, 248] width 295 height 19
click at [636, 237] on input "d. Transfer - moving the impact of the threat to a third party." at bounding box center [636, 234] width 0 height 6
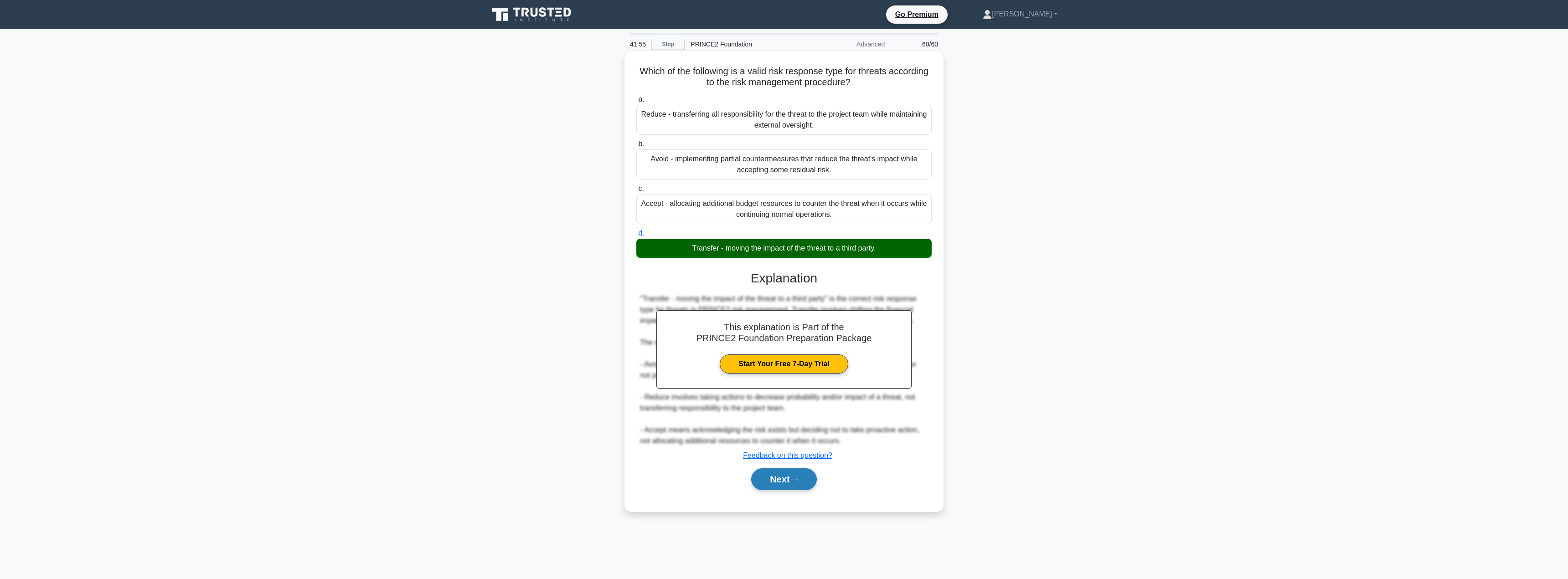
click at [782, 482] on button "Next" at bounding box center [783, 479] width 65 height 22
click at [782, 480] on button "Next" at bounding box center [783, 479] width 65 height 22
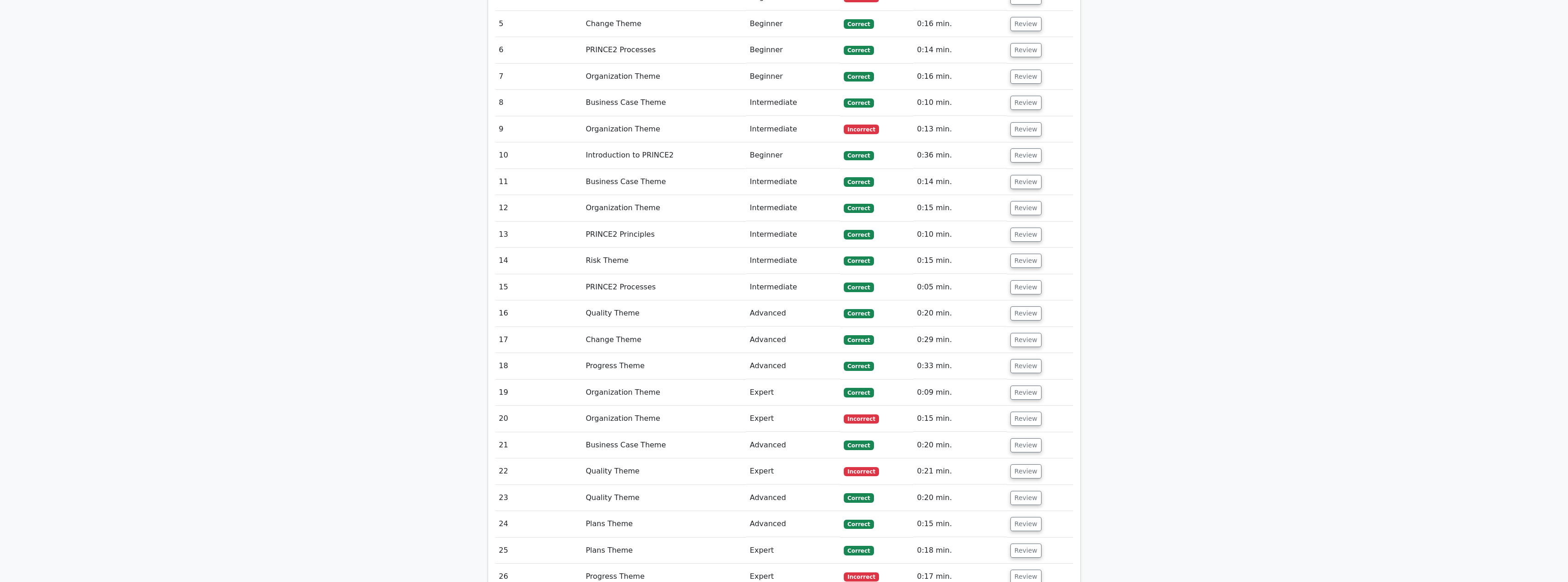
scroll to position [1236, 0]
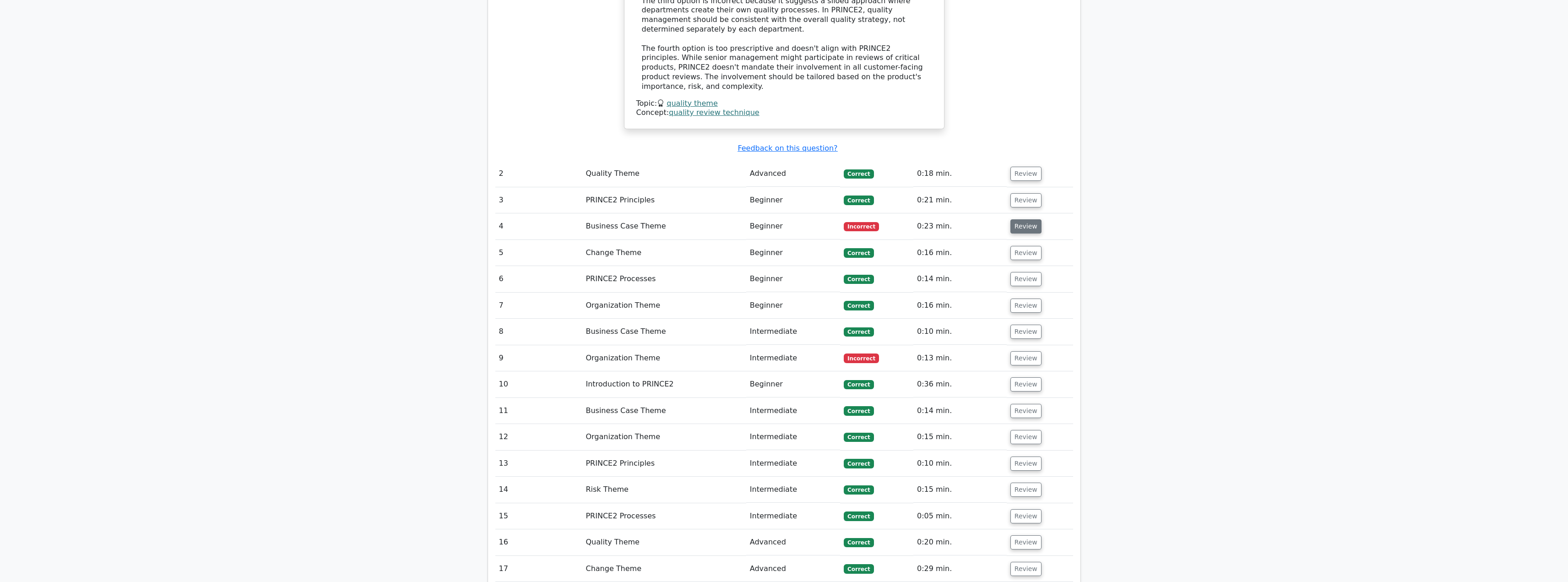
click at [1032, 219] on button "Review" at bounding box center [1026, 226] width 31 height 14
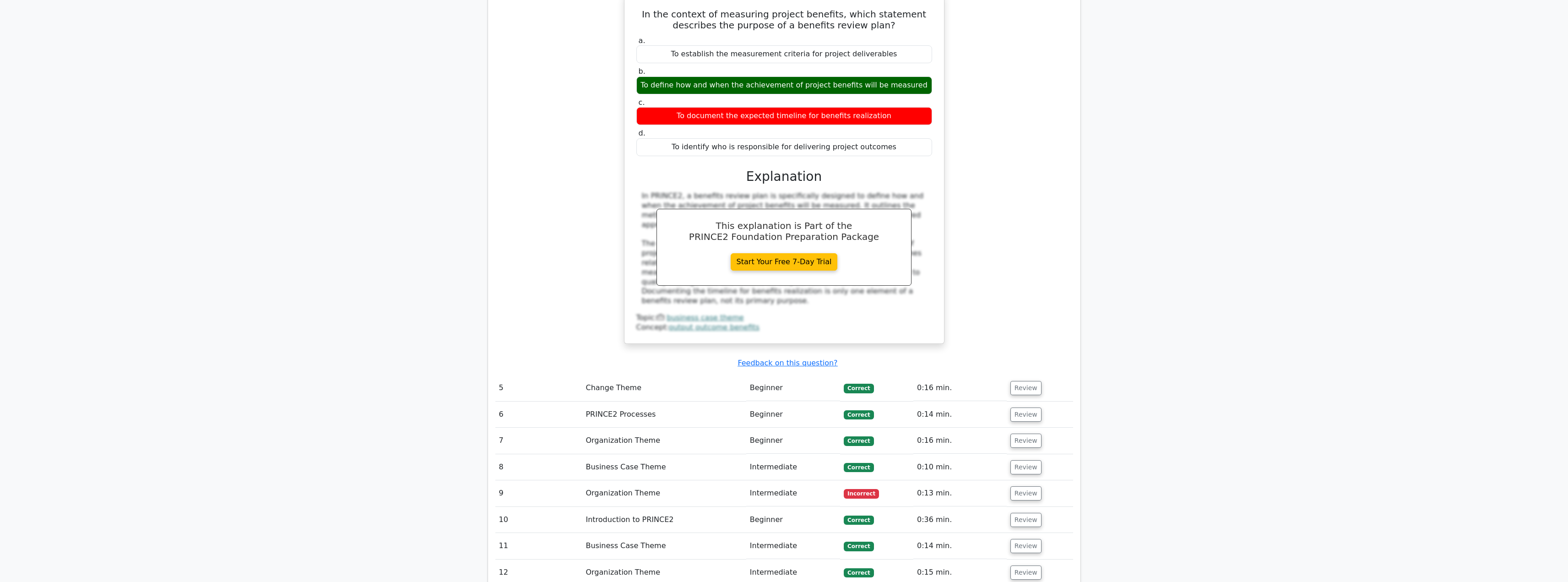
scroll to position [1602, 0]
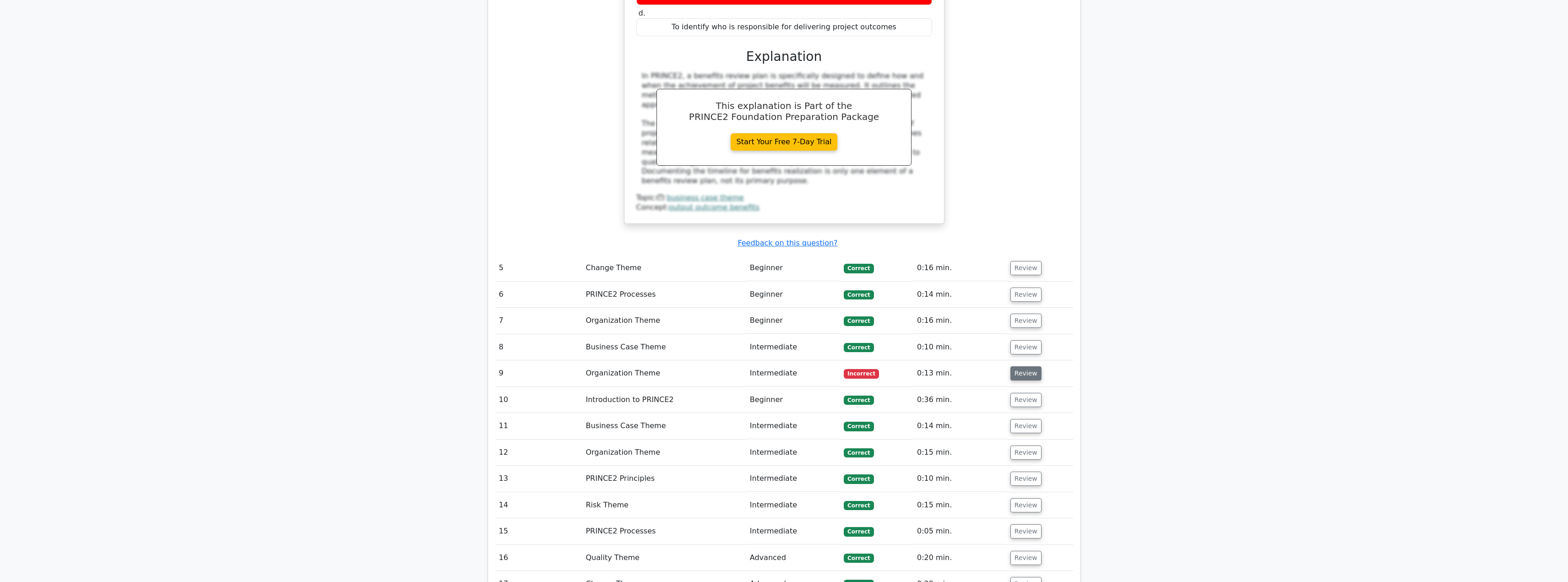
click at [1035, 366] on button "Review" at bounding box center [1026, 373] width 31 height 14
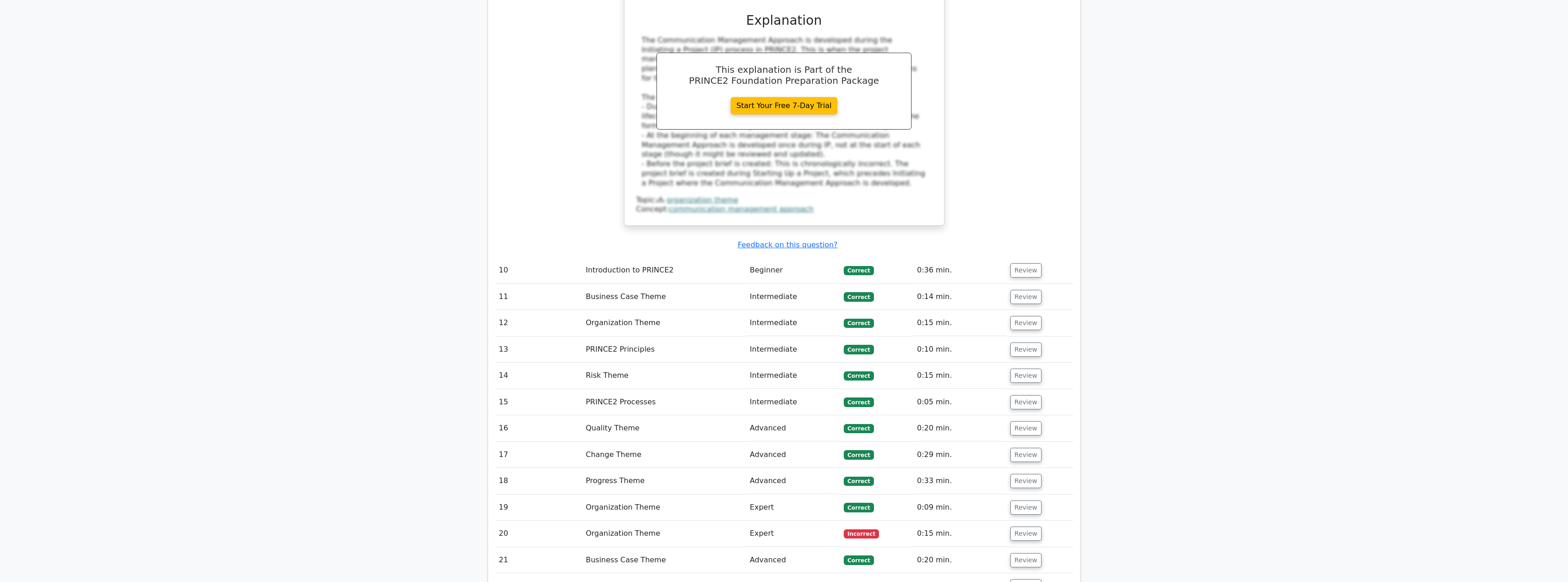
scroll to position [2289, 0]
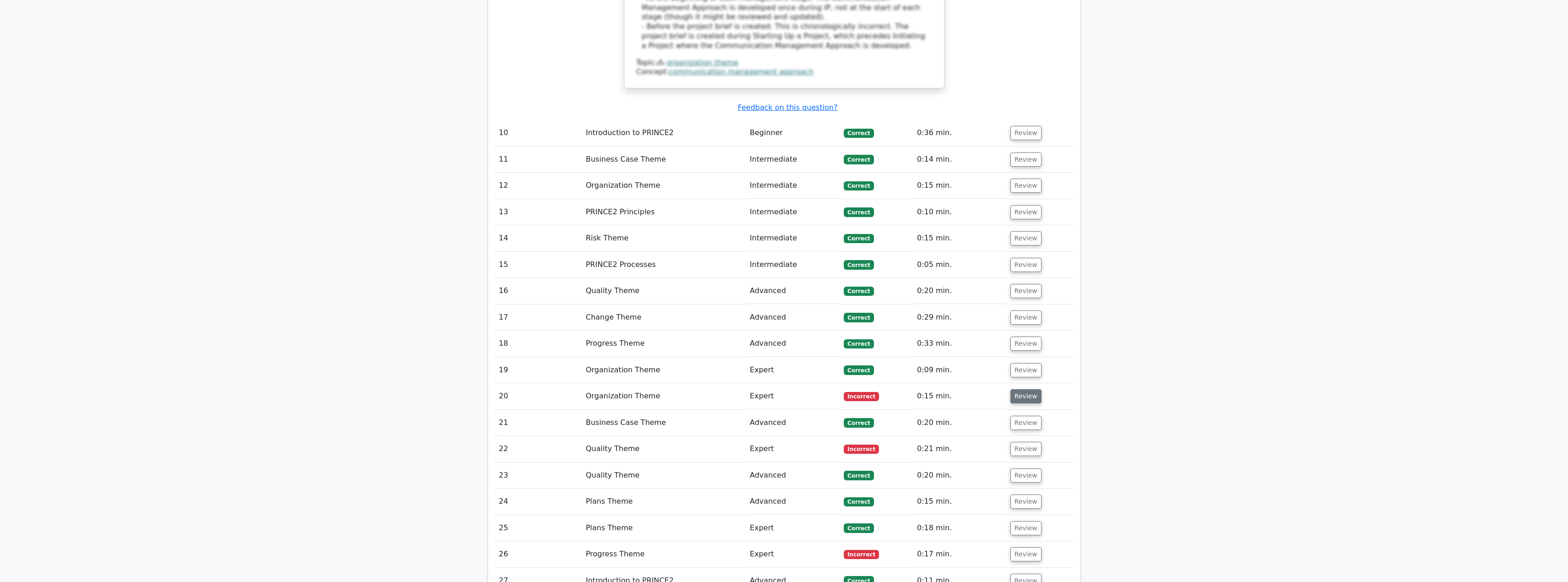
click at [1027, 389] on button "Review" at bounding box center [1026, 396] width 31 height 14
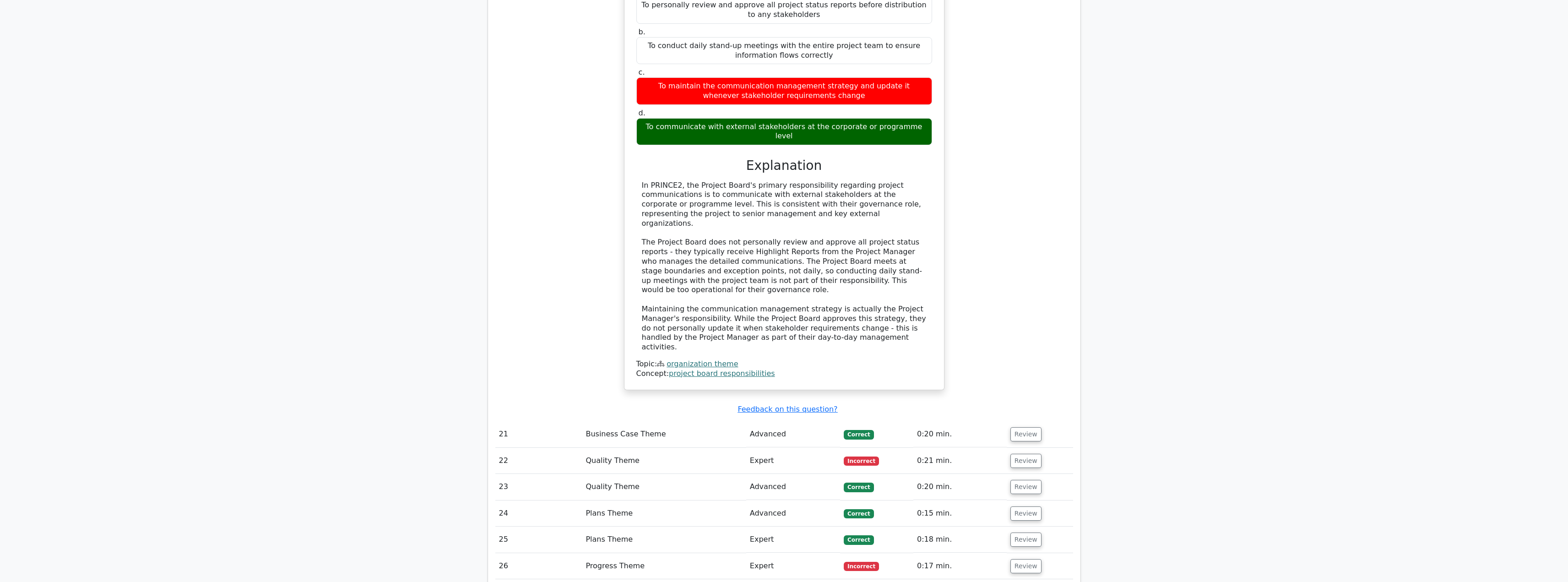
scroll to position [2793, 0]
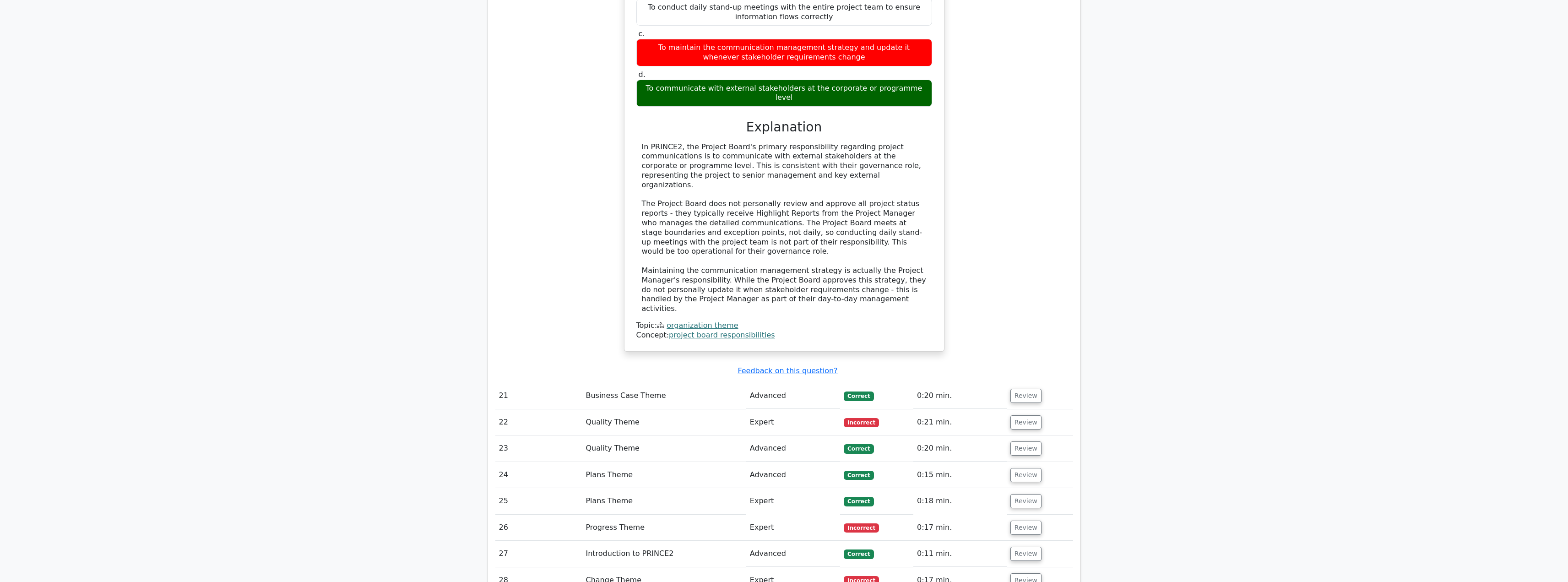
click at [1027, 409] on td "Review" at bounding box center [1040, 422] width 67 height 26
click at [1027, 415] on button "Review" at bounding box center [1026, 422] width 31 height 14
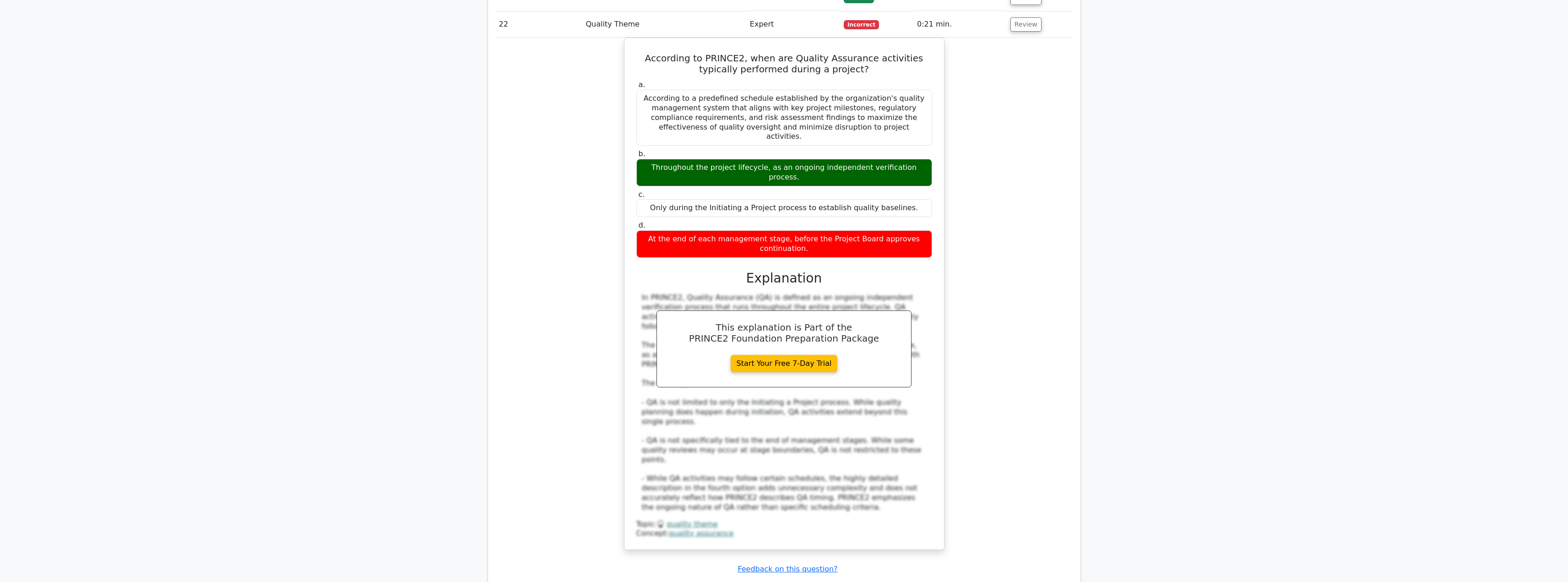
scroll to position [3251, 0]
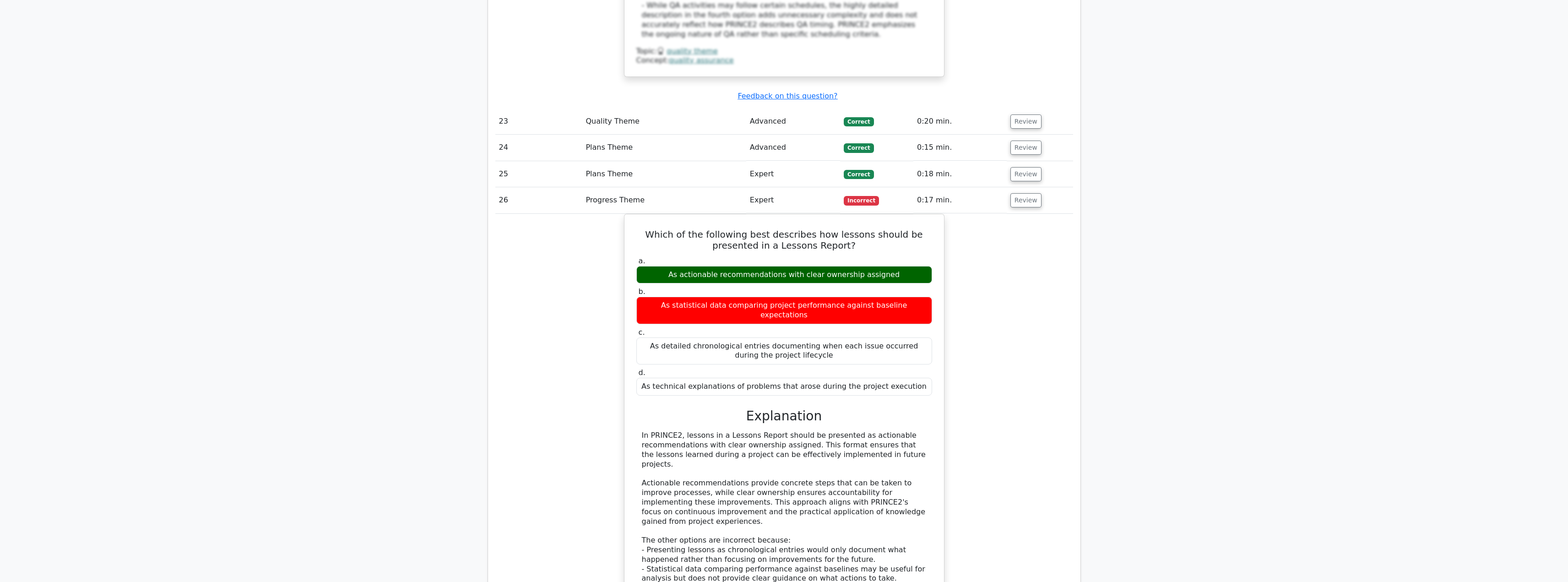
scroll to position [3754, 0]
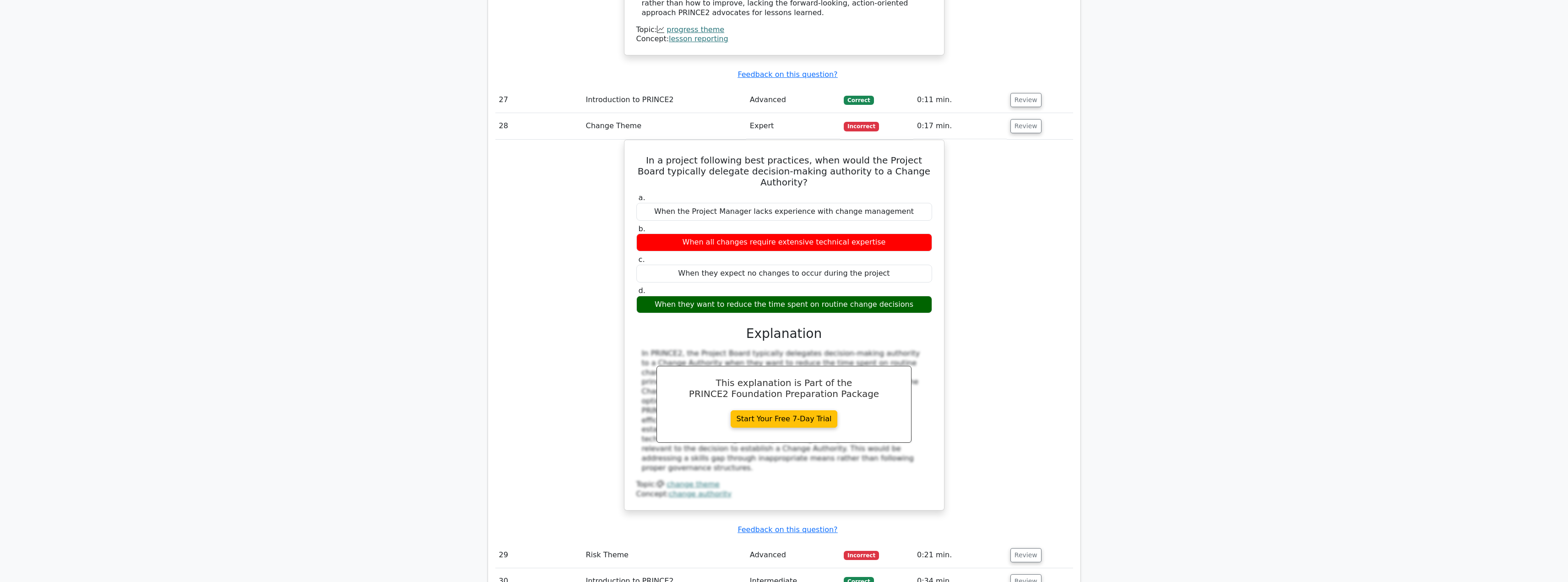
scroll to position [4349, 0]
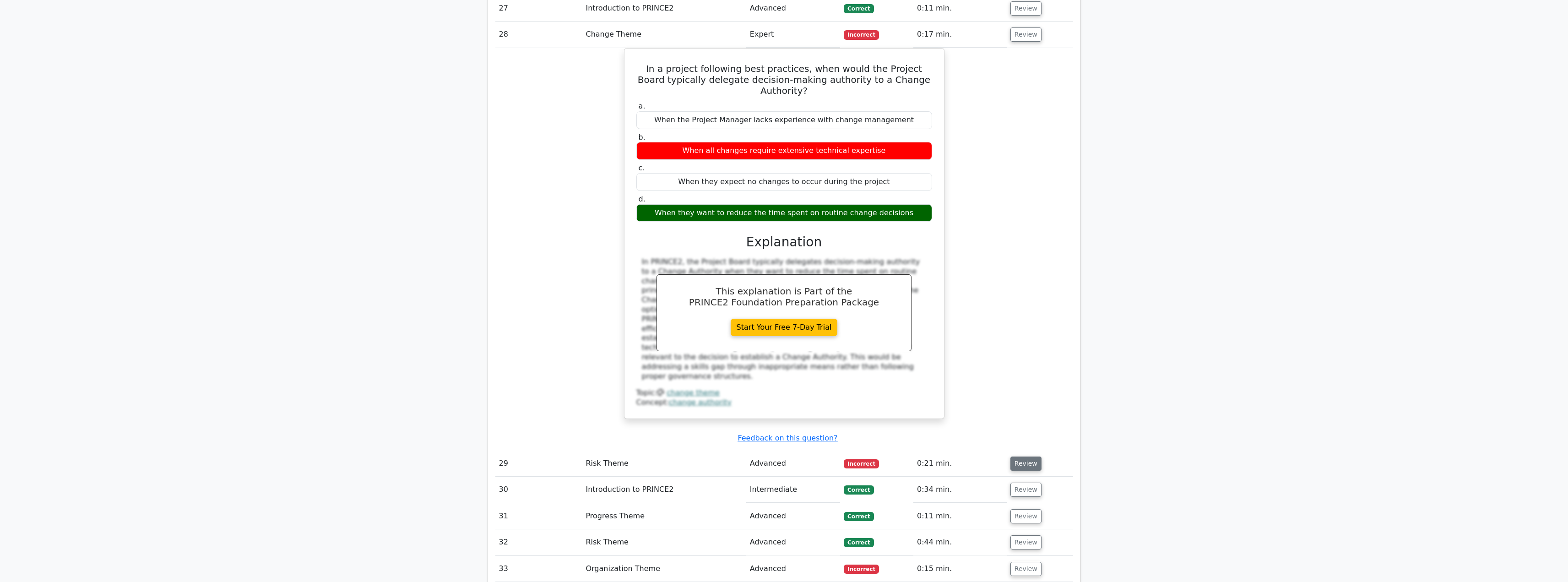
click at [1016, 457] on button "Review" at bounding box center [1026, 463] width 31 height 14
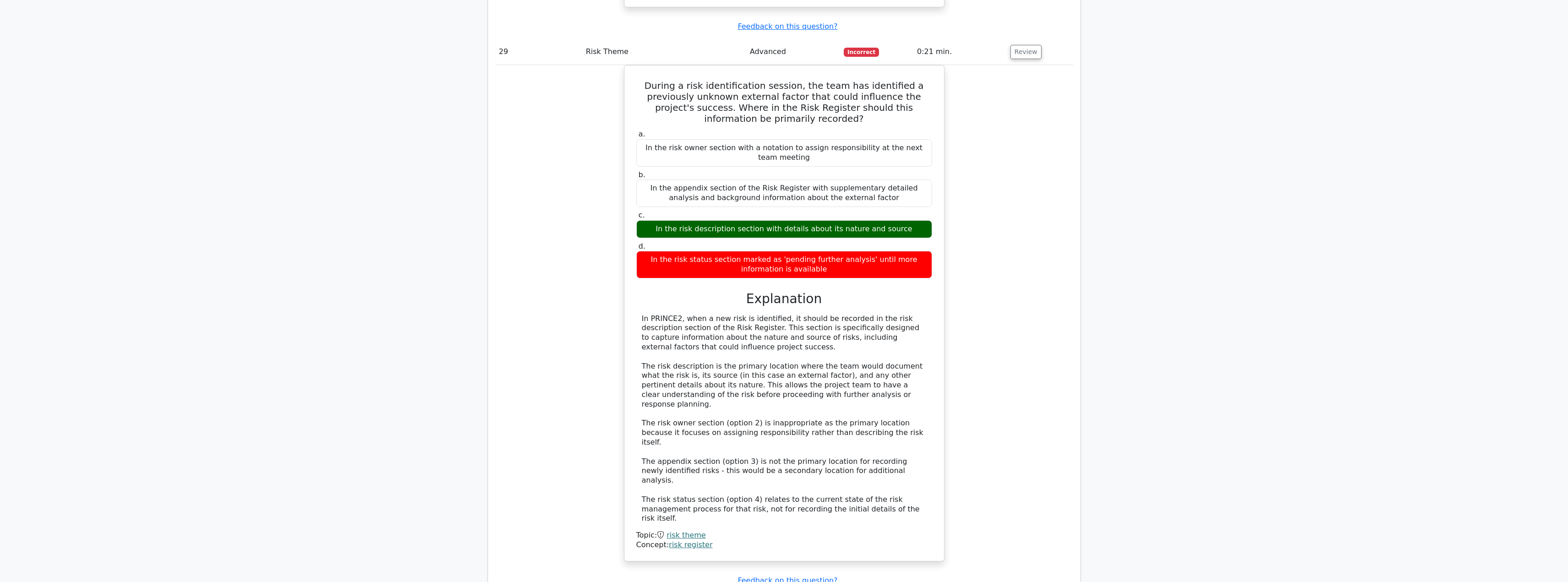
scroll to position [4761, 0]
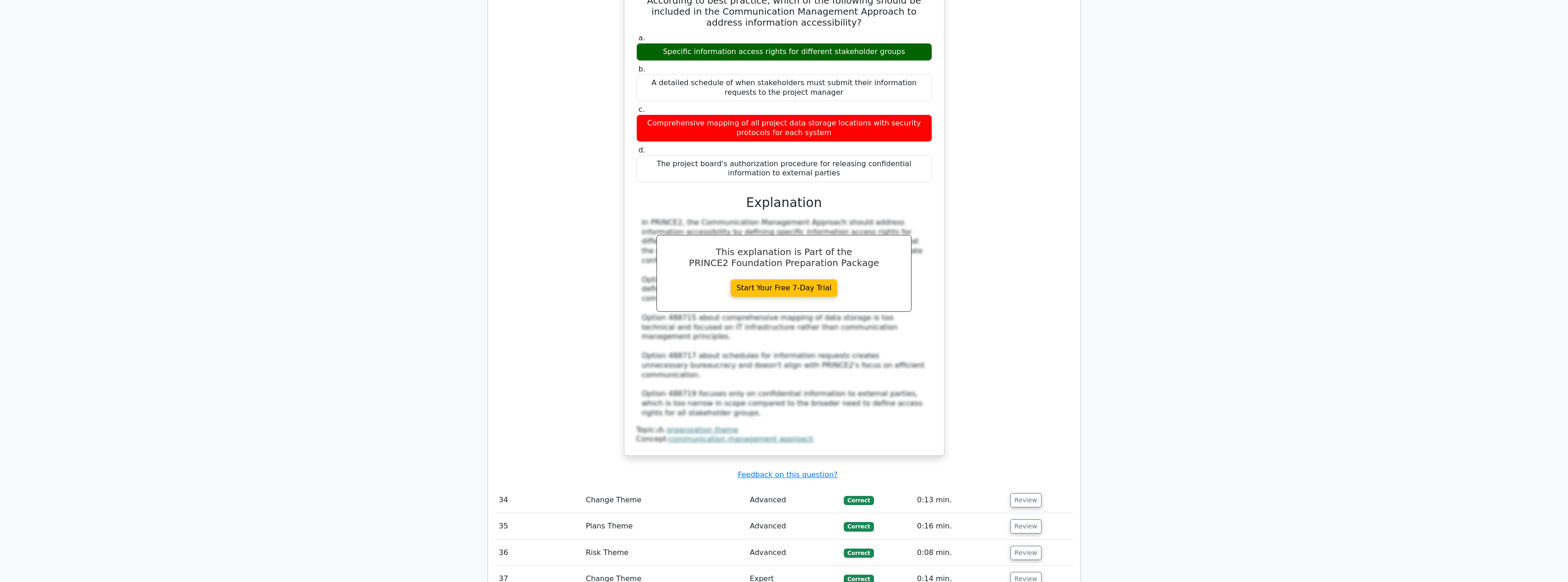
scroll to position [5539, 0]
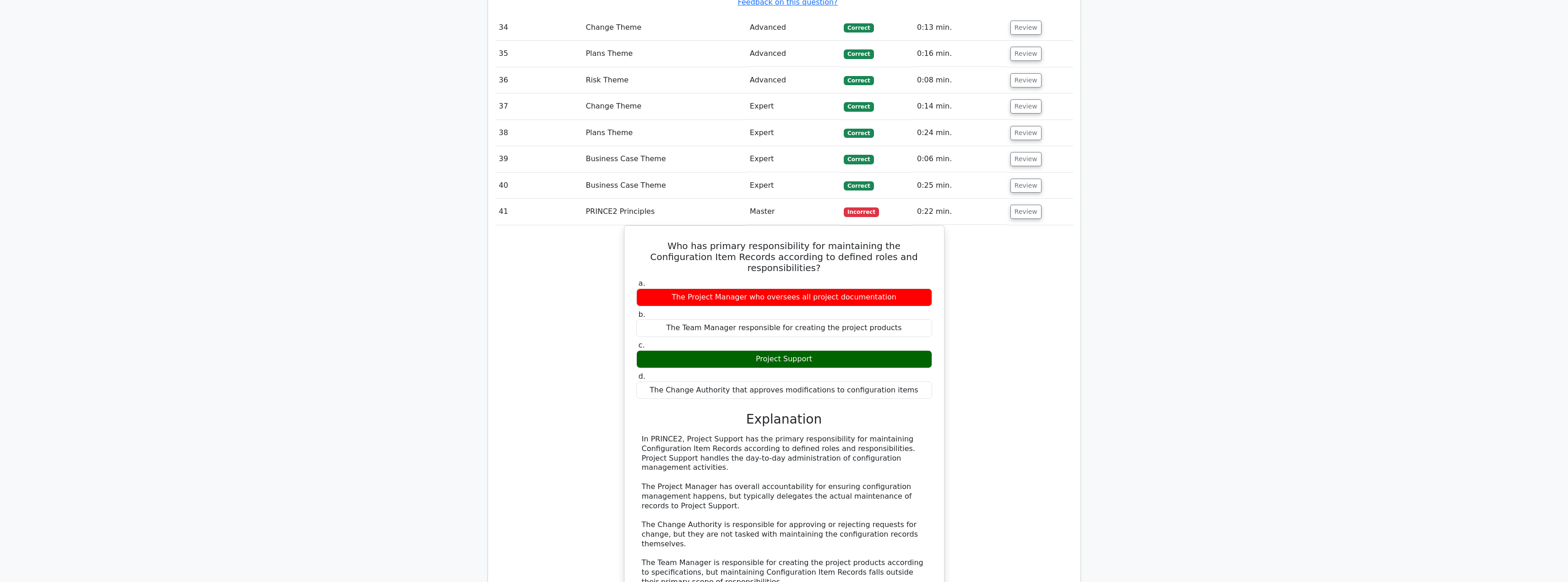
scroll to position [5951, 0]
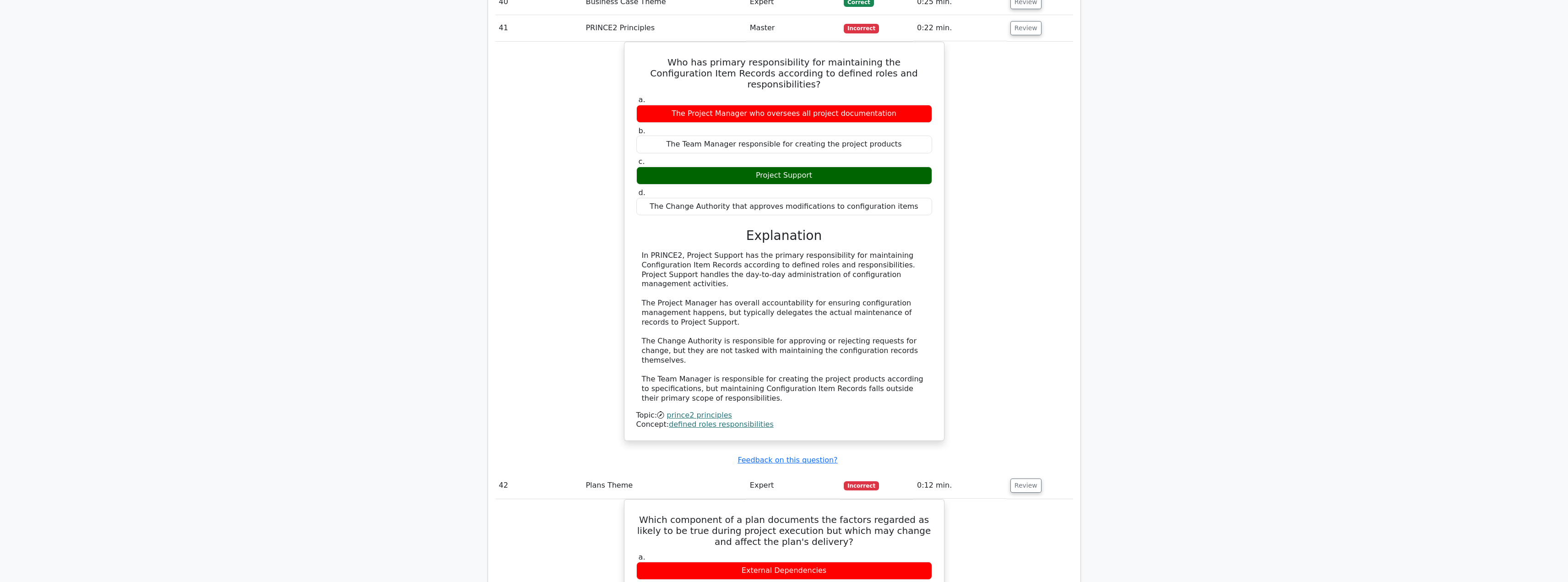
scroll to position [6500, 0]
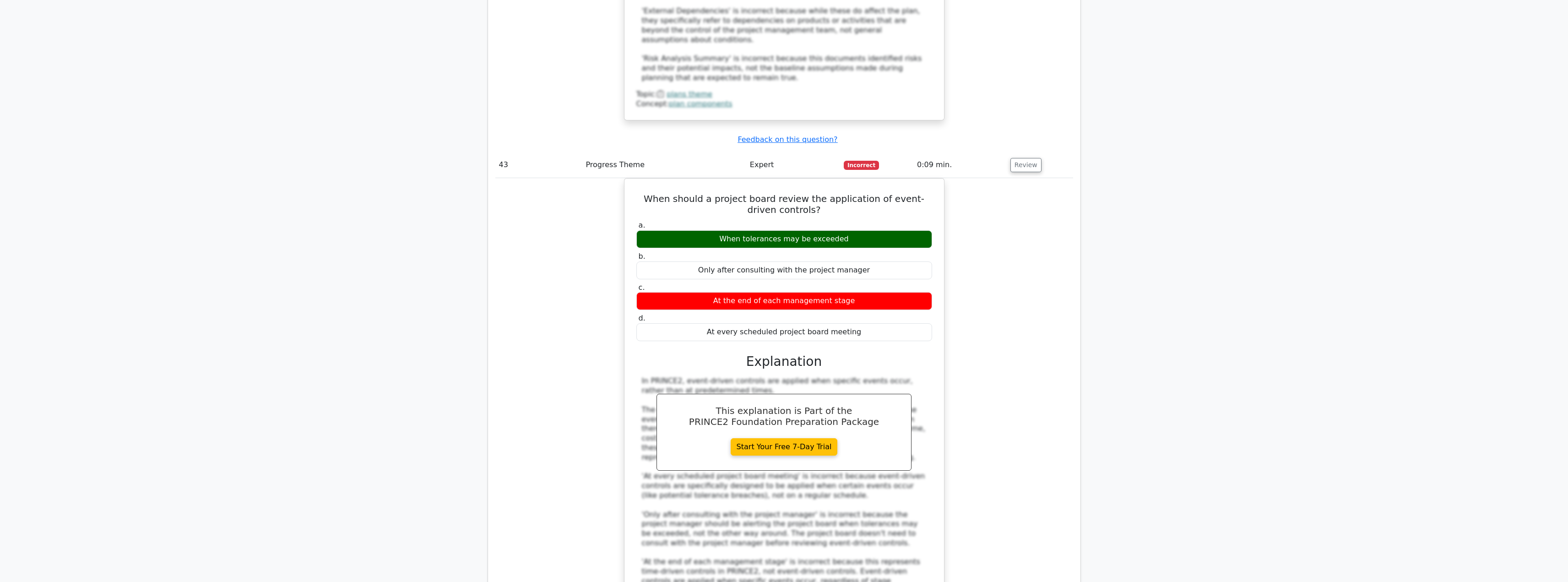
scroll to position [7004, 0]
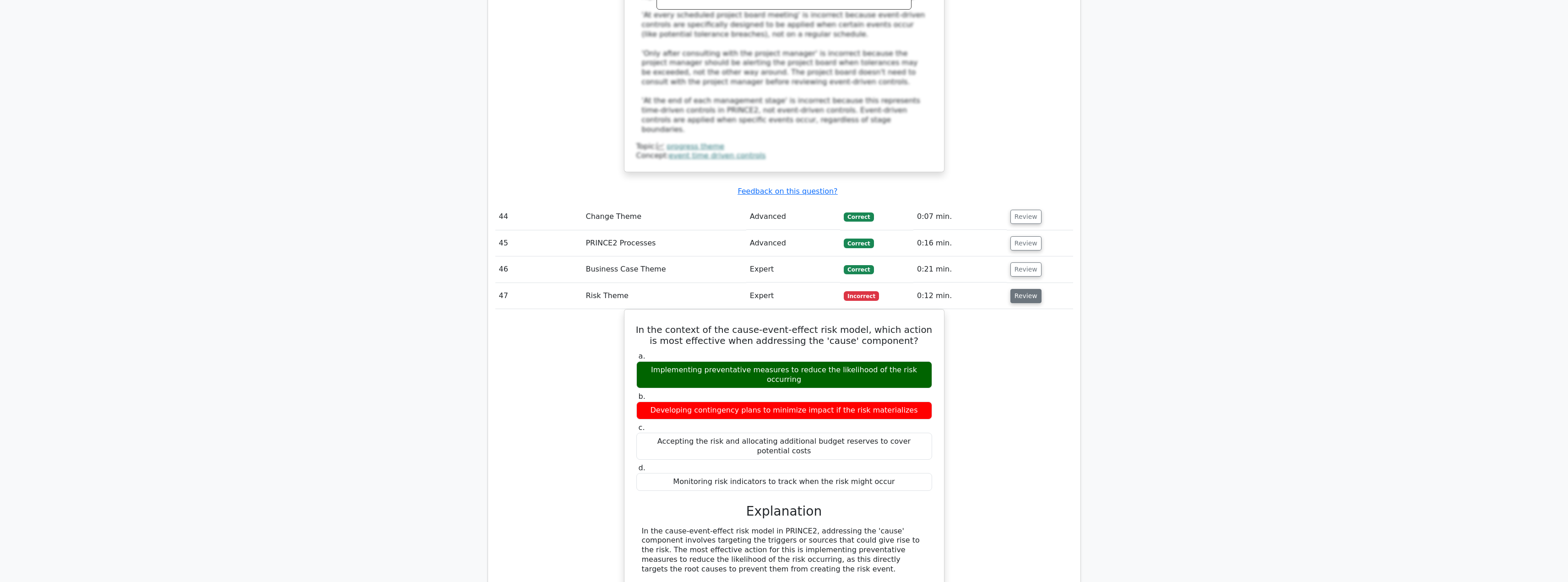
scroll to position [7554, 0]
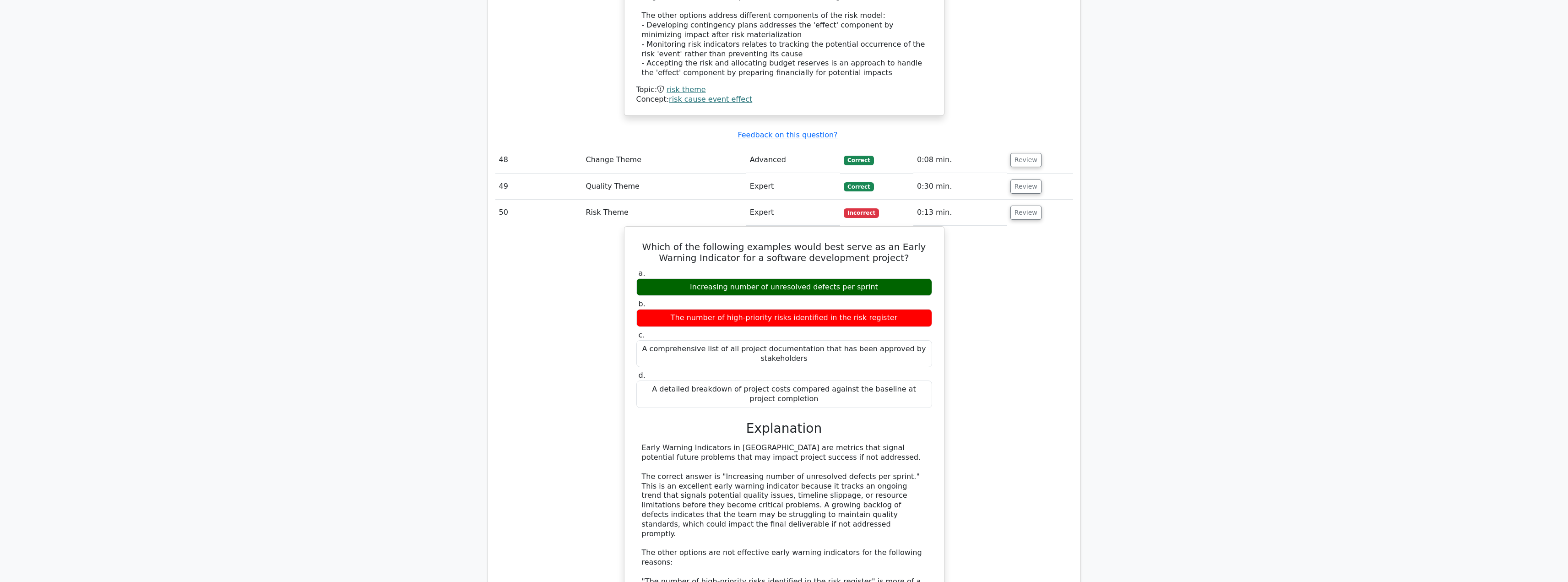
scroll to position [8058, 0]
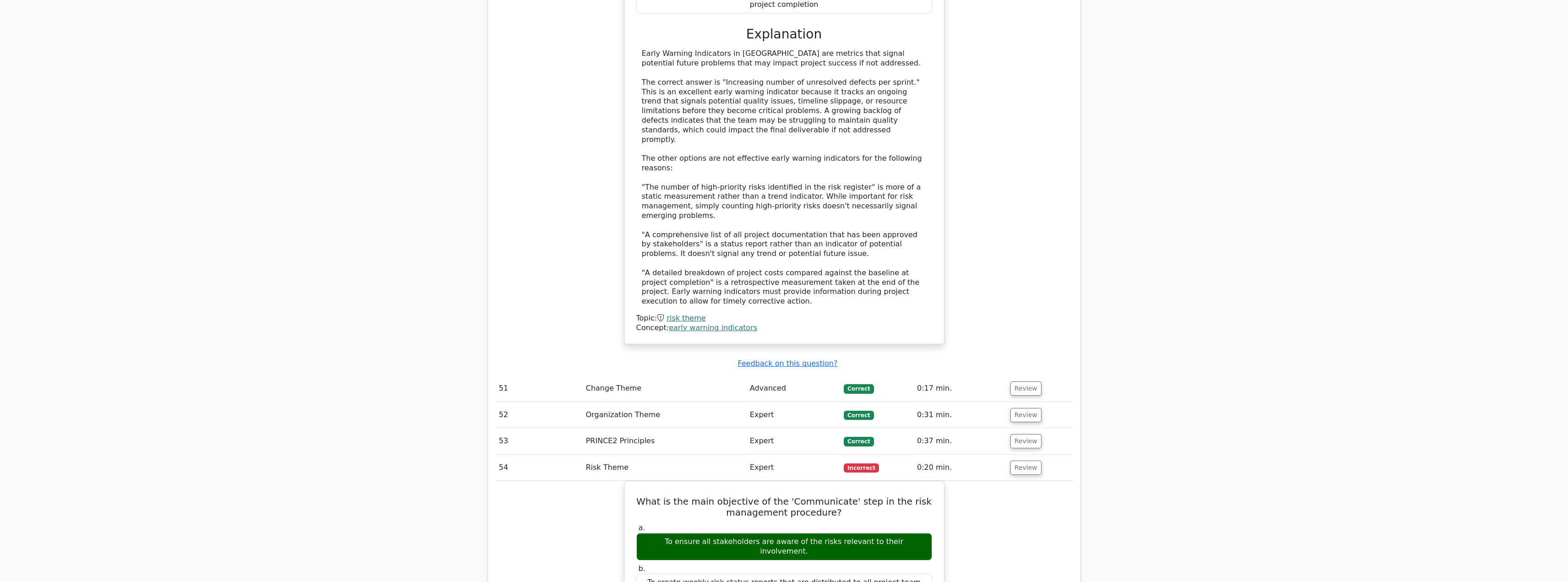
scroll to position [8607, 0]
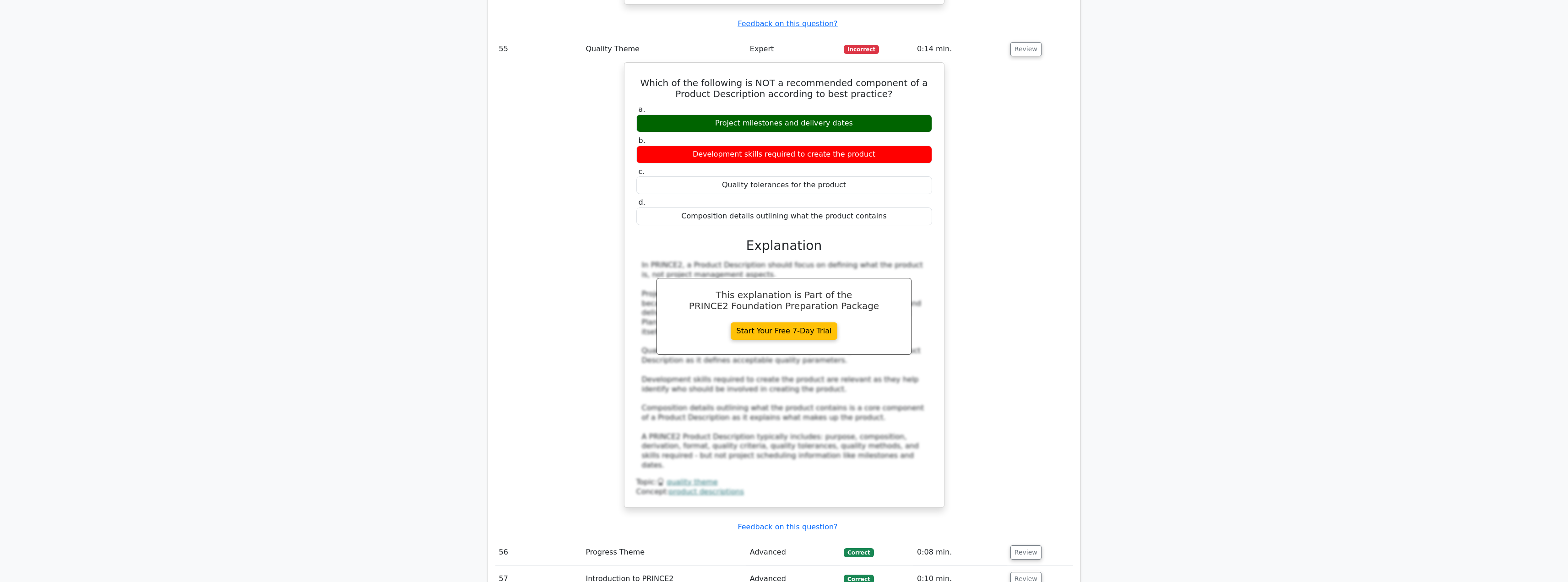
scroll to position [9332, 0]
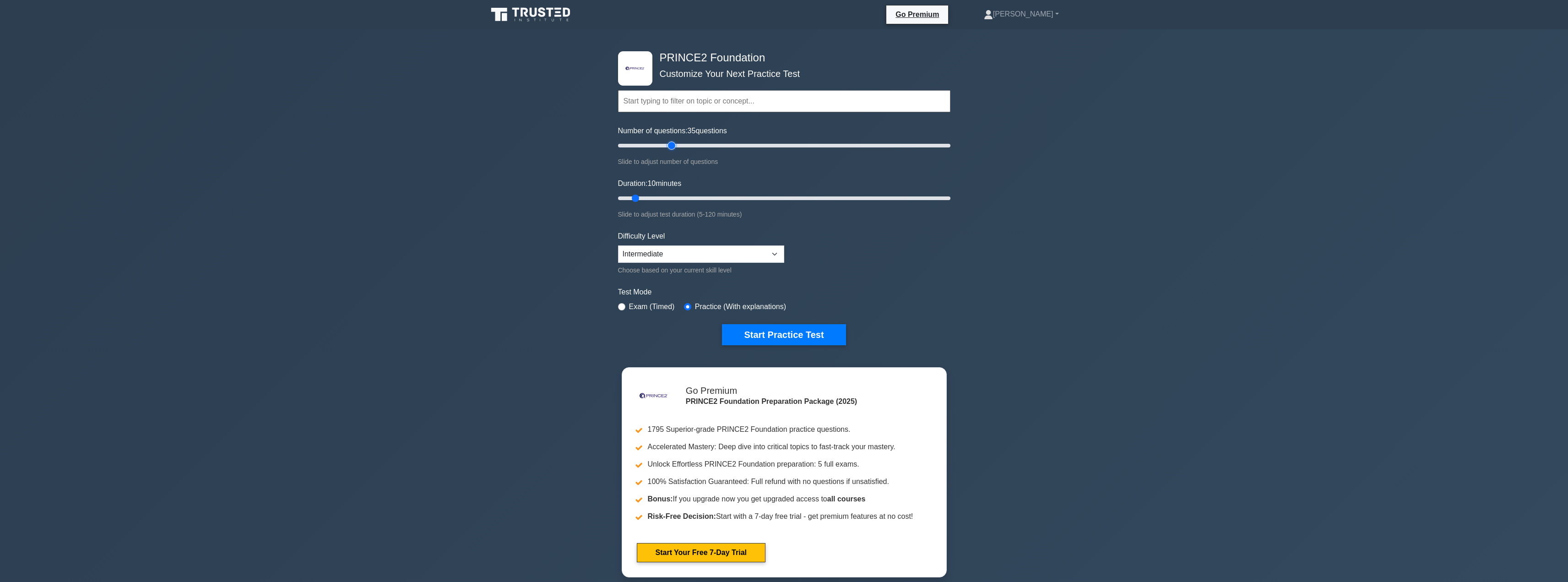
type input "35"
click at [668, 145] on input "Number of questions: 35 questions" at bounding box center [784, 146] width 333 height 11
type input "20"
click at [659, 199] on input "Duration: 20 minutes" at bounding box center [784, 198] width 333 height 11
click at [770, 334] on button "Start Practice Test" at bounding box center [784, 334] width 123 height 21
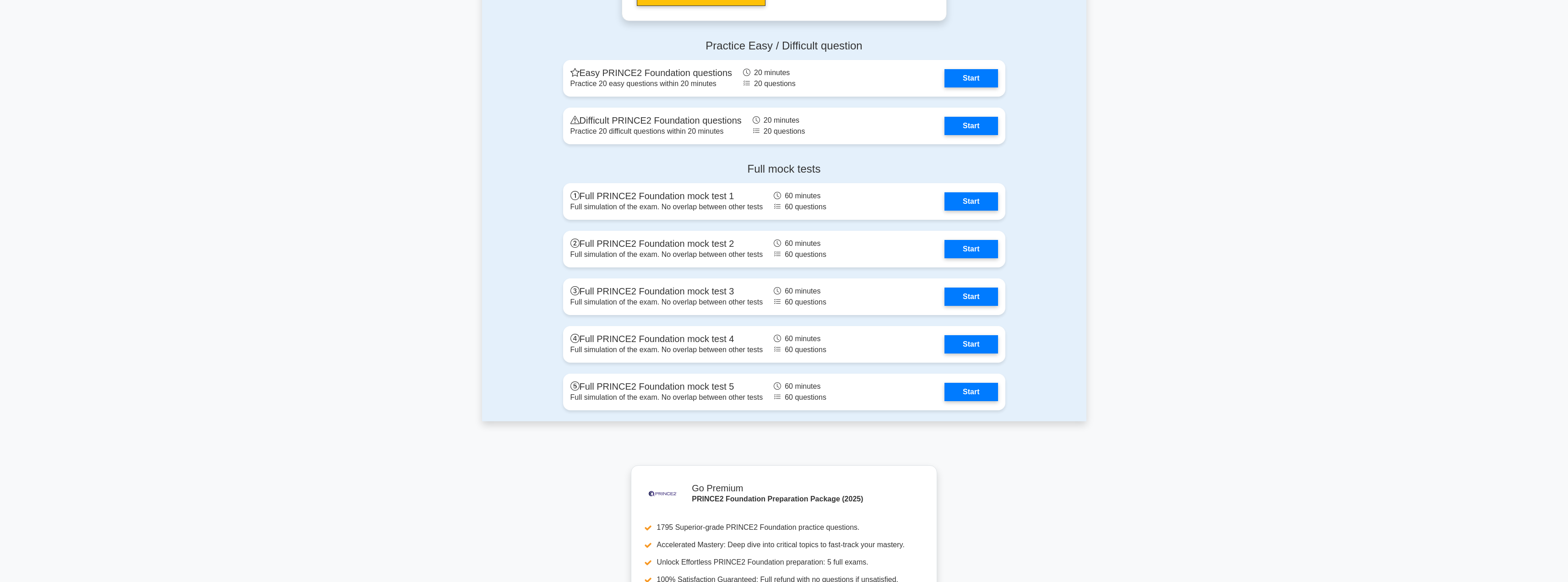
scroll to position [1511, 0]
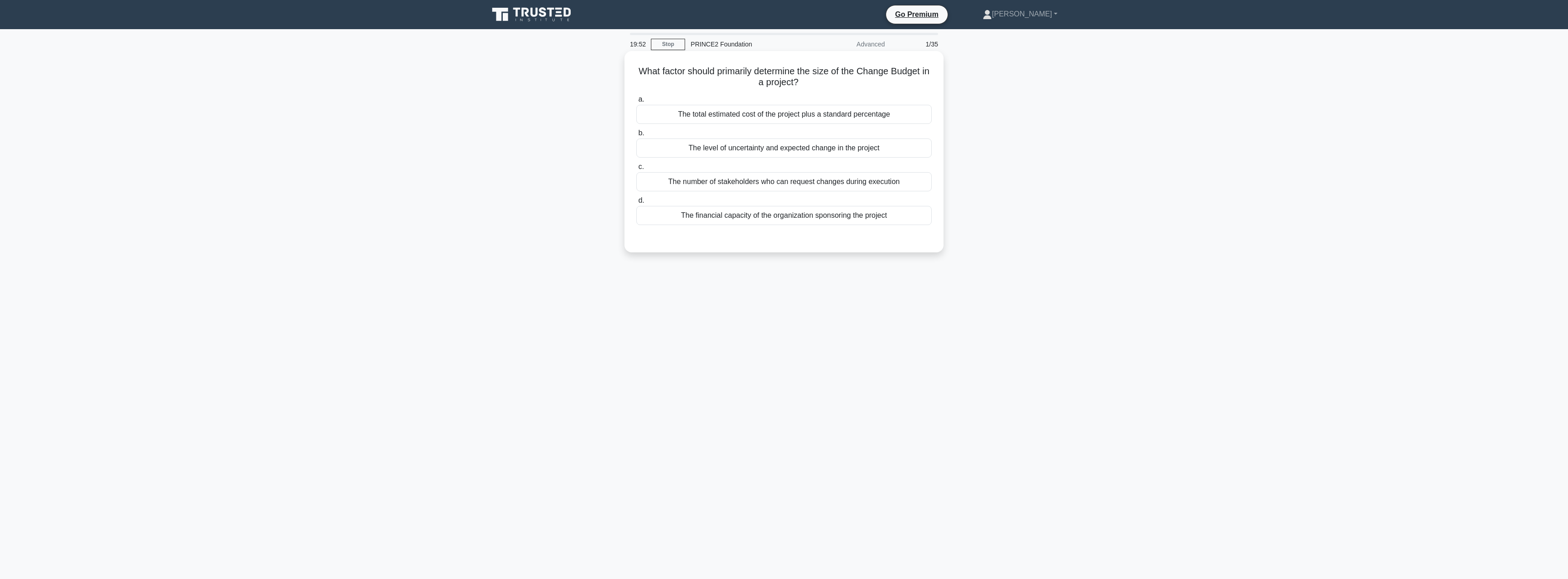
click at [768, 145] on div "The level of uncertainty and expected change in the project" at bounding box center [783, 148] width 295 height 19
click at [636, 136] on input "b. The level of uncertainty and expected change in the project" at bounding box center [636, 133] width 0 height 6
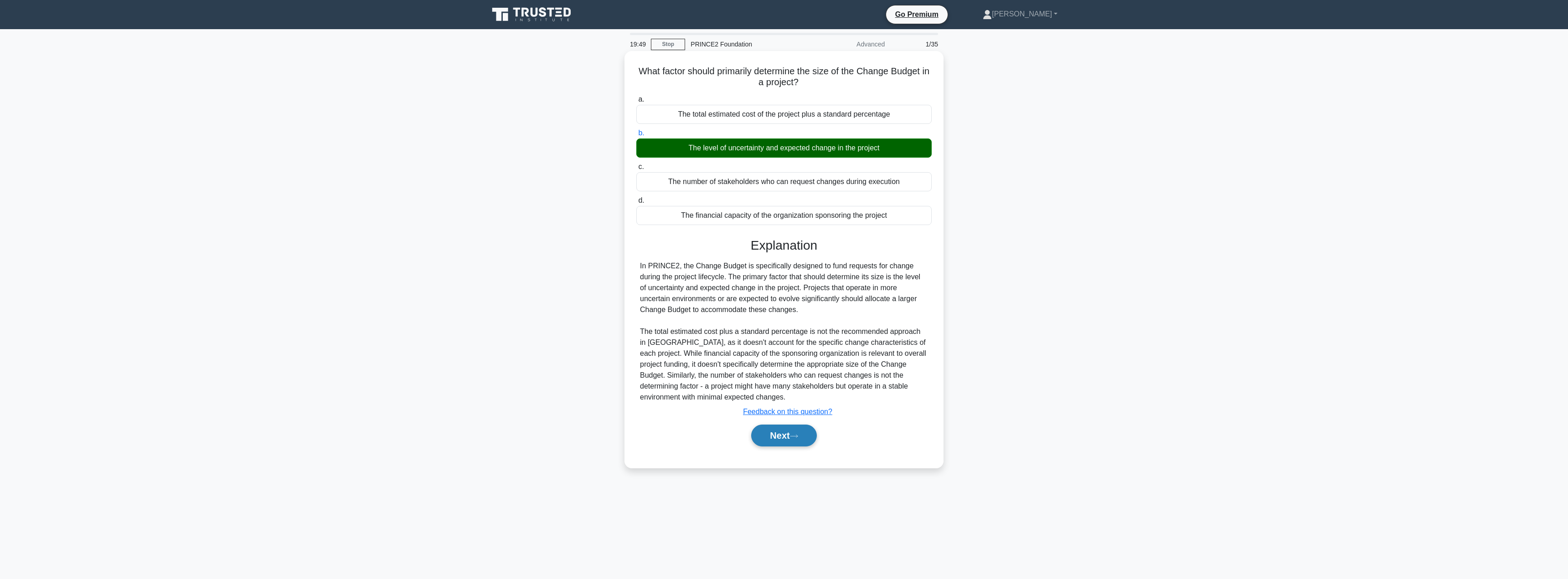
click at [771, 442] on button "Next" at bounding box center [783, 435] width 65 height 22
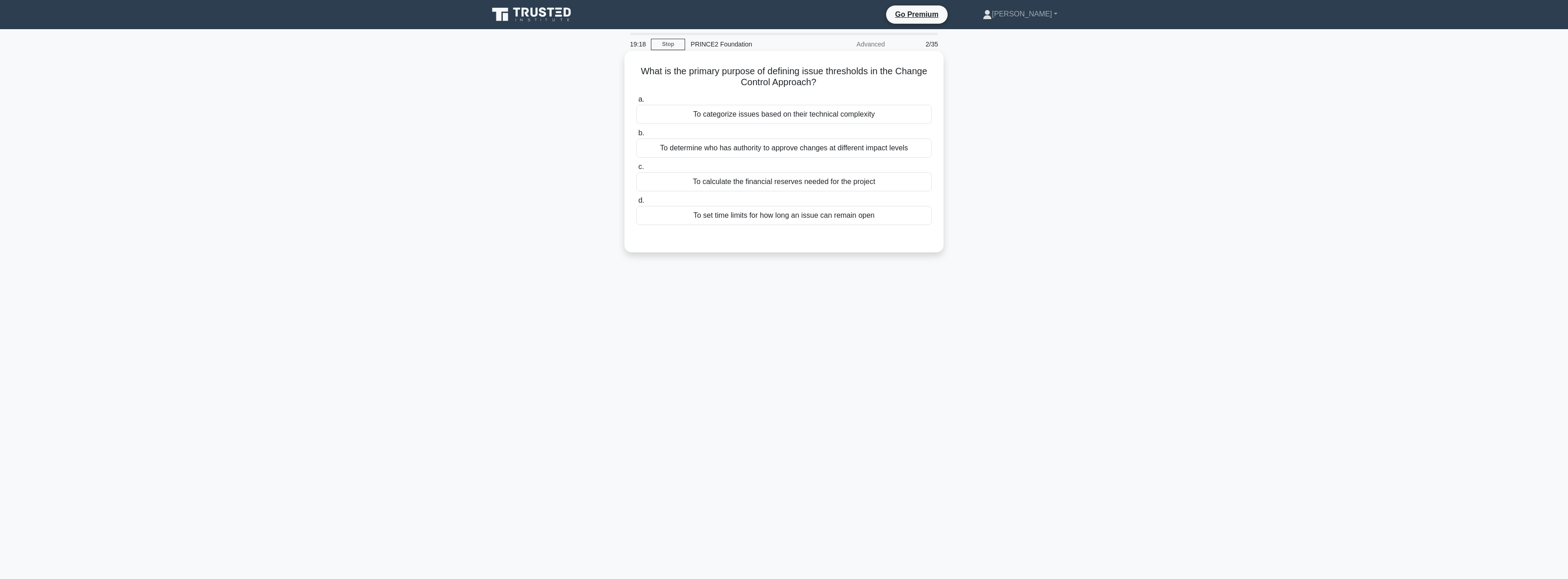
click at [779, 113] on div "To categorize issues based on their technical complexity" at bounding box center [783, 114] width 295 height 19
click at [636, 102] on input "a. To categorize issues based on their technical complexity" at bounding box center [636, 100] width 0 height 6
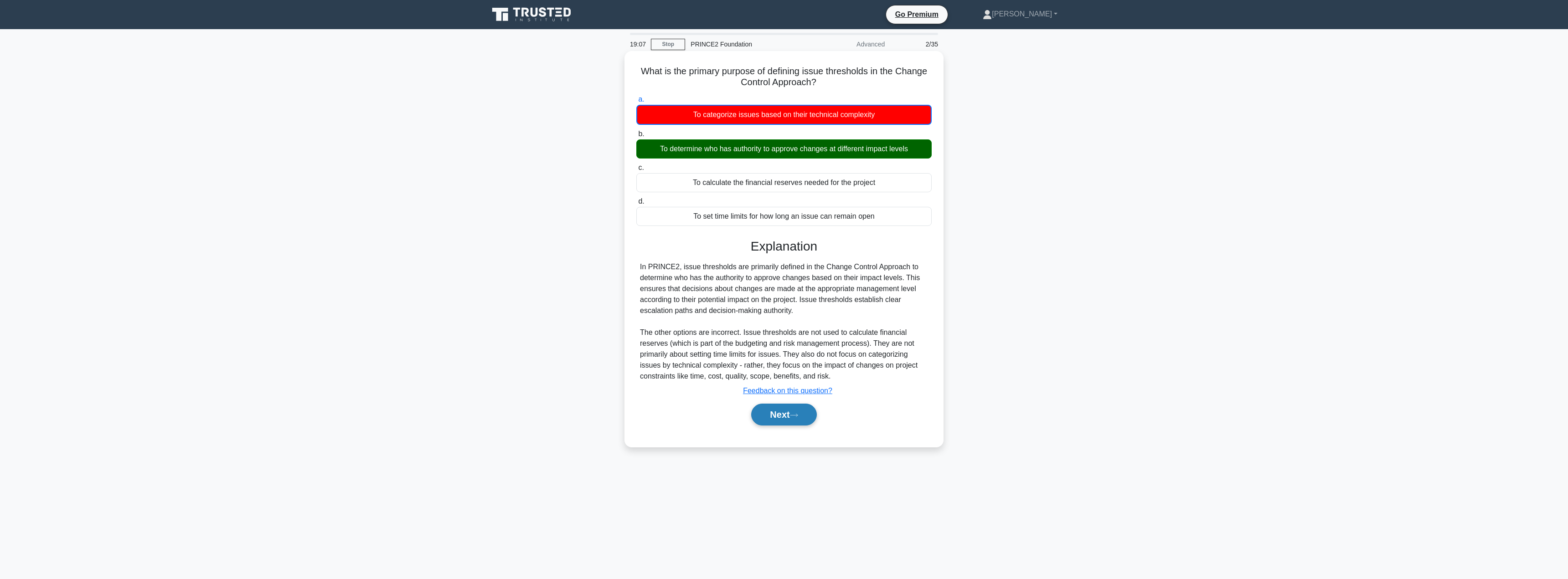
click at [777, 409] on button "Next" at bounding box center [783, 414] width 65 height 22
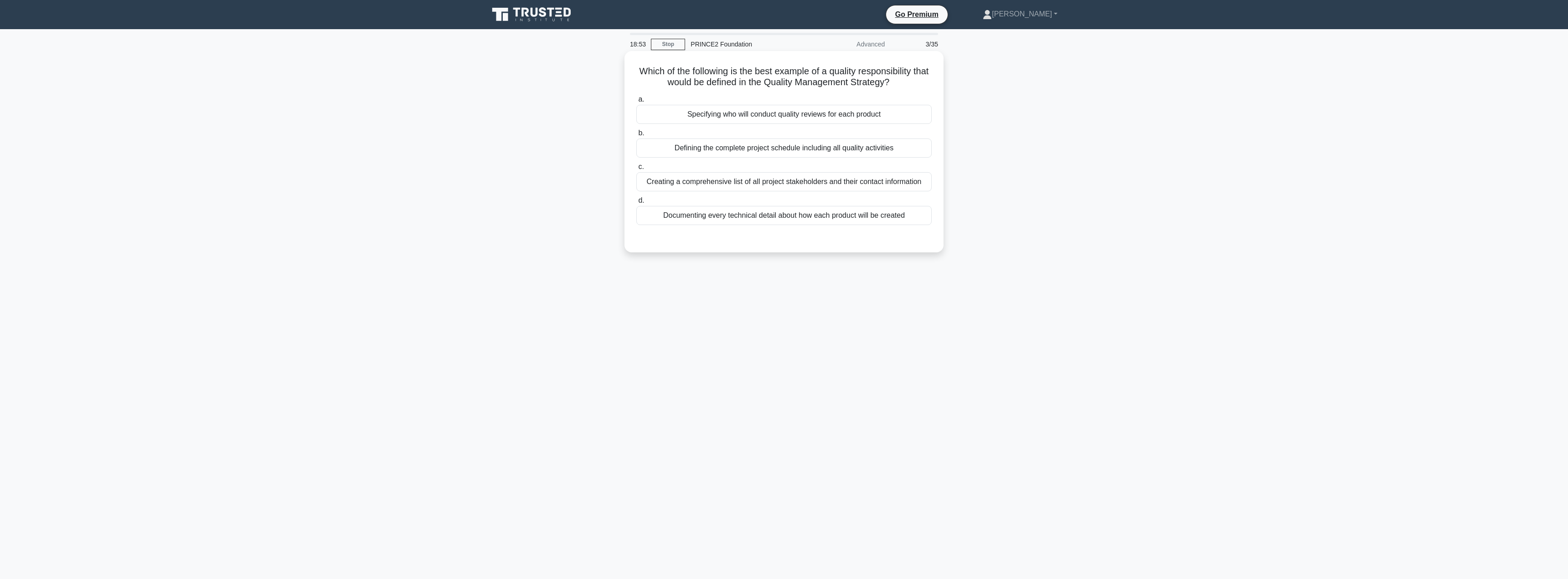
click at [766, 119] on div "Specifying who will conduct quality reviews for each product" at bounding box center [783, 114] width 295 height 19
click at [636, 102] on input "a. Specifying who will conduct quality reviews for each product" at bounding box center [636, 100] width 0 height 6
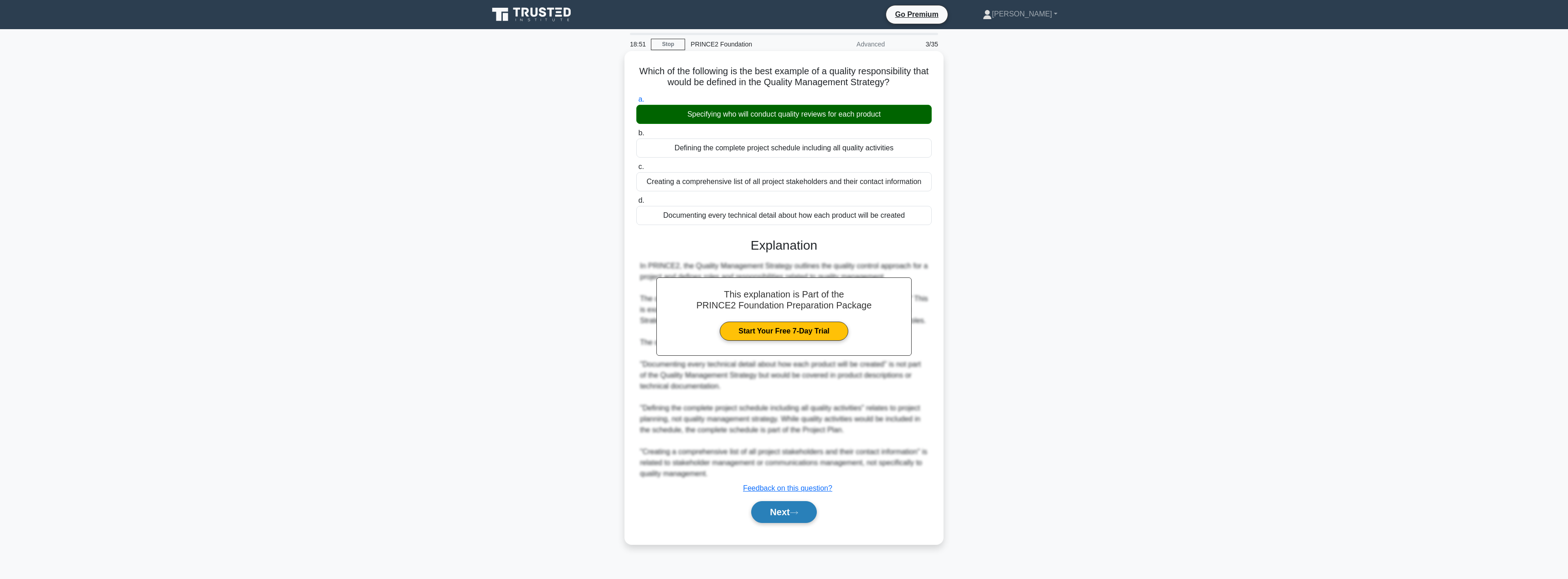
click at [785, 514] on button "Next" at bounding box center [783, 512] width 65 height 22
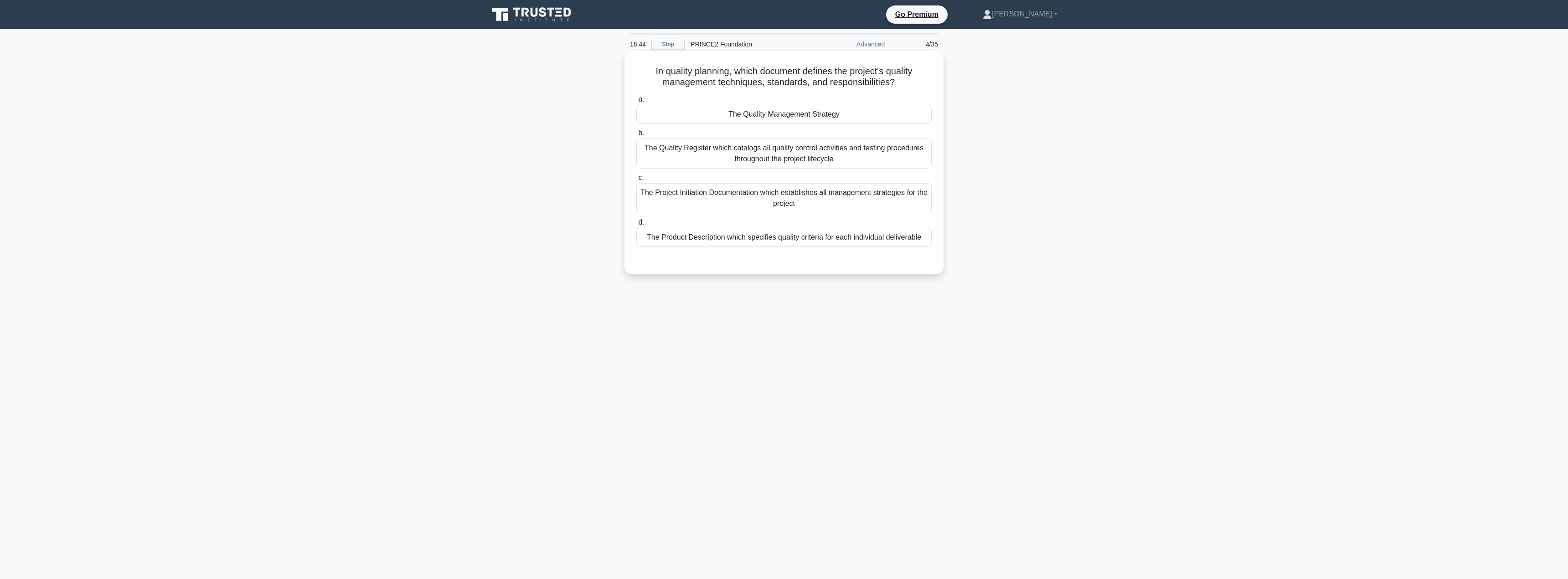
click at [771, 115] on div "The Quality Management Strategy" at bounding box center [783, 114] width 295 height 19
click at [636, 102] on input "a. The Quality Management Strategy" at bounding box center [636, 100] width 0 height 6
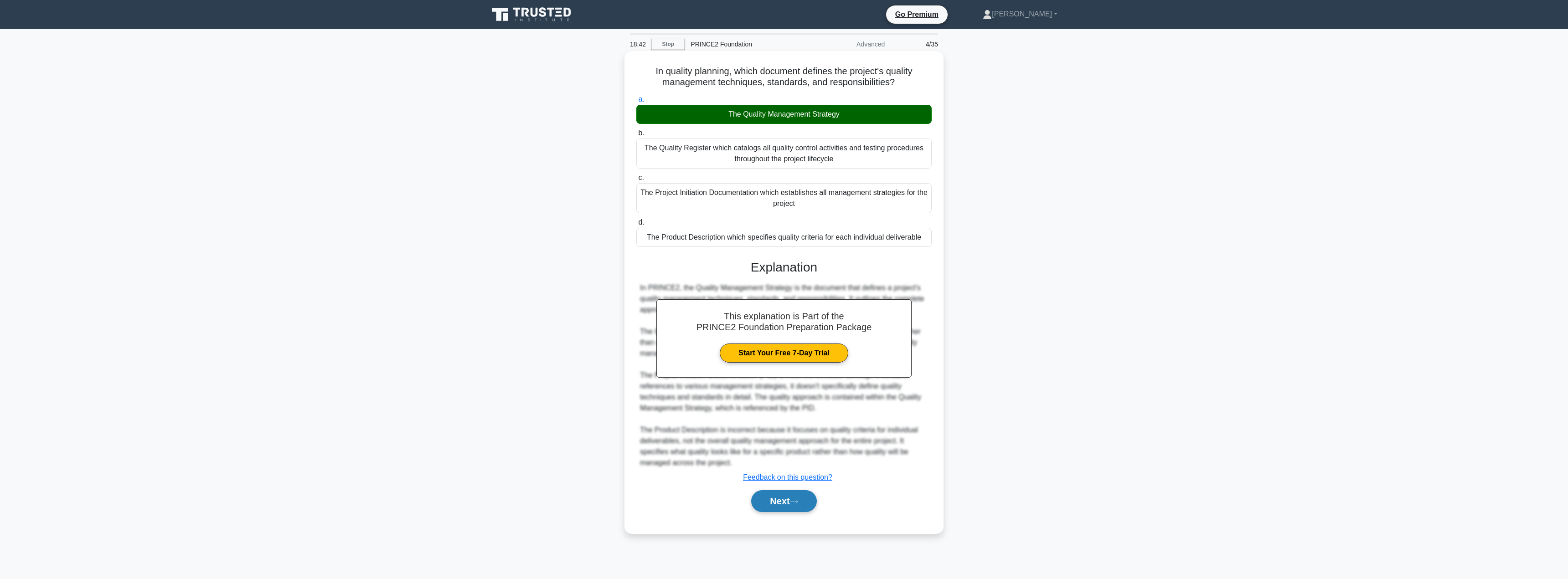
click at [769, 503] on button "Next" at bounding box center [783, 501] width 65 height 22
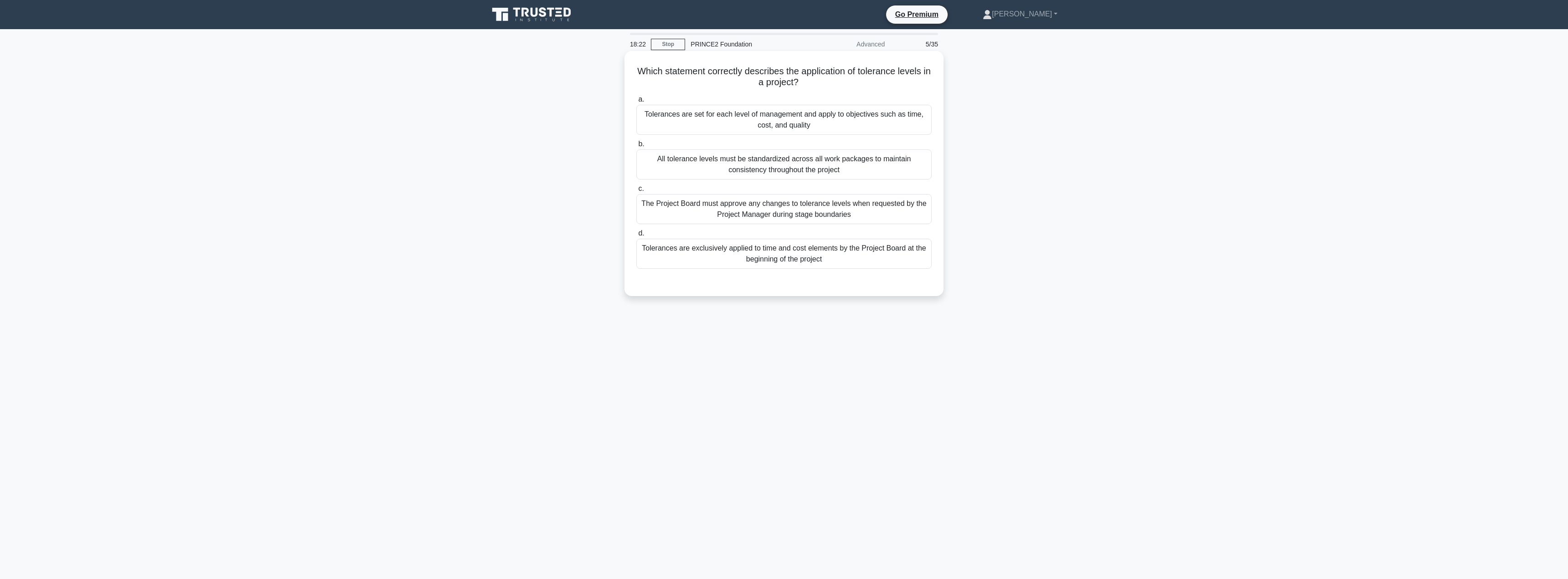
click at [774, 125] on div "Tolerances are set for each level of management and apply to objectives such as…" at bounding box center [783, 119] width 295 height 30
click at [636, 102] on input "a. Tolerances are set for each level of management and apply to objectives such…" at bounding box center [636, 100] width 0 height 6
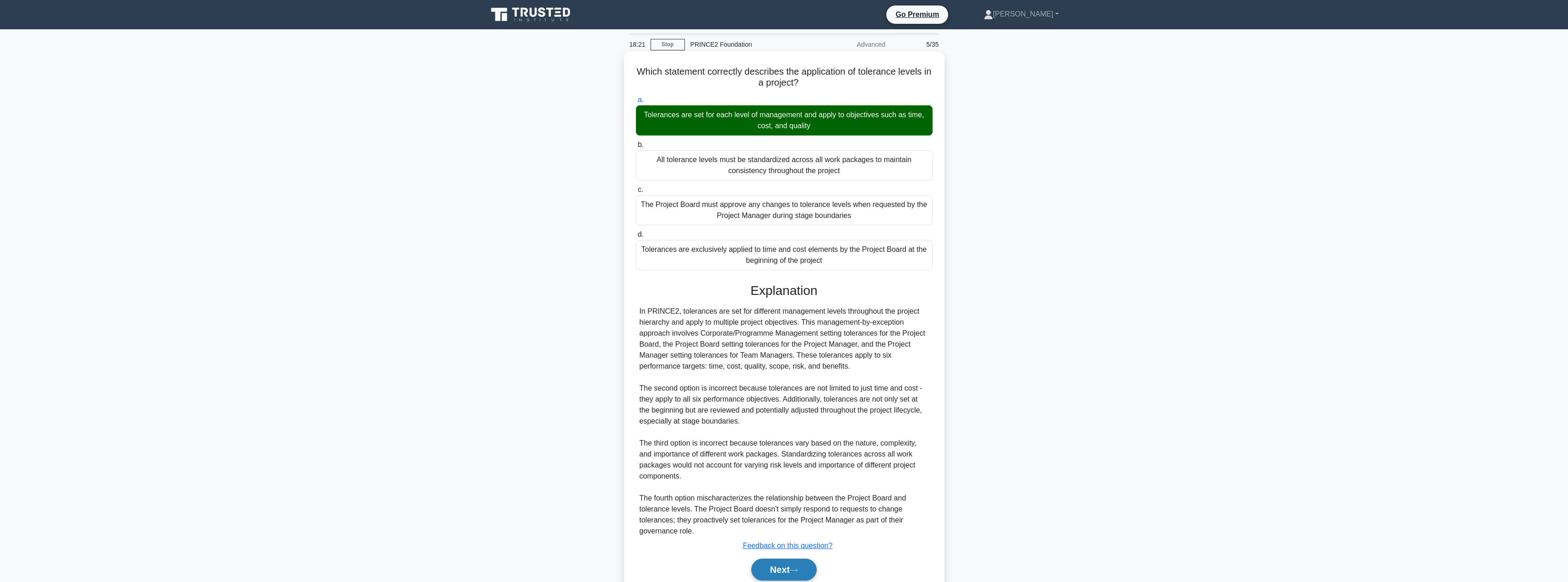
click at [778, 568] on button "Next" at bounding box center [784, 570] width 65 height 22
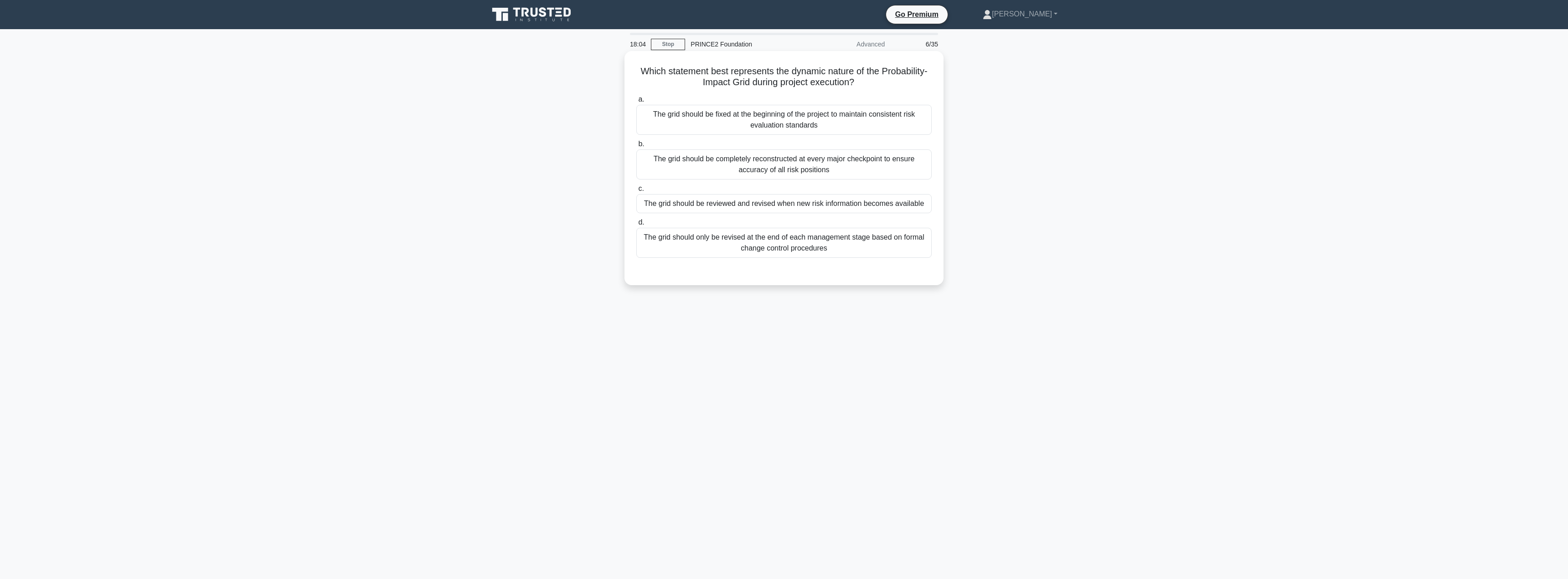
click at [733, 202] on div "The grid should be reviewed and revised when new risk information becomes avail…" at bounding box center [783, 203] width 295 height 19
click at [636, 192] on input "c. The grid should be reviewed and revised when new risk information becomes av…" at bounding box center [636, 189] width 0 height 6
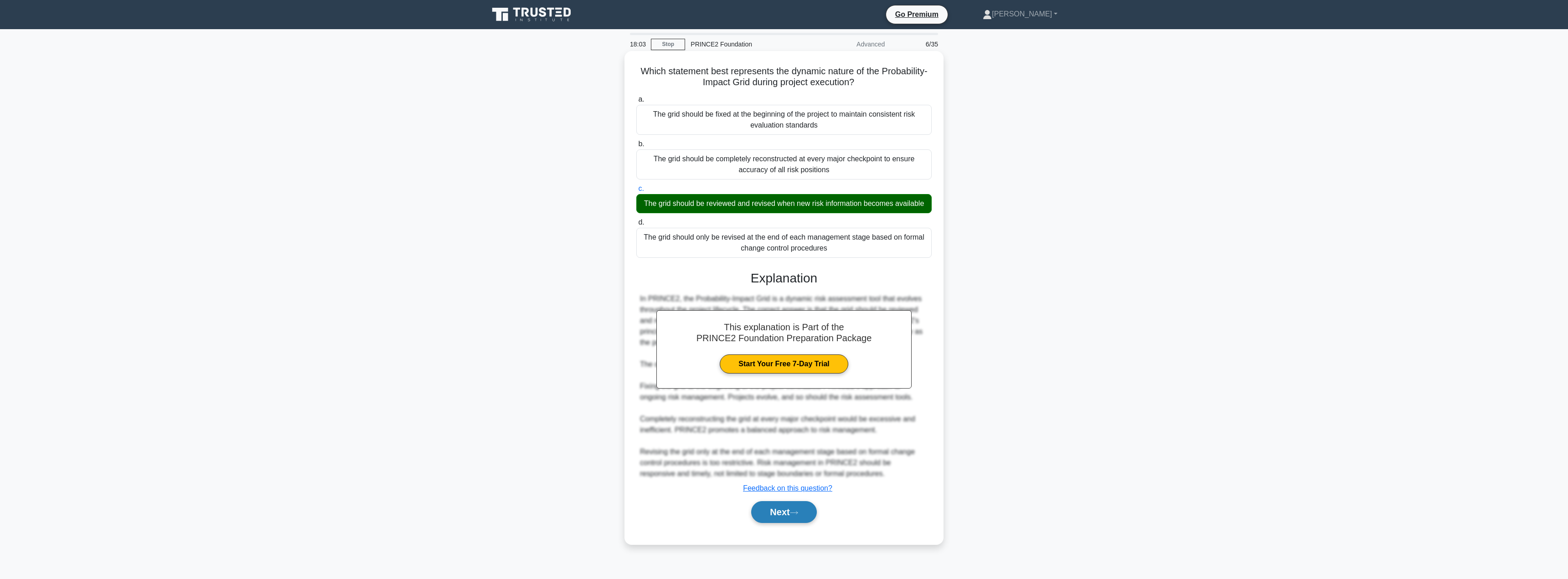
click at [771, 512] on button "Next" at bounding box center [783, 512] width 65 height 22
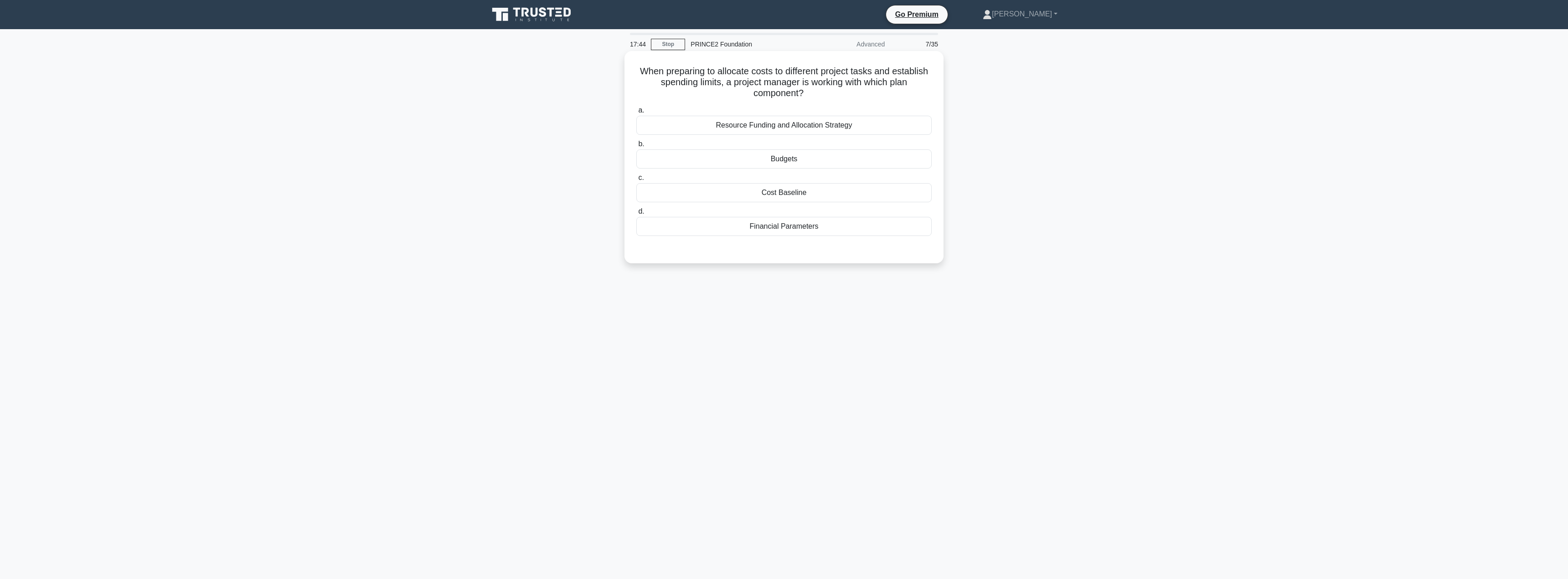
click at [798, 166] on div "Budgets" at bounding box center [783, 159] width 295 height 19
click at [636, 147] on input "b. Budgets" at bounding box center [636, 144] width 0 height 6
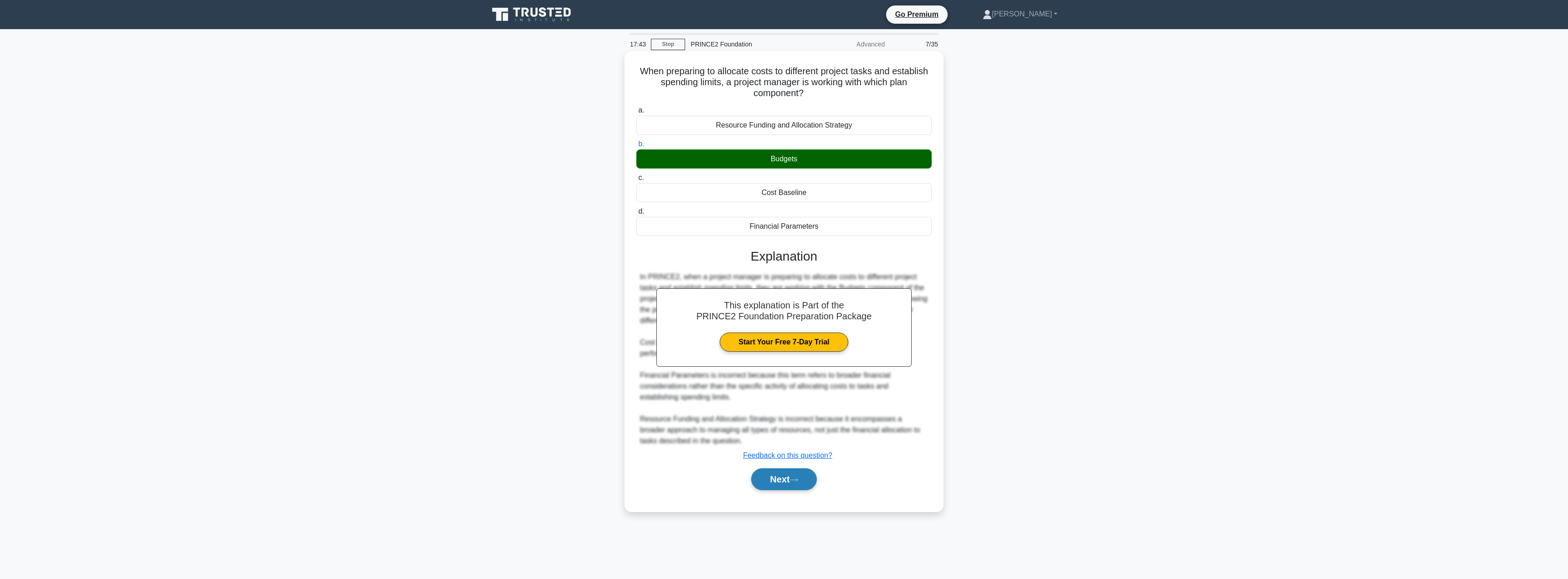
click at [782, 475] on button "Next" at bounding box center [783, 479] width 65 height 22
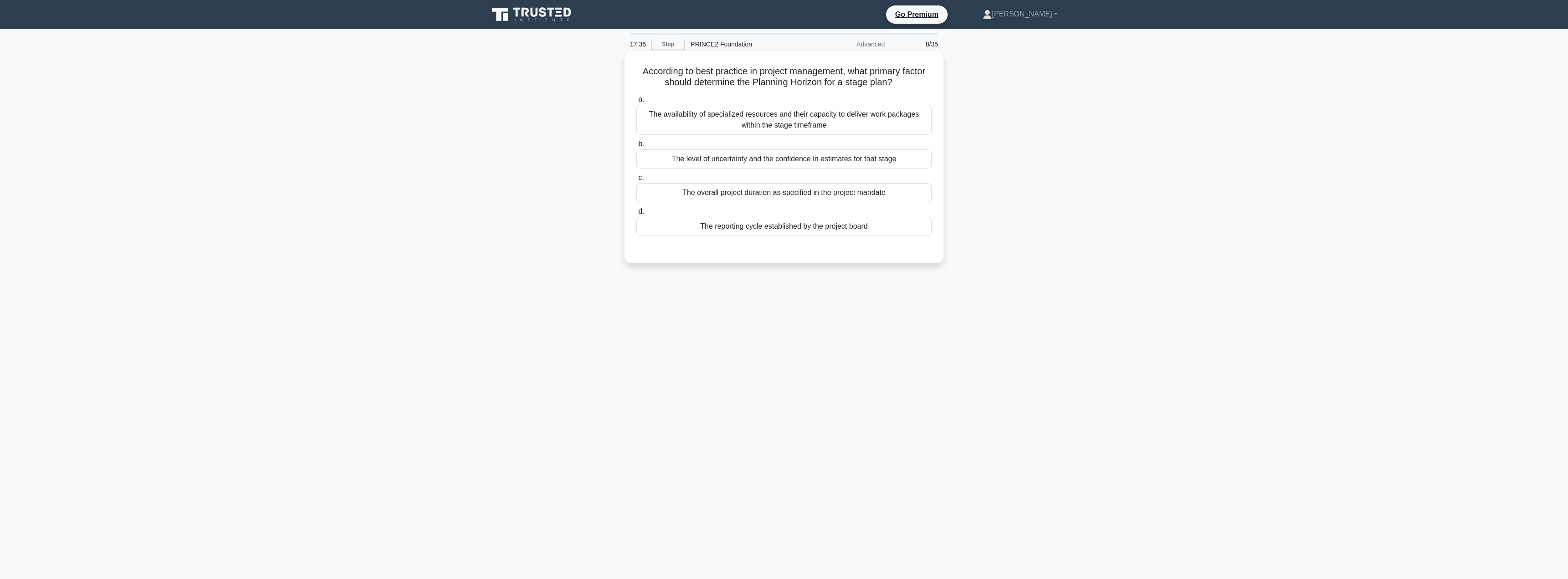
click at [771, 155] on div "The level of uncertainty and the confidence in estimates for that stage" at bounding box center [783, 159] width 295 height 19
click at [636, 147] on input "b. The level of uncertainty and the confidence in estimates for that stage" at bounding box center [636, 144] width 0 height 6
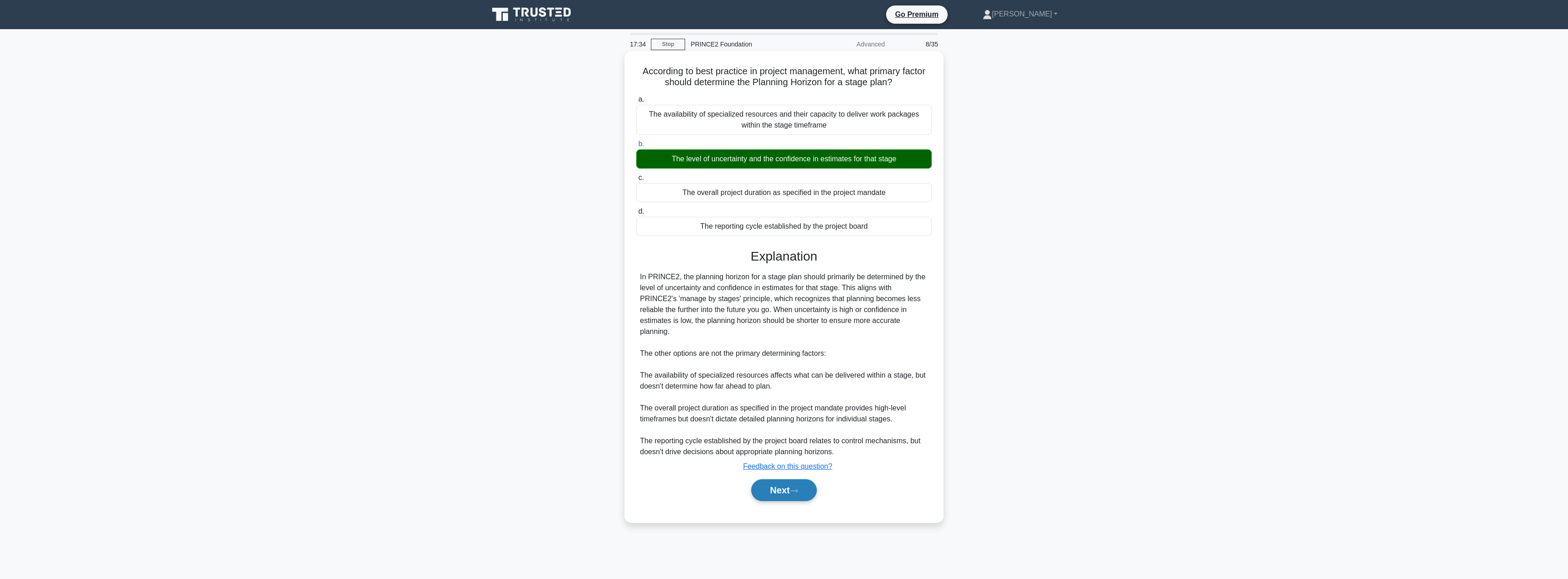
click at [777, 488] on button "Next" at bounding box center [783, 490] width 65 height 22
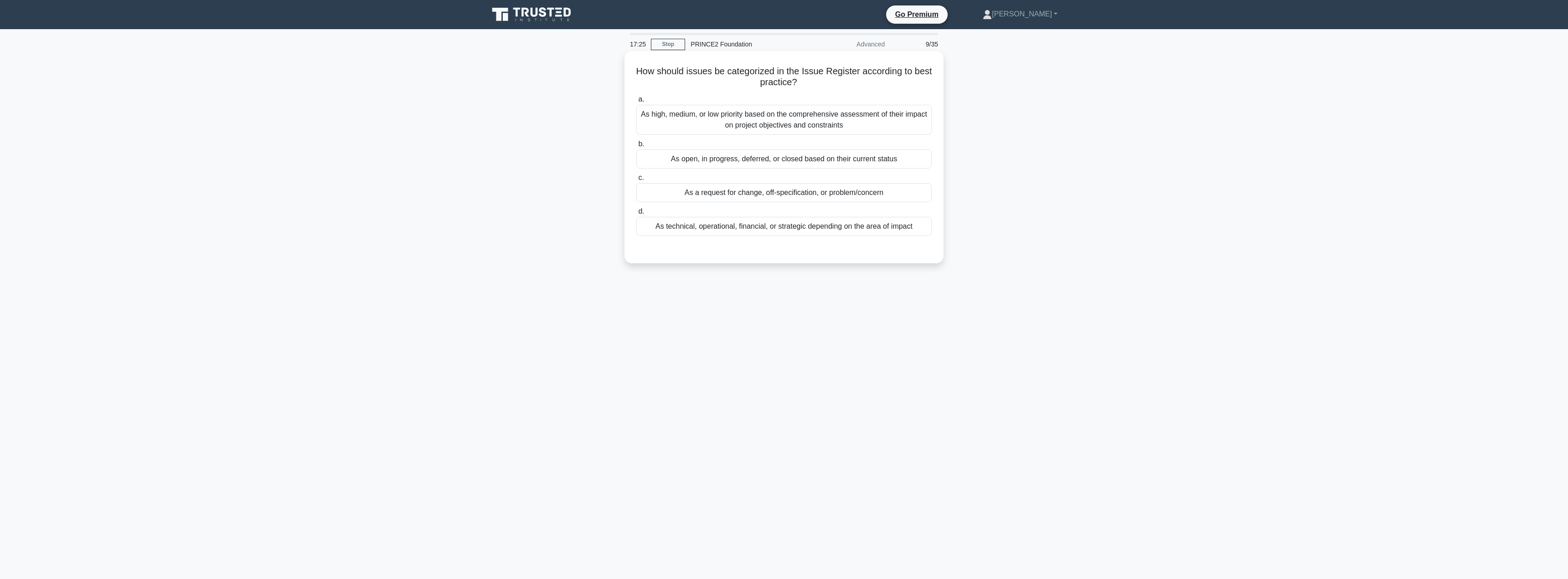
click at [808, 190] on div "As a request for change, off-specification, or problem/concern" at bounding box center [783, 192] width 295 height 19
click at [636, 181] on input "c. As a request for change, off-specification, or problem/concern" at bounding box center [636, 178] width 0 height 6
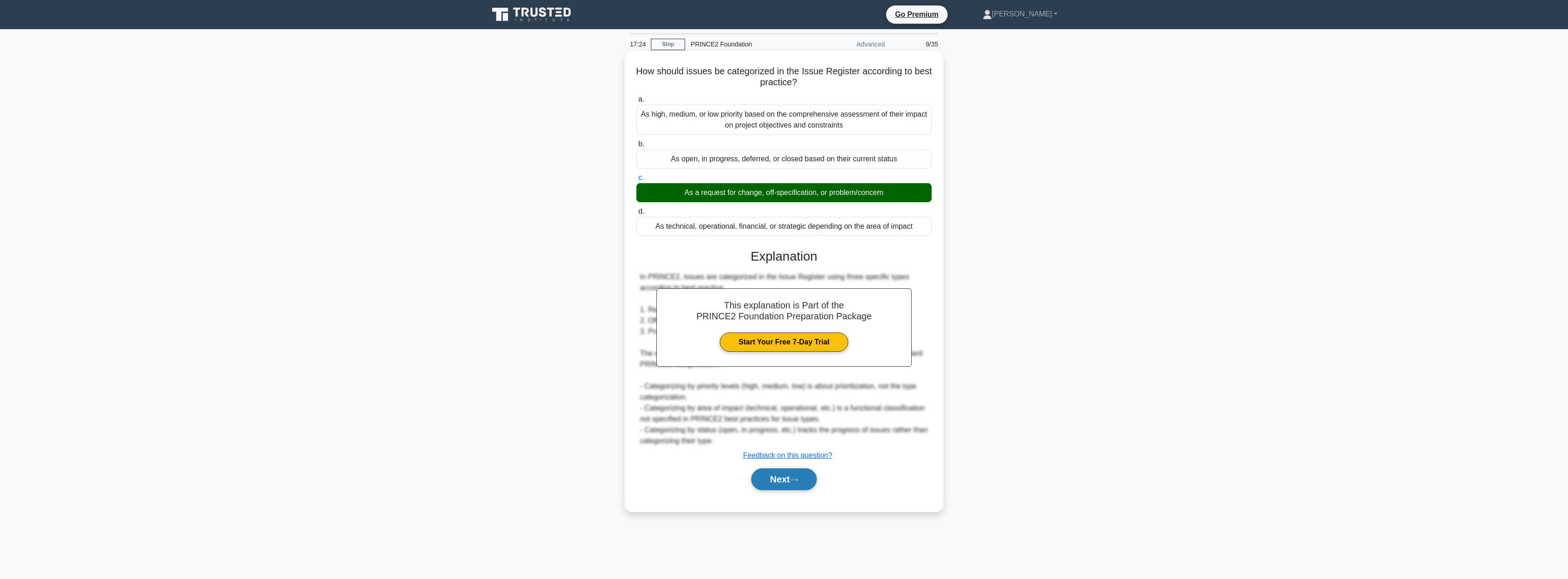
click at [772, 476] on button "Next" at bounding box center [783, 479] width 65 height 22
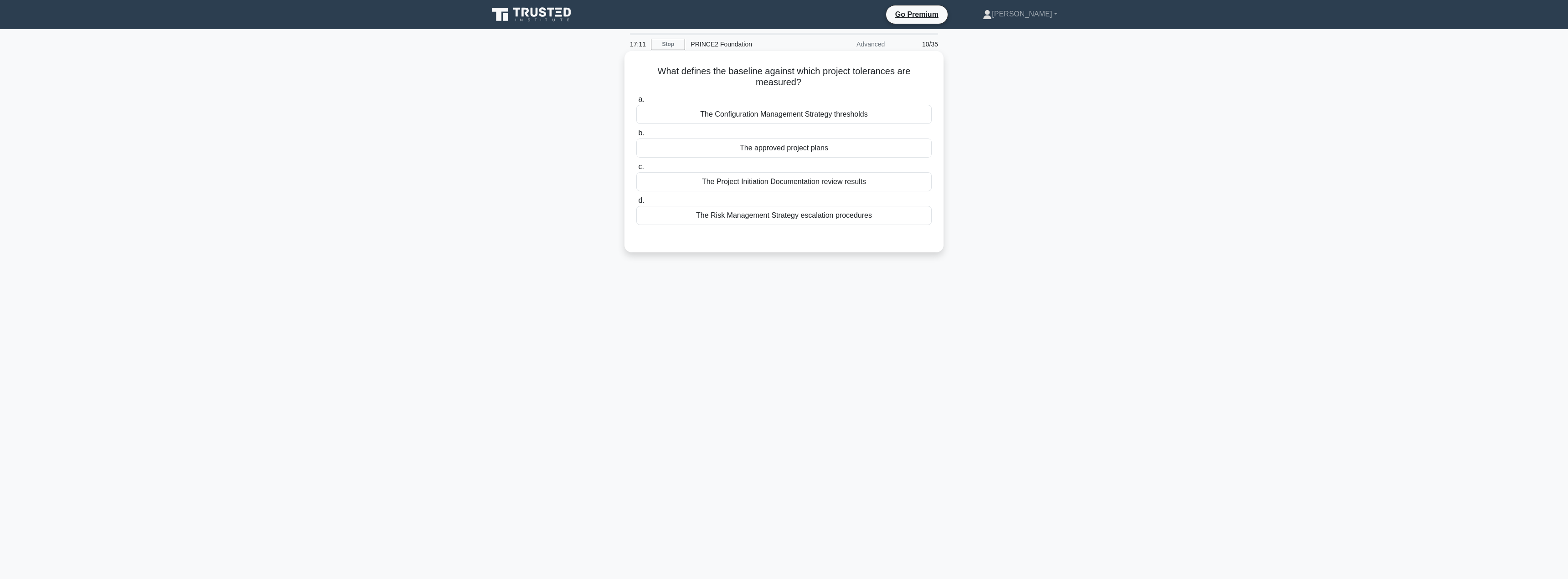
click at [795, 153] on div "The approved project plans" at bounding box center [783, 148] width 295 height 19
click at [636, 136] on input "b. The approved project plans" at bounding box center [636, 133] width 0 height 6
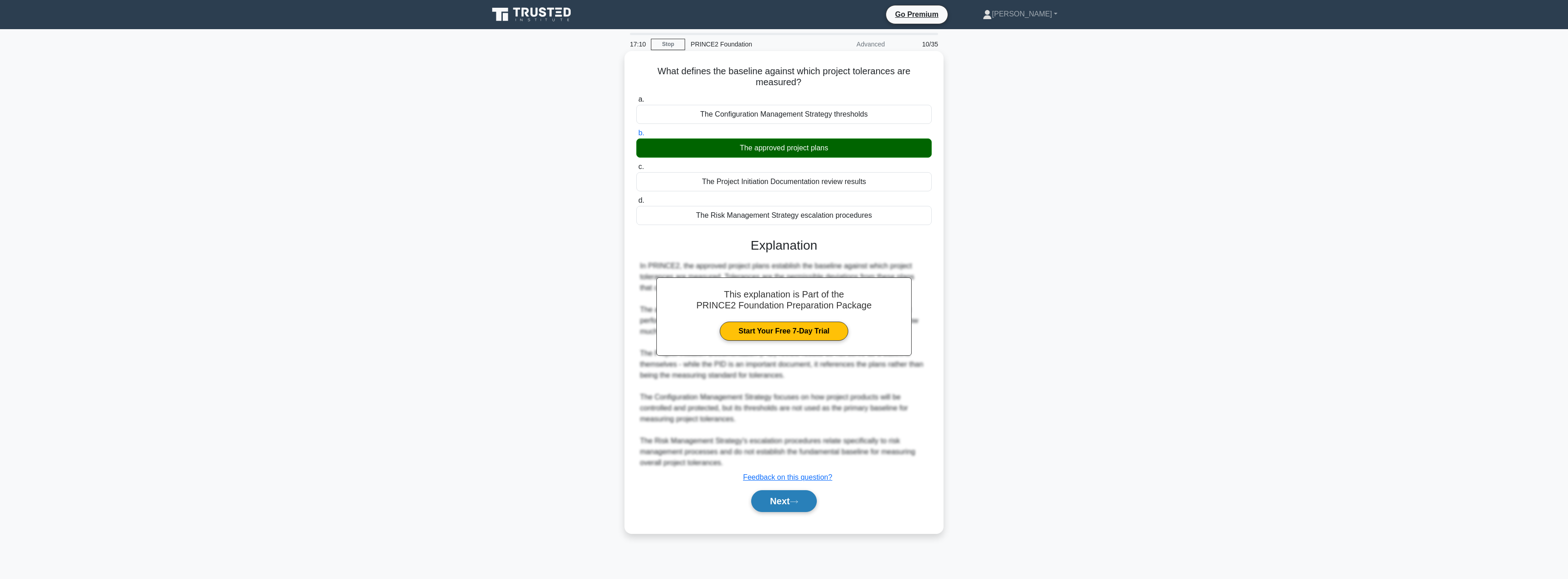
click at [789, 507] on button "Next" at bounding box center [783, 501] width 65 height 22
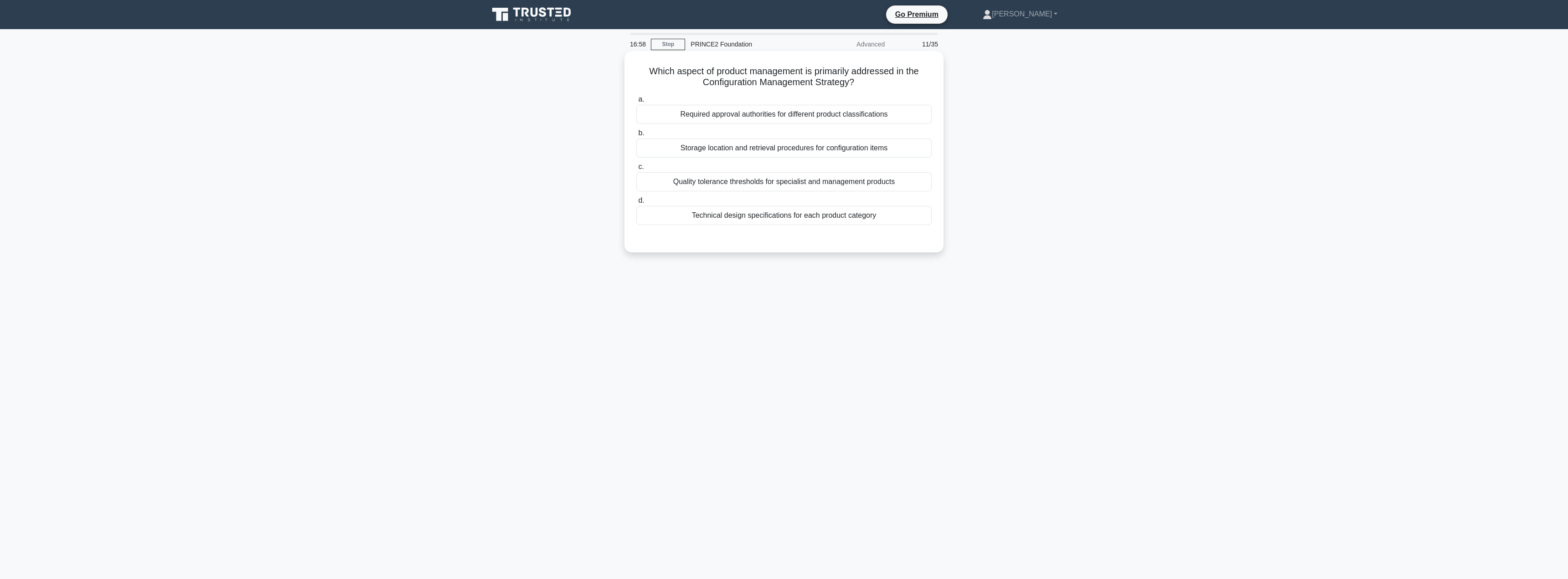
click at [749, 147] on div "Storage location and retrieval procedures for configuration items" at bounding box center [783, 148] width 295 height 19
click at [636, 136] on input "b. Storage location and retrieval procedures for configuration items" at bounding box center [636, 133] width 0 height 6
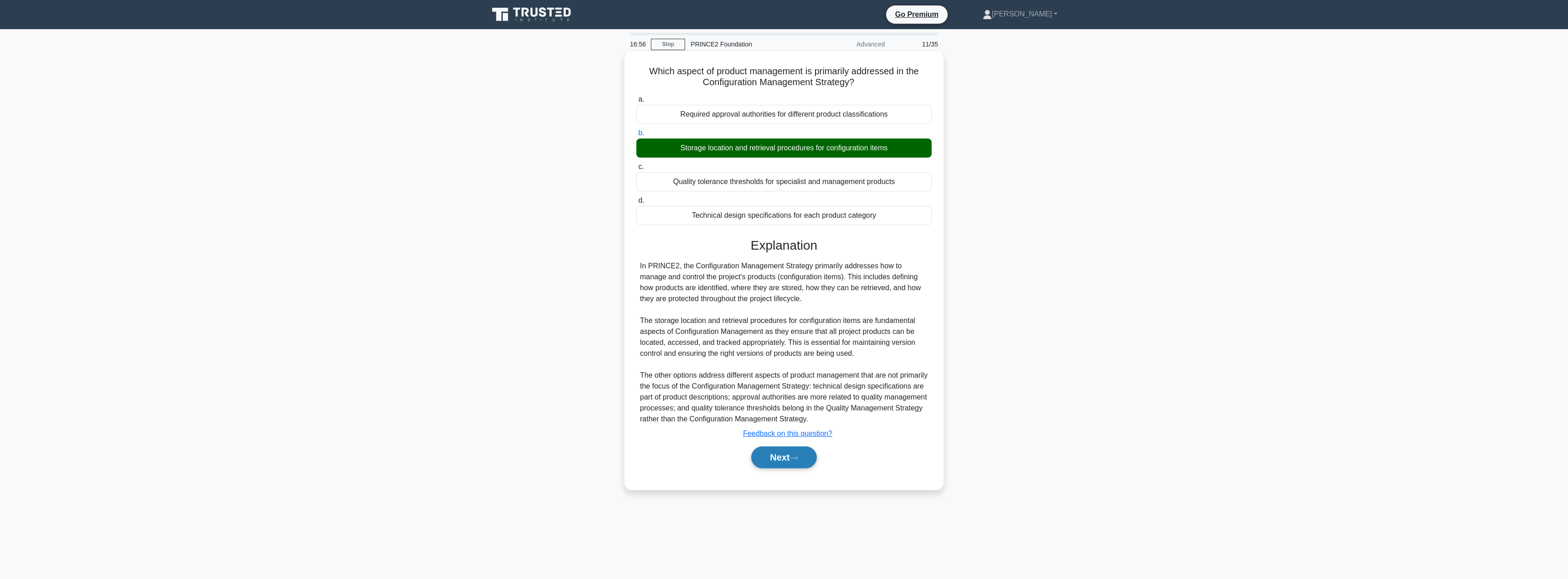
click at [770, 457] on button "Next" at bounding box center [783, 457] width 65 height 22
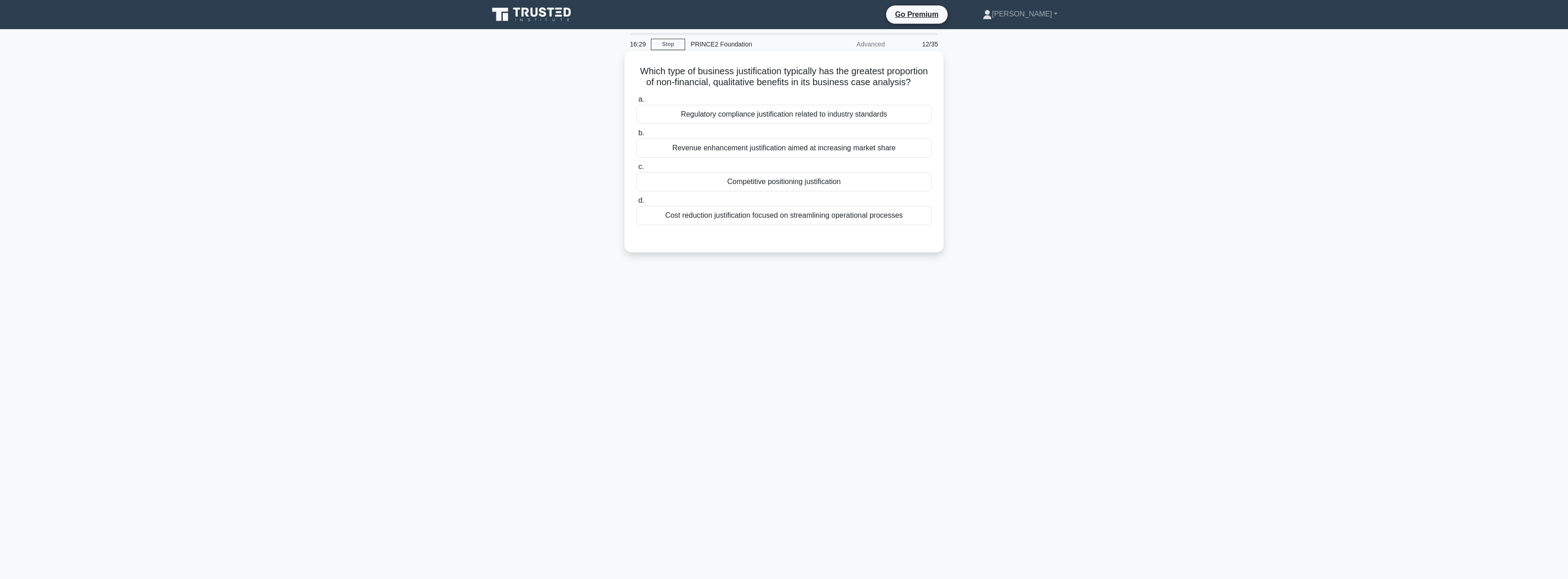
click at [769, 124] on div "Regulatory compliance justification related to industry standards" at bounding box center [783, 114] width 295 height 19
click at [636, 102] on input "a. Regulatory compliance justification related to industry standards" at bounding box center [636, 100] width 0 height 6
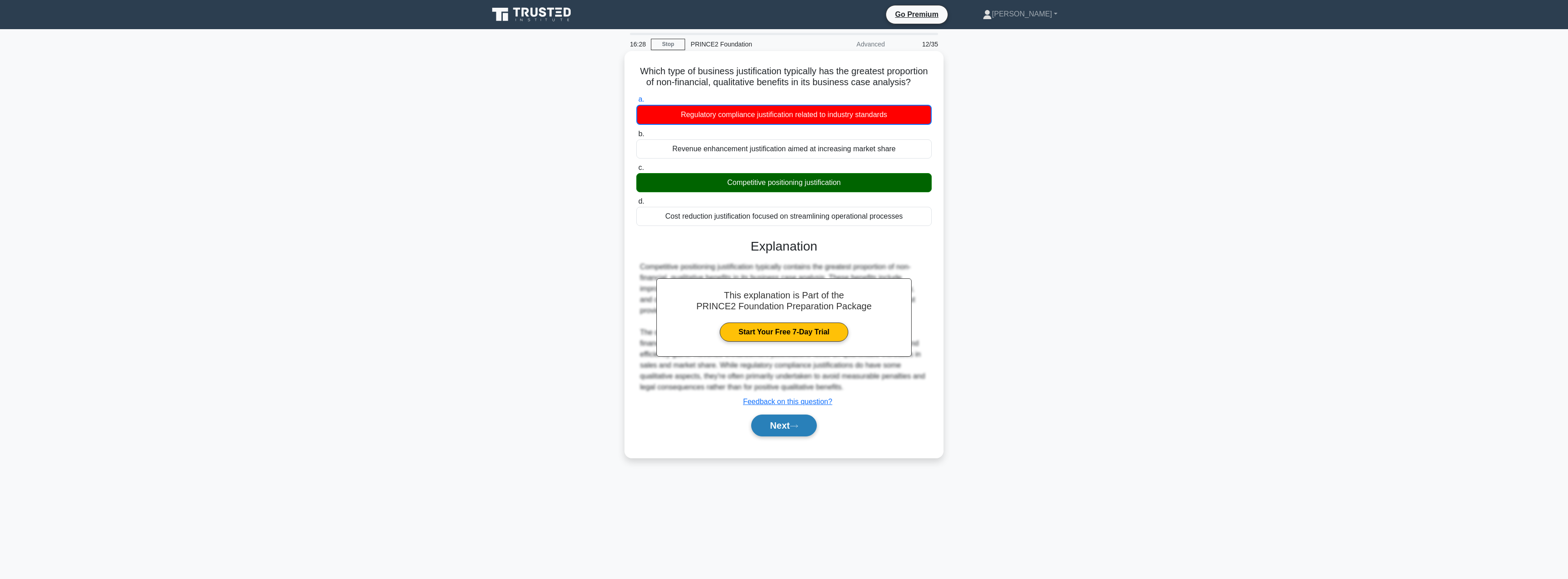
click at [778, 436] on button "Next" at bounding box center [783, 425] width 65 height 22
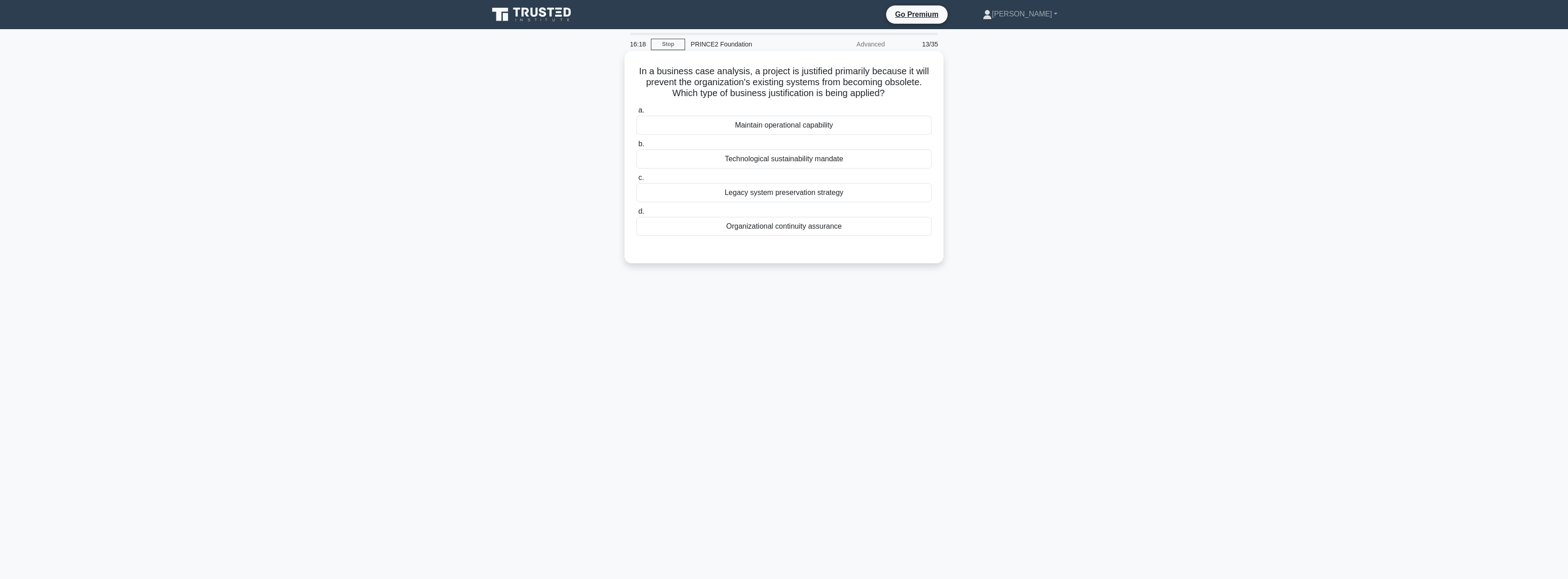
click at [792, 227] on div "Organizational continuity assurance" at bounding box center [783, 226] width 295 height 19
click at [636, 215] on input "d. Organizational continuity assurance" at bounding box center [636, 212] width 0 height 6
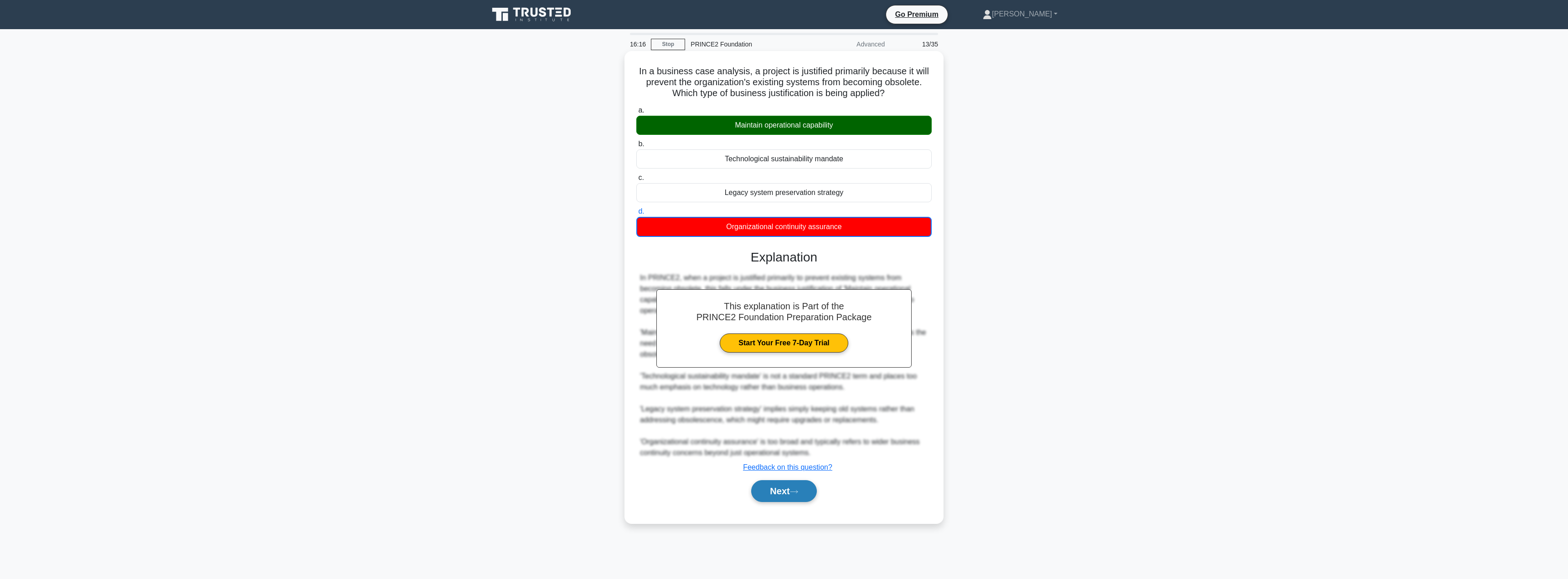
click at [782, 490] on button "Next" at bounding box center [783, 491] width 65 height 22
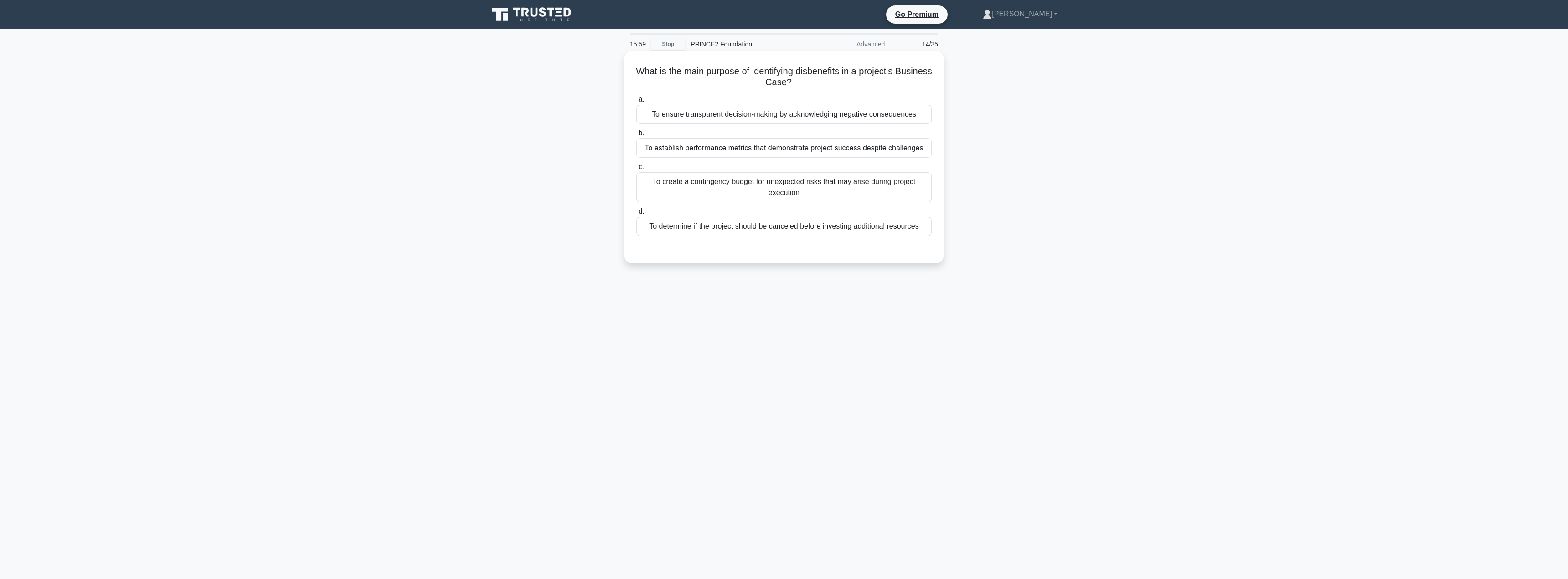
click at [751, 224] on div "To determine if the project should be canceled before investing additional reso…" at bounding box center [783, 226] width 295 height 19
click at [636, 215] on input "d. To determine if the project should be canceled before investing additional r…" at bounding box center [636, 212] width 0 height 6
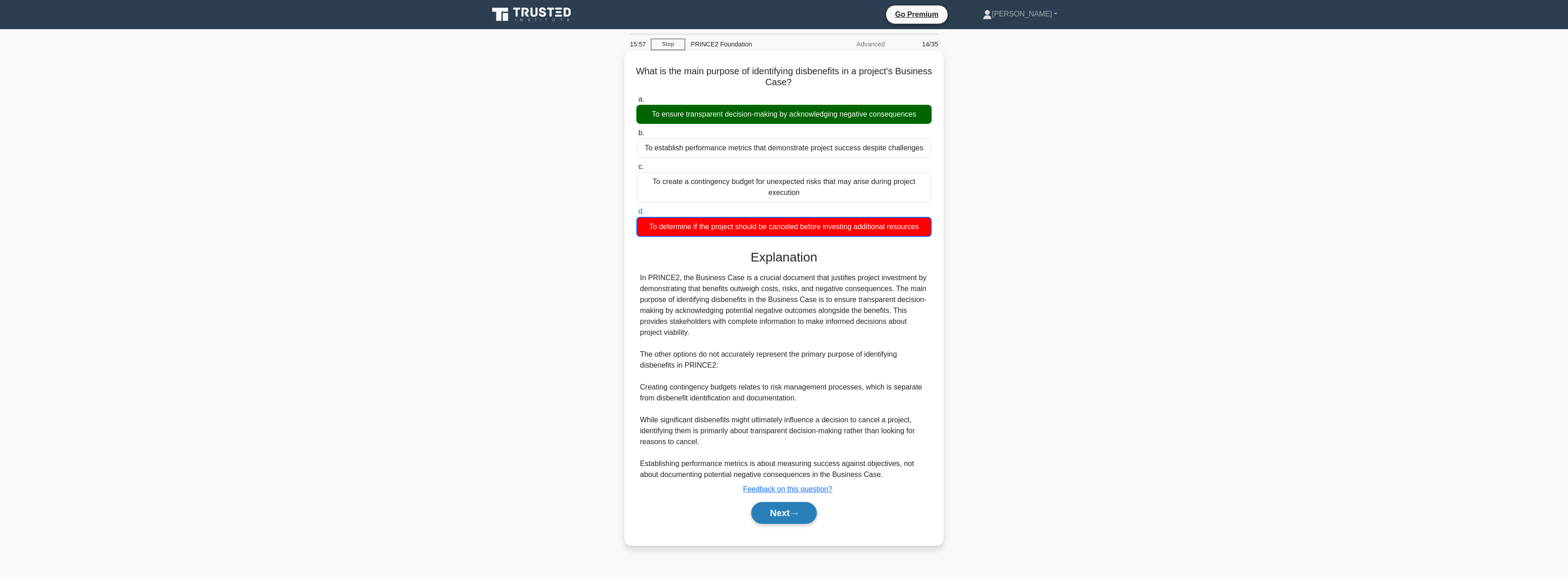
click at [775, 505] on button "Next" at bounding box center [783, 513] width 65 height 22
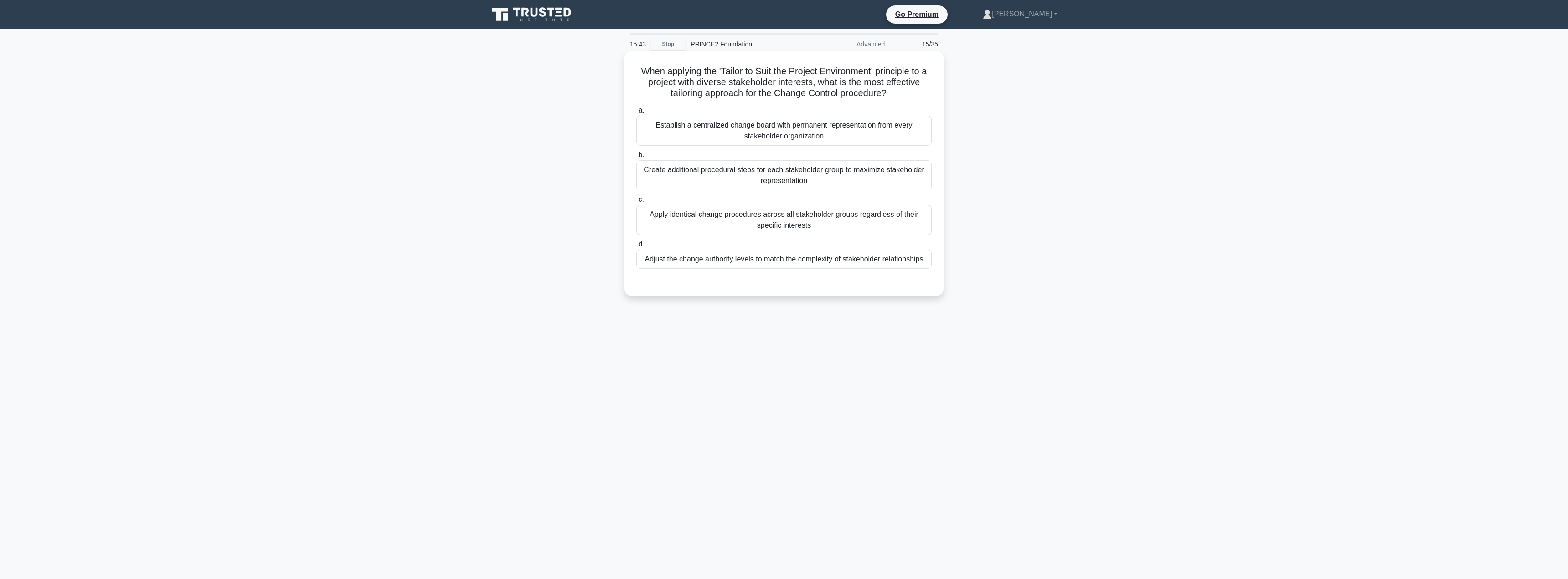
click at [749, 255] on div "Adjust the change authority levels to match the complexity of stakeholder relat…" at bounding box center [783, 258] width 295 height 19
click at [636, 248] on input "d. Adjust the change authority levels to match the complexity of stakeholder re…" at bounding box center [636, 244] width 0 height 6
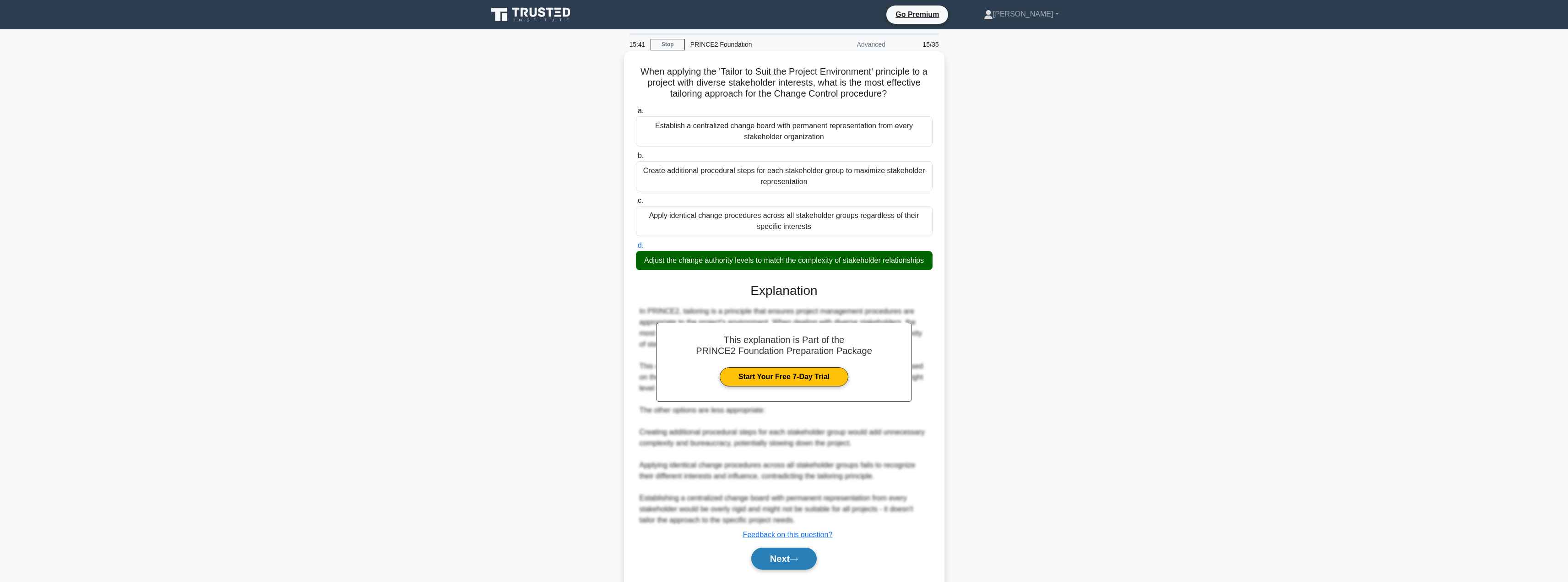
click at [778, 570] on button "Next" at bounding box center [784, 559] width 65 height 22
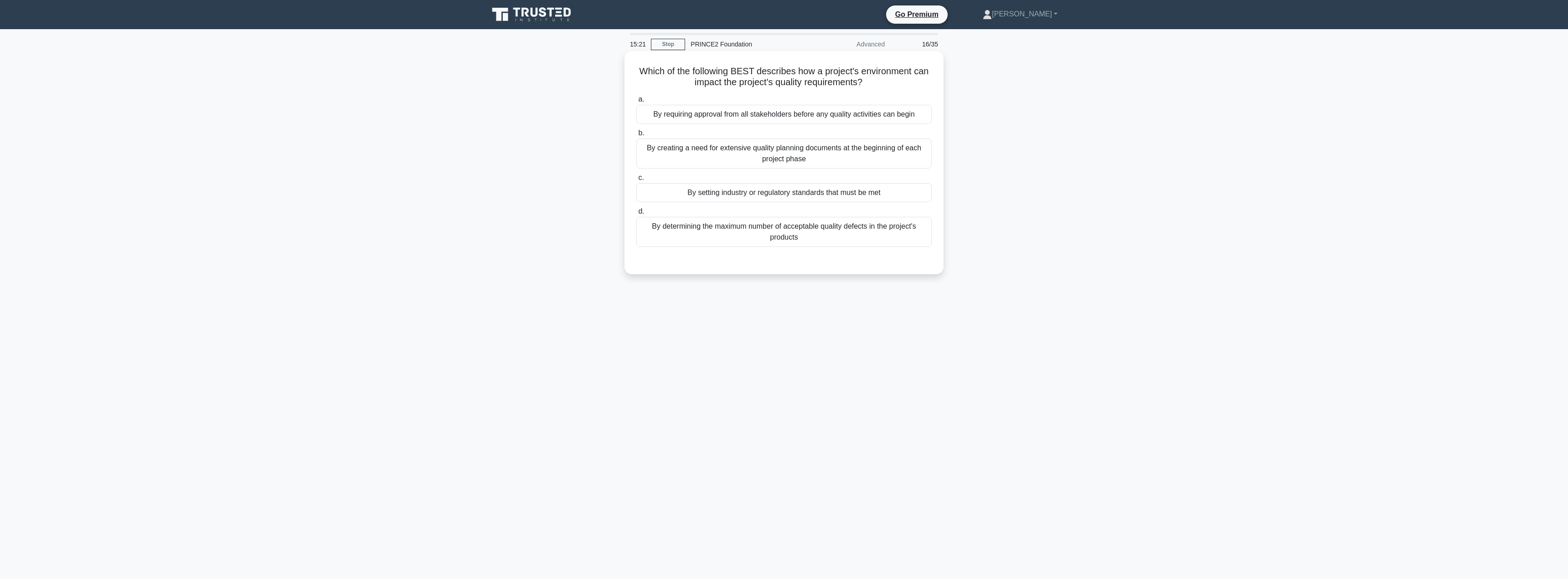
click at [738, 198] on div "By setting industry or regulatory standards that must be met" at bounding box center [783, 192] width 295 height 19
click at [636, 181] on input "c. By setting industry or regulatory standards that must be met" at bounding box center [636, 178] width 0 height 6
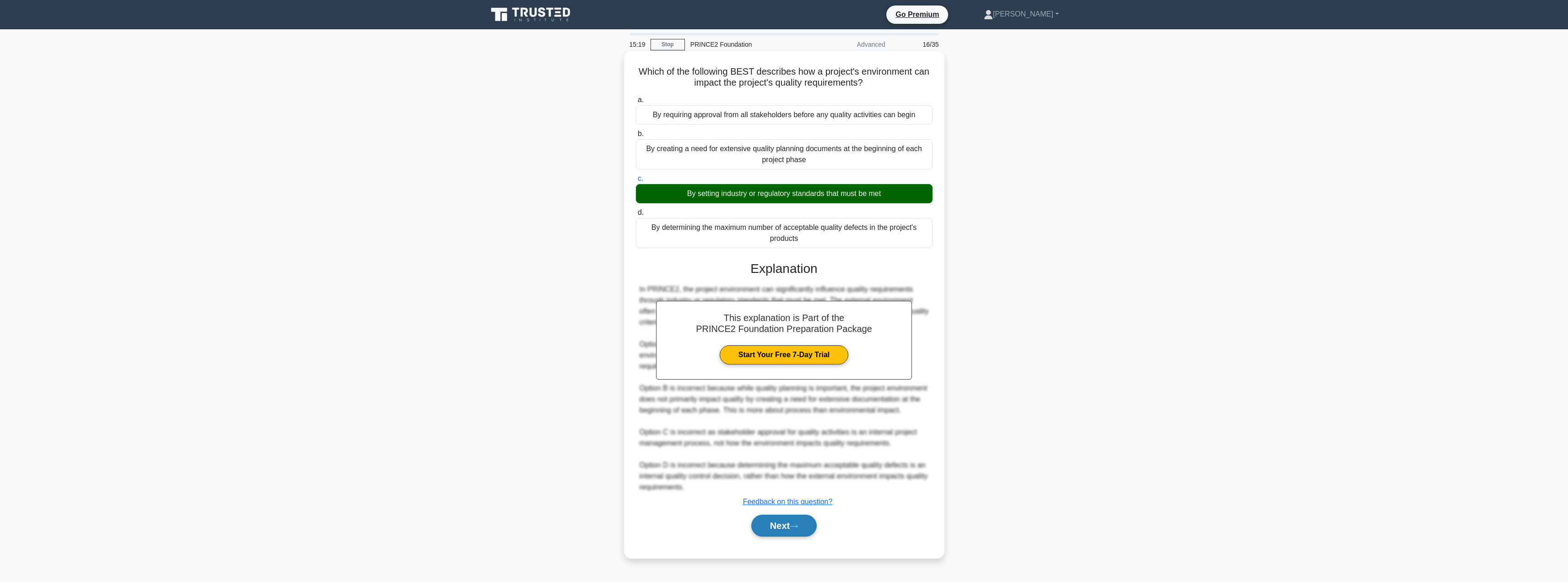
click at [798, 529] on icon at bounding box center [793, 526] width 8 height 5
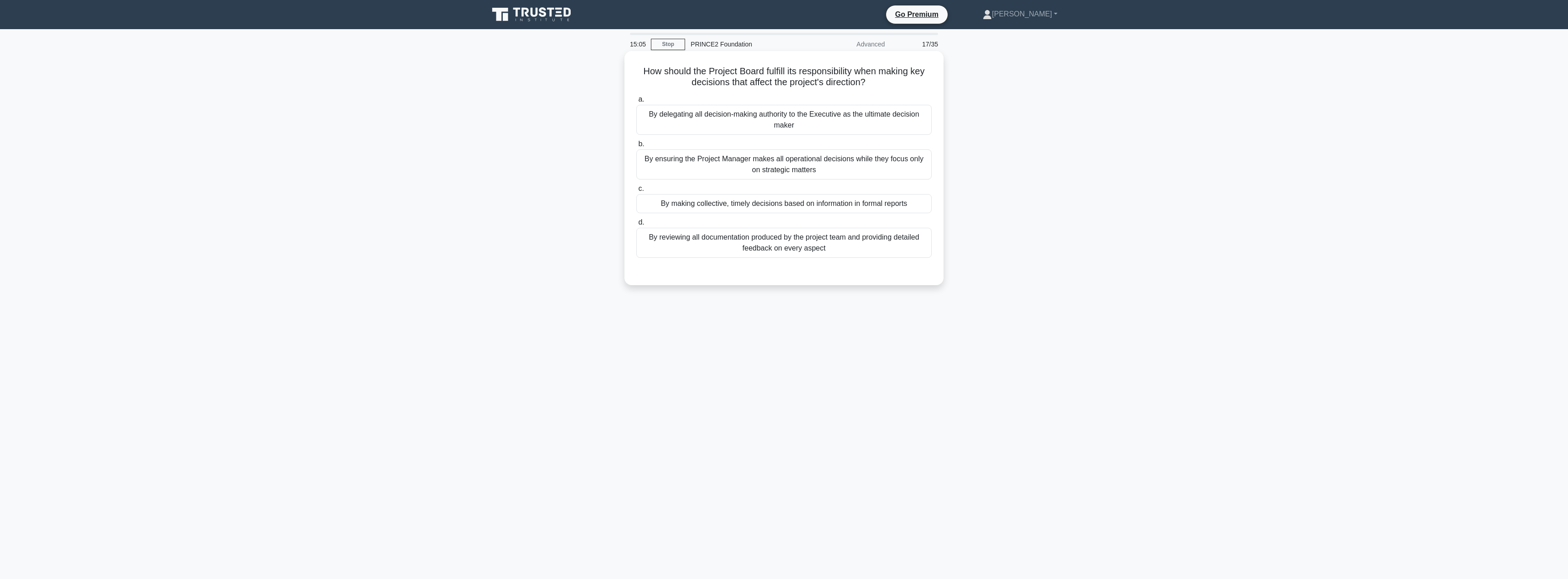
click at [794, 203] on div "By making collective, timely decisions based on information in formal reports" at bounding box center [783, 203] width 295 height 19
click at [636, 192] on input "c. By making collective, timely decisions based on information in formal reports" at bounding box center [636, 189] width 0 height 6
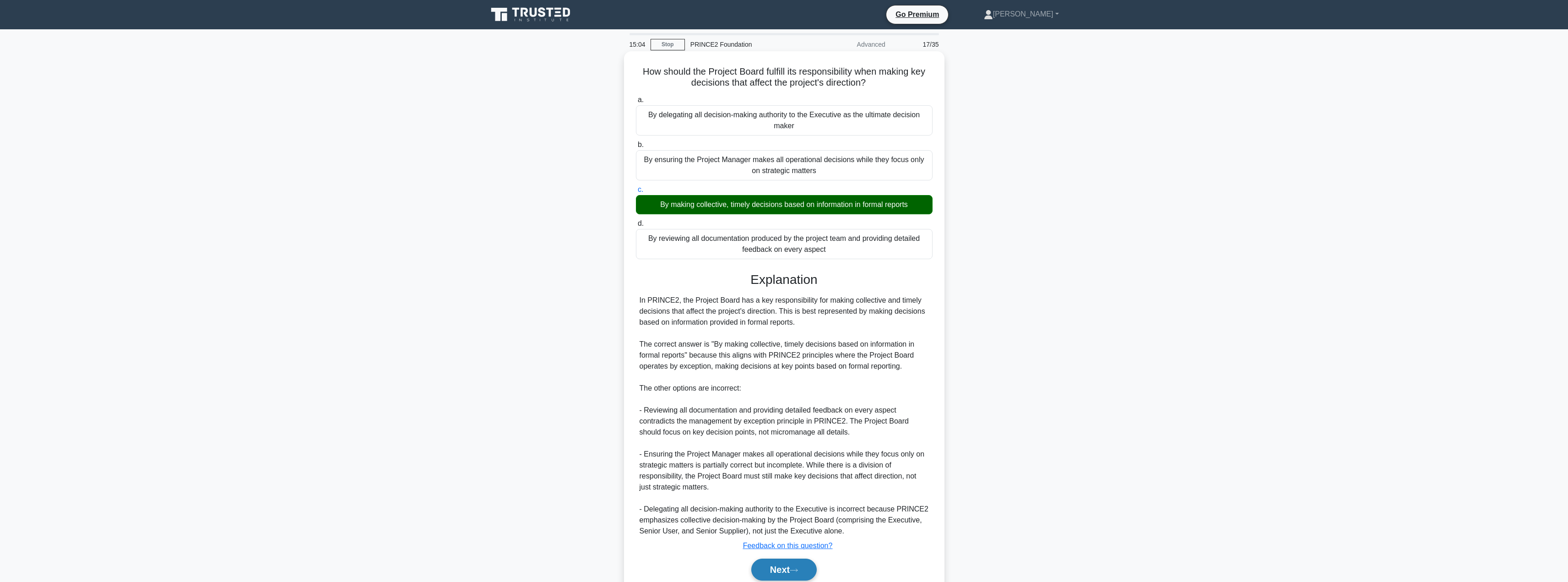
click at [792, 567] on button "Next" at bounding box center [784, 570] width 65 height 22
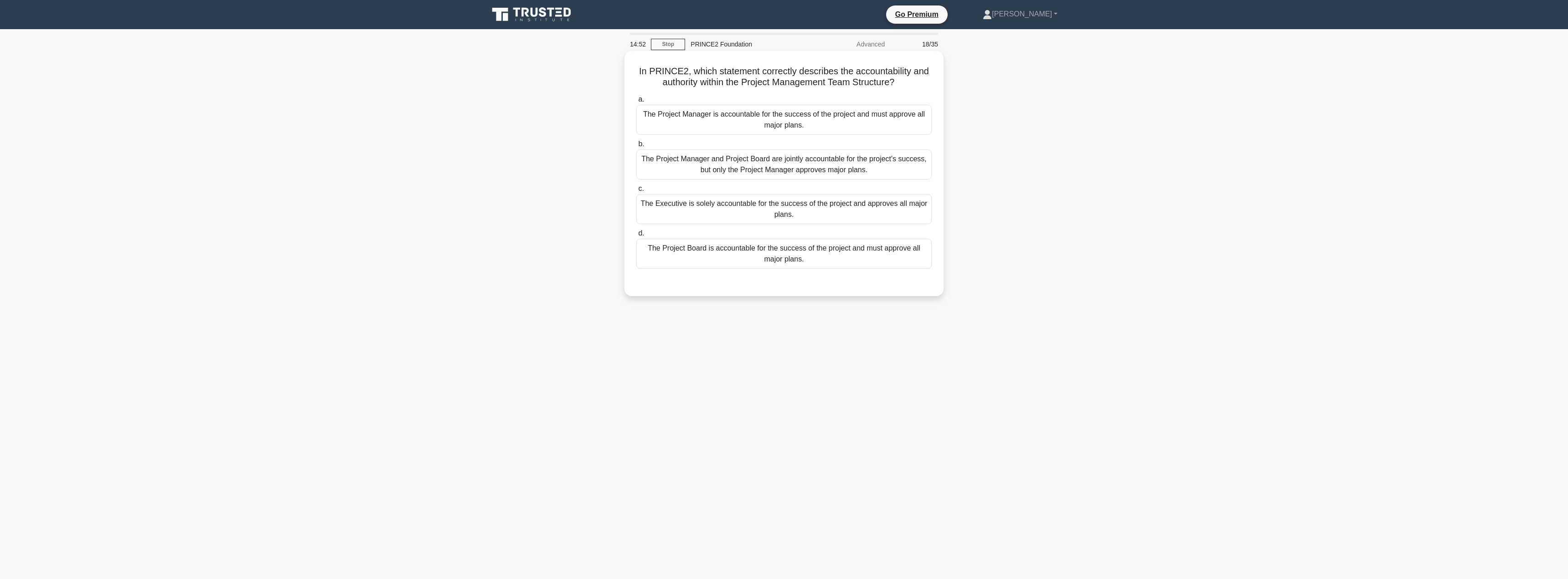
click at [772, 212] on div "The Executive is solely accountable for the success of the project and approves…" at bounding box center [783, 209] width 295 height 30
click at [636, 192] on input "c. The Executive is solely accountable for the success of the project and appro…" at bounding box center [636, 189] width 0 height 6
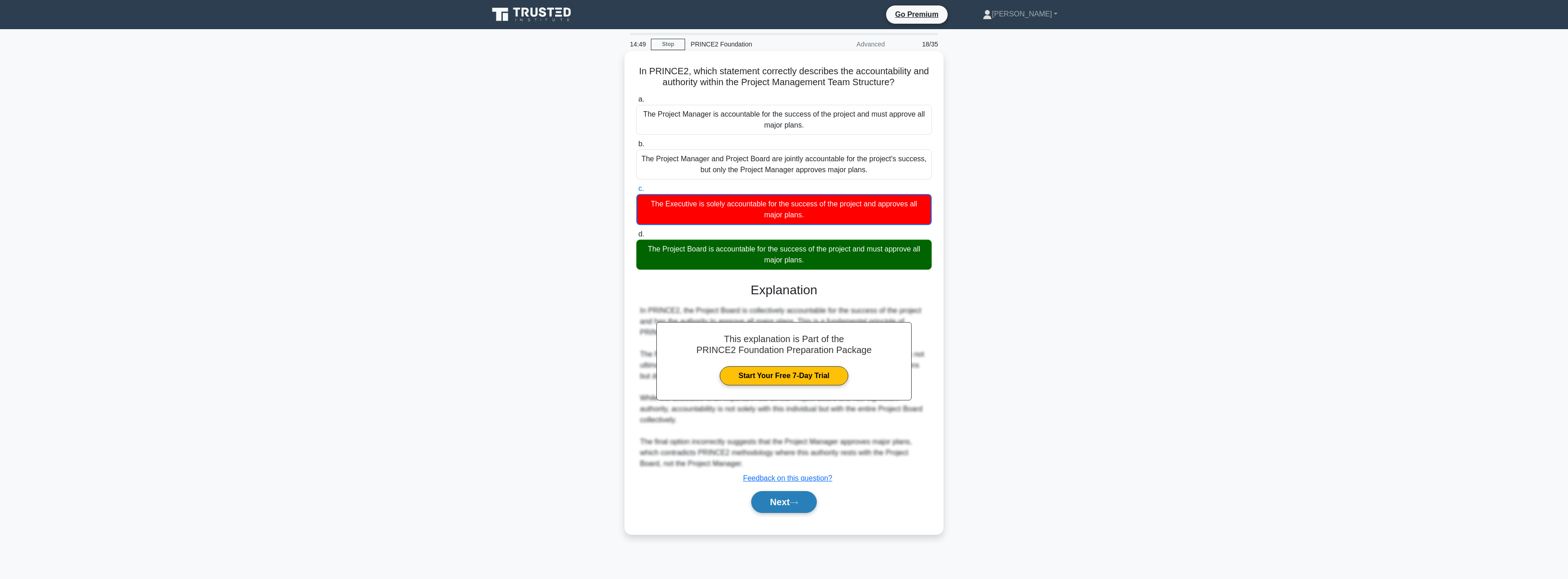
click at [779, 496] on button "Next" at bounding box center [783, 502] width 65 height 22
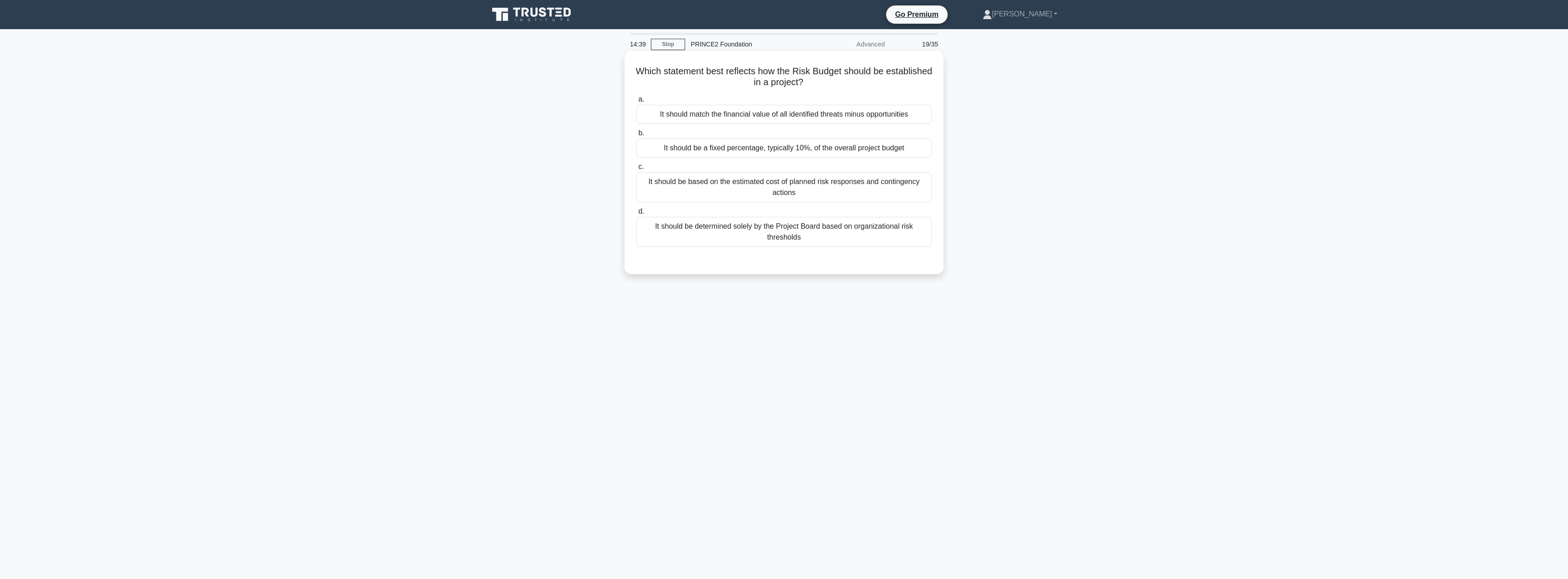
click at [760, 192] on div "It should be based on the estimated cost of planned risk responses and continge…" at bounding box center [783, 187] width 295 height 30
click at [636, 170] on input "c. It should be based on the estimated cost of planned risk responses and conti…" at bounding box center [636, 167] width 0 height 6
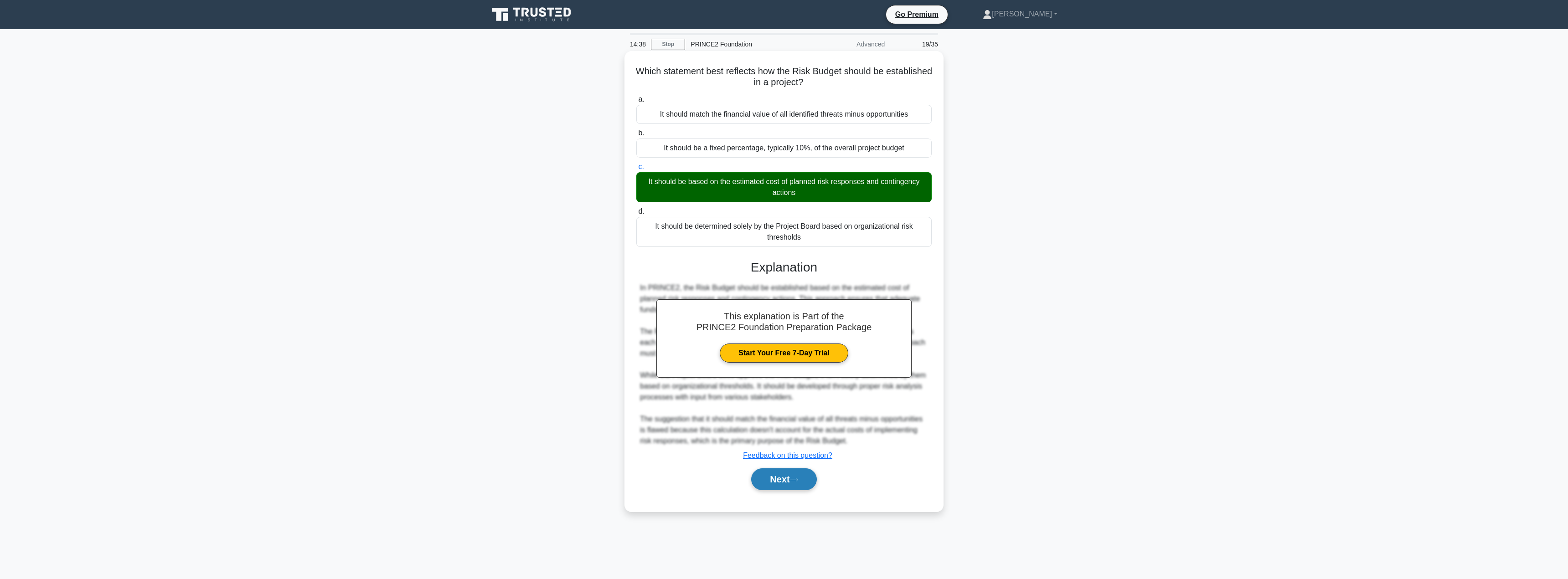
click at [772, 480] on button "Next" at bounding box center [783, 479] width 65 height 22
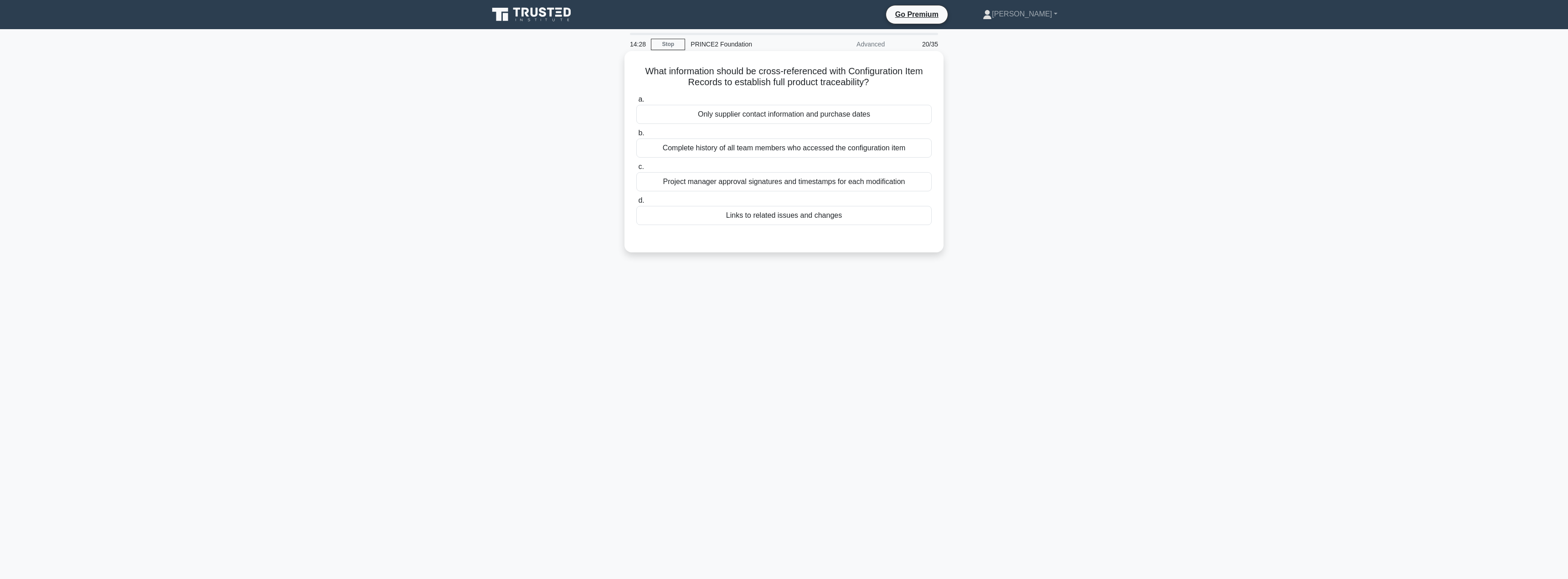
click at [773, 225] on div "Links to related issues and changes" at bounding box center [783, 215] width 295 height 19
click at [636, 204] on input "d. Links to related issues and changes" at bounding box center [636, 201] width 0 height 6
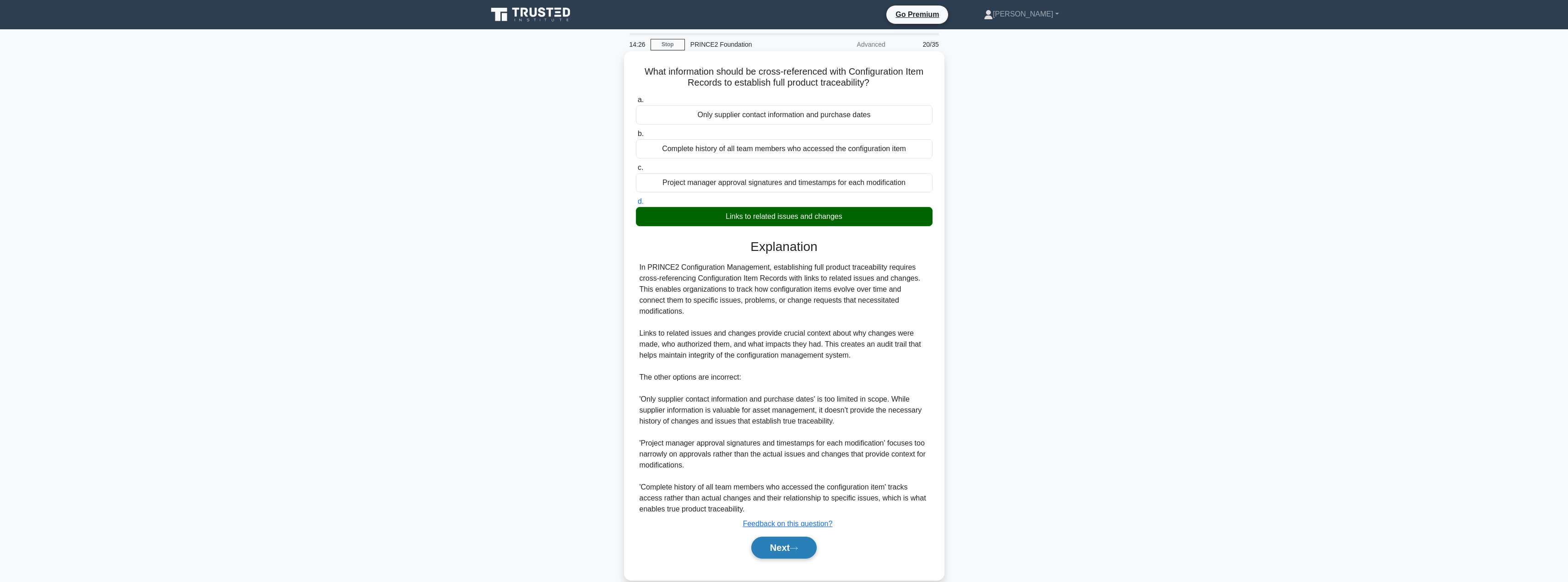
click at [783, 553] on button "Next" at bounding box center [784, 548] width 65 height 22
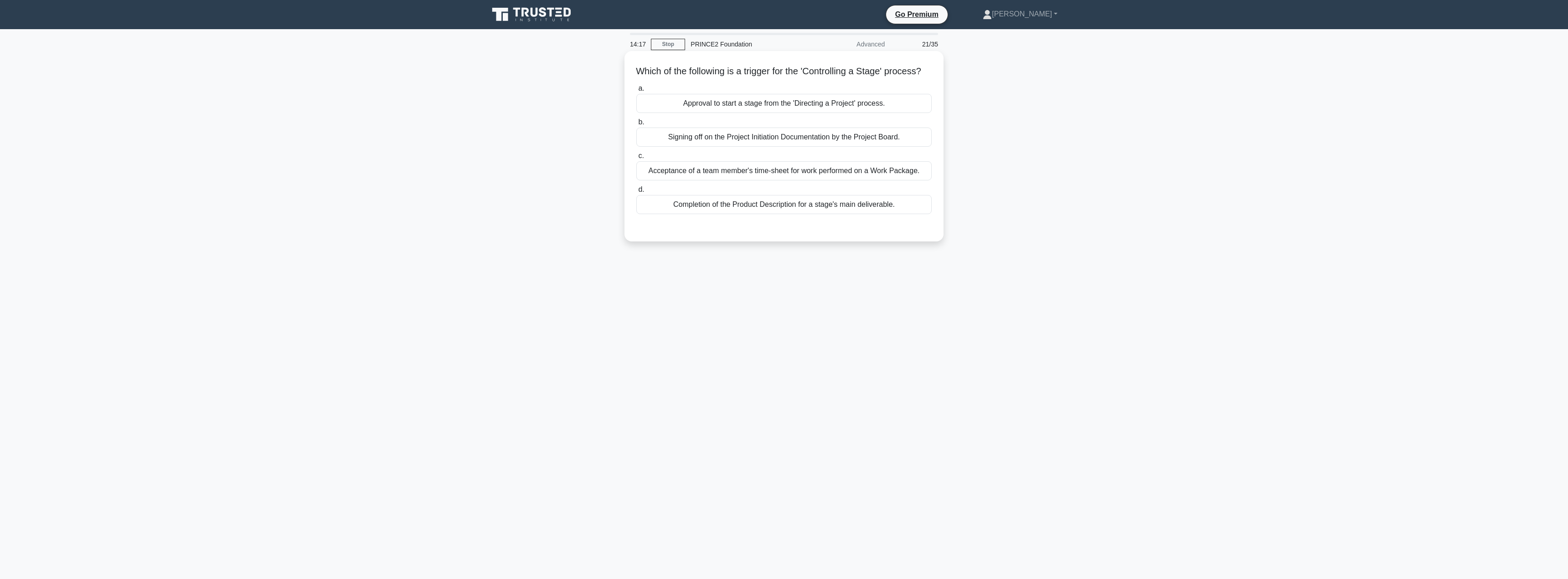
click at [760, 113] on div "Approval to start a stage from the 'Directing a Project' process." at bounding box center [783, 103] width 295 height 19
click at [636, 92] on input "a. Approval to start a stage from the 'Directing a Project' process." at bounding box center [636, 89] width 0 height 6
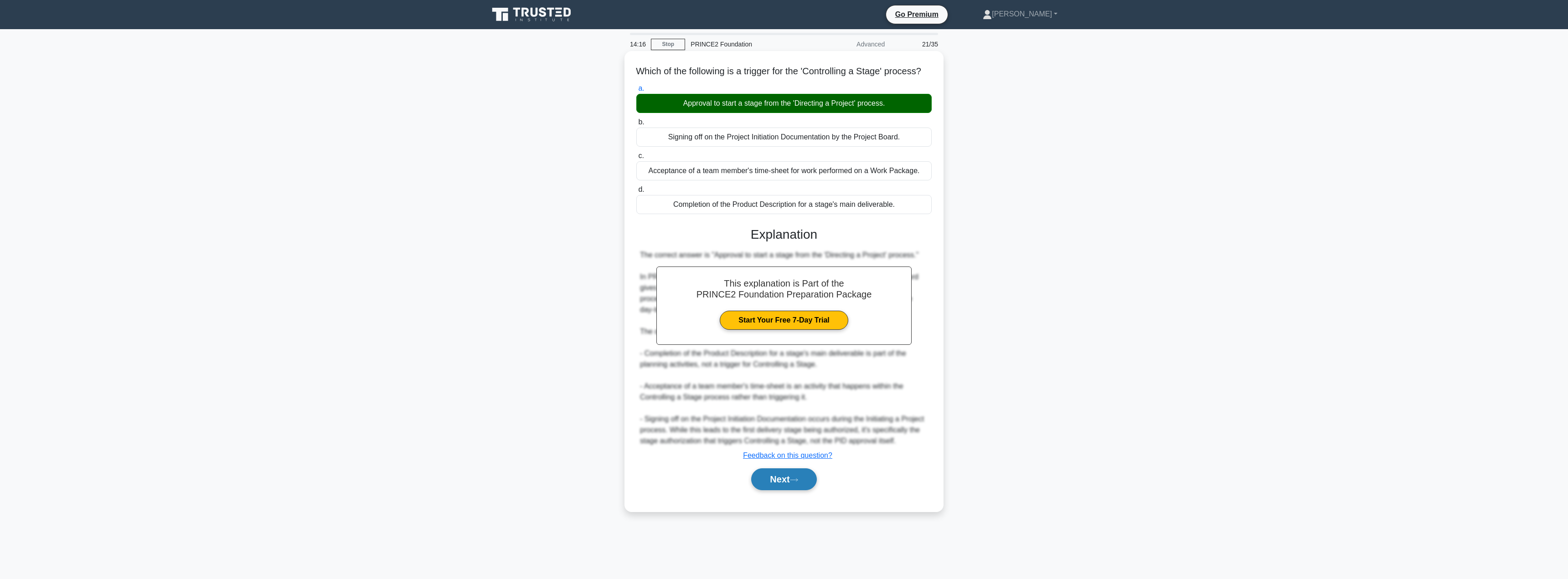
click at [766, 490] on button "Next" at bounding box center [783, 479] width 65 height 22
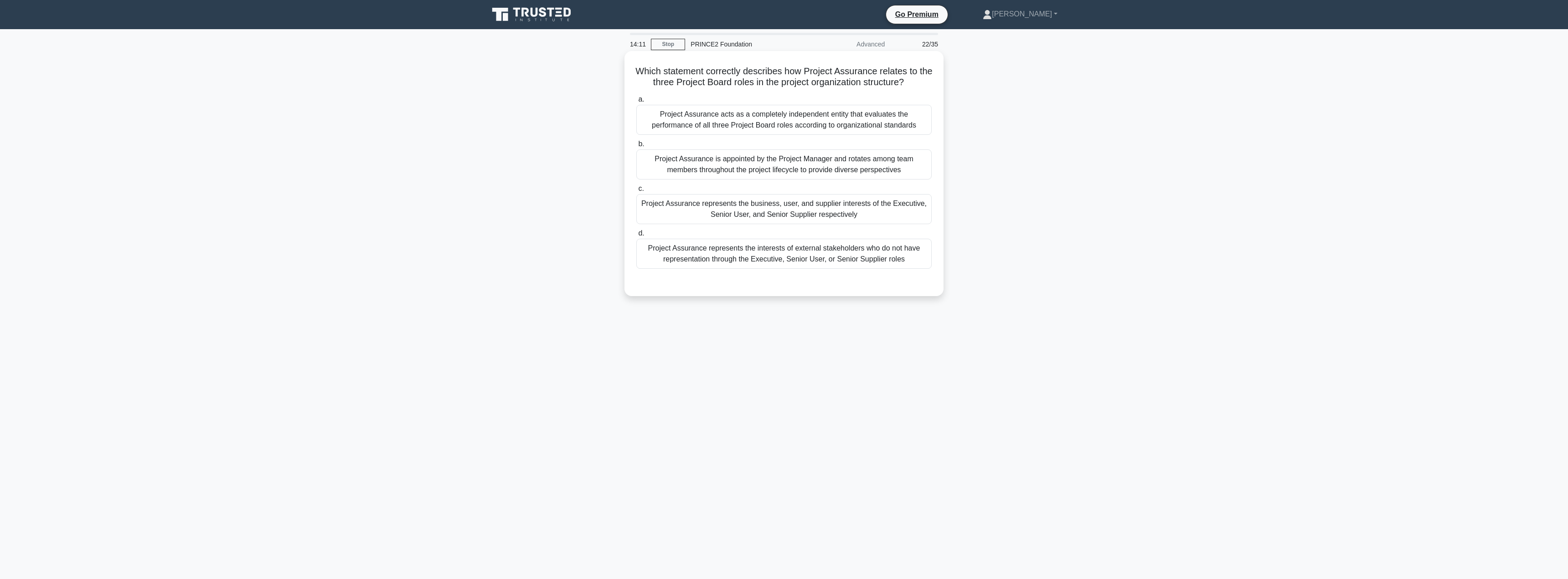
click at [685, 119] on div "Project Assurance acts as a completely independent entity that evaluates the pe…" at bounding box center [783, 119] width 295 height 30
click at [636, 102] on input "a. Project Assurance acts as a completely independent entity that evaluates the…" at bounding box center [636, 100] width 0 height 6
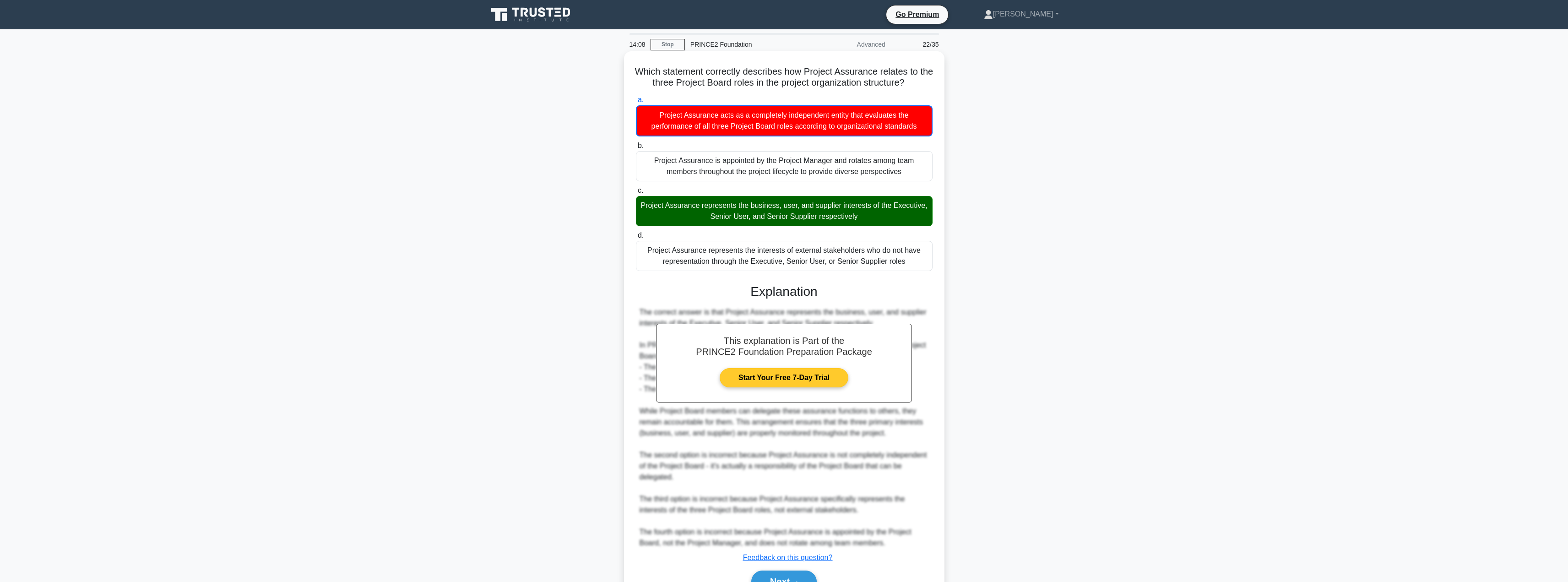
click at [746, 371] on link "Start Your Free 7-Day Trial" at bounding box center [784, 377] width 128 height 19
